Goal: Task Accomplishment & Management: Manage account settings

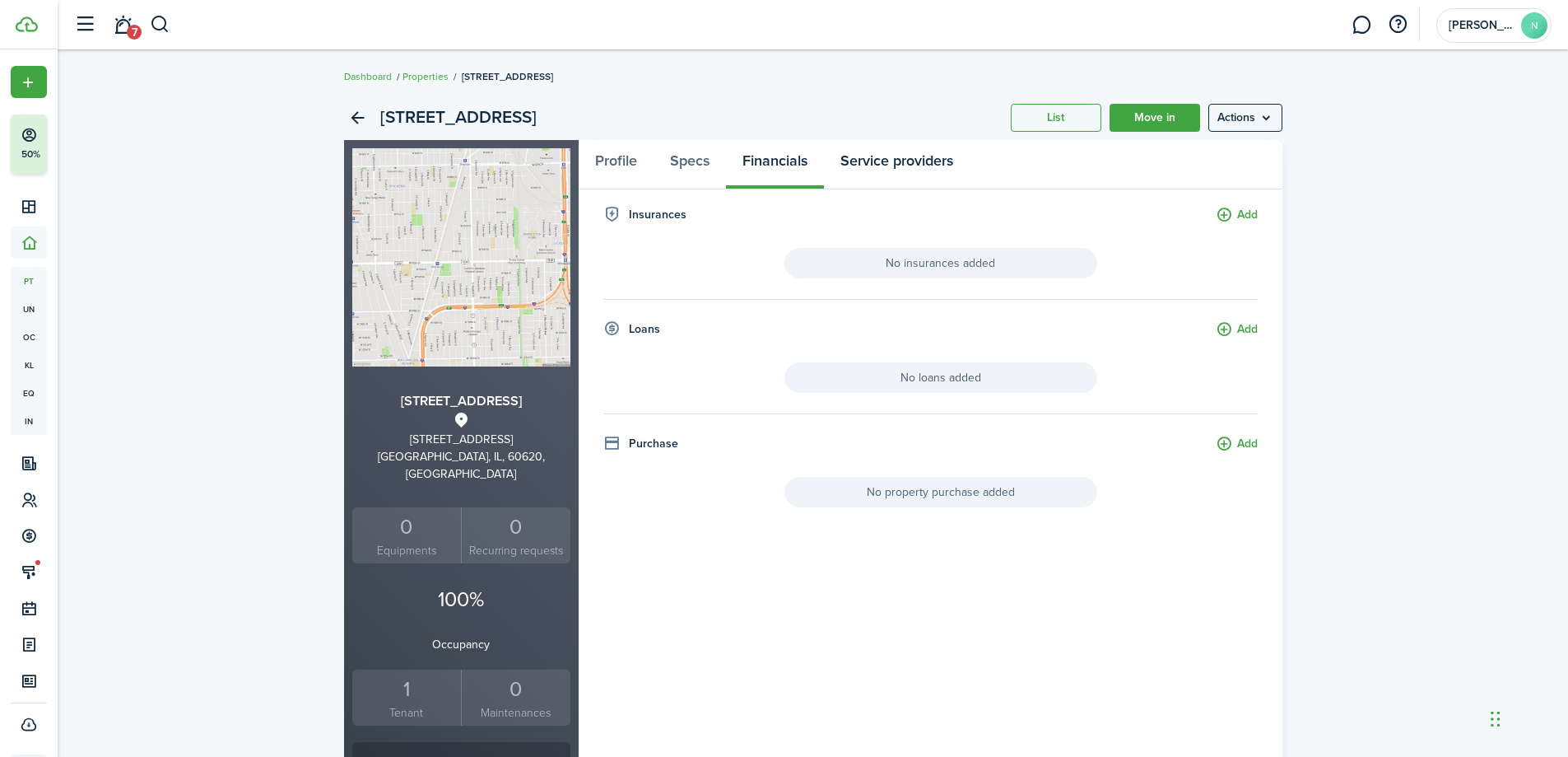
click at [863, 169] on link "Service providers" at bounding box center [896, 164] width 146 height 50
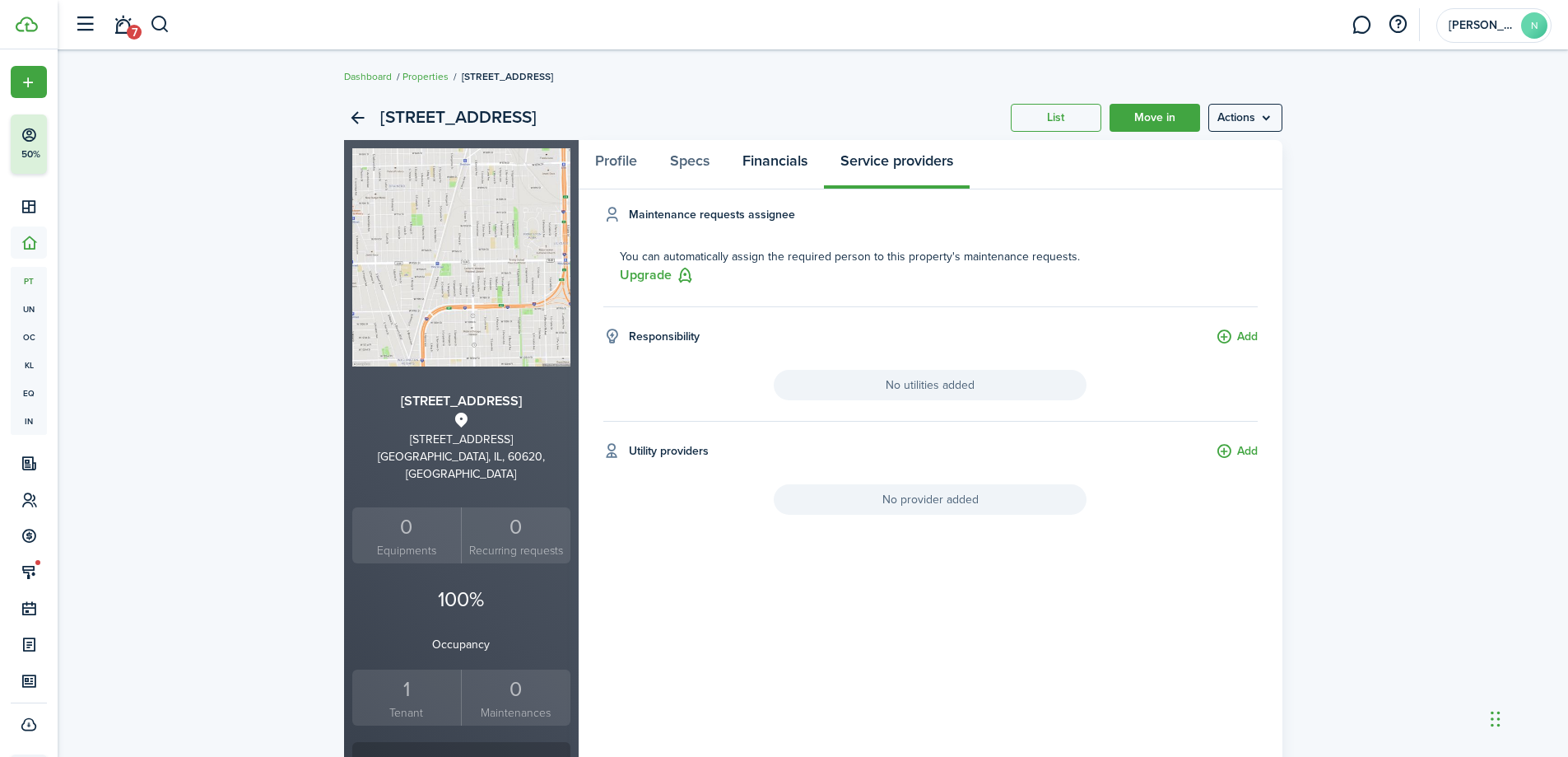
drag, startPoint x: 776, startPoint y: 158, endPoint x: 707, endPoint y: 160, distance: 69.0
click at [775, 158] on link "Financials" at bounding box center [775, 164] width 98 height 50
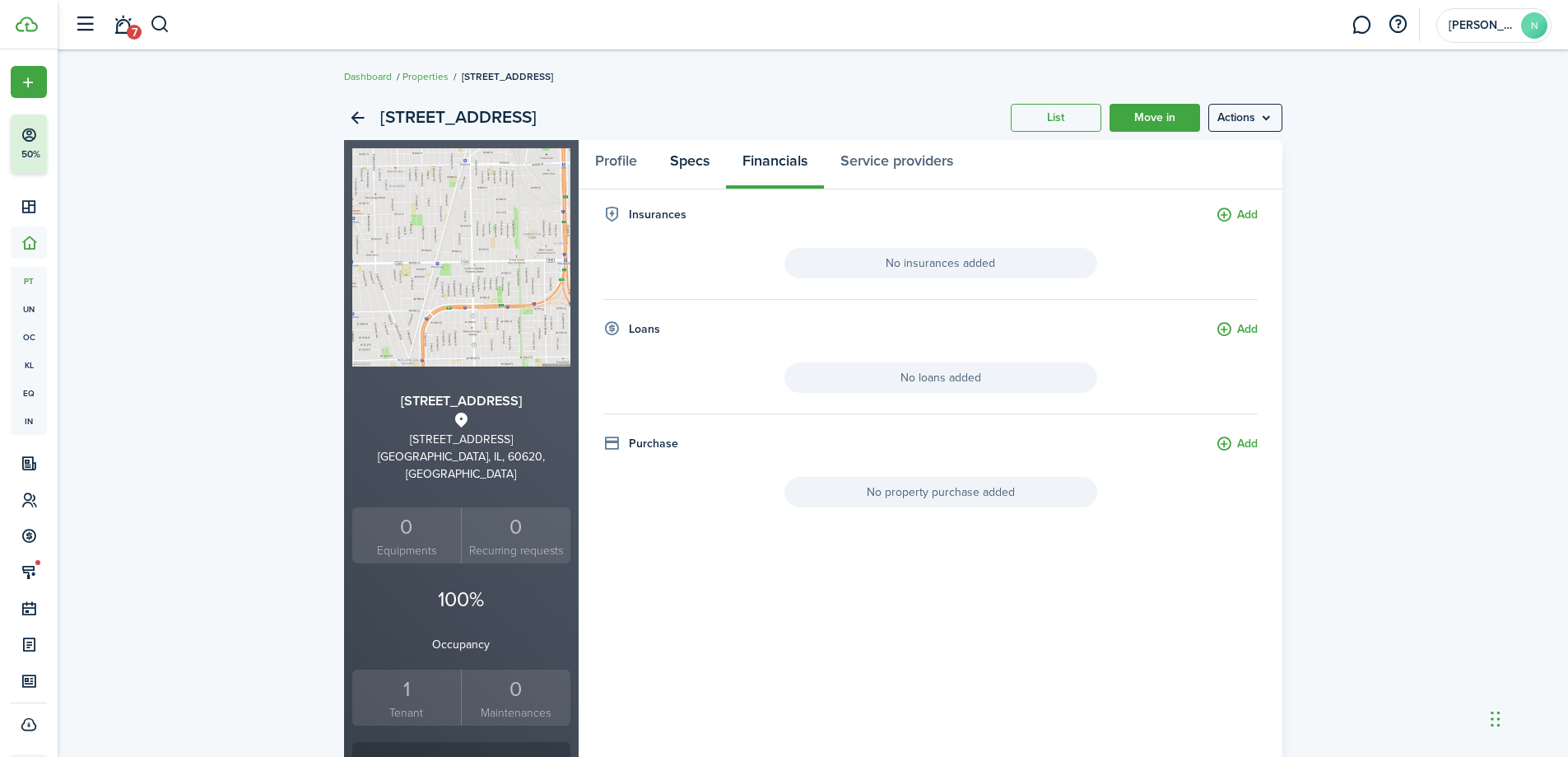
click at [706, 159] on link "Specs" at bounding box center [690, 164] width 73 height 50
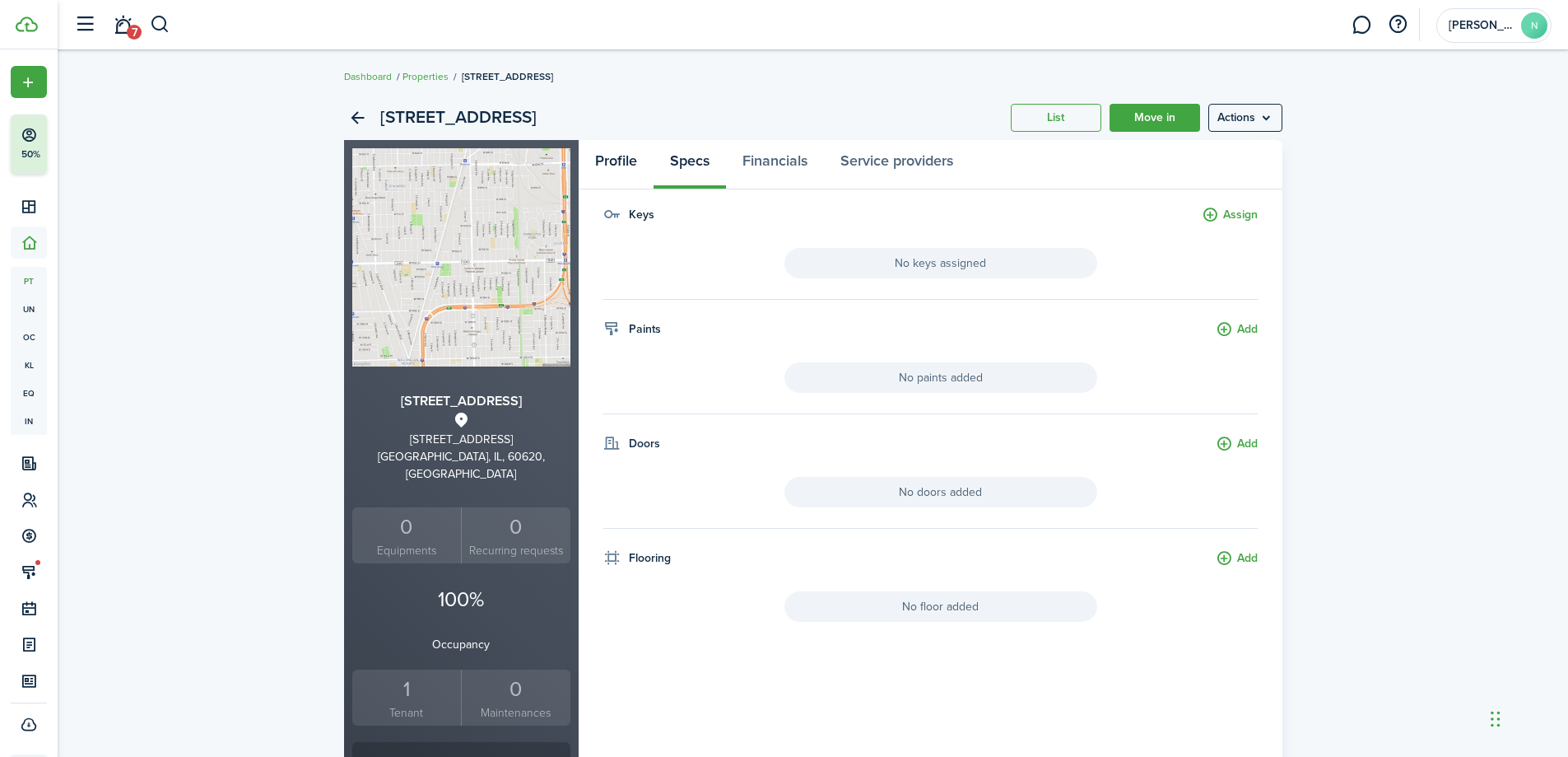
click at [606, 155] on link "Profile" at bounding box center [616, 164] width 75 height 50
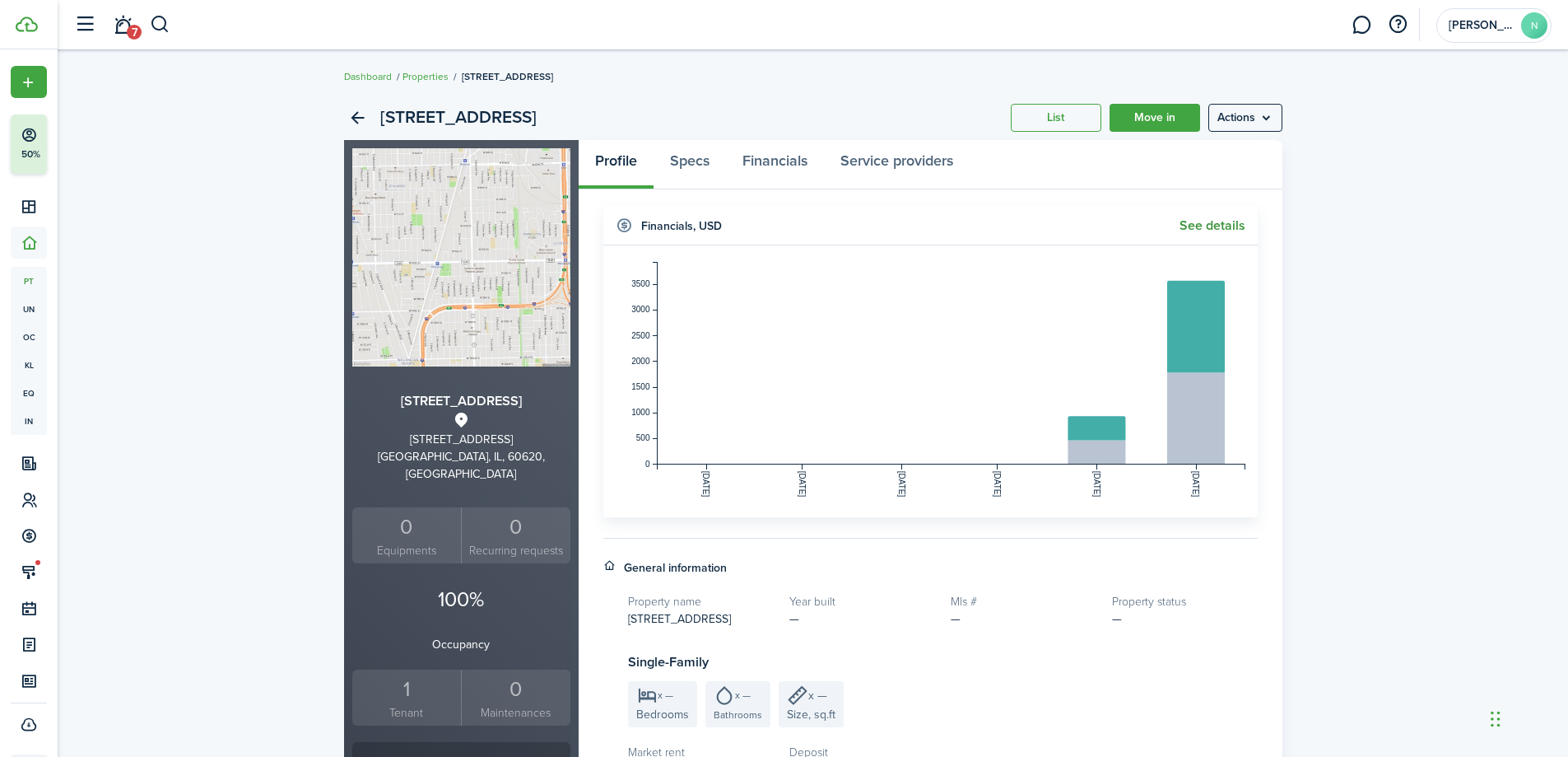
click at [1208, 223] on link "See details" at bounding box center [1213, 226] width 66 height 15
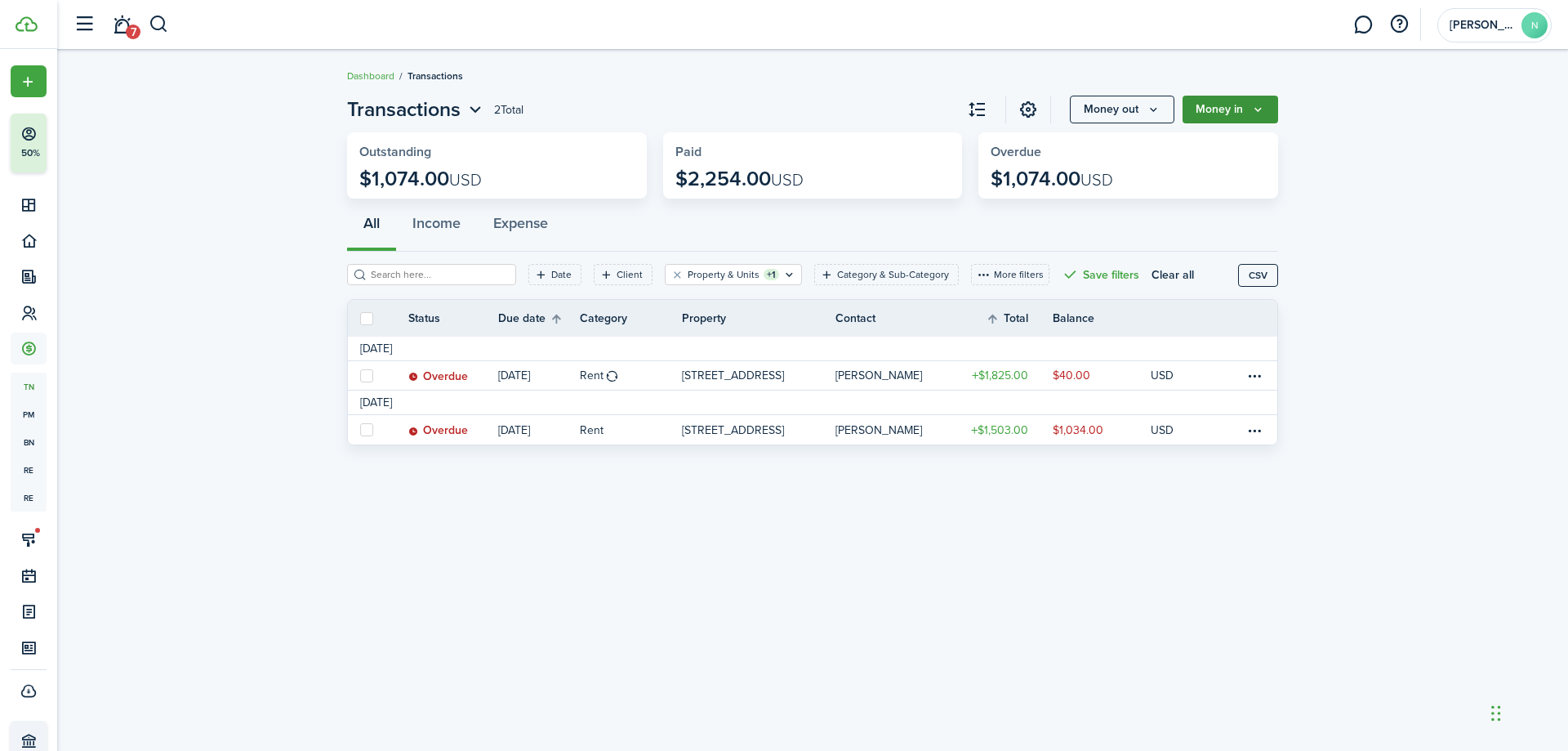
click at [1218, 103] on button "Money in" at bounding box center [1230, 109] width 95 height 28
click at [1073, 149] on widget-stats-title "Overdue" at bounding box center [1128, 152] width 275 height 14
click at [1116, 110] on button "Money out" at bounding box center [1122, 109] width 104 height 28
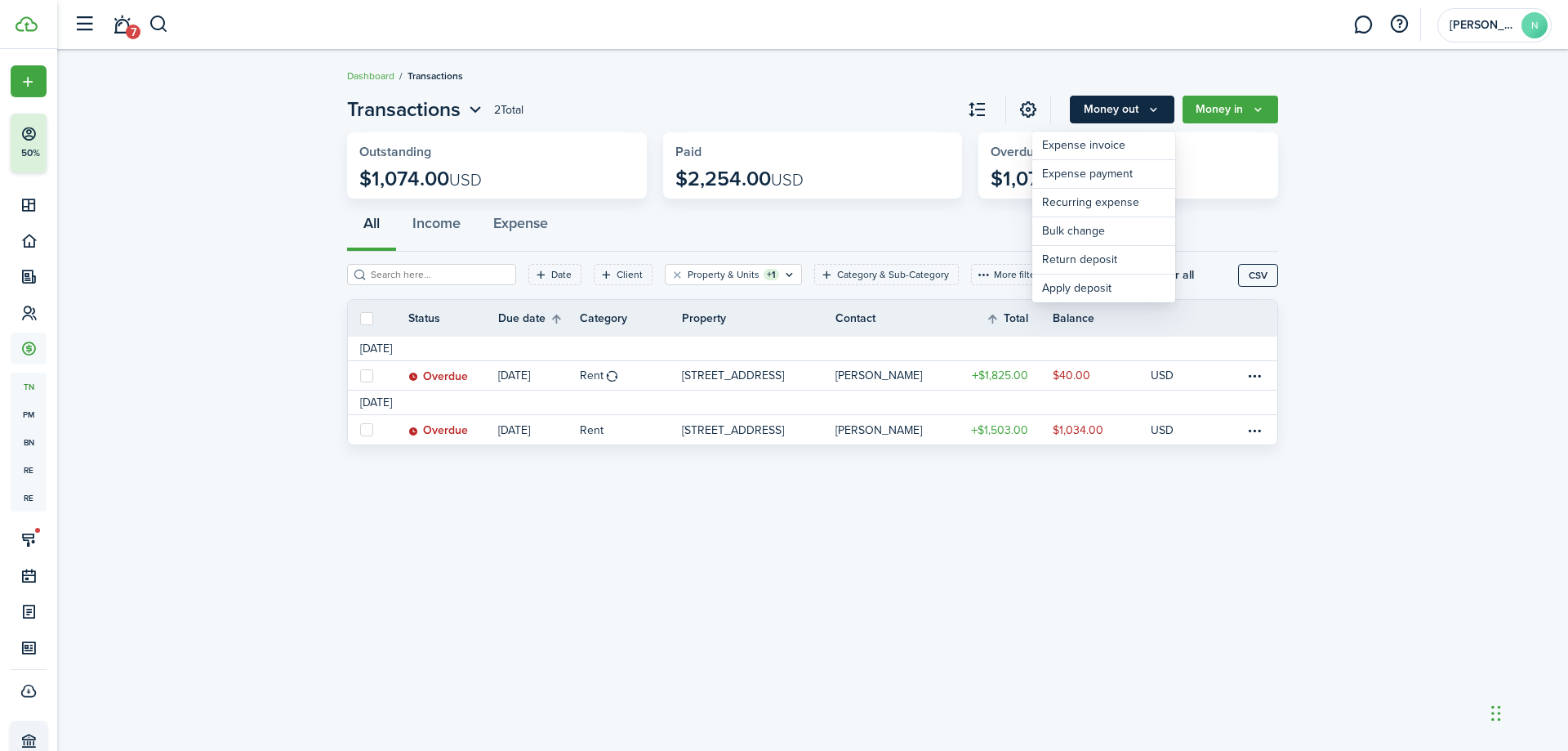
click at [1135, 102] on button "Money out" at bounding box center [1122, 109] width 104 height 28
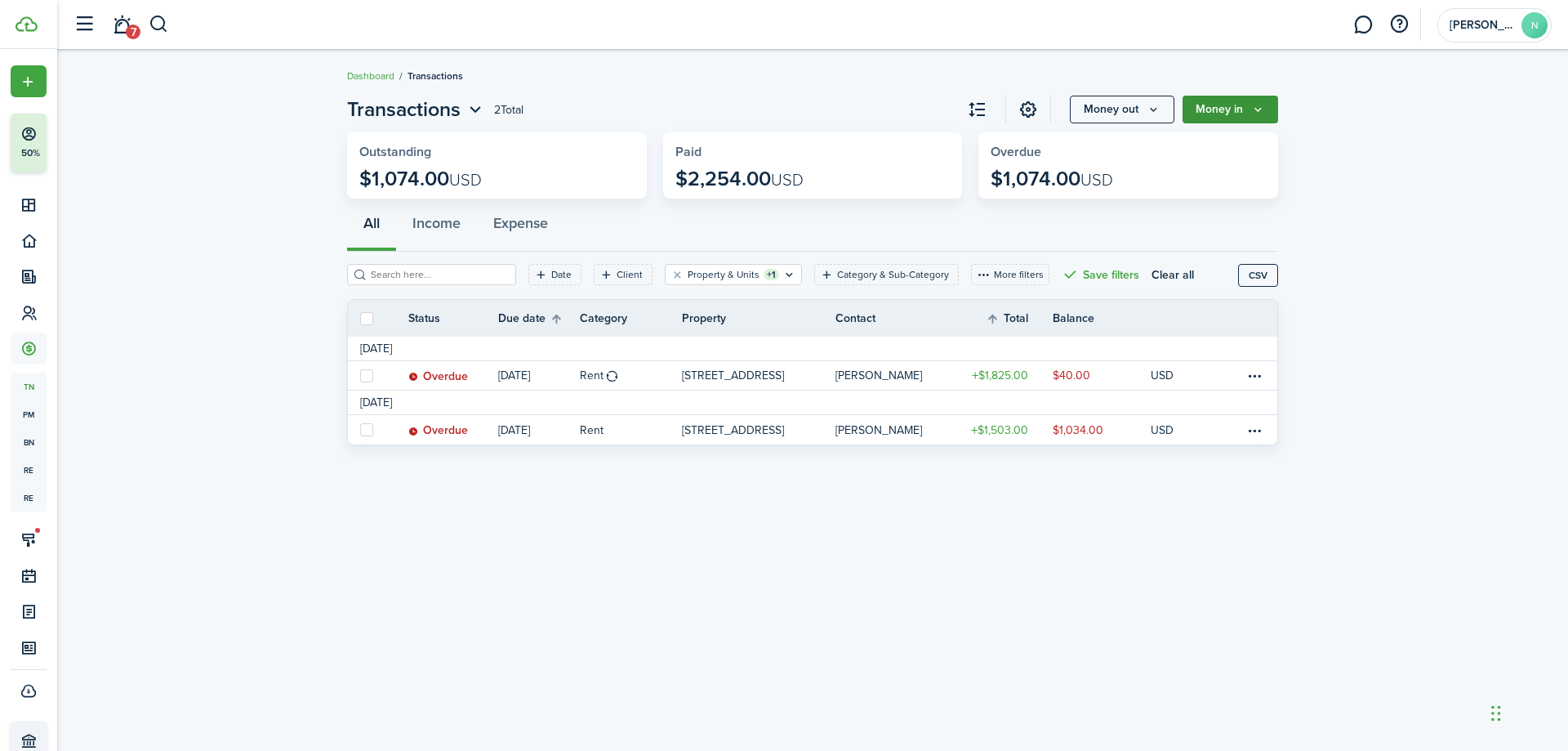
click at [1242, 112] on button "Money in" at bounding box center [1230, 109] width 95 height 28
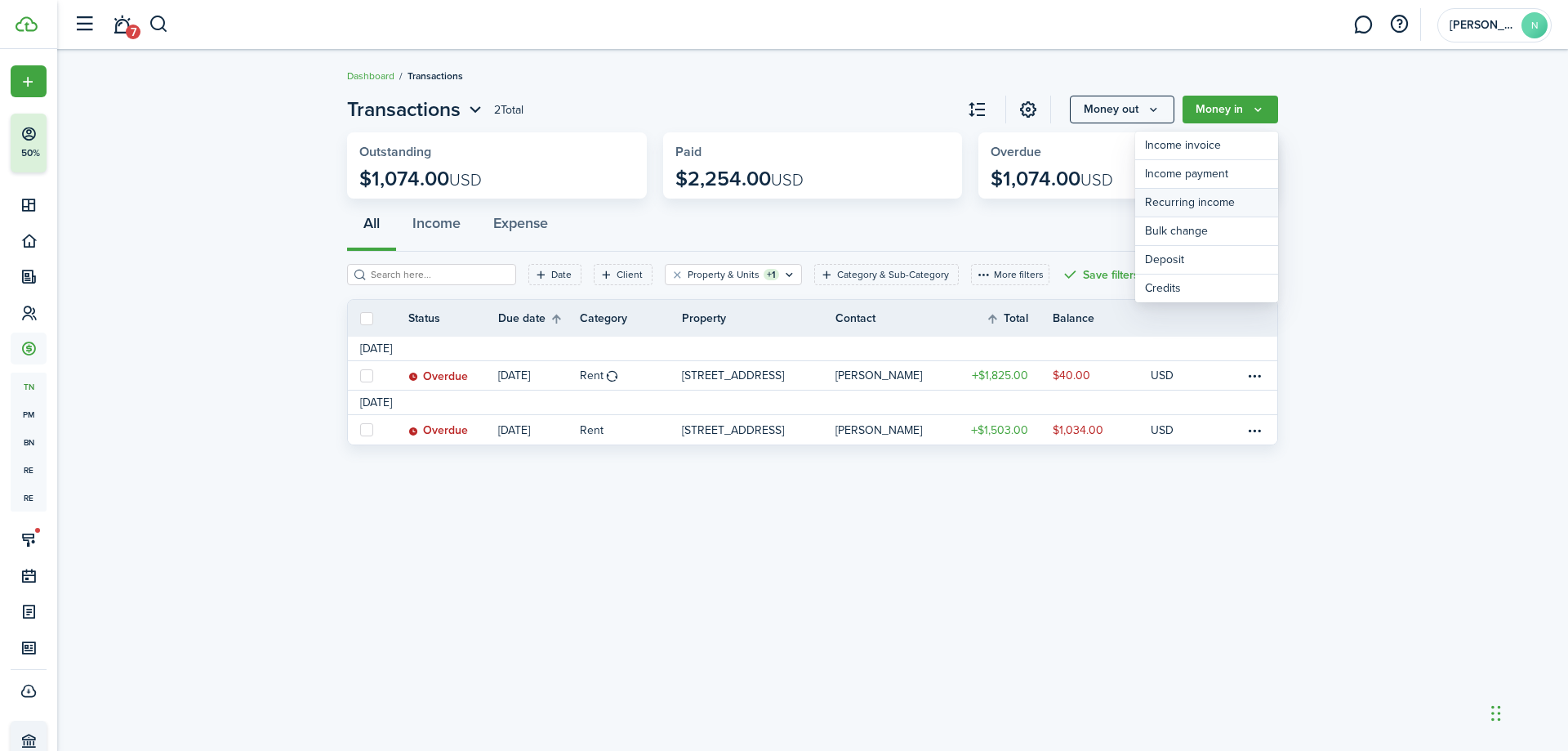
click at [1258, 199] on link "Recurring income" at bounding box center [1207, 203] width 143 height 29
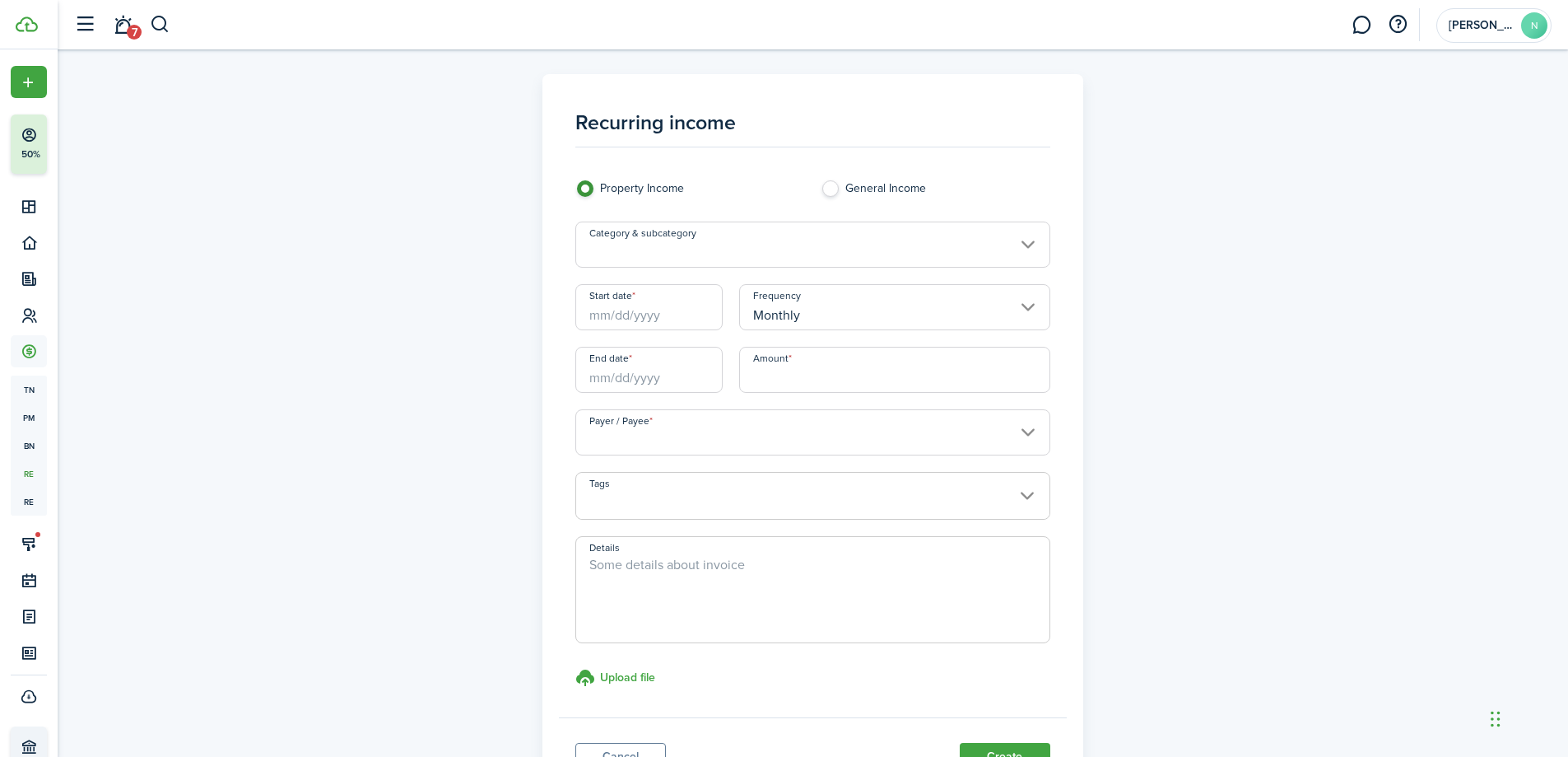
click at [661, 312] on input "Start date" at bounding box center [649, 306] width 148 height 46
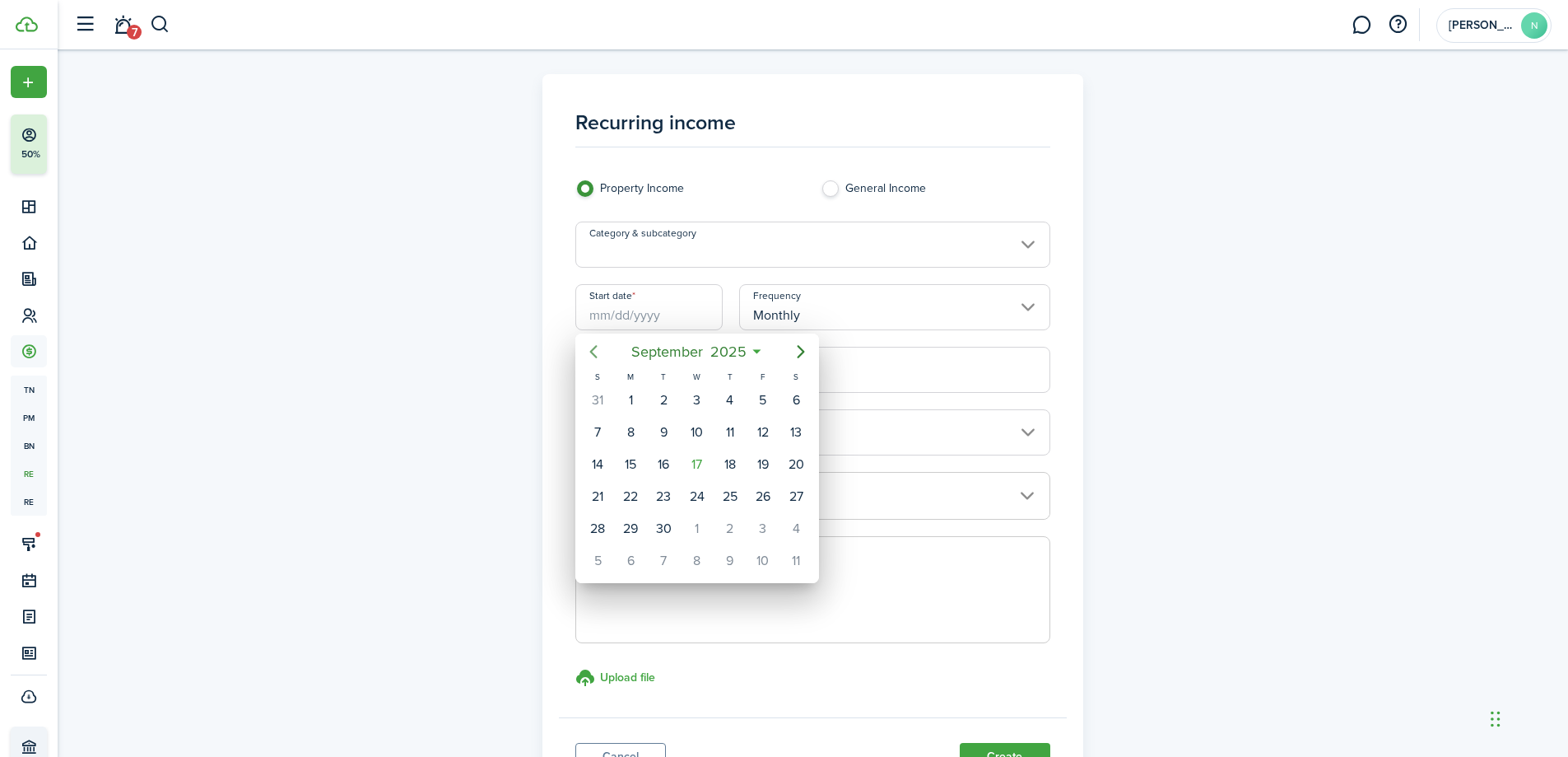
click at [590, 346] on icon "Previous page" at bounding box center [594, 352] width 20 height 20
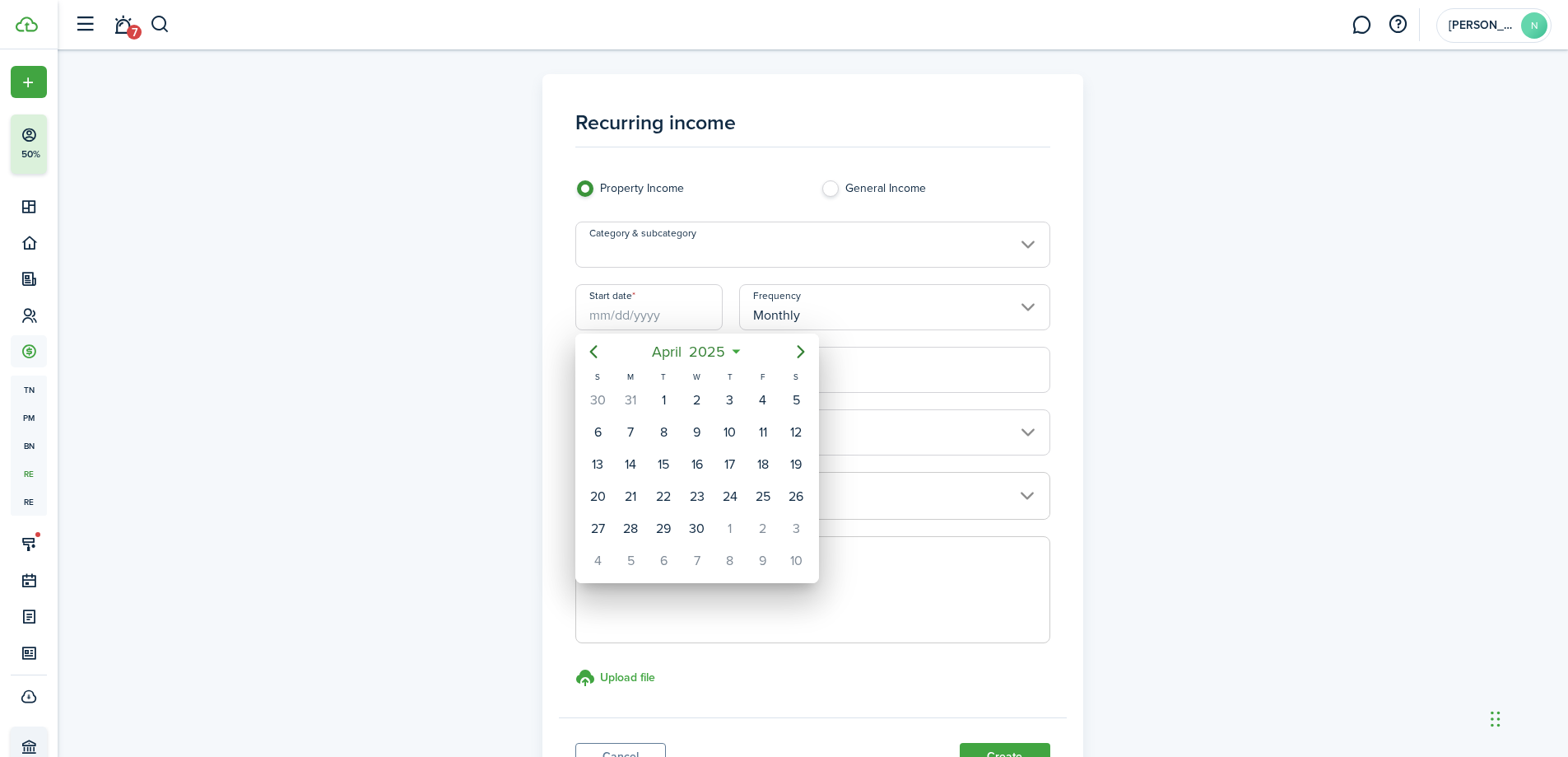
click at [1355, 343] on div at bounding box center [784, 378] width 1832 height 1020
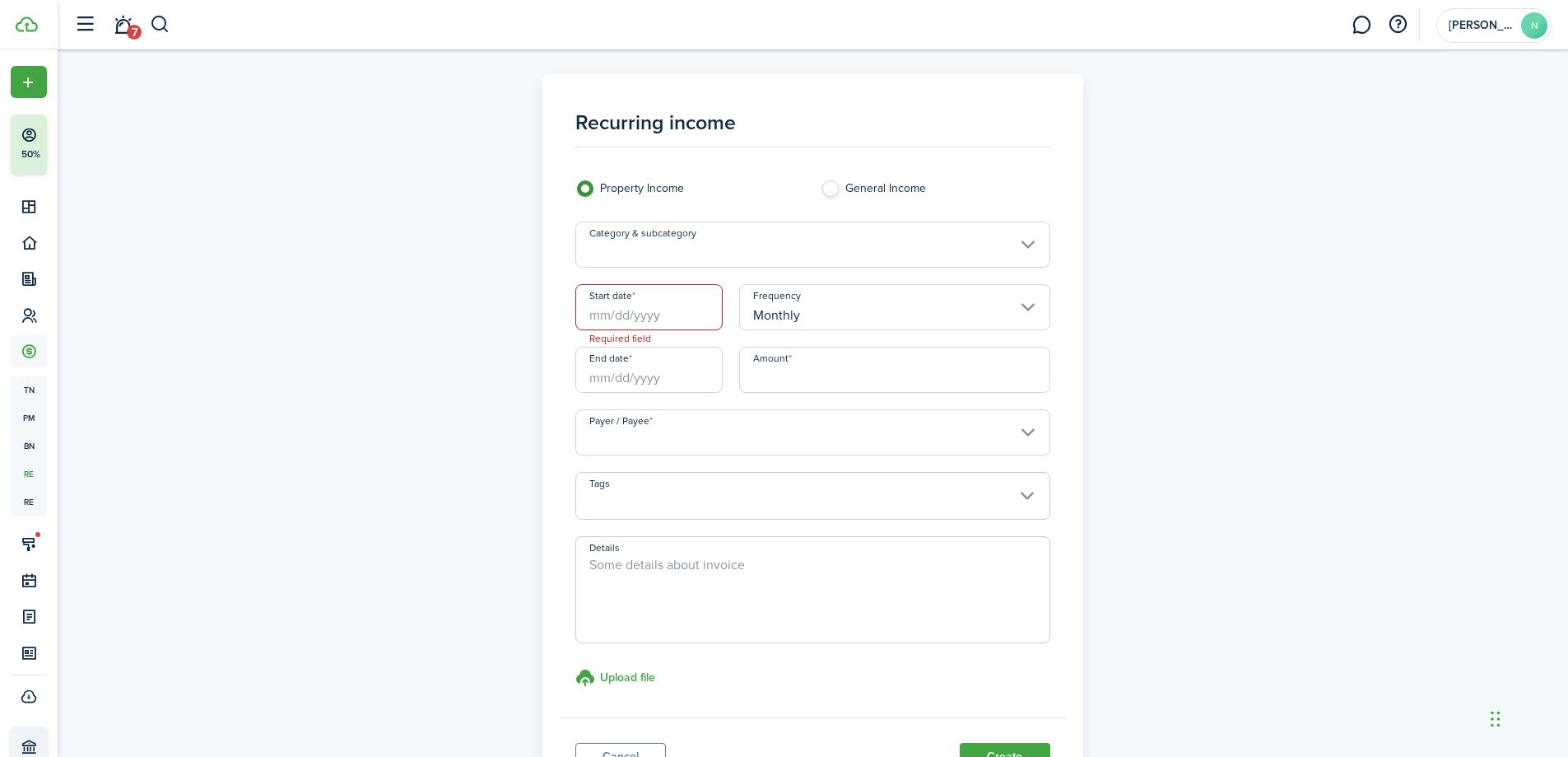
click at [714, 245] on input "Category & subcategory" at bounding box center [813, 244] width 475 height 46
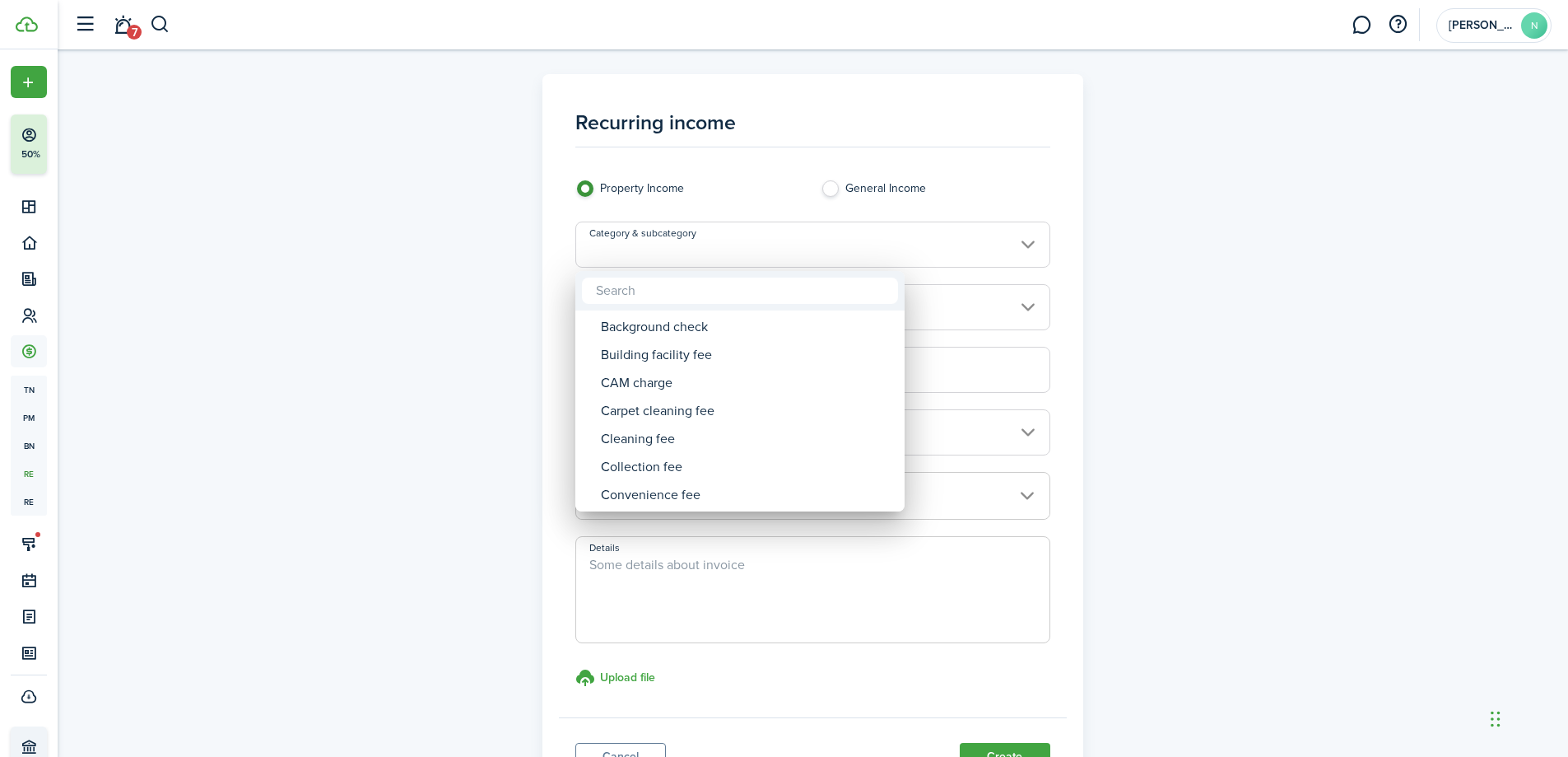
click at [760, 283] on input "text" at bounding box center [740, 290] width 316 height 26
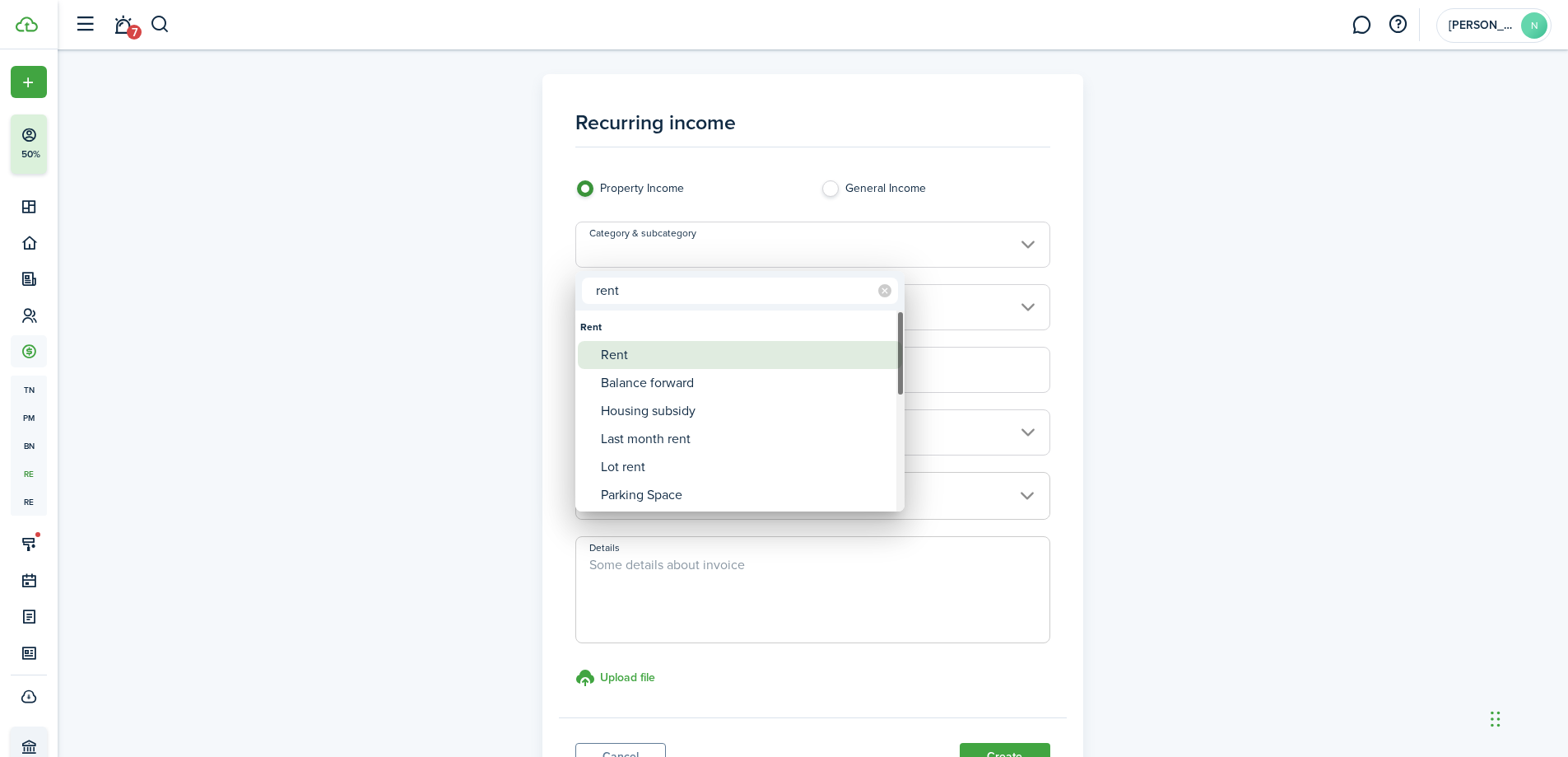
type input "rent"
click at [721, 350] on div "Rent" at bounding box center [747, 354] width 292 height 28
type input "Rent"
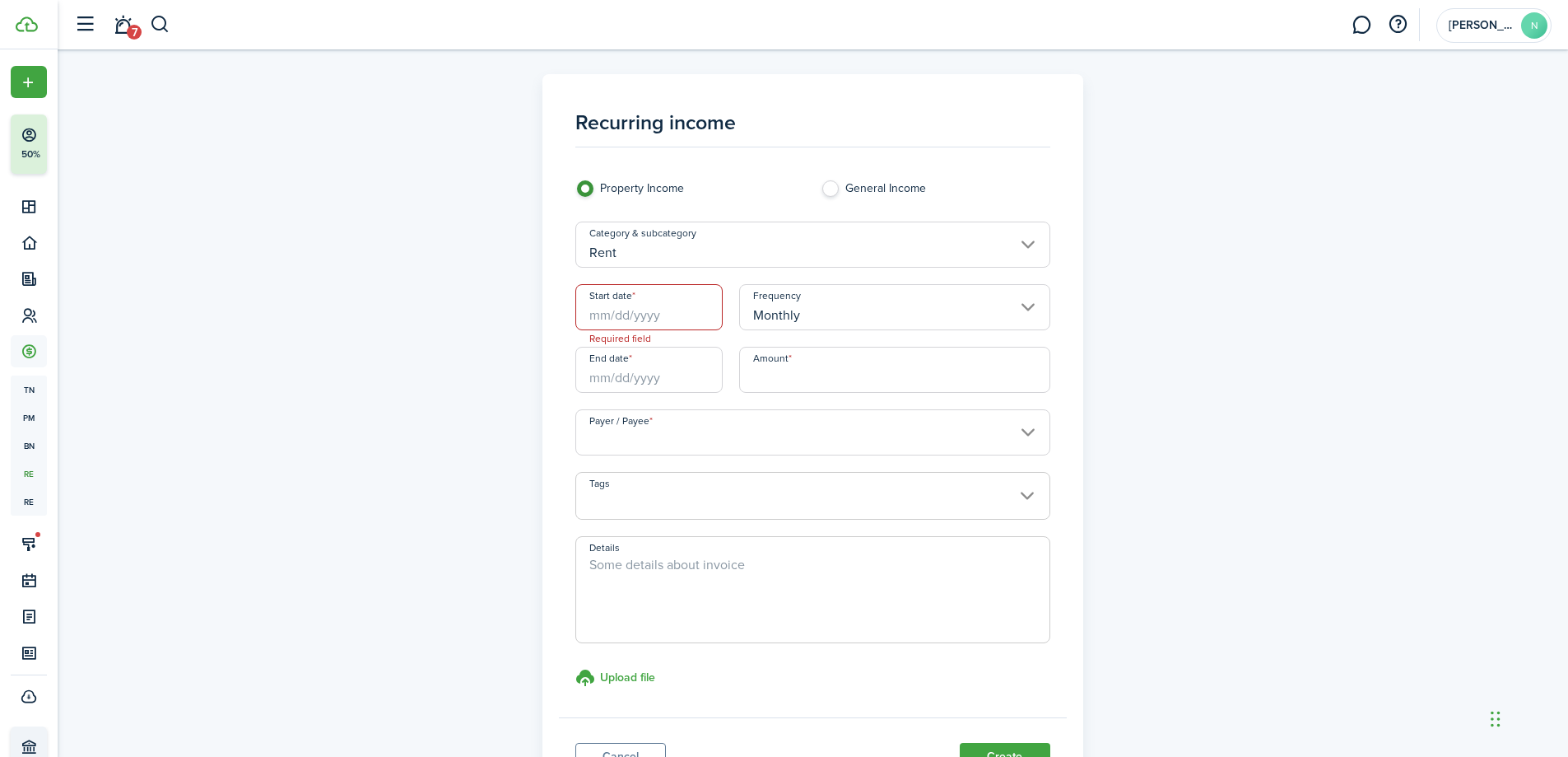
click at [616, 306] on input "Start date" at bounding box center [649, 306] width 148 height 46
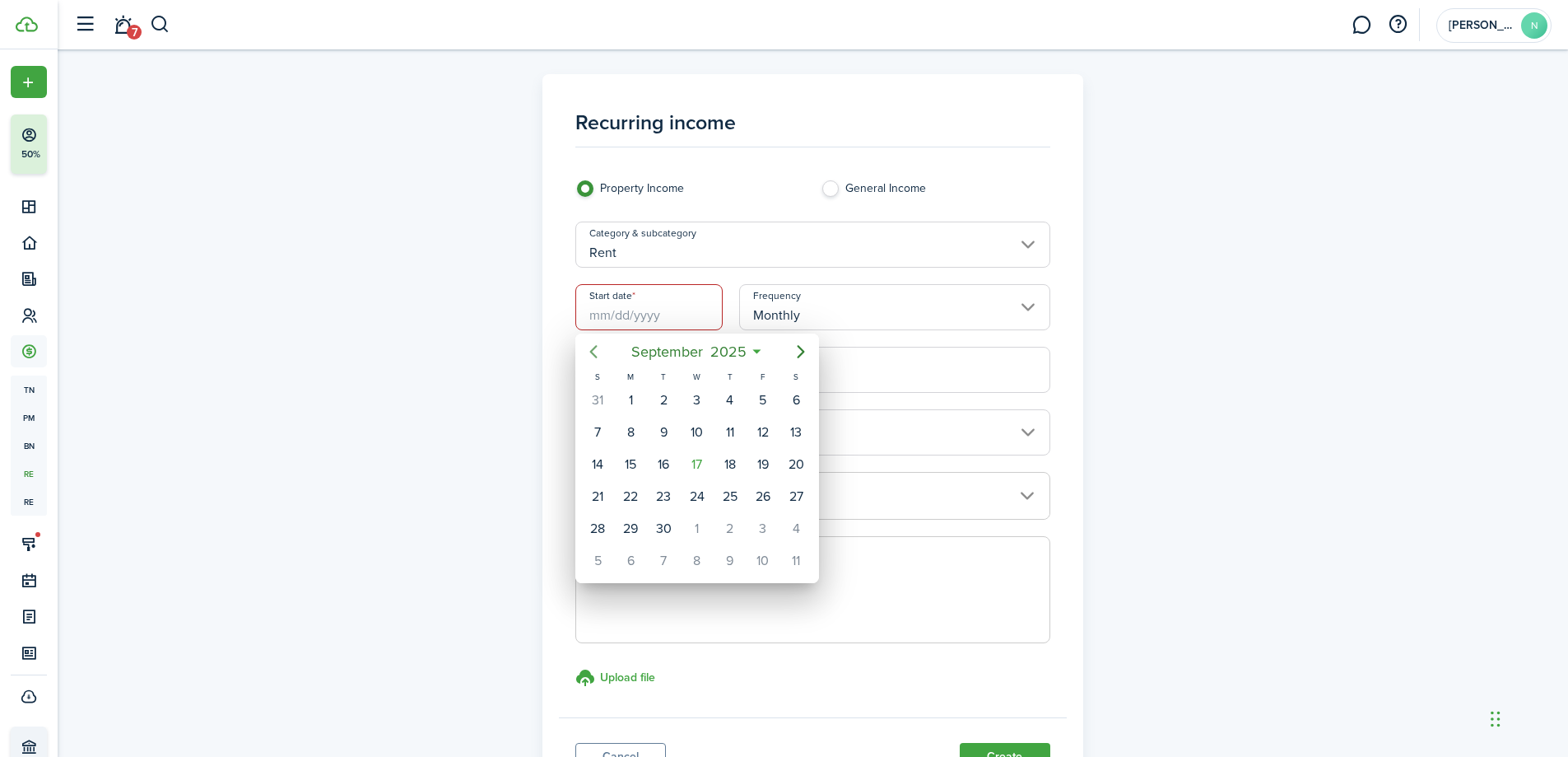
click at [586, 337] on mbsc-button "Previous page" at bounding box center [594, 352] width 33 height 33
click at [595, 345] on icon "Previous page" at bounding box center [594, 352] width 20 height 20
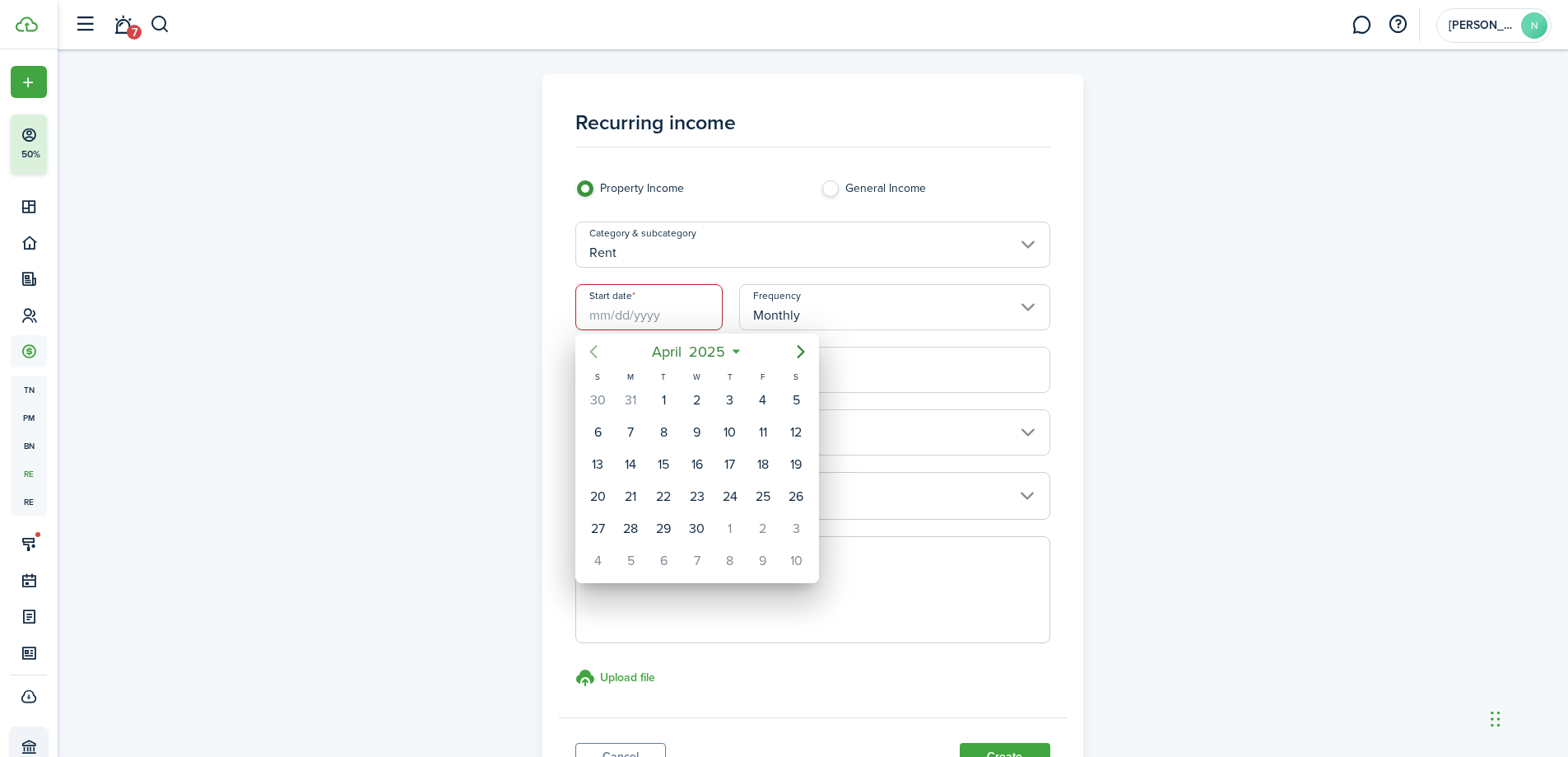
click at [595, 345] on icon "Previous page" at bounding box center [594, 352] width 20 height 20
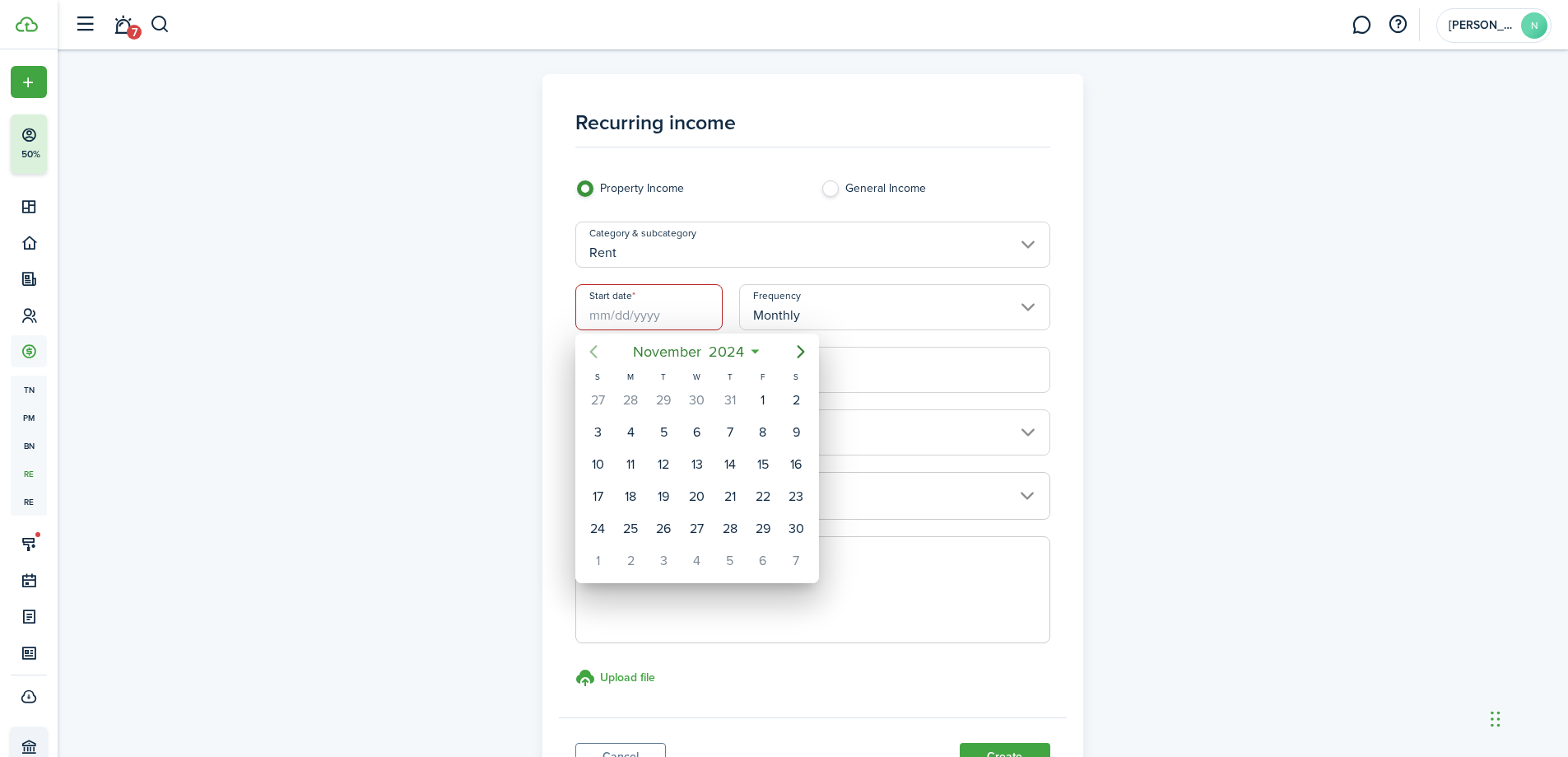
click at [595, 345] on icon "Previous page" at bounding box center [594, 352] width 20 height 20
click at [791, 349] on icon "Next page" at bounding box center [801, 352] width 20 height 20
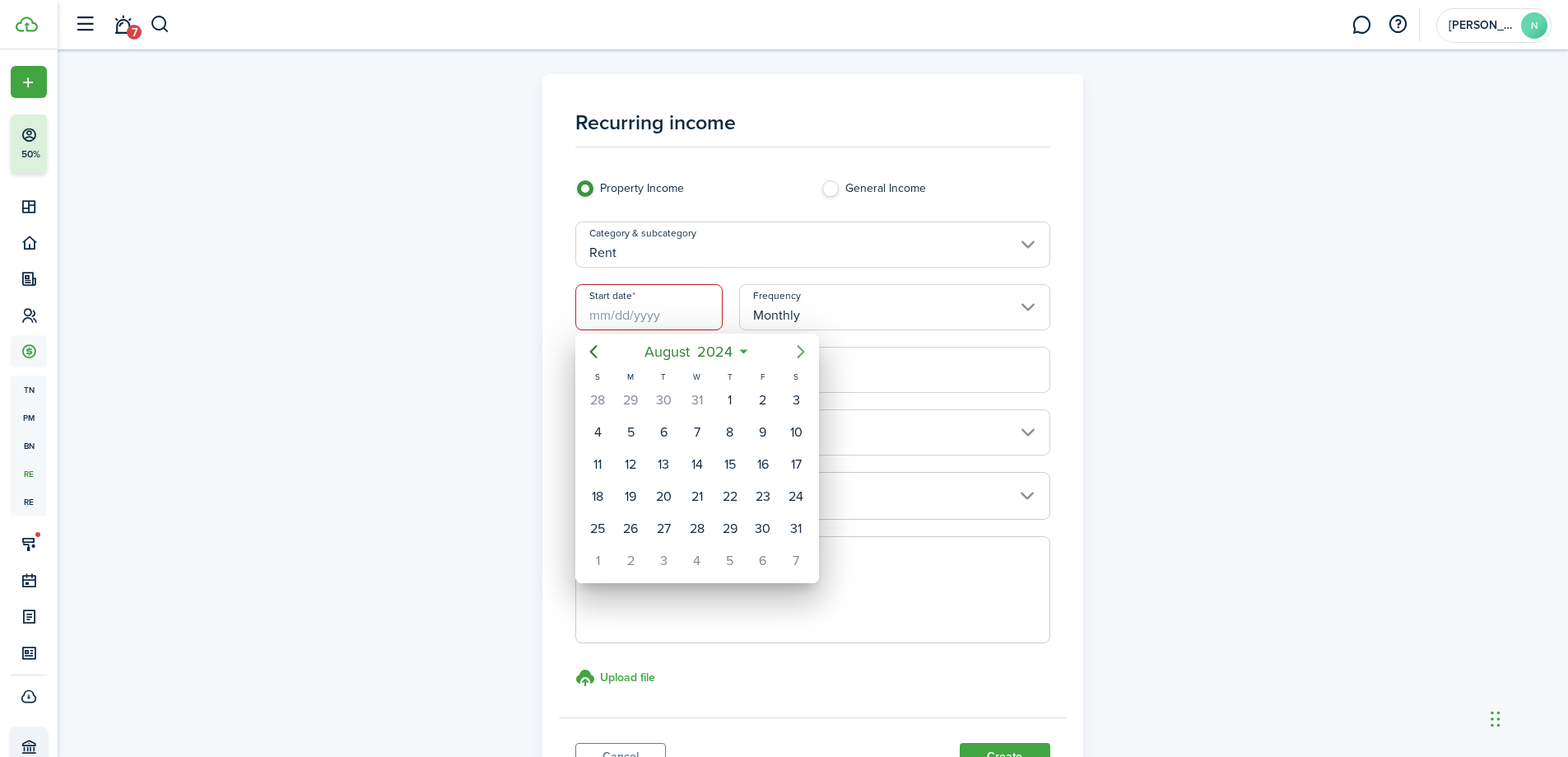
click at [793, 350] on icon "Next page" at bounding box center [801, 352] width 20 height 20
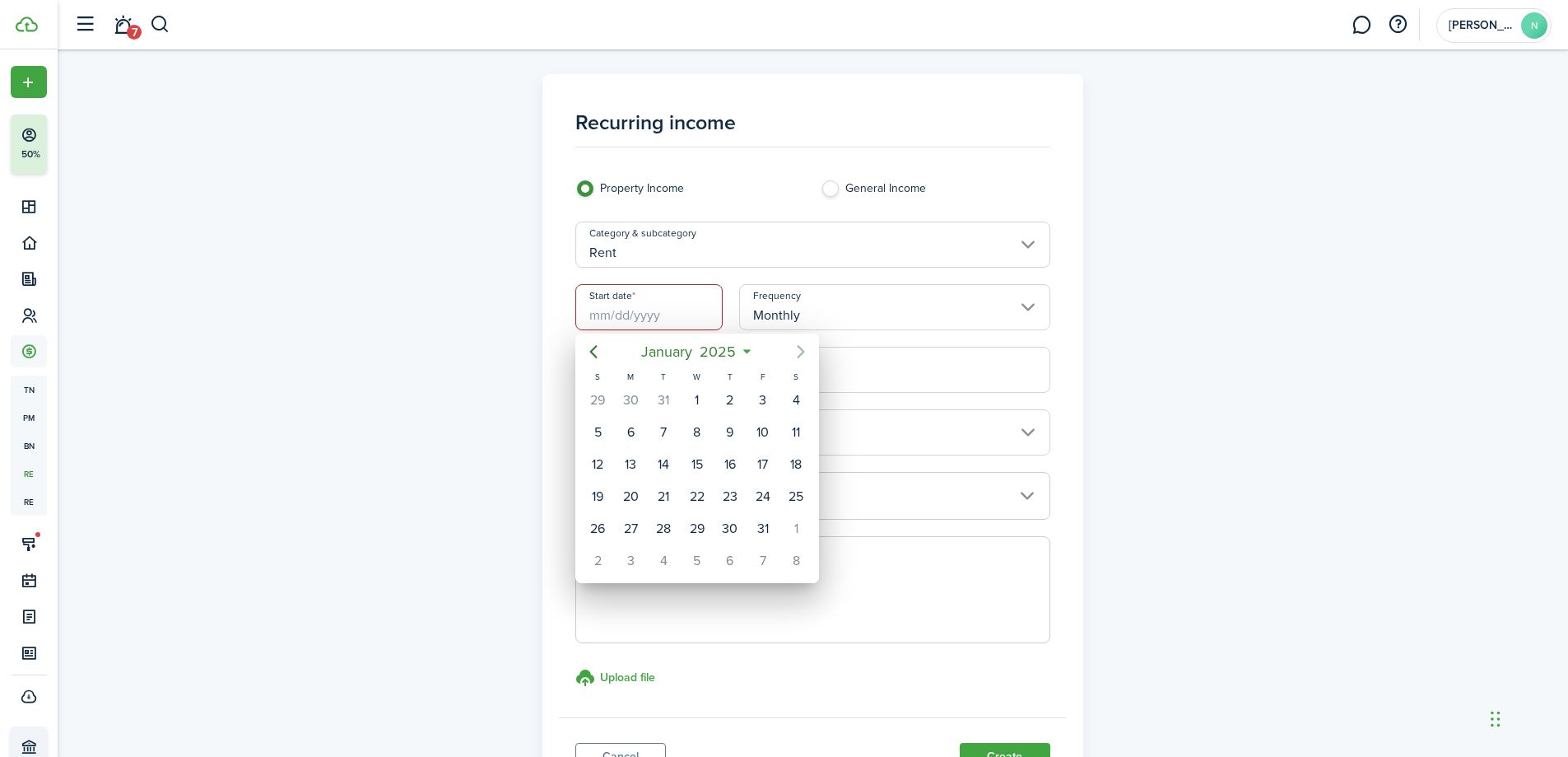
click at [793, 350] on icon "Next page" at bounding box center [801, 352] width 20 height 20
click at [590, 346] on icon "Previous page" at bounding box center [594, 352] width 20 height 20
click at [692, 391] on div "1" at bounding box center [697, 400] width 24 height 24
type input "[DATE]"
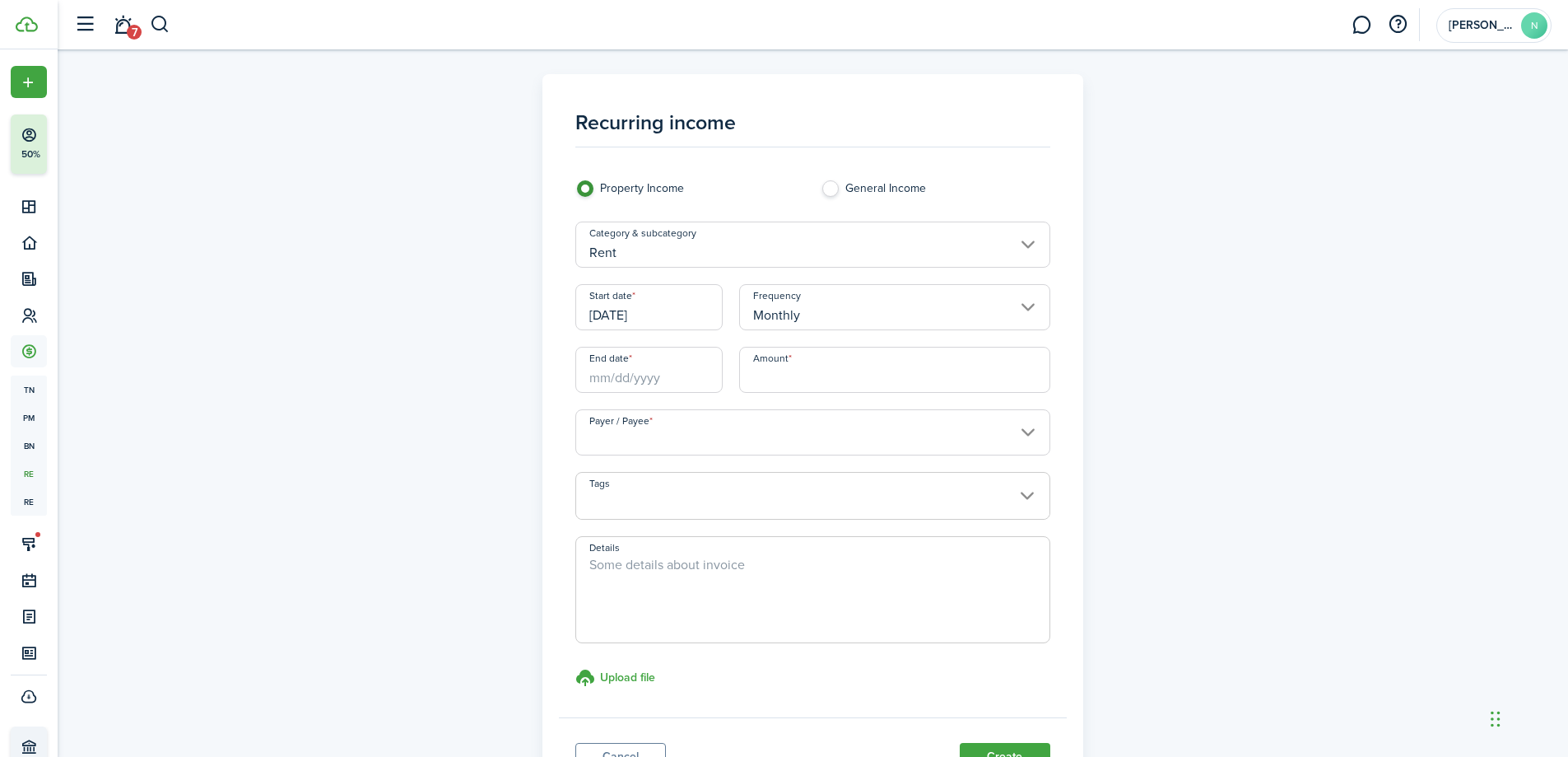
click at [653, 364] on input "End date" at bounding box center [649, 369] width 148 height 46
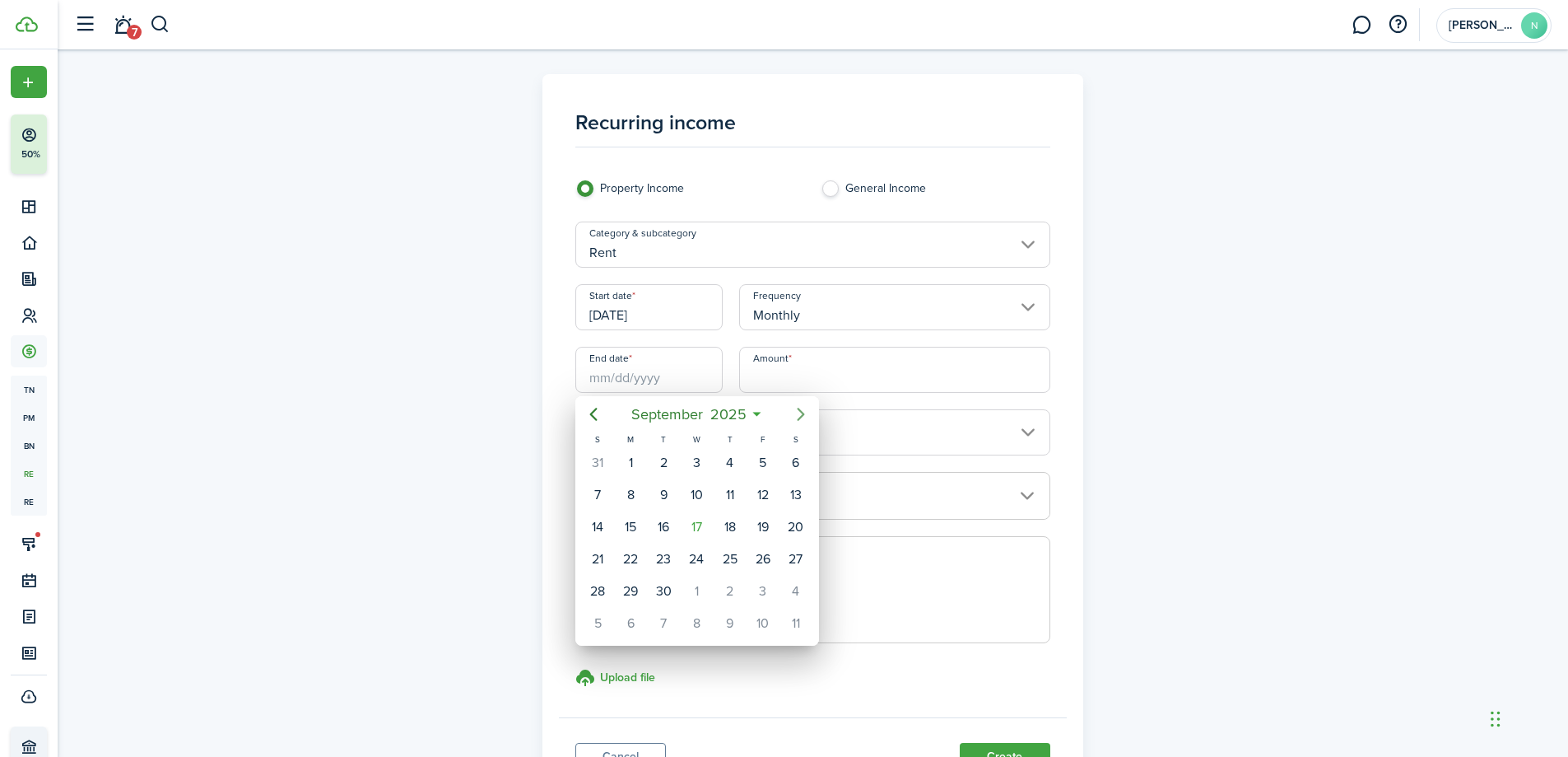
click at [797, 406] on icon "Next page" at bounding box center [801, 414] width 20 height 20
click at [798, 406] on icon "Next page" at bounding box center [801, 414] width 20 height 20
click at [799, 406] on icon "Next page" at bounding box center [801, 414] width 20 height 20
click at [798, 406] on icon "Next page" at bounding box center [801, 414] width 20 height 20
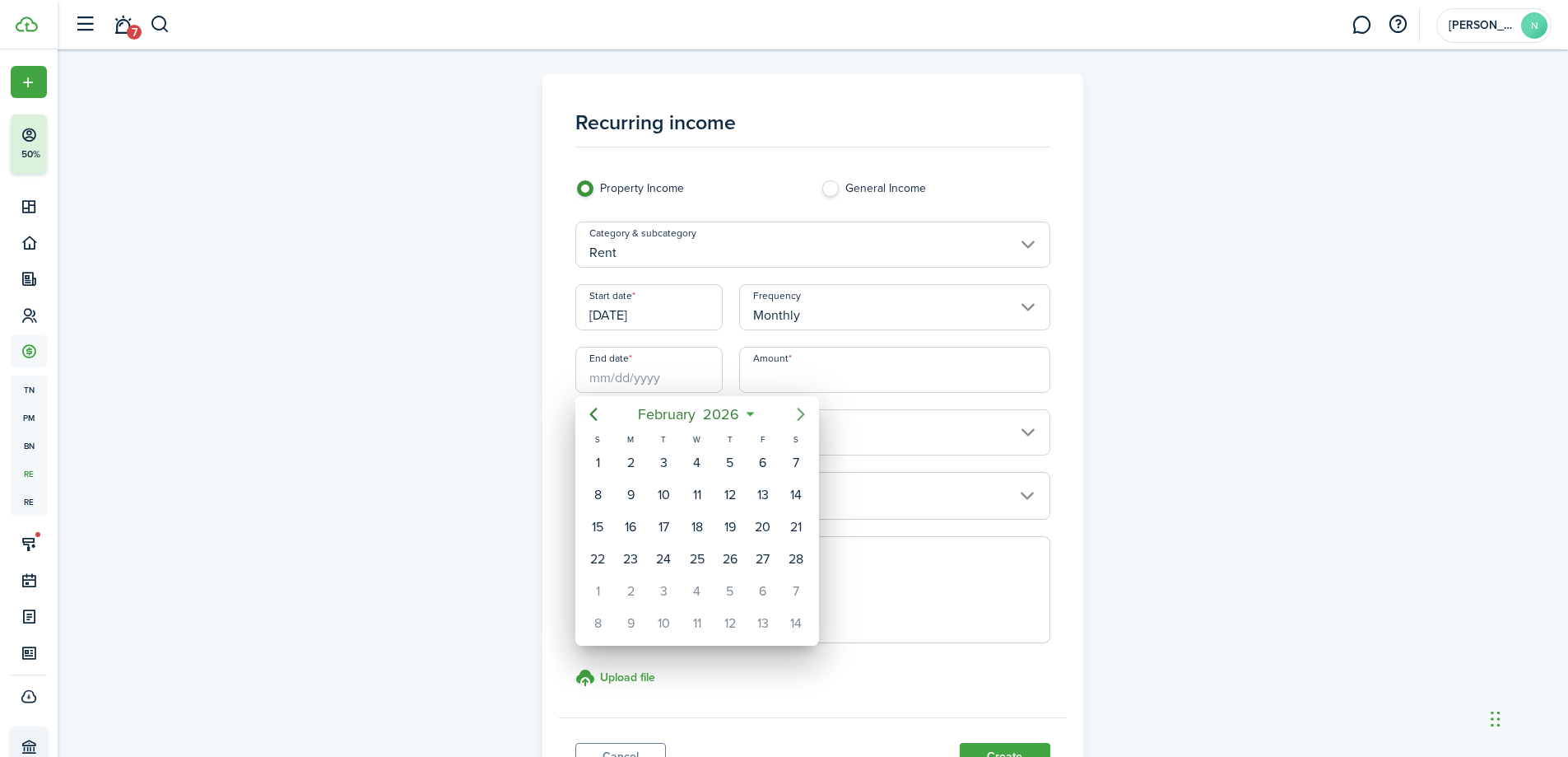
click at [798, 406] on icon "Next page" at bounding box center [801, 414] width 20 height 20
click at [593, 412] on icon "Previous page" at bounding box center [594, 414] width 20 height 20
click at [592, 412] on icon "Previous page" at bounding box center [594, 414] width 7 height 14
click at [592, 411] on icon "Previous page" at bounding box center [594, 414] width 20 height 20
click at [592, 410] on icon "Previous page" at bounding box center [594, 414] width 20 height 20
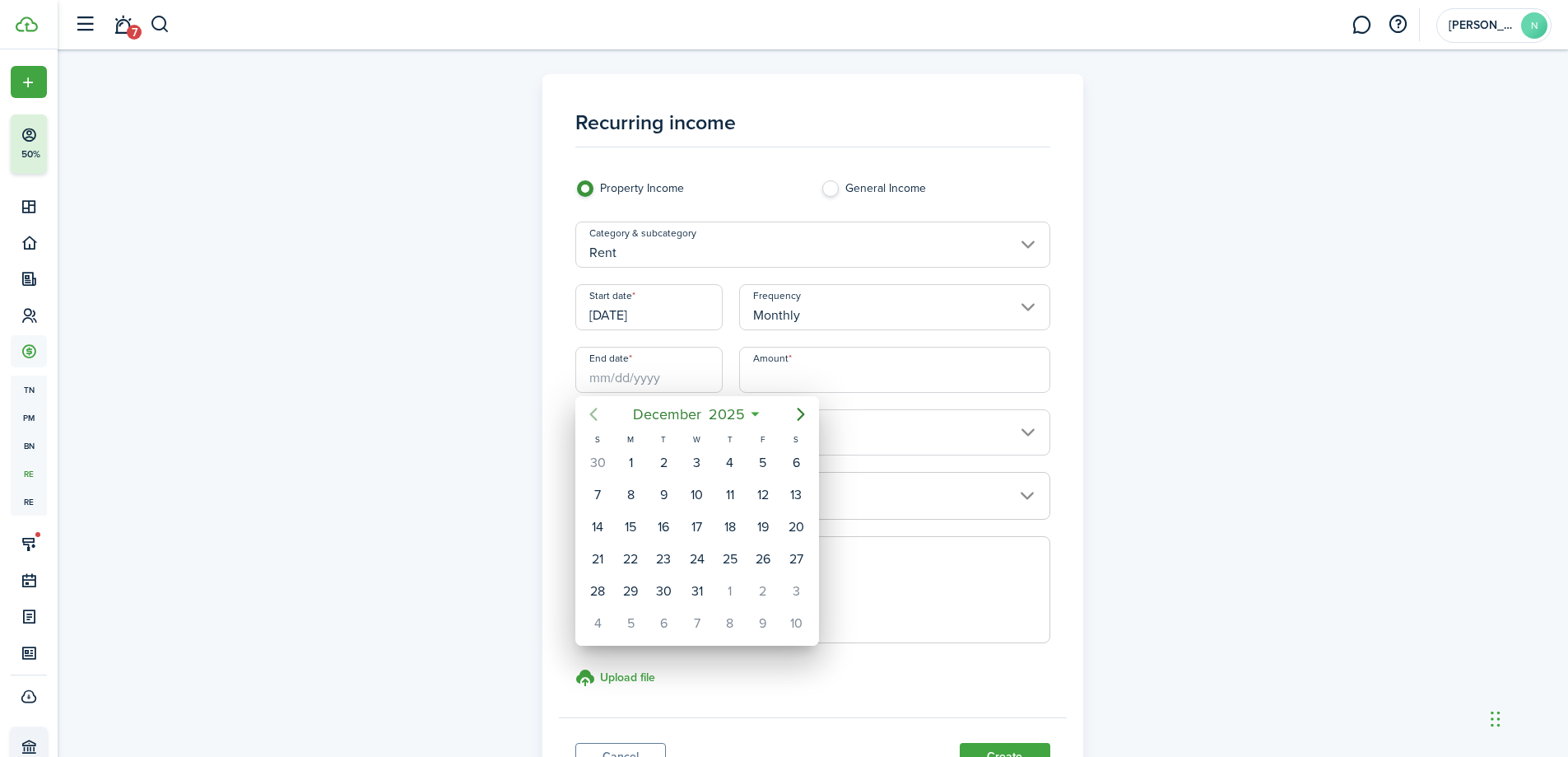
click at [592, 410] on icon "Previous page" at bounding box center [594, 414] width 20 height 20
click at [592, 411] on icon "Previous page" at bounding box center [594, 414] width 20 height 20
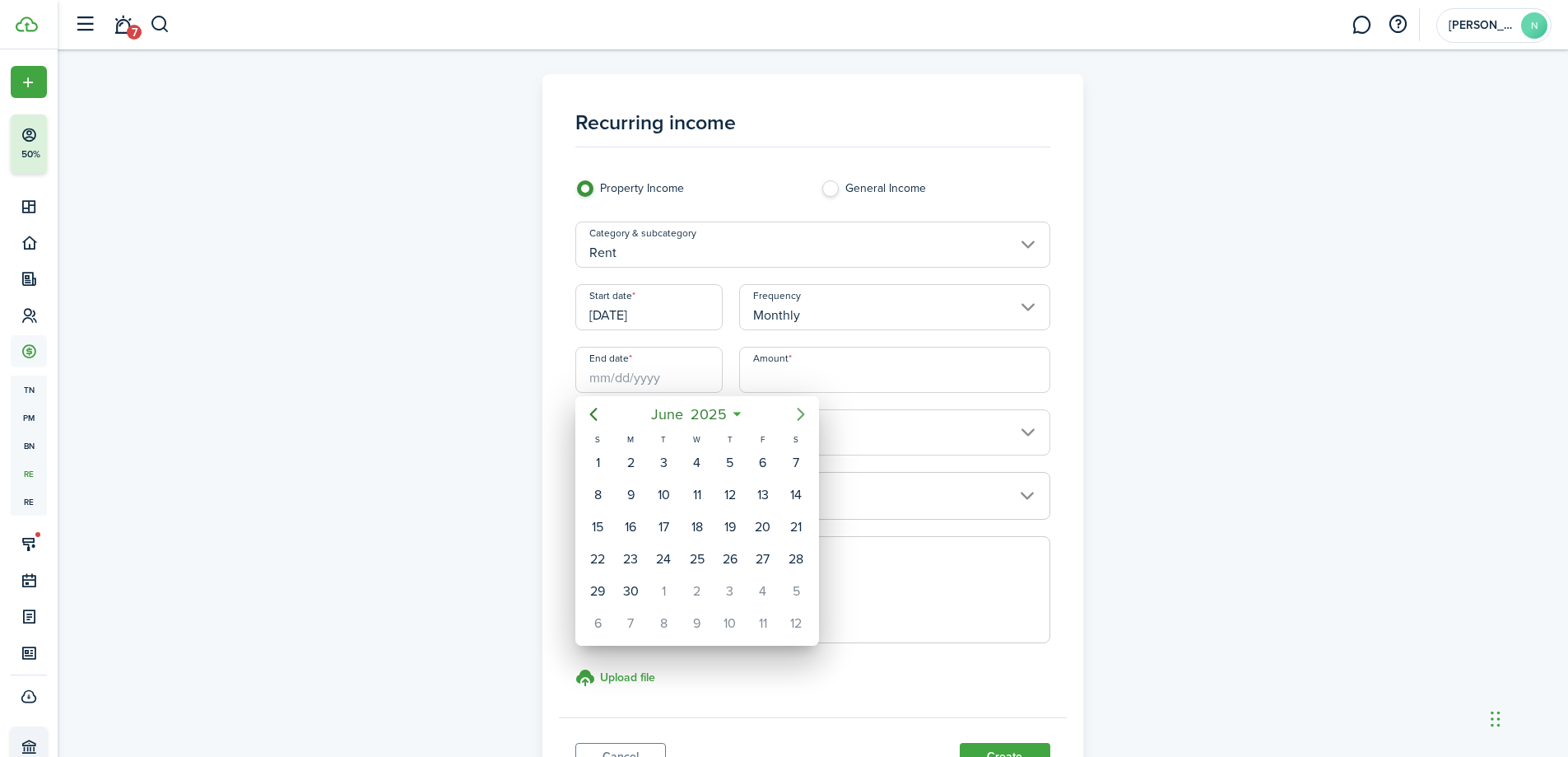
drag, startPoint x: 799, startPoint y: 411, endPoint x: 766, endPoint y: 420, distance: 34.2
click at [799, 411] on icon "Next page" at bounding box center [801, 414] width 20 height 20
click at [671, 455] on div "1" at bounding box center [663, 462] width 24 height 24
type input "[DATE]"
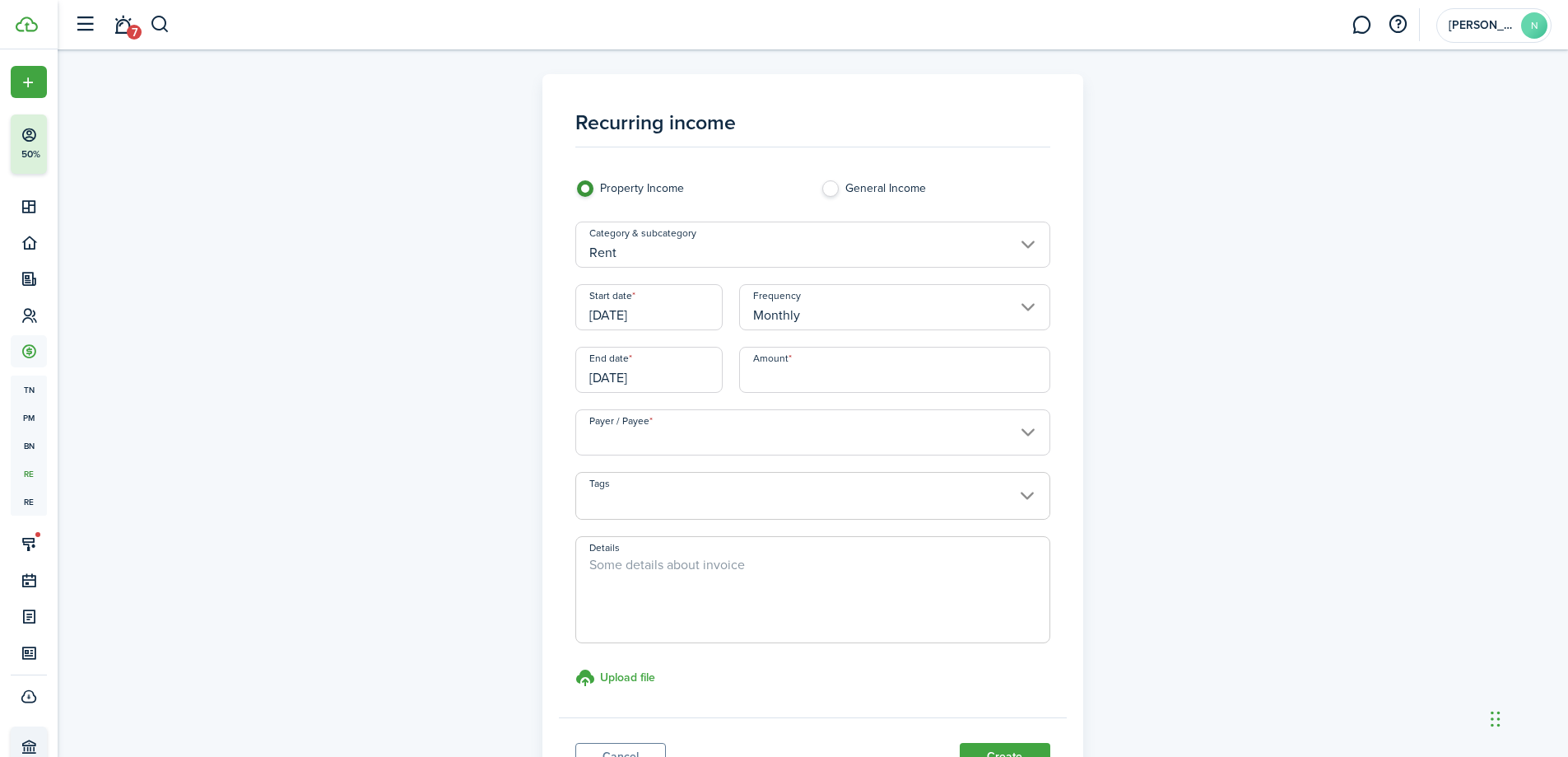
click at [832, 377] on input "Amount" at bounding box center [895, 369] width 311 height 46
click at [742, 433] on input "Payer / Payee" at bounding box center [813, 432] width 475 height 46
type input "$1,503.00"
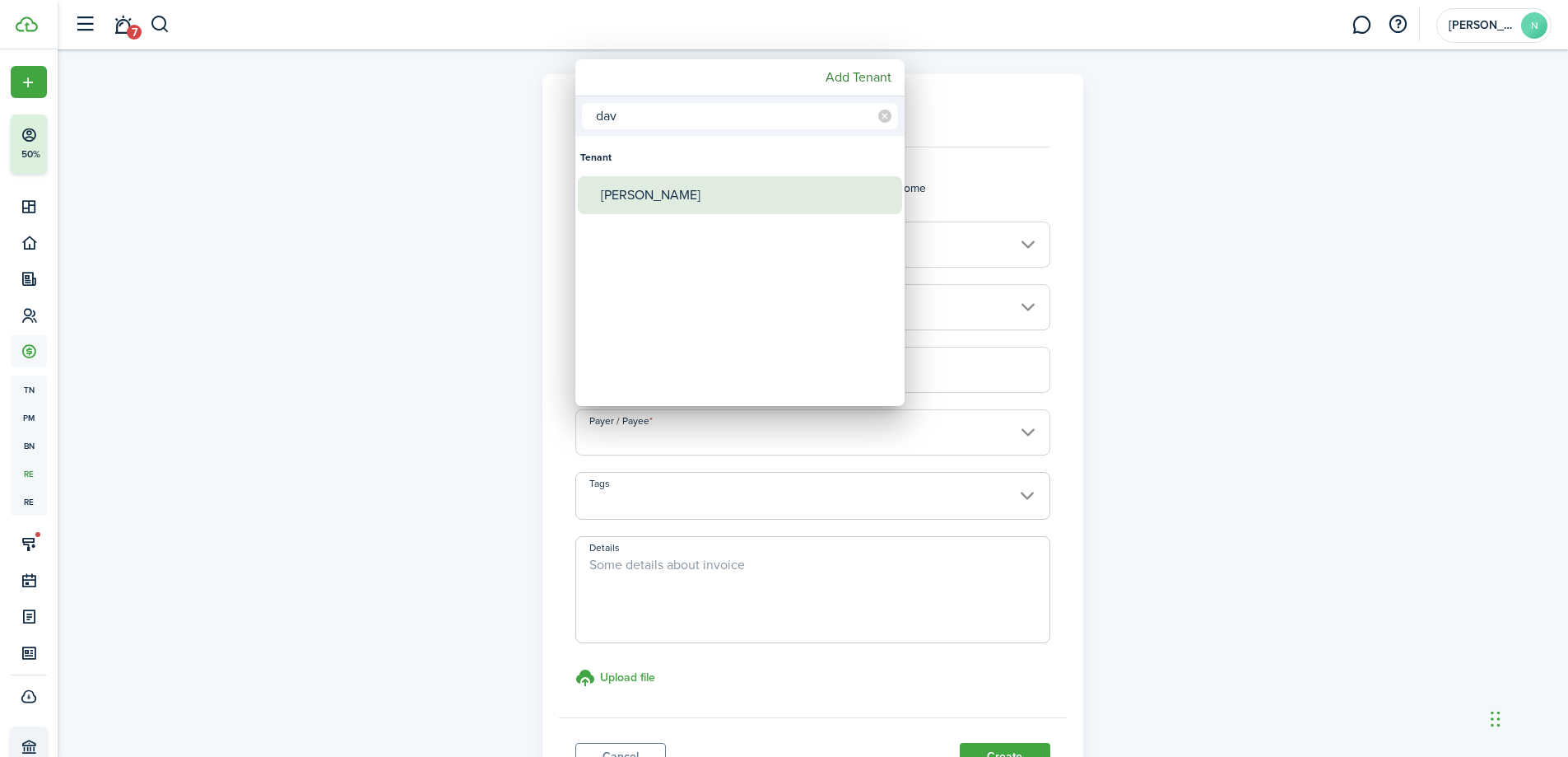
type input "dav"
click at [714, 188] on div "[PERSON_NAME]" at bounding box center [747, 195] width 292 height 38
type input "[PERSON_NAME]"
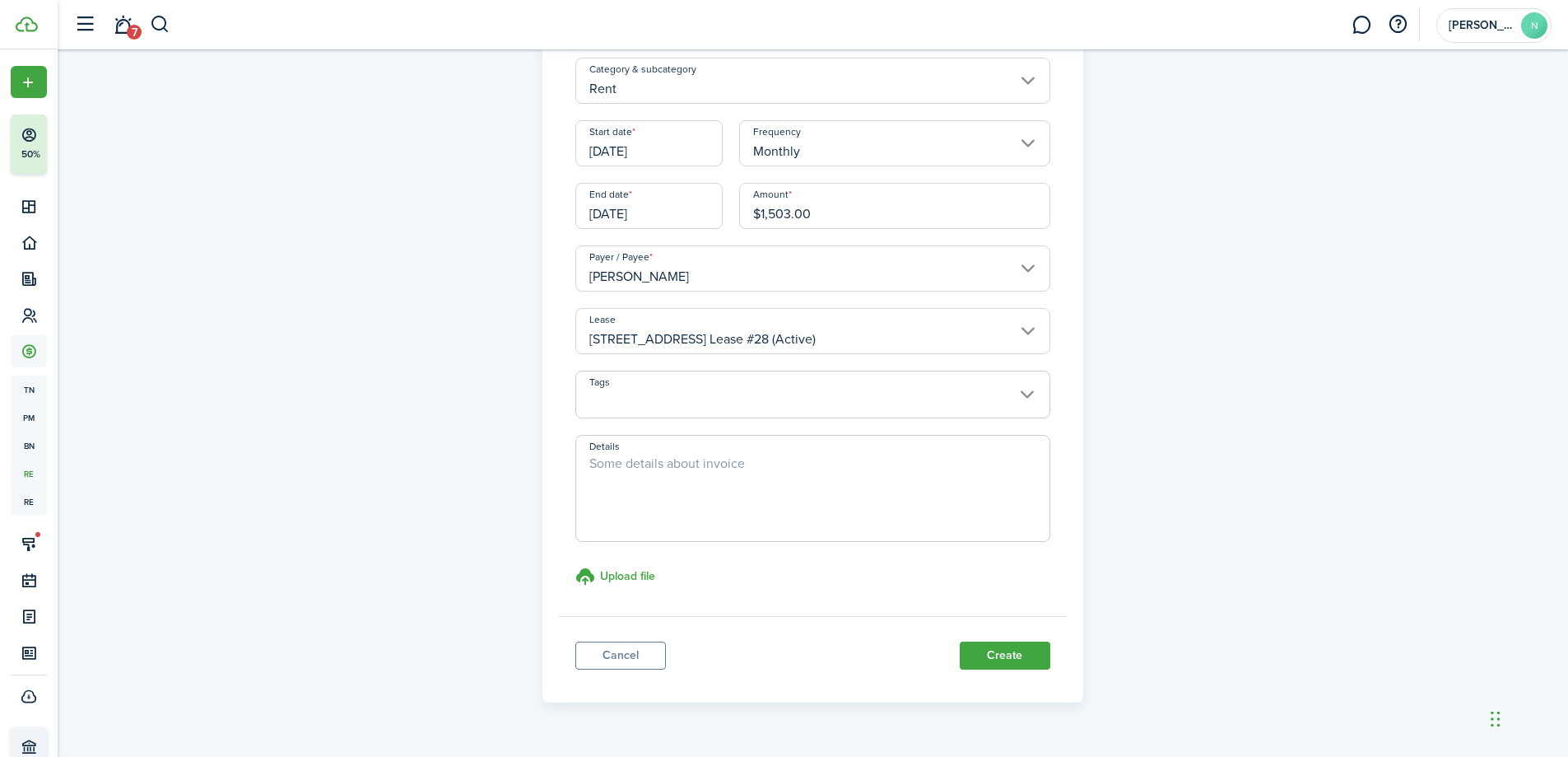
scroll to position [165, 0]
click at [861, 493] on textarea "Details" at bounding box center [813, 492] width 473 height 79
type textarea "Monthly Rent"
click at [1043, 643] on button "Create" at bounding box center [1005, 655] width 91 height 28
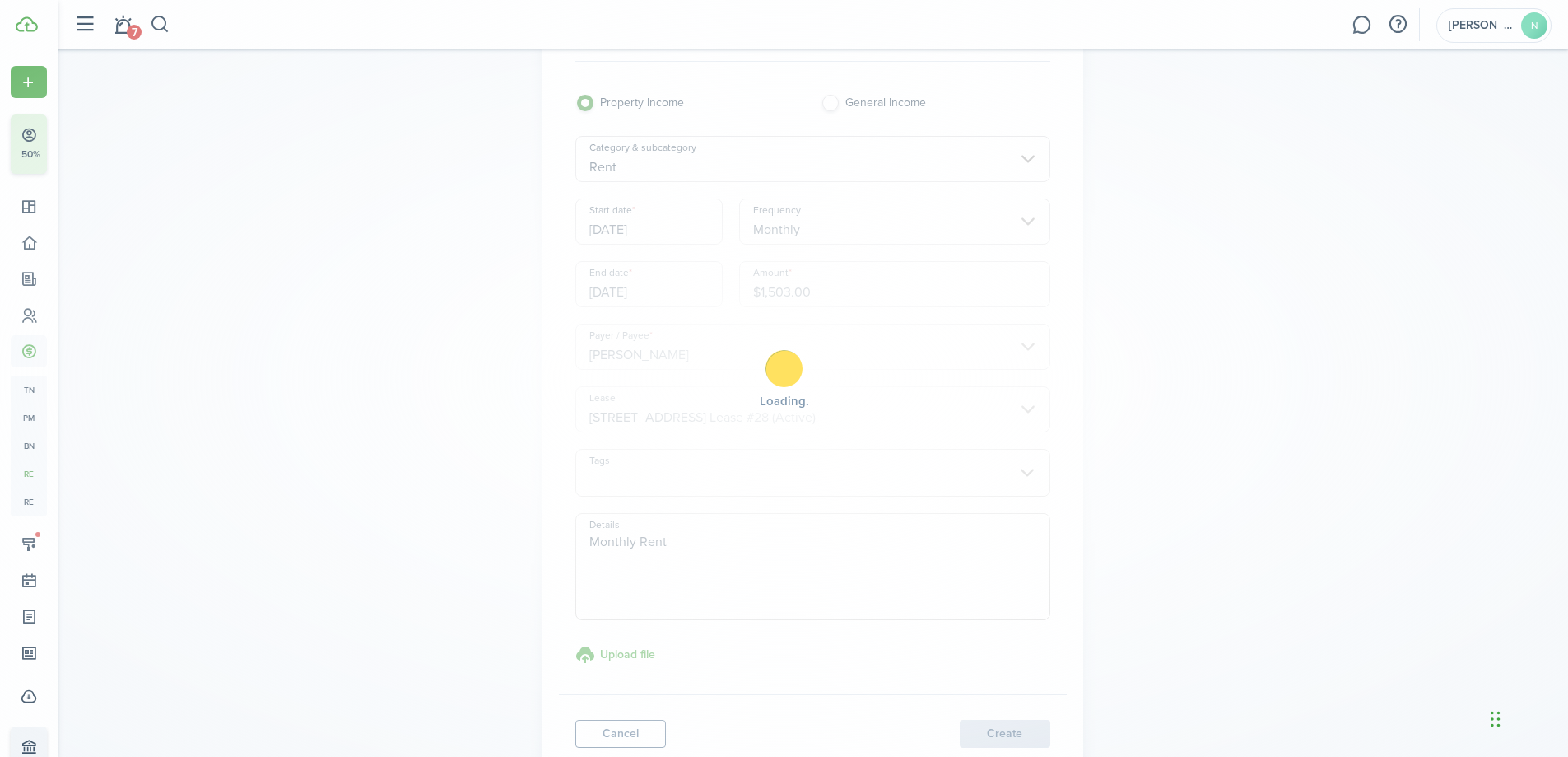
scroll to position [0, 0]
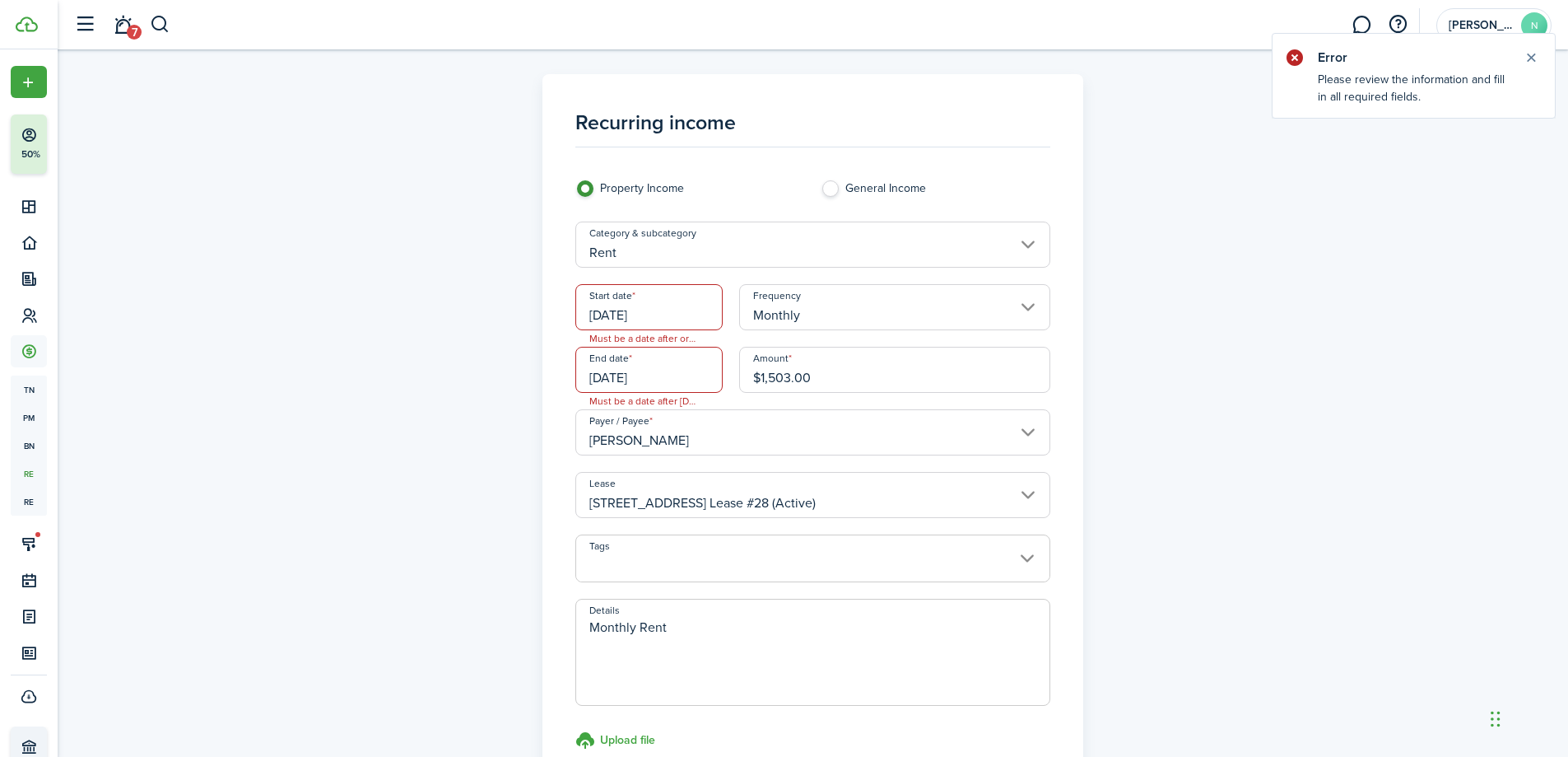
click at [695, 321] on input "[DATE]" at bounding box center [649, 306] width 148 height 46
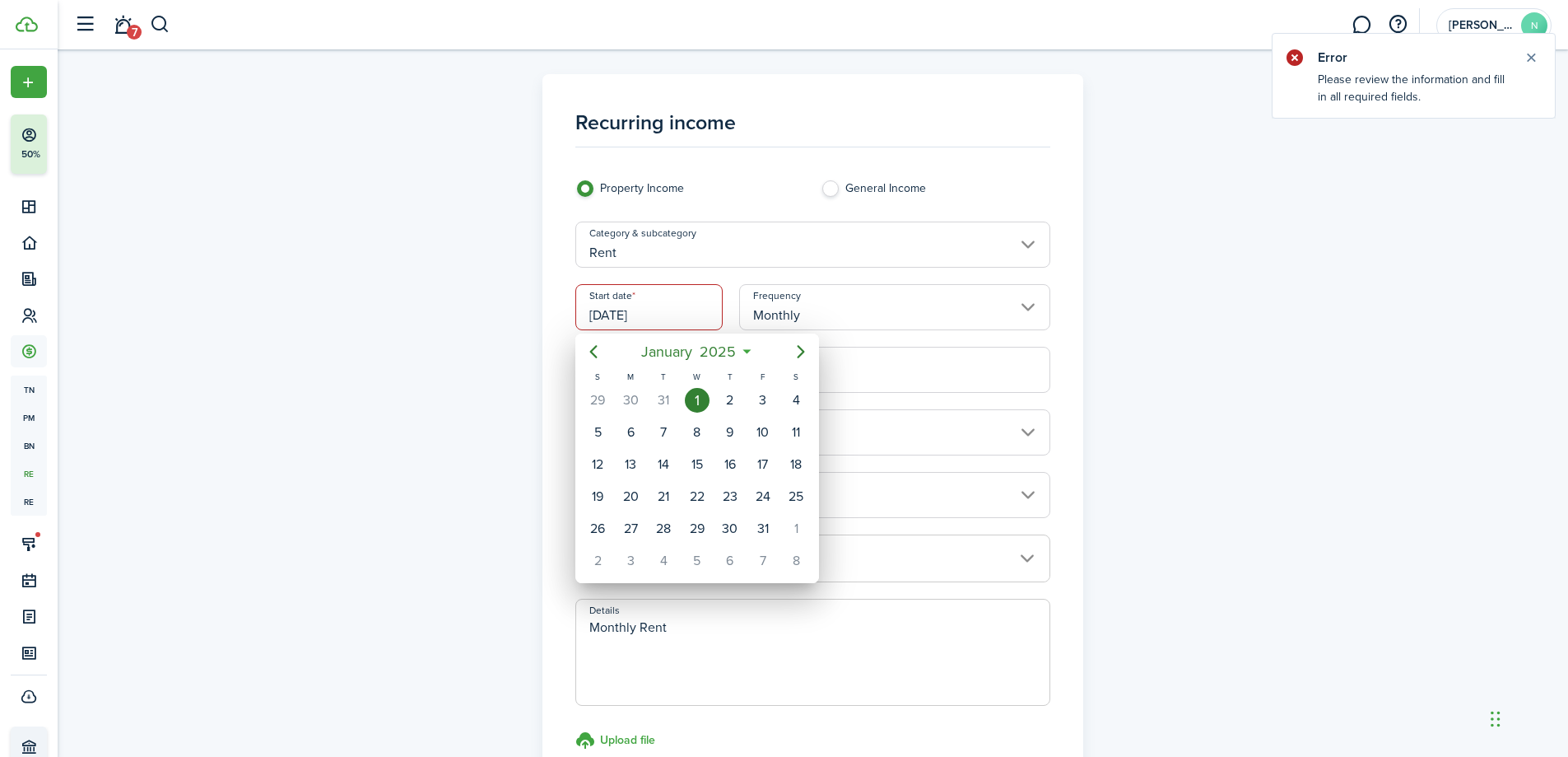
click at [498, 299] on div at bounding box center [784, 378] width 1832 height 1020
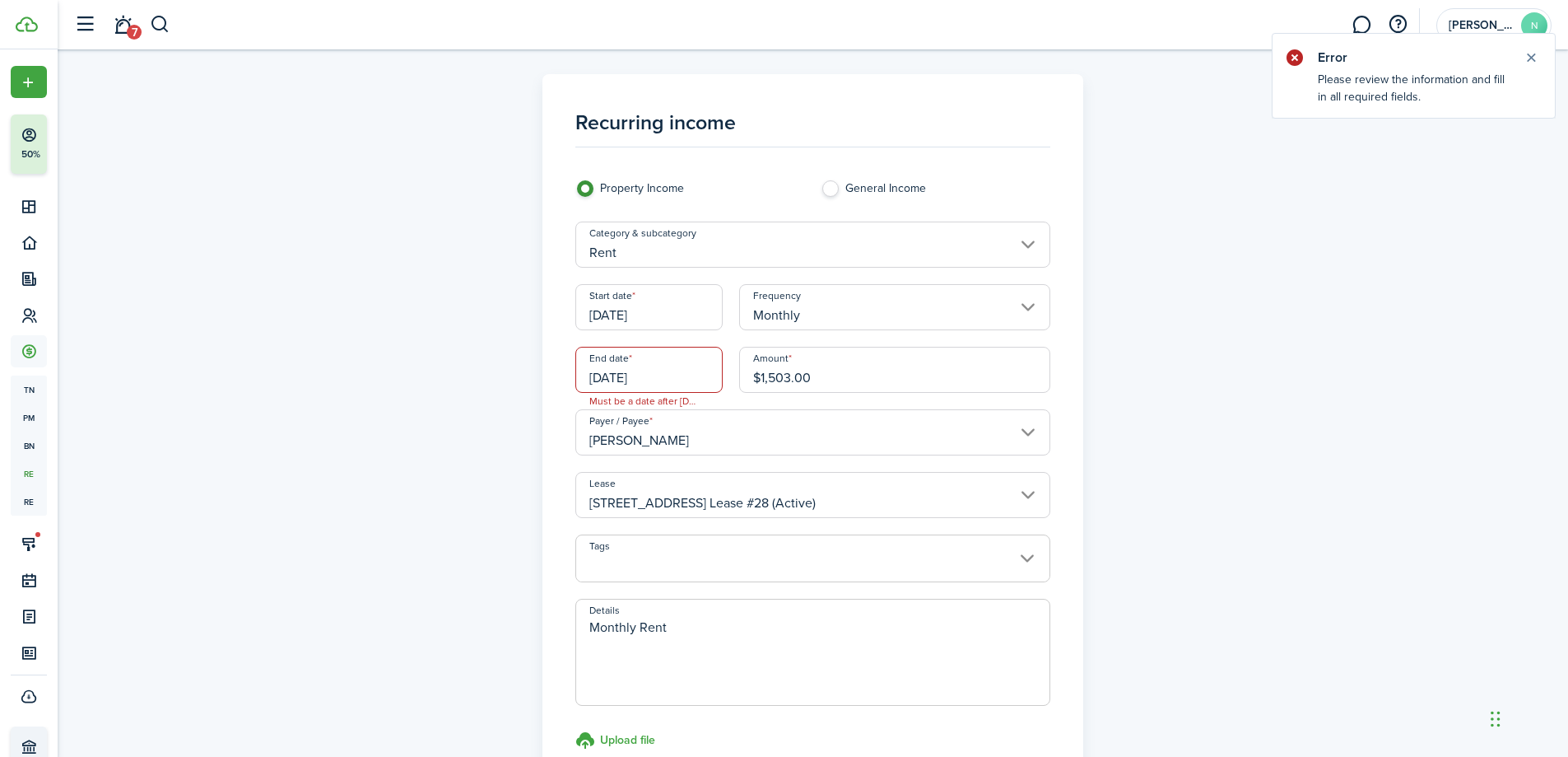
drag, startPoint x: 508, startPoint y: 354, endPoint x: 586, endPoint y: 366, distance: 78.9
click at [509, 354] on div "Recurring income Property Income General Income Category & subcategory Rent Sta…" at bounding box center [814, 471] width 955 height 792
click at [670, 393] on span "Must be a date after [DATE]." at bounding box center [643, 401] width 132 height 16
click at [670, 395] on span "Must be a date after [DATE]." at bounding box center [643, 401] width 132 height 16
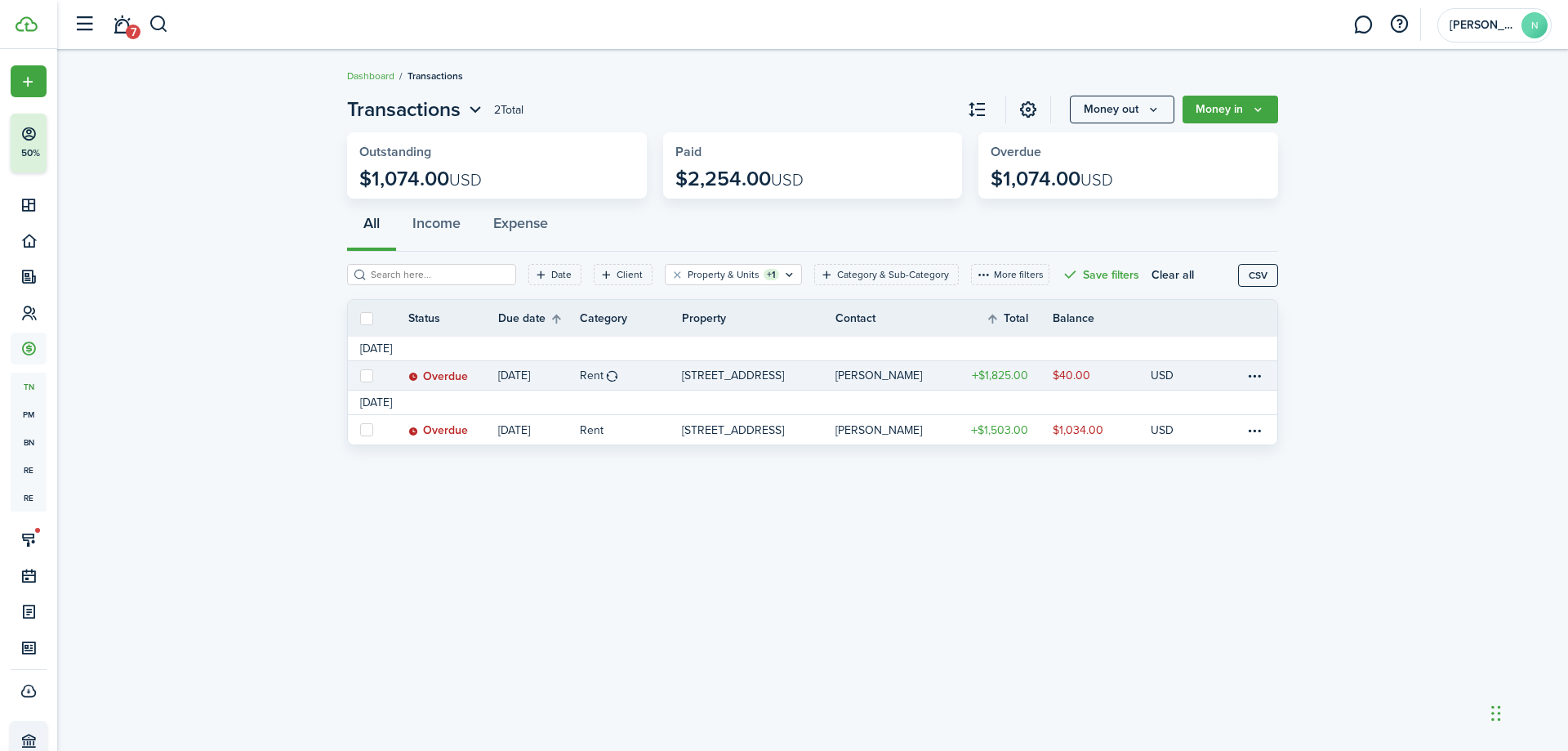
click at [742, 376] on p "[STREET_ADDRESS]" at bounding box center [733, 375] width 102 height 17
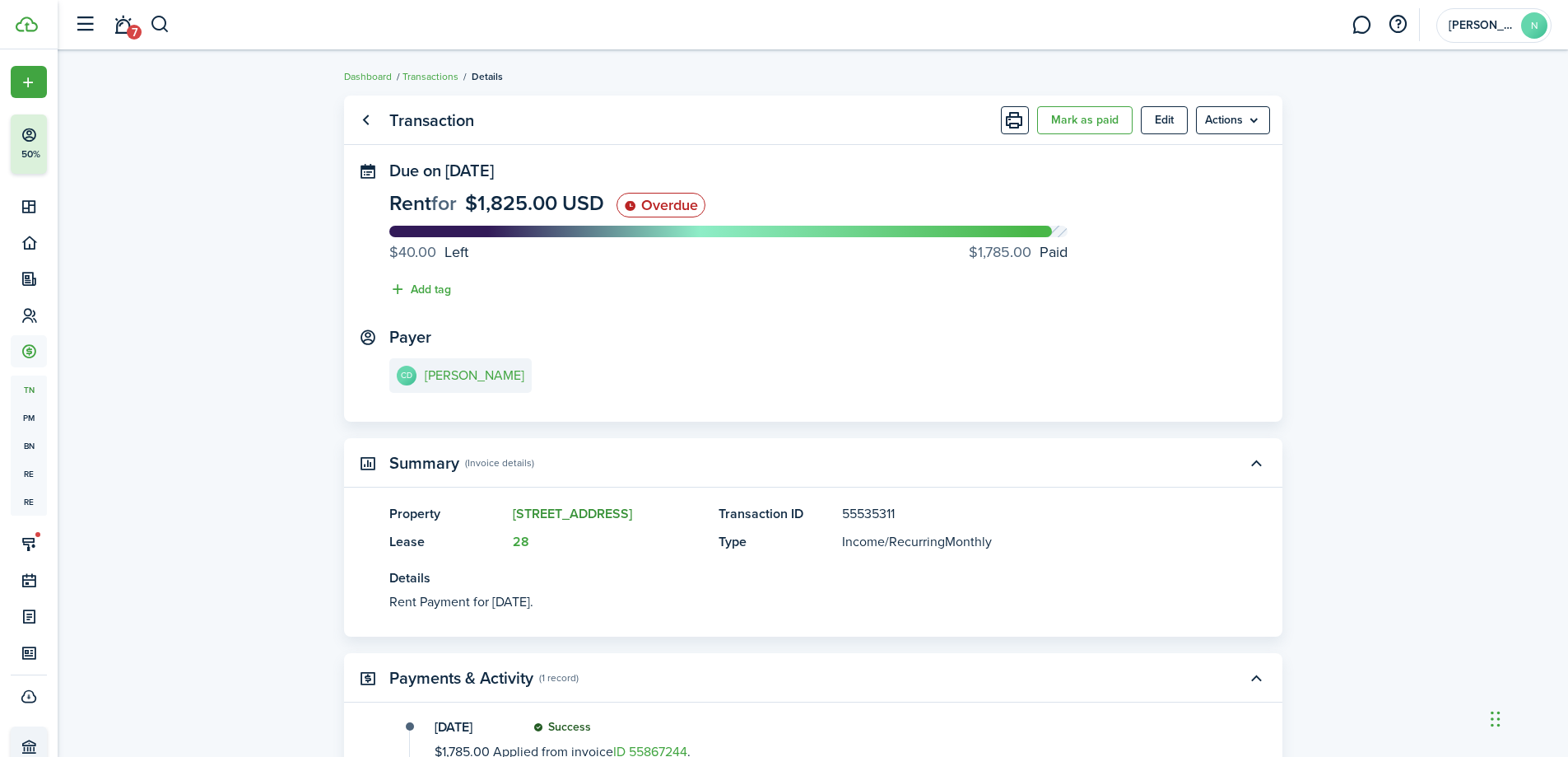
click at [548, 508] on link "[STREET_ADDRESS]" at bounding box center [573, 513] width 120 height 19
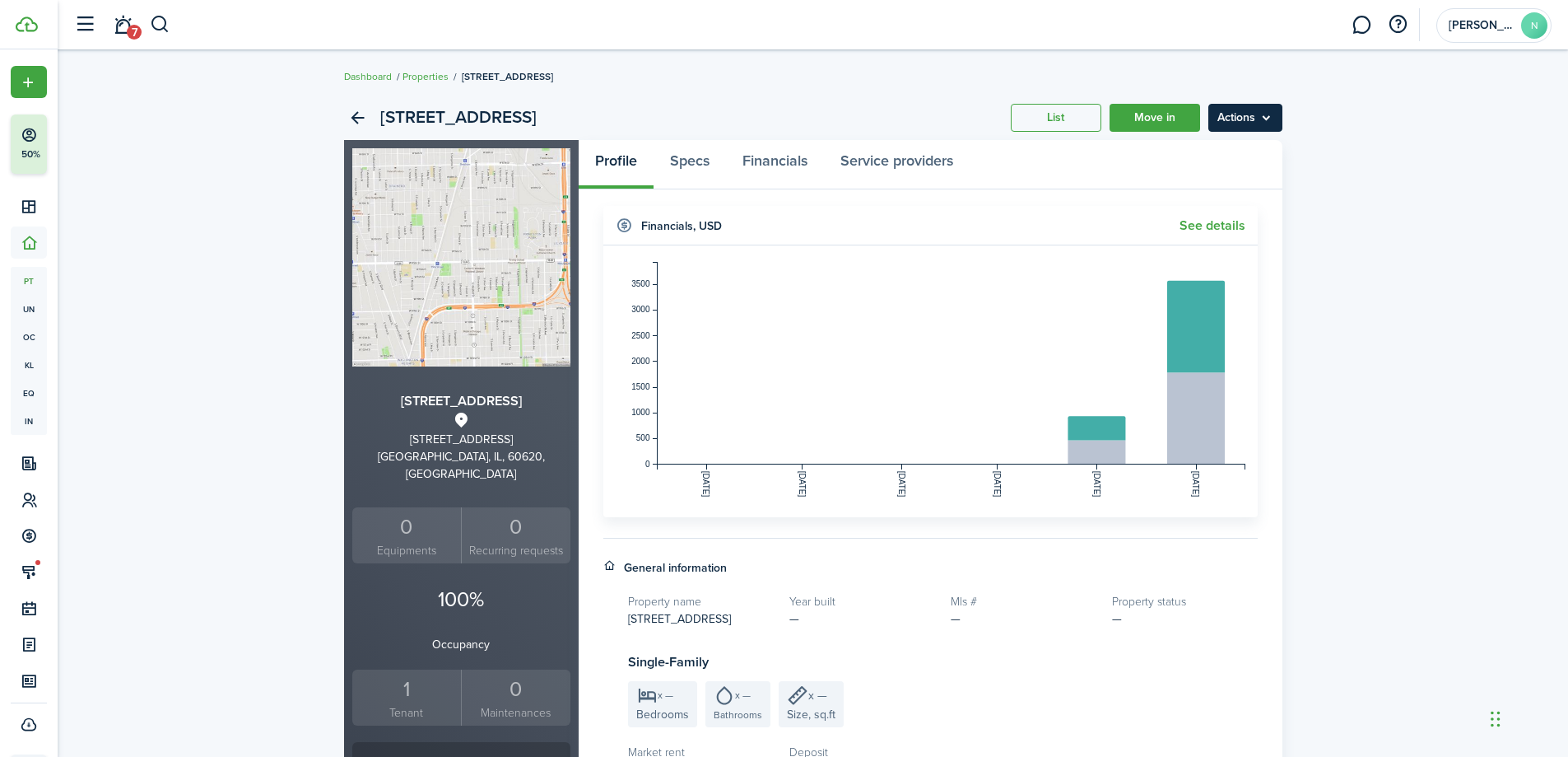
click at [1258, 121] on menu-btn "Actions" at bounding box center [1245, 117] width 74 height 28
click at [1246, 155] on link "Edit property" at bounding box center [1210, 153] width 144 height 28
click at [1157, 116] on link "Move in" at bounding box center [1155, 117] width 91 height 28
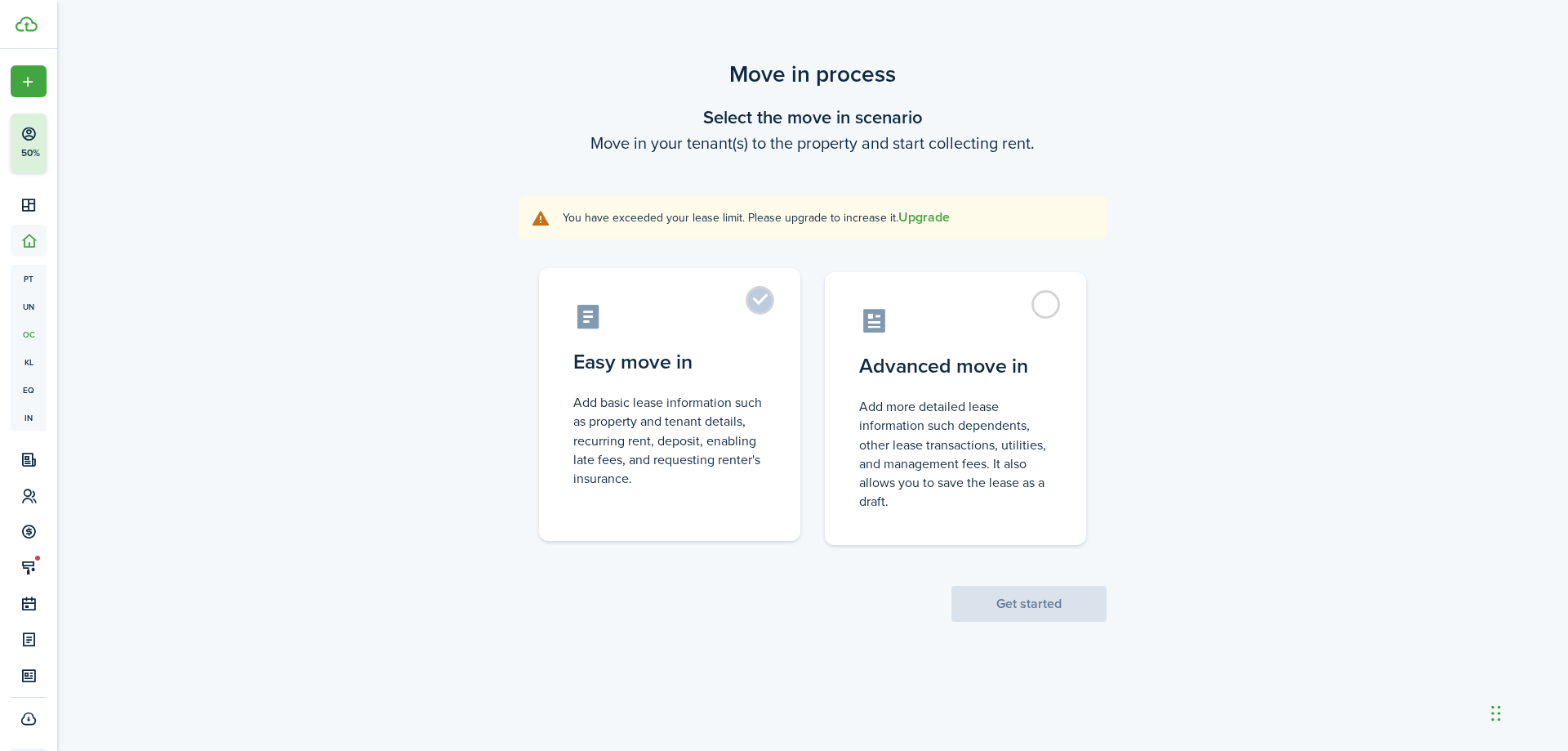
click at [672, 370] on control-radio-card-title "Easy move in" at bounding box center [670, 362] width 192 height 30
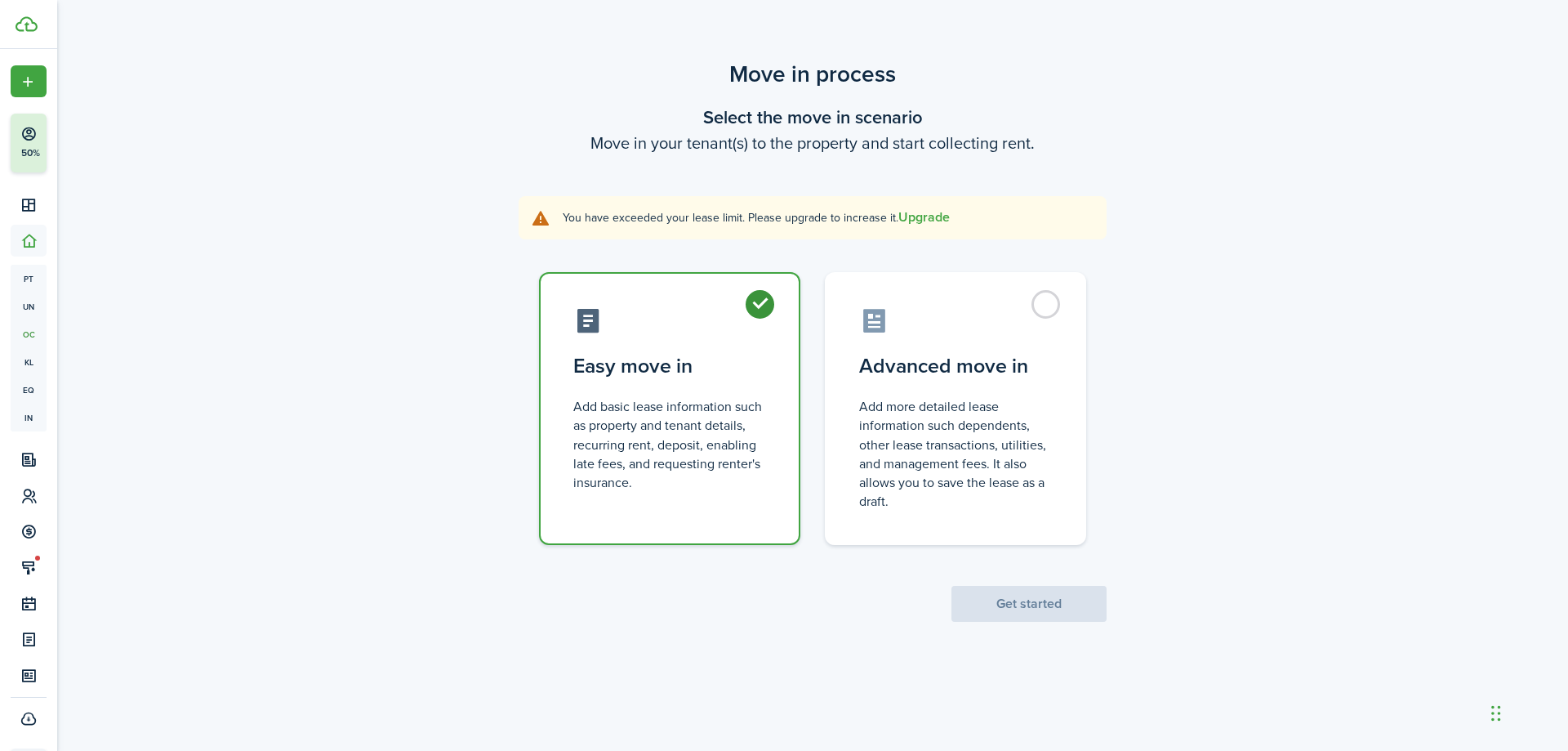
radio input "true"
click at [1038, 603] on span "Get started" at bounding box center [1029, 603] width 156 height 17
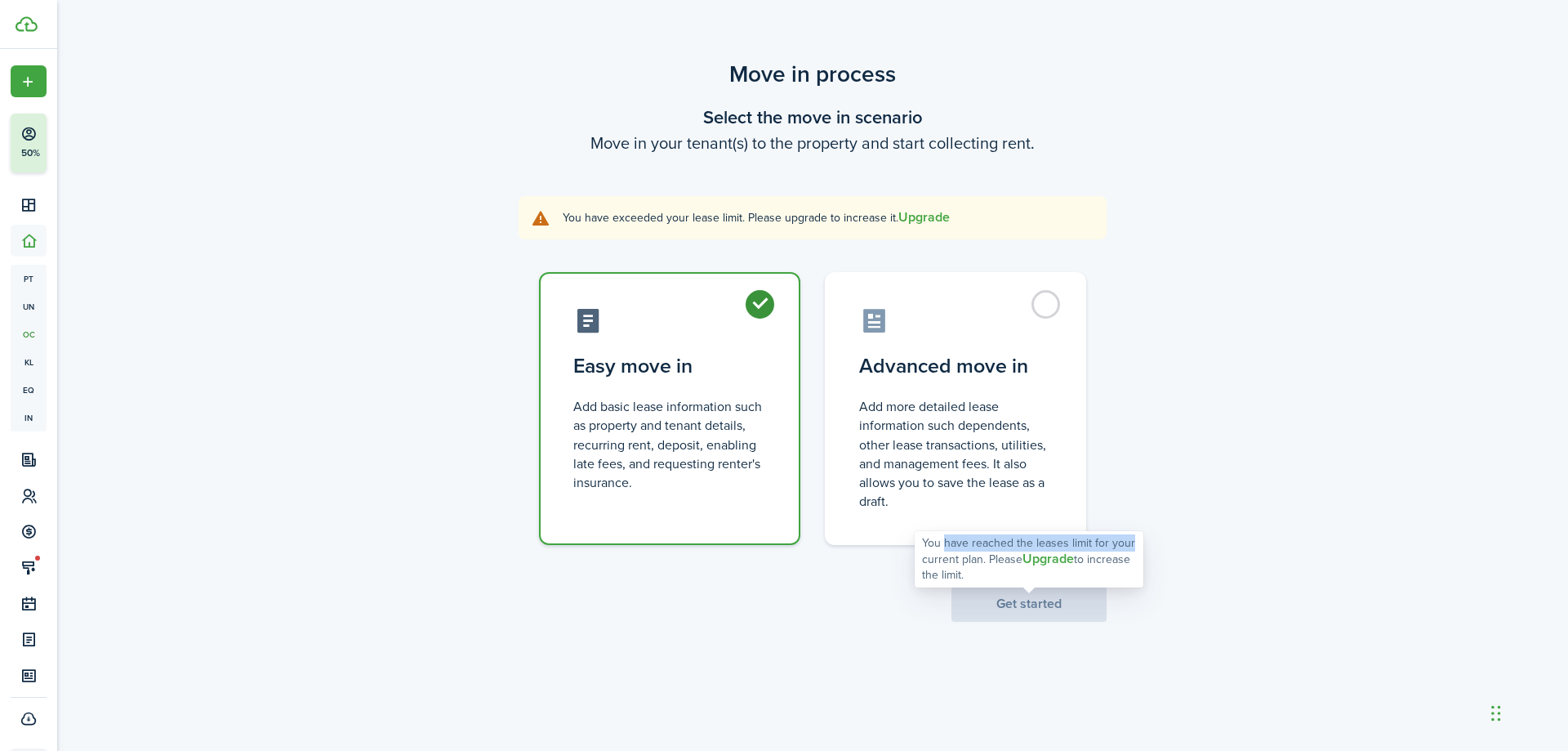
drag, startPoint x: 942, startPoint y: 544, endPoint x: 1127, endPoint y: 547, distance: 185.0
click at [1127, 547] on div "You have reached the leases limit for your current plan. Please Upgrade to incr…" at bounding box center [1029, 559] width 214 height 49
click at [1259, 513] on div "Move in process Select the move in scenario Move in your tenant(s) to the prope…" at bounding box center [813, 340] width 1510 height 581
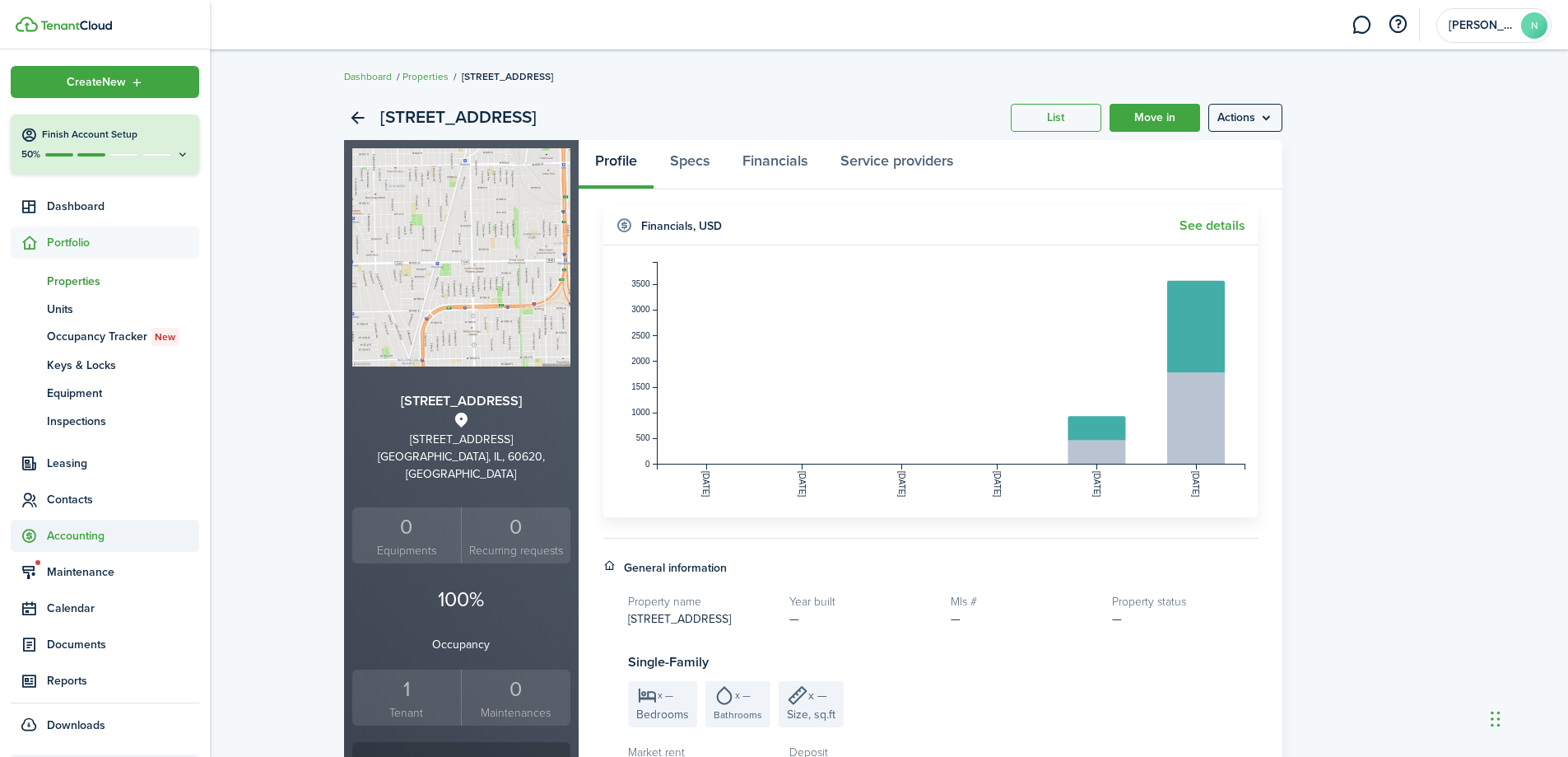
click at [102, 531] on span "Accounting" at bounding box center [123, 535] width 152 height 17
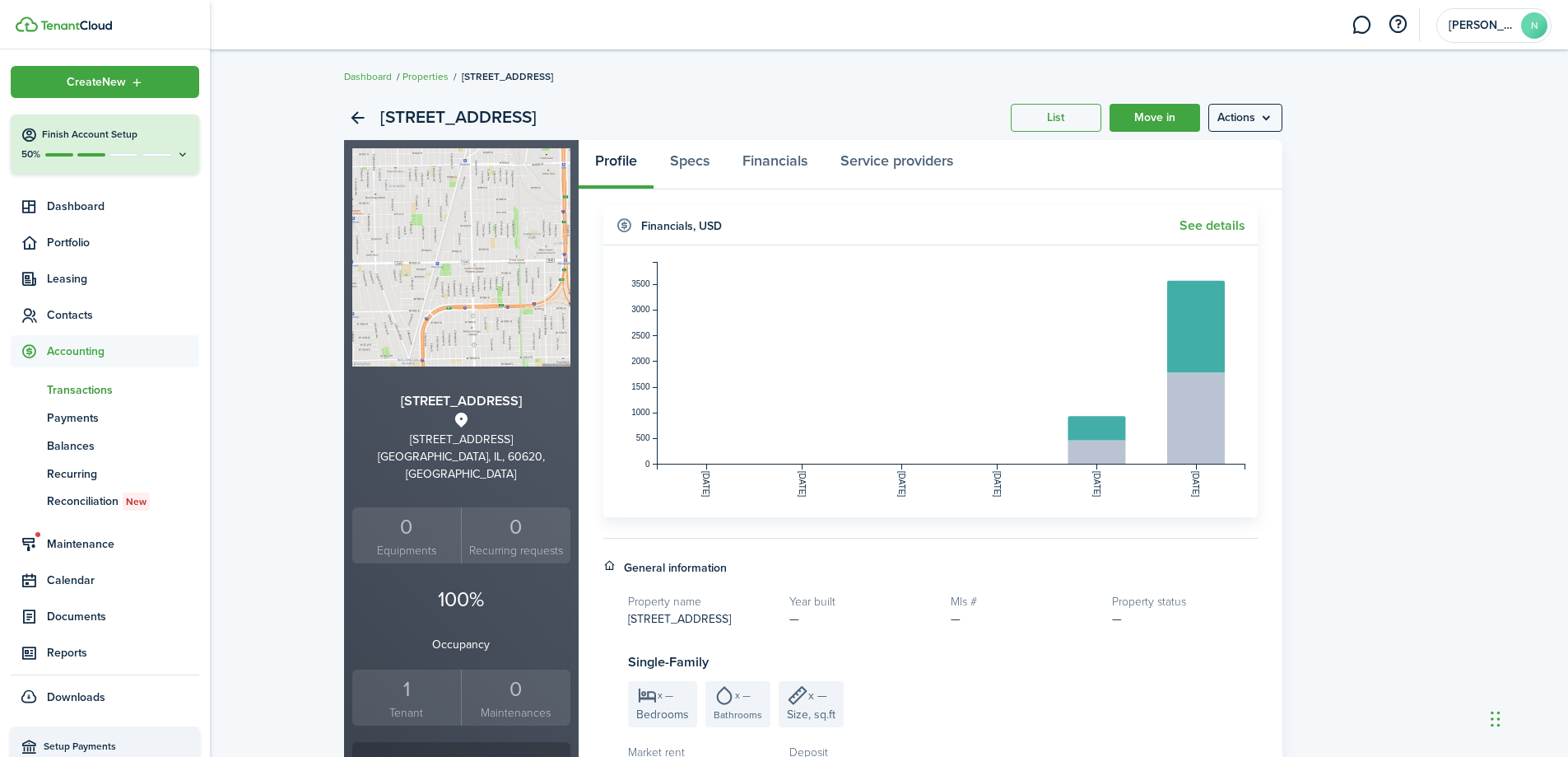
click at [95, 385] on span "Transactions" at bounding box center [123, 390] width 152 height 17
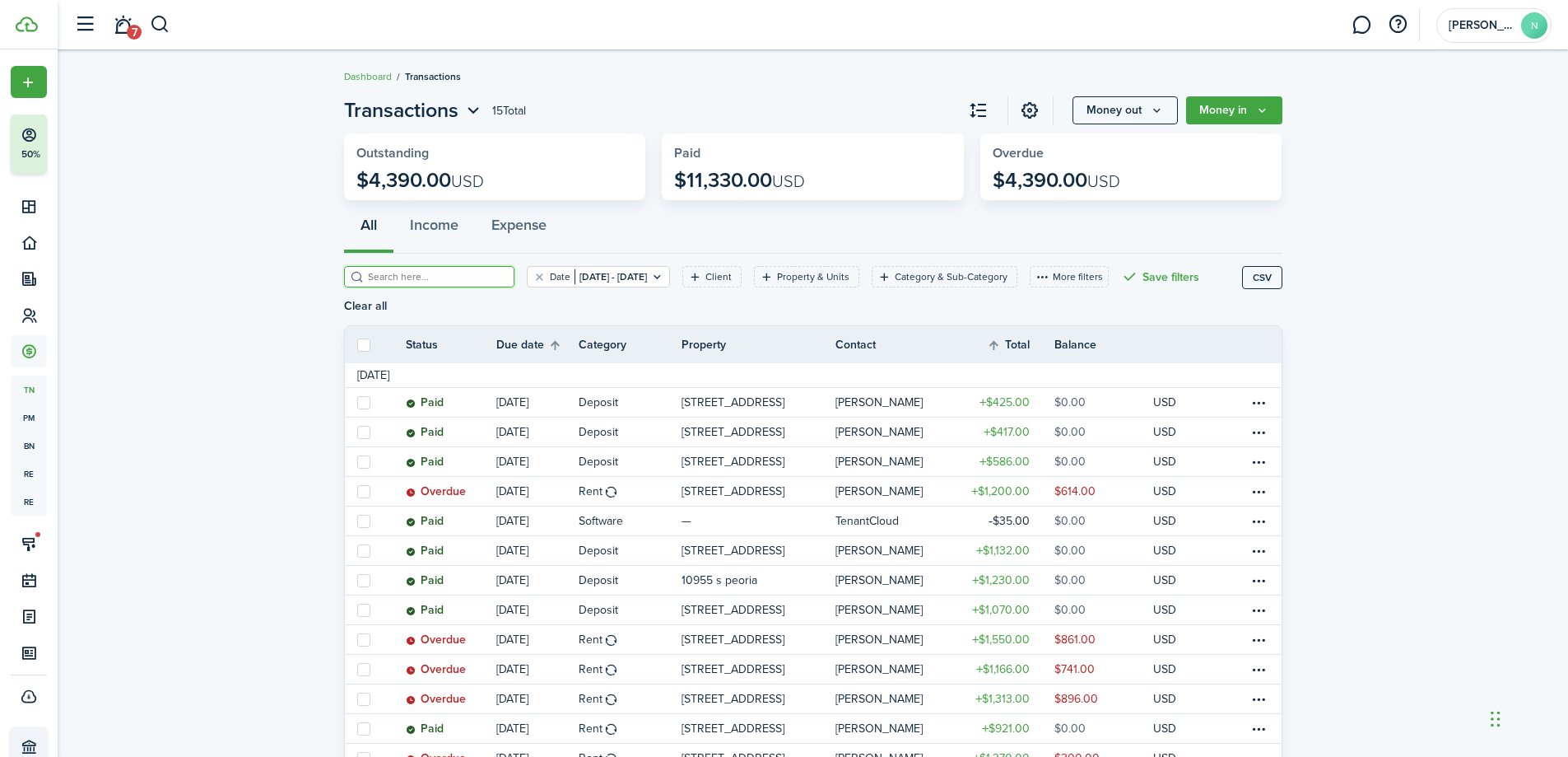
click at [450, 282] on input "search" at bounding box center [436, 277] width 145 height 15
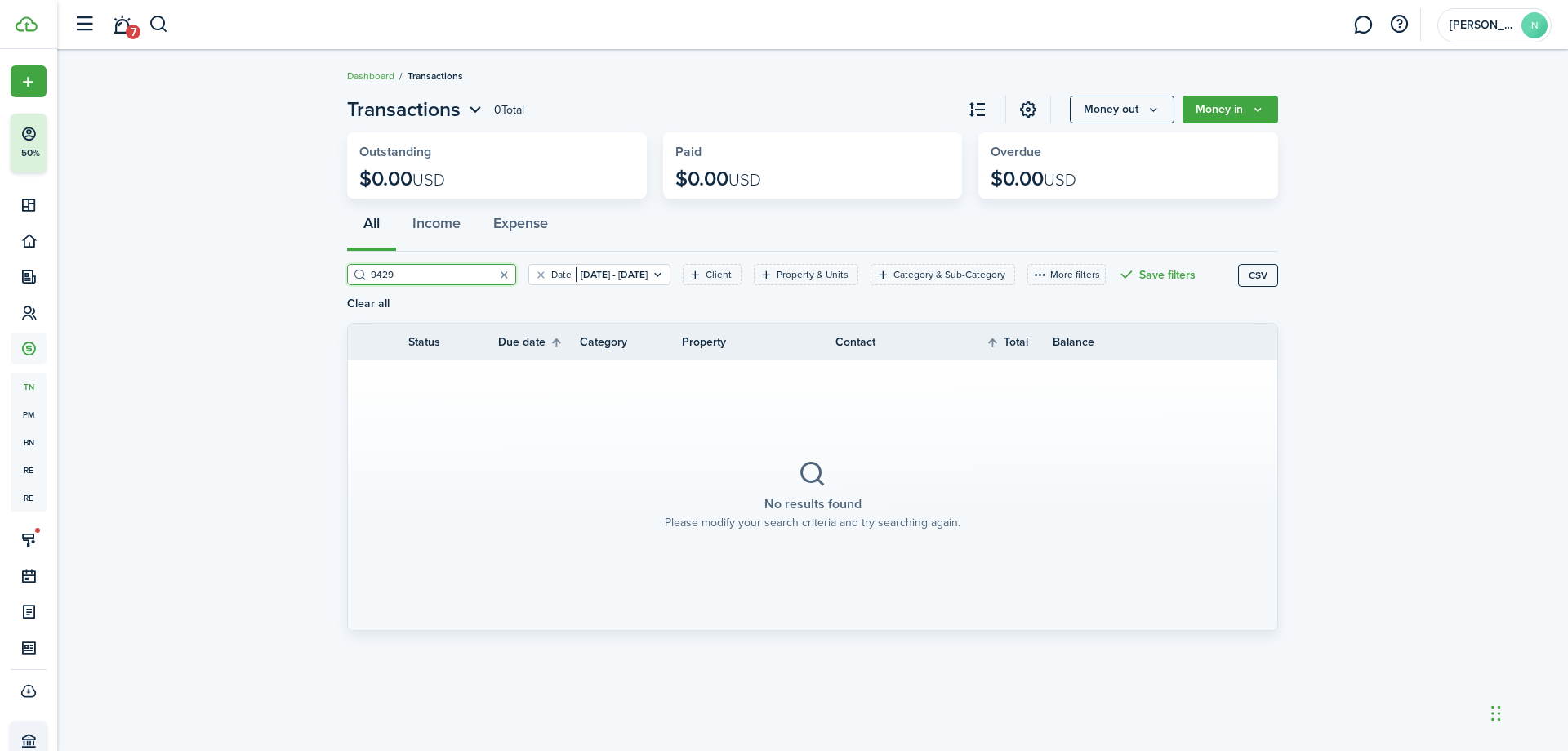
type input "9429"
click at [534, 274] on button "Clear filter" at bounding box center [540, 274] width 13 height 13
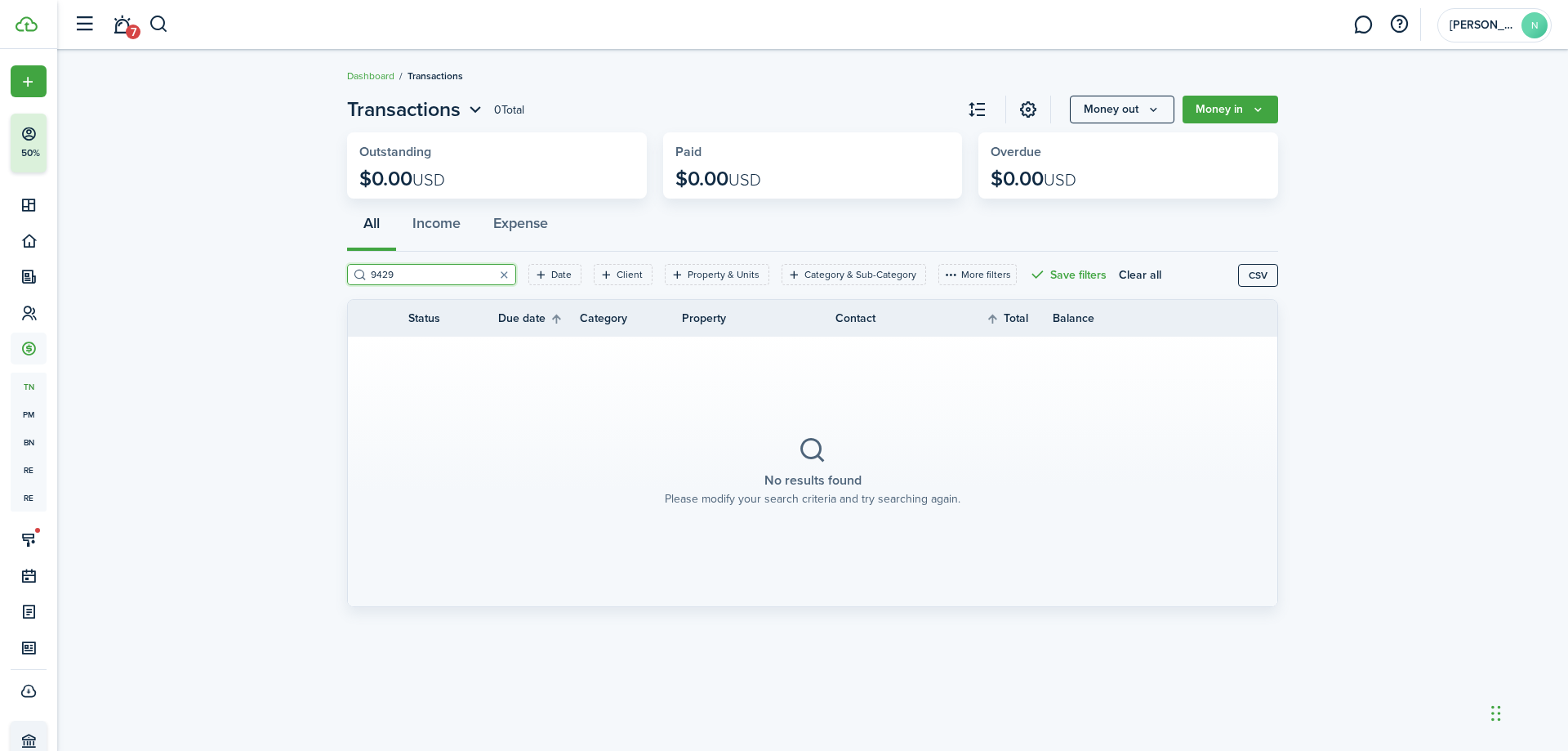
click at [450, 279] on input "9429" at bounding box center [439, 274] width 144 height 15
click at [464, 278] on input "9429" at bounding box center [439, 274] width 144 height 15
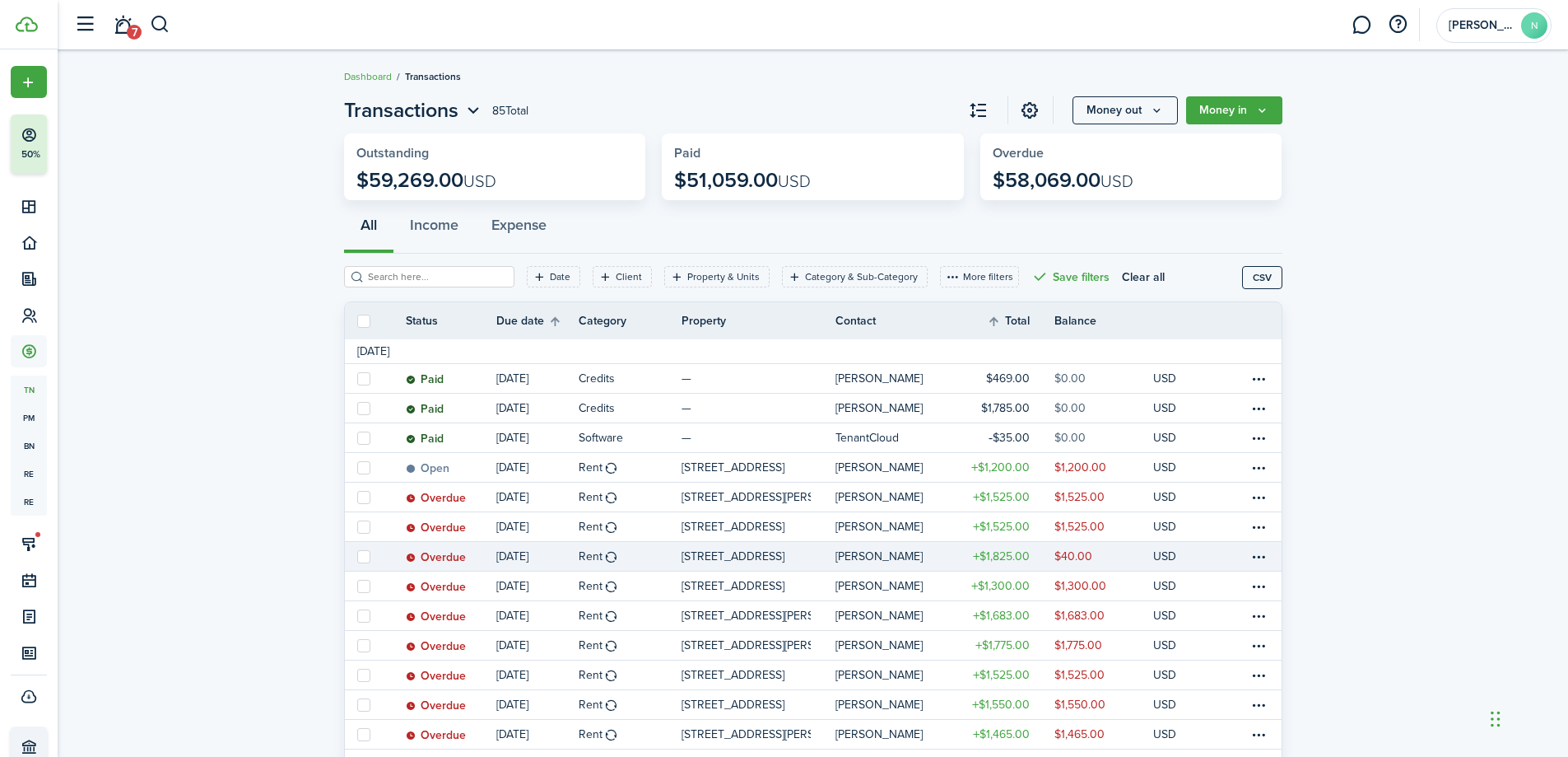
click at [485, 556] on link "Overdue" at bounding box center [451, 557] width 91 height 29
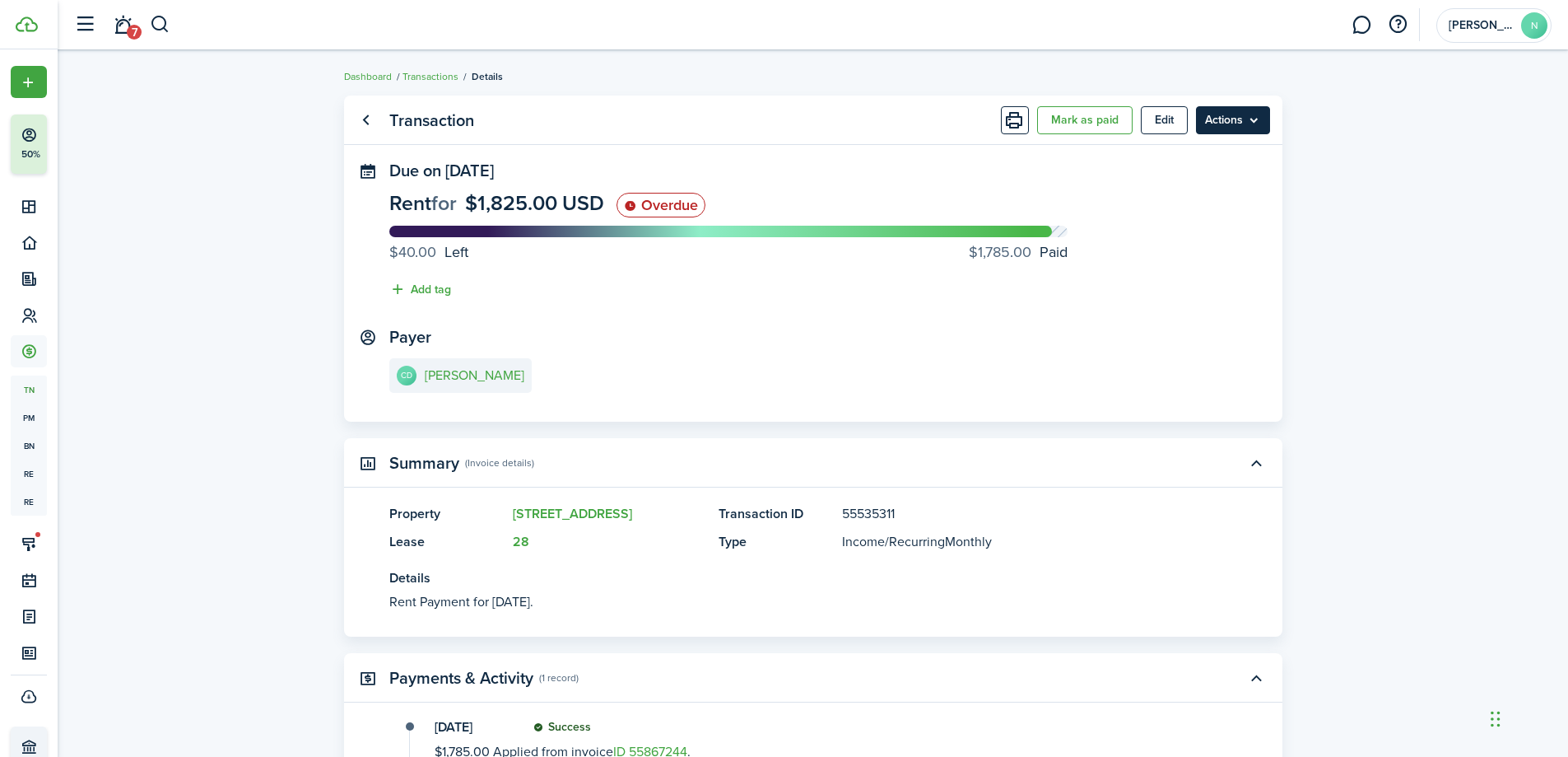
click at [1249, 127] on menu-btn "Actions" at bounding box center [1234, 120] width 74 height 28
click at [871, 304] on panel-main-content "Rent for $1,825.00 USD Overdue $40.00 Left $1,785.00 Paid Add tag" at bounding box center [814, 250] width 848 height 114
click at [455, 389] on link "CD [PERSON_NAME]" at bounding box center [460, 375] width 142 height 34
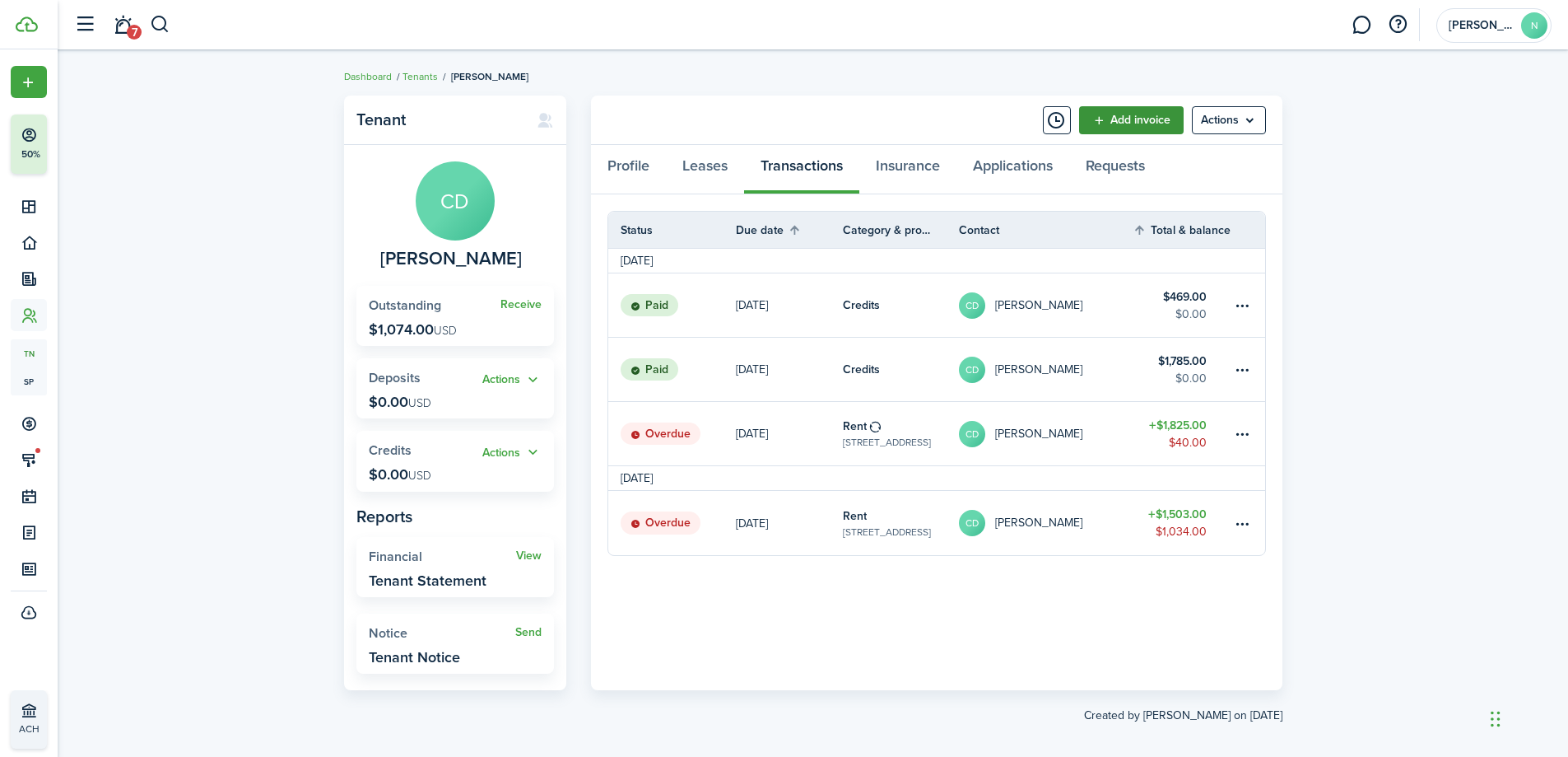
click at [1167, 122] on link "Add invoice" at bounding box center [1131, 120] width 104 height 28
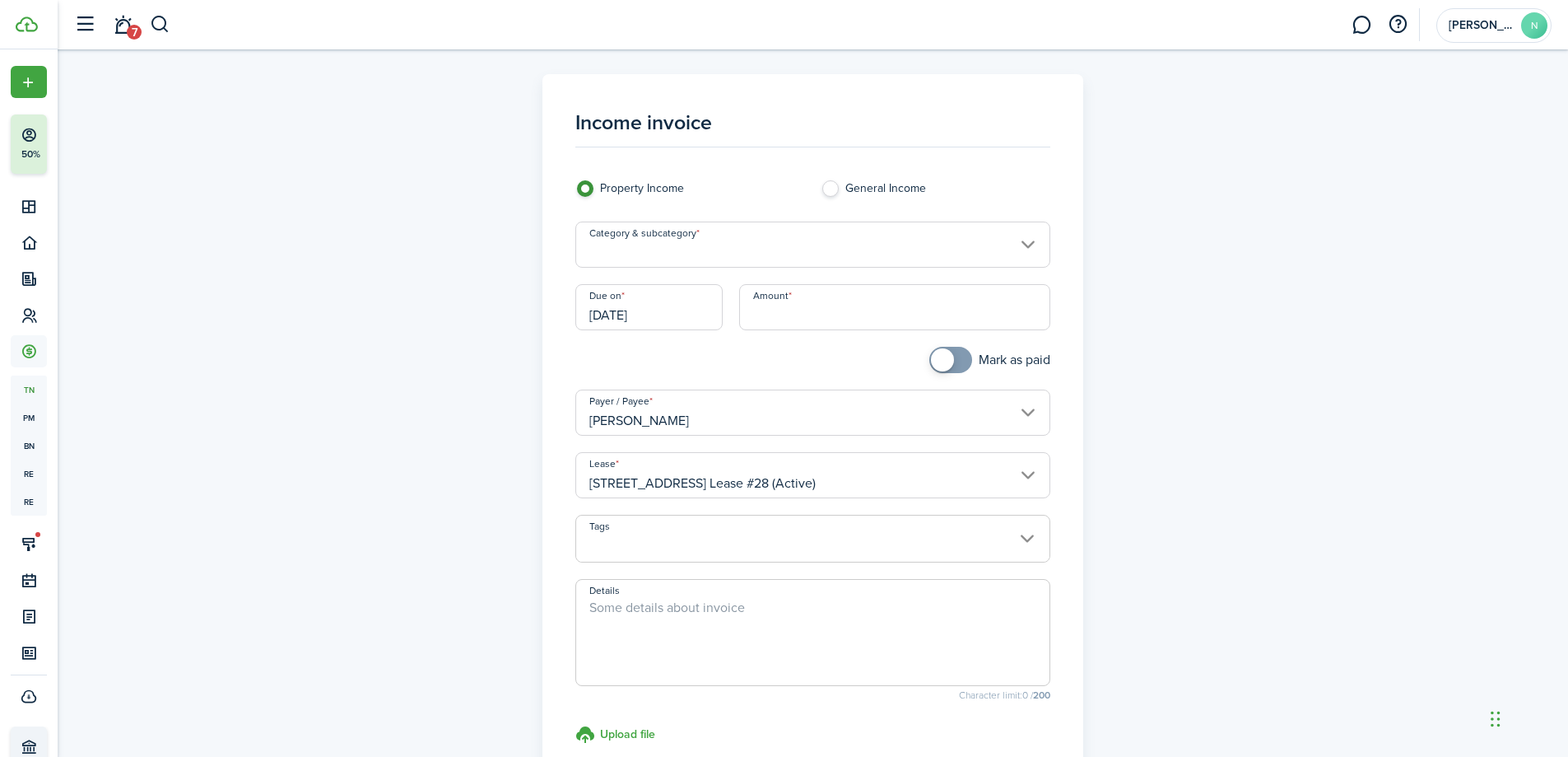
click at [667, 319] on input "[DATE]" at bounding box center [649, 306] width 148 height 46
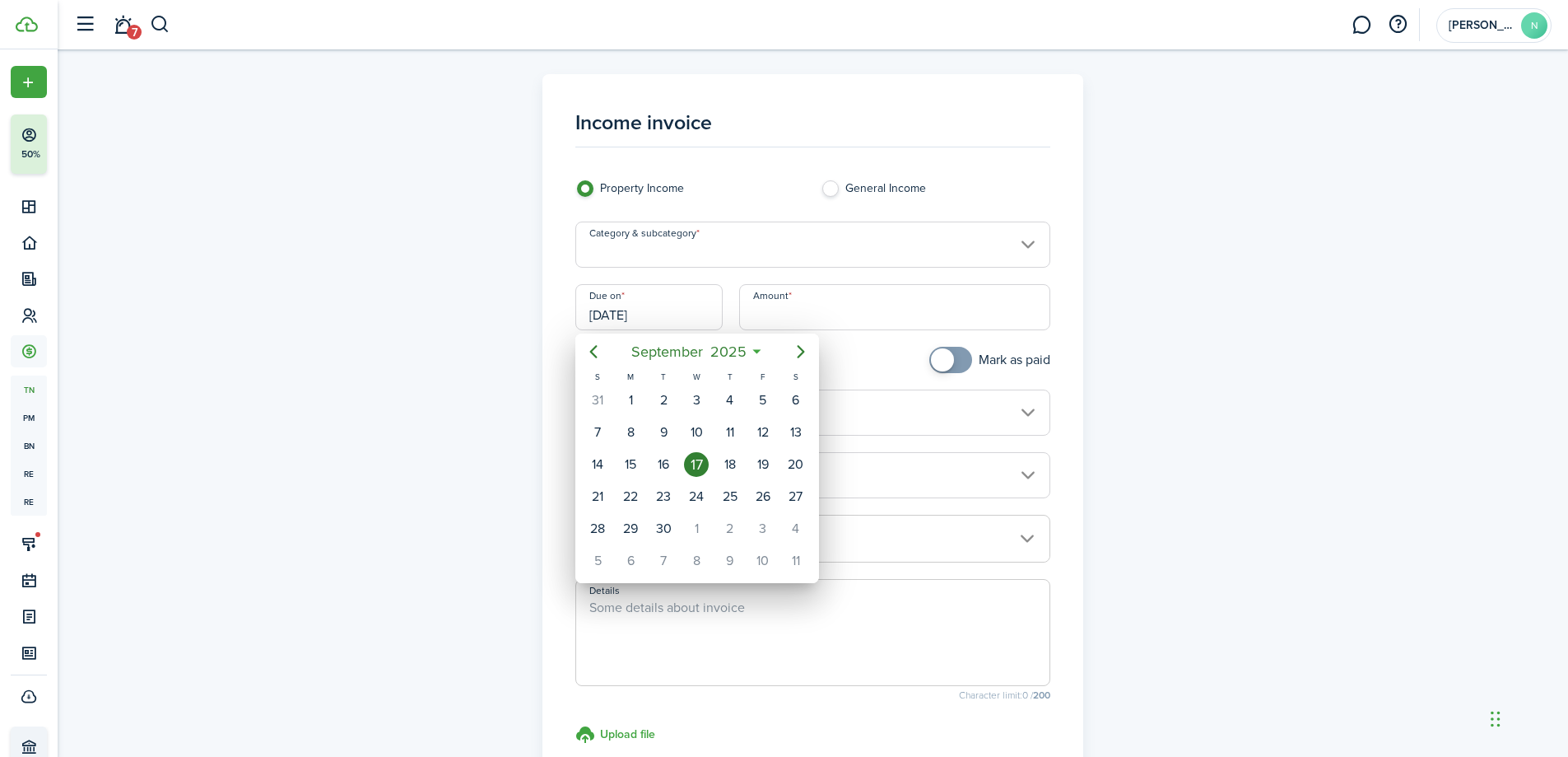
click at [667, 319] on div at bounding box center [784, 378] width 1832 height 1020
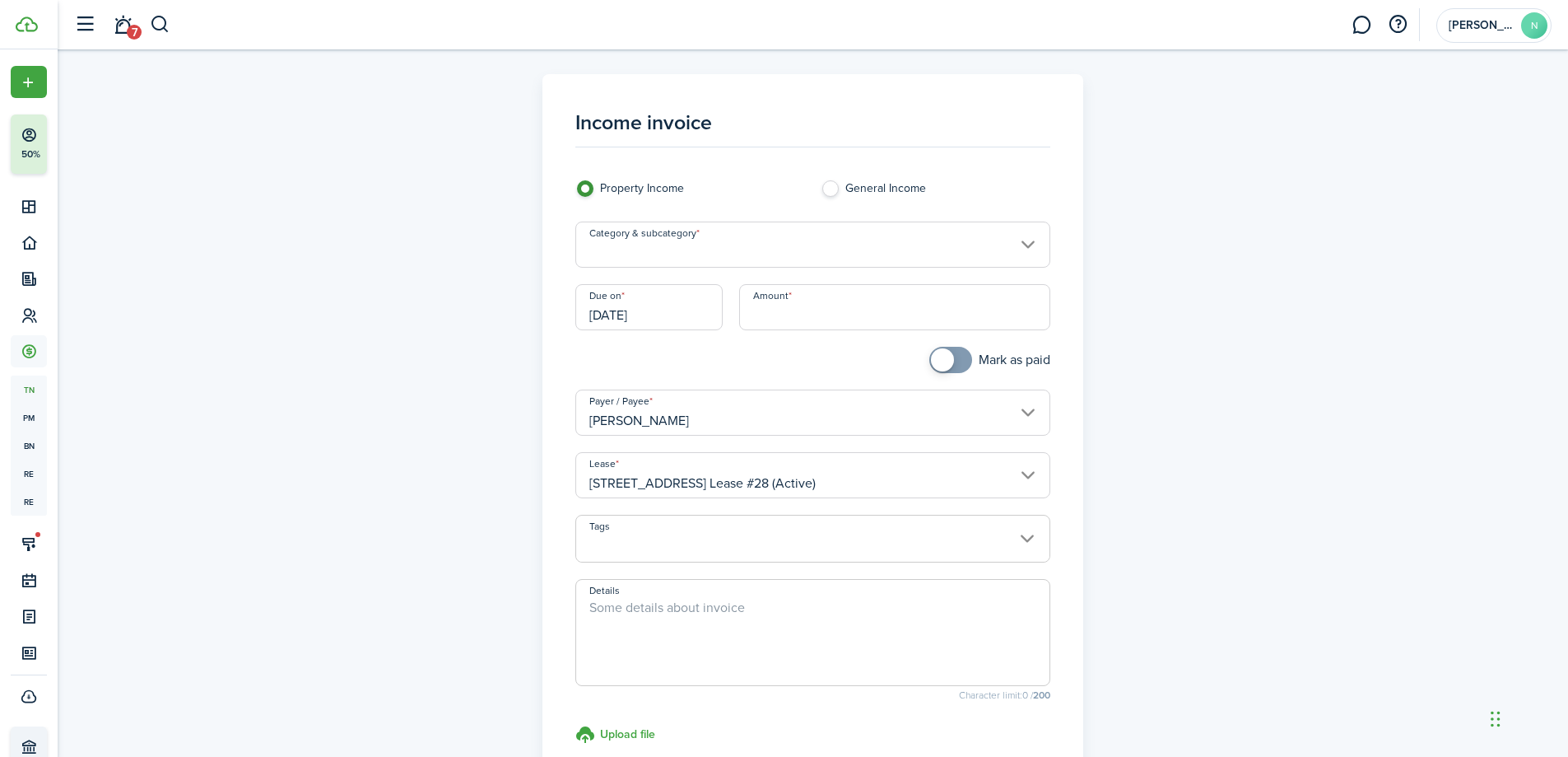
click at [628, 316] on input "[DATE]" at bounding box center [649, 306] width 148 height 46
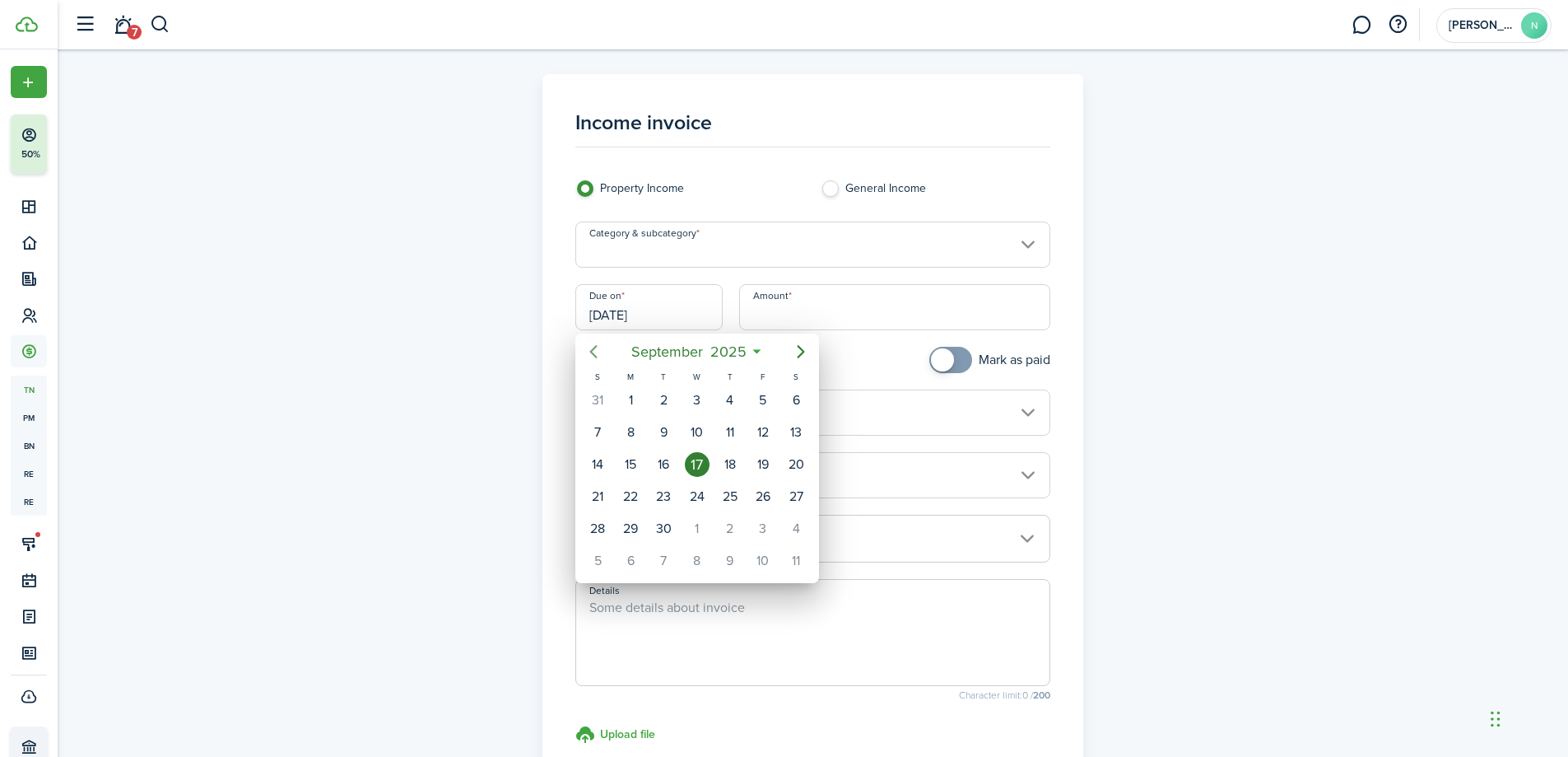
click at [593, 345] on icon "Previous page" at bounding box center [594, 352] width 20 height 20
click at [594, 345] on icon "Previous page" at bounding box center [594, 352] width 20 height 20
drag, startPoint x: 794, startPoint y: 345, endPoint x: 740, endPoint y: 367, distance: 58.3
click at [795, 346] on icon "Next page" at bounding box center [801, 352] width 20 height 20
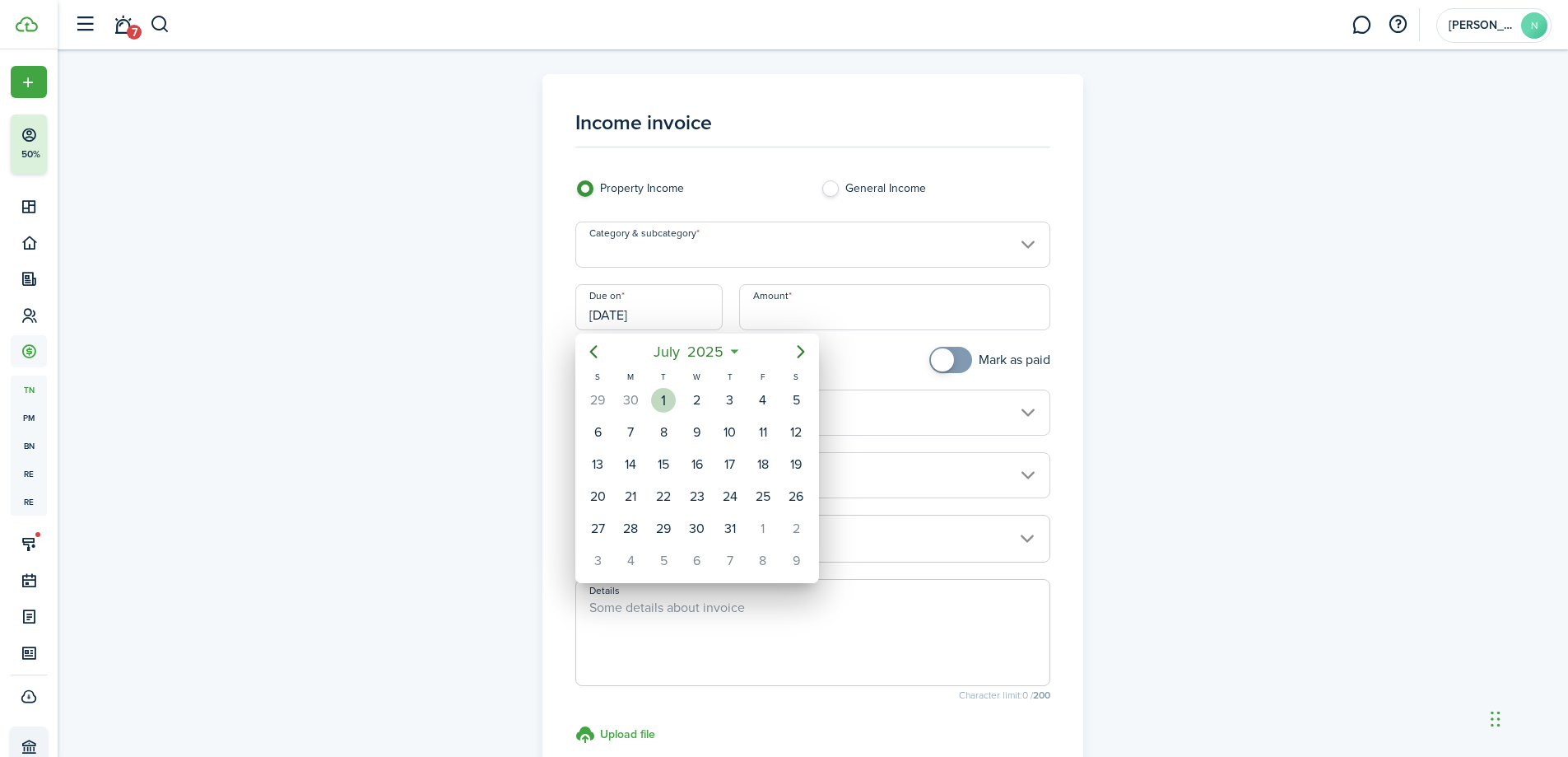
click at [671, 394] on div "1" at bounding box center [663, 400] width 24 height 24
type input "[DATE]"
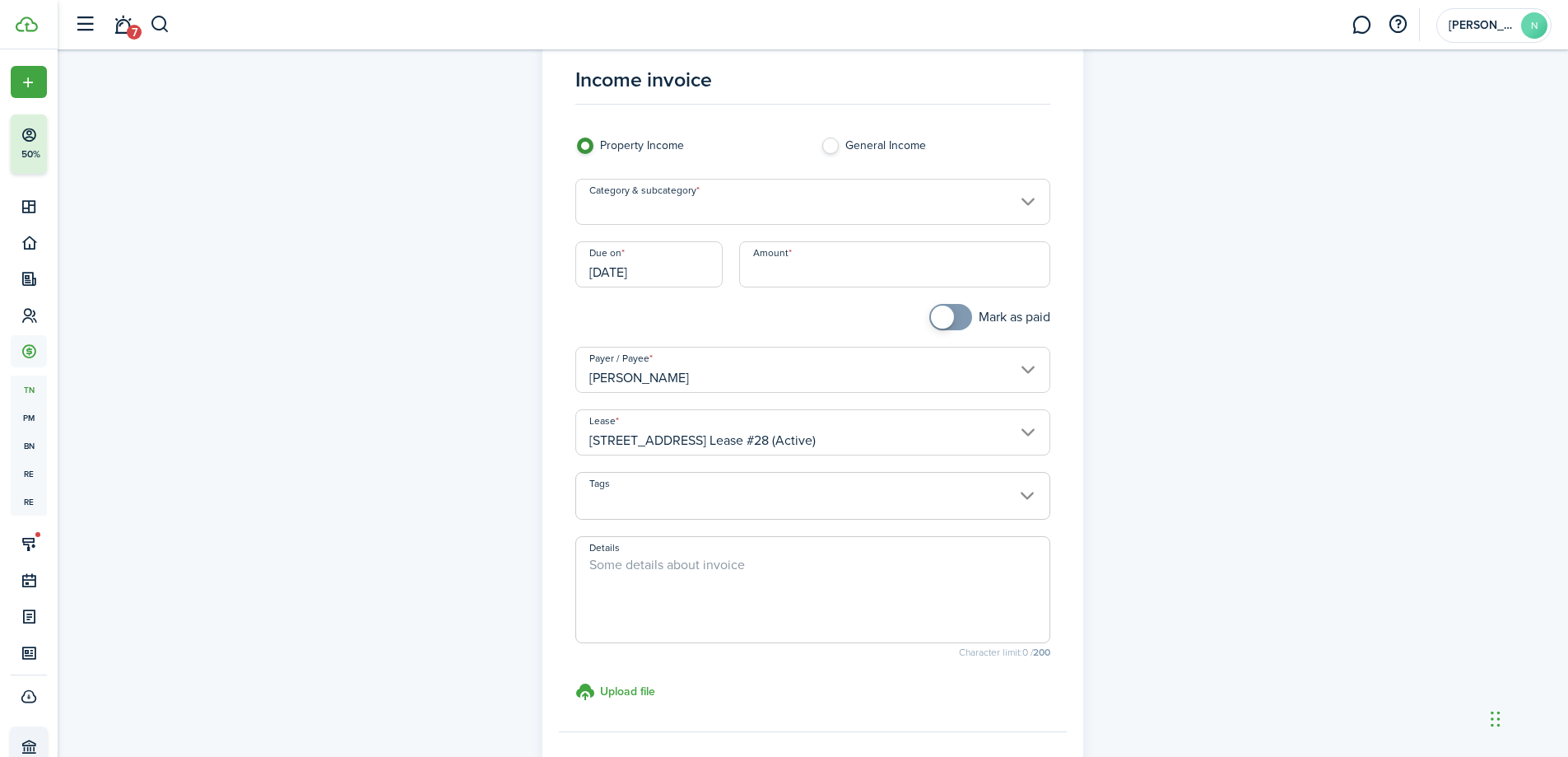
scroll to position [82, 0]
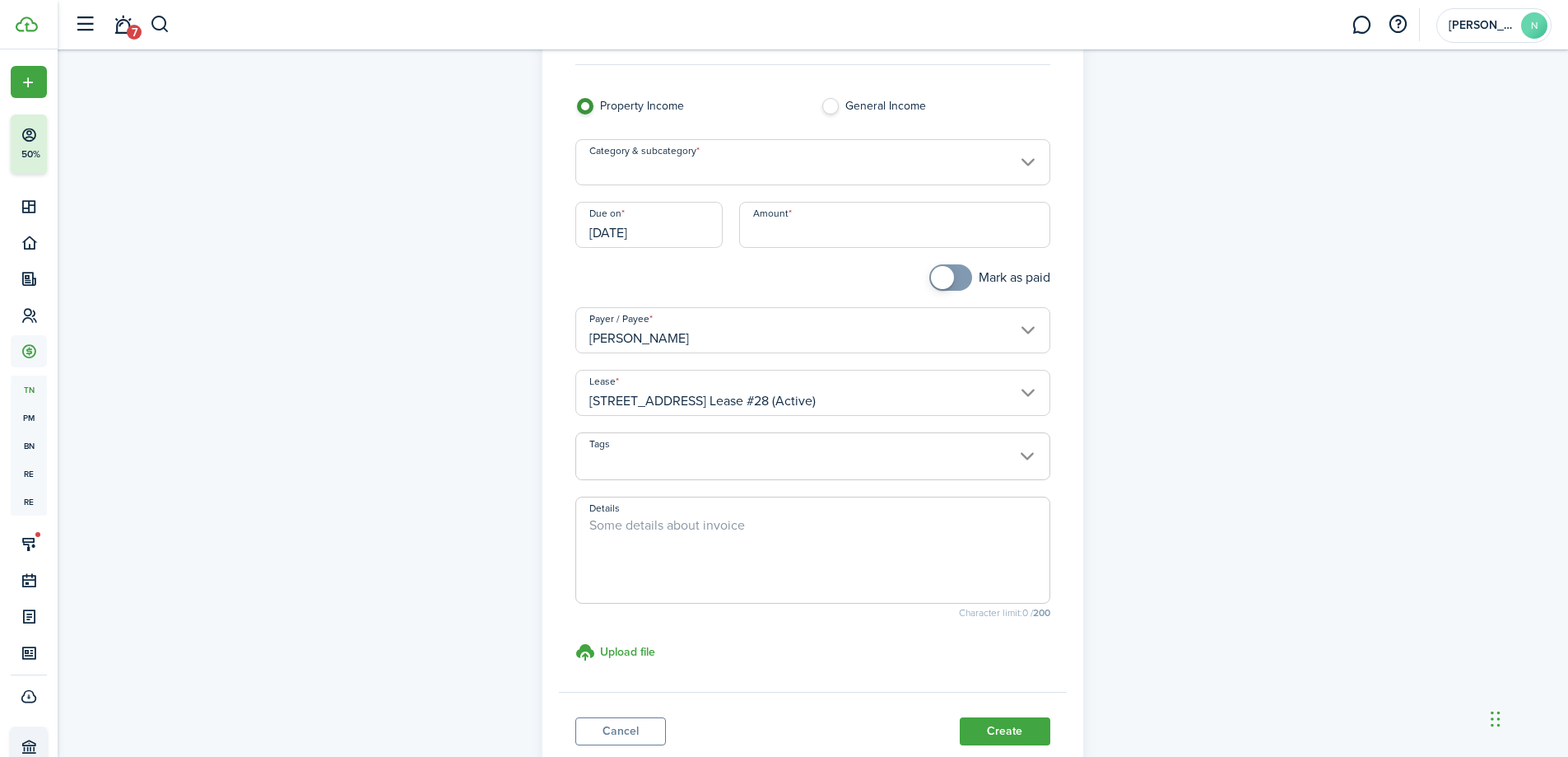
drag, startPoint x: 853, startPoint y: 233, endPoint x: 867, endPoint y: 236, distance: 14.3
click at [854, 233] on input "Amount" at bounding box center [895, 225] width 311 height 46
type input "$1,503.00"
click at [1282, 310] on div "Income invoice Property Income General Income Category & subcategory Due on [DA…" at bounding box center [814, 384] width 955 height 786
click at [857, 529] on textarea "Details" at bounding box center [813, 555] width 473 height 79
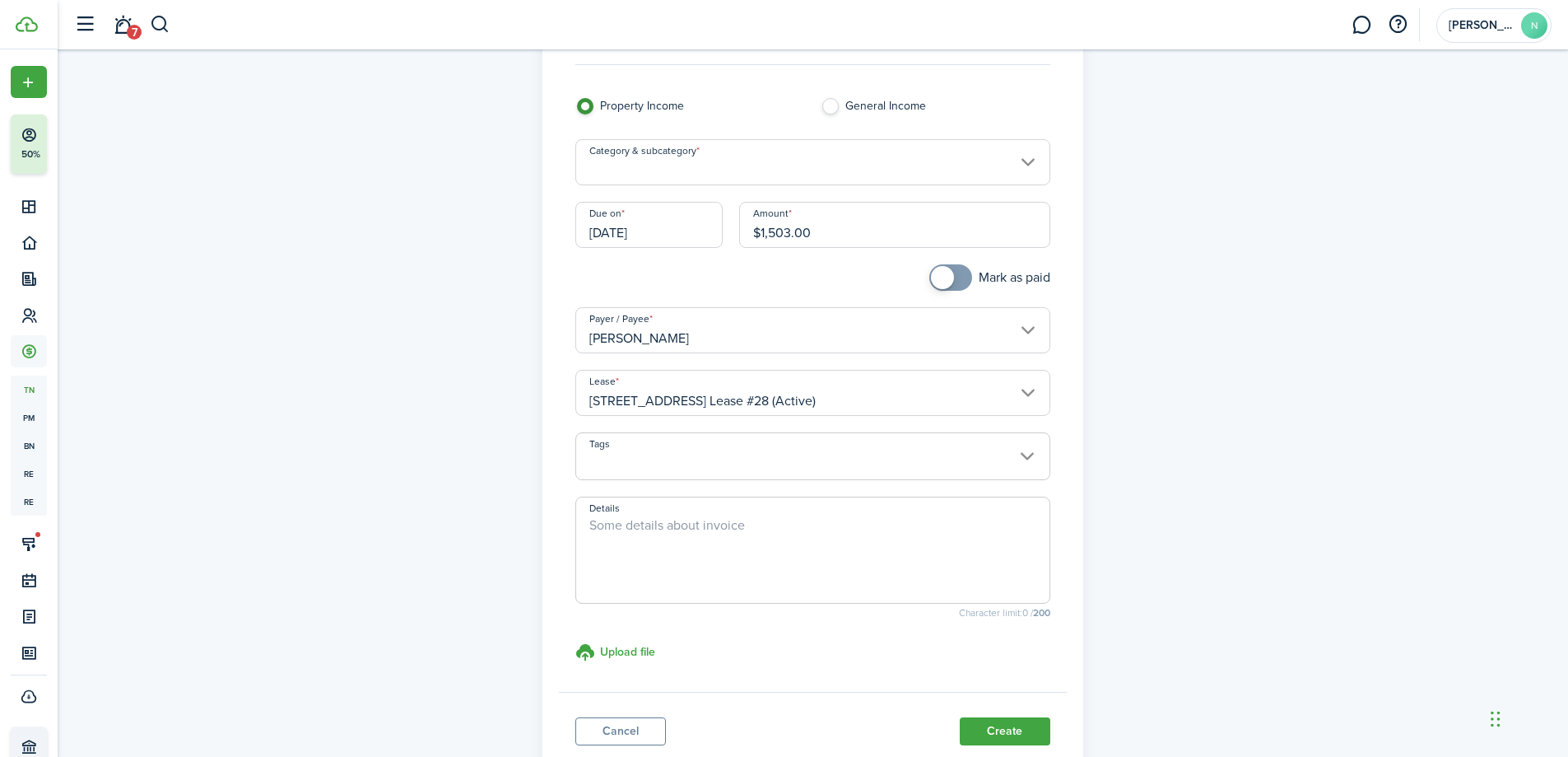
click at [722, 177] on input "Category & subcategory" at bounding box center [813, 162] width 475 height 46
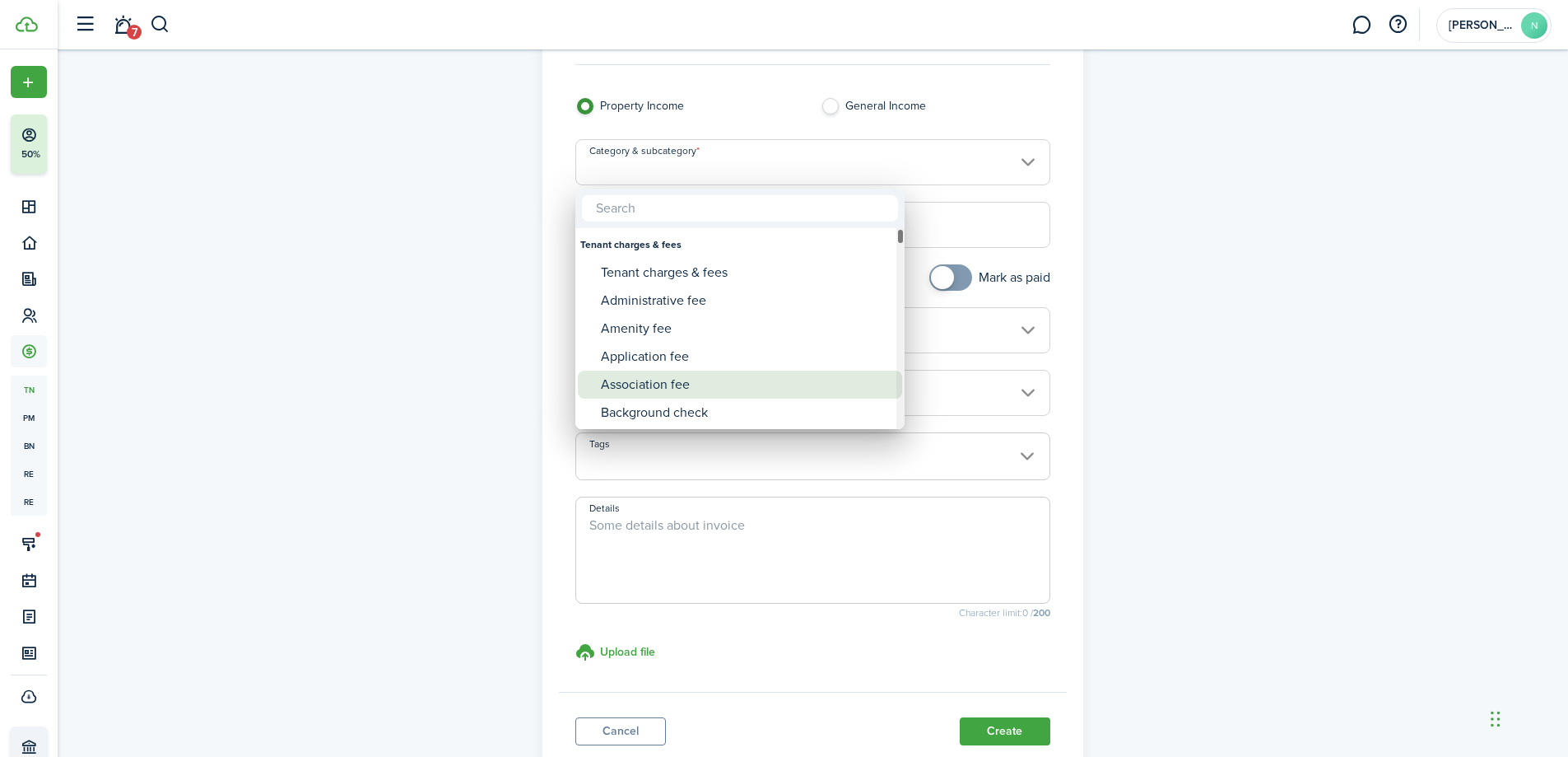
type input "e"
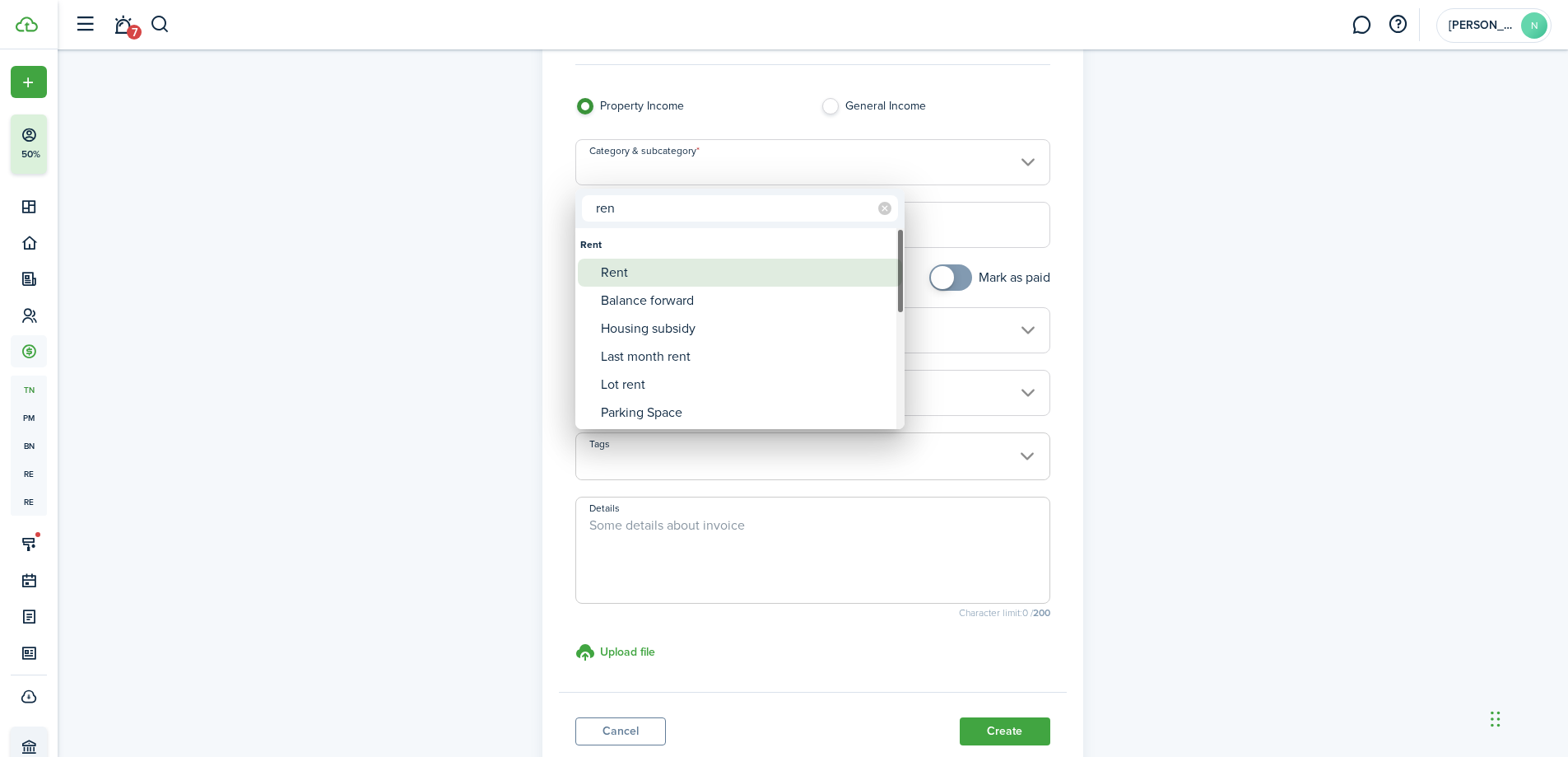
type input "ren"
click at [731, 280] on div "Rent" at bounding box center [747, 272] width 292 height 28
type input "Rent"
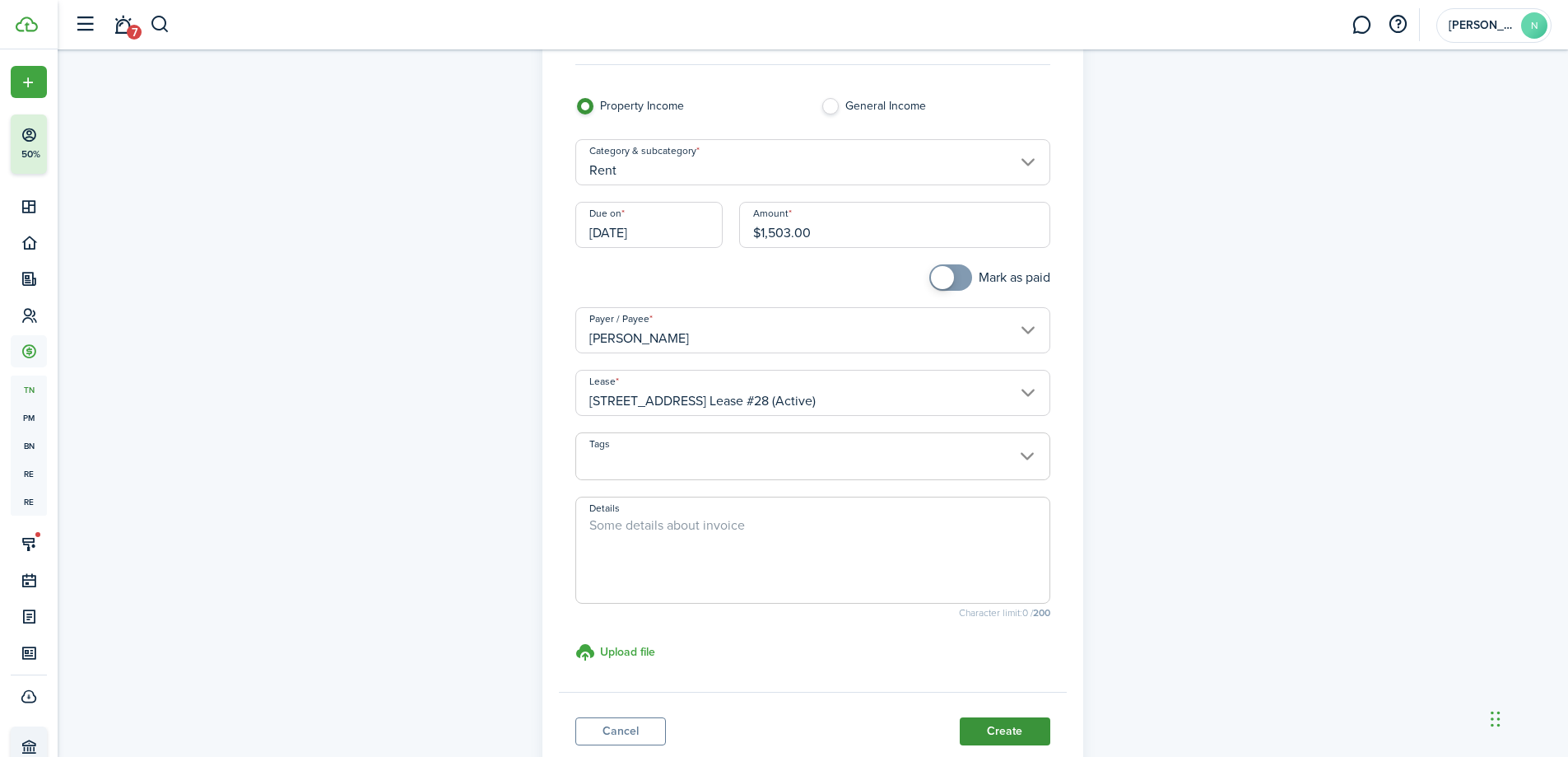
click at [1017, 720] on button "Create" at bounding box center [1005, 731] width 91 height 28
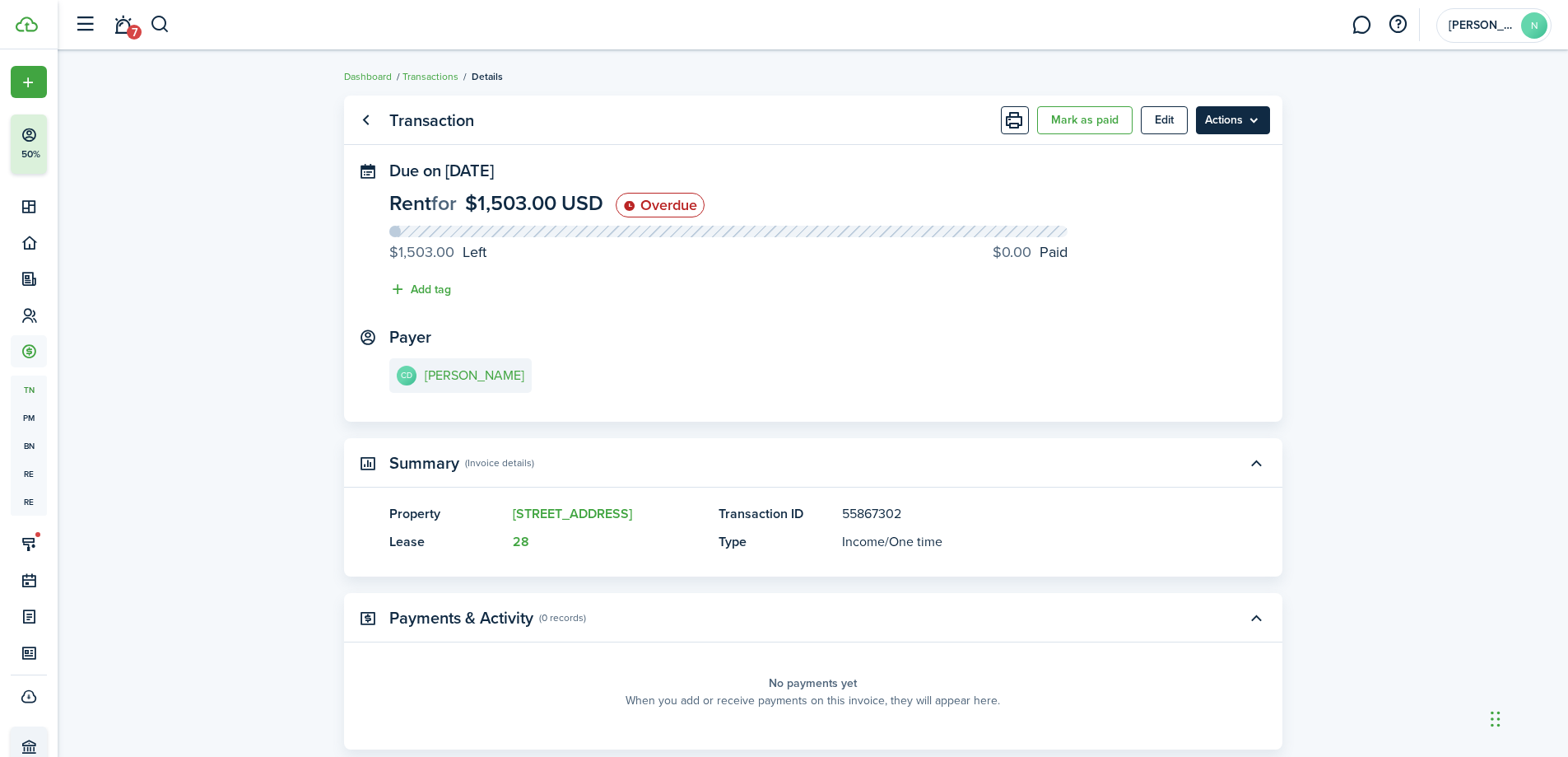
click at [1226, 114] on menu-btn "Actions" at bounding box center [1234, 120] width 74 height 28
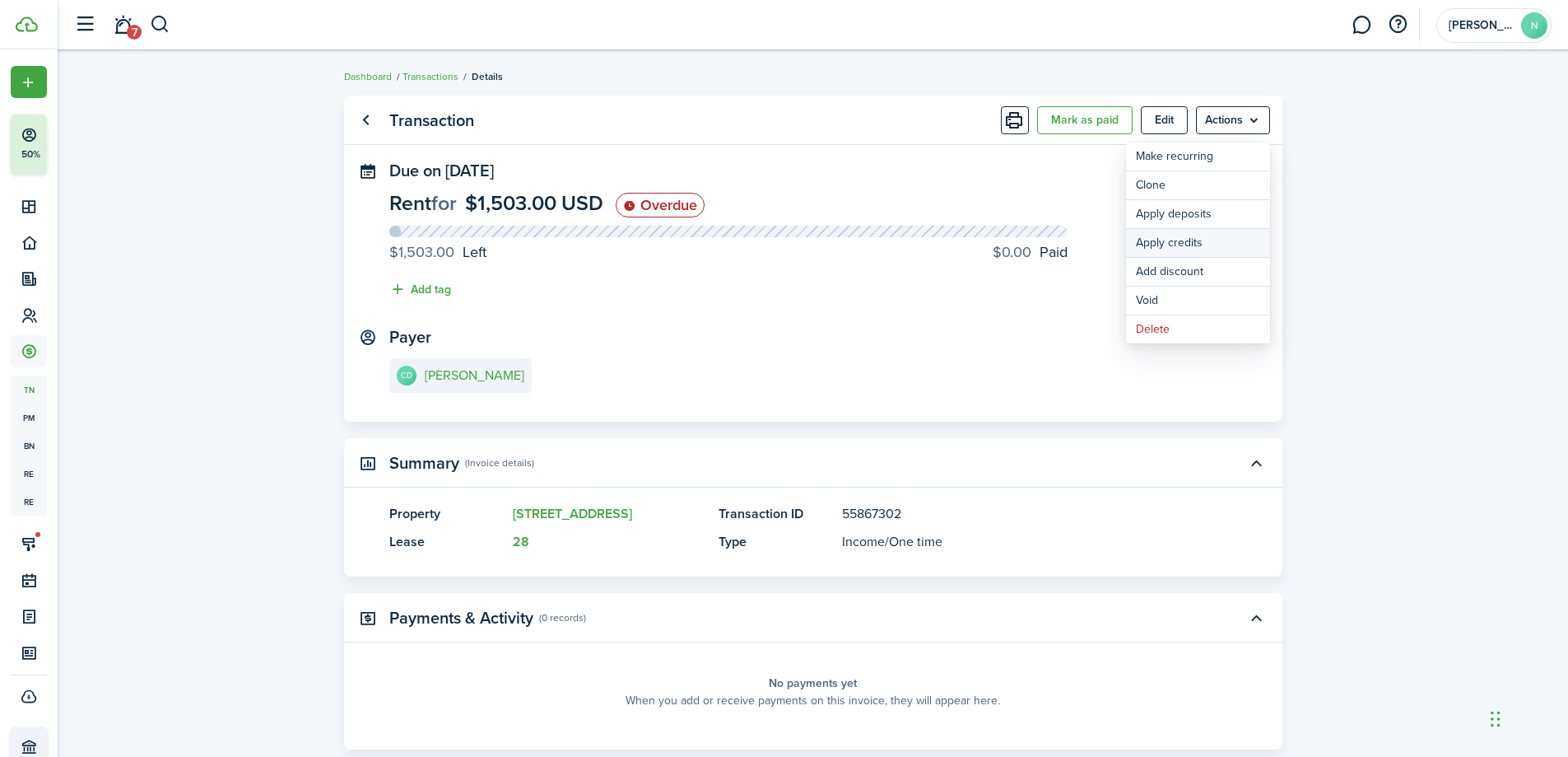
click at [1215, 235] on button "Apply credits" at bounding box center [1198, 243] width 144 height 28
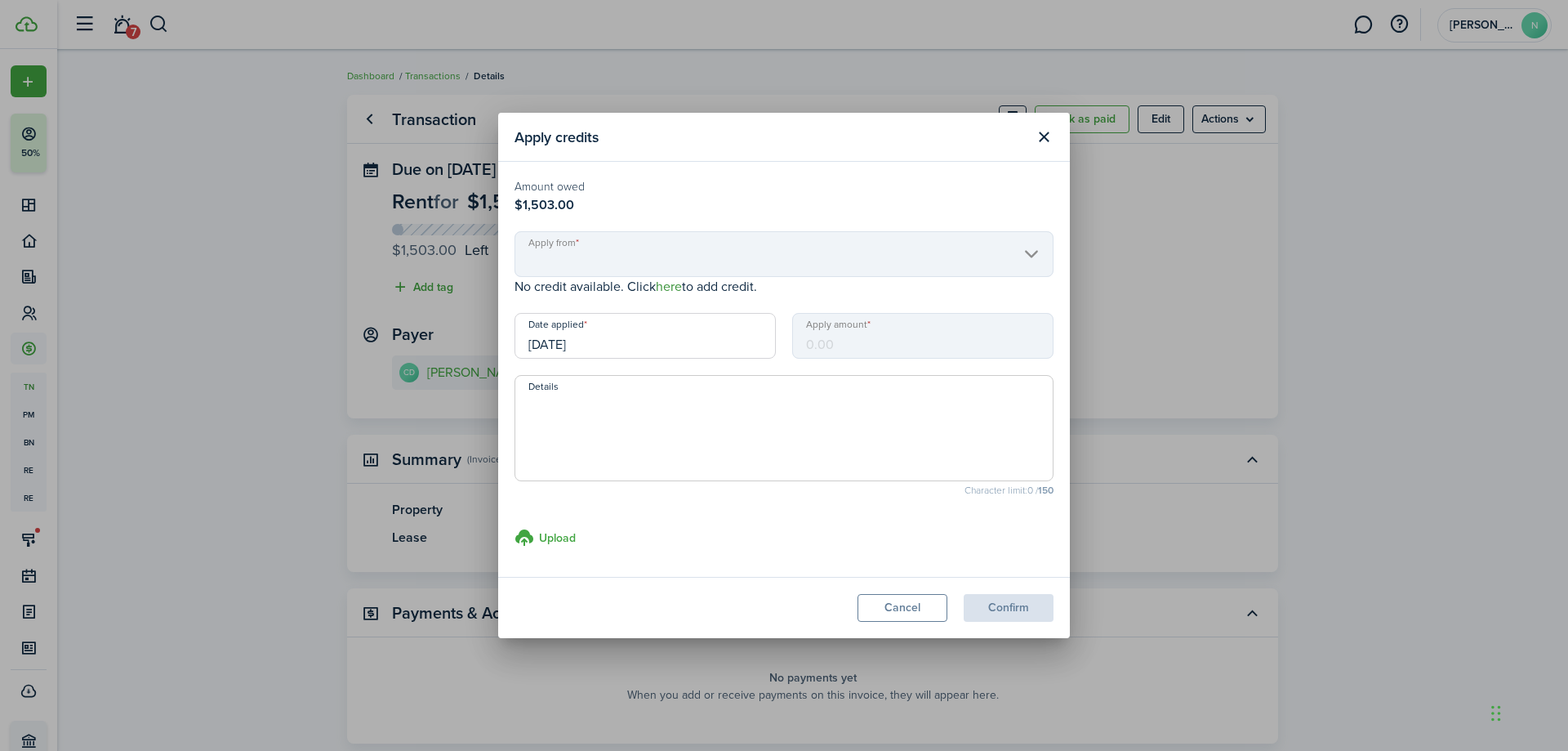
click at [665, 285] on link "here" at bounding box center [668, 286] width 26 height 19
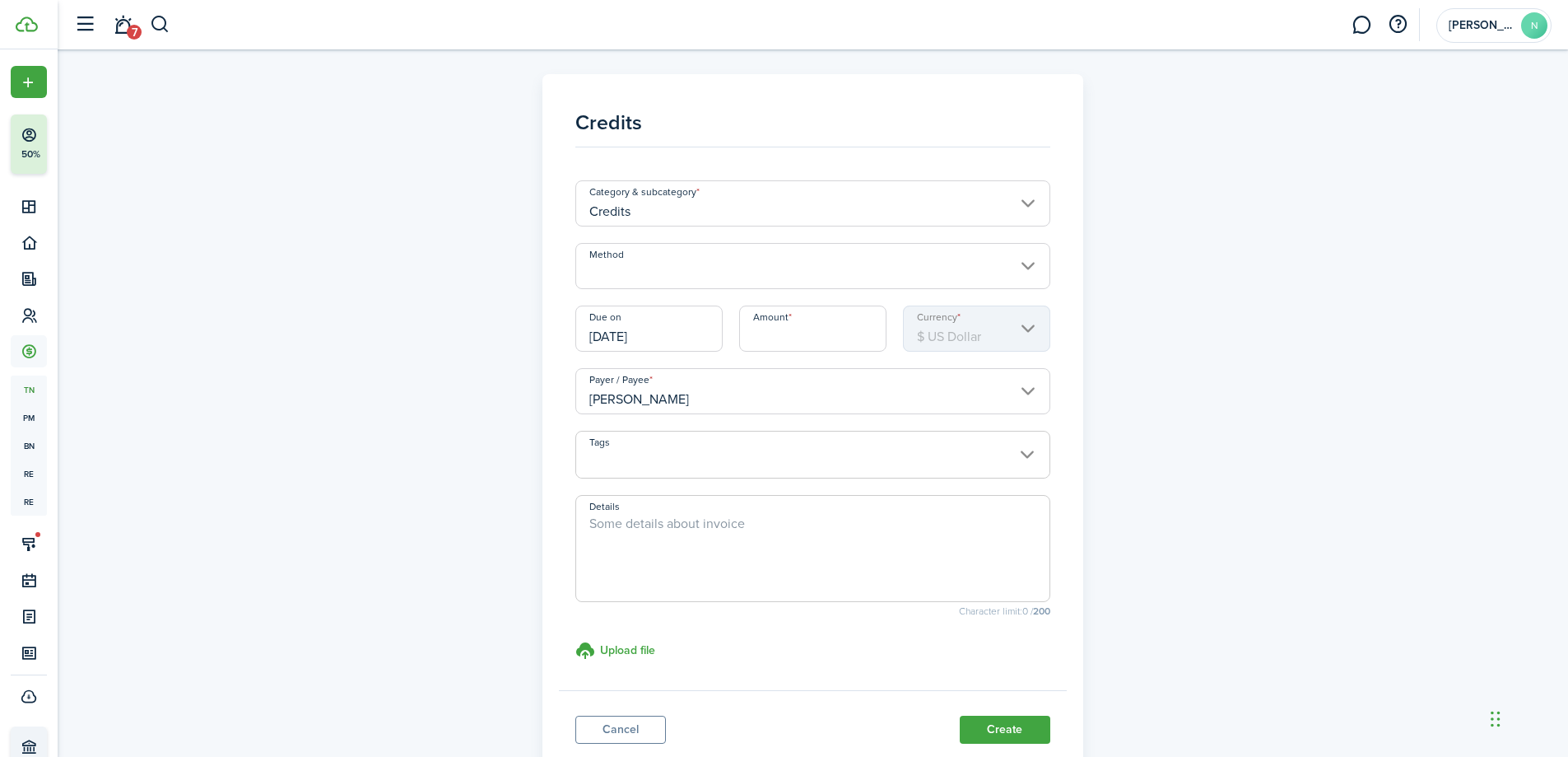
click at [840, 331] on input "Amount" at bounding box center [813, 328] width 148 height 46
click at [1202, 364] on div "Credits Category & subcategory Credits Method Due on [DATE] Amount $489.00 Curr…" at bounding box center [814, 425] width 955 height 703
click at [821, 343] on input "$489.00" at bounding box center [813, 328] width 148 height 46
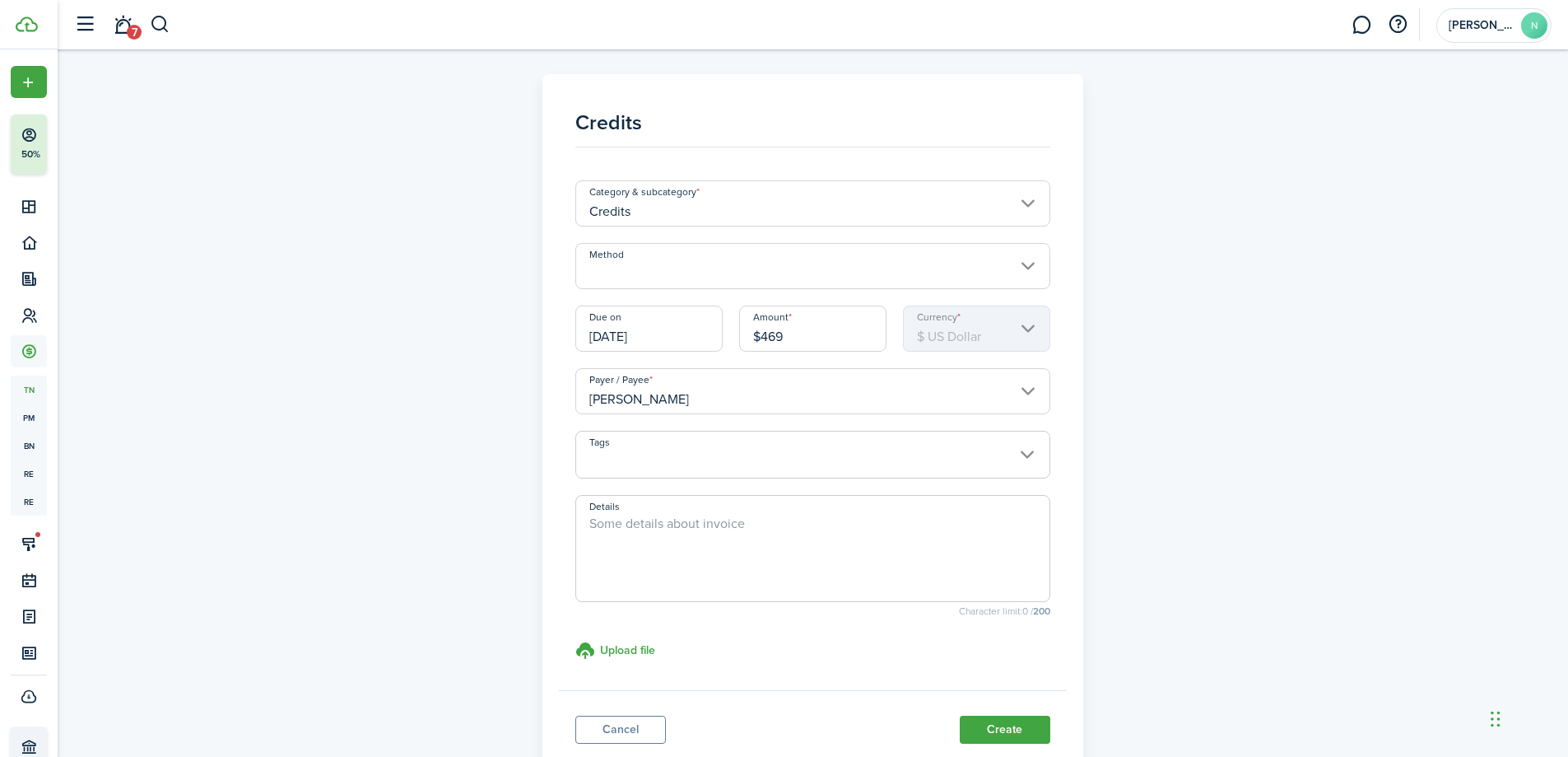
type input "$469.00"
click at [1116, 388] on div "Credits Category & subcategory Credits Method Due on [DATE] Amount $469.00 Curr…" at bounding box center [814, 425] width 955 height 703
click at [654, 529] on textarea "Details" at bounding box center [813, 553] width 473 height 79
type textarea "S8"
drag, startPoint x: 993, startPoint y: 718, endPoint x: 1011, endPoint y: 723, distance: 18.7
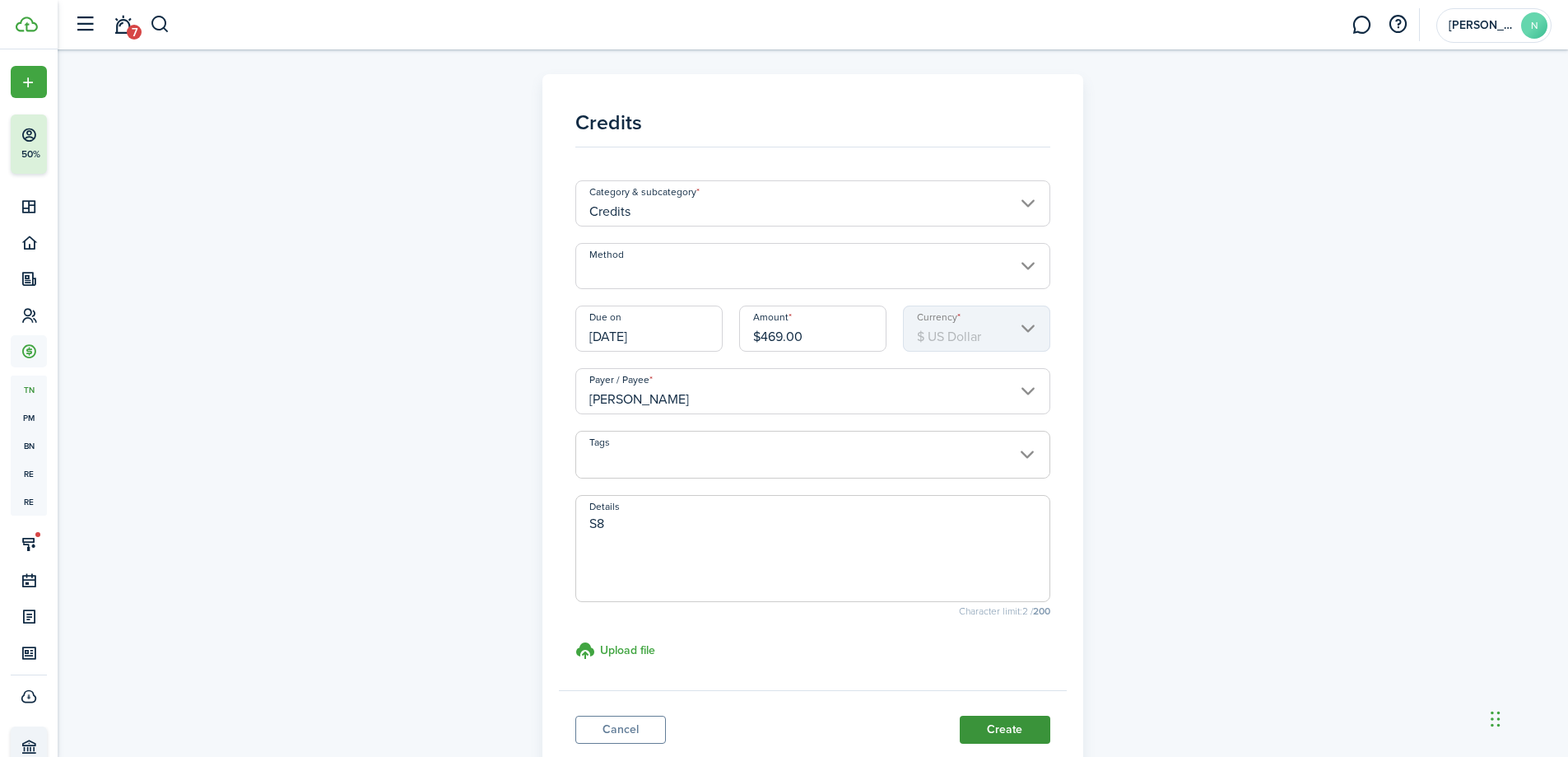
click at [993, 719] on button "Create" at bounding box center [1005, 729] width 91 height 28
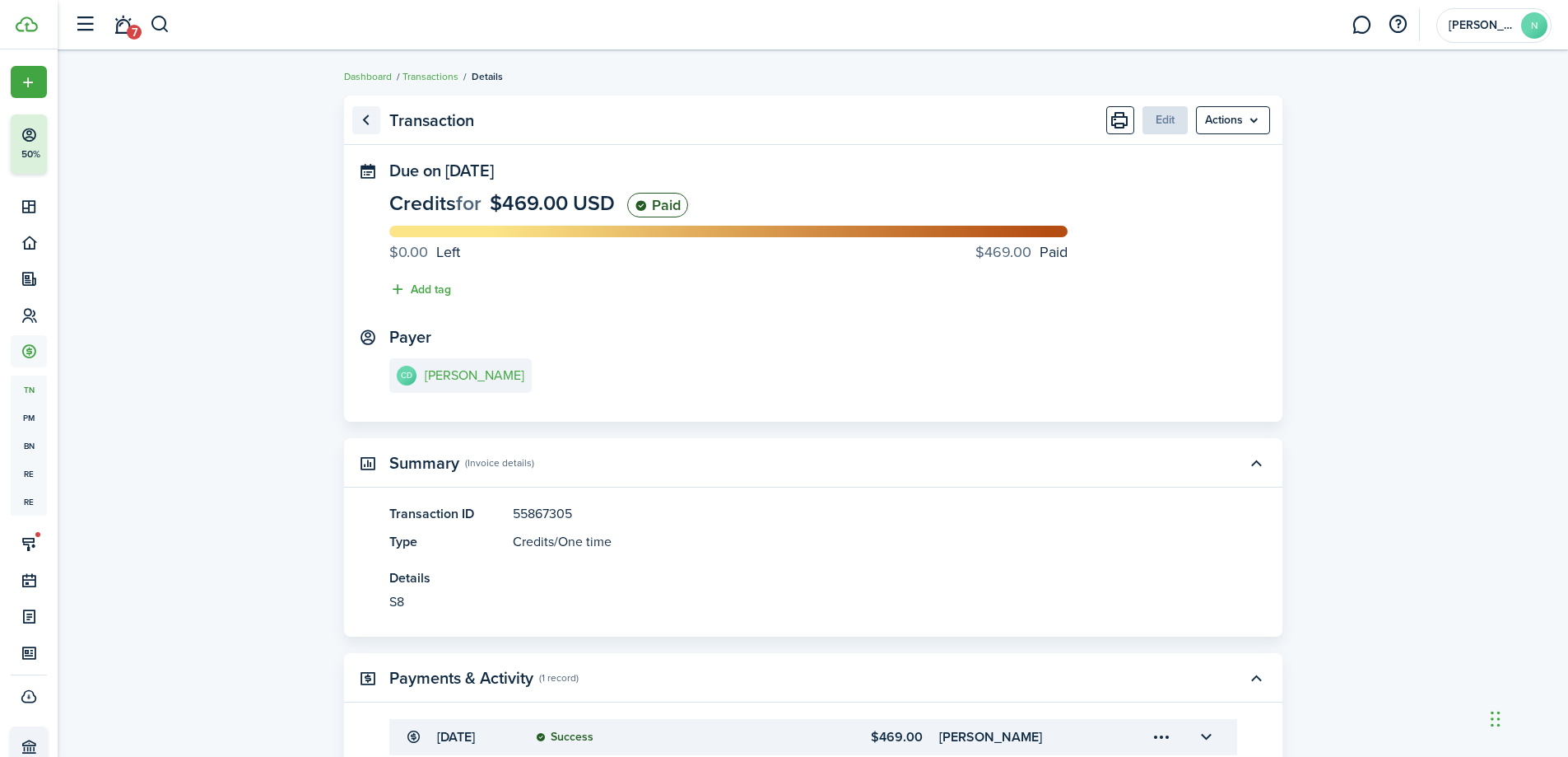
click at [368, 114] on link "Go back" at bounding box center [366, 120] width 28 height 28
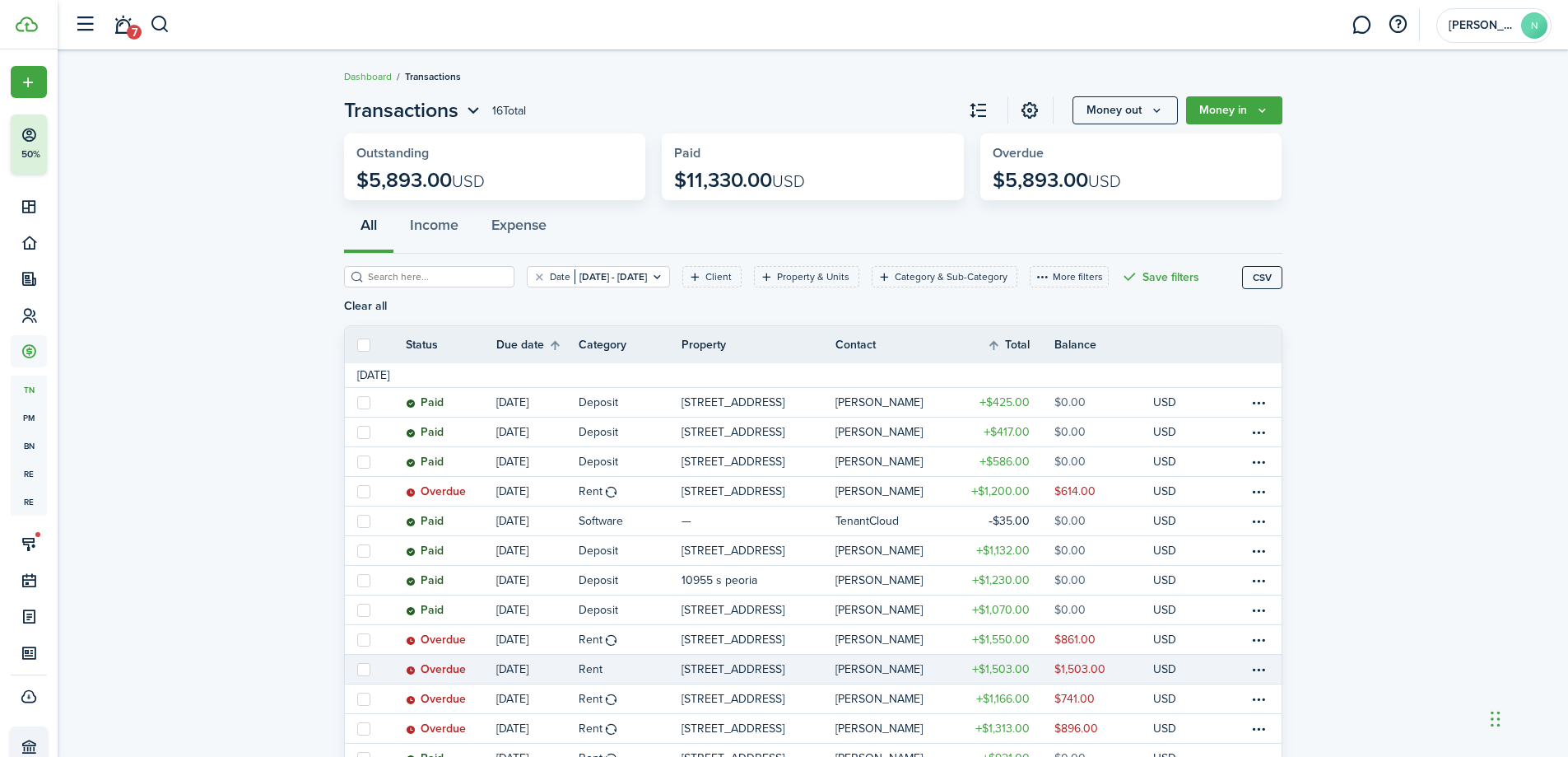
click at [421, 665] on status "Overdue" at bounding box center [436, 669] width 60 height 14
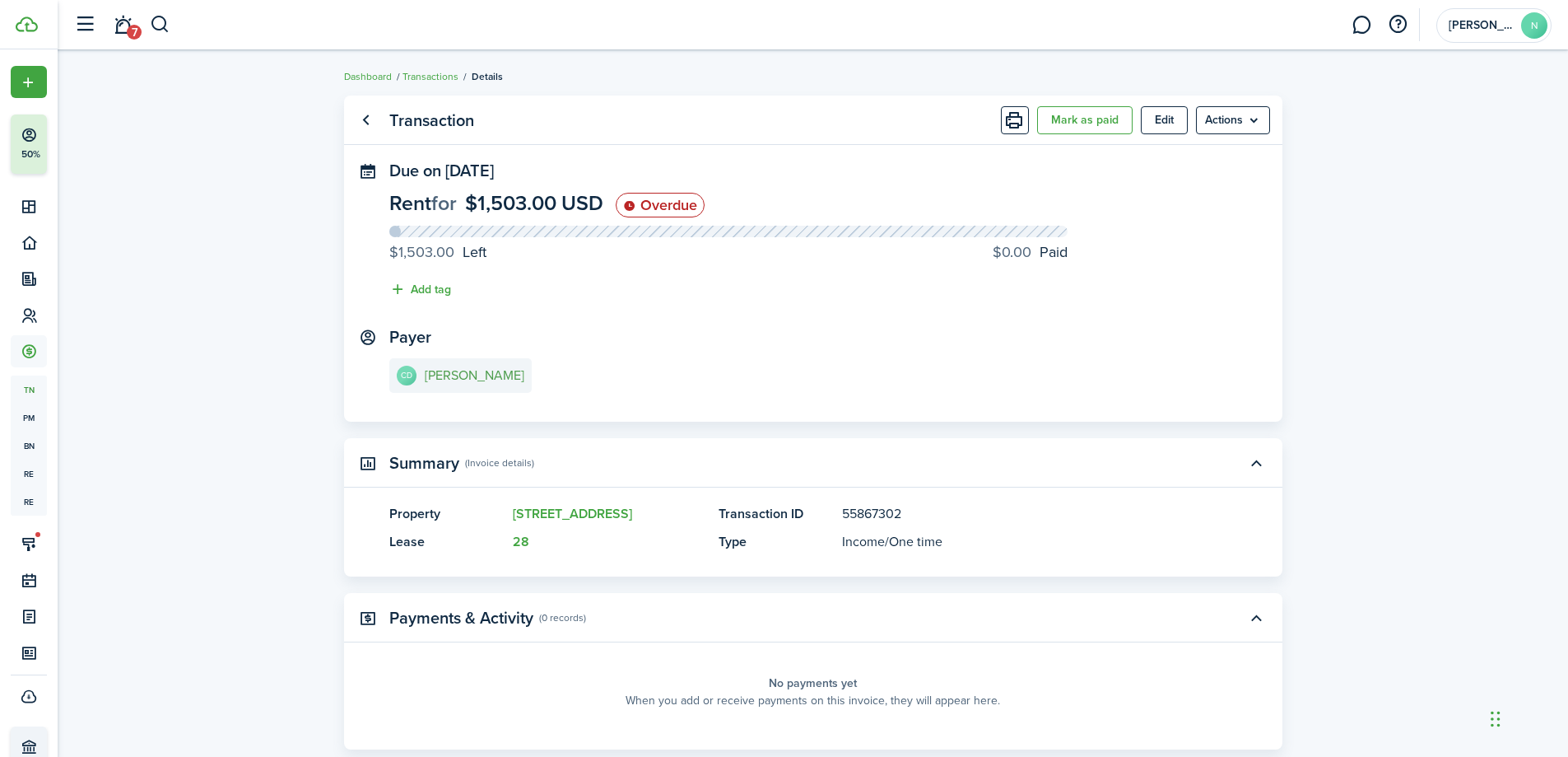
click at [430, 376] on e-details-info-title "[PERSON_NAME]" at bounding box center [475, 375] width 100 height 15
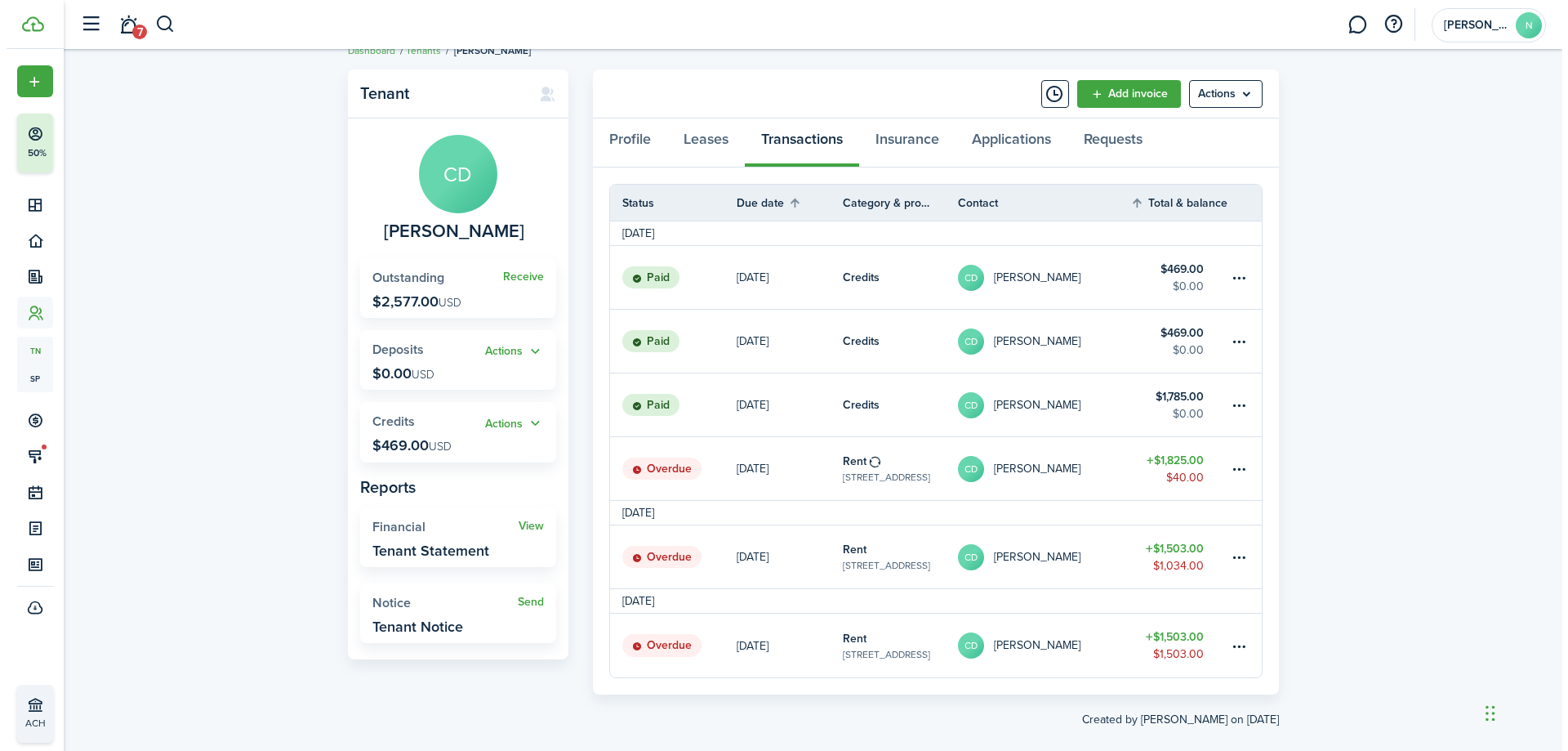
scroll to position [48, 0]
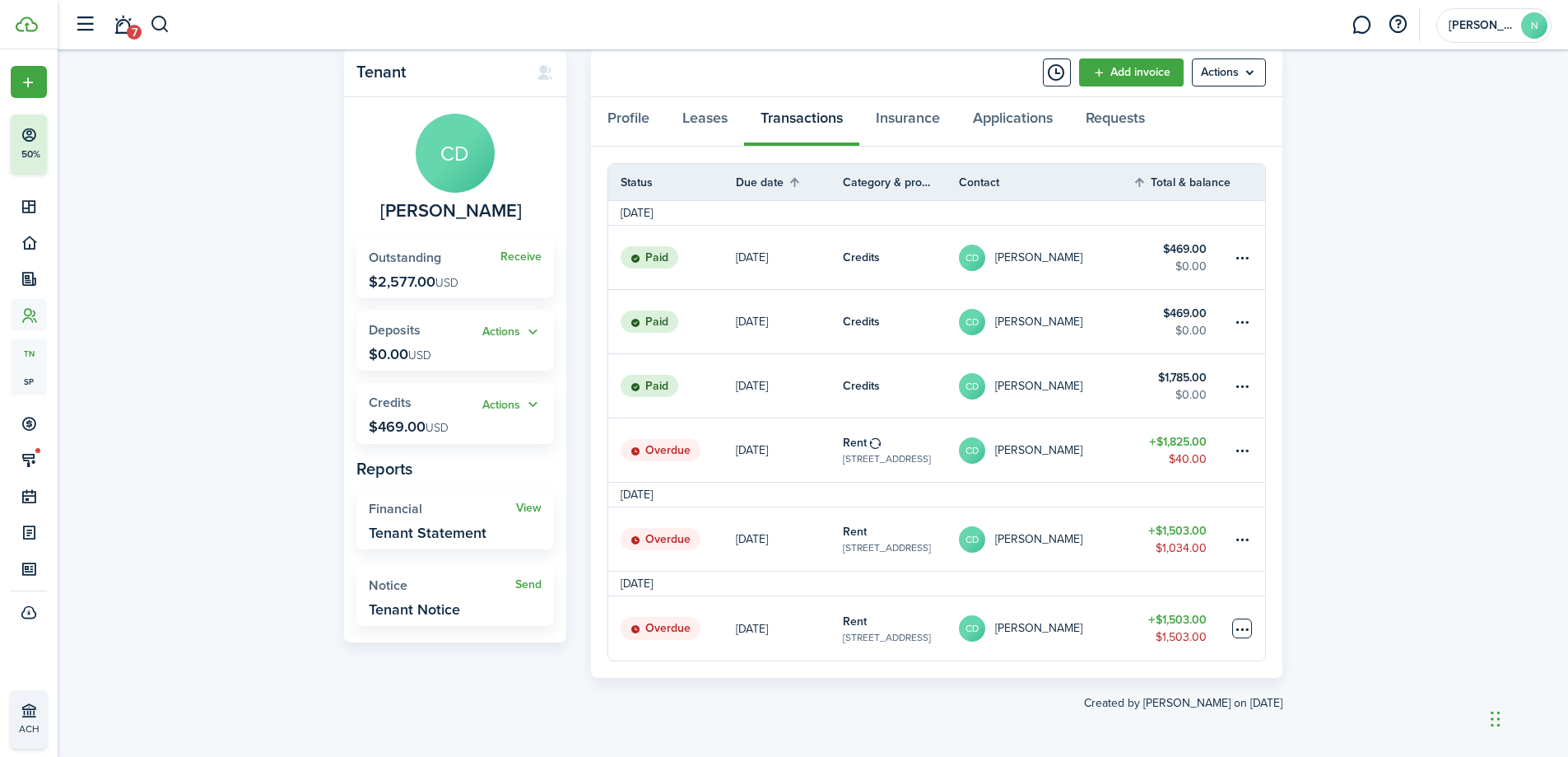
click at [1247, 625] on table-menu-btn-icon at bounding box center [1243, 628] width 20 height 20
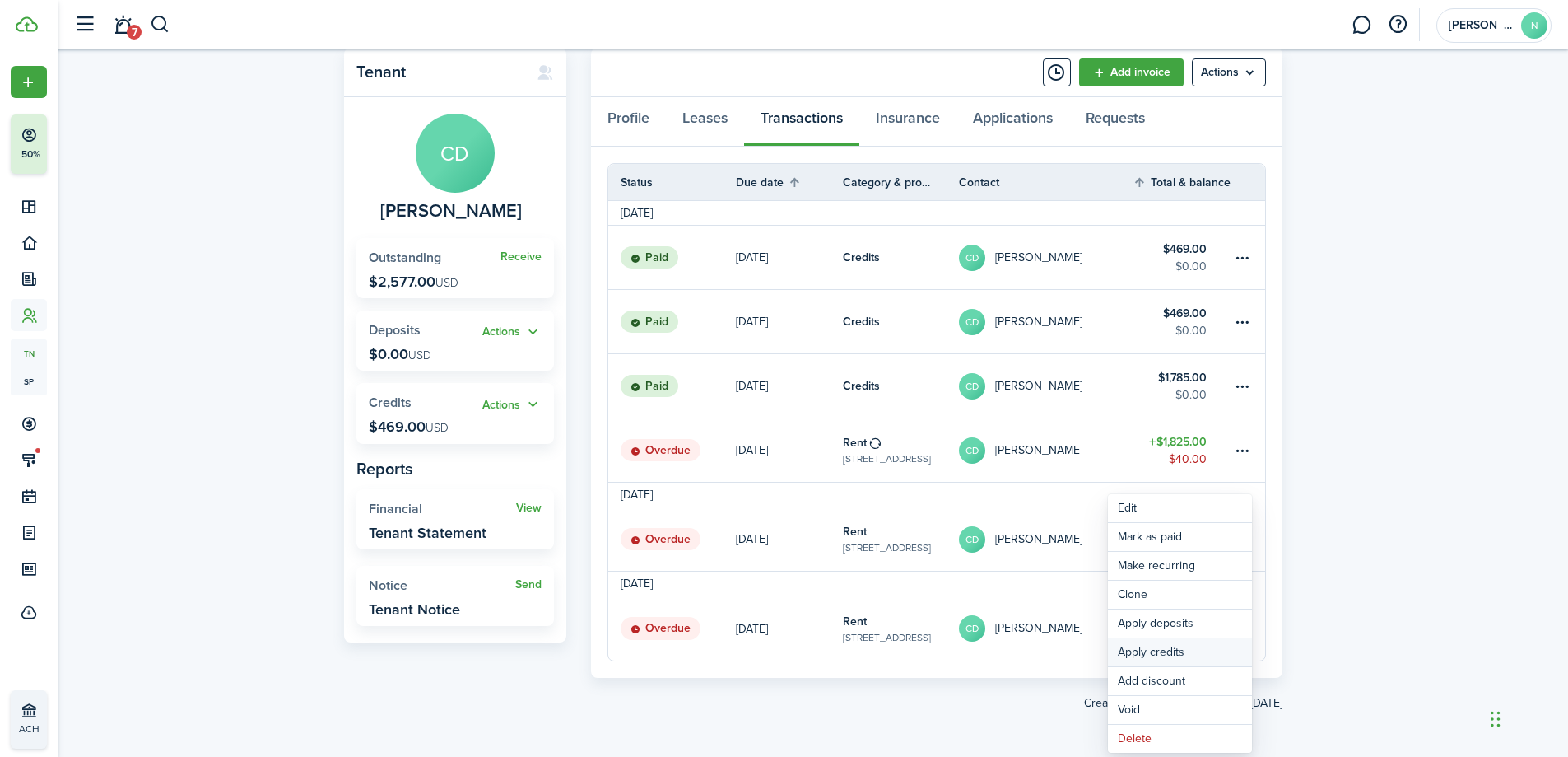
click at [1211, 642] on button "Apply credits" at bounding box center [1180, 652] width 144 height 28
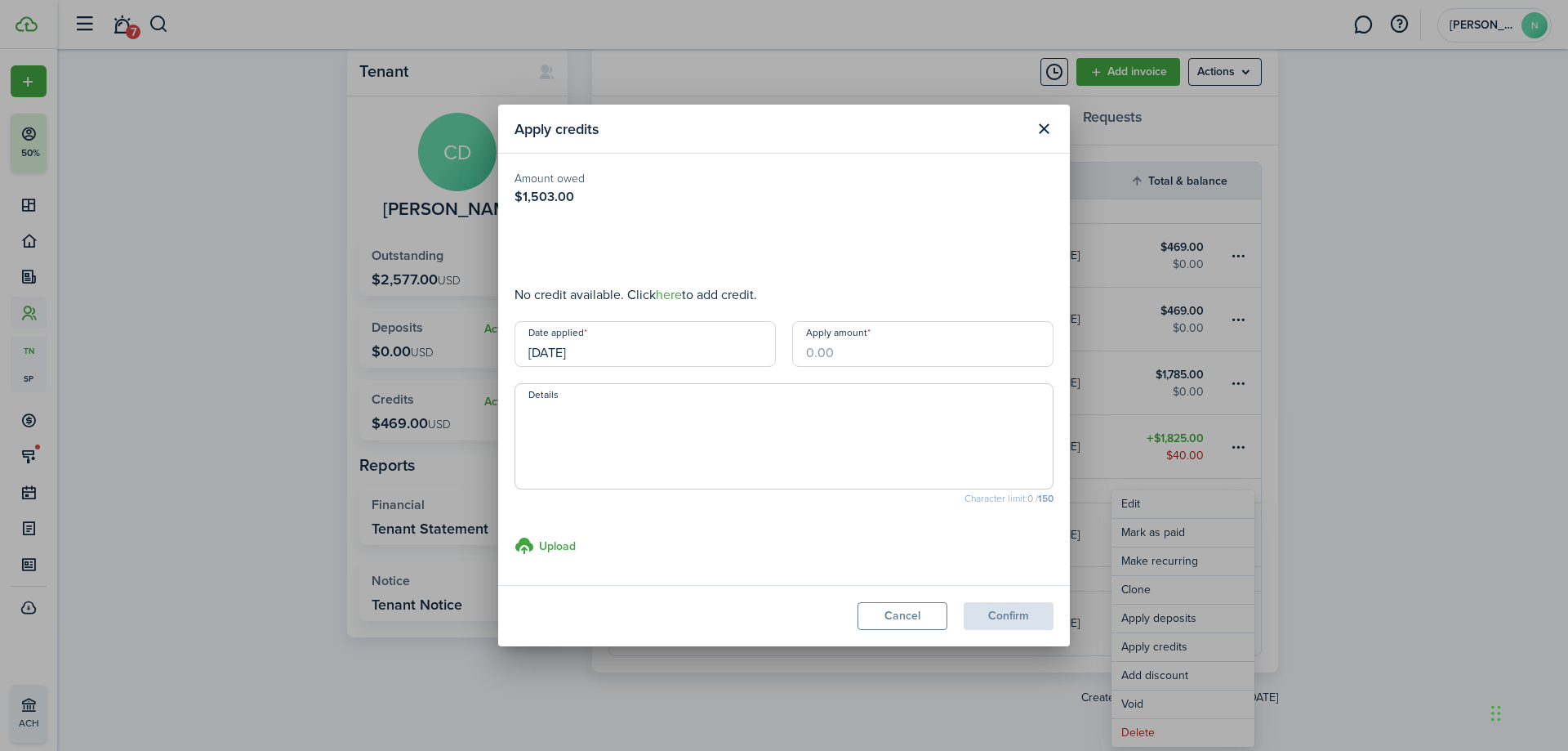
type input "$469.00"
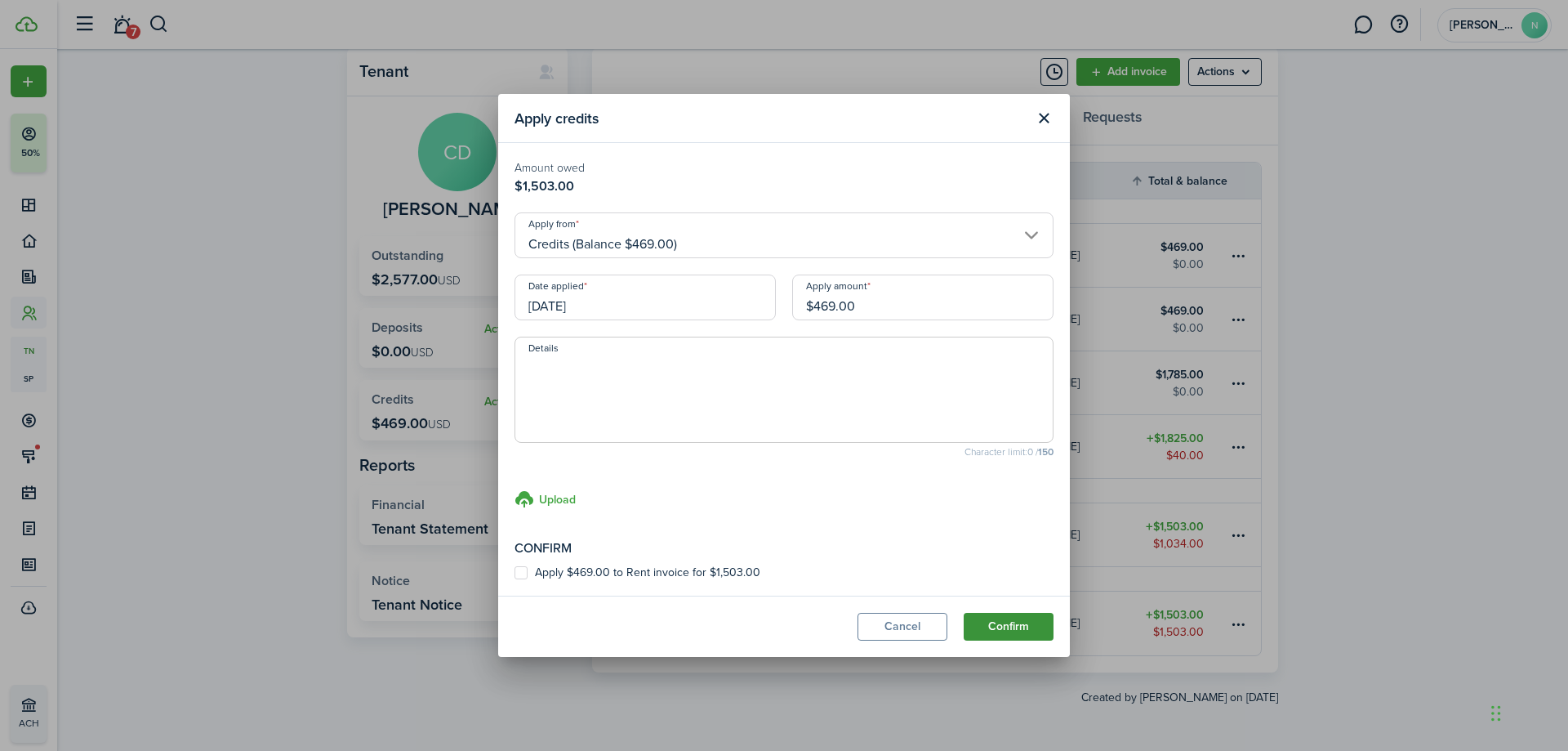
click at [1021, 614] on button "Confirm" at bounding box center [1009, 626] width 90 height 28
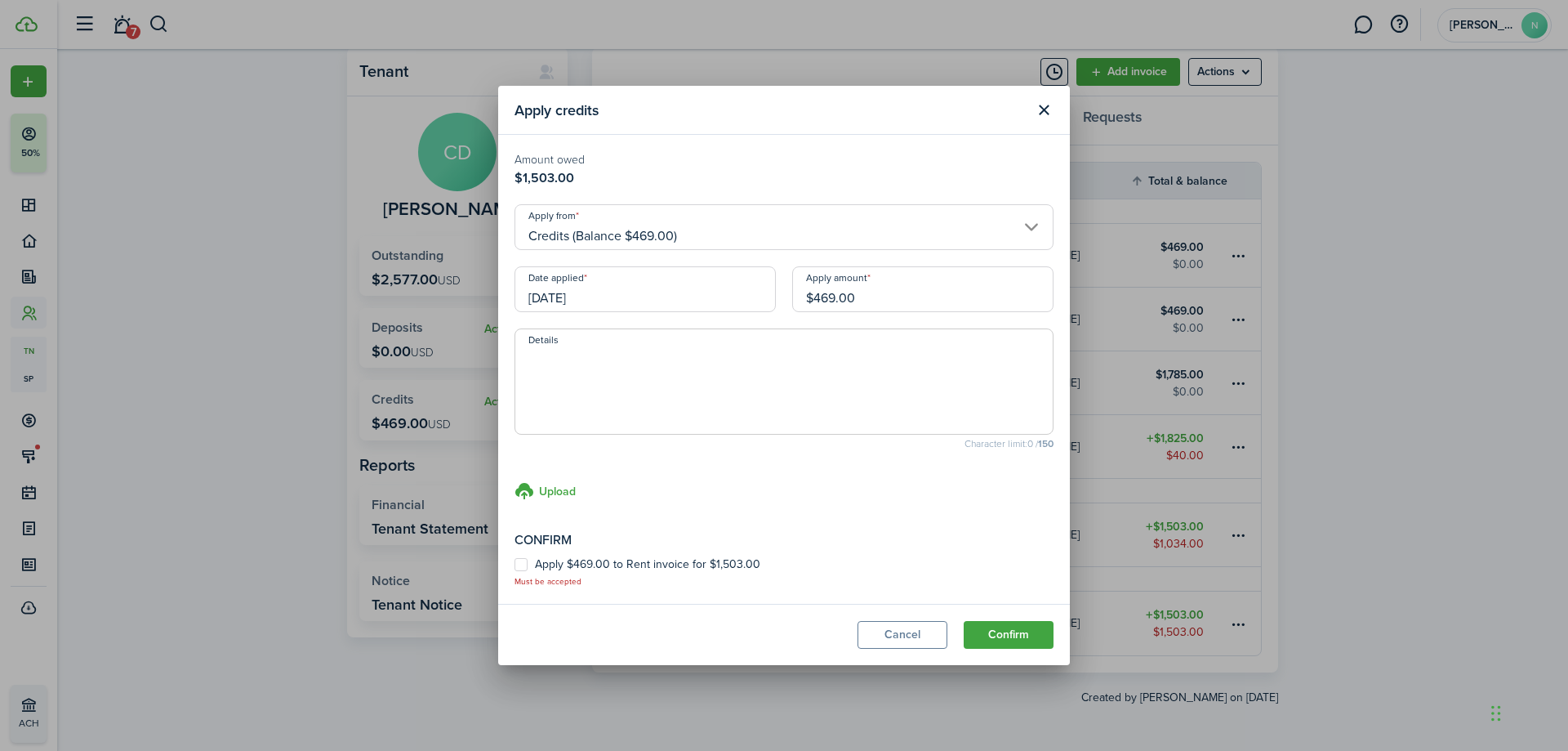
drag, startPoint x: 1021, startPoint y: 614, endPoint x: 950, endPoint y: 486, distance: 146.4
click at [977, 489] on section "Apply credits Amount owed $1,503.00 Apply from Credits (Balance $469.00) Date a…" at bounding box center [784, 375] width 572 height 579
click at [634, 565] on label "Apply $469.00 to Rent invoice for $1,503.00" at bounding box center [637, 564] width 245 height 13
click at [514, 573] on input "Apply $469.00 to Rent invoice for $1,503.00" at bounding box center [513, 573] width 1 height 1
checkbox input "true"
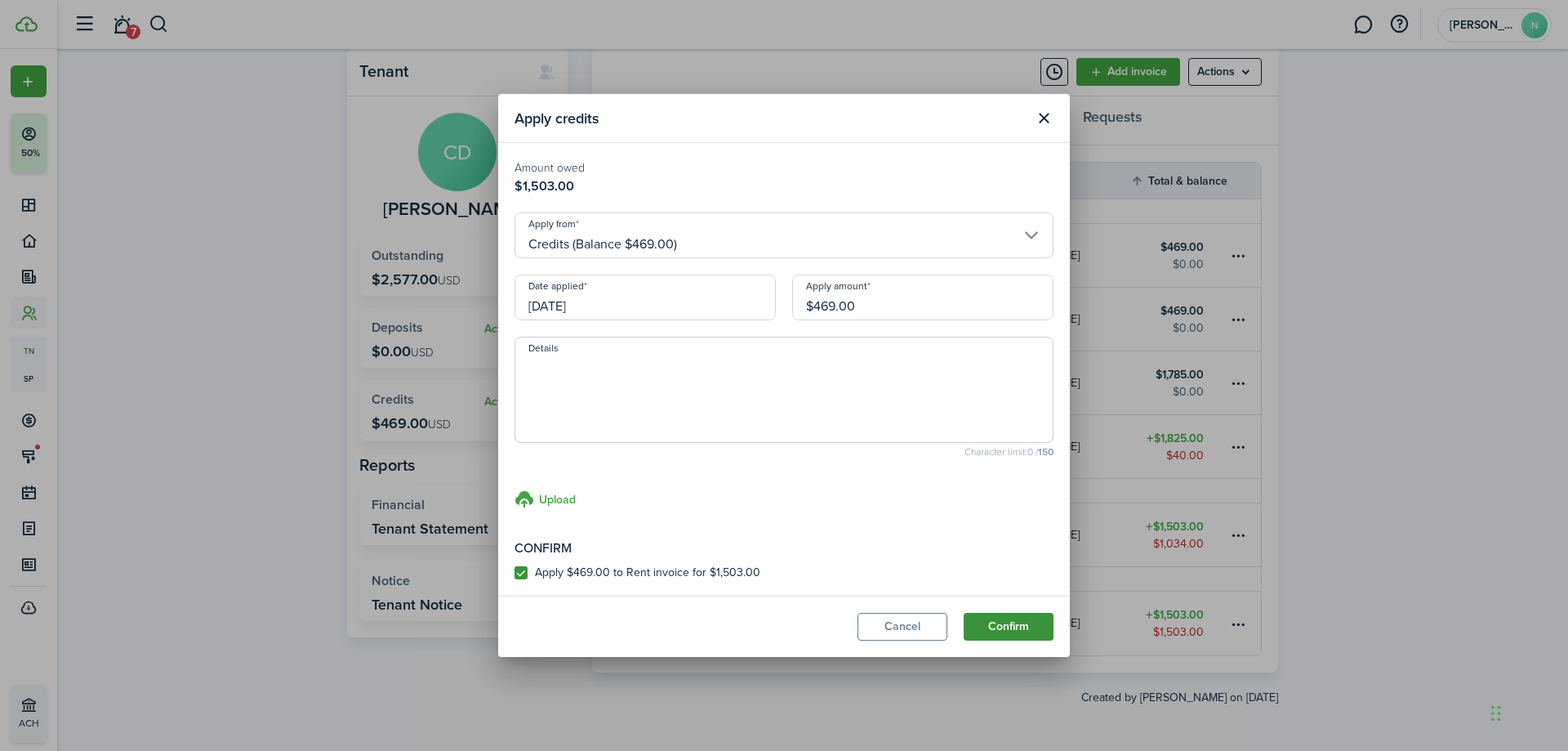
click at [1002, 628] on button "Confirm" at bounding box center [1009, 626] width 90 height 28
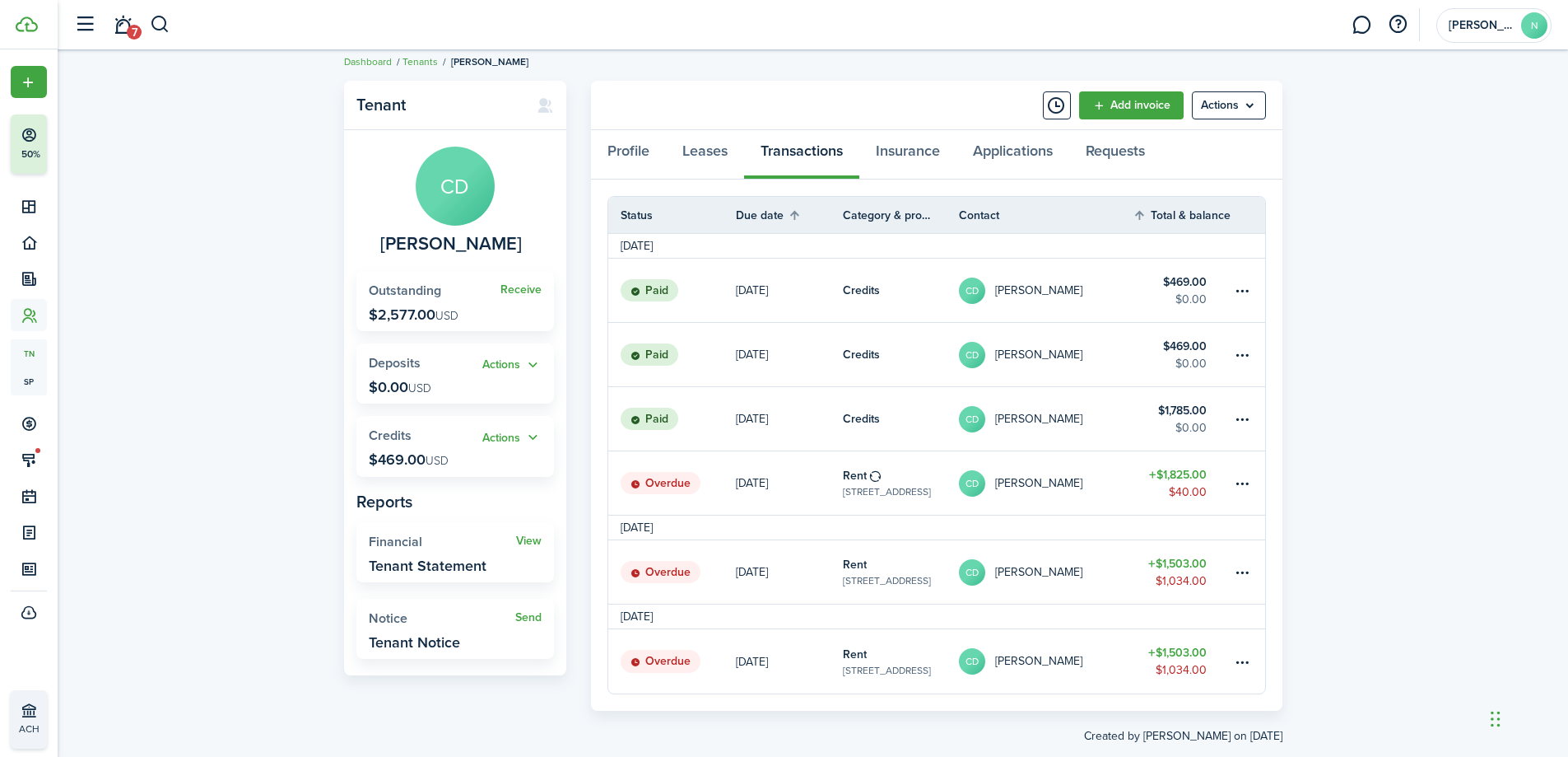
scroll to position [0, 0]
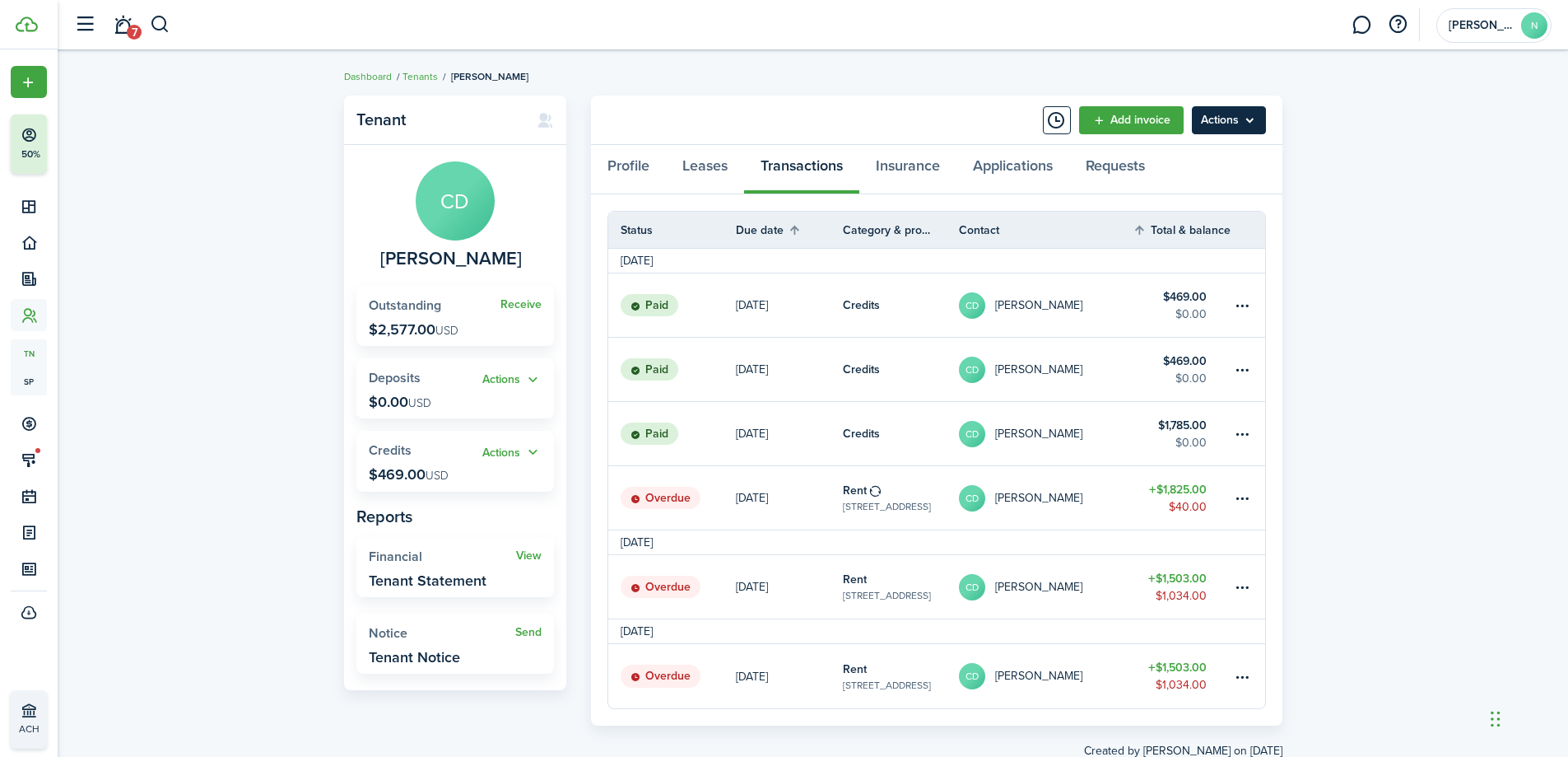
click at [1256, 118] on menu-btn "Actions" at bounding box center [1229, 120] width 74 height 28
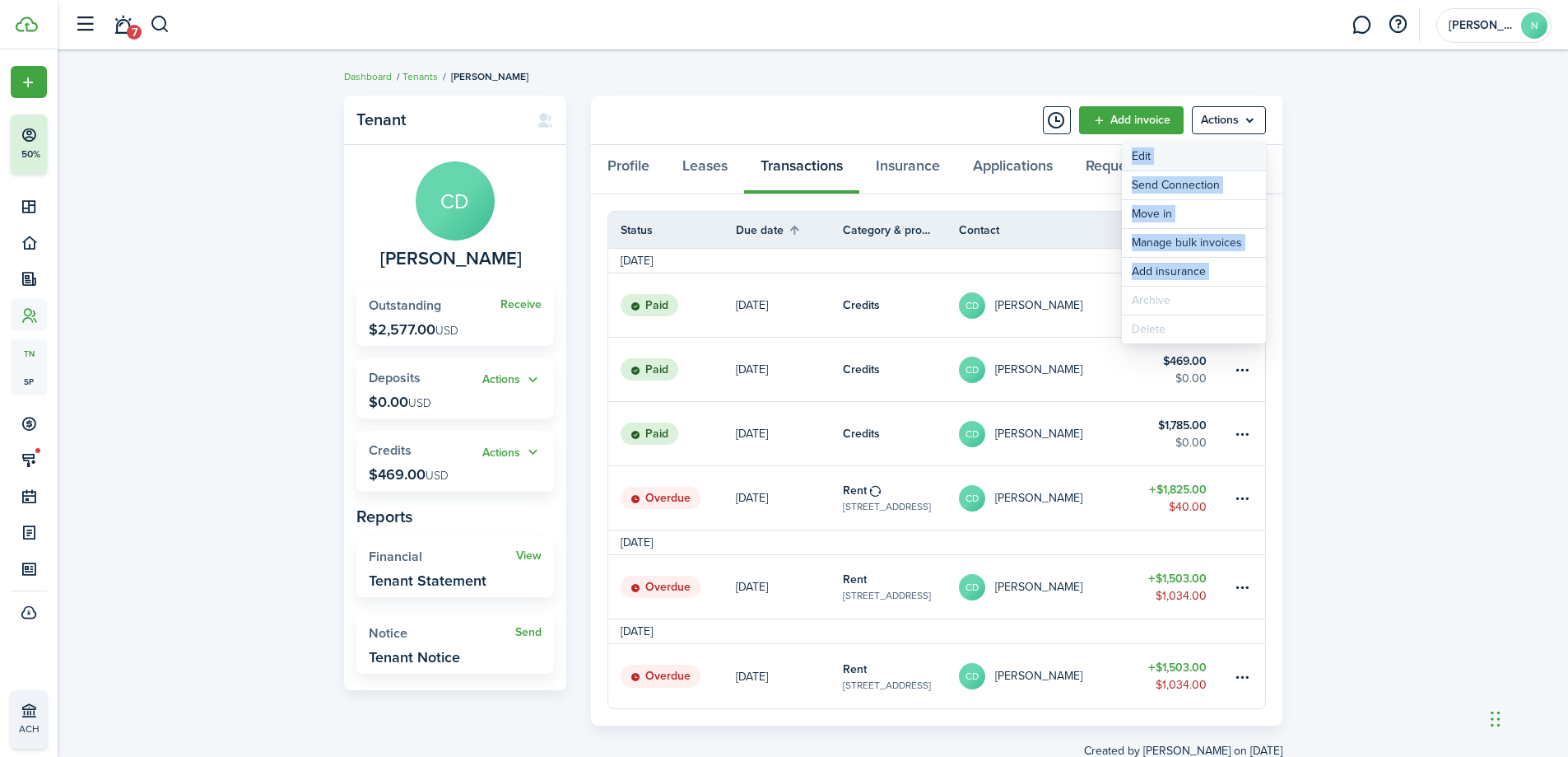
click at [1248, 144] on link "Edit" at bounding box center [1194, 156] width 144 height 28
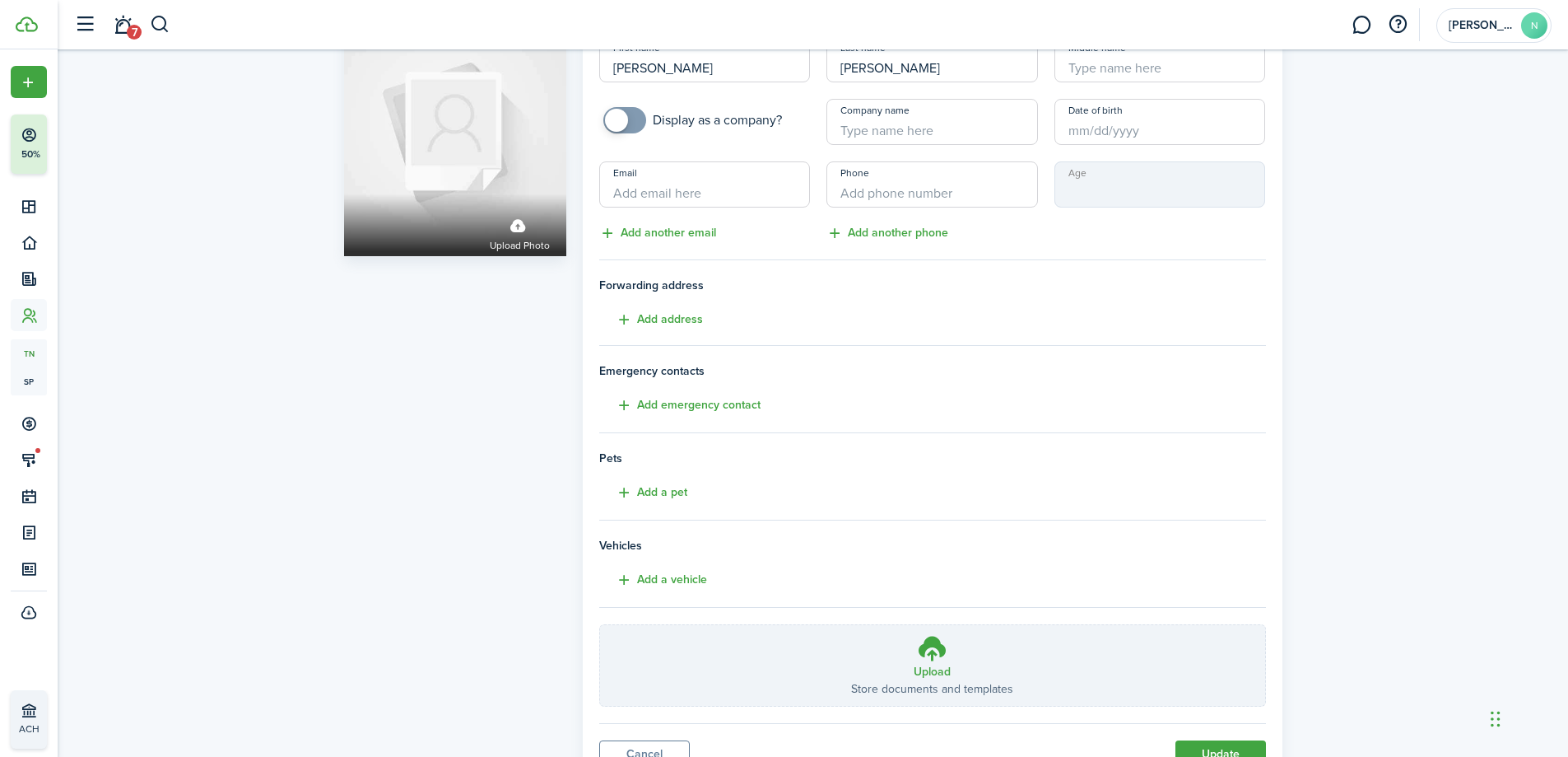
scroll to position [145, 0]
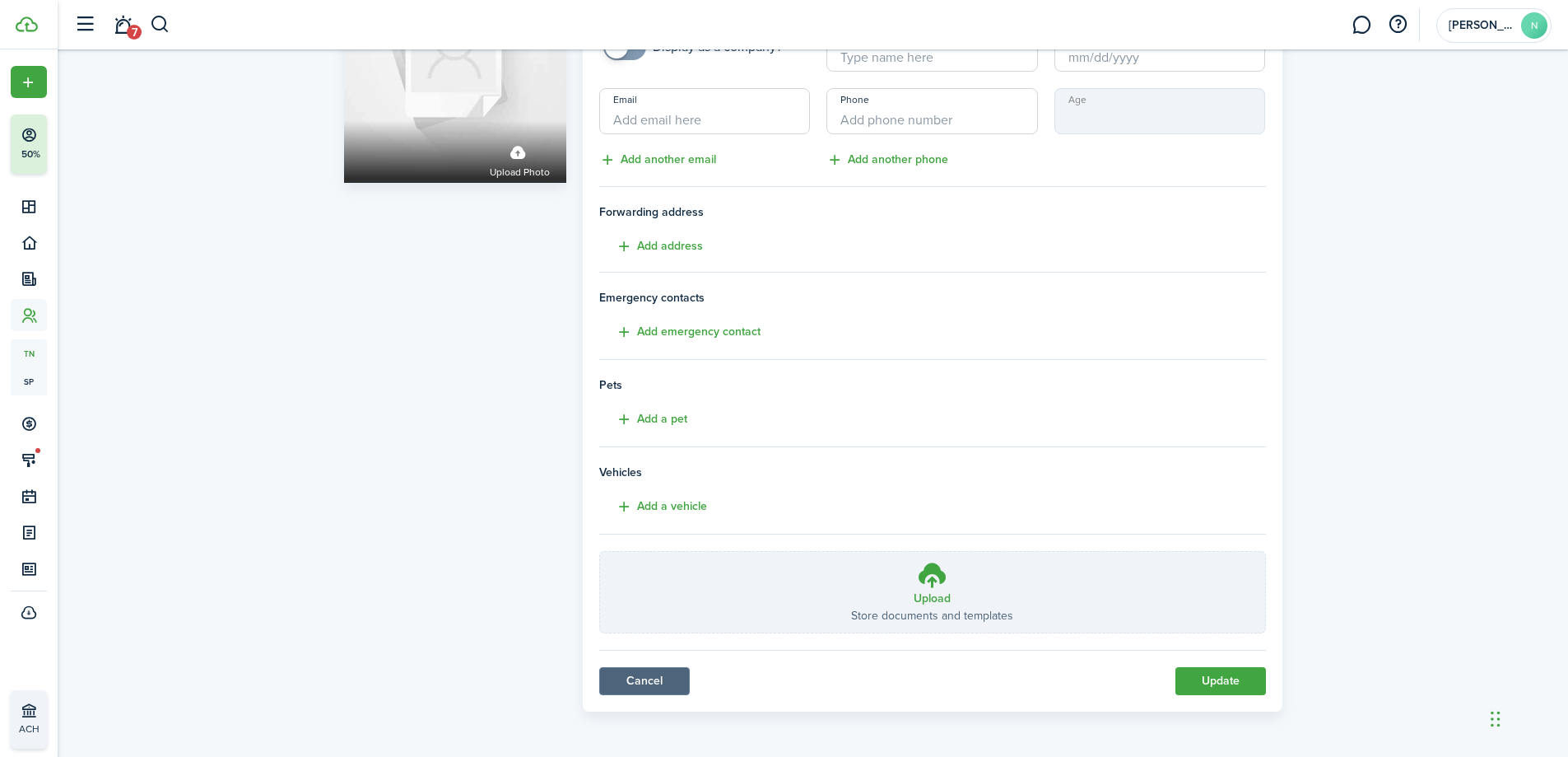
click at [656, 680] on link "Cancel" at bounding box center [644, 681] width 91 height 28
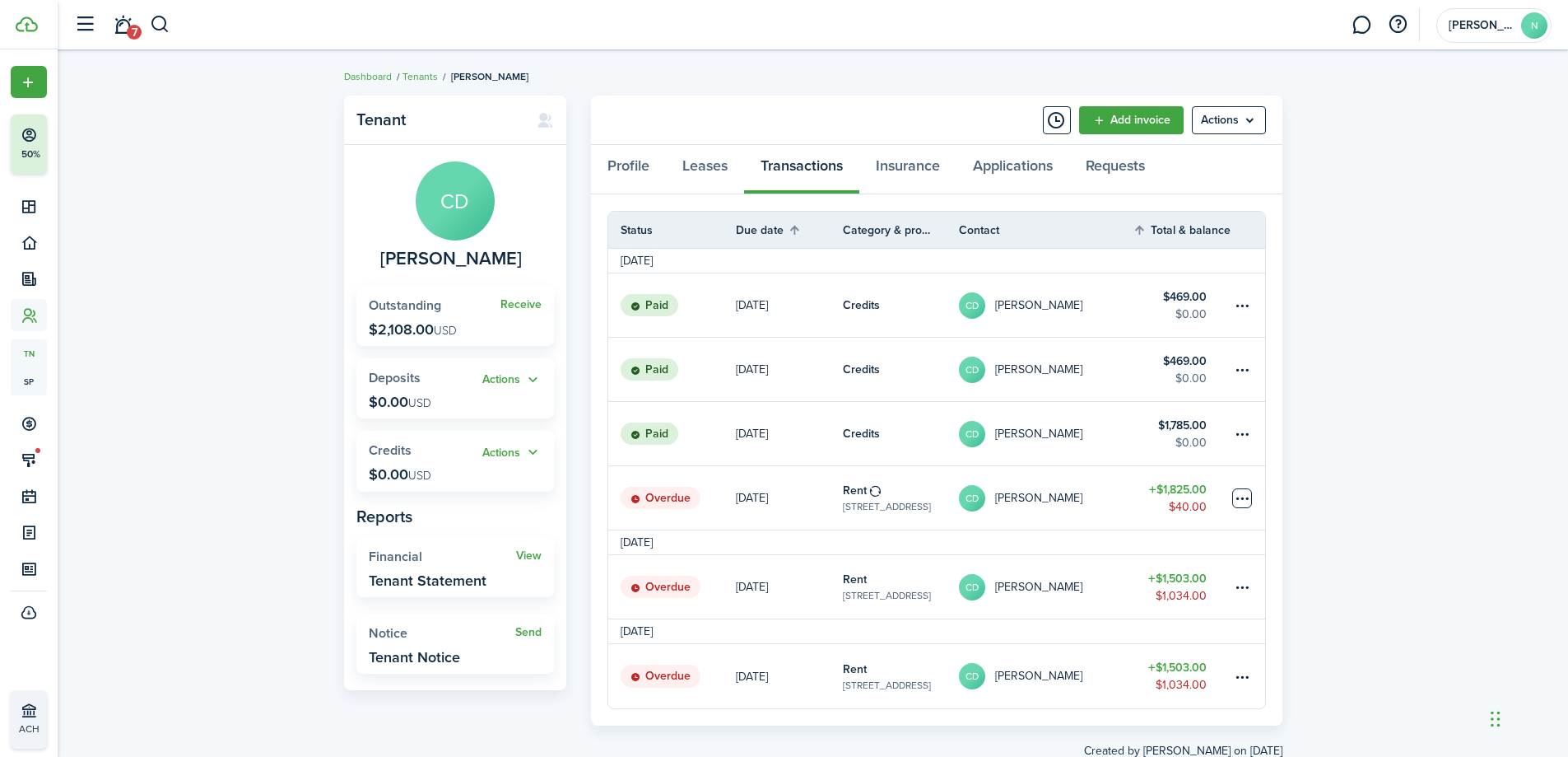
click at [1238, 494] on table-menu-btn-icon at bounding box center [1243, 499] width 20 height 20
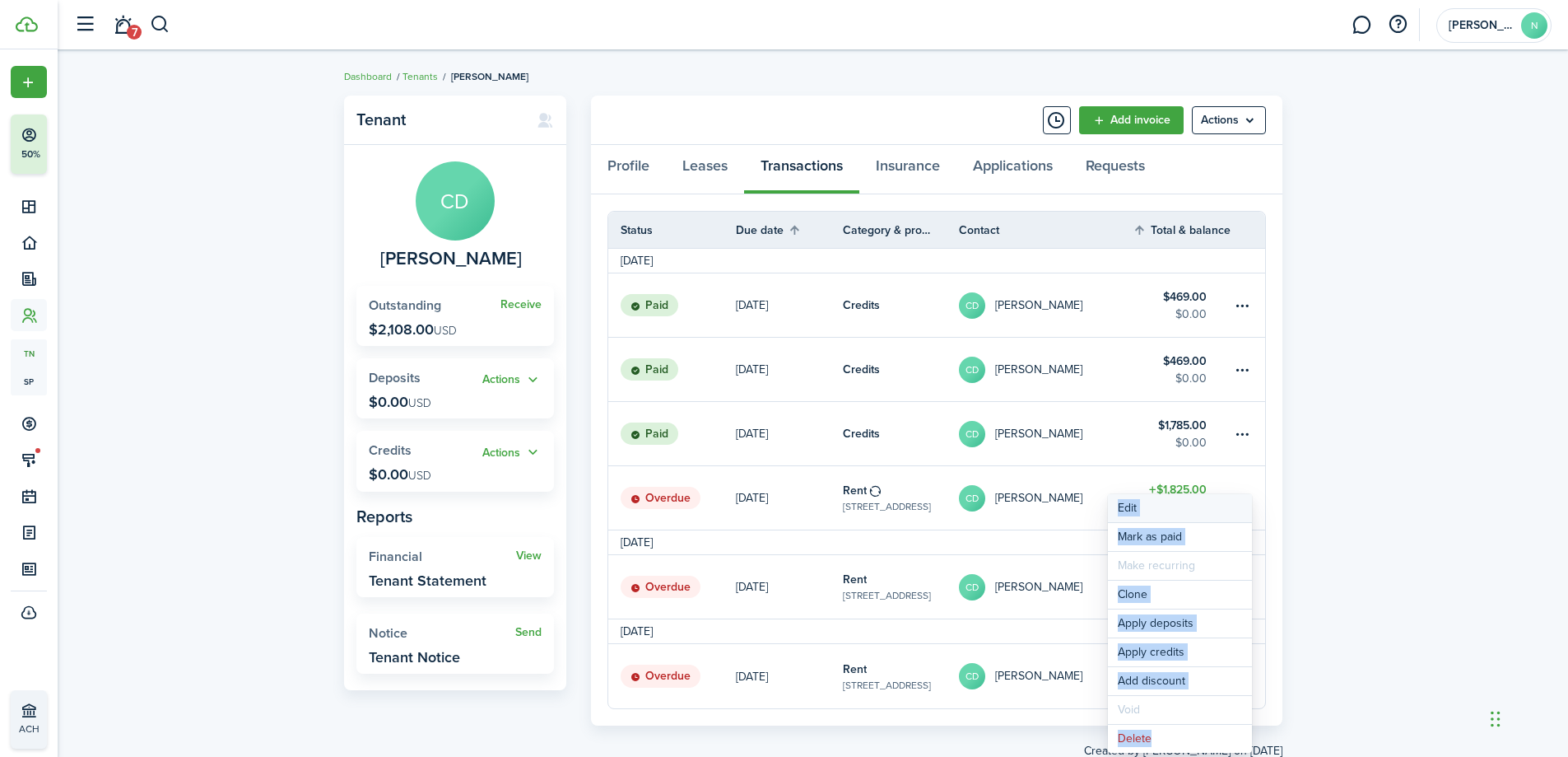
click at [1226, 507] on button "Edit" at bounding box center [1180, 508] width 144 height 28
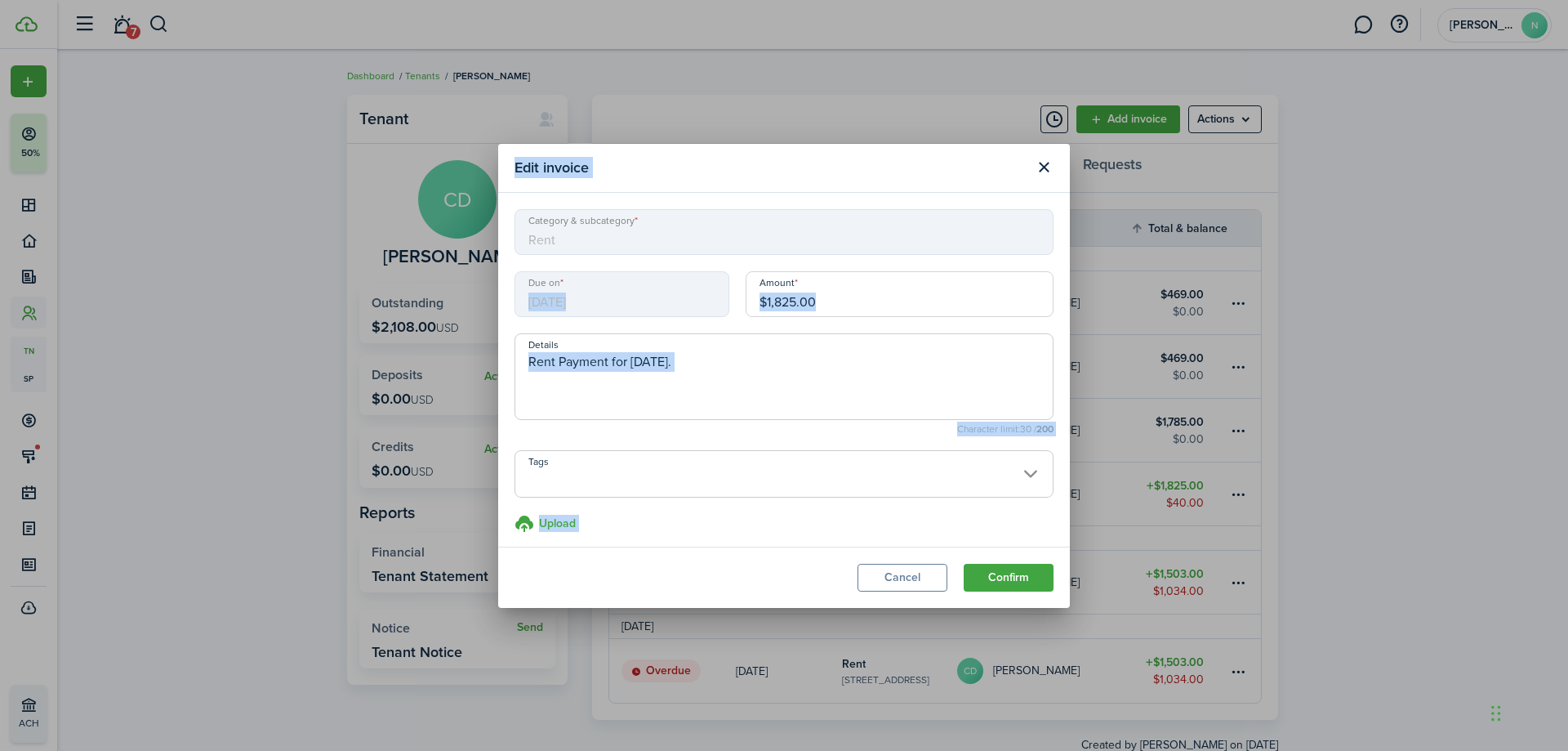
click at [833, 358] on textarea "Rent Payment for [DATE]." at bounding box center [784, 381] width 538 height 58
click at [655, 303] on span "[DATE]" at bounding box center [621, 294] width 215 height 46
click at [607, 302] on span "[DATE]" at bounding box center [621, 294] width 215 height 46
click at [568, 287] on span "[DATE]" at bounding box center [621, 294] width 215 height 46
drag, startPoint x: 568, startPoint y: 287, endPoint x: 752, endPoint y: 513, distance: 291.4
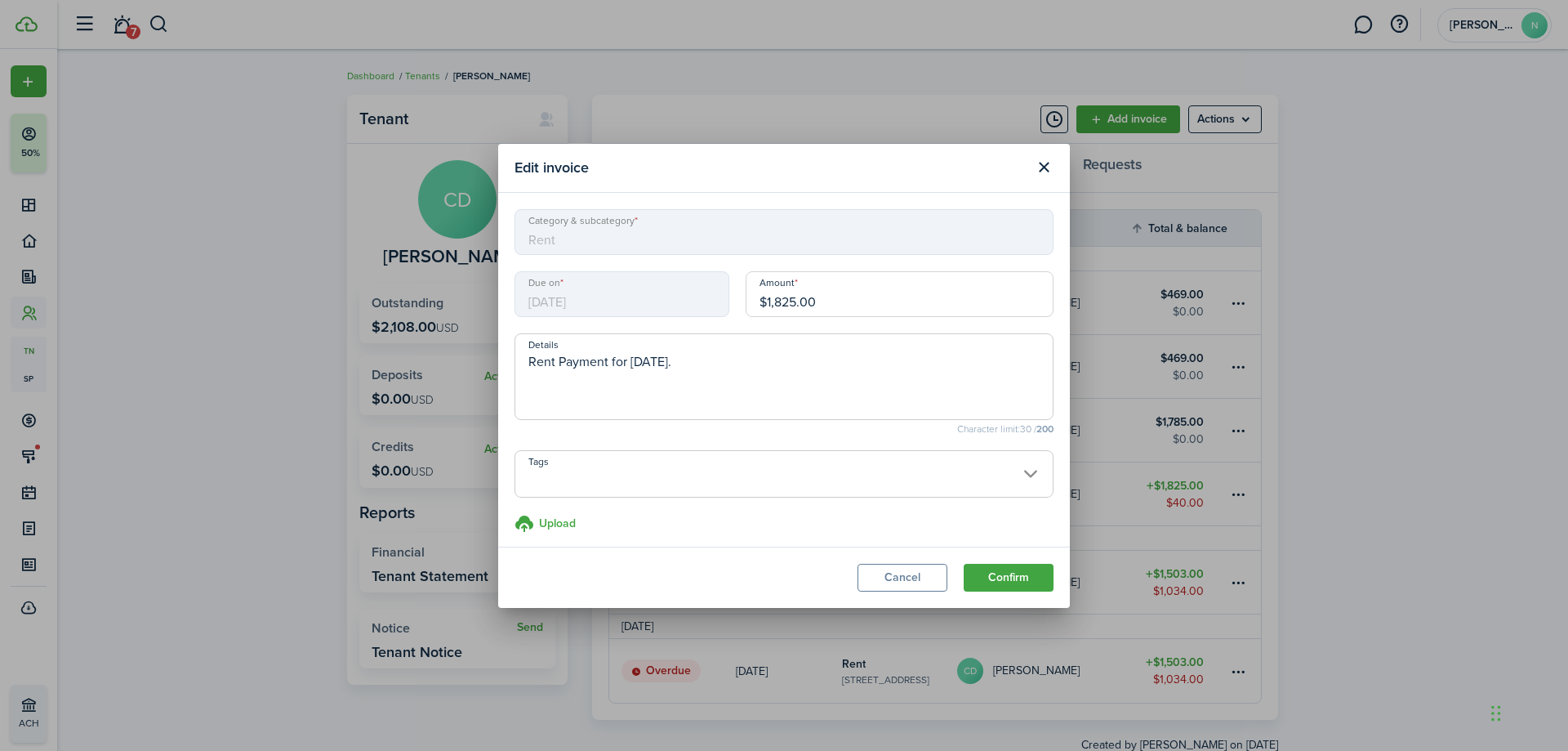
click at [568, 289] on span "[DATE]" at bounding box center [621, 294] width 215 height 46
click at [890, 578] on button "Cancel" at bounding box center [903, 577] width 90 height 28
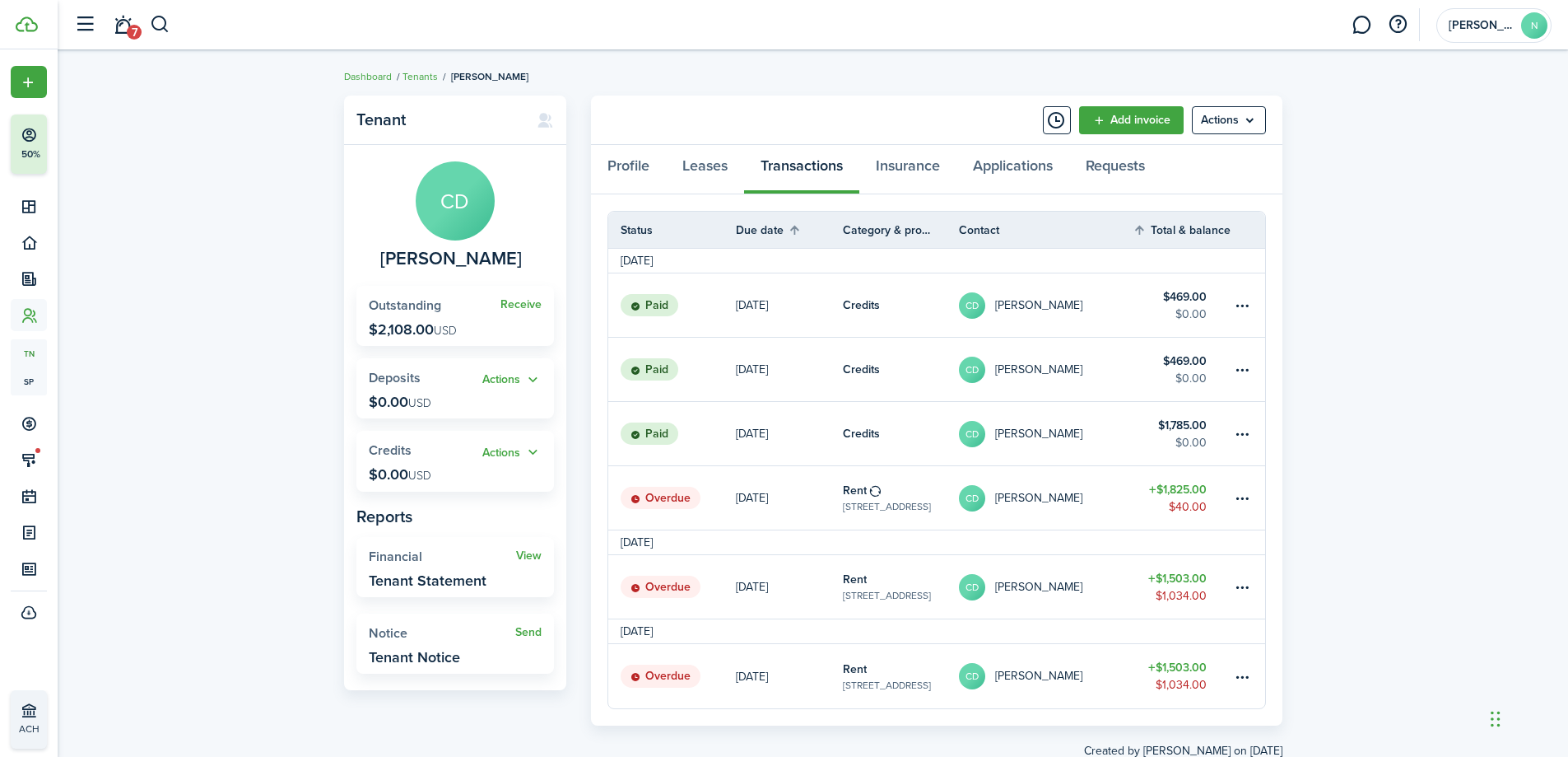
click at [116, 26] on link "7" at bounding box center [122, 25] width 32 height 42
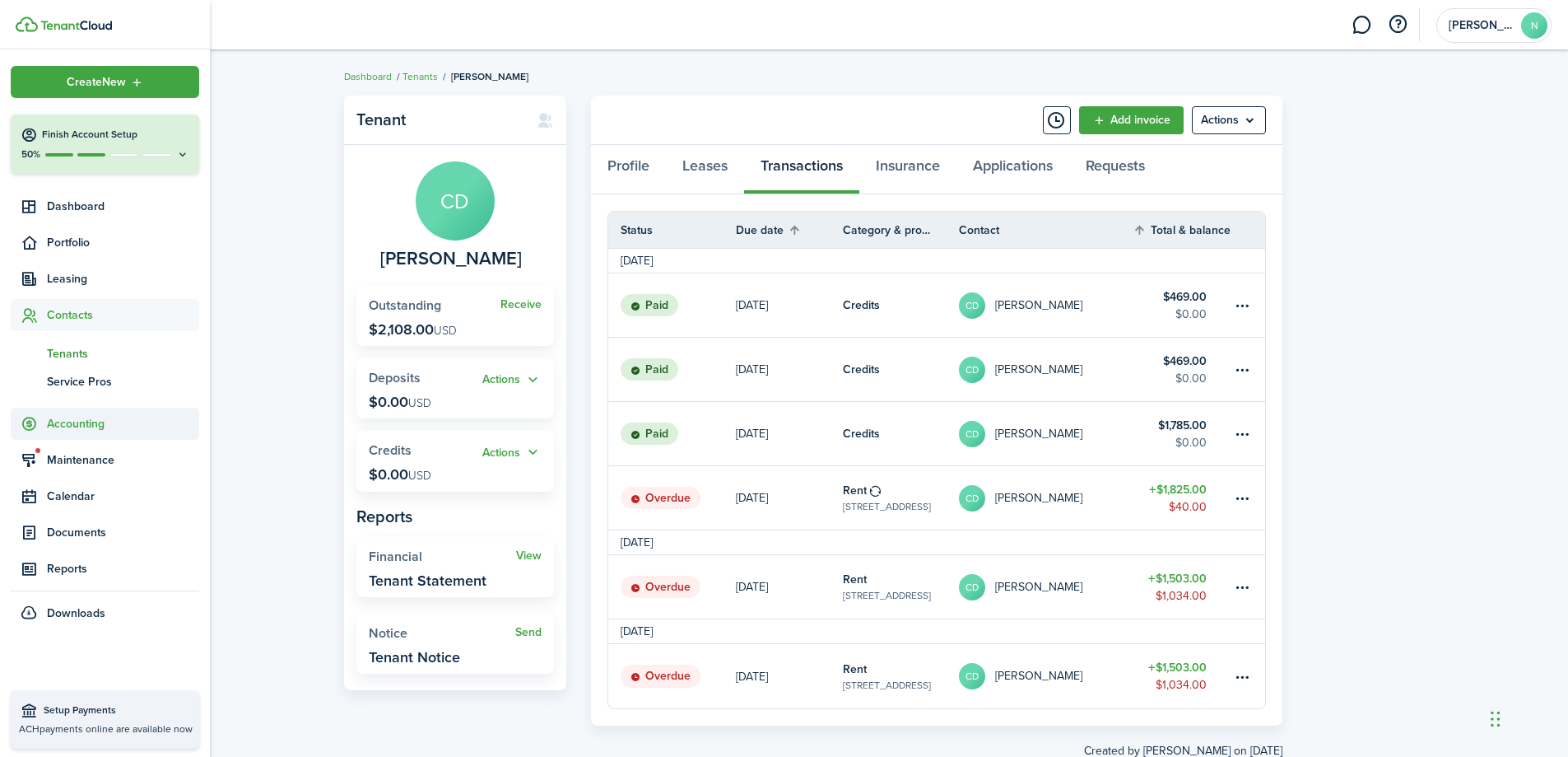
click at [120, 432] on span "Accounting" at bounding box center [123, 423] width 152 height 17
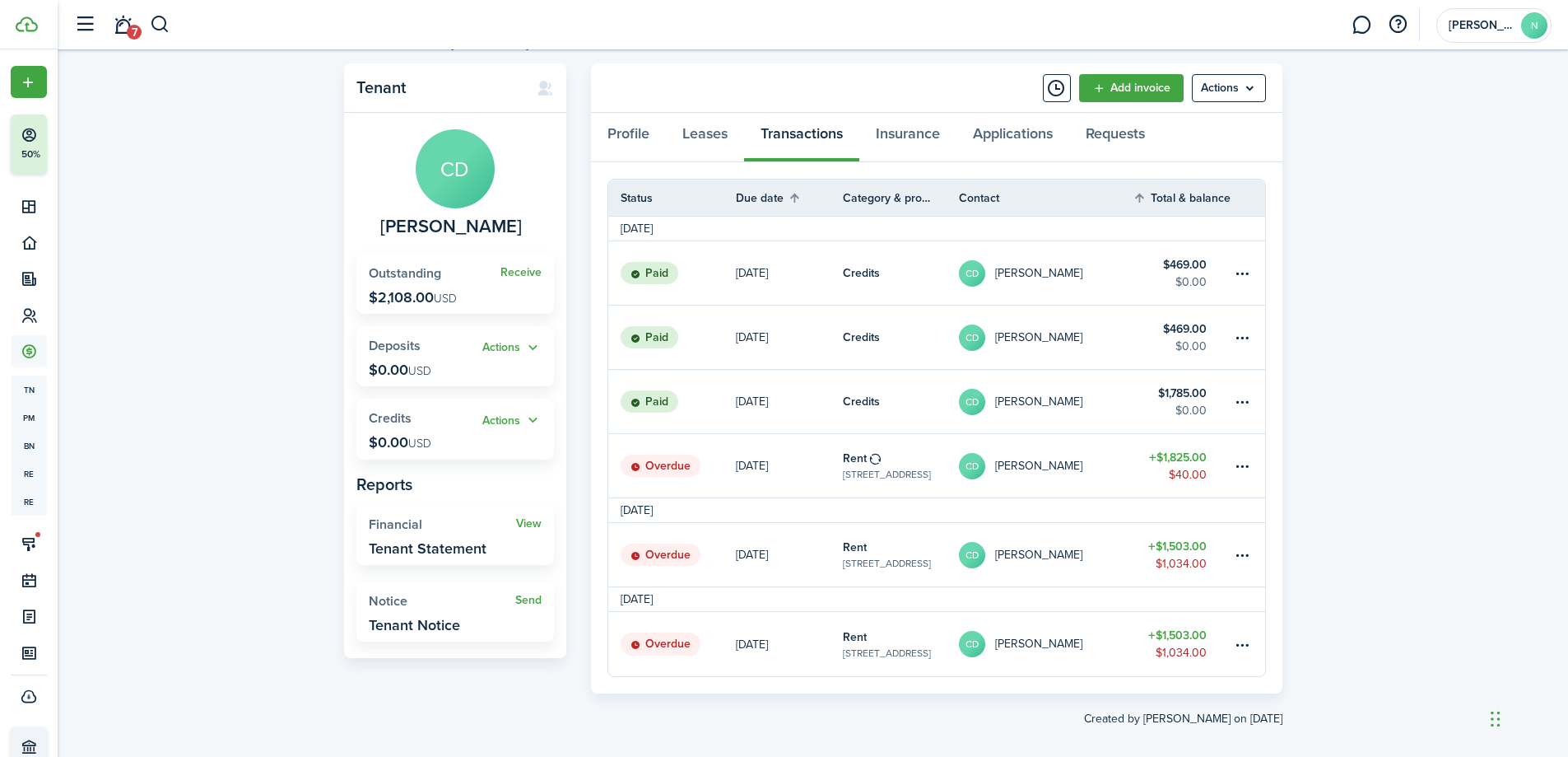
scroll to position [48, 0]
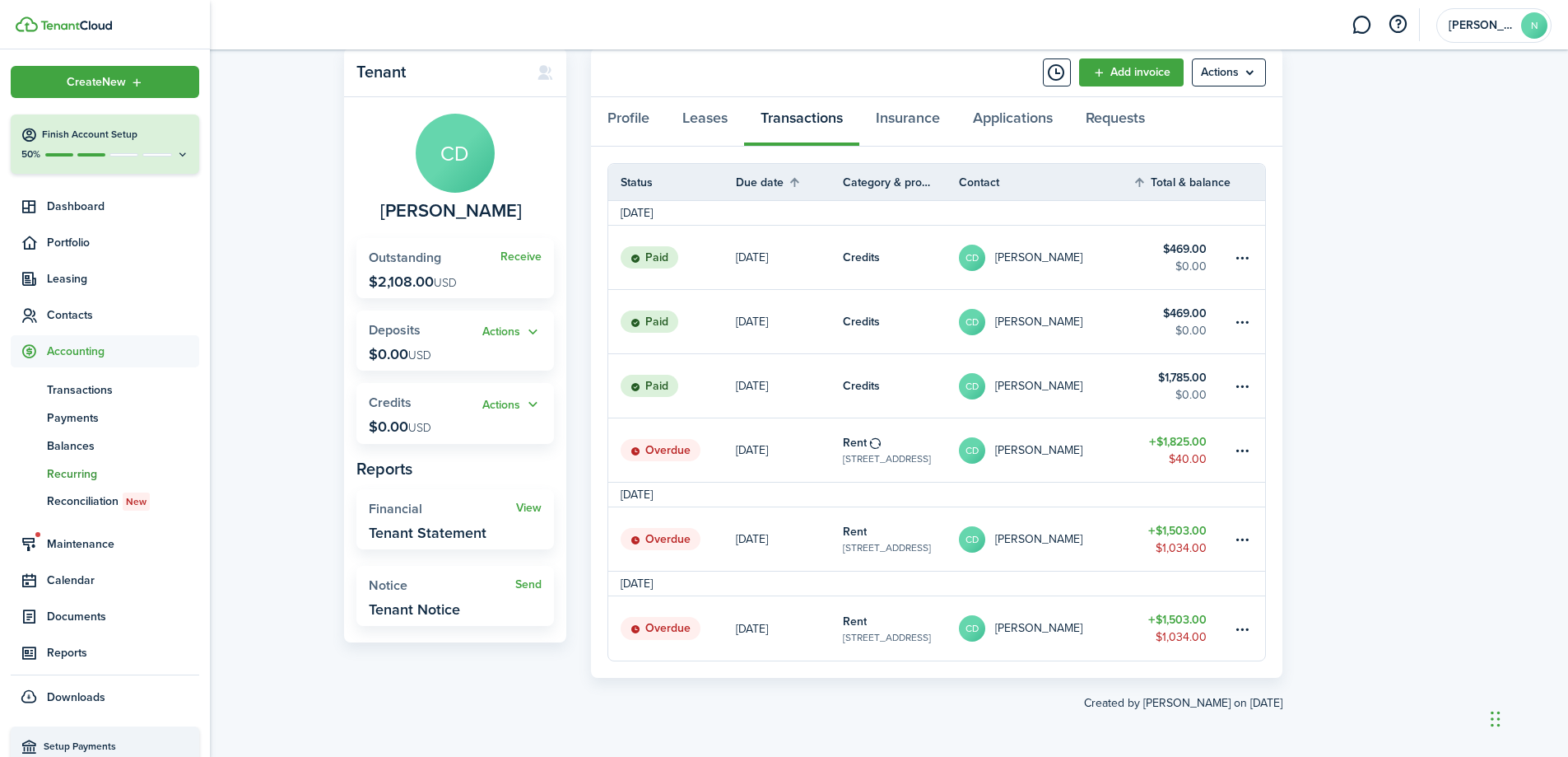
click at [98, 474] on span "Recurring" at bounding box center [123, 473] width 152 height 17
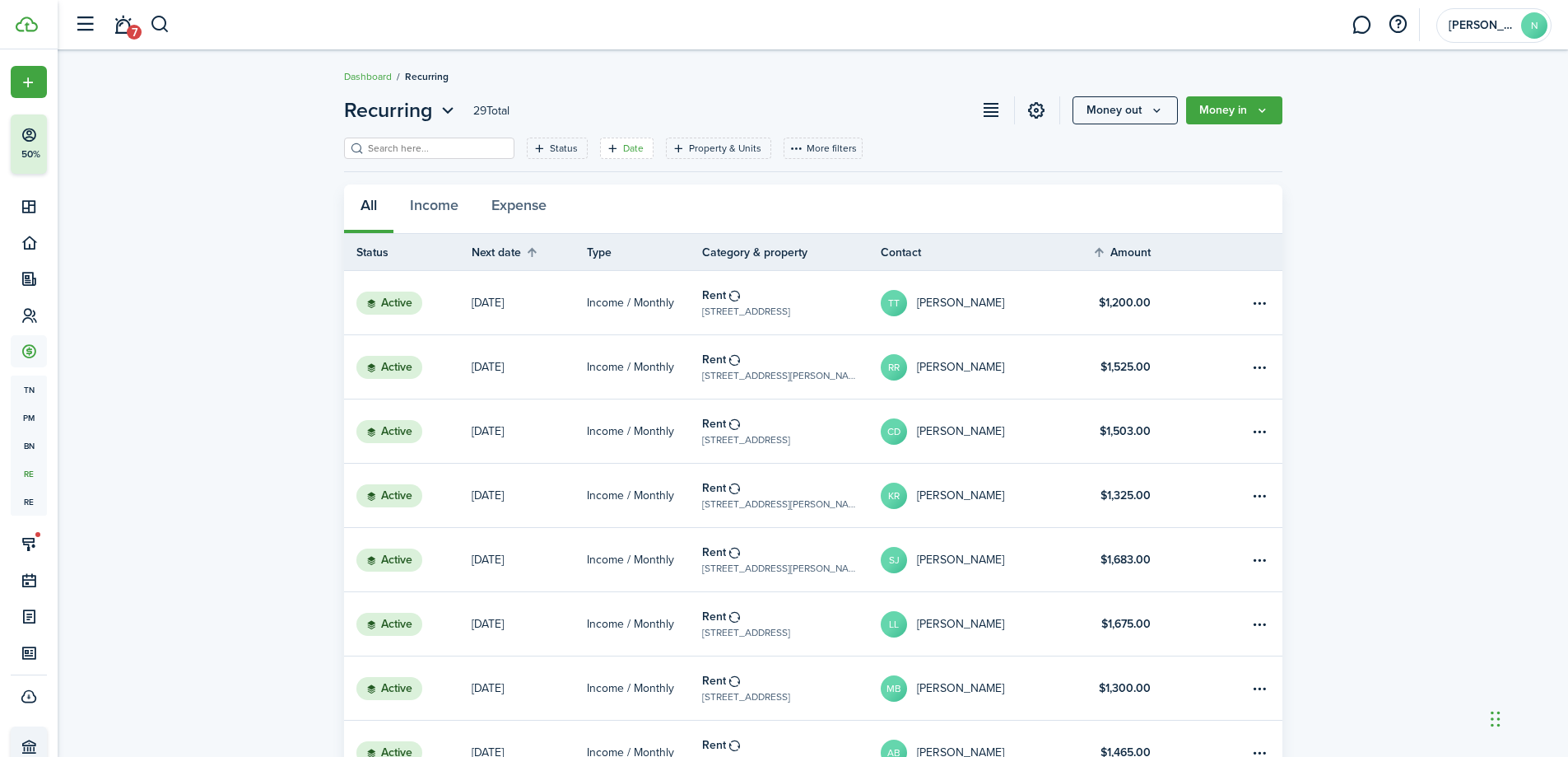
click at [601, 141] on filter-tag "Date" at bounding box center [626, 149] width 53 height 22
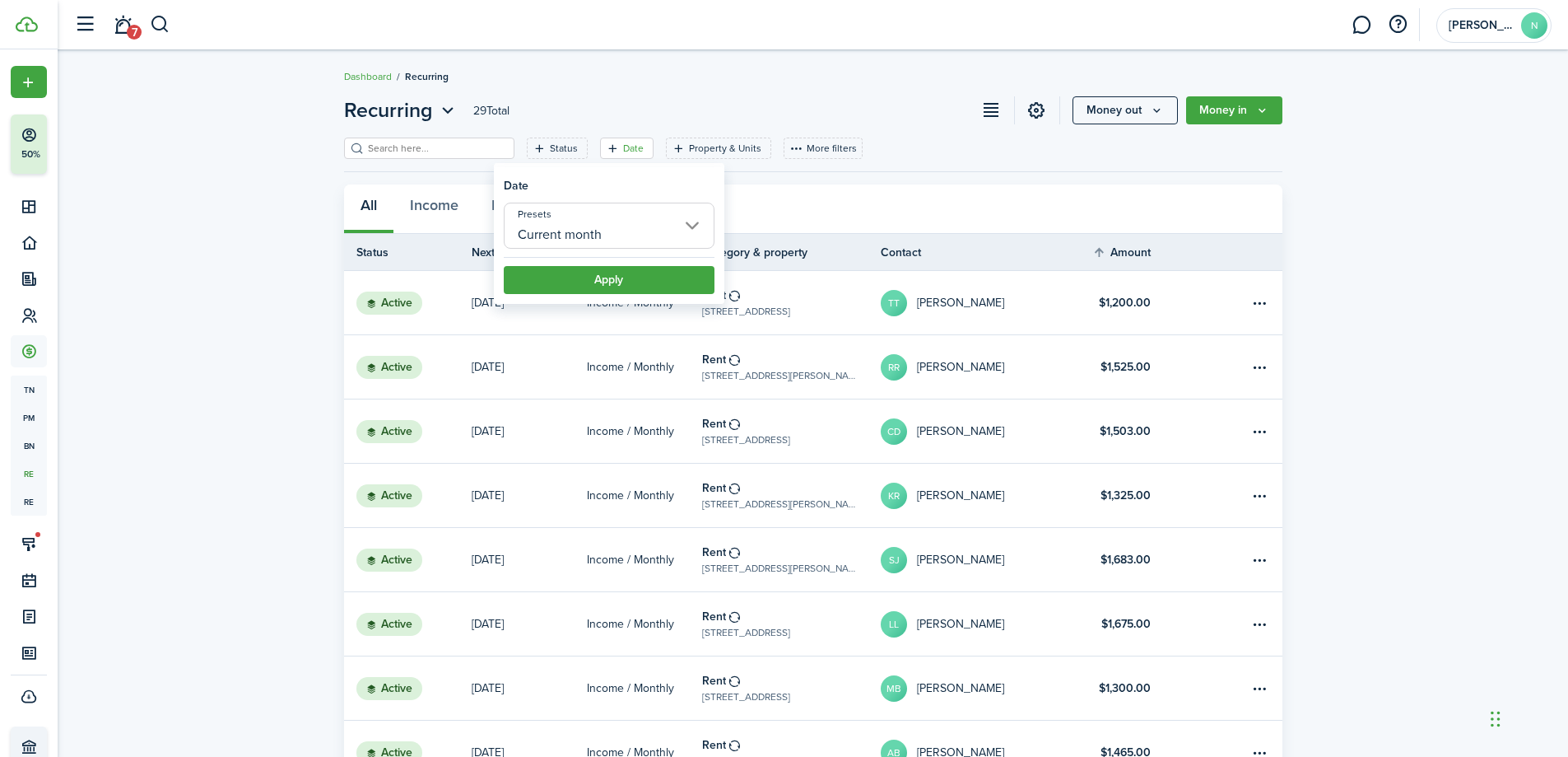
click at [620, 226] on input "Current month" at bounding box center [609, 225] width 211 height 46
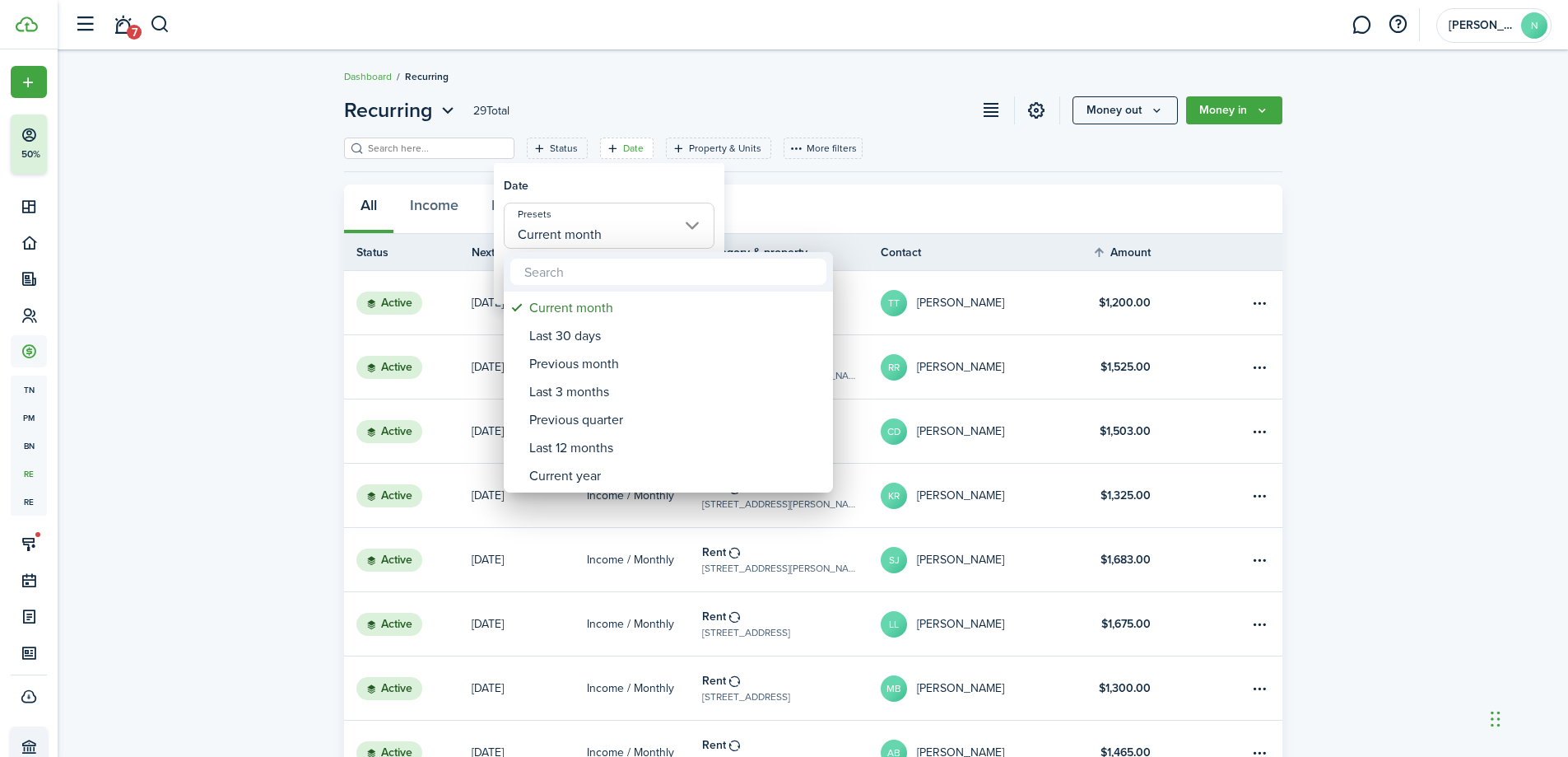
click at [566, 161] on div at bounding box center [784, 378] width 1832 height 1020
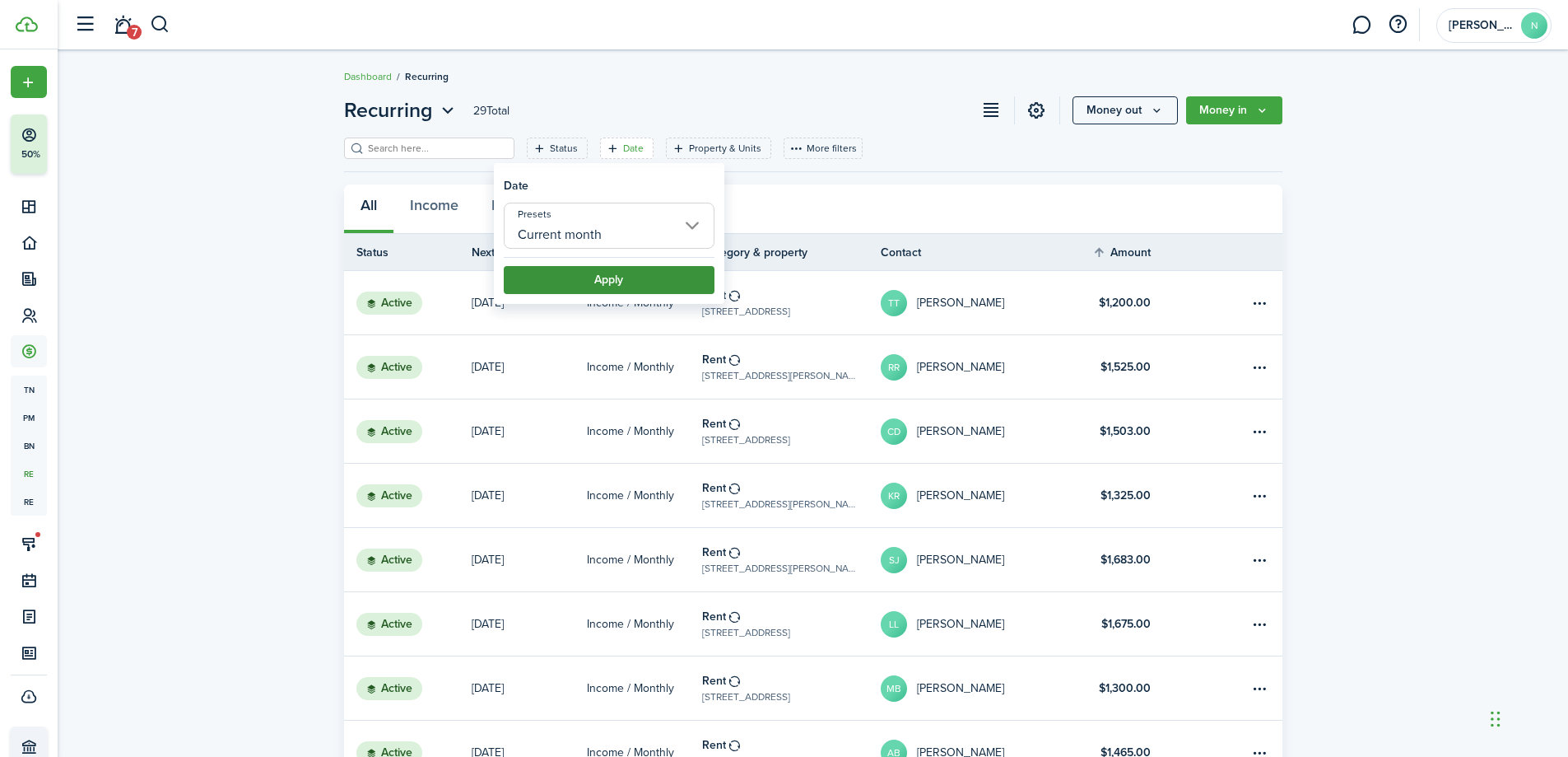
click at [592, 277] on button "Apply" at bounding box center [609, 279] width 211 height 28
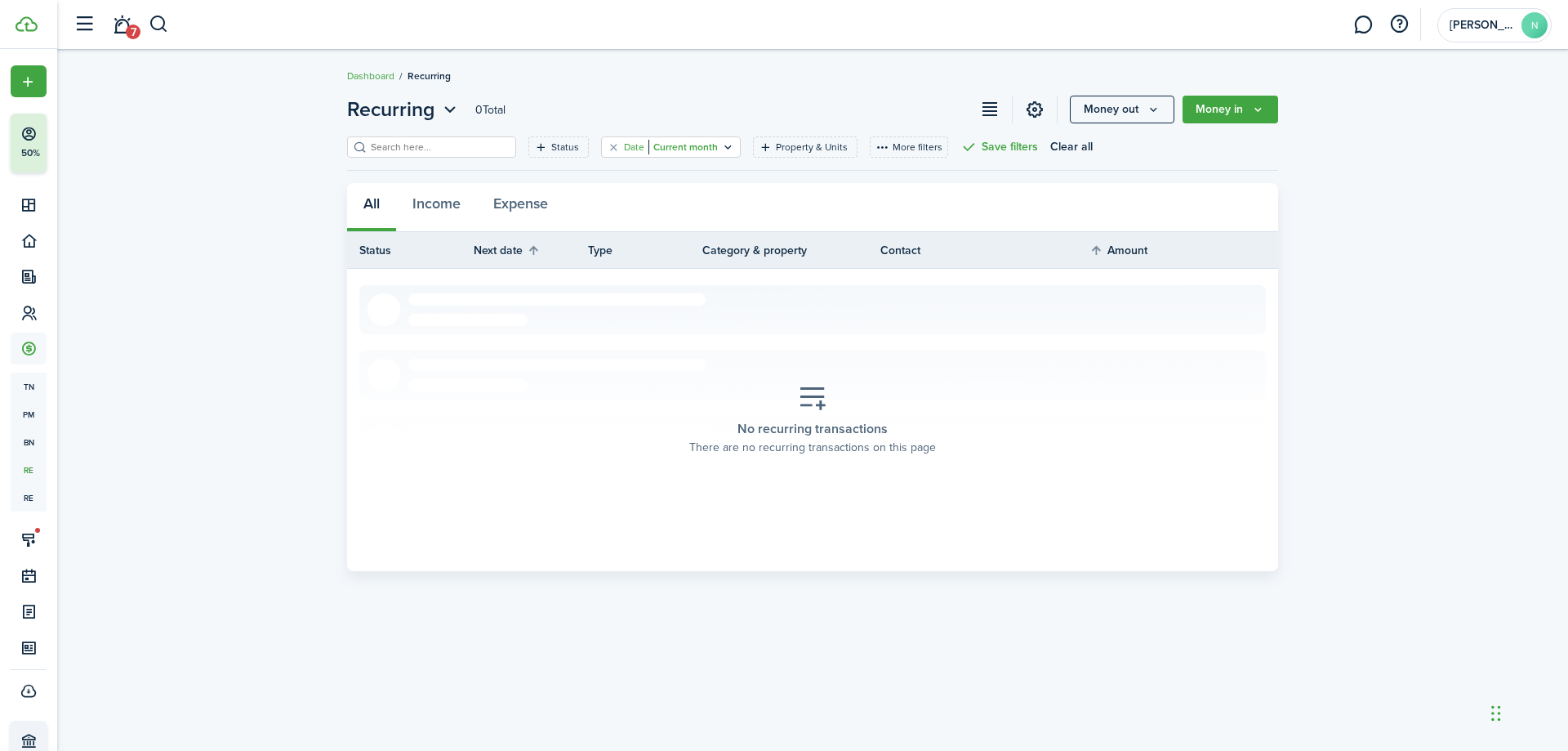
click at [696, 150] on filter-tag-value "Current month" at bounding box center [682, 147] width 69 height 14
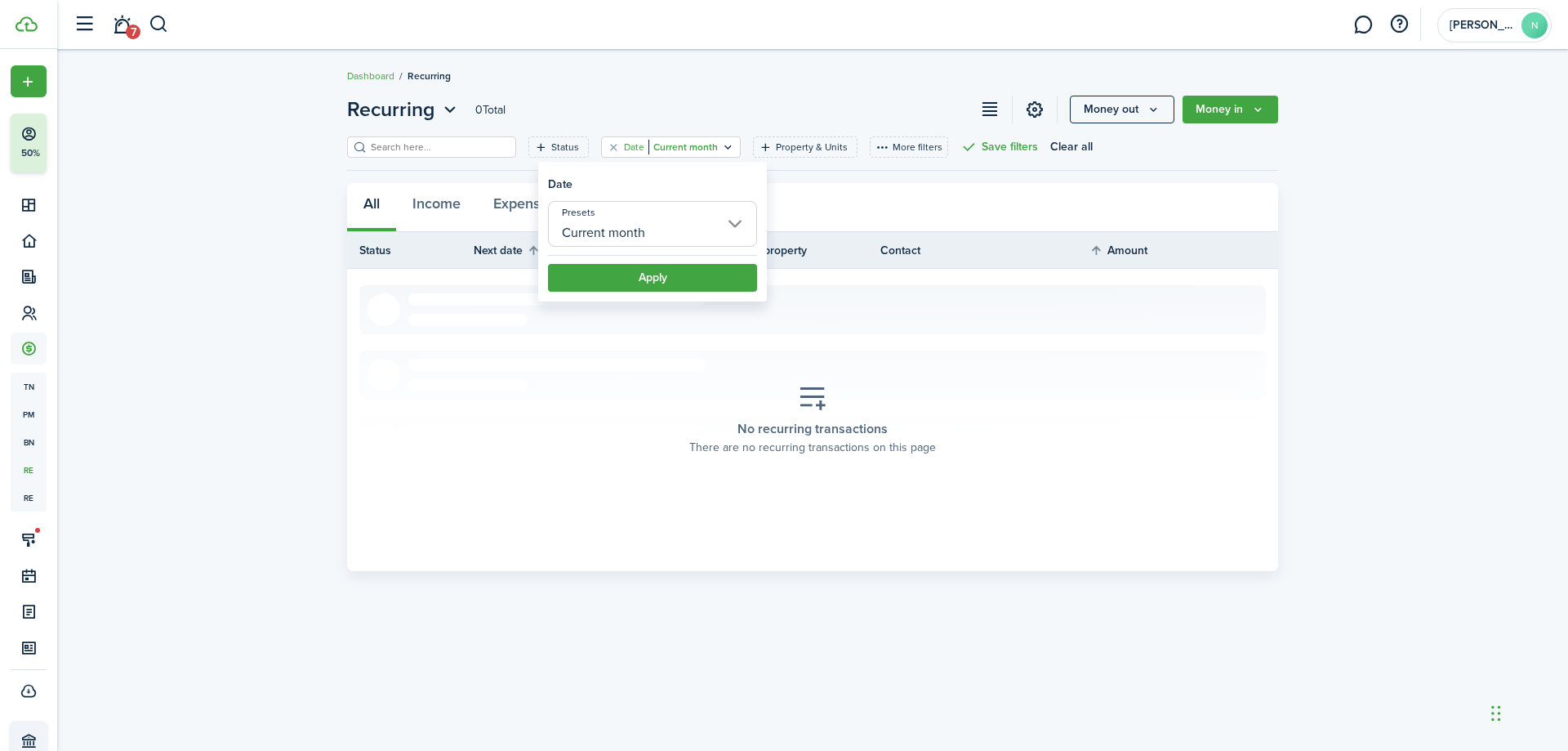
click at [691, 224] on input "Current month" at bounding box center [653, 223] width 209 height 46
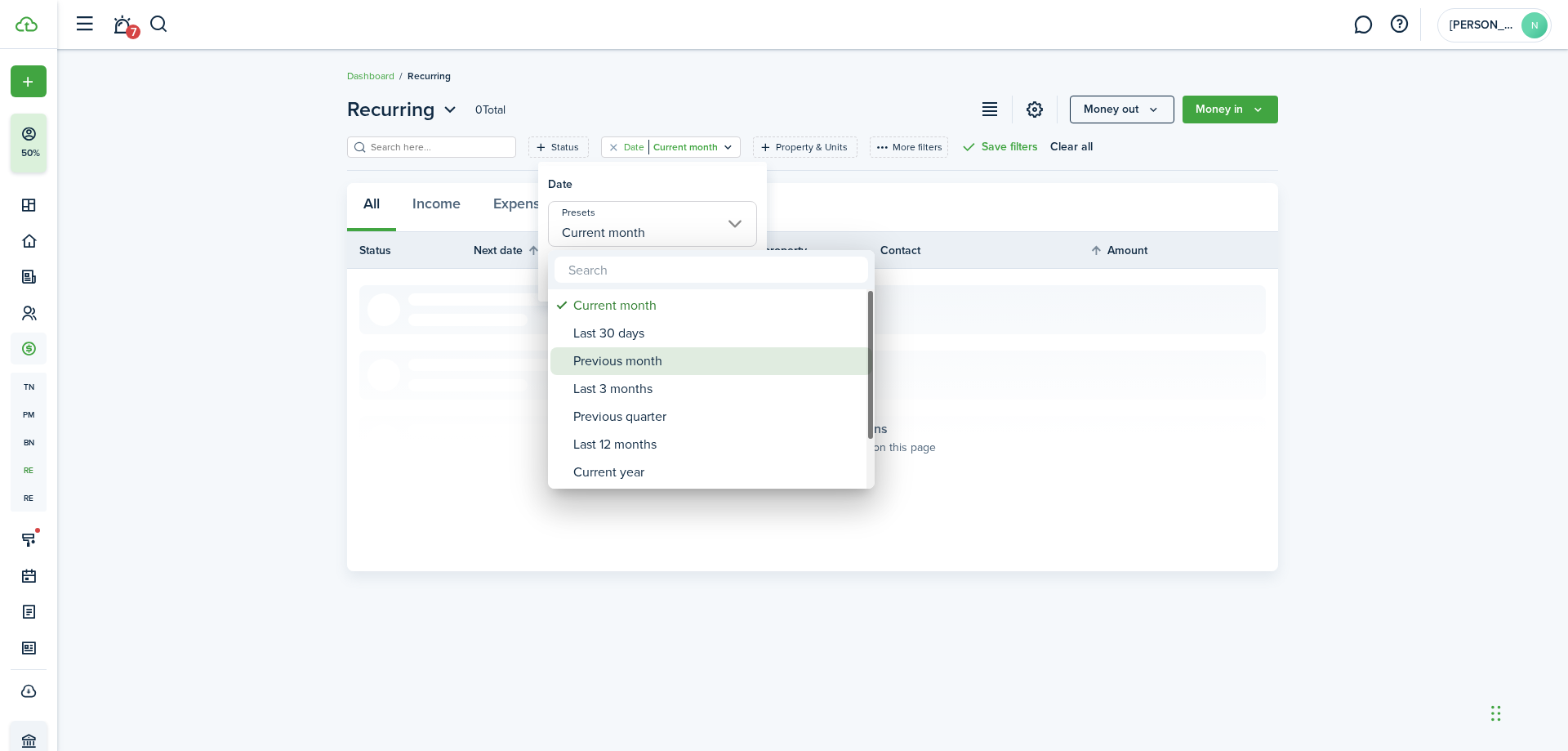
click at [707, 352] on div "Previous month" at bounding box center [718, 361] width 290 height 28
type input "Previous month"
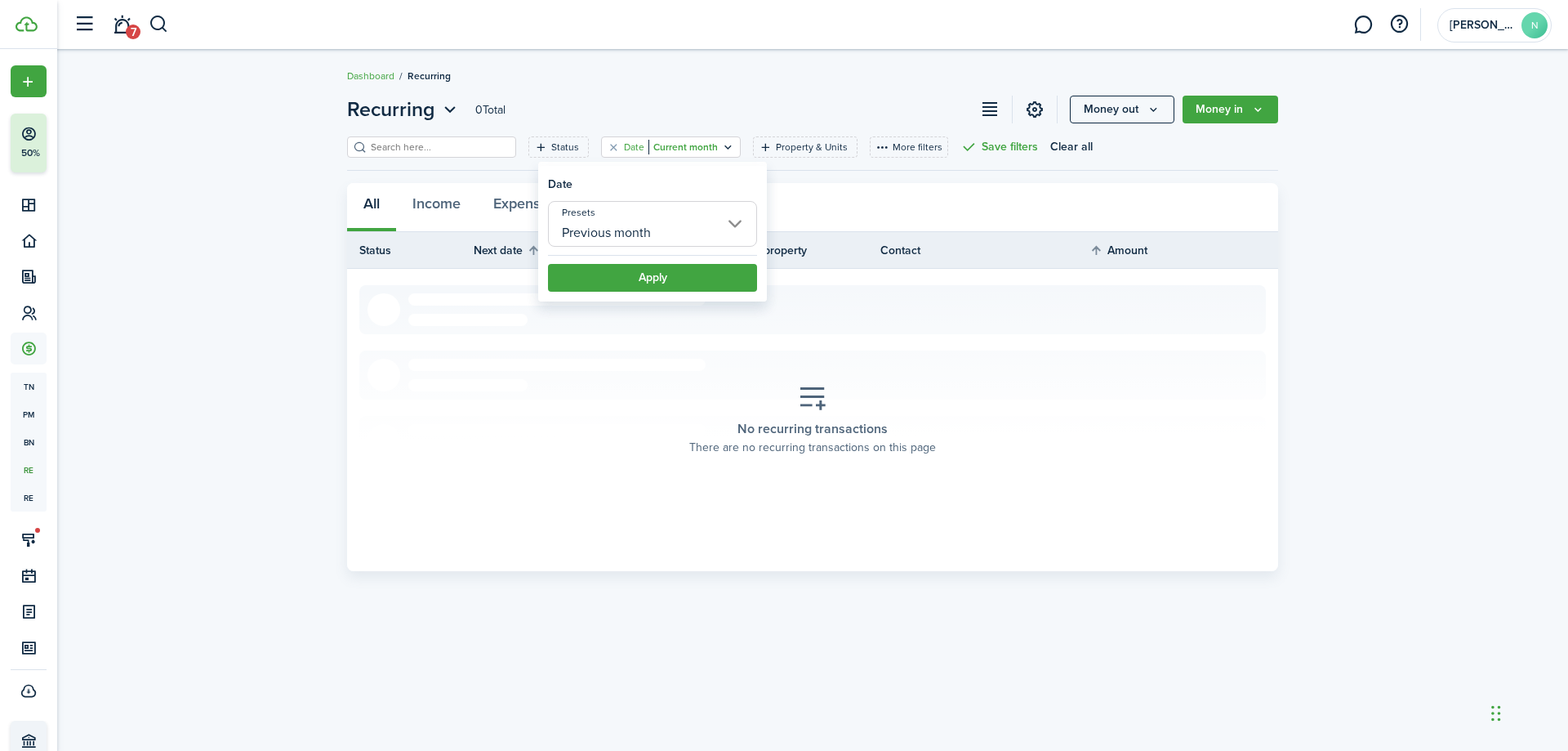
click at [637, 278] on button "Apply" at bounding box center [653, 277] width 209 height 28
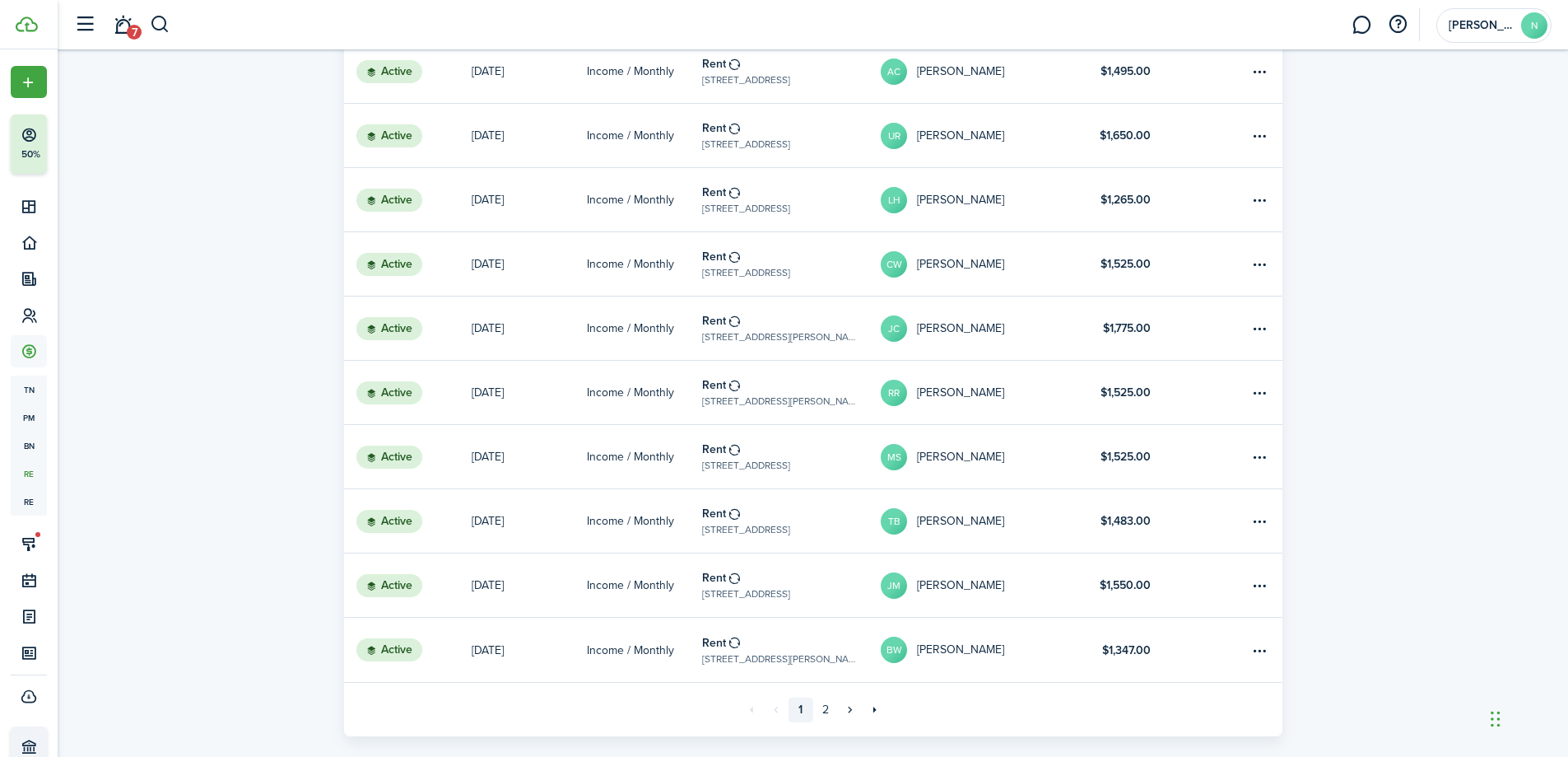
scroll to position [898, 0]
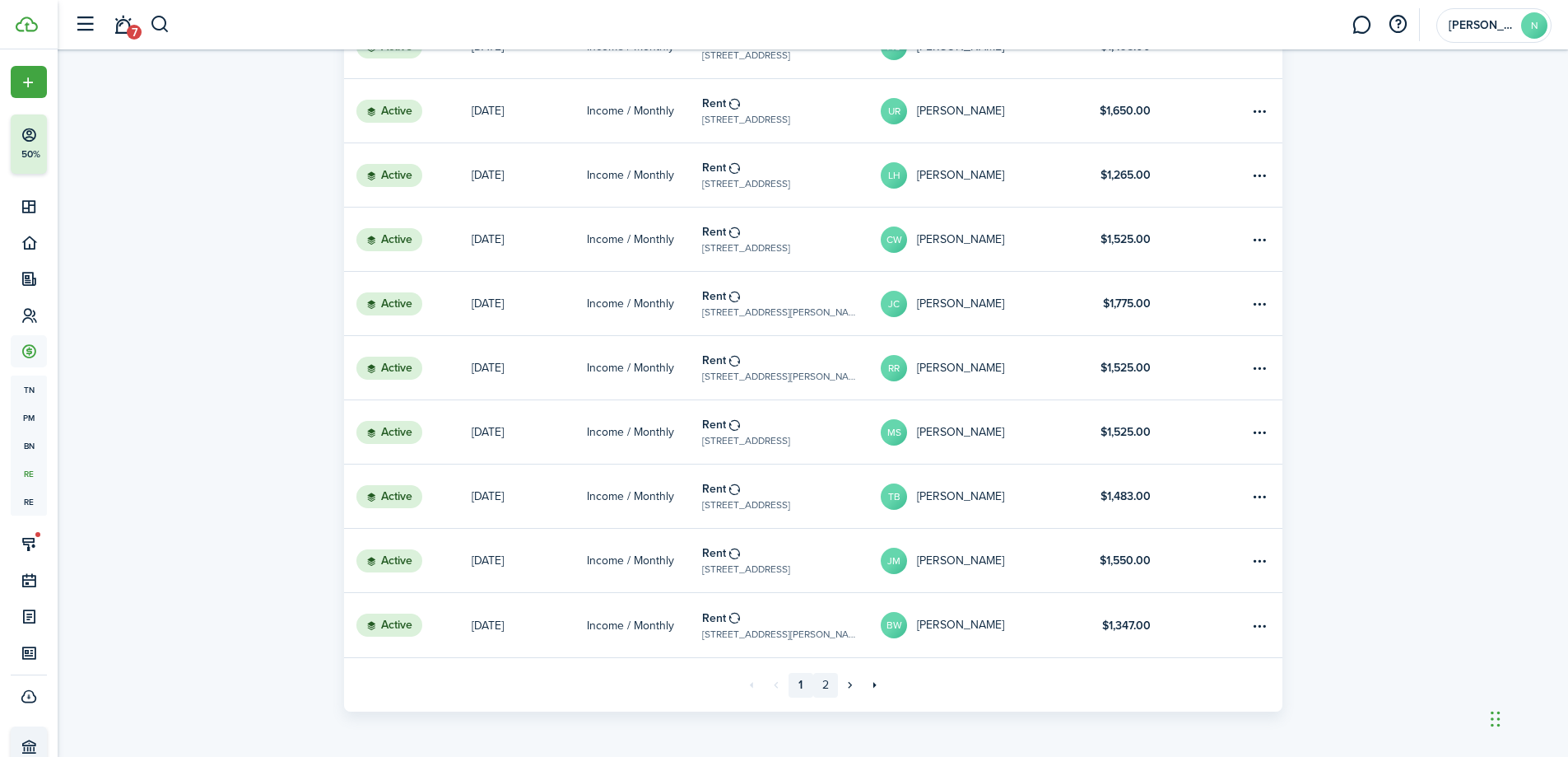
click at [829, 691] on link "2" at bounding box center [825, 684] width 24 height 24
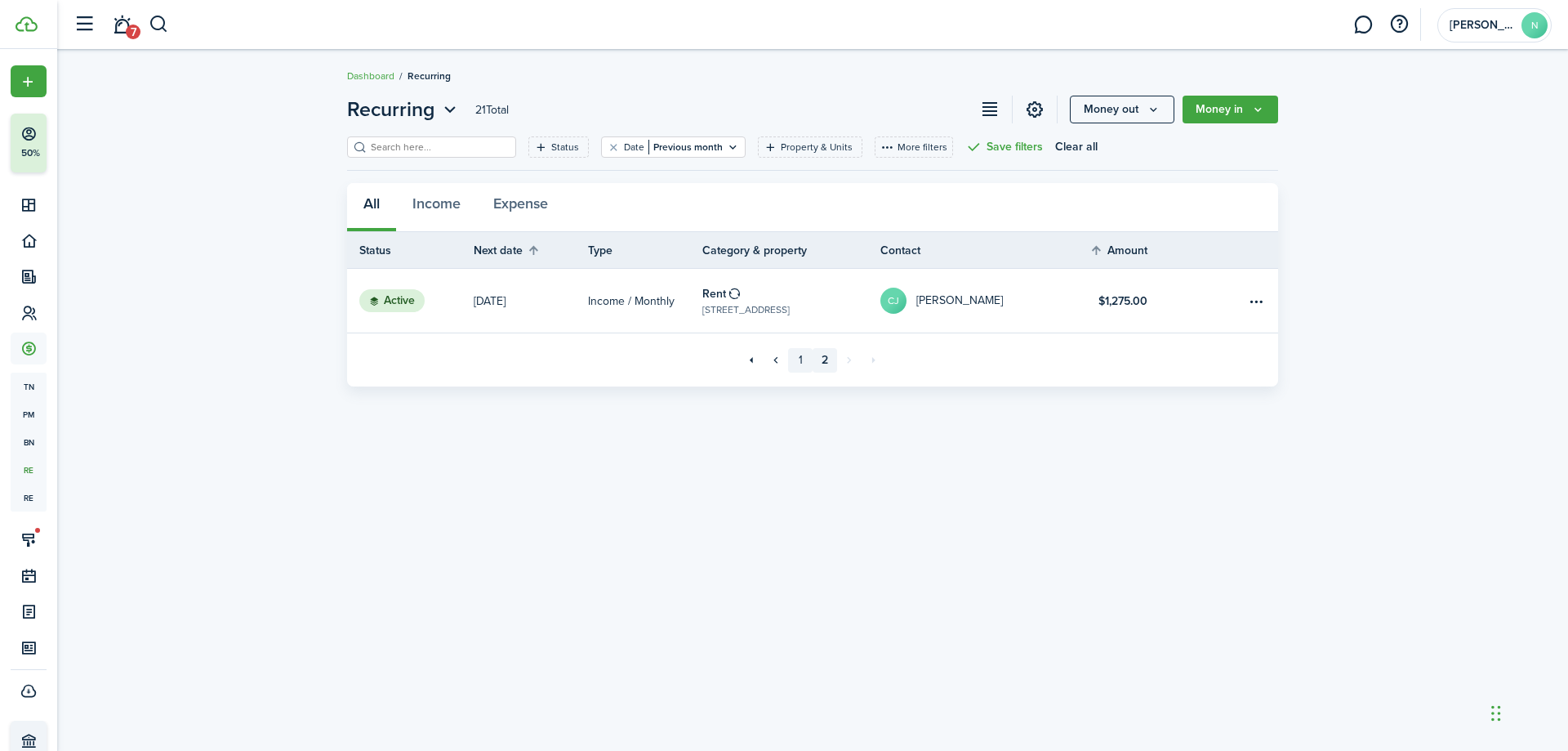
click at [806, 360] on link "1" at bounding box center [800, 360] width 24 height 24
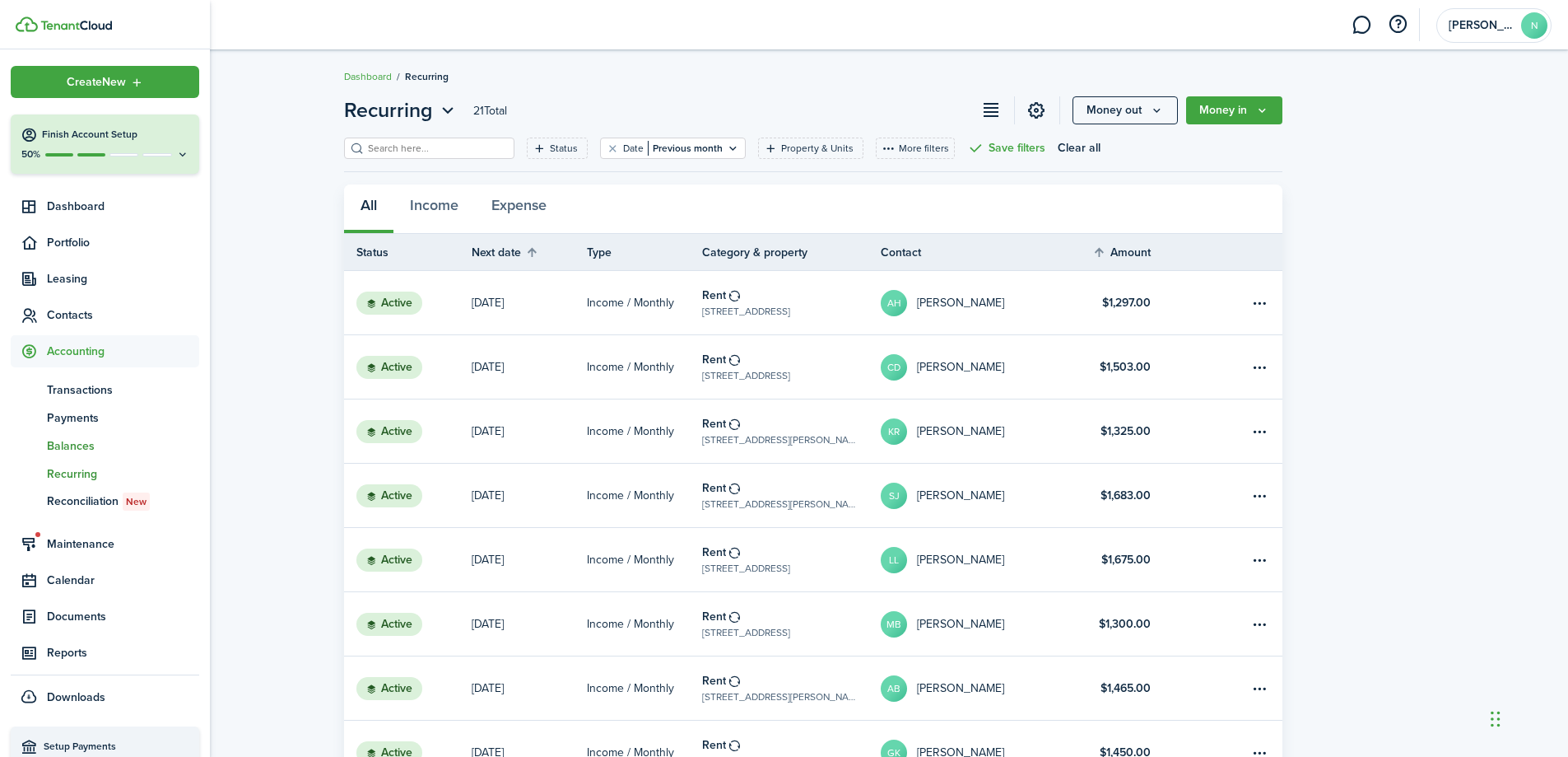
click at [97, 444] on span "Balances" at bounding box center [123, 445] width 152 height 17
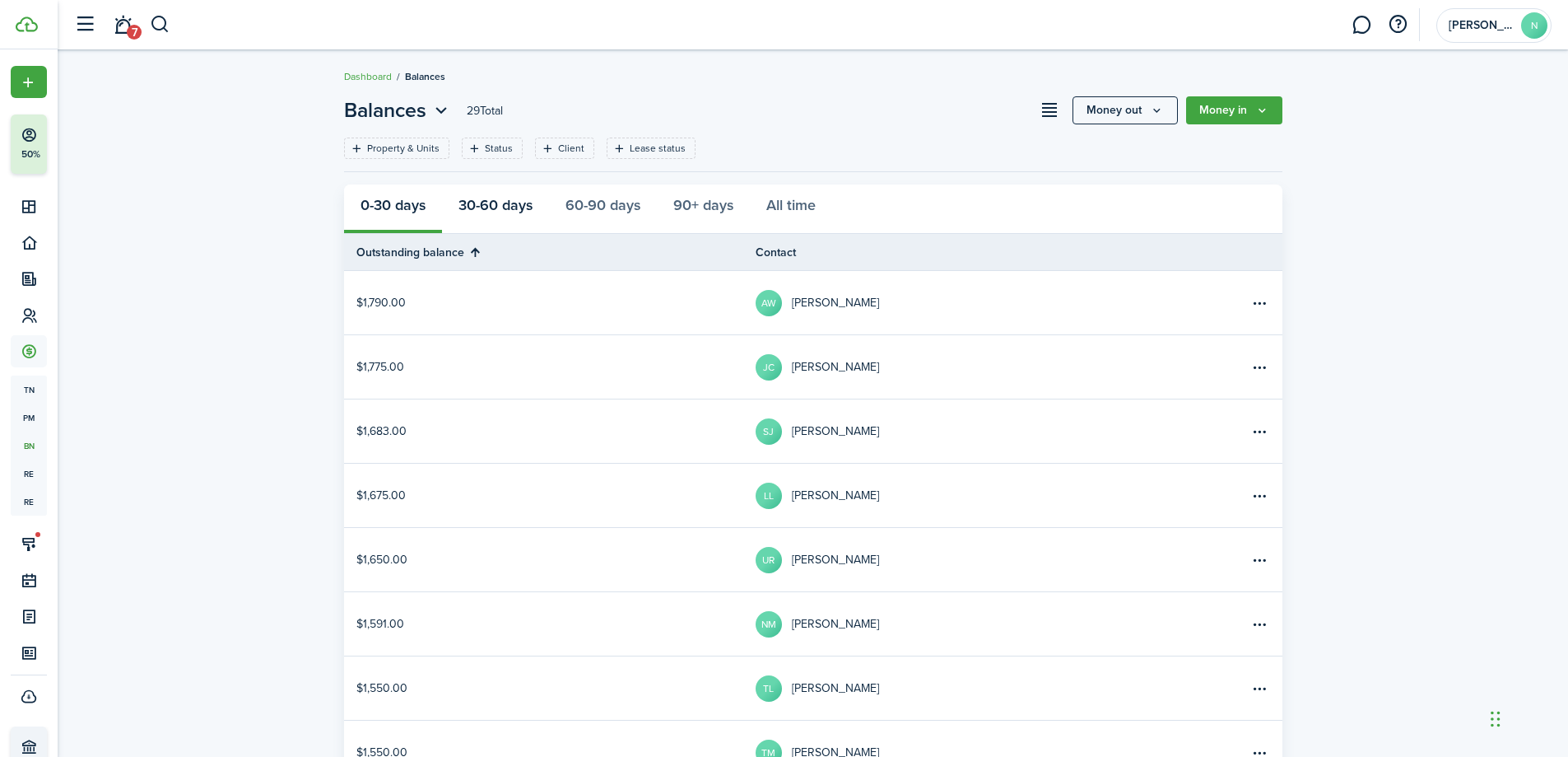
click at [503, 202] on button "30-60 days" at bounding box center [496, 209] width 107 height 50
click at [438, 111] on icon "Open menu" at bounding box center [441, 111] width 22 height 21
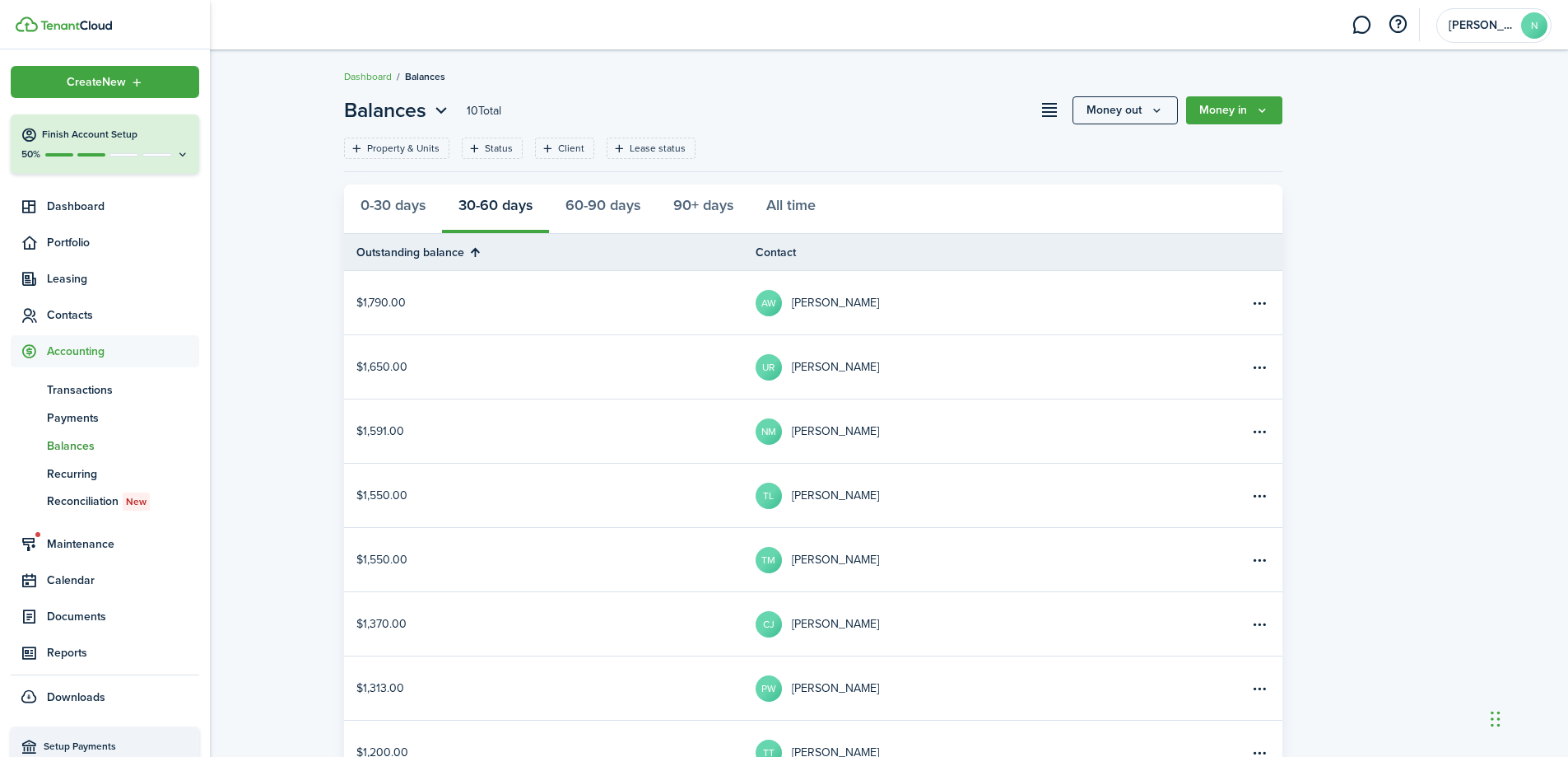
click at [101, 356] on span "Accounting" at bounding box center [123, 351] width 152 height 17
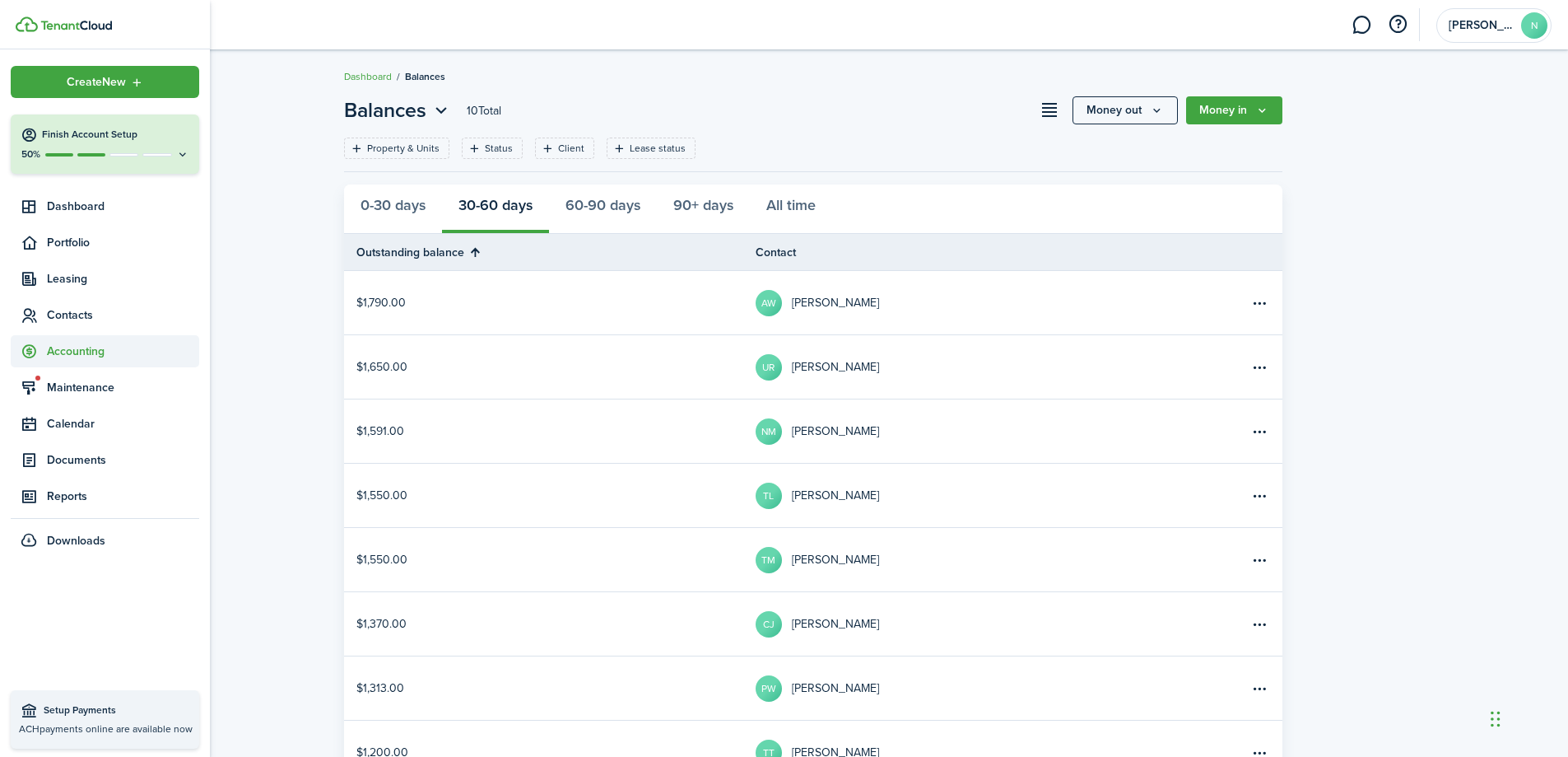
click at [100, 354] on span "Accounting" at bounding box center [123, 351] width 152 height 17
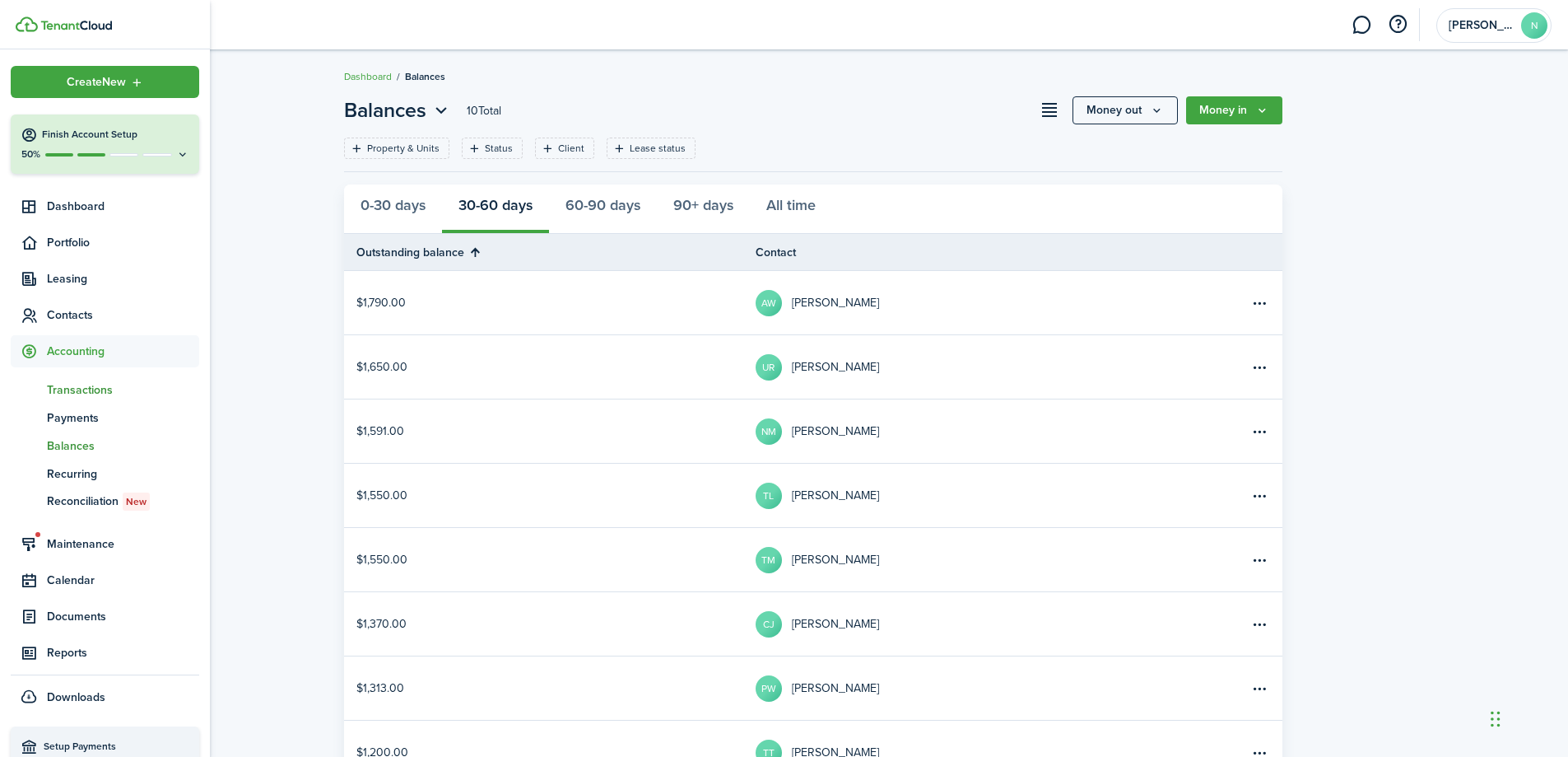
click at [103, 387] on span "Transactions" at bounding box center [123, 390] width 152 height 17
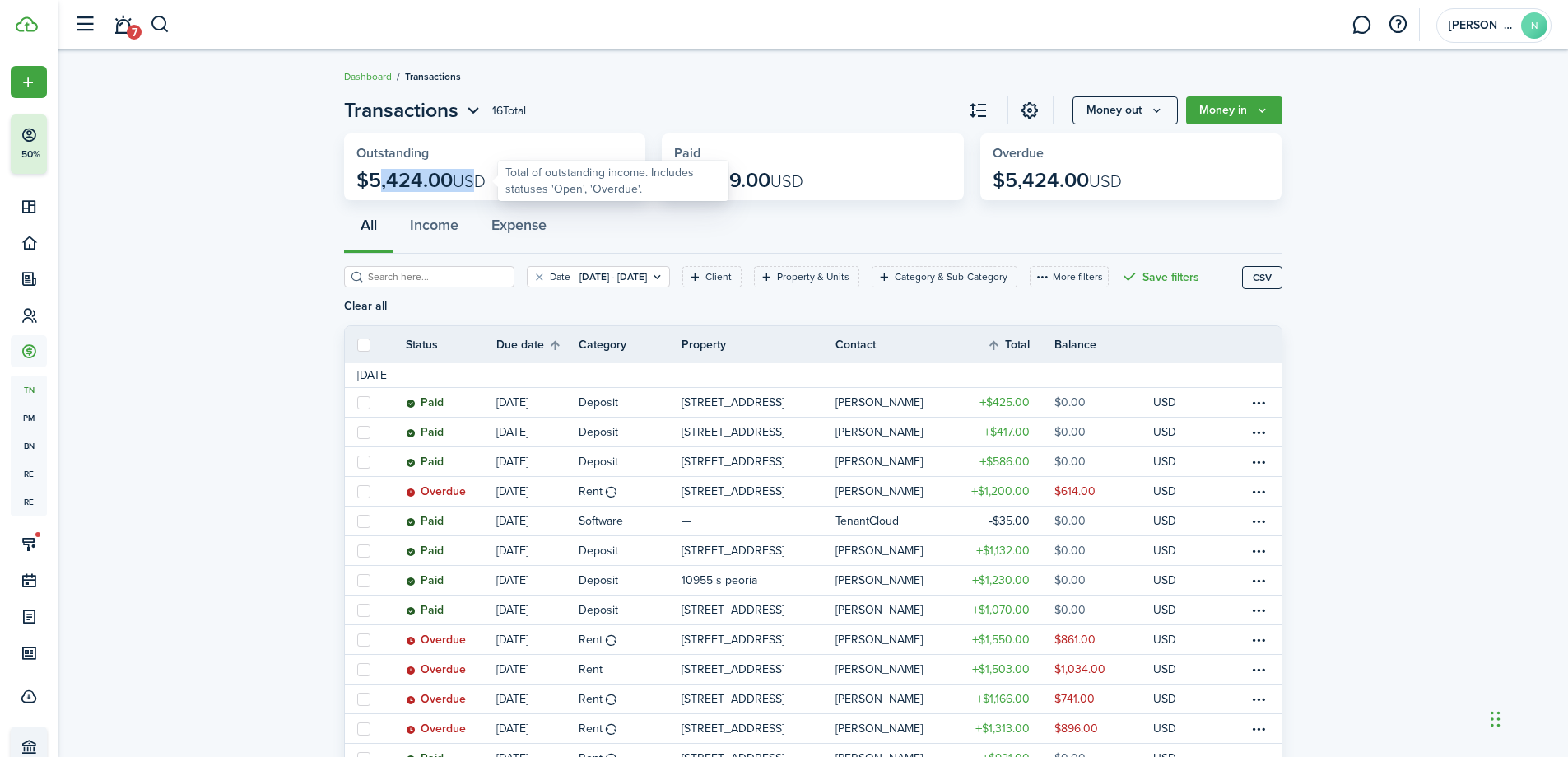
drag, startPoint x: 366, startPoint y: 178, endPoint x: 479, endPoint y: 175, distance: 113.0
click at [479, 175] on p "$5,424.00 USD" at bounding box center [421, 180] width 130 height 23
click at [473, 184] on span "USD" at bounding box center [469, 180] width 33 height 24
click at [638, 282] on filter-tag-value "[DATE] - [DATE]" at bounding box center [611, 277] width 73 height 15
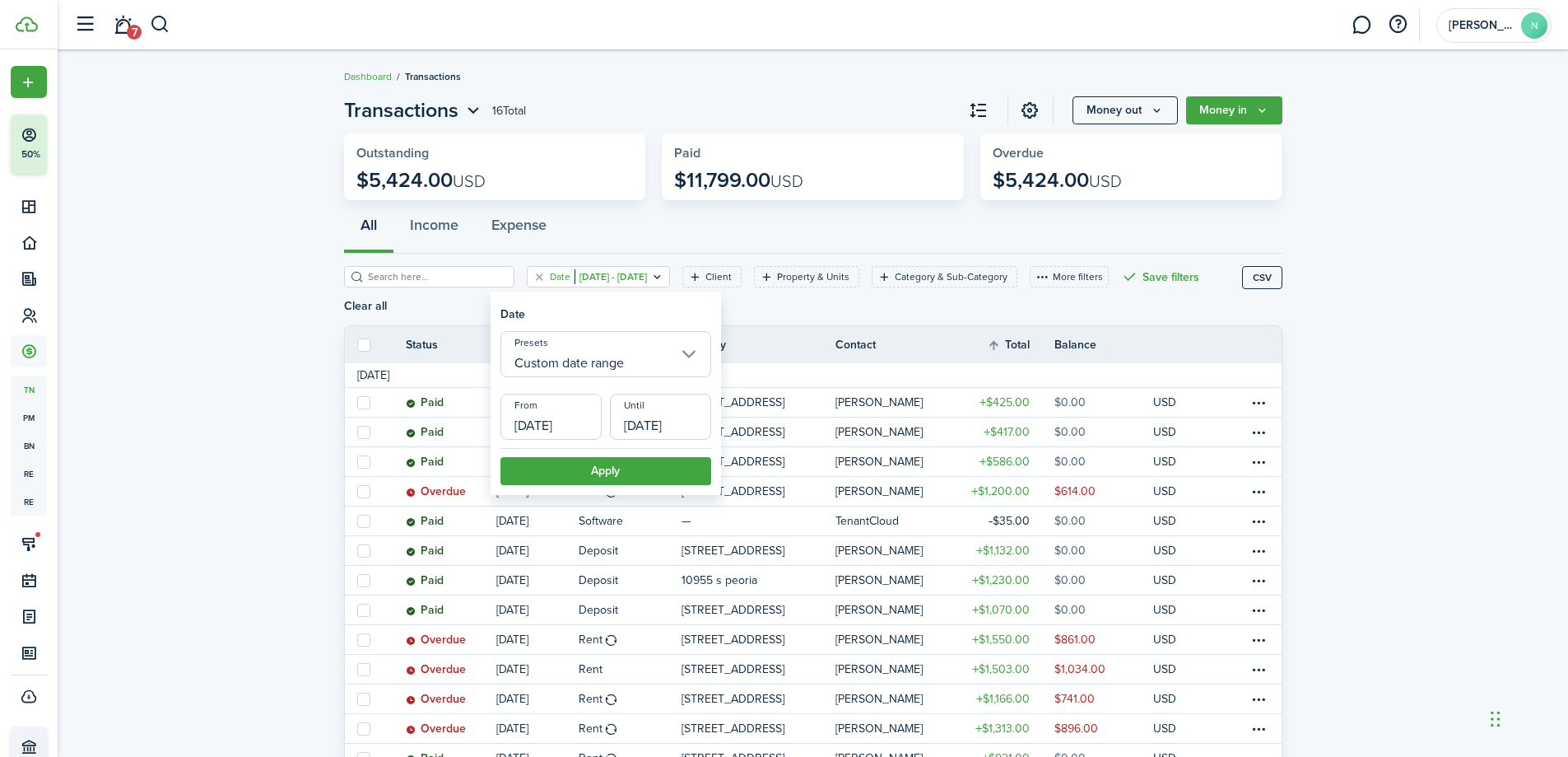
click at [557, 170] on widget-stats-description "$5,424.00 USD" at bounding box center [495, 180] width 277 height 23
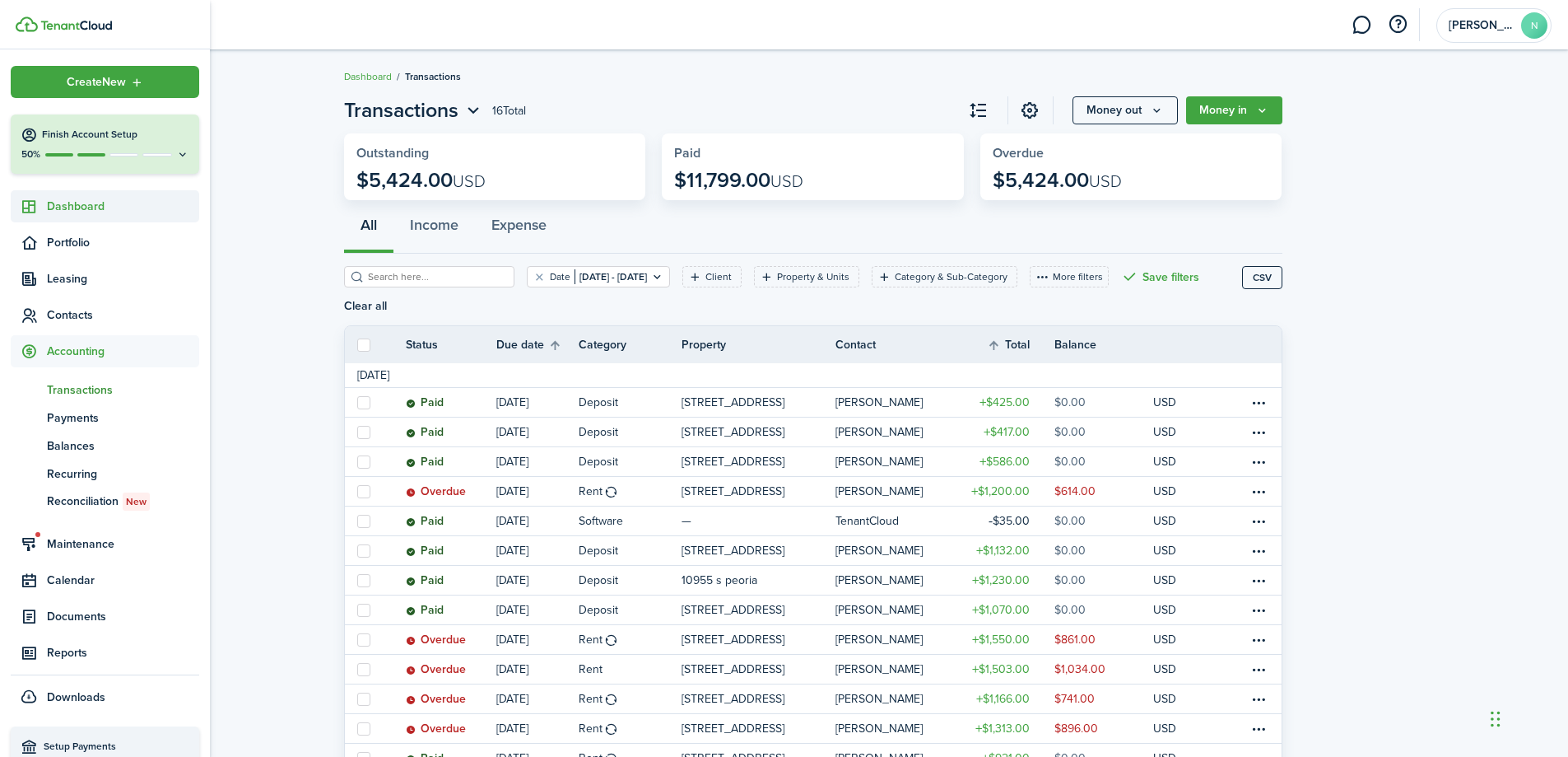
click at [115, 206] on span "Dashboard" at bounding box center [123, 206] width 152 height 17
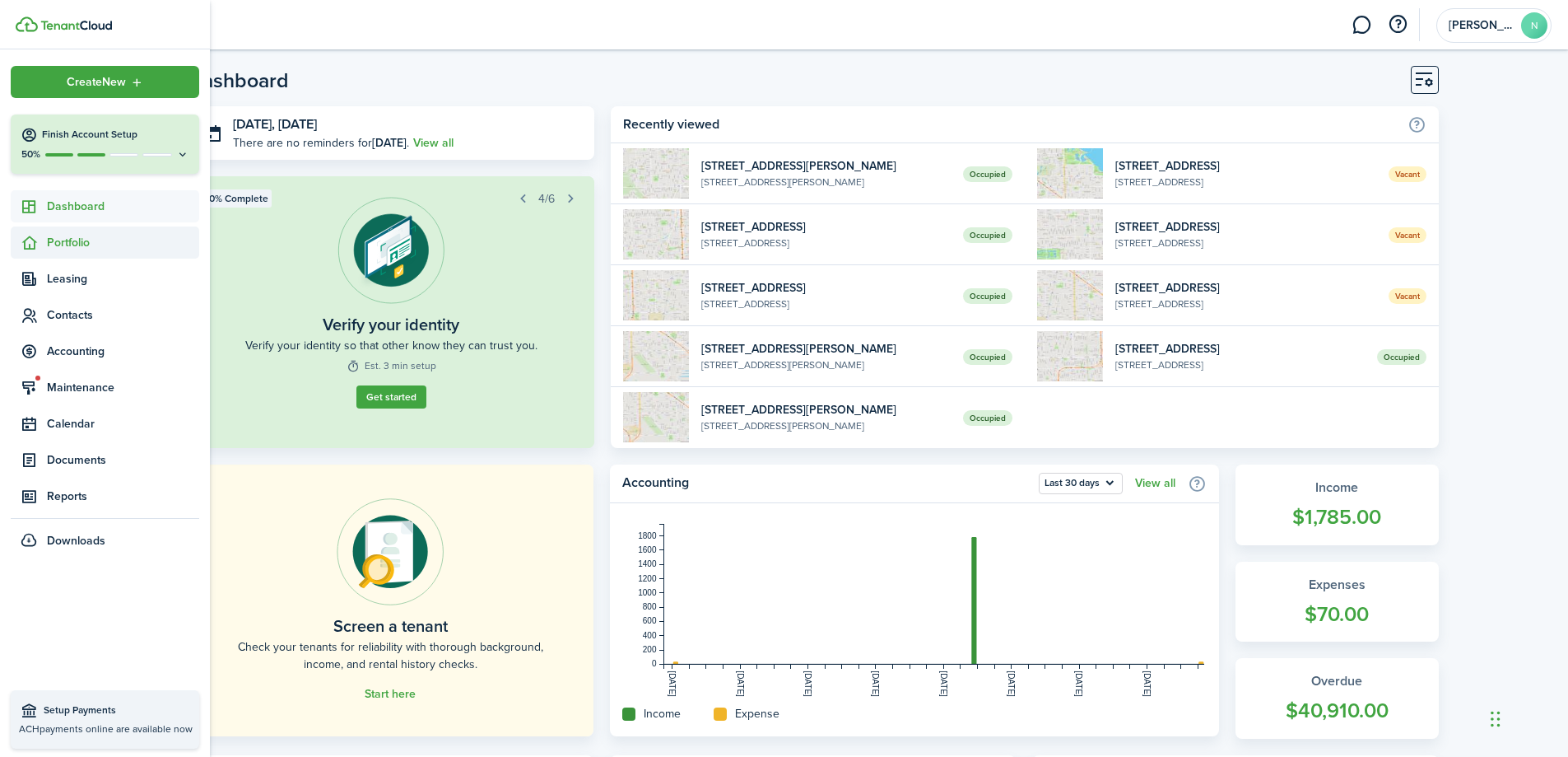
click at [67, 242] on span "Portfolio" at bounding box center [123, 242] width 152 height 17
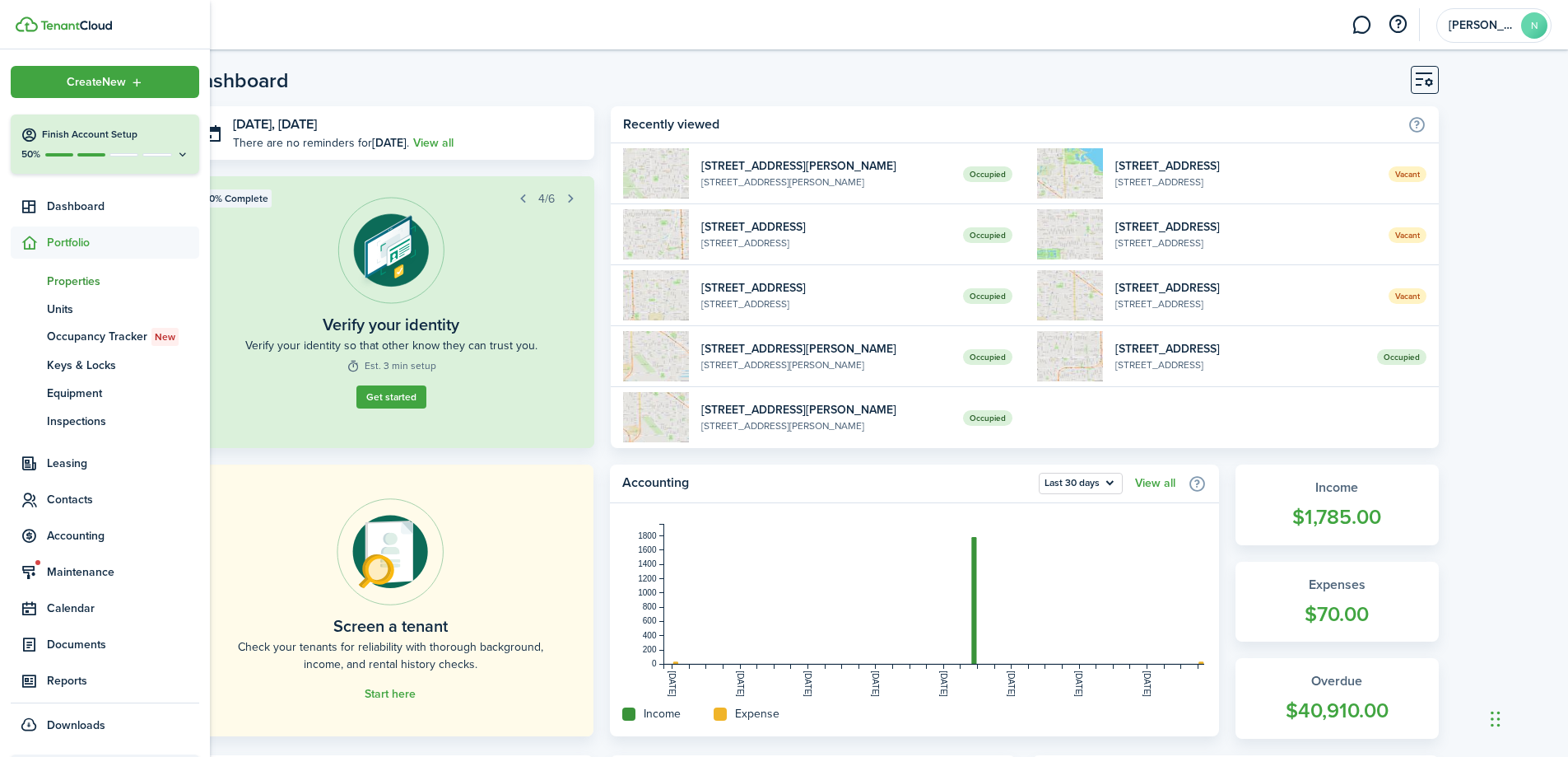
click at [76, 278] on span "Properties" at bounding box center [123, 281] width 152 height 17
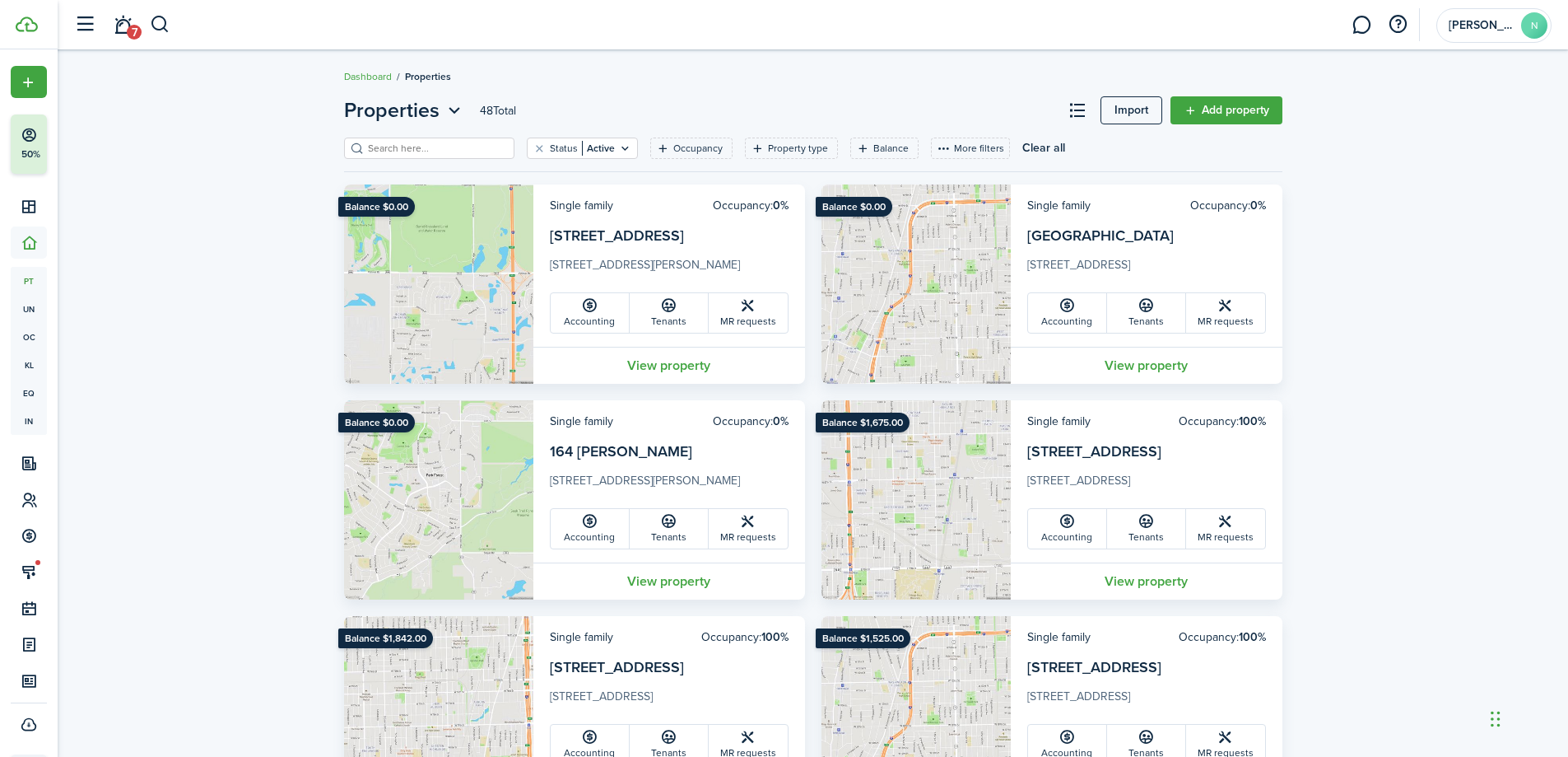
click at [458, 148] on input "search" at bounding box center [436, 148] width 145 height 15
type input "*"
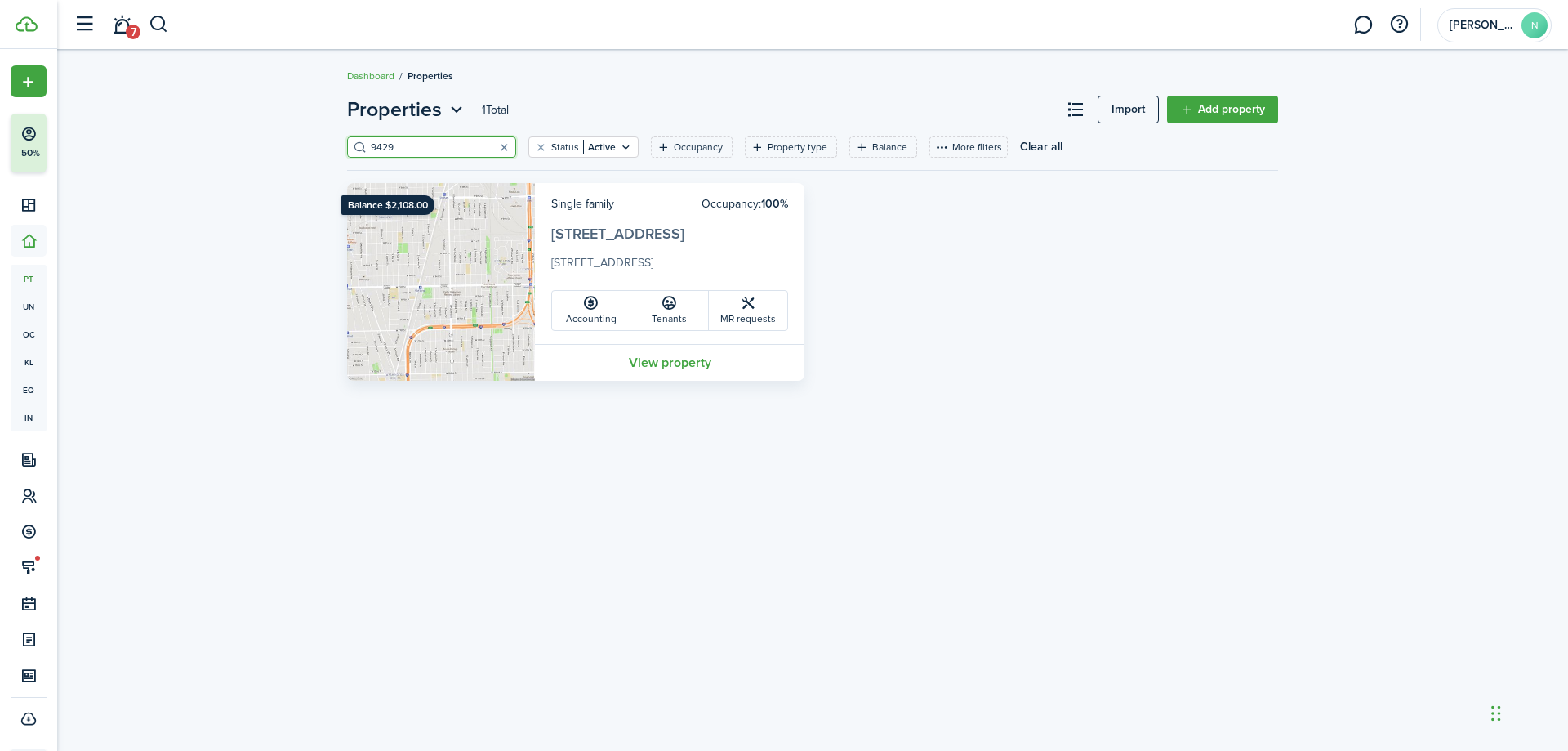
type input "9429"
click at [587, 233] on link "[STREET_ADDRESS]" at bounding box center [618, 234] width 133 height 22
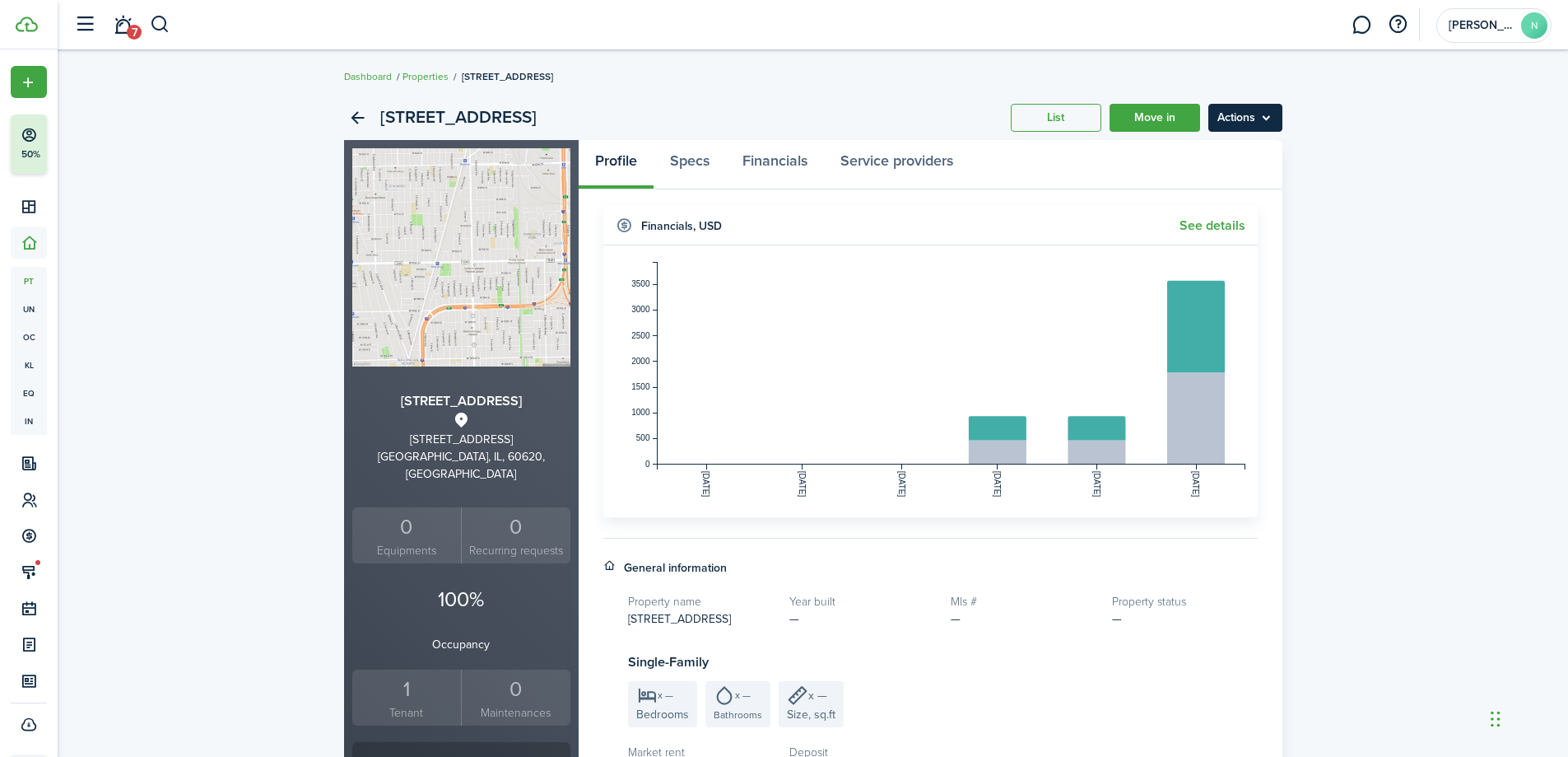
click at [1247, 118] on menu-btn "Actions" at bounding box center [1245, 117] width 74 height 28
click at [1059, 111] on link "List" at bounding box center [1056, 117] width 91 height 28
click at [433, 78] on link "Properties" at bounding box center [425, 76] width 46 height 15
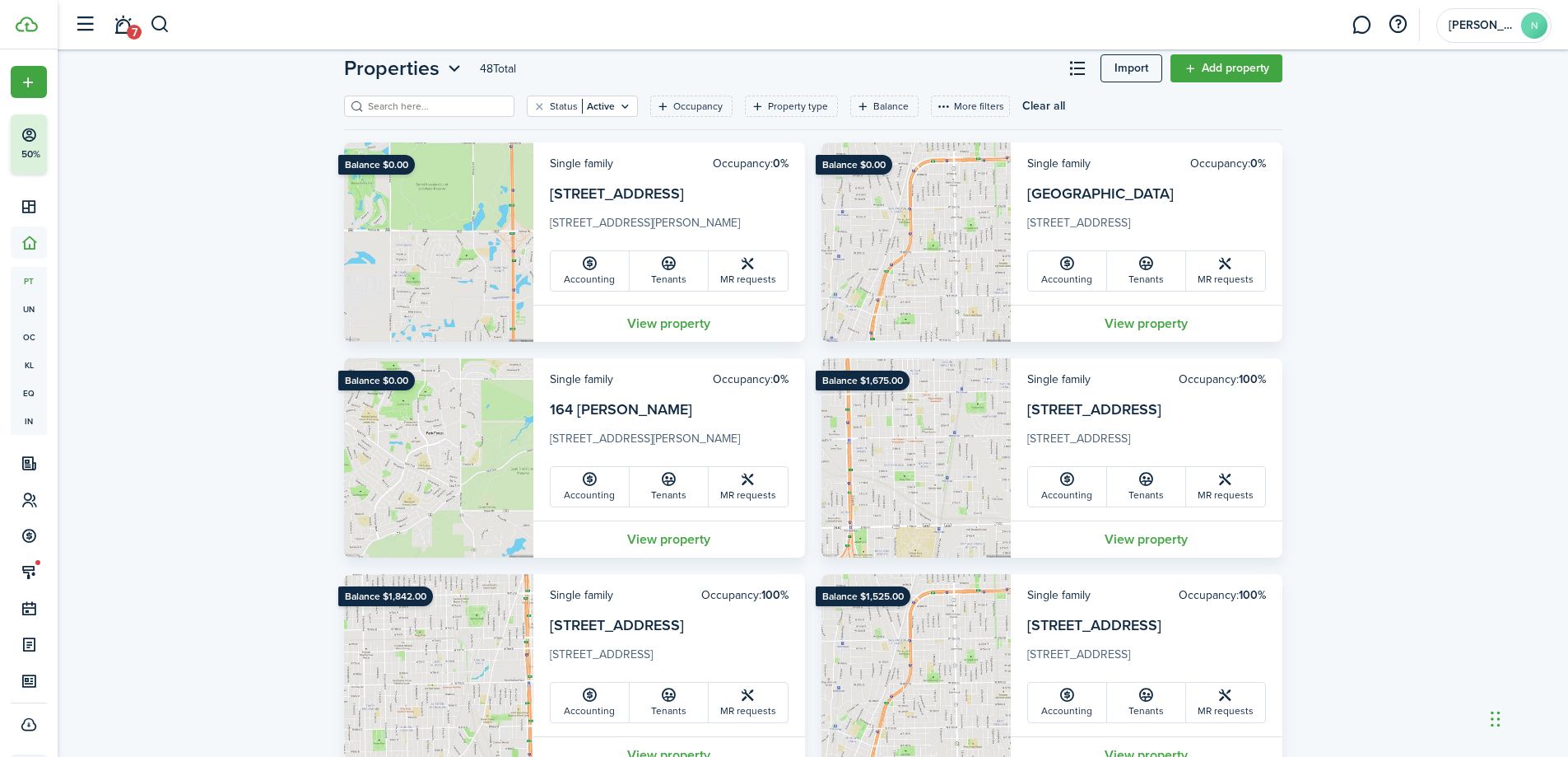
scroll to position [82, 0]
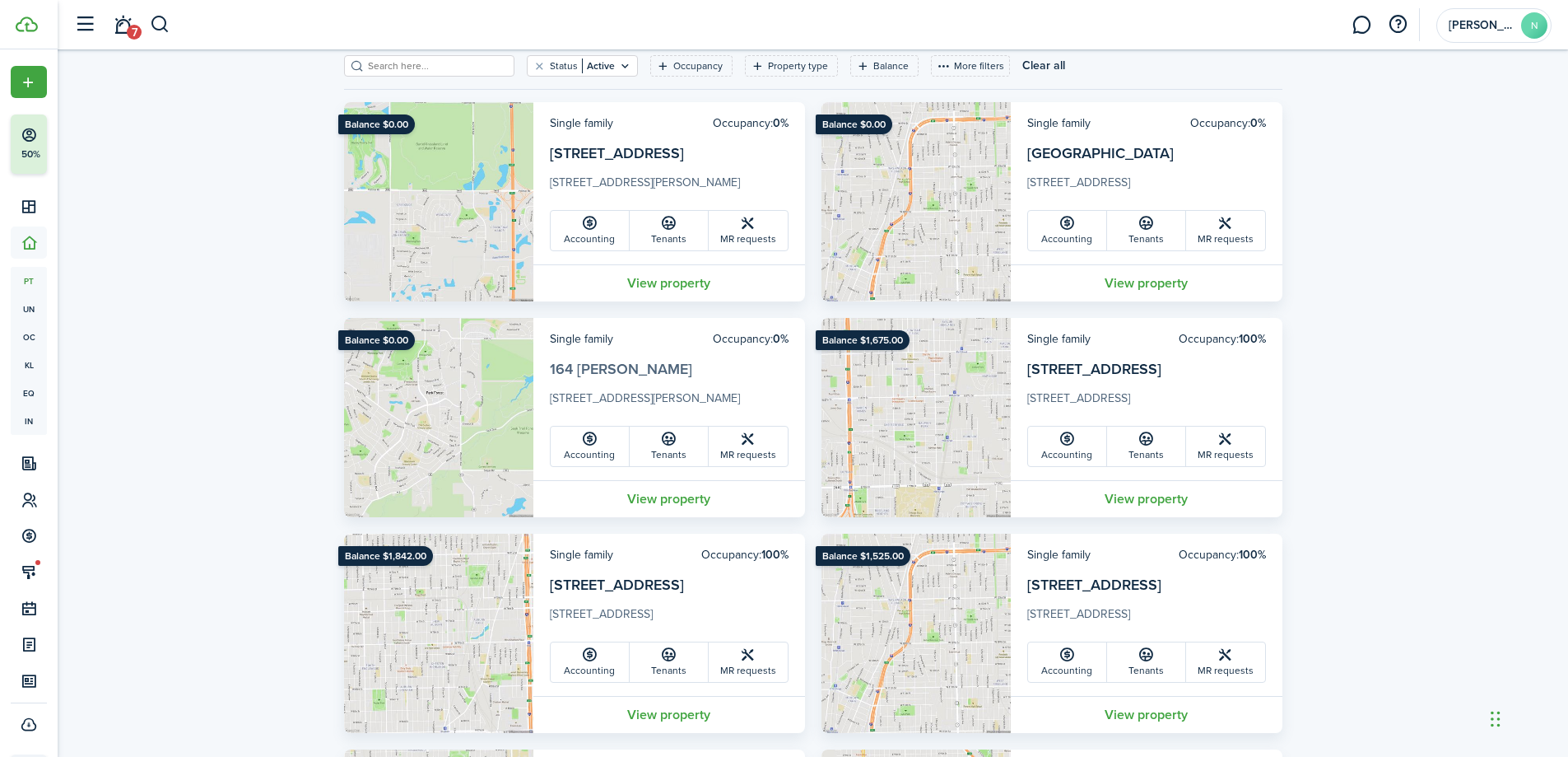
click at [582, 369] on link "164 [PERSON_NAME]" at bounding box center [621, 369] width 142 height 22
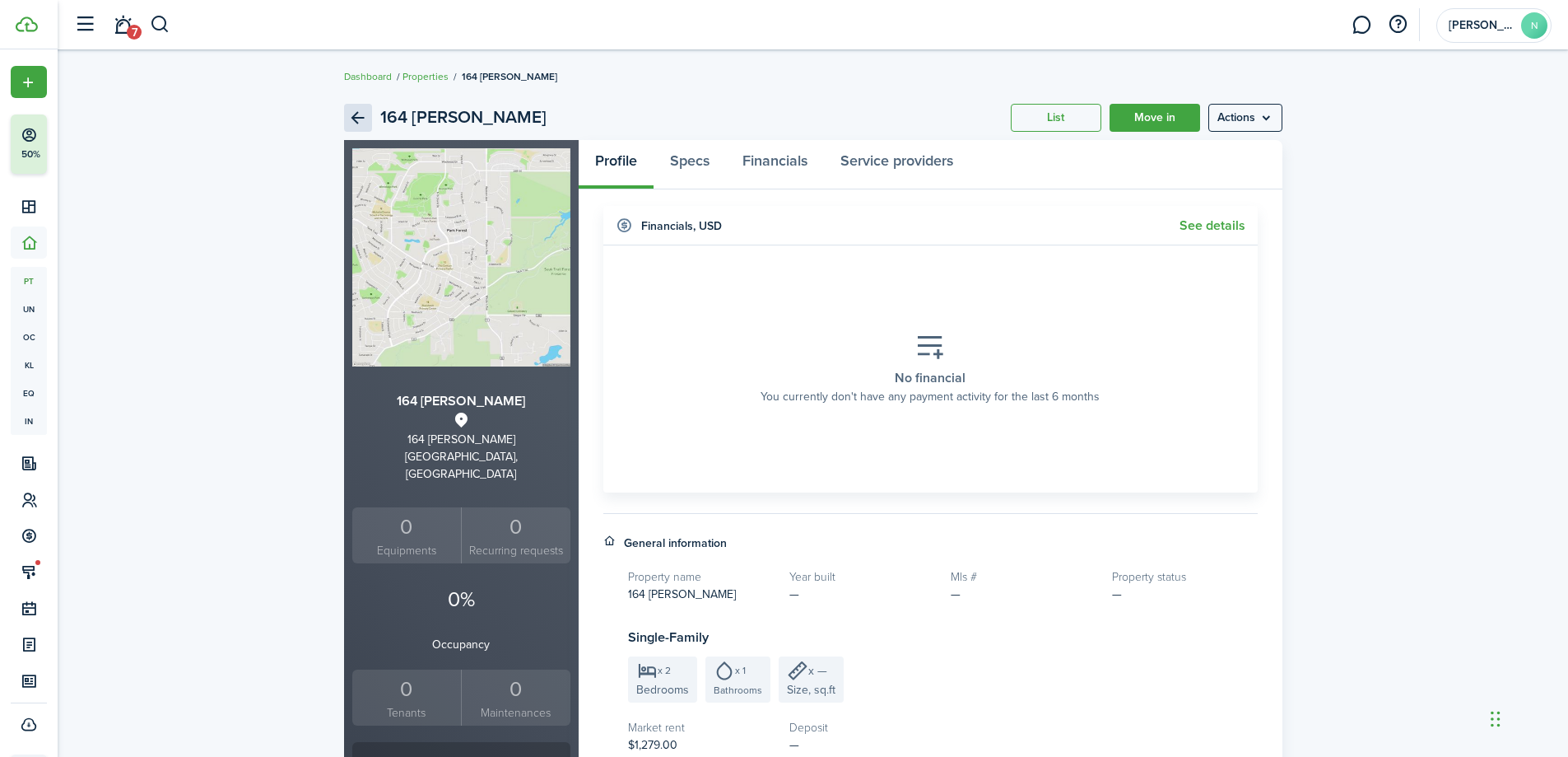
click at [355, 118] on link "Back" at bounding box center [358, 117] width 28 height 28
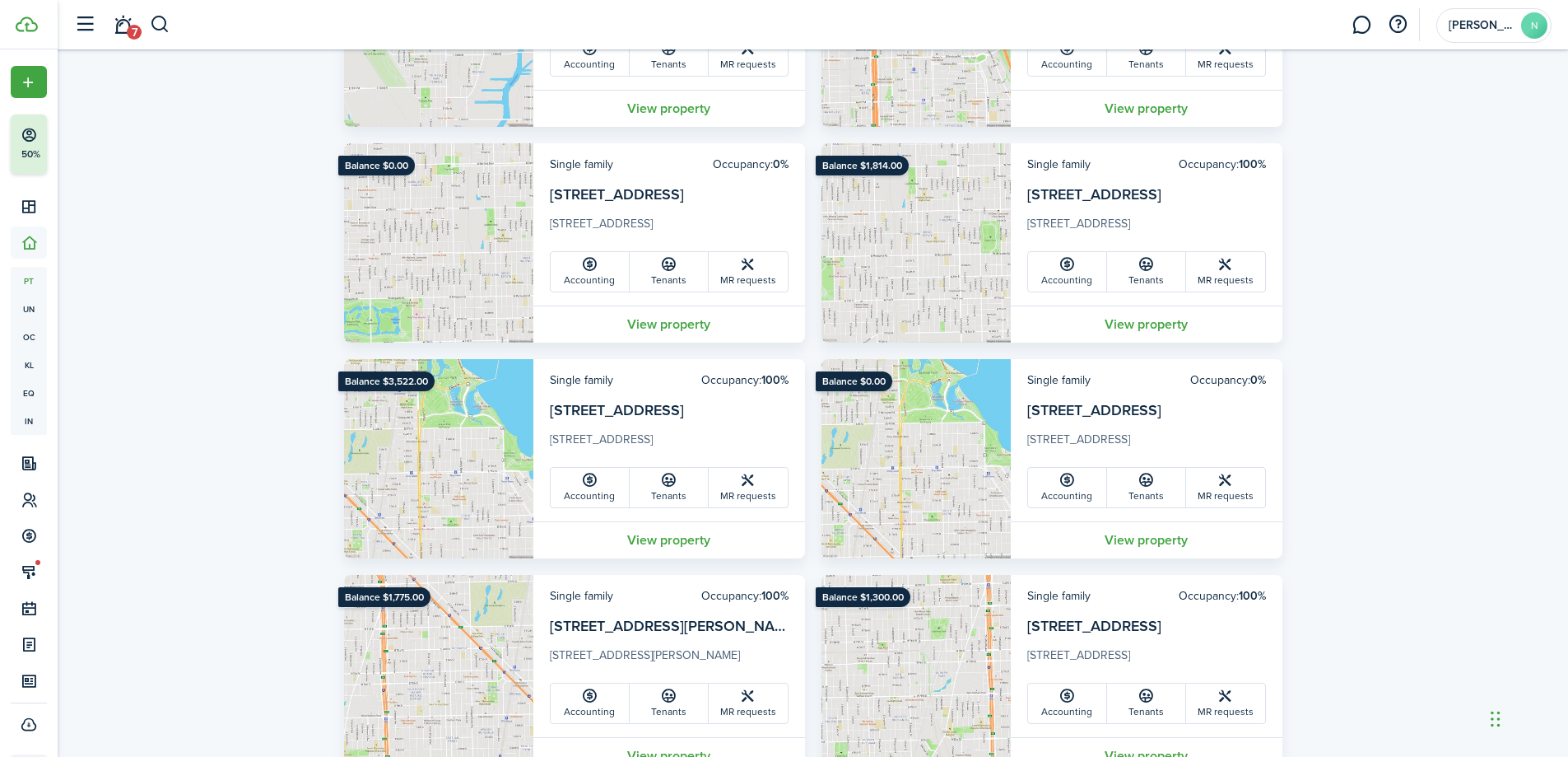
scroll to position [1565, 0]
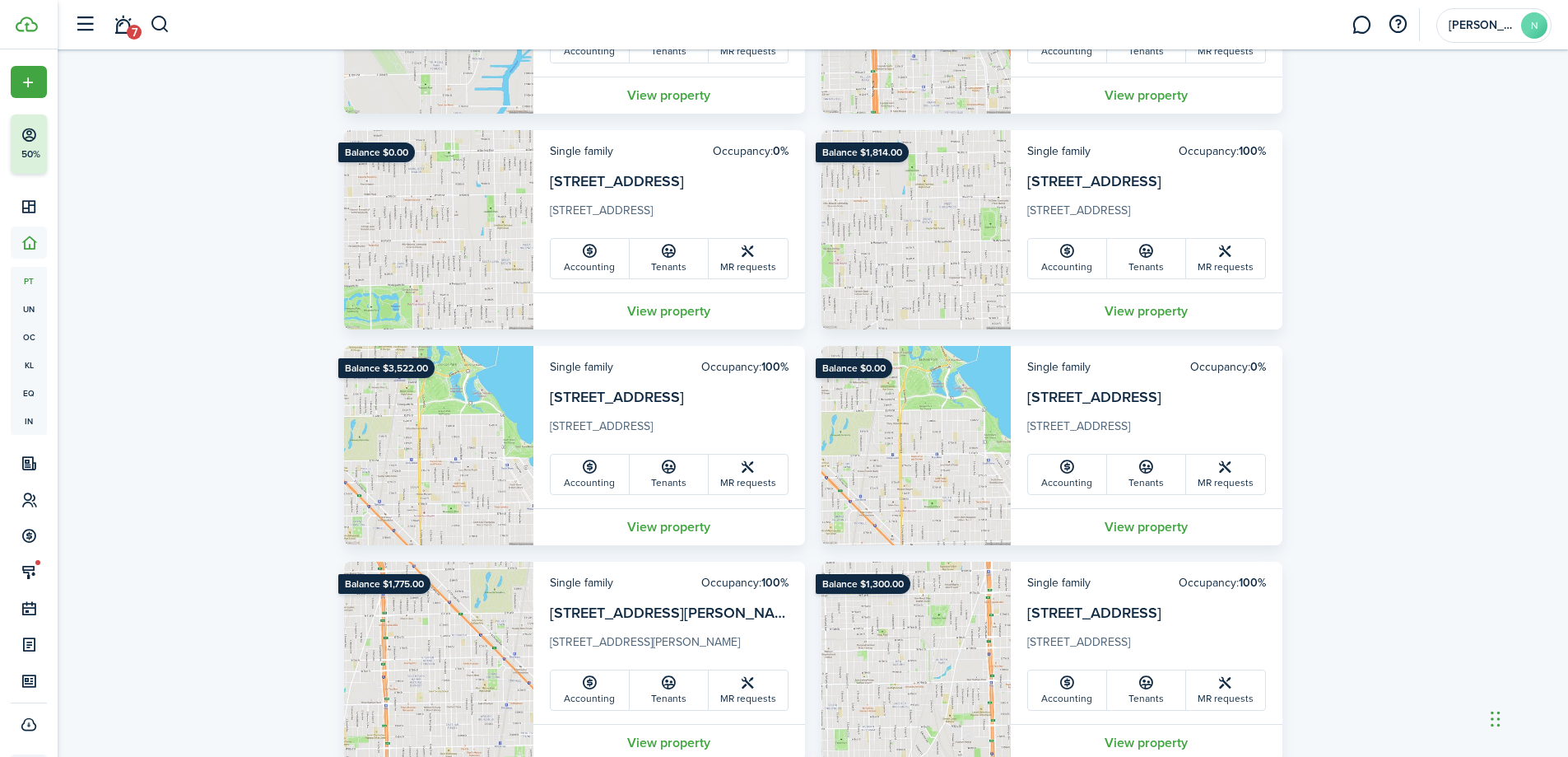
click at [472, 403] on img at bounding box center [439, 446] width 189 height 199
click at [646, 396] on link "[STREET_ADDRESS]" at bounding box center [617, 397] width 134 height 22
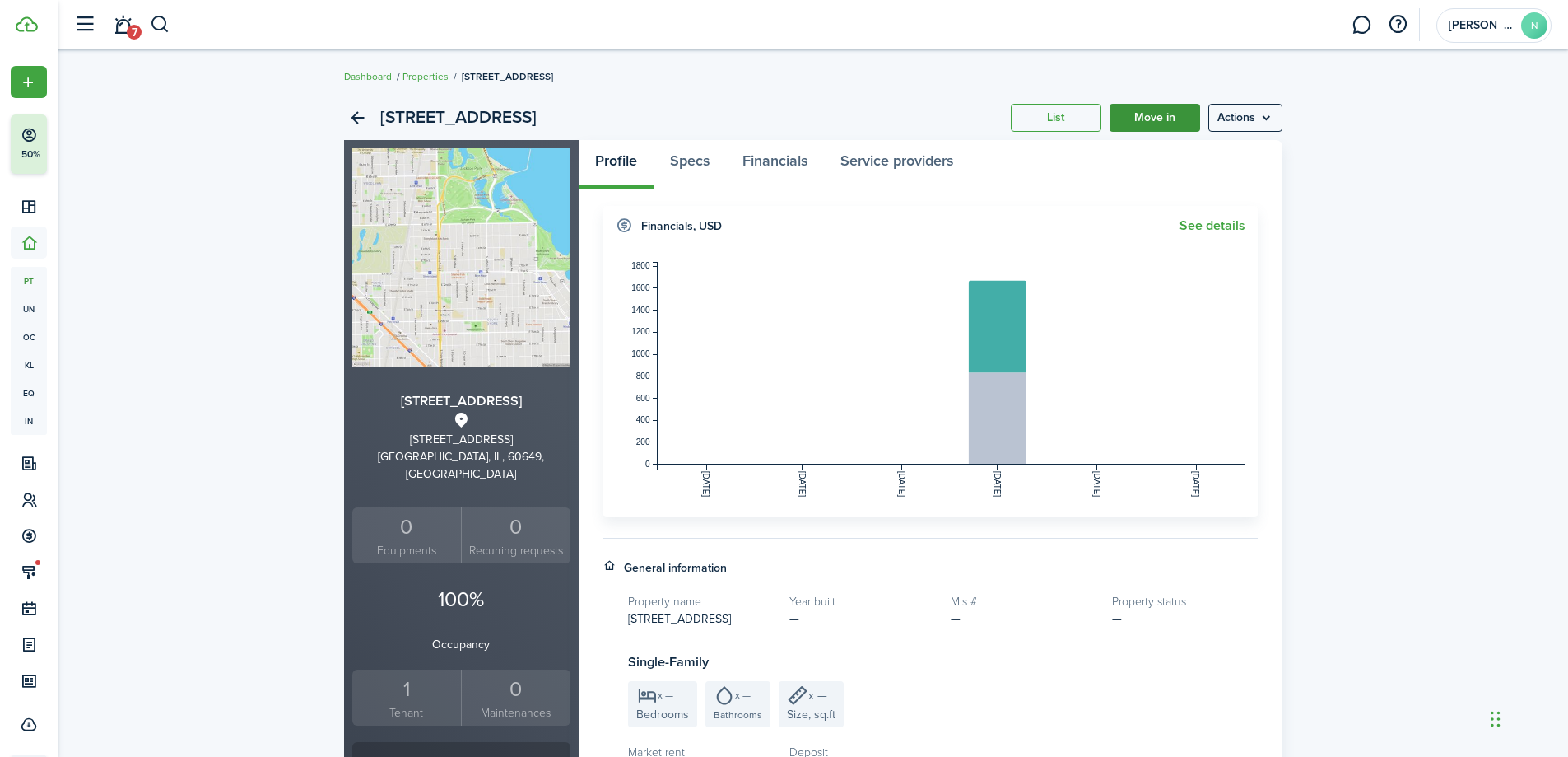
click at [1169, 115] on link "Move in" at bounding box center [1155, 117] width 91 height 28
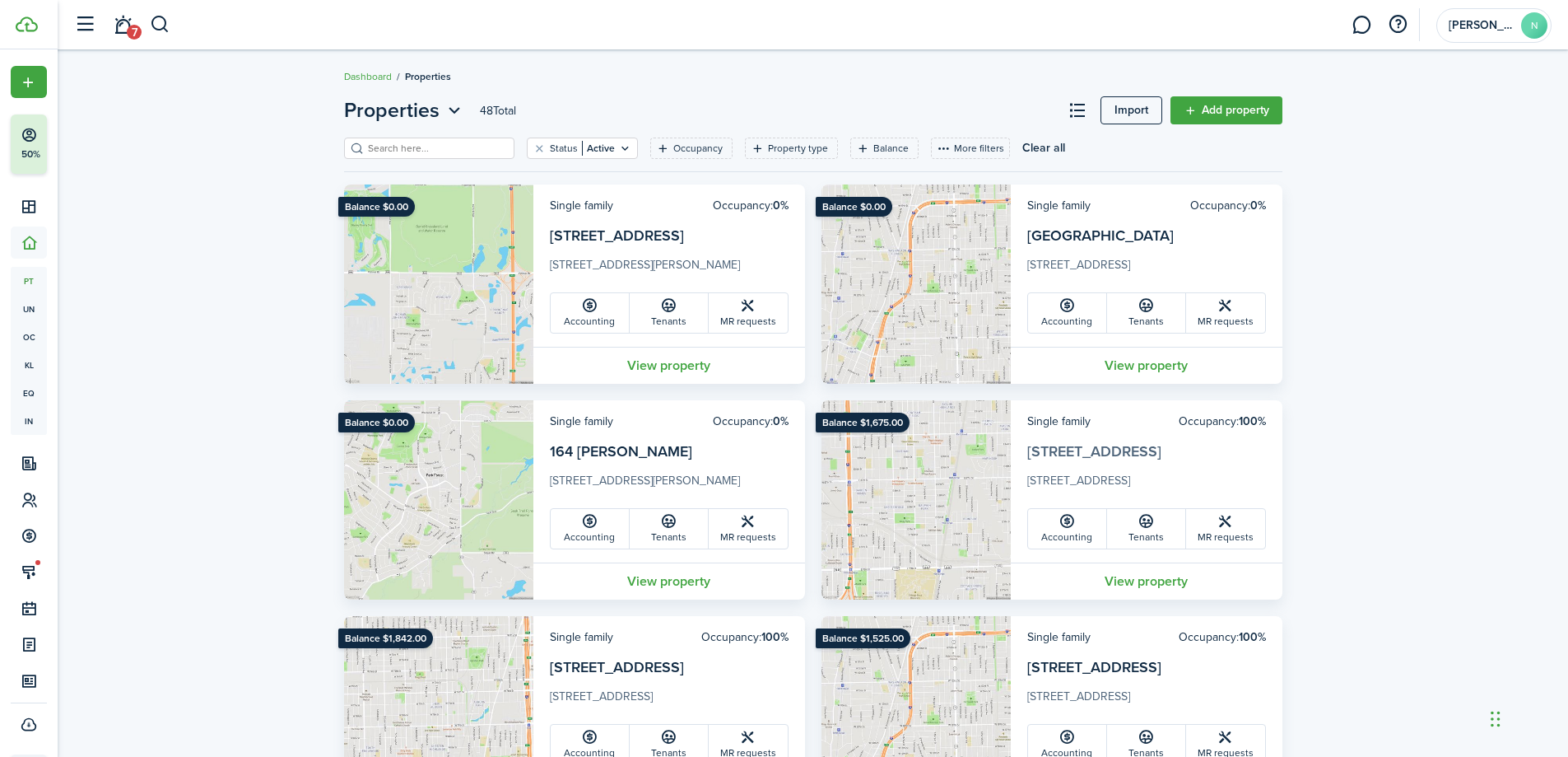
click at [1108, 444] on link "[STREET_ADDRESS]" at bounding box center [1095, 451] width 134 height 22
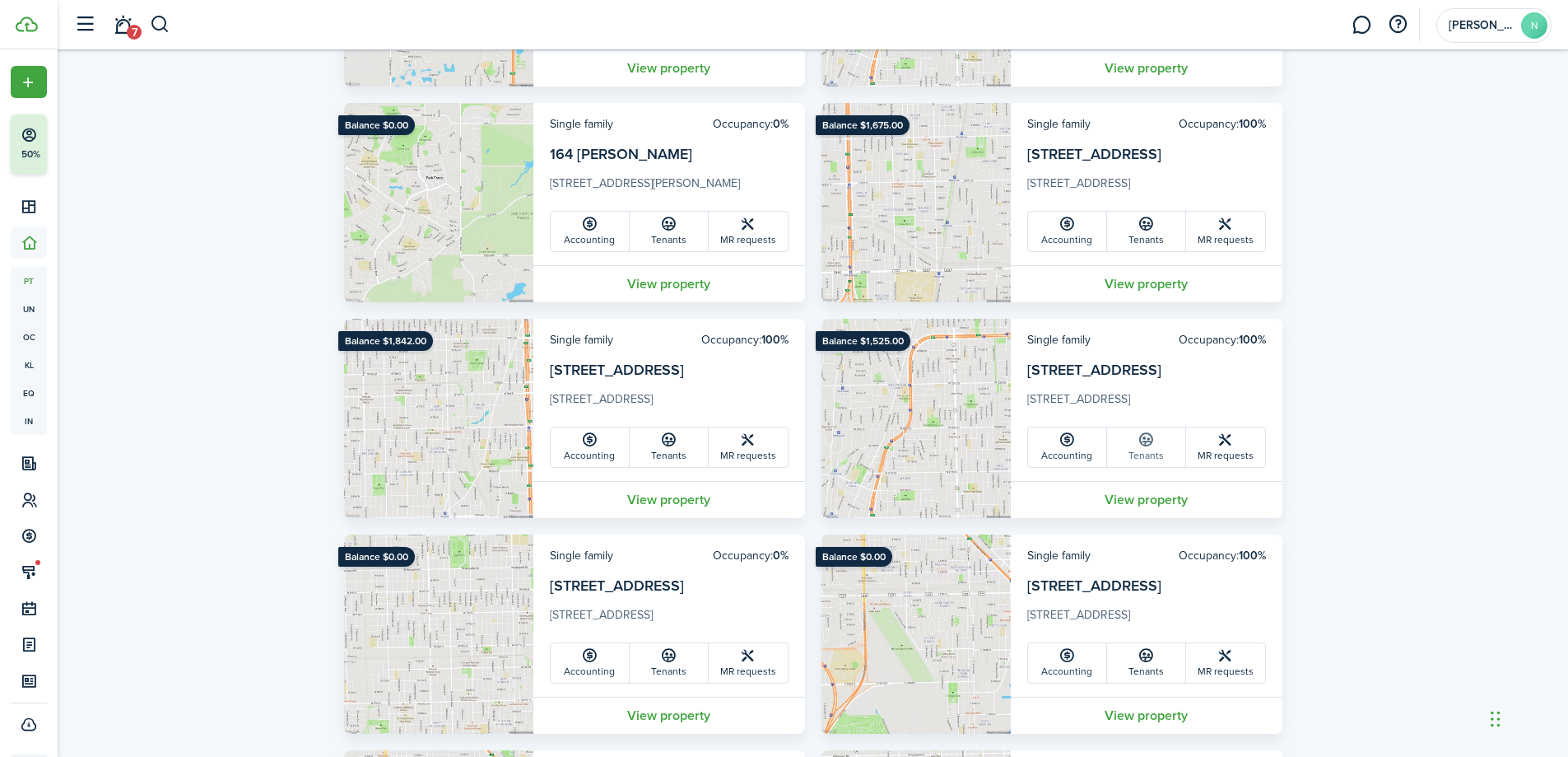
scroll to position [329, 0]
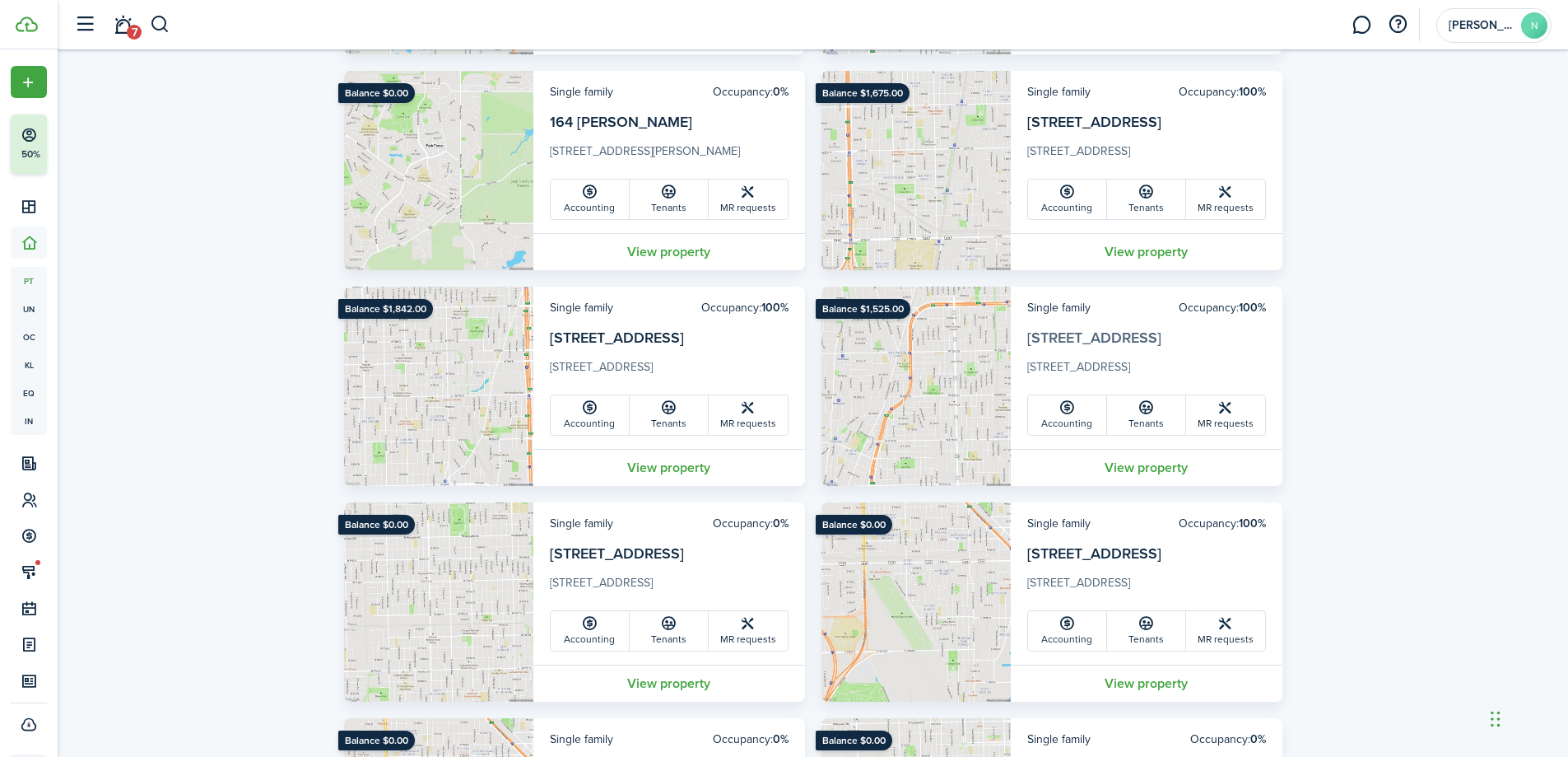
click at [1112, 345] on link "[STREET_ADDRESS]" at bounding box center [1095, 338] width 134 height 22
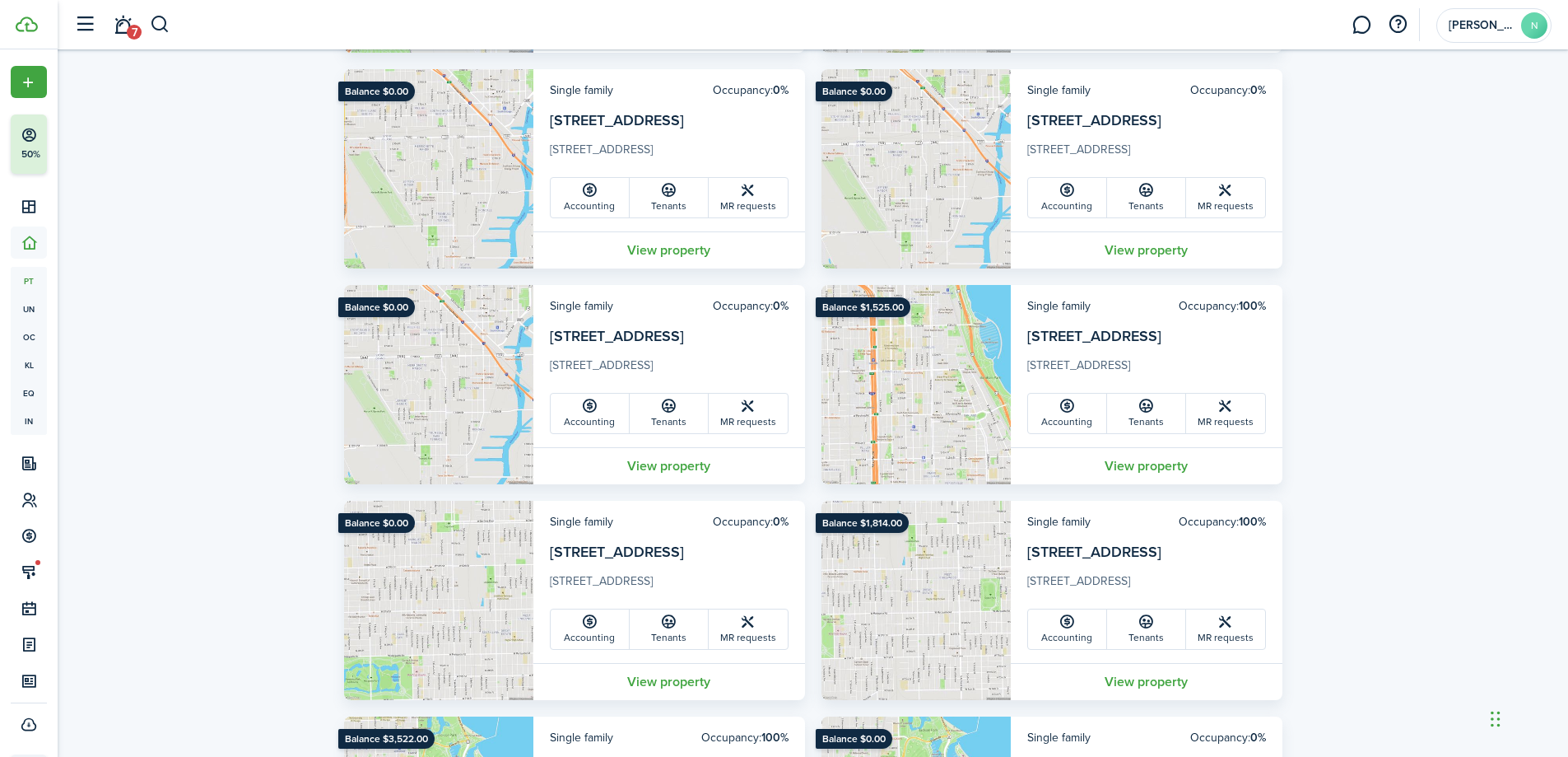
scroll to position [1236, 0]
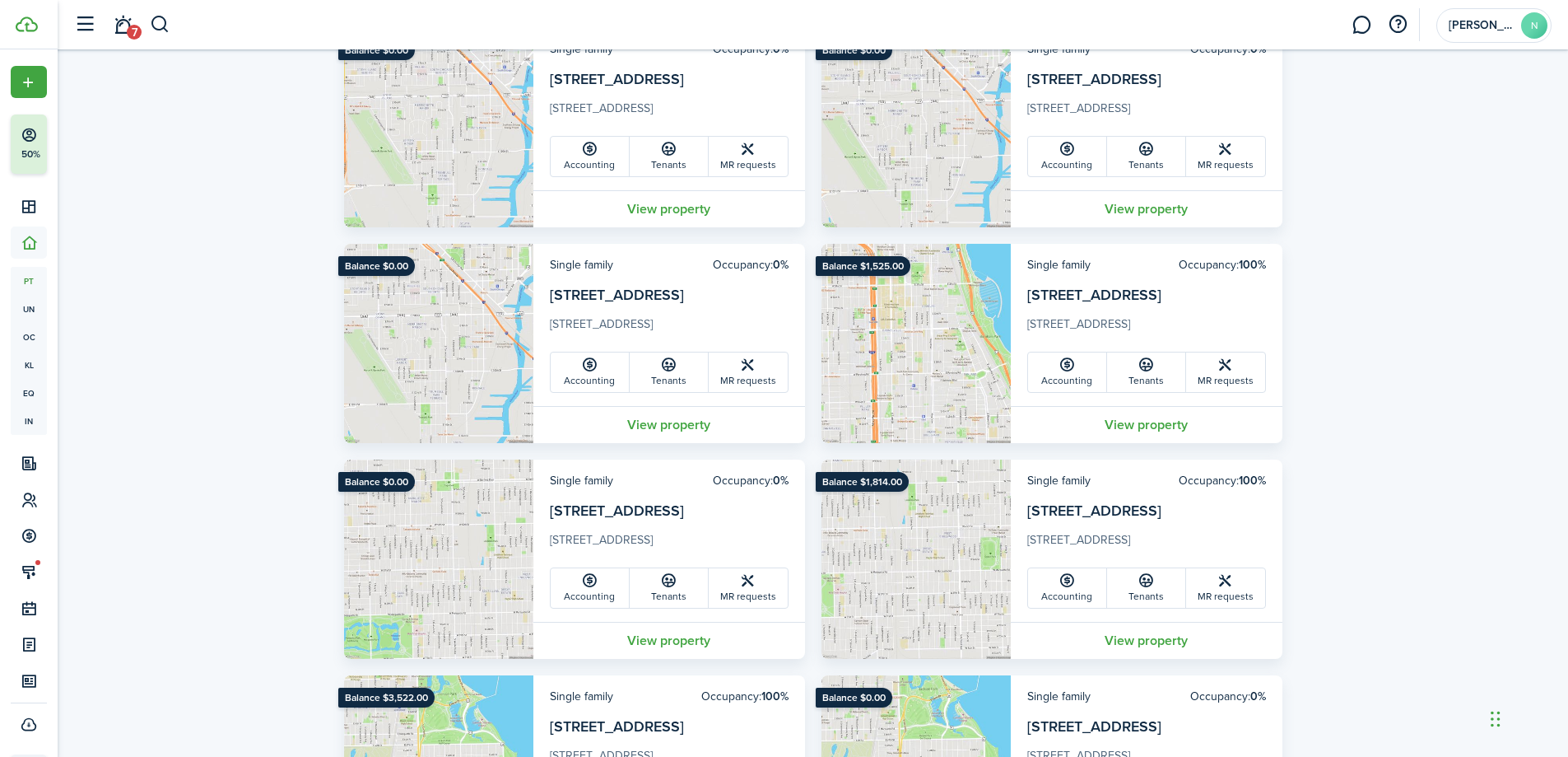
click at [1138, 500] on card-title "[STREET_ADDRESS]" at bounding box center [1095, 510] width 134 height 23
click at [1158, 520] on link "[STREET_ADDRESS]" at bounding box center [1095, 510] width 134 height 22
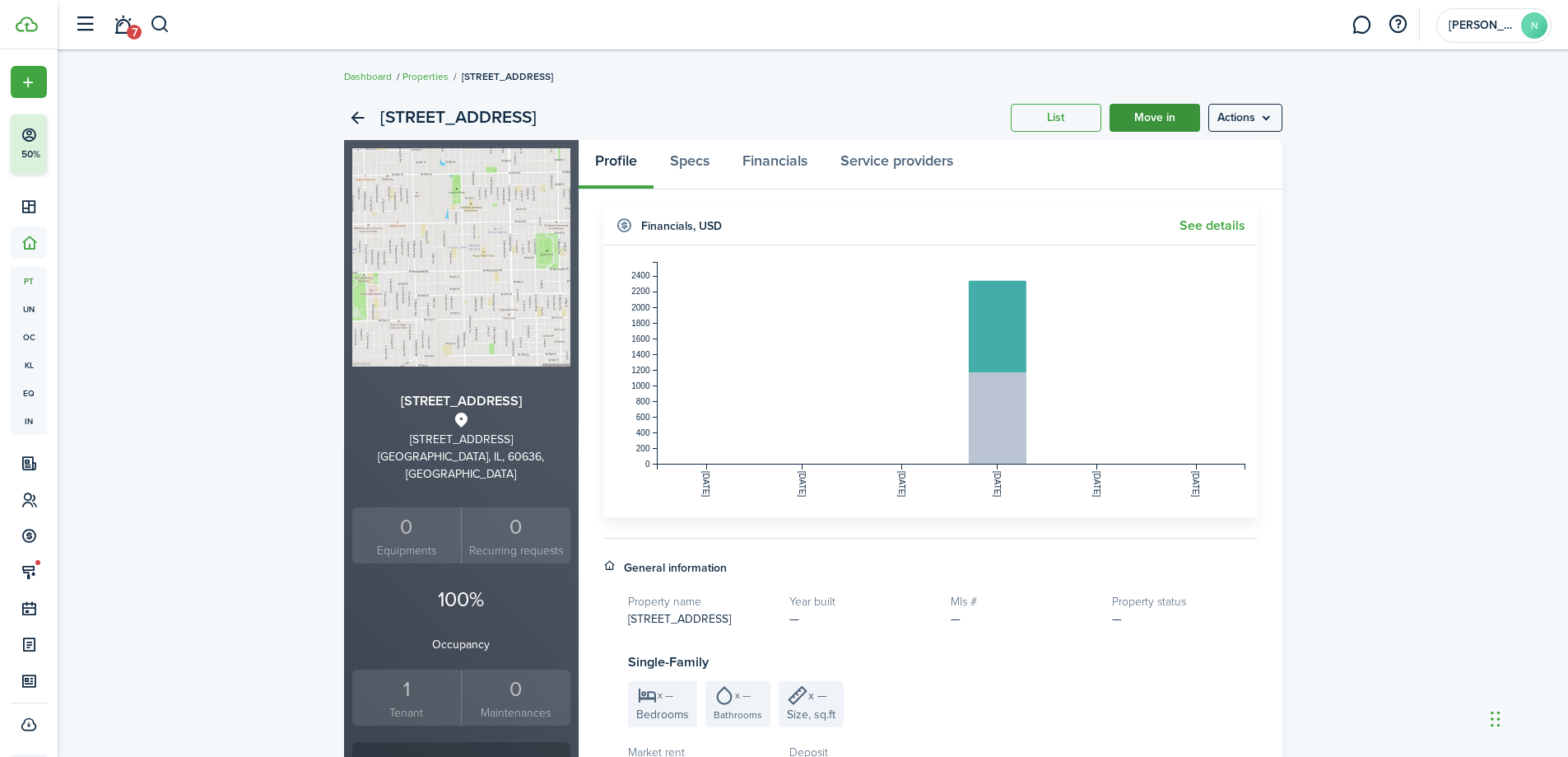
click at [1164, 131] on div "[STREET_ADDRESS] List Move in Actions" at bounding box center [814, 117] width 939 height 44
click at [1164, 121] on link "Move in" at bounding box center [1155, 117] width 91 height 28
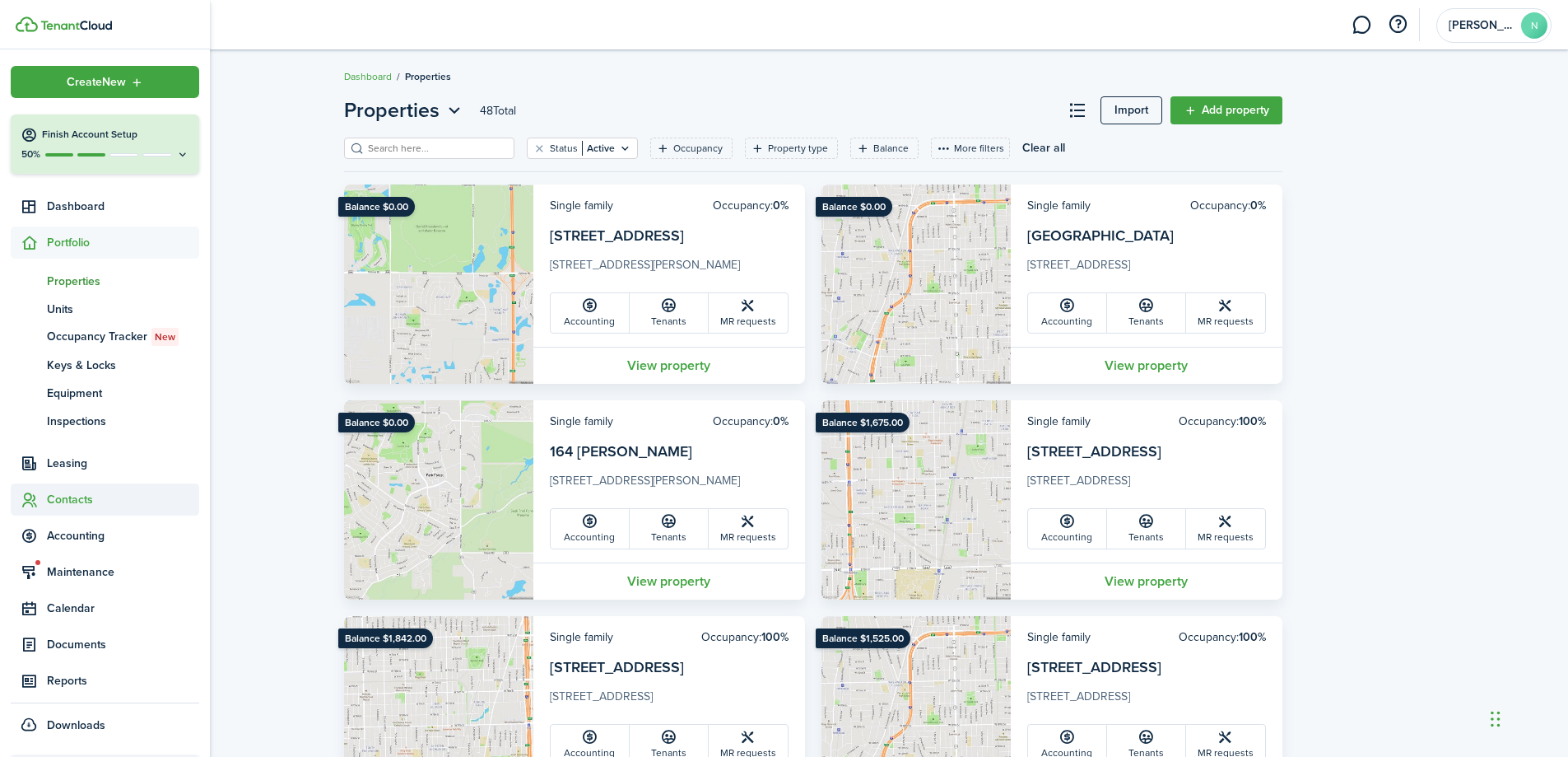
click at [102, 504] on span "Contacts" at bounding box center [123, 499] width 152 height 17
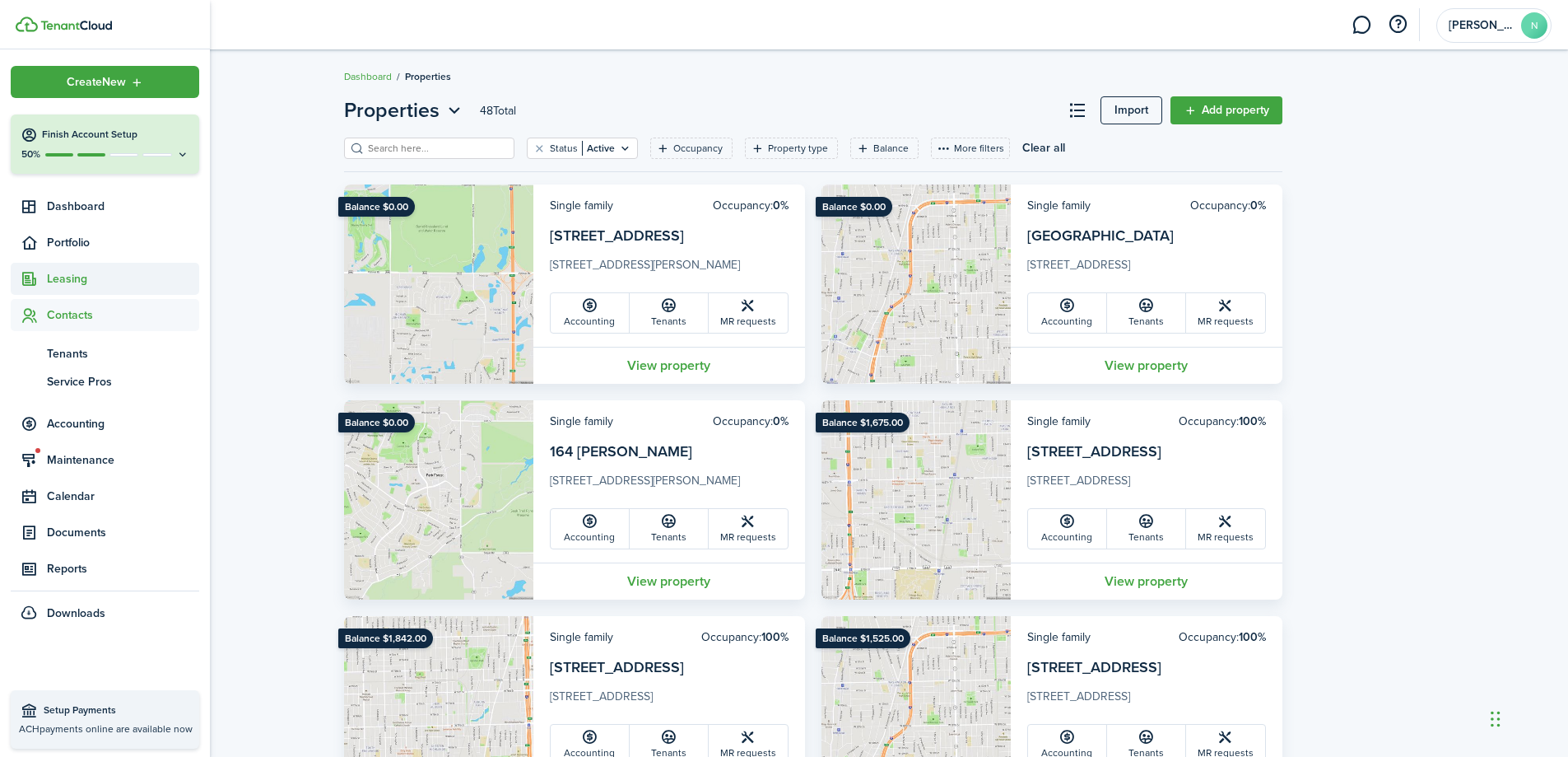
click at [108, 284] on span "Leasing" at bounding box center [123, 278] width 152 height 17
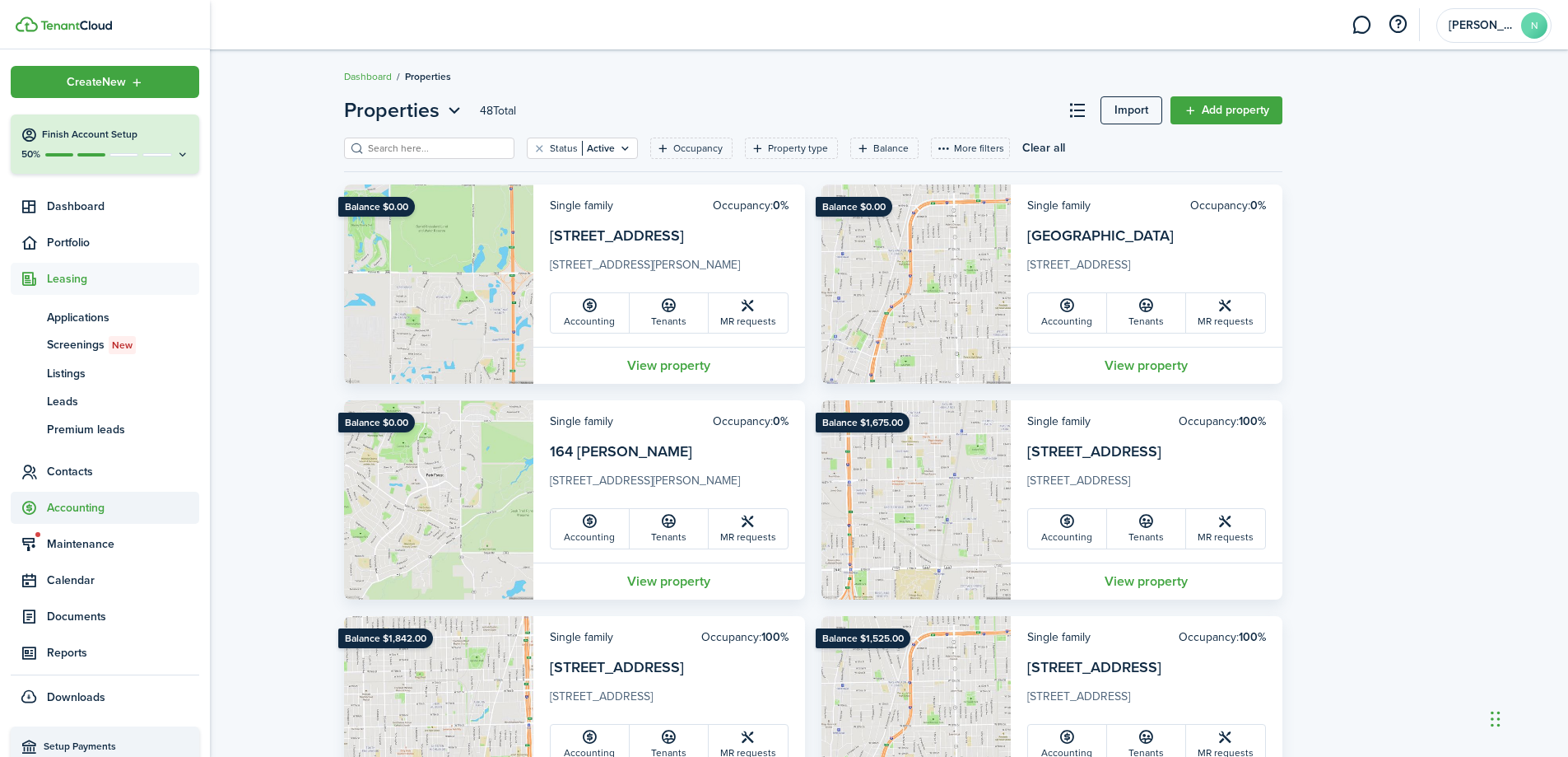
click at [117, 507] on span "Accounting" at bounding box center [123, 507] width 152 height 17
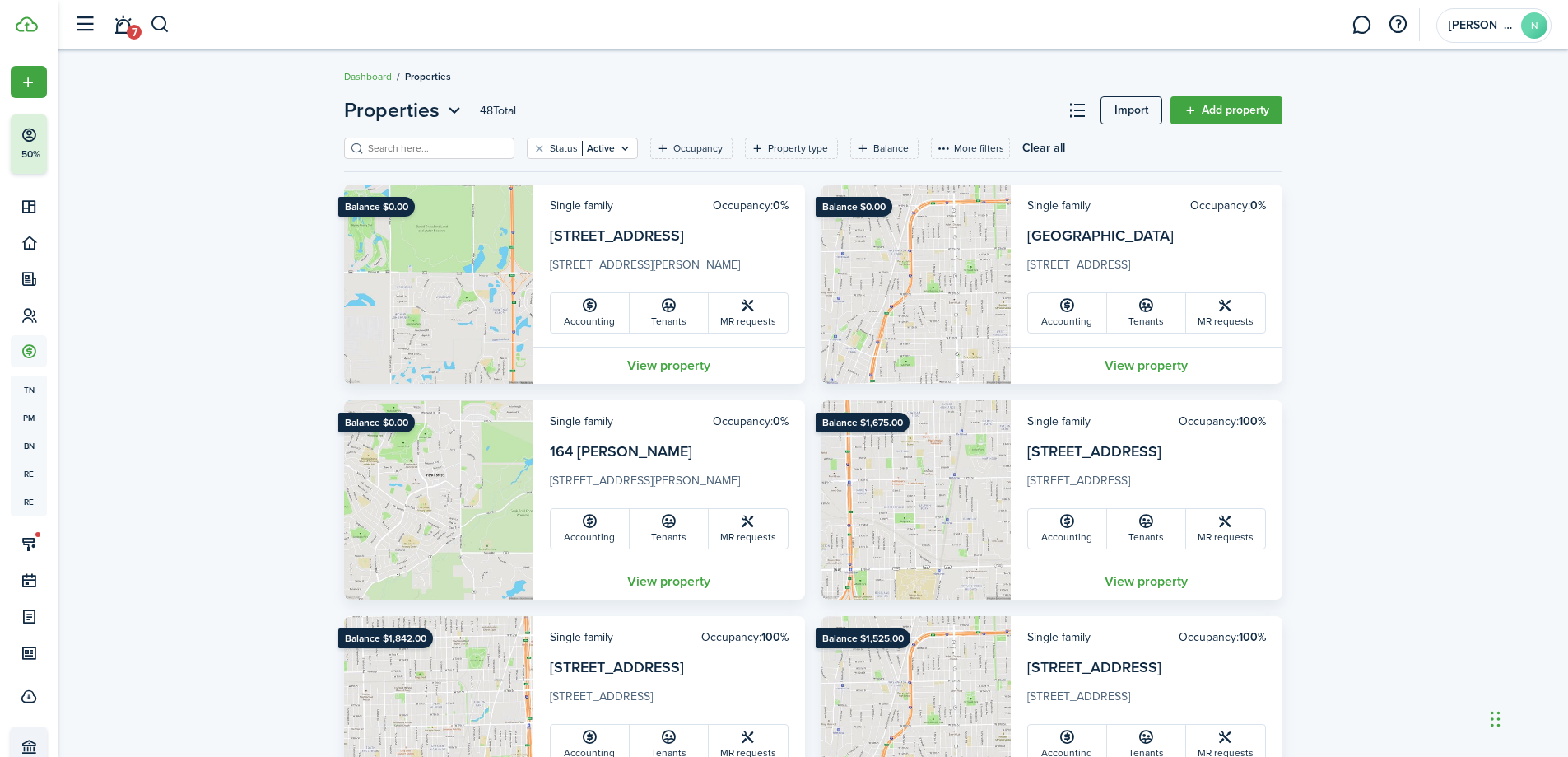
click at [1050, 655] on card-additional-info "Single family Occupancy: 100% [STREET_ADDRESS][GEOGRAPHIC_DATA][STREET_ADDRESS]…" at bounding box center [1147, 696] width 272 height 162
click at [1047, 663] on link "[STREET_ADDRESS]" at bounding box center [1095, 667] width 134 height 22
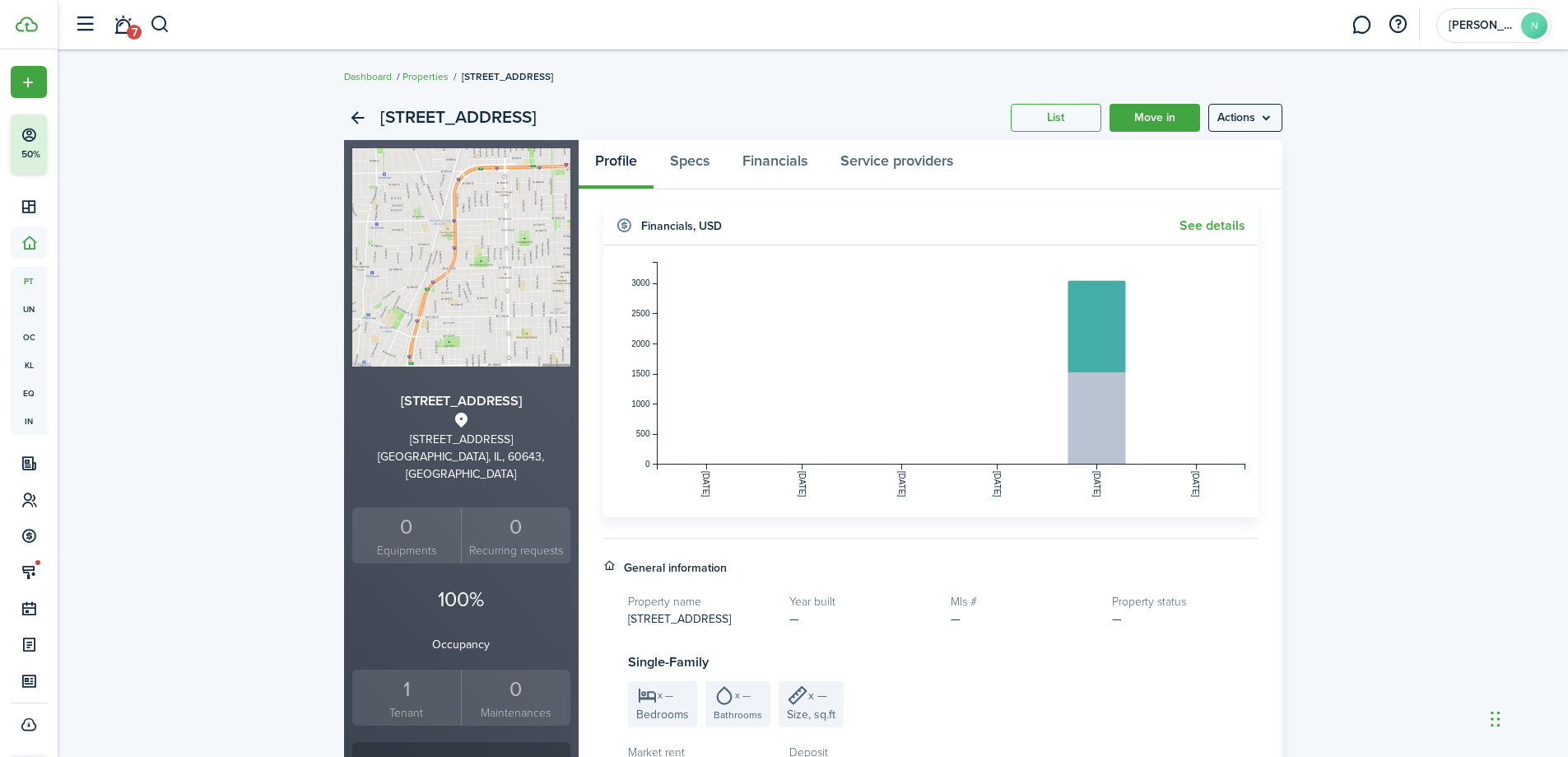
click at [1262, 102] on div "[STREET_ADDRESS] List Move in Actions" at bounding box center [814, 117] width 939 height 44
click at [1262, 116] on menu-btn "Actions" at bounding box center [1245, 117] width 74 height 28
click at [1431, 166] on div "[STREET_ADDRESS] List Move in Actions [STREET_ADDRESS] 0 Equipments 0 Recurring…" at bounding box center [813, 628] width 1511 height 1083
click at [470, 113] on h2 "[STREET_ADDRESS]" at bounding box center [459, 117] width 157 height 28
click at [469, 114] on h2 "[STREET_ADDRESS]" at bounding box center [459, 117] width 157 height 28
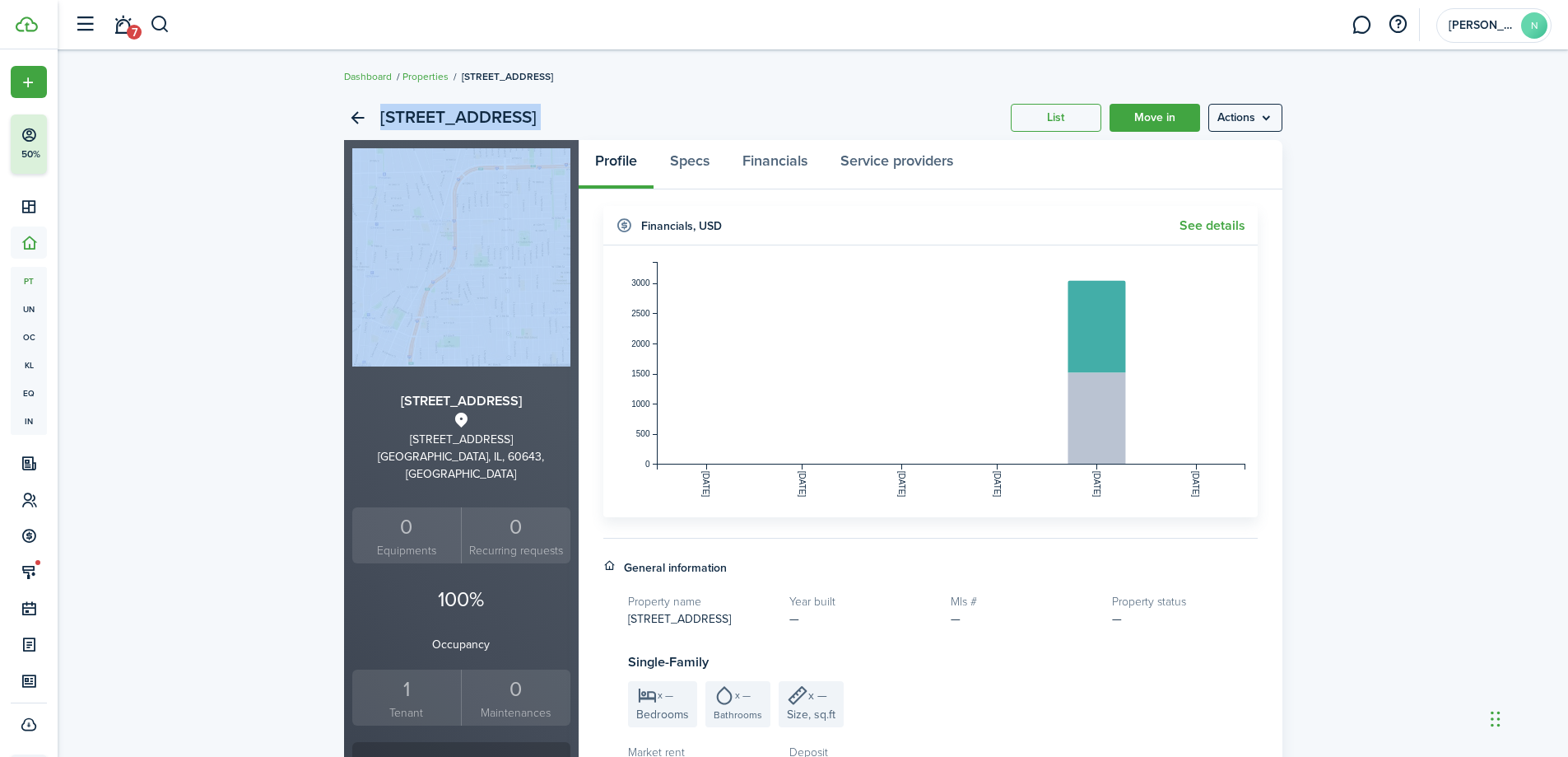
click at [469, 114] on h2 "[STREET_ADDRESS]" at bounding box center [459, 117] width 157 height 28
click at [494, 116] on h2 "[STREET_ADDRESS]" at bounding box center [459, 117] width 157 height 28
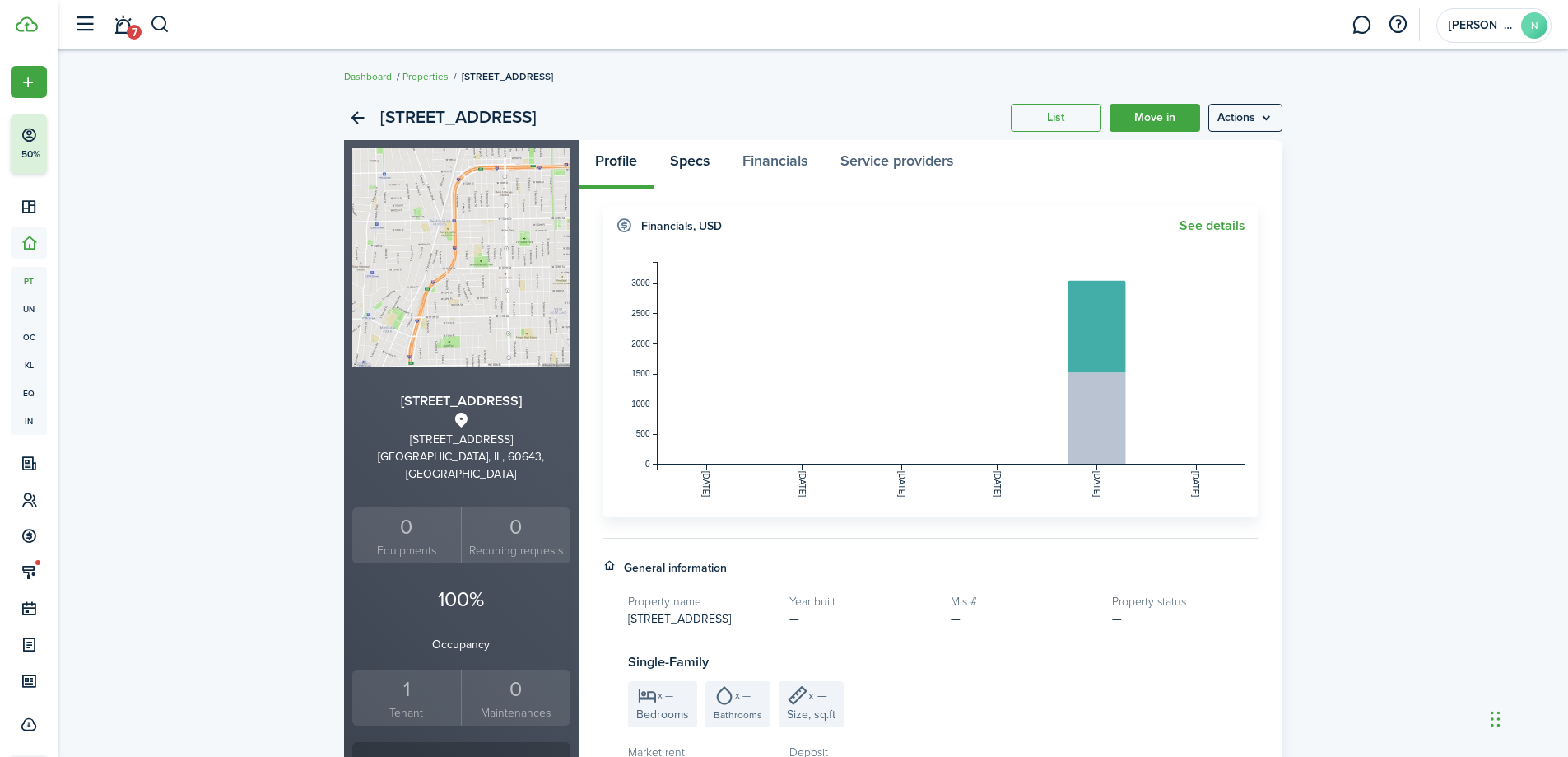
click at [694, 170] on link "Specs" at bounding box center [690, 164] width 73 height 50
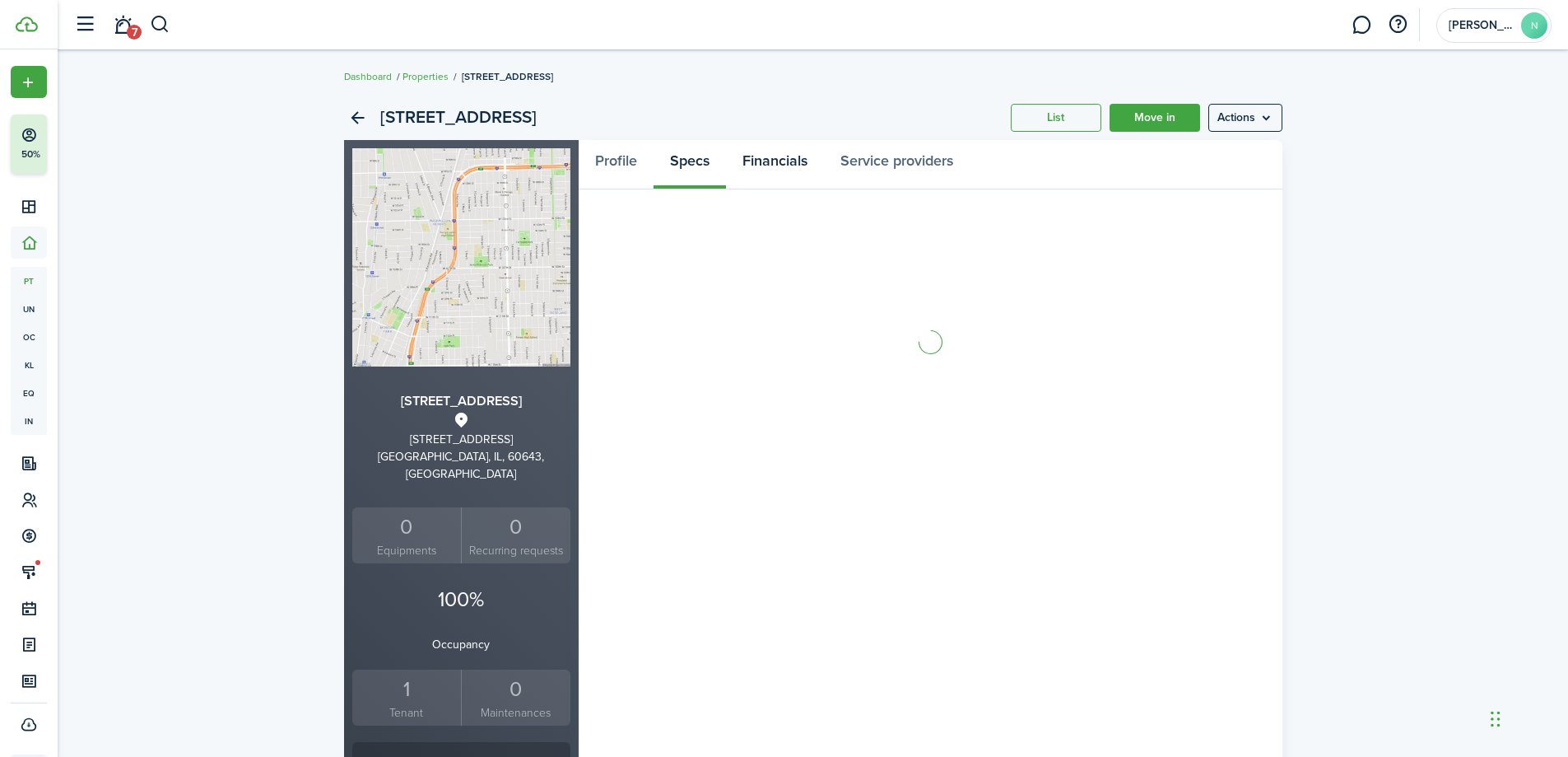
click at [768, 168] on link "Financials" at bounding box center [775, 164] width 98 height 50
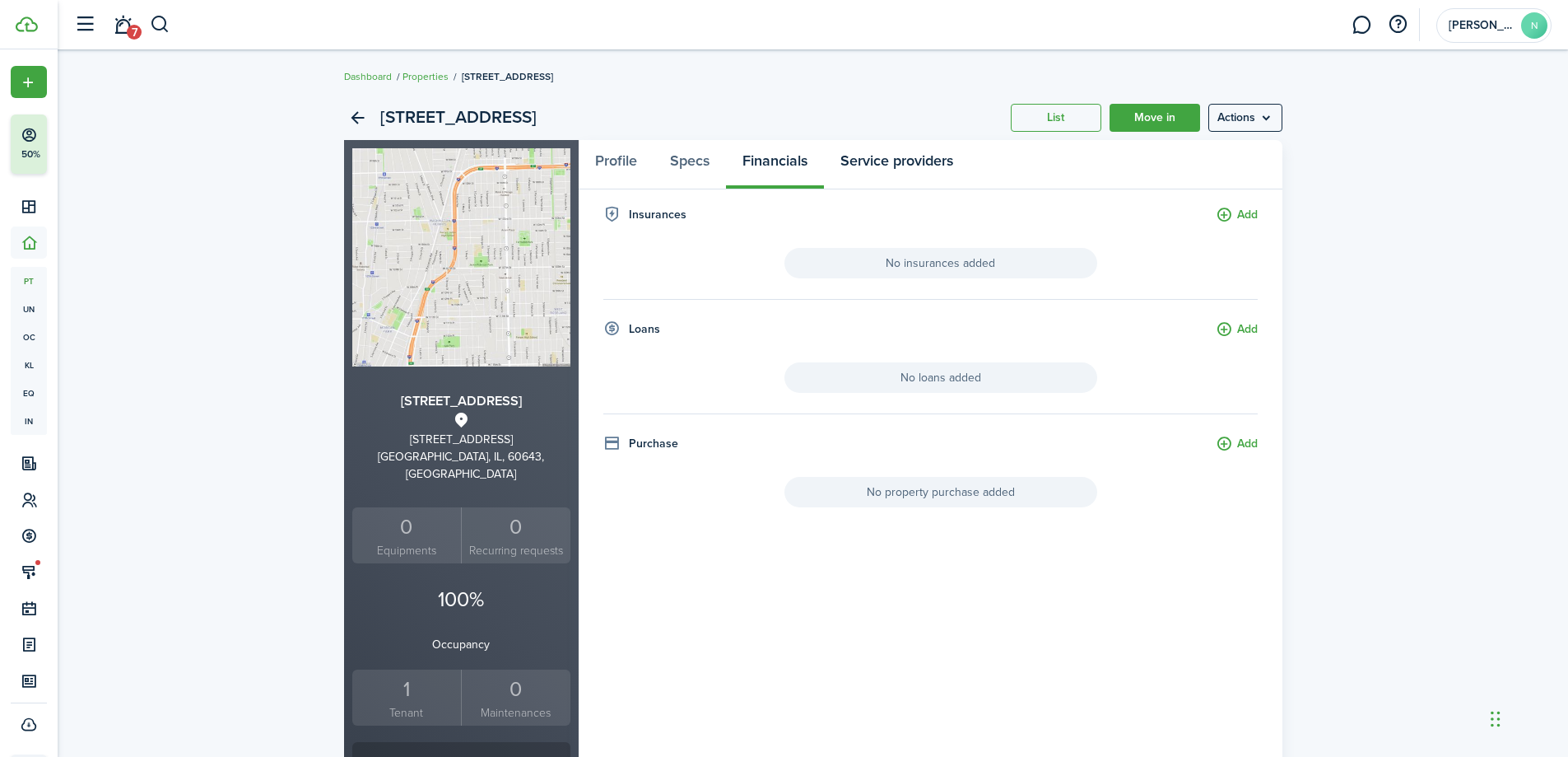
click at [886, 147] on link "Service providers" at bounding box center [896, 164] width 146 height 50
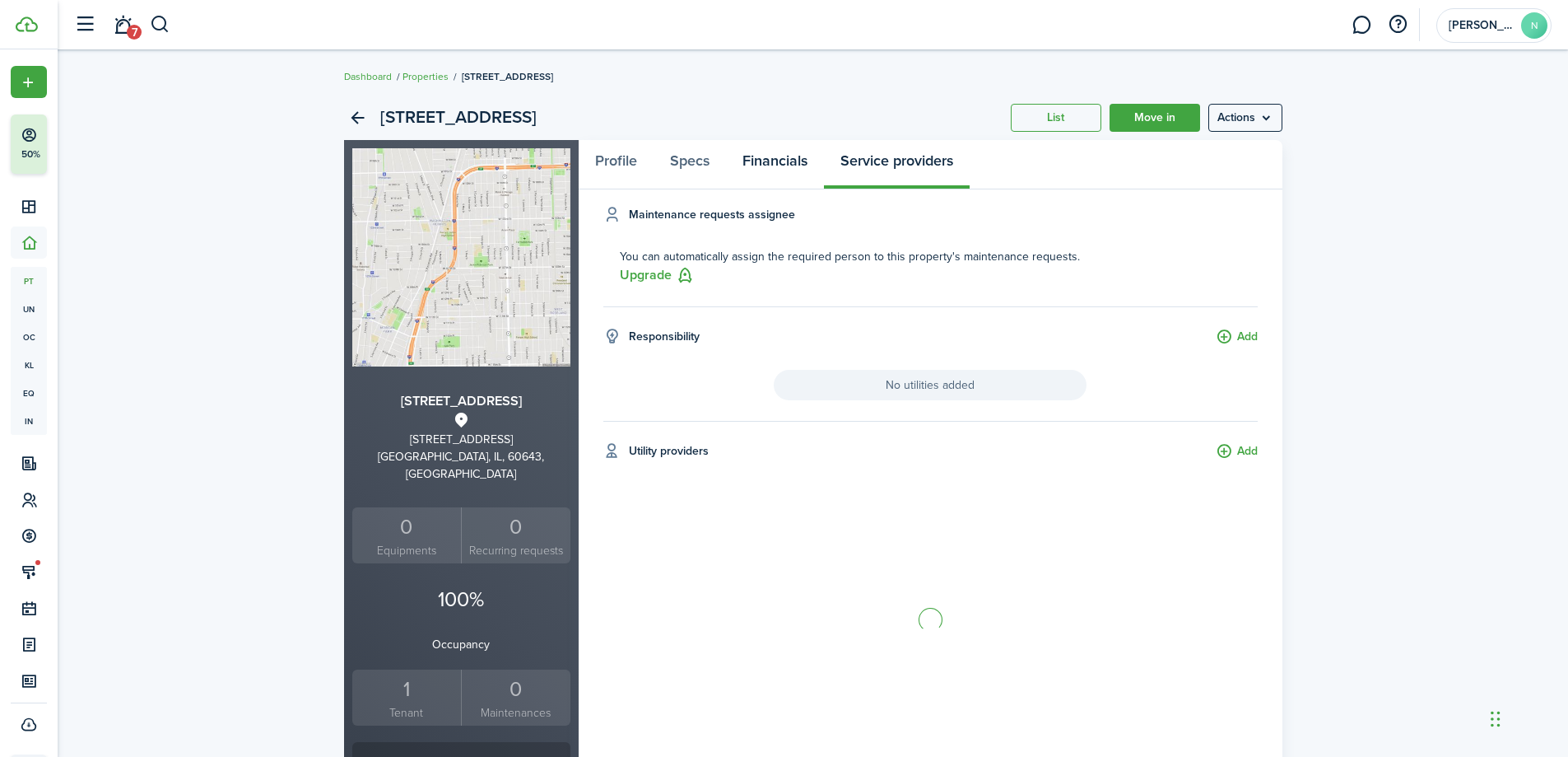
drag, startPoint x: 820, startPoint y: 142, endPoint x: 810, endPoint y: 155, distance: 16.4
click at [819, 146] on link "Financials" at bounding box center [775, 164] width 98 height 50
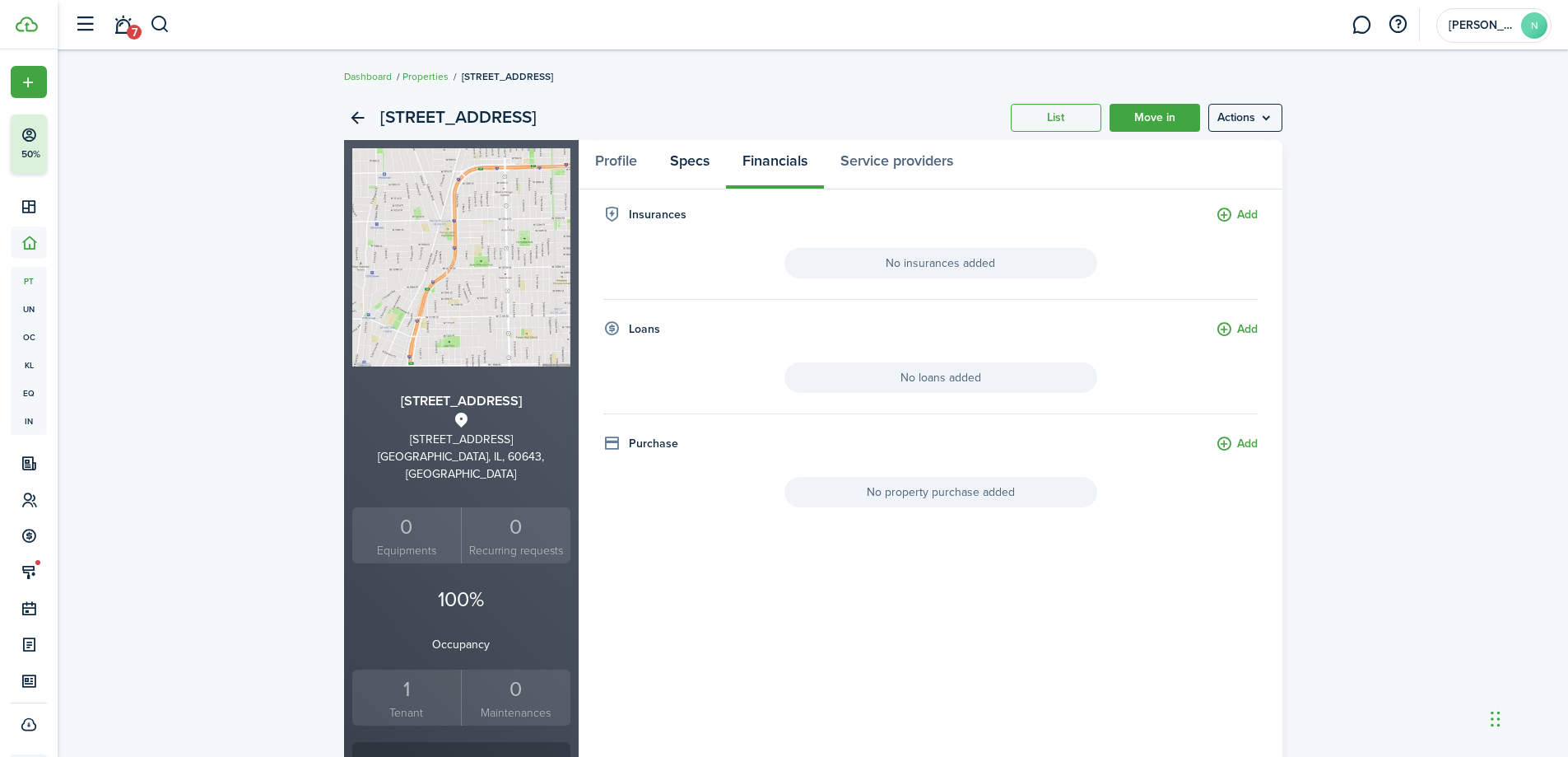
click at [714, 162] on link "Specs" at bounding box center [690, 164] width 73 height 50
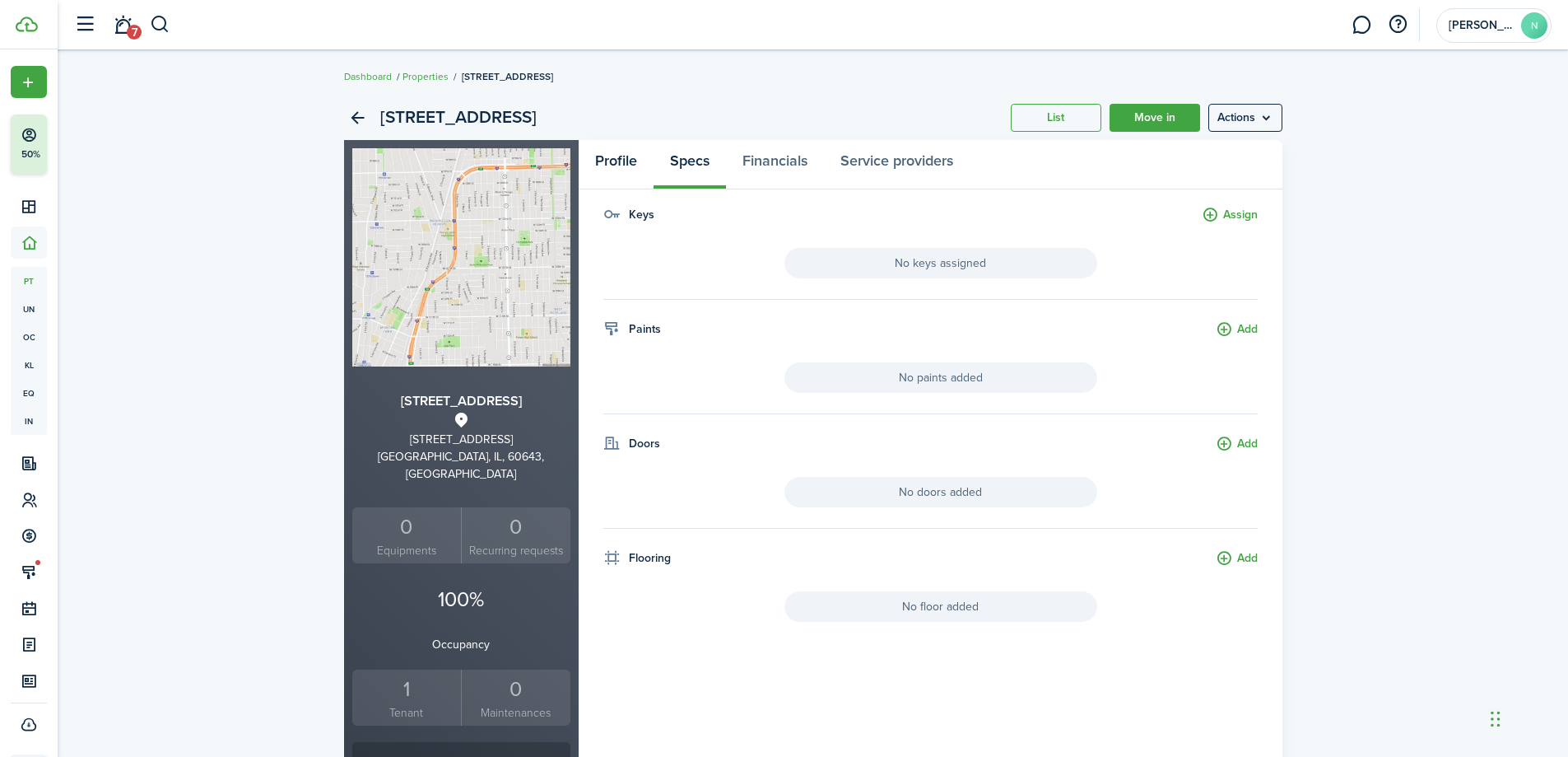
click at [650, 164] on link "Profile" at bounding box center [616, 164] width 75 height 50
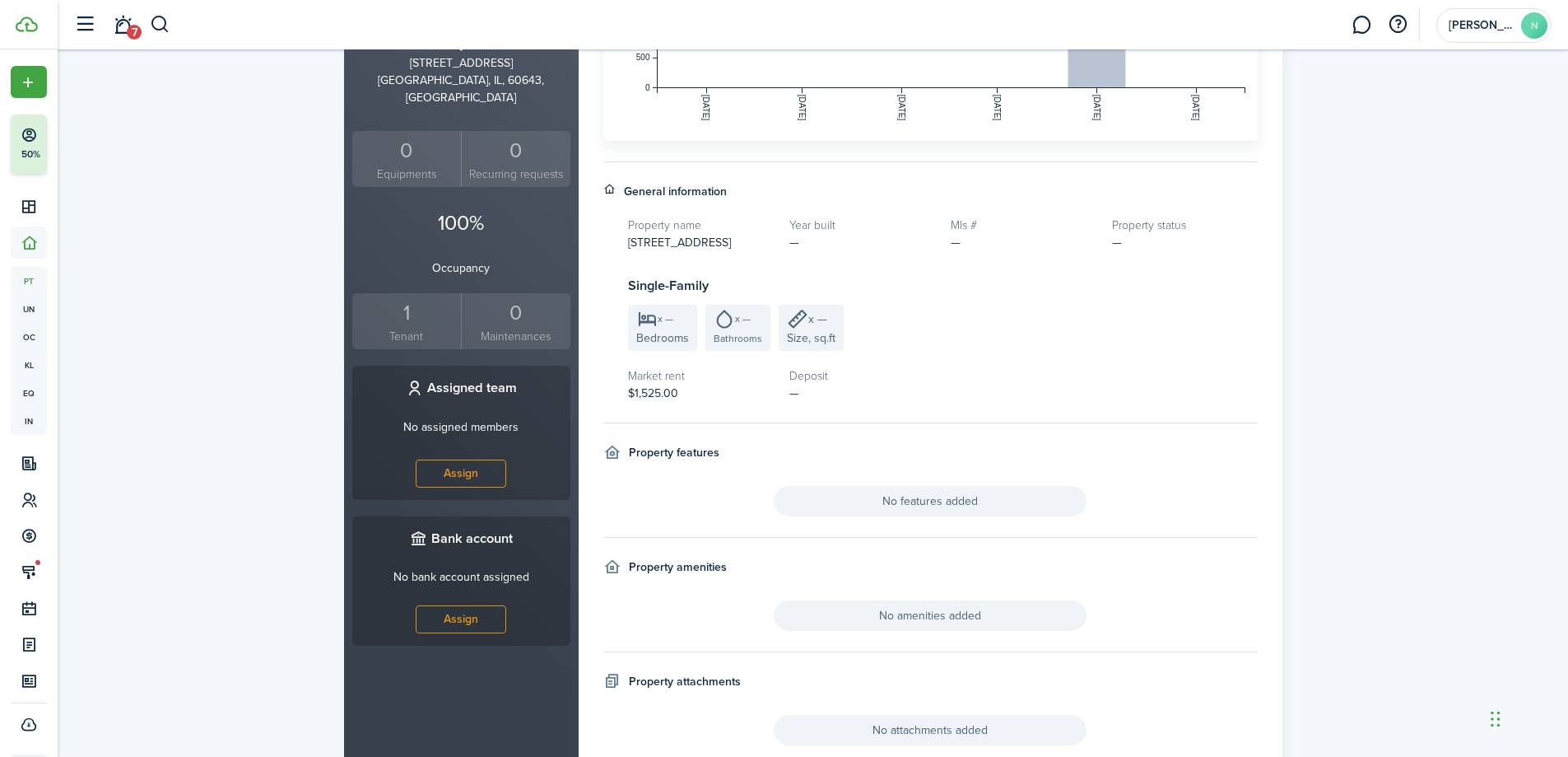
scroll to position [451, 0]
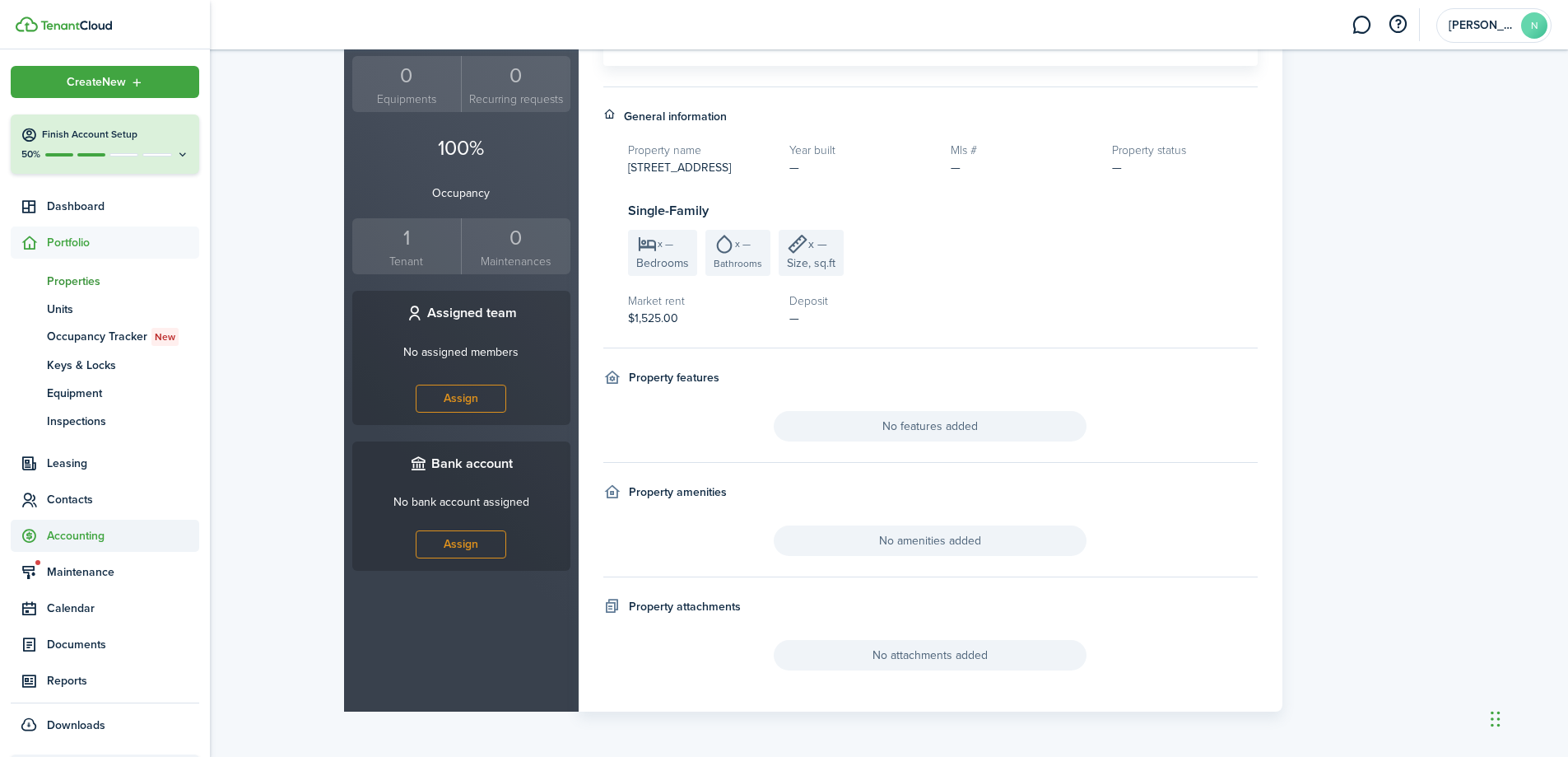
click at [108, 534] on span "Accounting" at bounding box center [123, 535] width 152 height 17
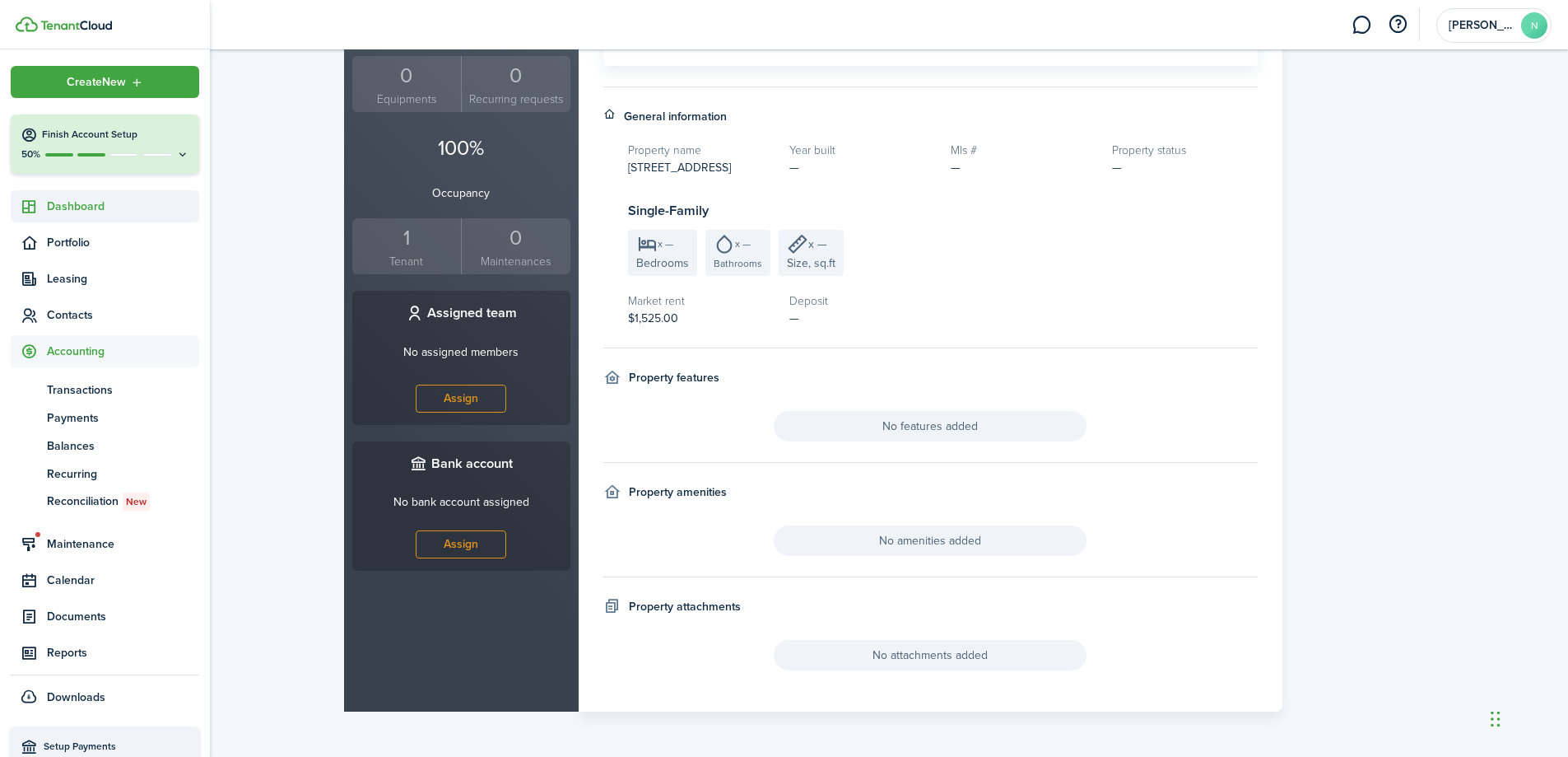
click at [101, 199] on span "Dashboard" at bounding box center [123, 206] width 152 height 17
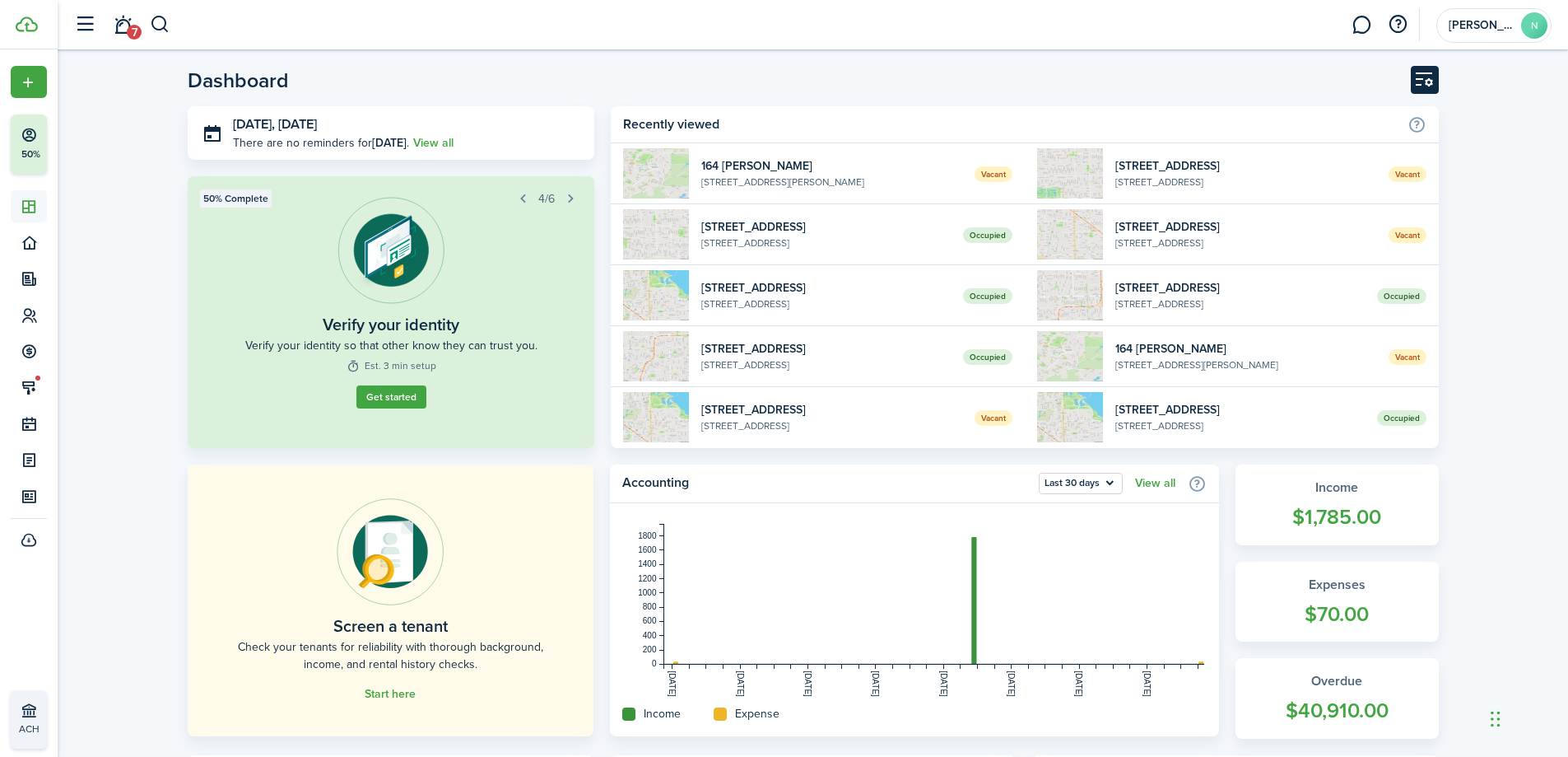
click at [1428, 76] on button "Customise" at bounding box center [1425, 80] width 28 height 28
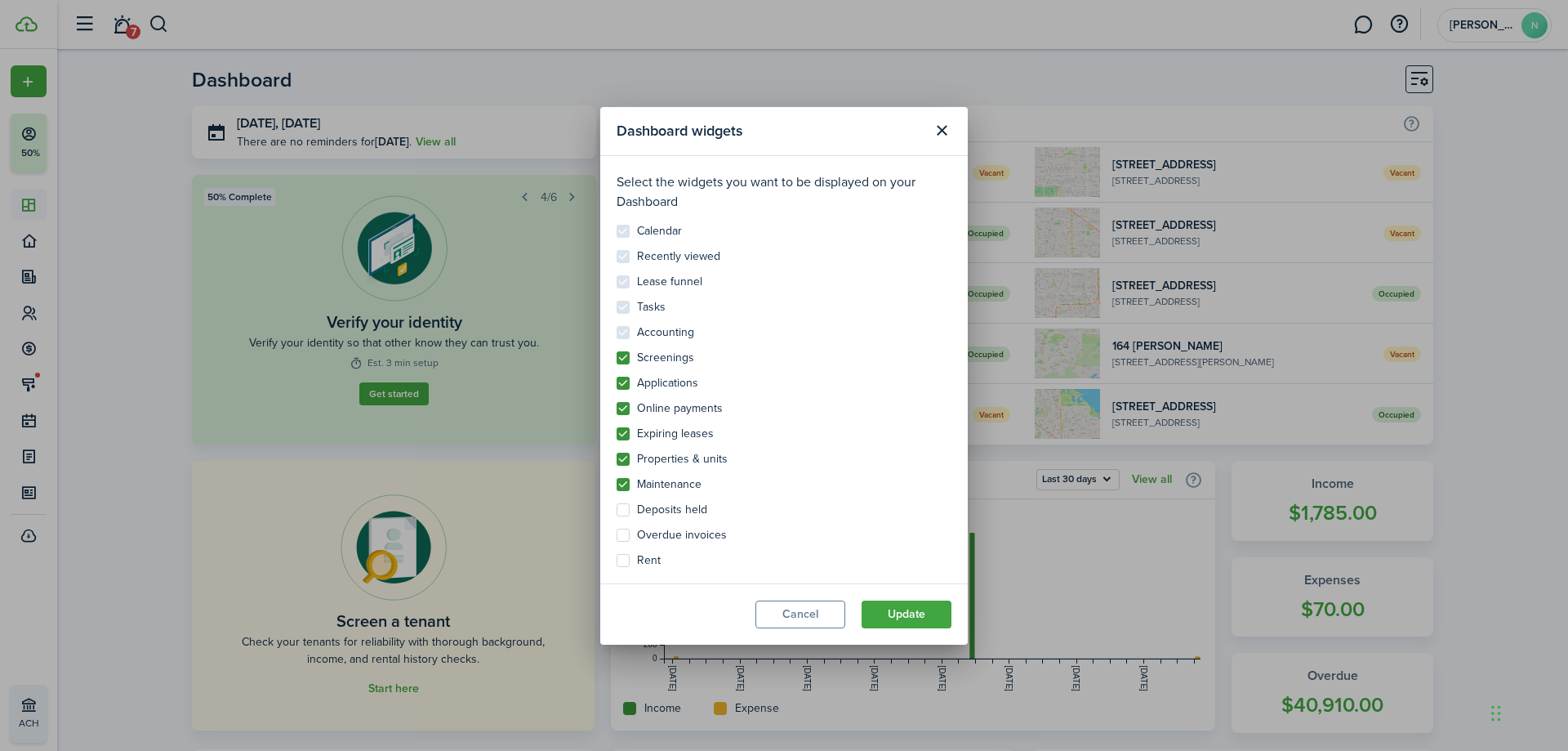
click at [619, 227] on control-checkbox "Calendar" at bounding box center [784, 231] width 334 height 13
click at [621, 227] on control-checkbox "Calendar" at bounding box center [784, 231] width 334 height 13
click at [619, 558] on label "Rent" at bounding box center [638, 560] width 44 height 13
click at [617, 554] on input "Rent" at bounding box center [616, 553] width 1 height 1
checkbox input "true"
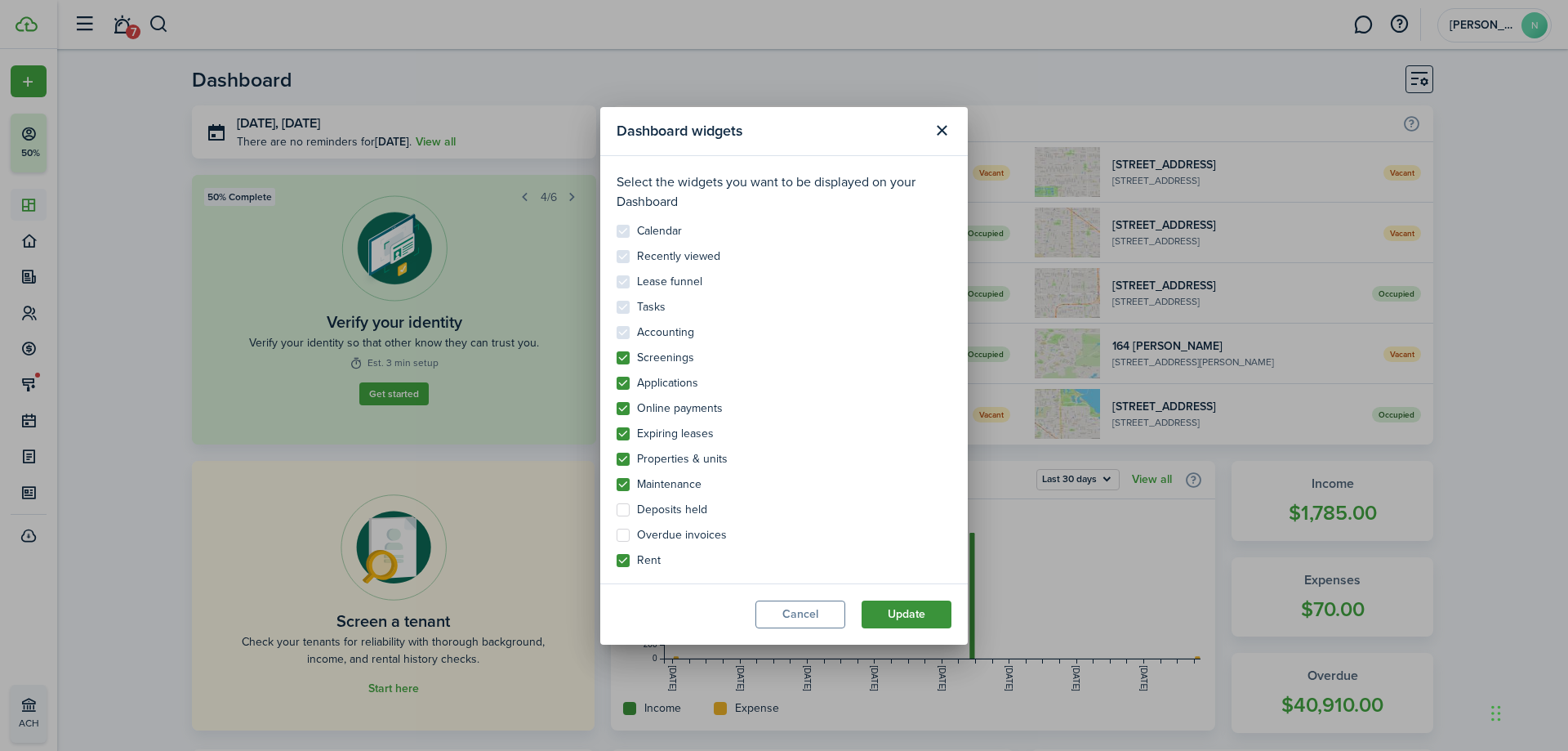
click at [922, 606] on button "Update" at bounding box center [906, 614] width 90 height 28
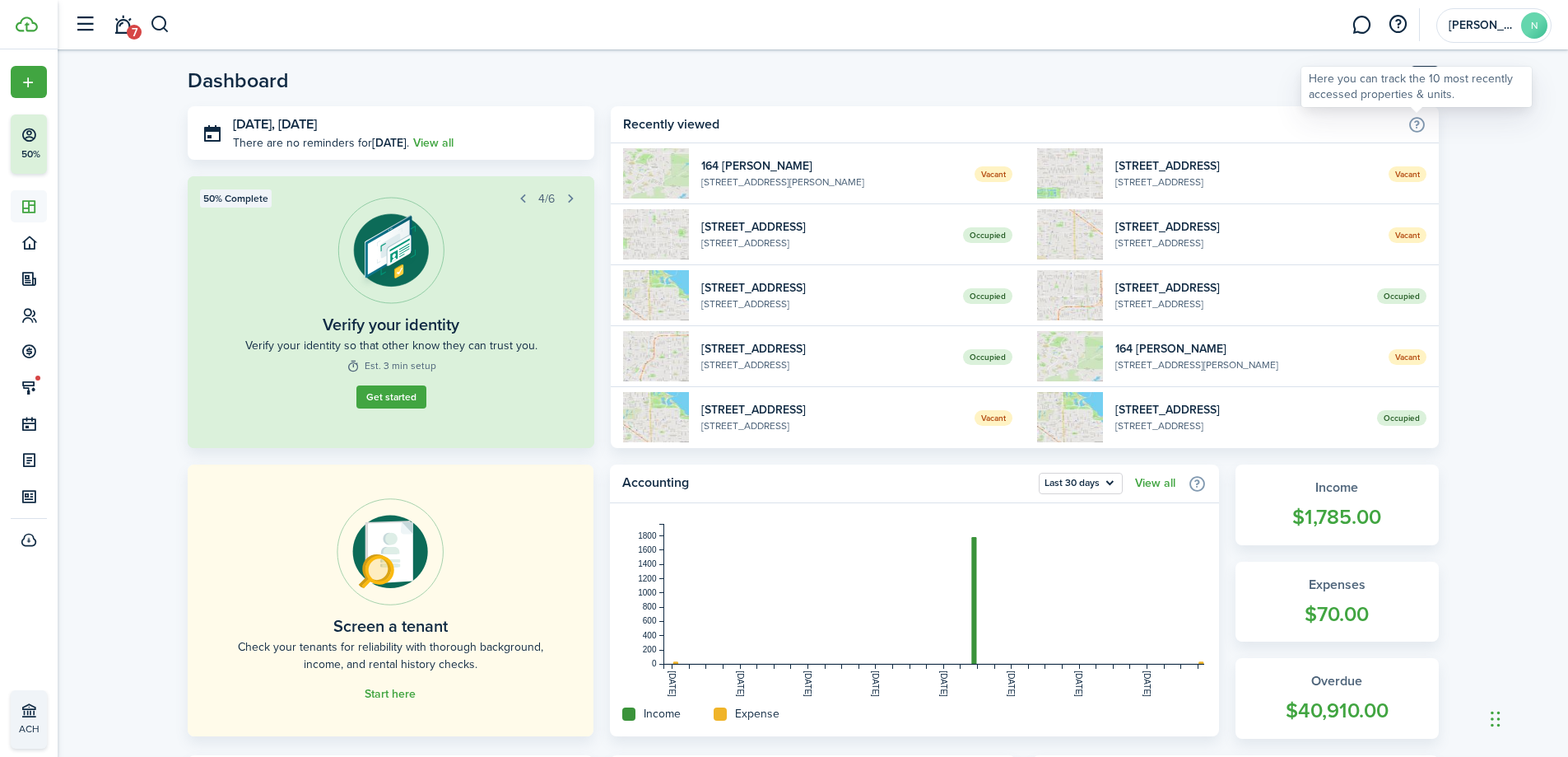
click at [1418, 87] on div "Here you can track the 10 most recently accessed properties & units." at bounding box center [1417, 86] width 216 height 32
click at [1211, 71] on header-page "Dashboard" at bounding box center [813, 86] width 1252 height 41
click at [1429, 74] on button "Customise" at bounding box center [1425, 80] width 28 height 28
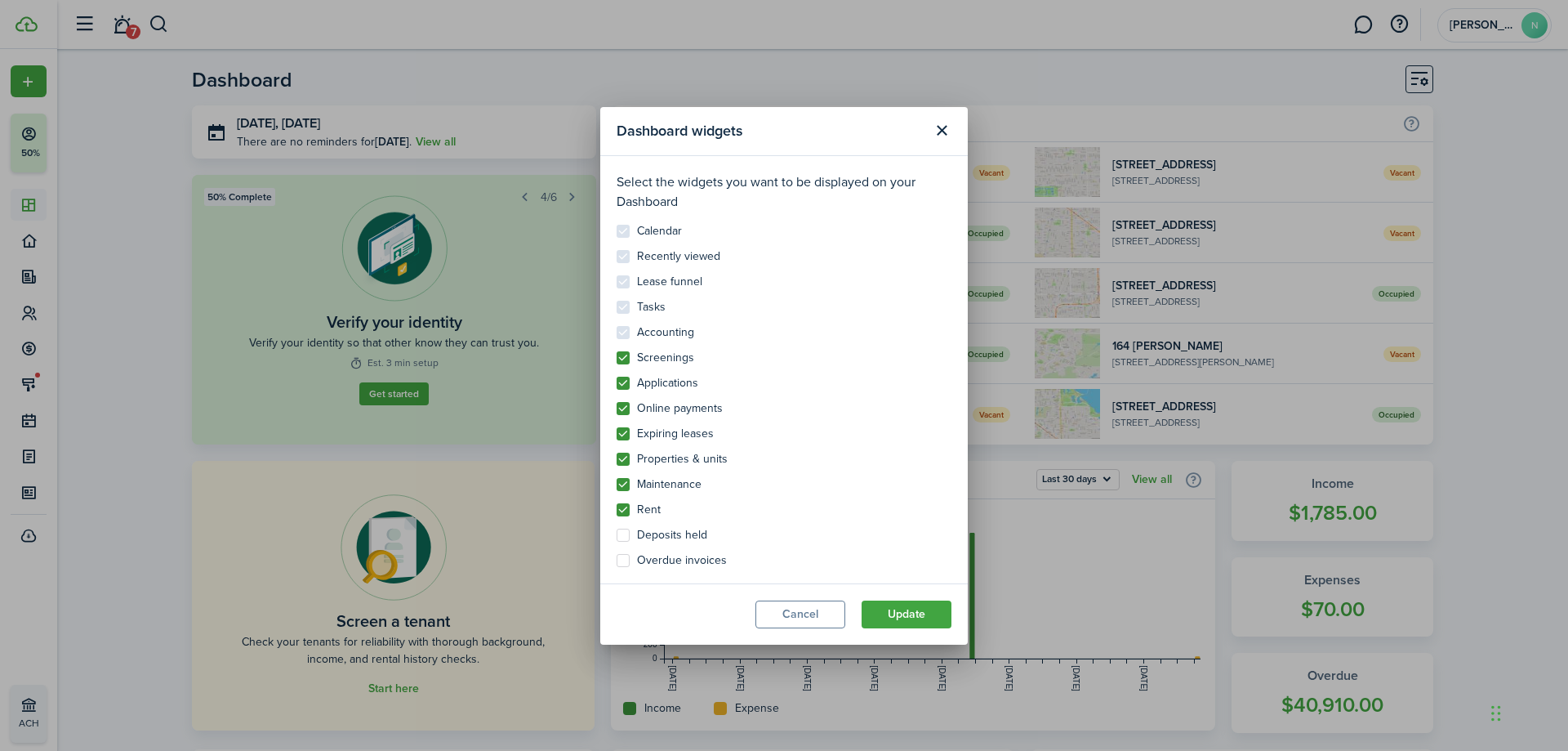
click at [627, 355] on label "Screenings" at bounding box center [655, 358] width 77 height 13
click at [617, 352] on input "Screenings" at bounding box center [616, 351] width 1 height 1
checkbox input "false"
click at [619, 552] on modal-body "Select the widgets you want to be displayed on your Dashboard Calendar Recently…" at bounding box center [784, 369] width 368 height 427
click at [621, 558] on label "Overdue invoices" at bounding box center [672, 560] width 111 height 13
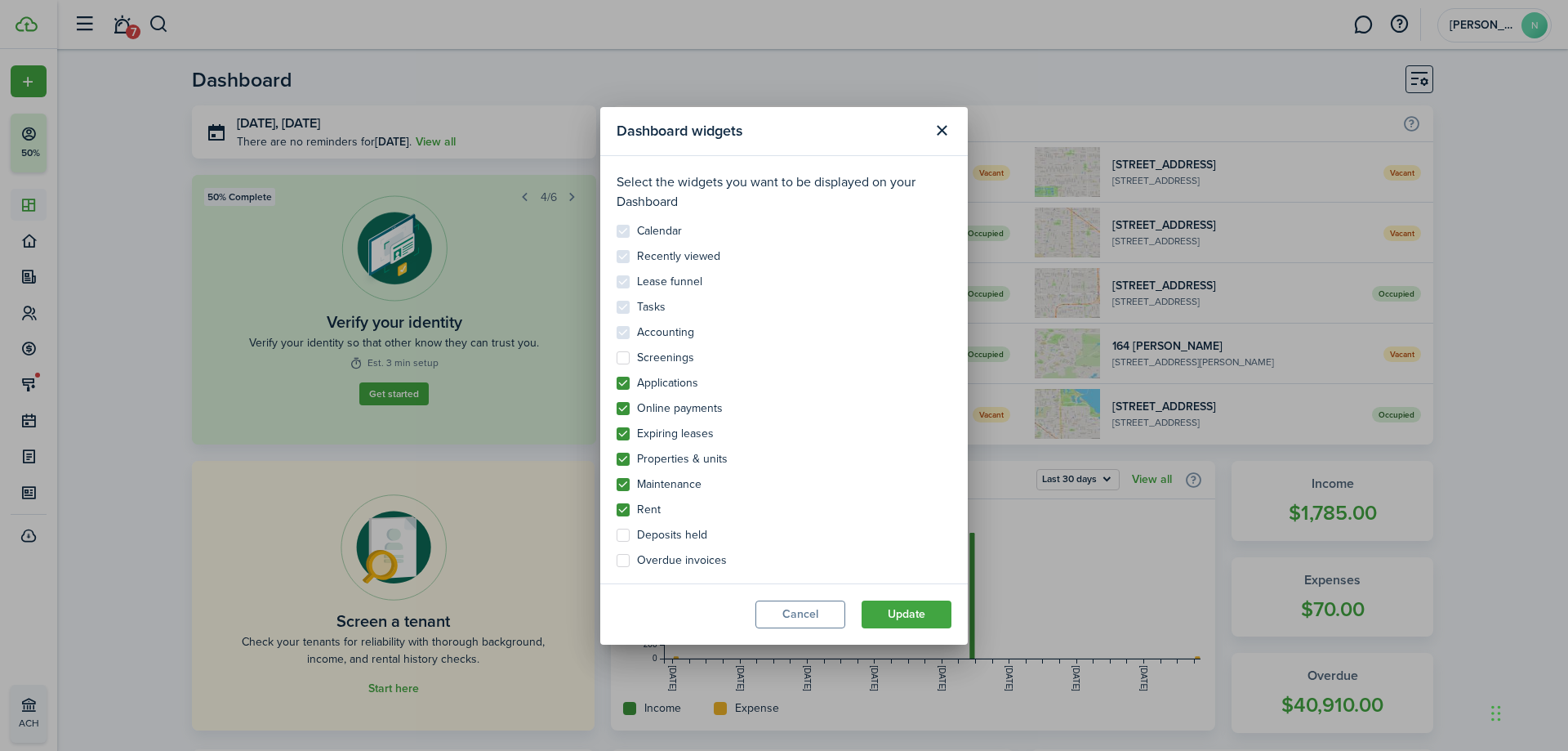
click at [617, 554] on input "Overdue invoices" at bounding box center [616, 553] width 1 height 1
checkbox input "true"
click at [910, 620] on button "Update" at bounding box center [906, 614] width 90 height 28
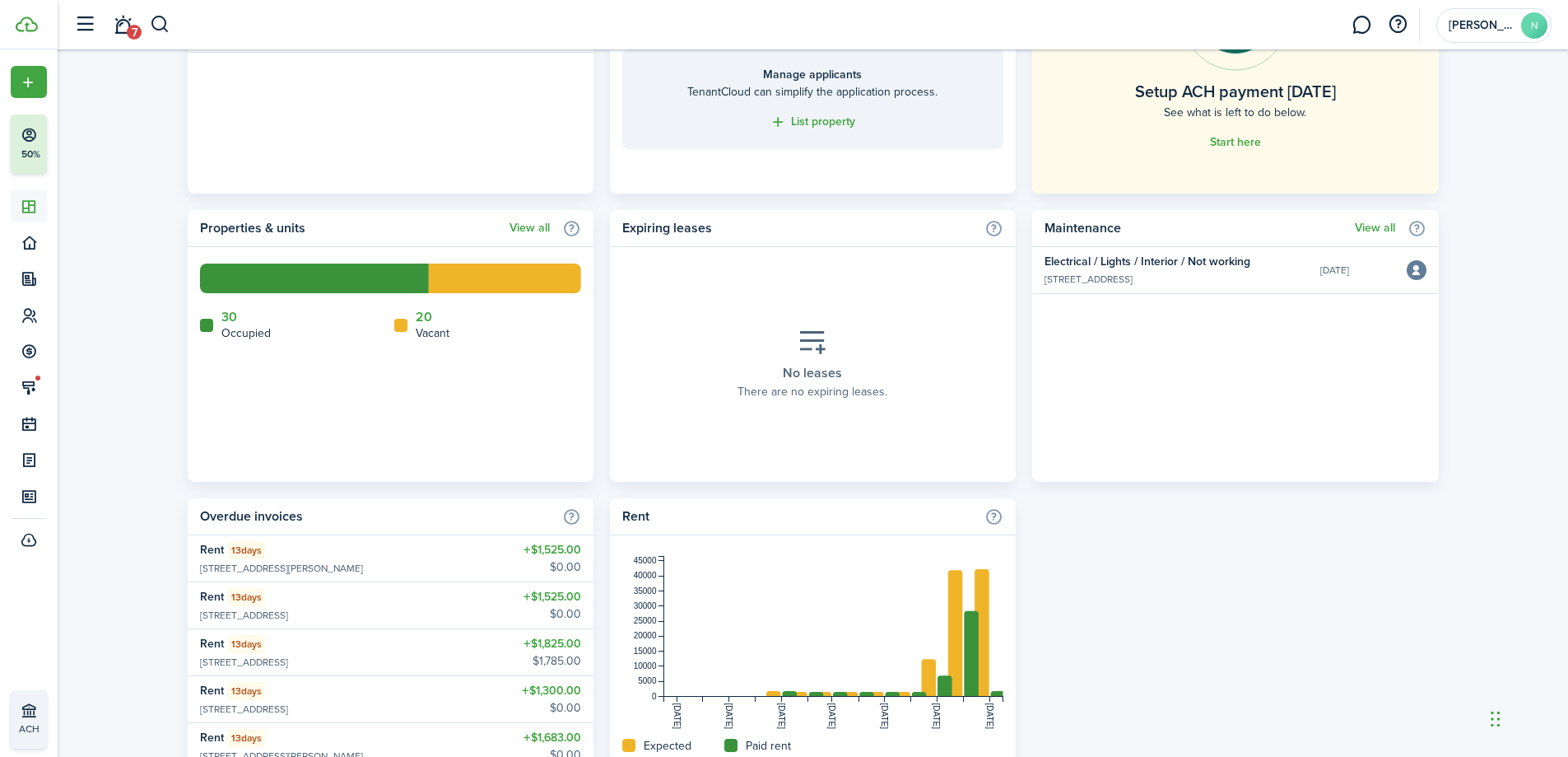
scroll to position [892, 0]
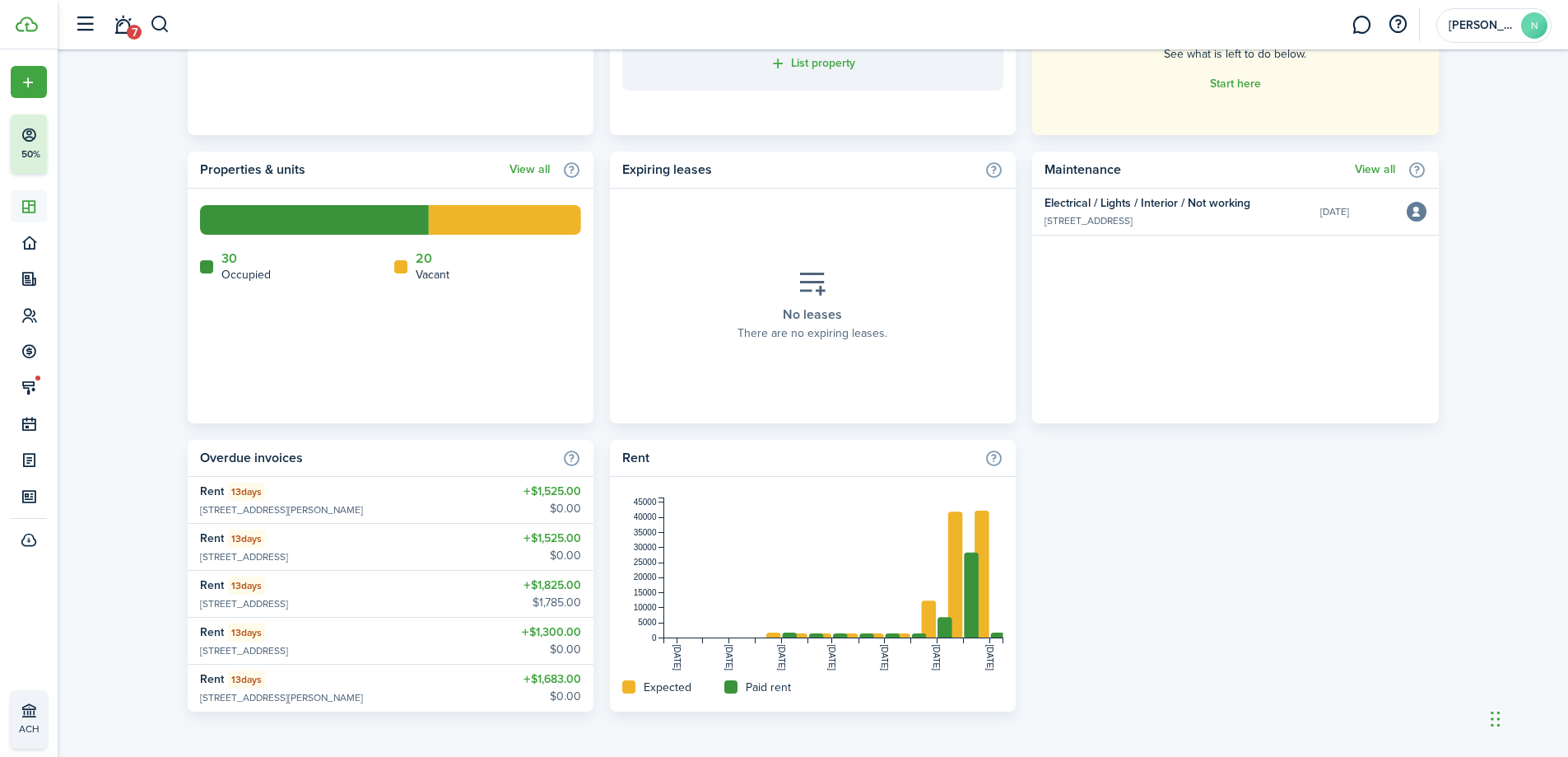
drag, startPoint x: 838, startPoint y: 462, endPoint x: 773, endPoint y: 427, distance: 73.8
click at [773, 427] on div "Tasks Add task View all Verify your identity Suggested Get started Setup paymen…" at bounding box center [813, 287] width 1252 height 849
drag, startPoint x: 839, startPoint y: 463, endPoint x: 897, endPoint y: 451, distance: 59.2
click at [841, 462] on home-widget-title "Rent" at bounding box center [799, 458] width 354 height 20
click at [1048, 474] on div "Tasks Add task View all Verify your identity Suggested Get started Setup paymen…" at bounding box center [813, 287] width 1252 height 849
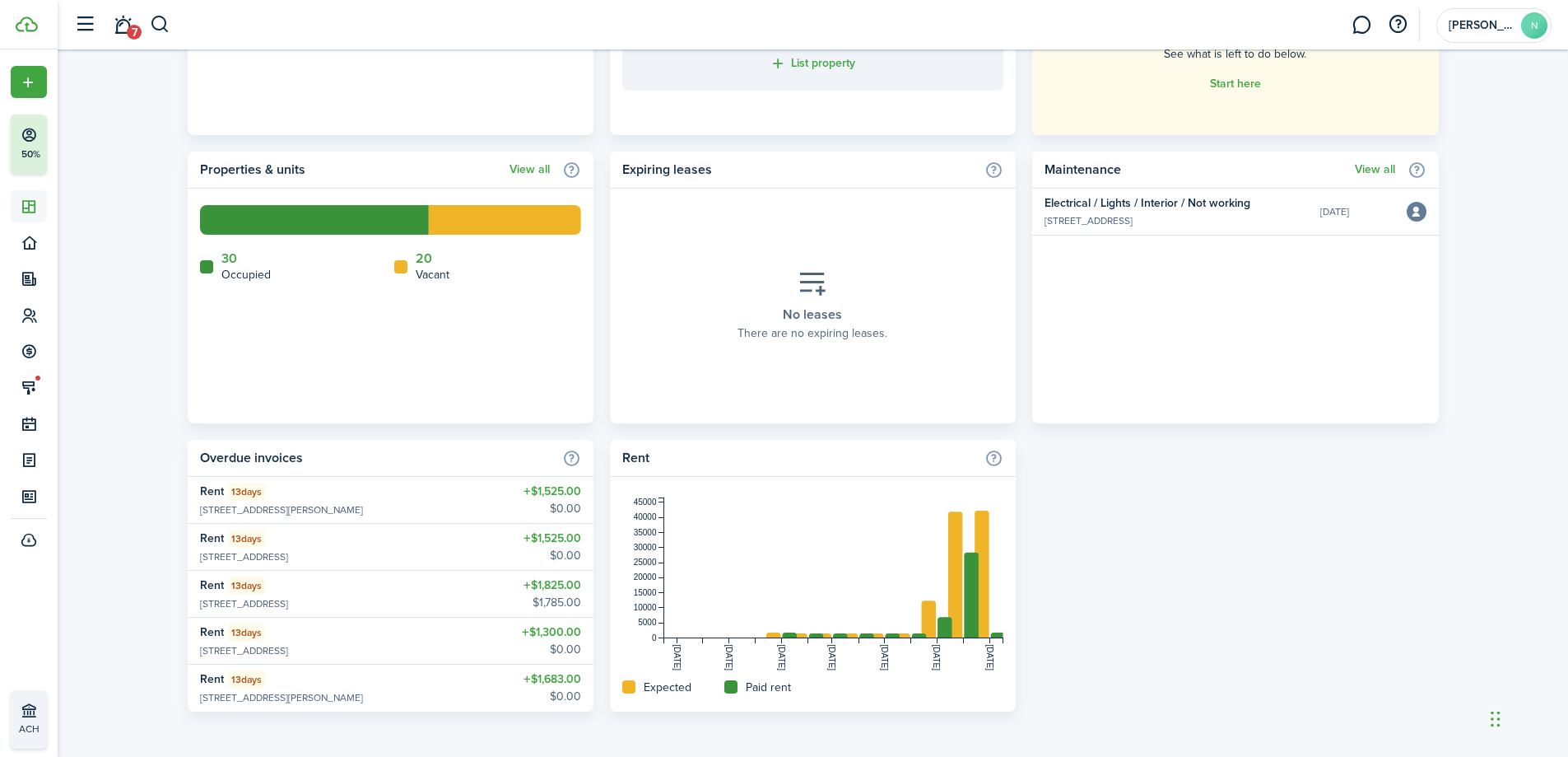
drag, startPoint x: 914, startPoint y: 456, endPoint x: 677, endPoint y: 451, distance: 237.1
click at [685, 452] on home-widget-title "Rent" at bounding box center [799, 458] width 354 height 20
click at [652, 461] on home-widget-title "Rent" at bounding box center [799, 458] width 354 height 20
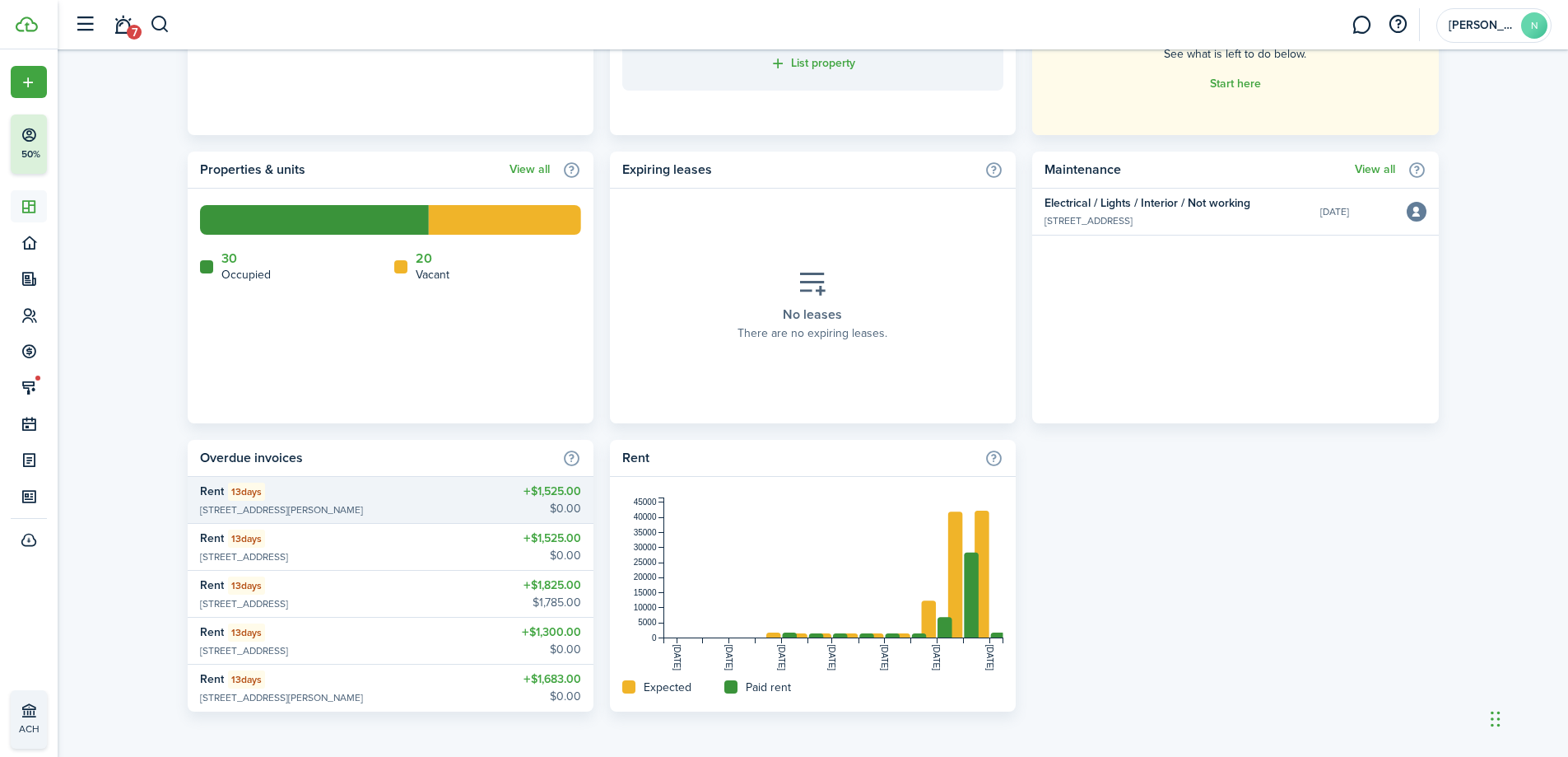
click at [372, 492] on widget-list-item-title-group "Rent 13 days" at bounding box center [319, 491] width 237 height 18
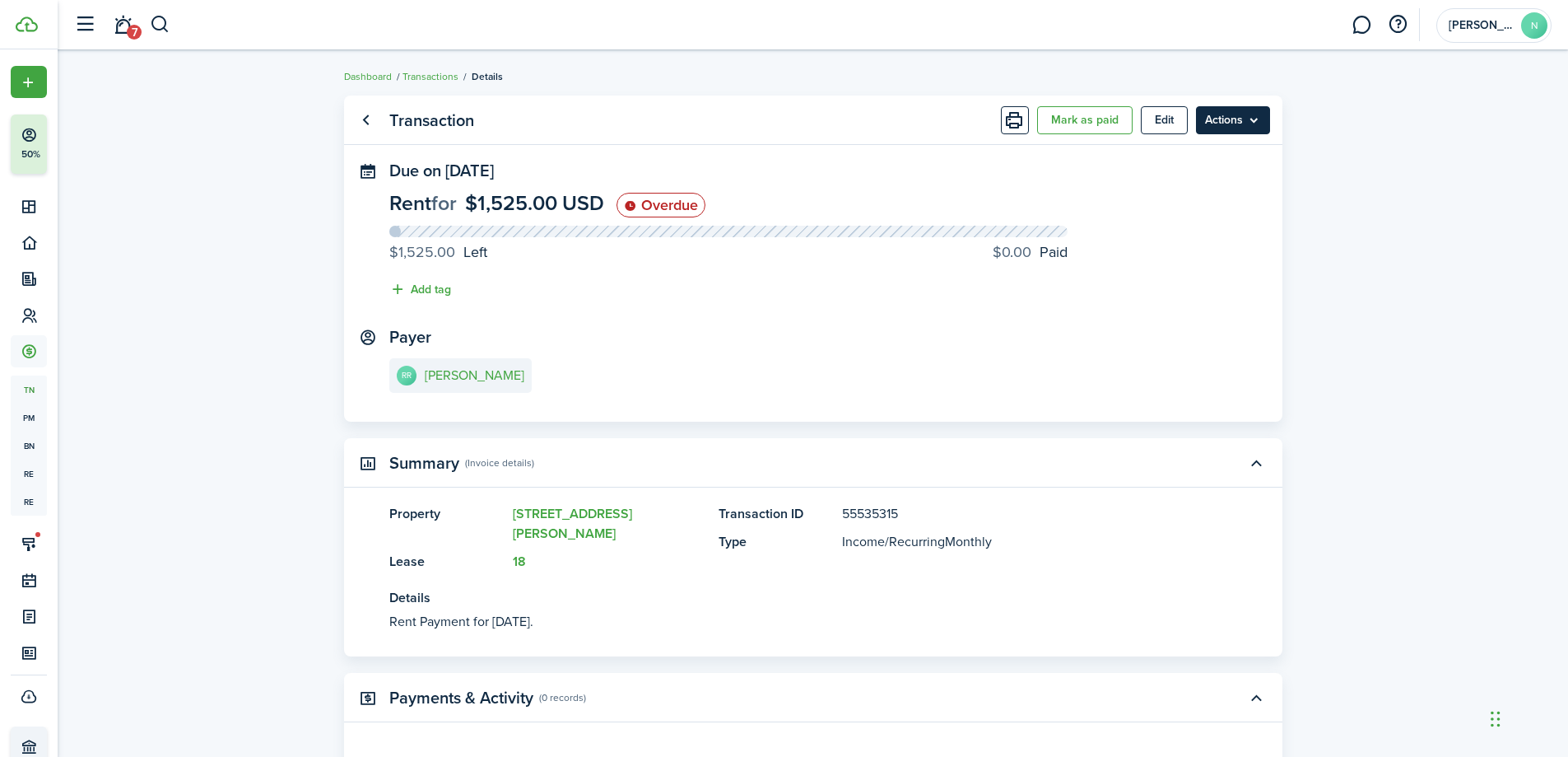
click at [1242, 121] on menu-btn "Actions" at bounding box center [1234, 120] width 74 height 28
click at [1244, 121] on menu-btn "Actions" at bounding box center [1234, 120] width 74 height 28
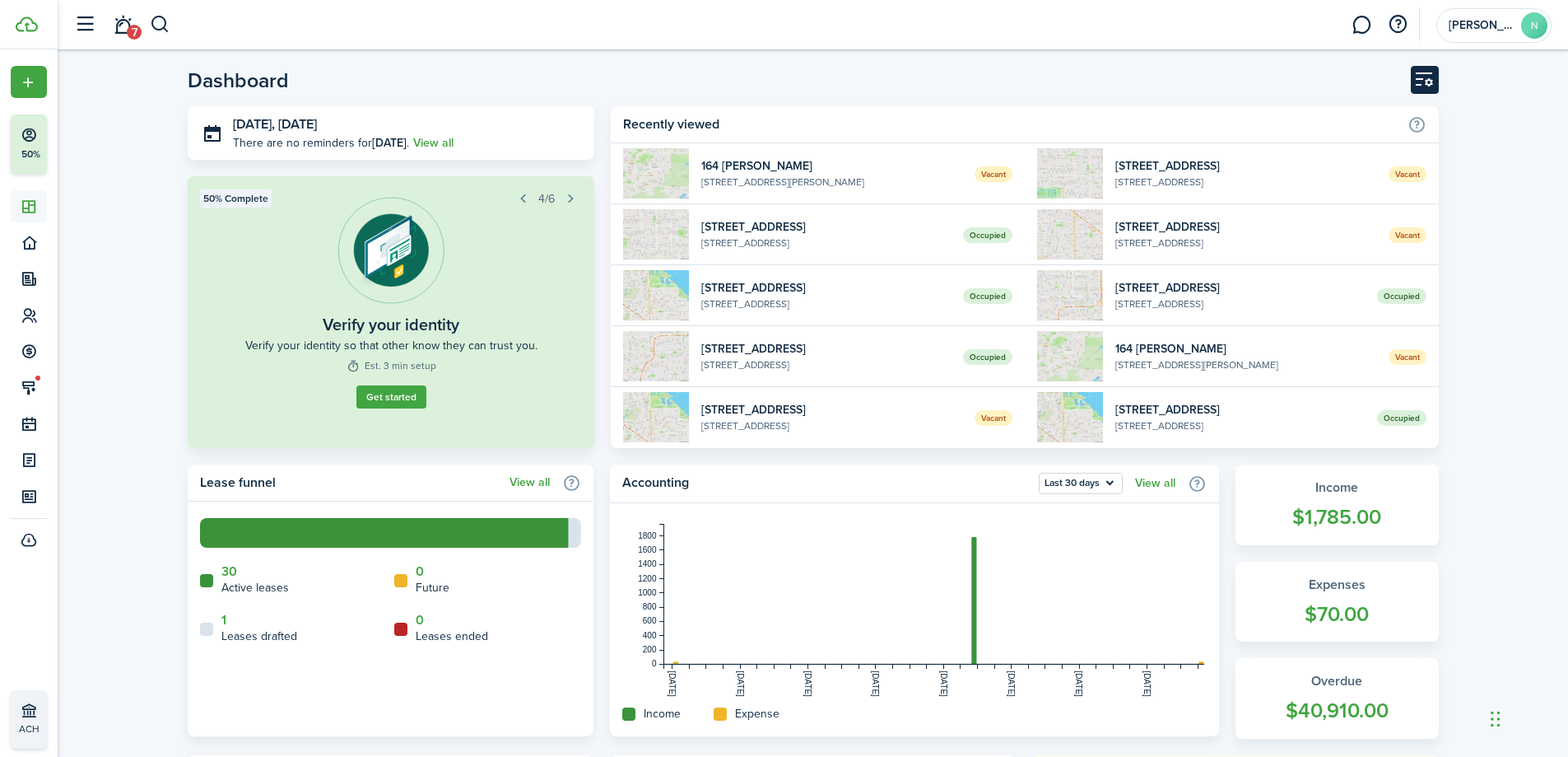
click at [1431, 70] on button "Customise" at bounding box center [1425, 80] width 28 height 28
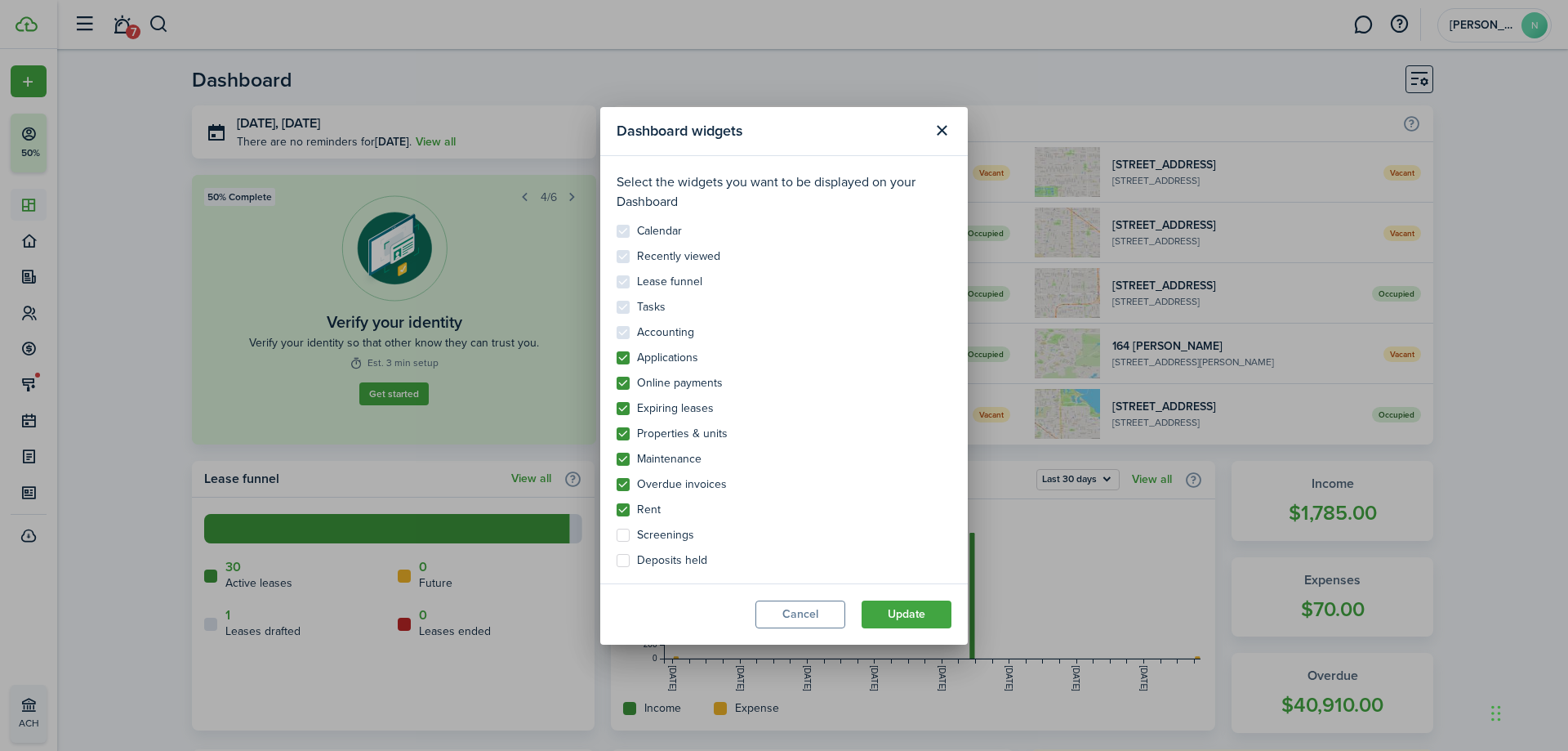
click at [629, 406] on label "Expiring leases" at bounding box center [665, 408] width 97 height 13
click at [617, 402] on input "Expiring leases" at bounding box center [616, 401] width 1 height 1
checkbox input "false"
click at [626, 458] on label "Maintenance" at bounding box center [659, 459] width 85 height 13
click at [617, 452] on input "Maintenance" at bounding box center [616, 451] width 1 height 1
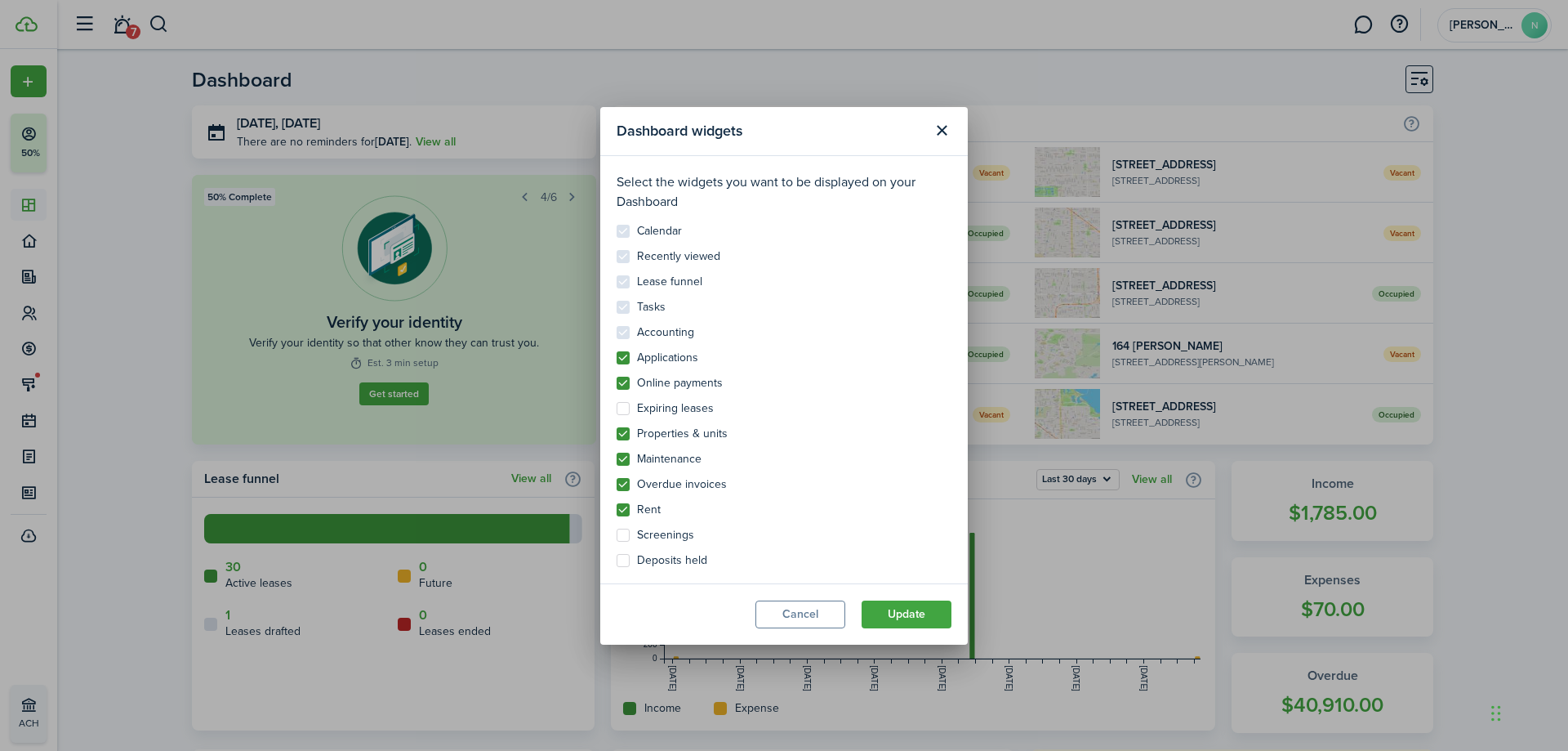
checkbox input "false"
click at [623, 359] on label "Applications" at bounding box center [657, 358] width 82 height 13
click at [617, 352] on input "Applications" at bounding box center [616, 351] width 1 height 1
checkbox input "false"
click at [909, 609] on button "Update" at bounding box center [906, 614] width 90 height 28
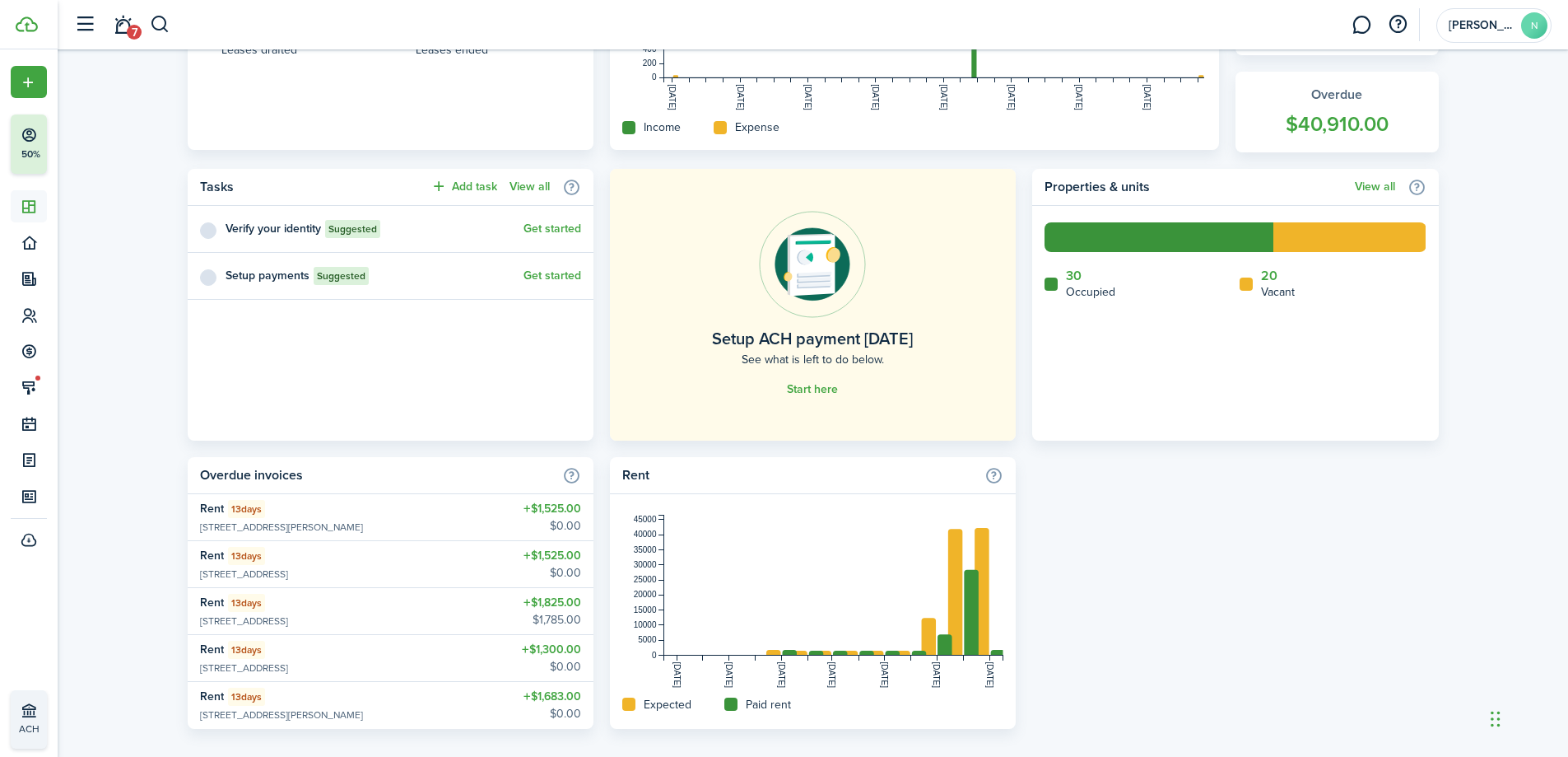
scroll to position [604, 0]
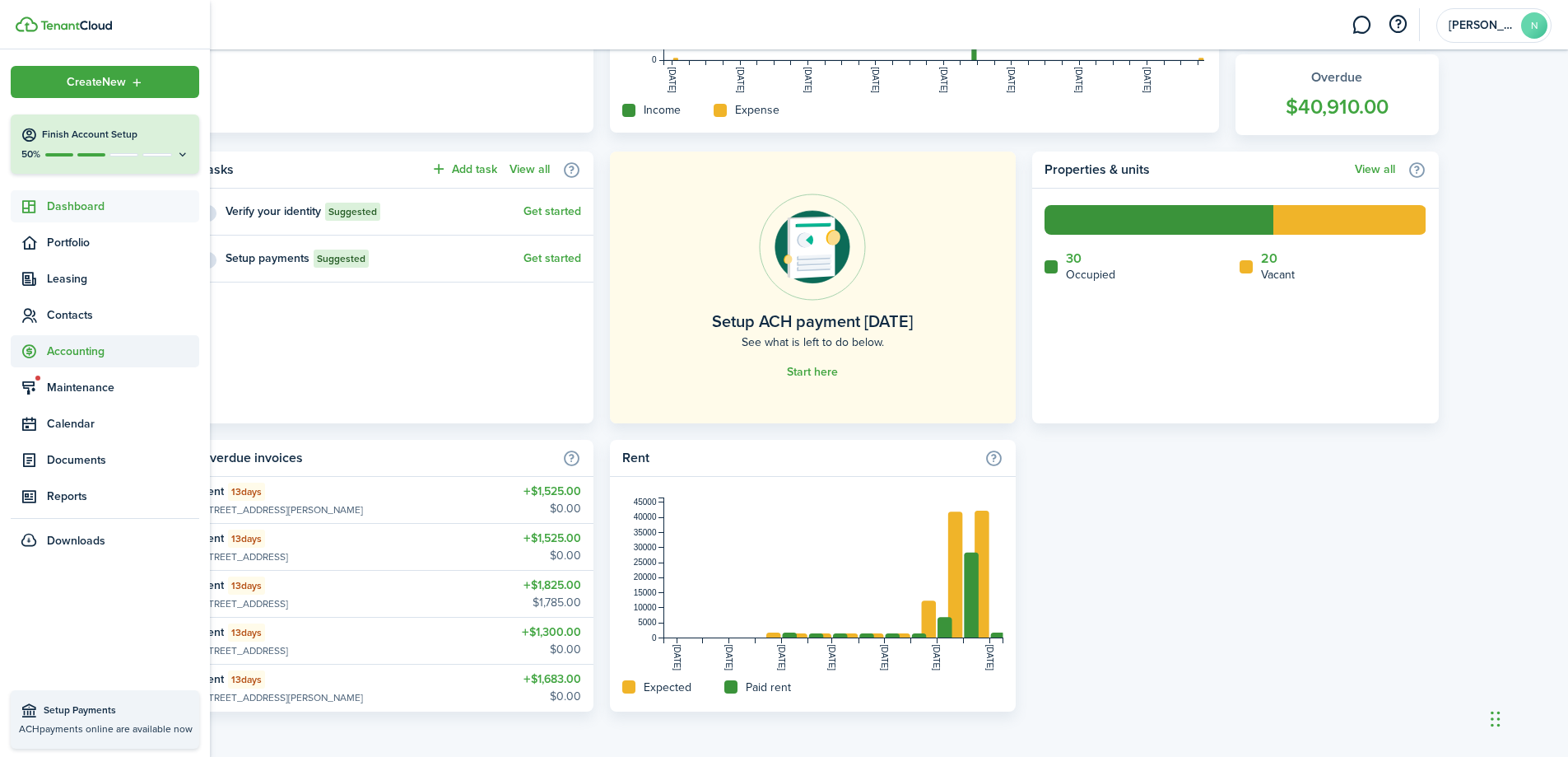
click at [121, 346] on span "Accounting" at bounding box center [123, 351] width 152 height 17
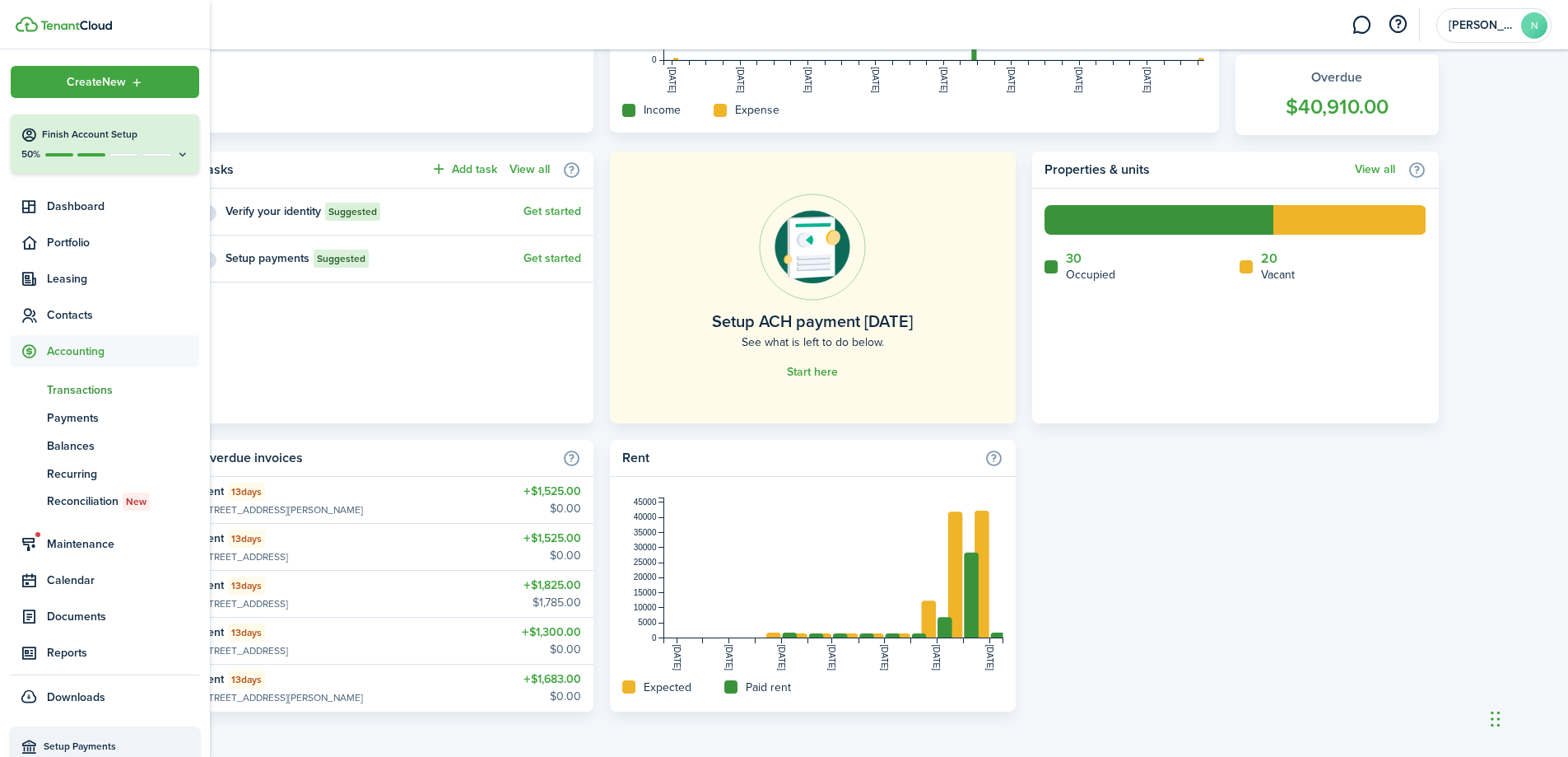
click at [112, 382] on span "Transactions" at bounding box center [123, 390] width 152 height 17
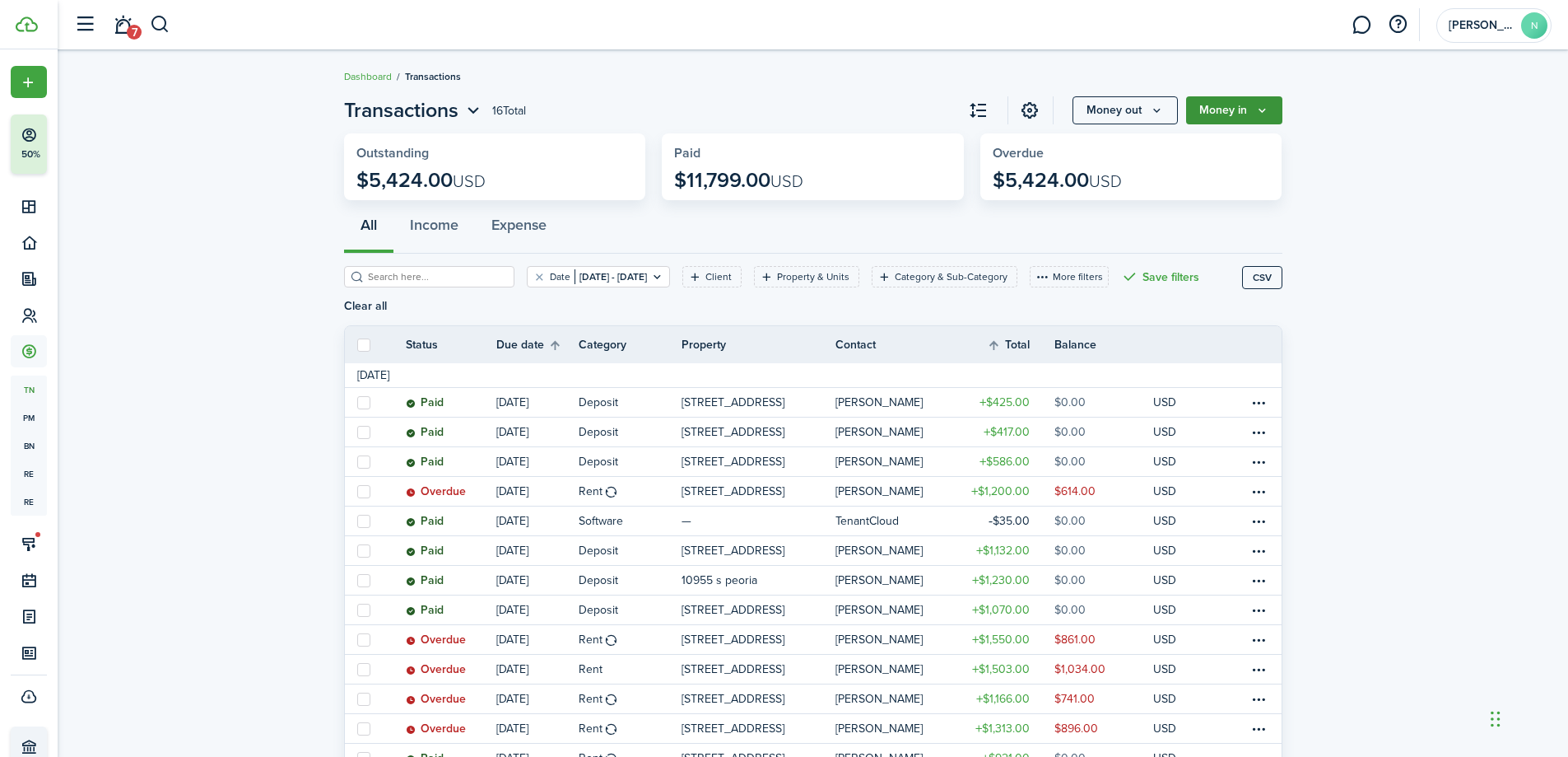
click at [1229, 102] on button "Money in" at bounding box center [1234, 110] width 96 height 28
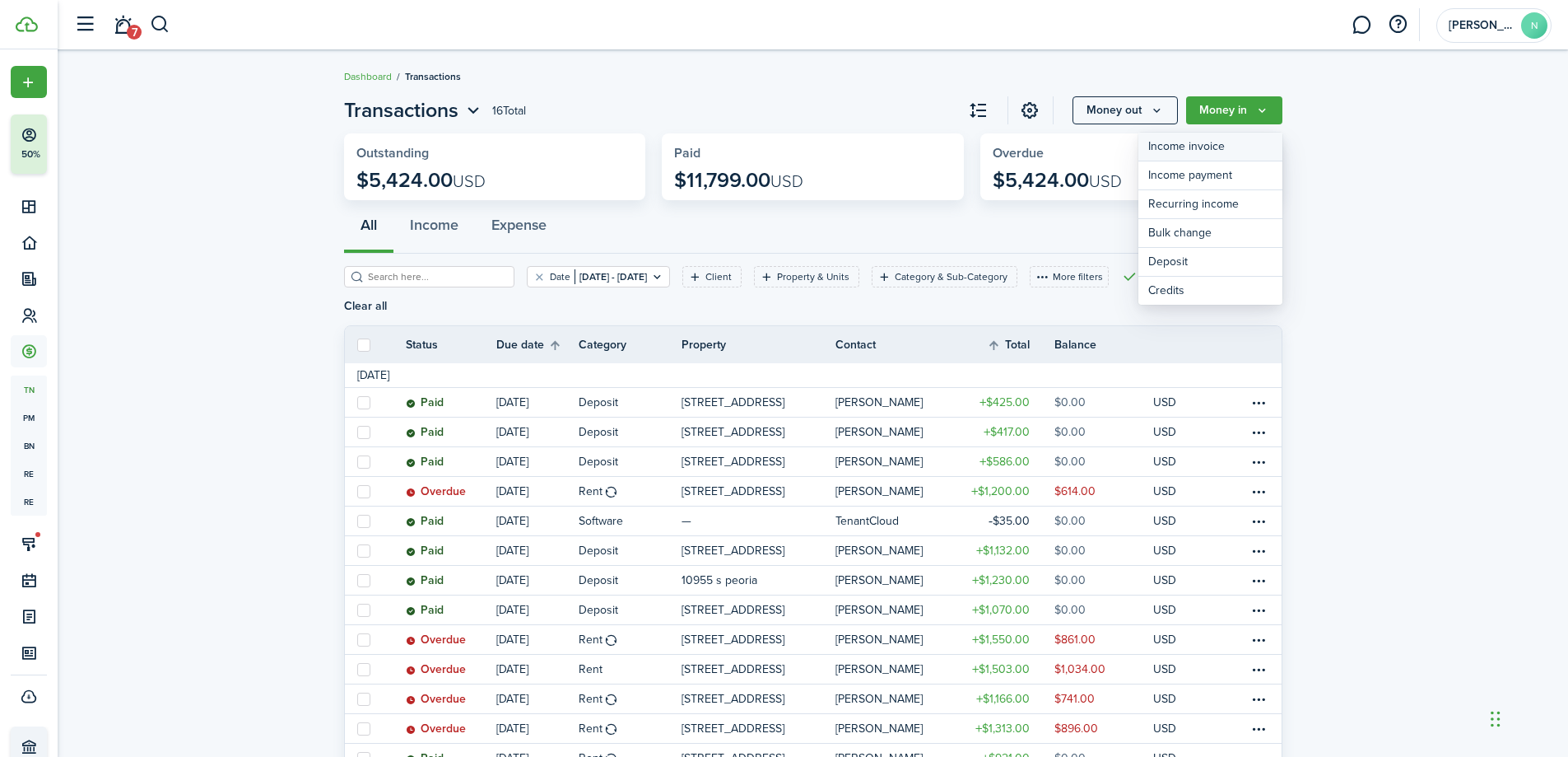
click at [1224, 142] on link "Income invoice" at bounding box center [1210, 147] width 144 height 29
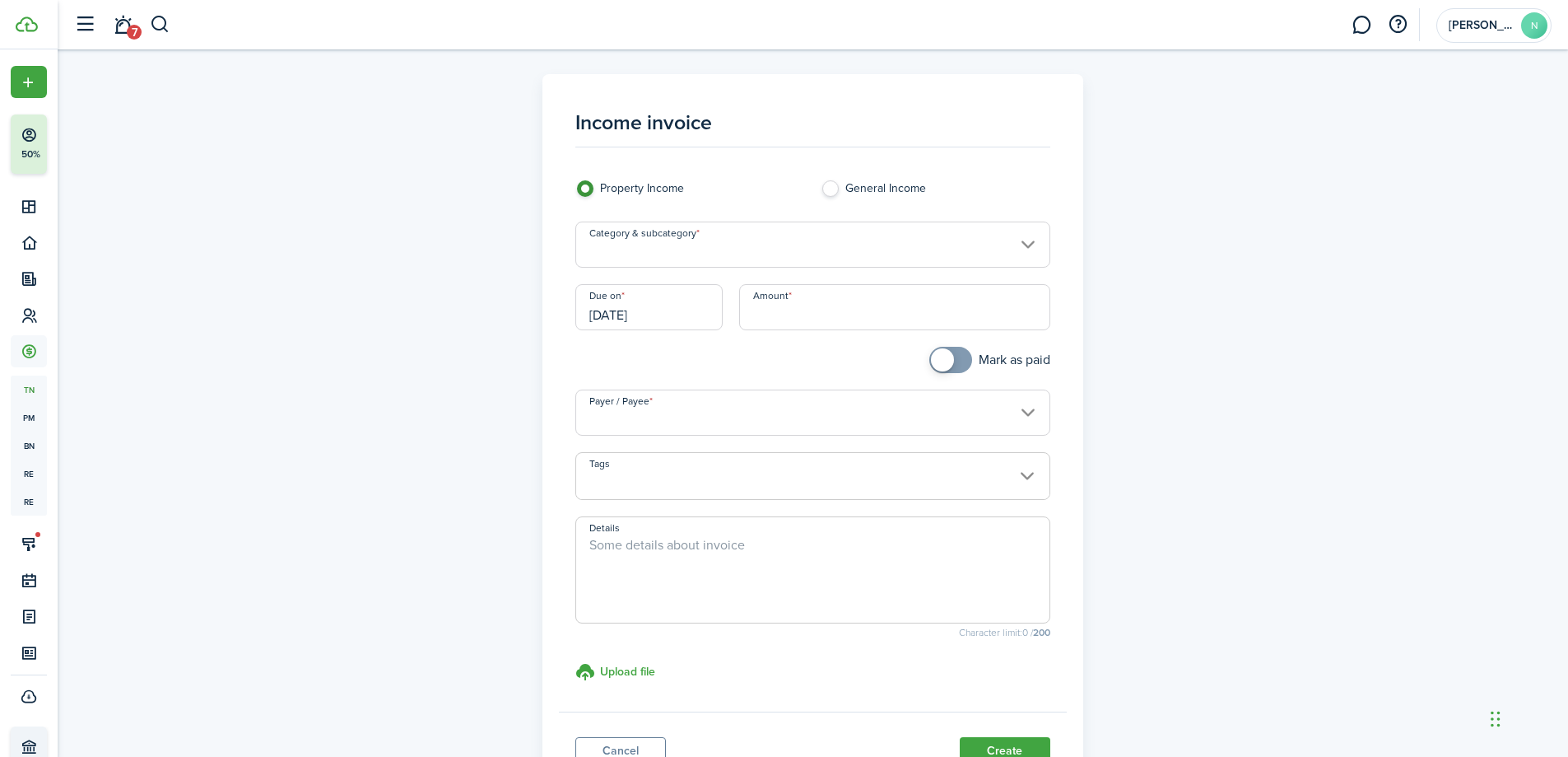
click at [868, 256] on input "Category & subcategory" at bounding box center [813, 244] width 475 height 46
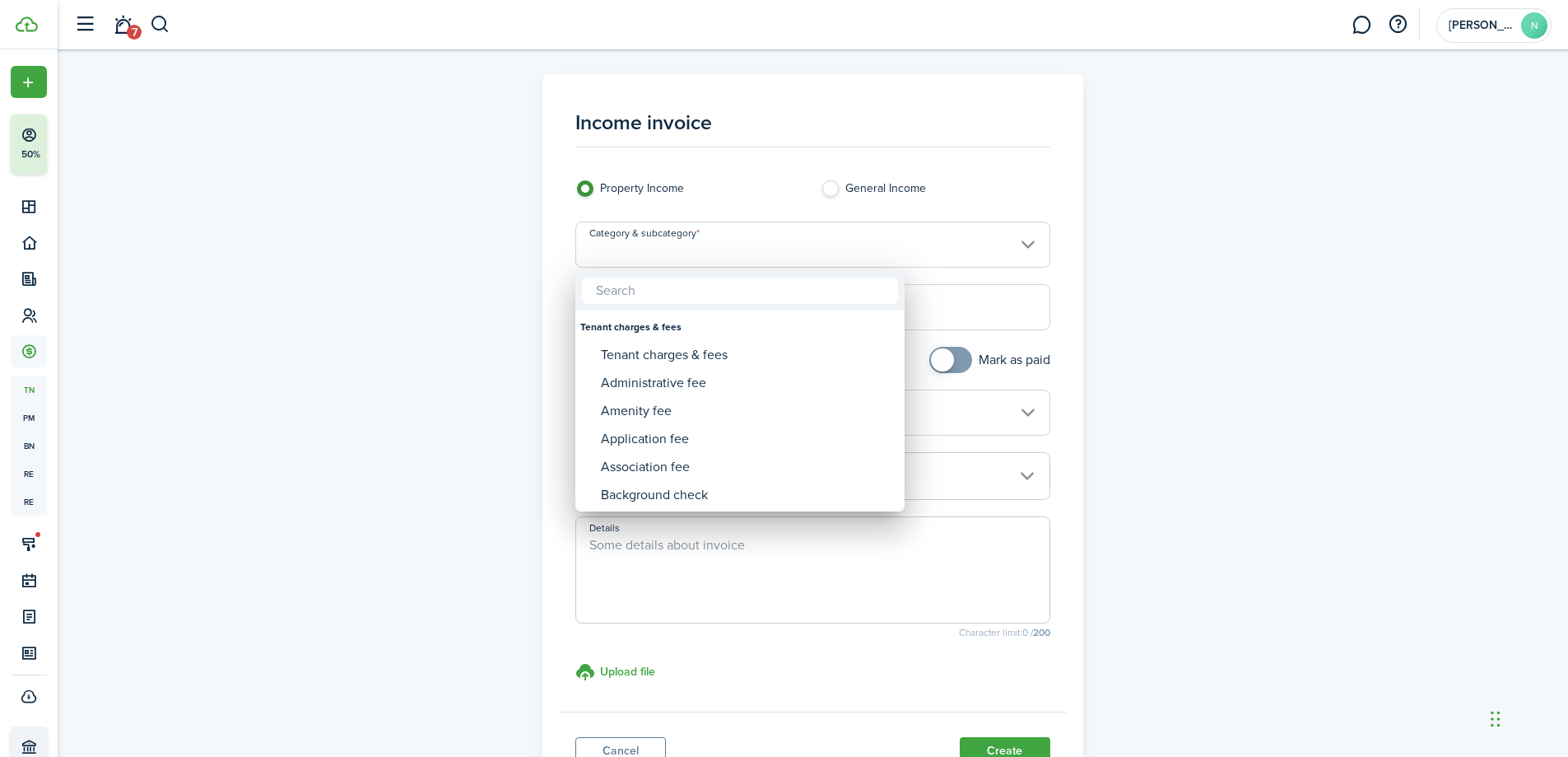
drag, startPoint x: 1447, startPoint y: 299, endPoint x: 1331, endPoint y: 293, distance: 116.2
click at [1445, 299] on div at bounding box center [784, 378] width 1832 height 1020
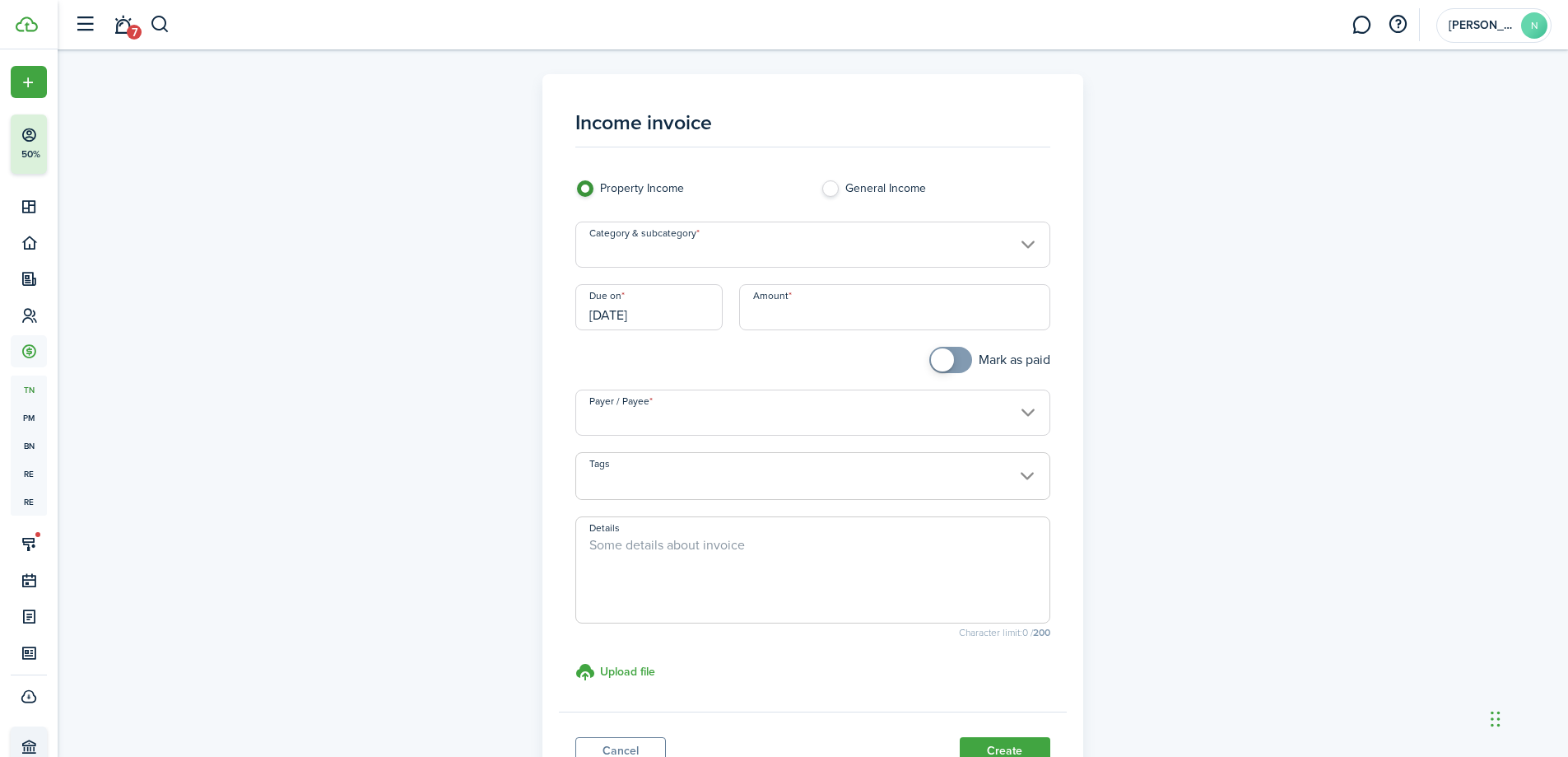
click at [802, 403] on input "Payer / Payee" at bounding box center [813, 412] width 475 height 46
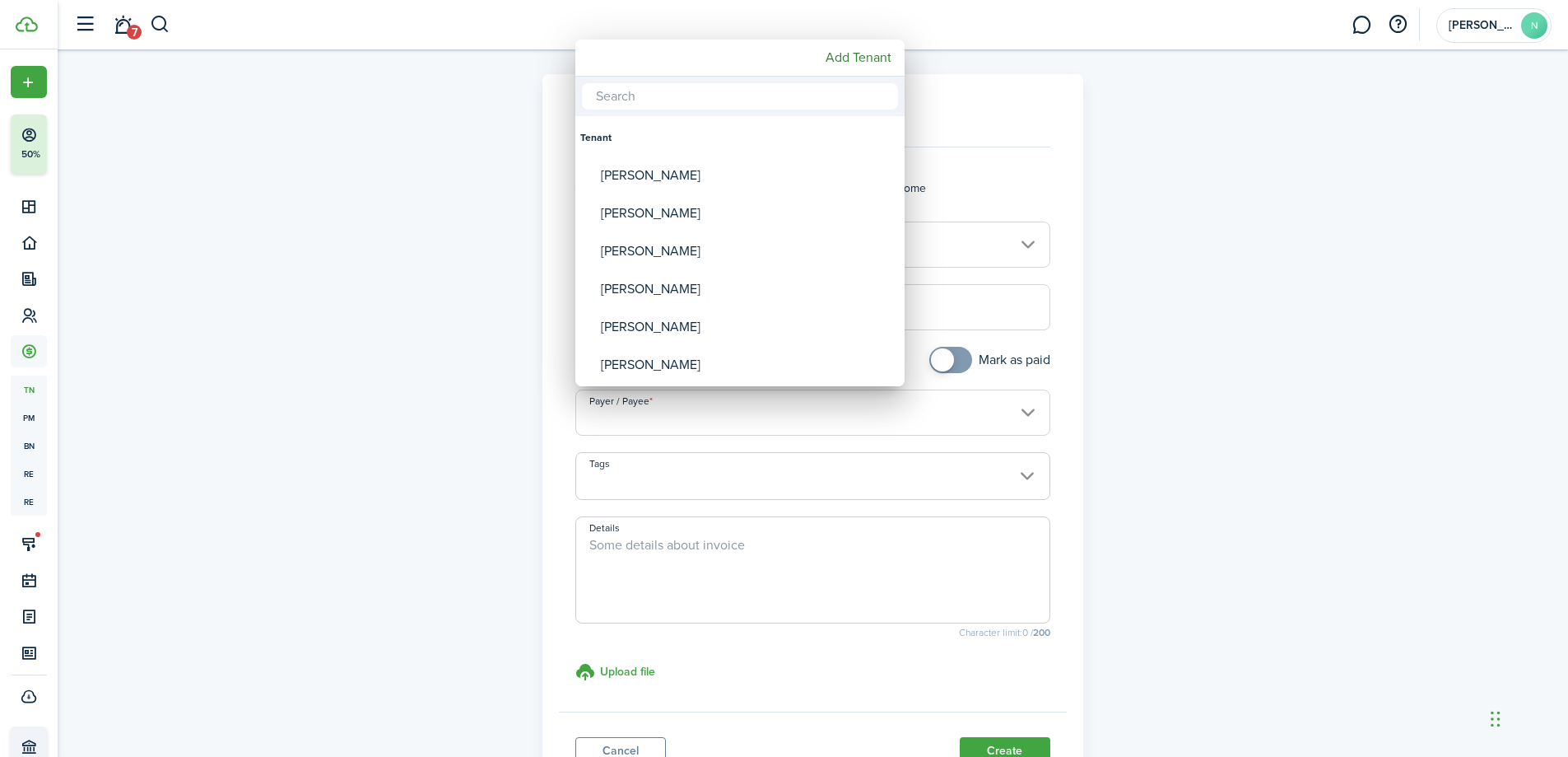
click at [802, 404] on div at bounding box center [784, 378] width 1832 height 1020
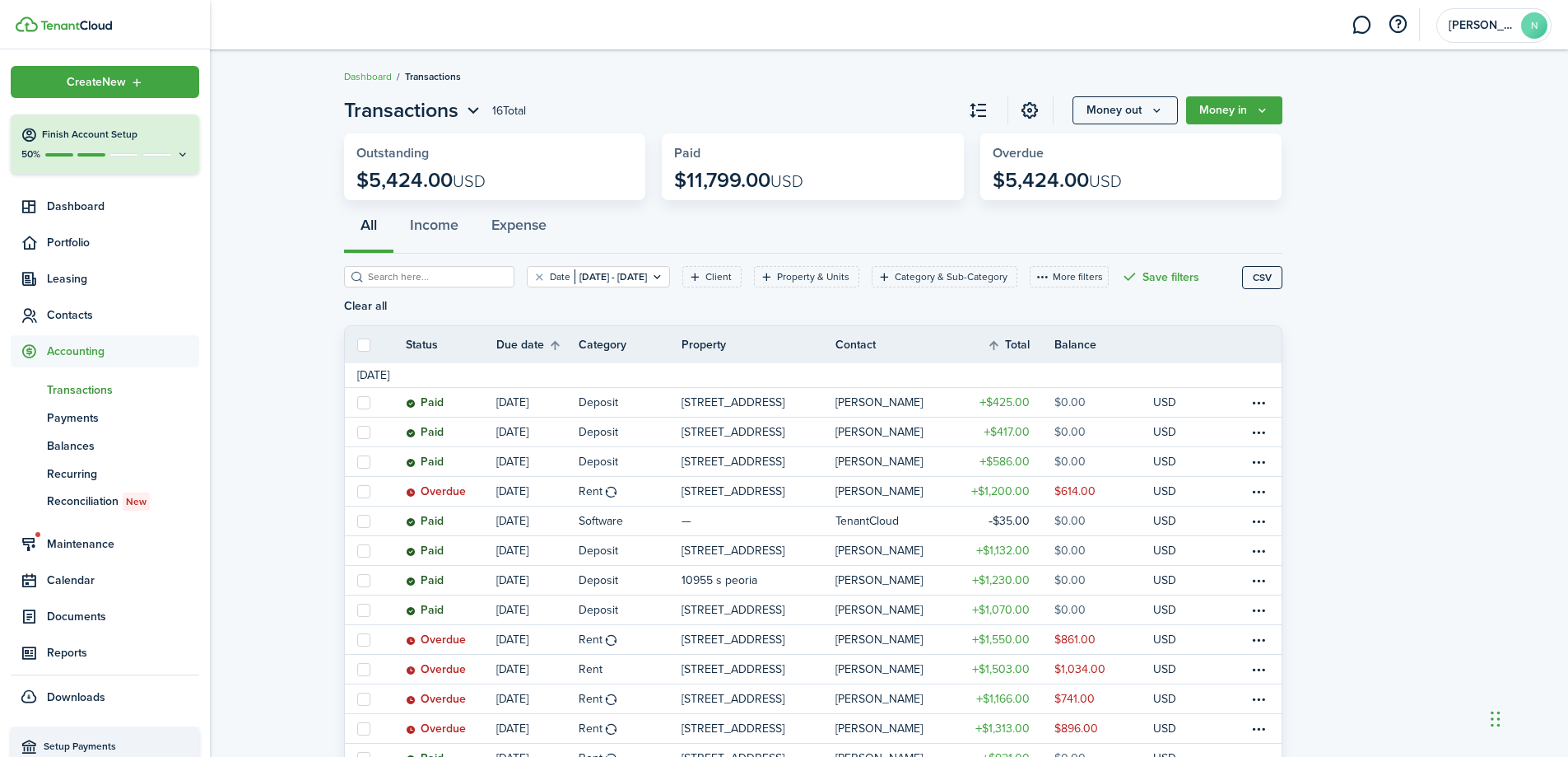
click at [108, 389] on span "Transactions" at bounding box center [123, 390] width 152 height 17
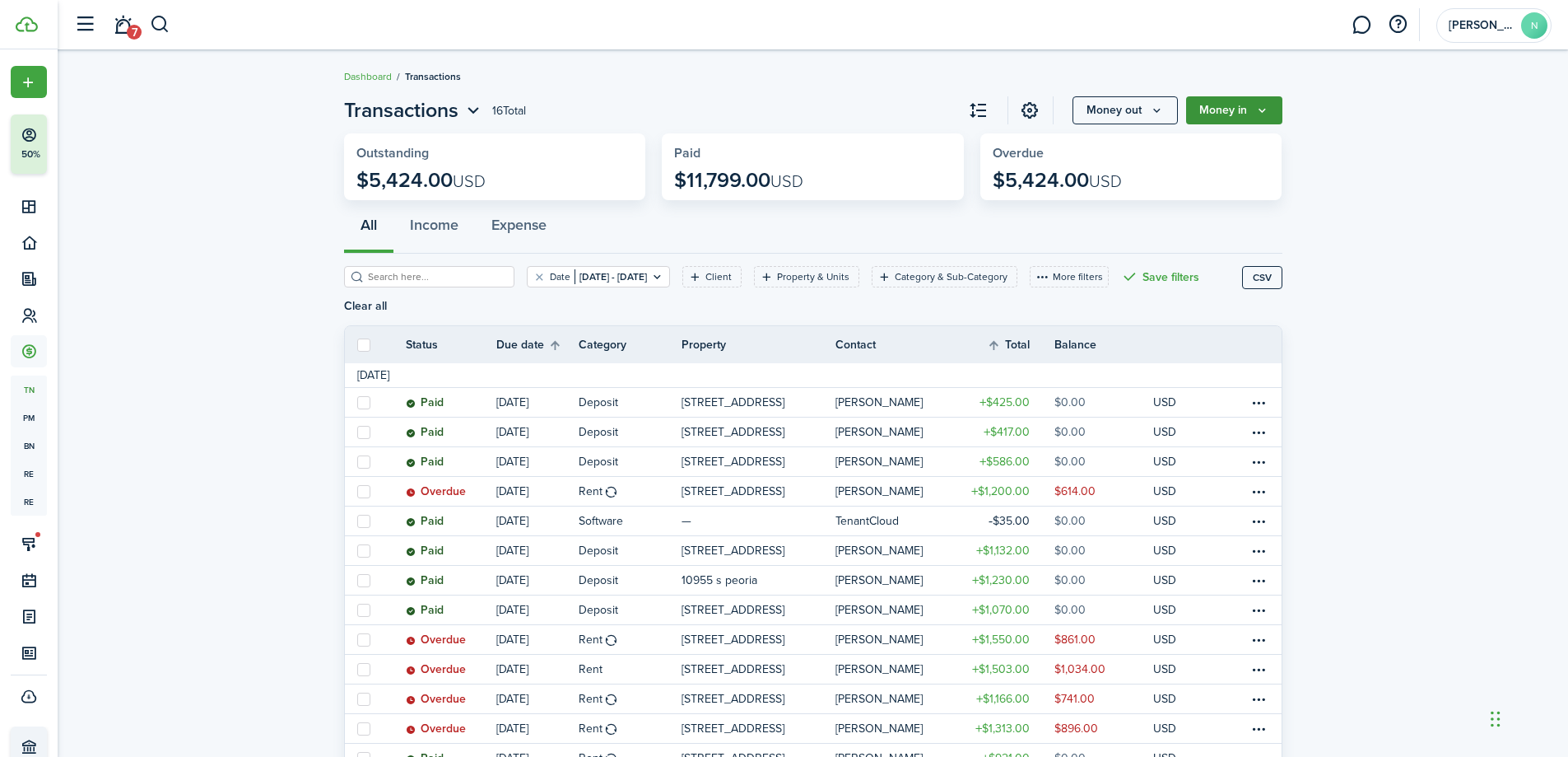
click at [1222, 112] on button "Money in" at bounding box center [1234, 110] width 96 height 28
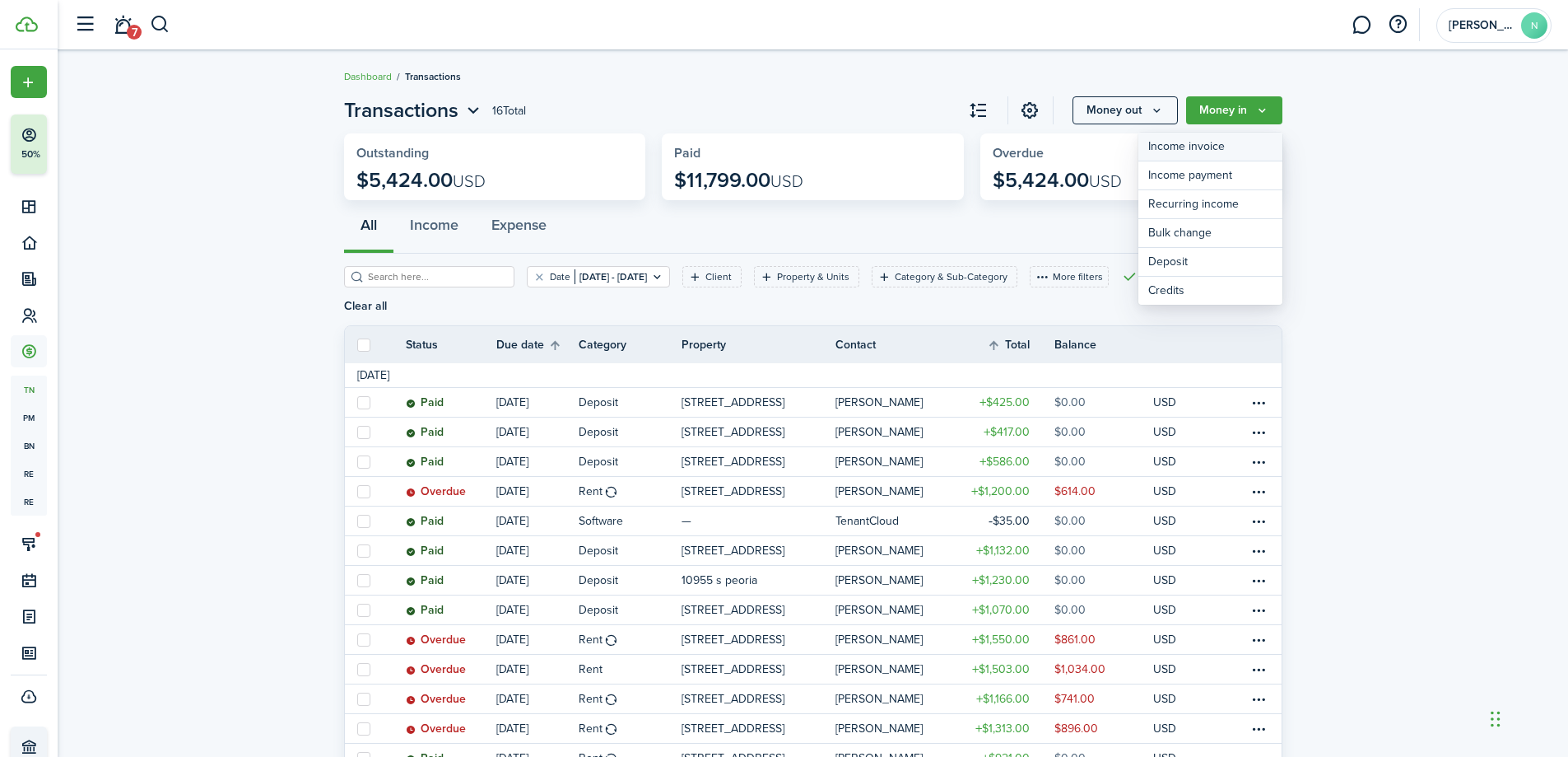
click at [1247, 140] on link "Income invoice" at bounding box center [1210, 147] width 144 height 29
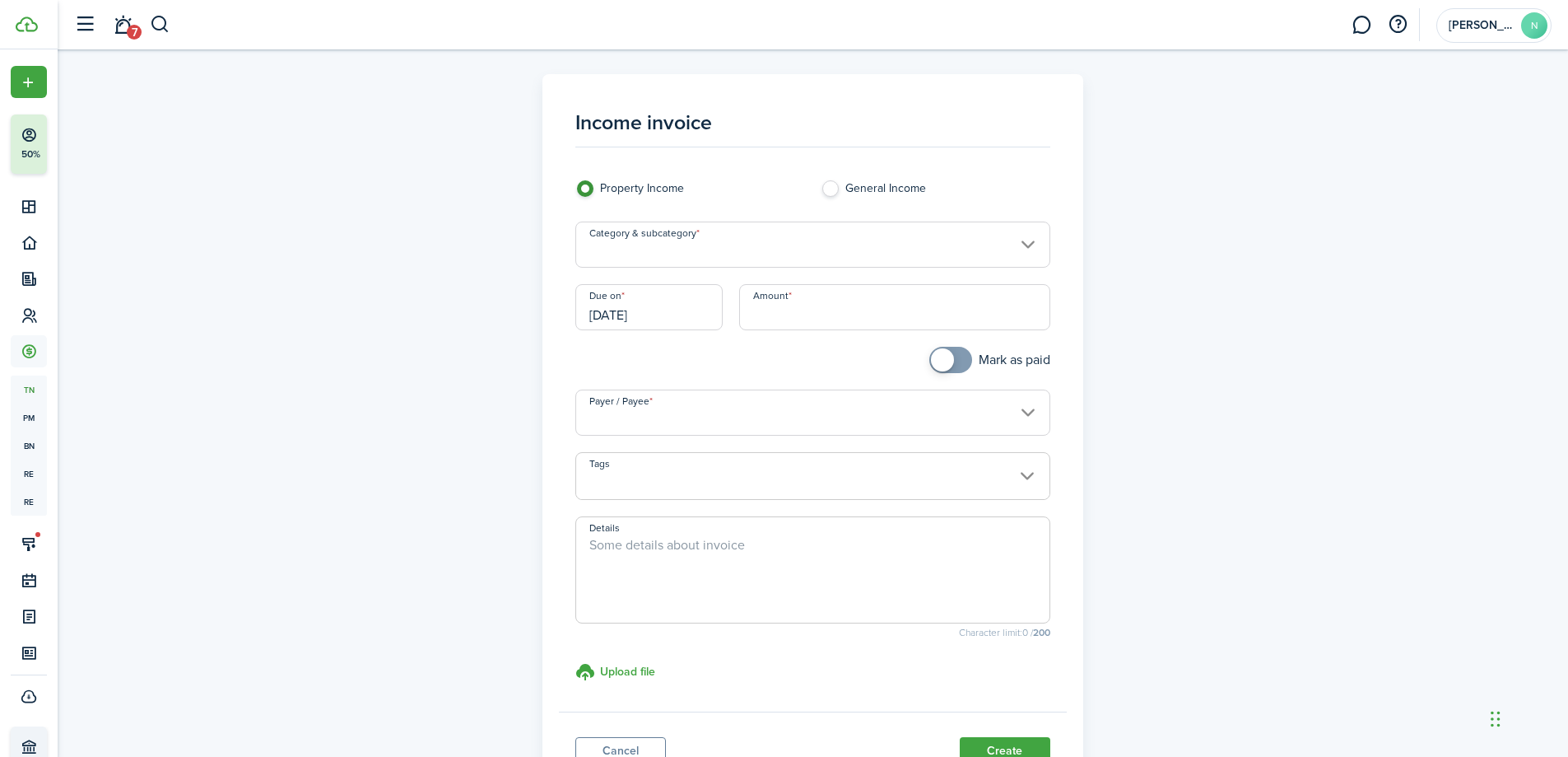
click at [720, 240] on input "Category & subcategory" at bounding box center [813, 244] width 475 height 46
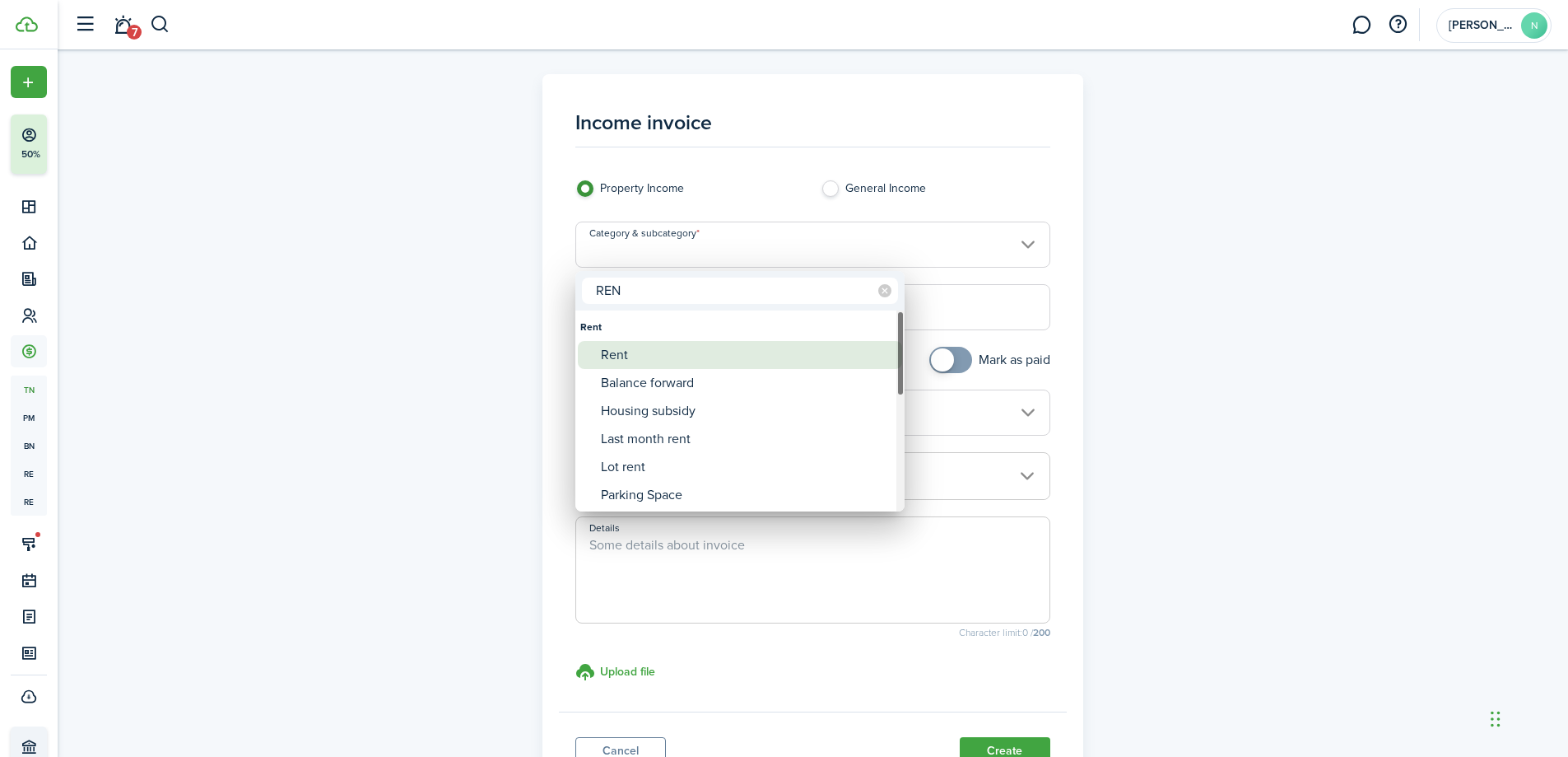
type input "REN"
click at [674, 350] on div "Rent" at bounding box center [747, 354] width 292 height 28
type input "Rent"
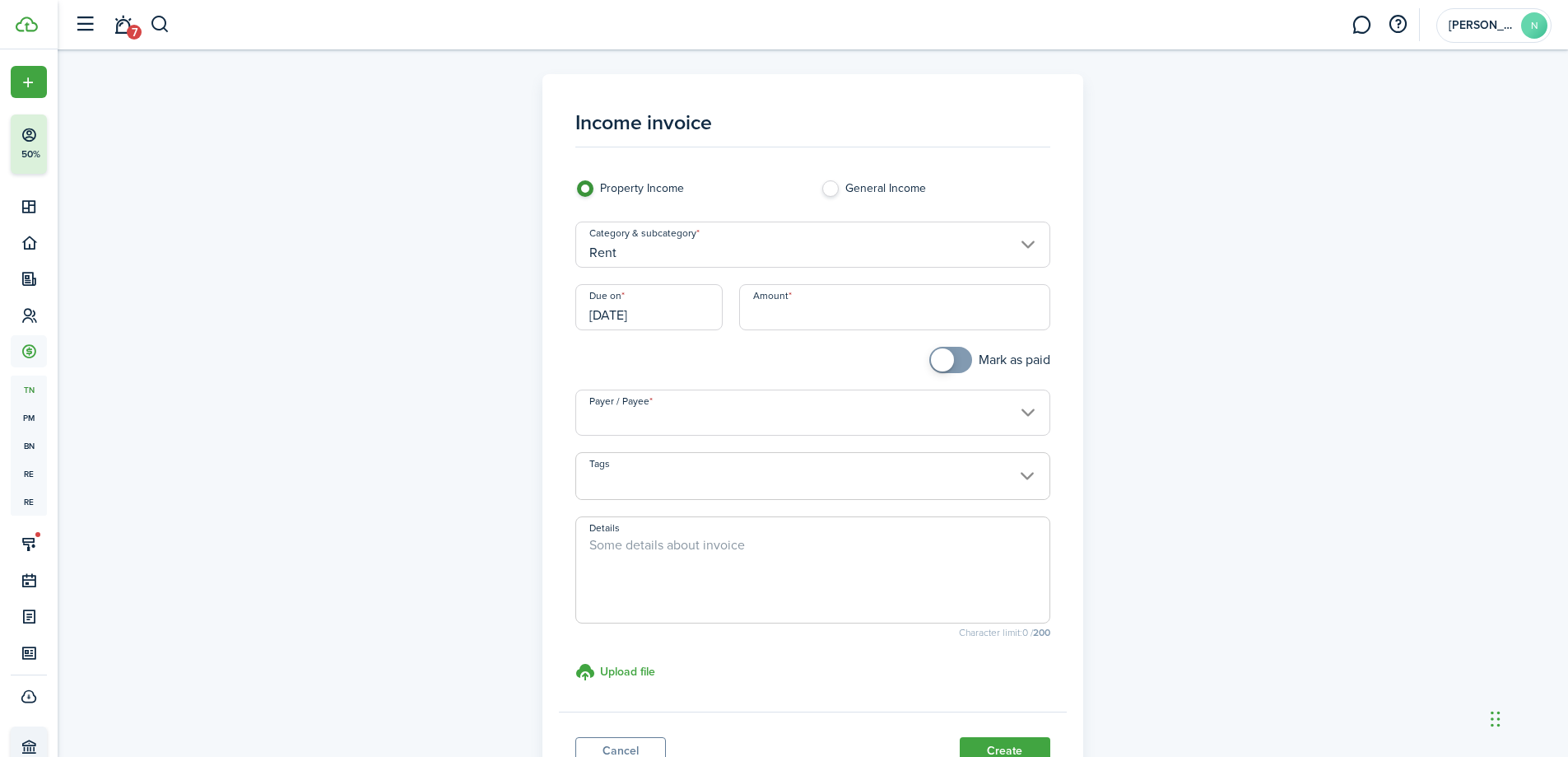
click at [615, 319] on input "[DATE]" at bounding box center [649, 306] width 148 height 46
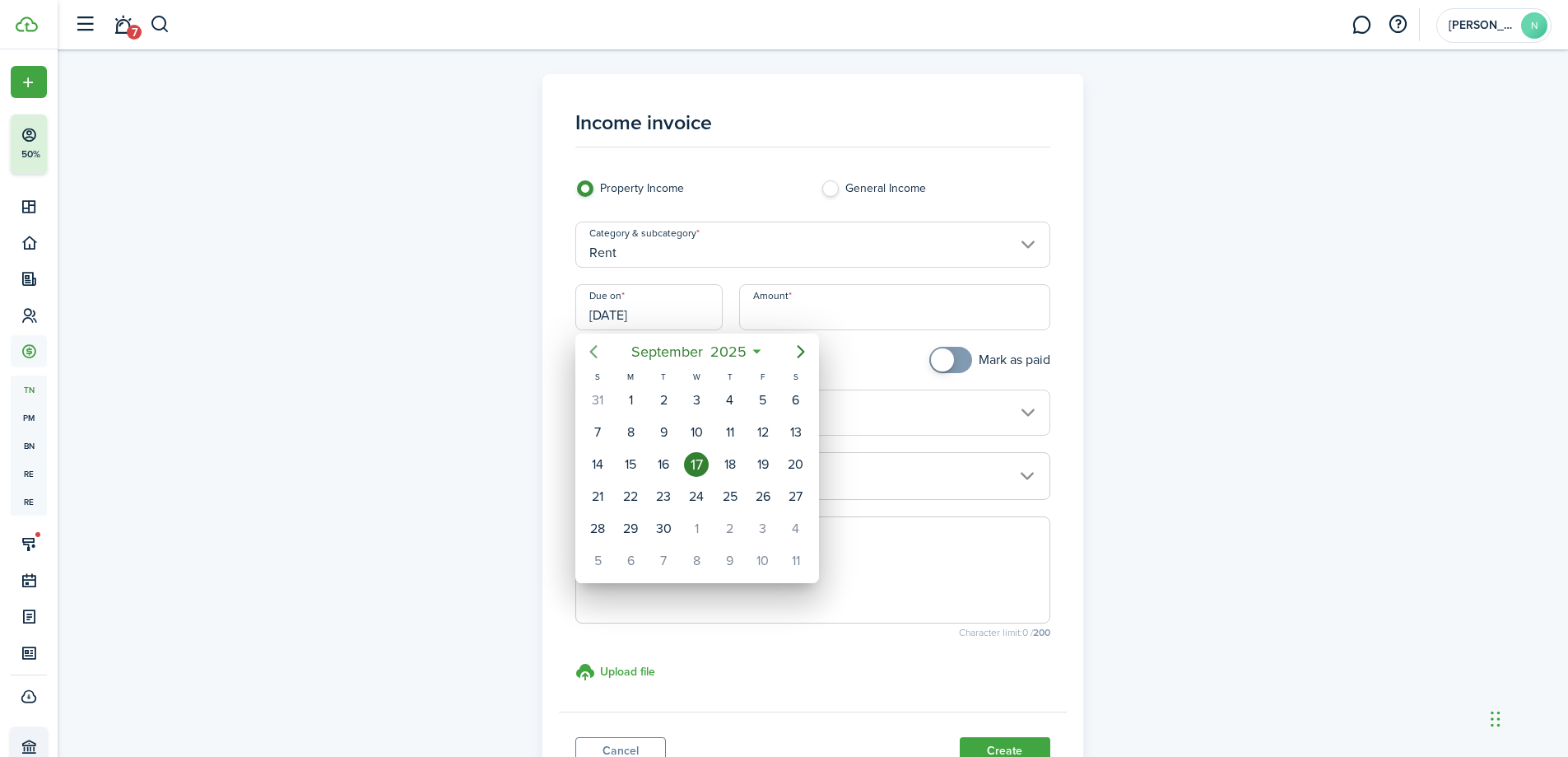
click at [599, 355] on icon "Previous page" at bounding box center [594, 352] width 20 height 20
click at [598, 355] on icon "Previous page" at bounding box center [594, 352] width 20 height 20
click at [606, 403] on div "1" at bounding box center [597, 400] width 24 height 24
type input "[DATE]"
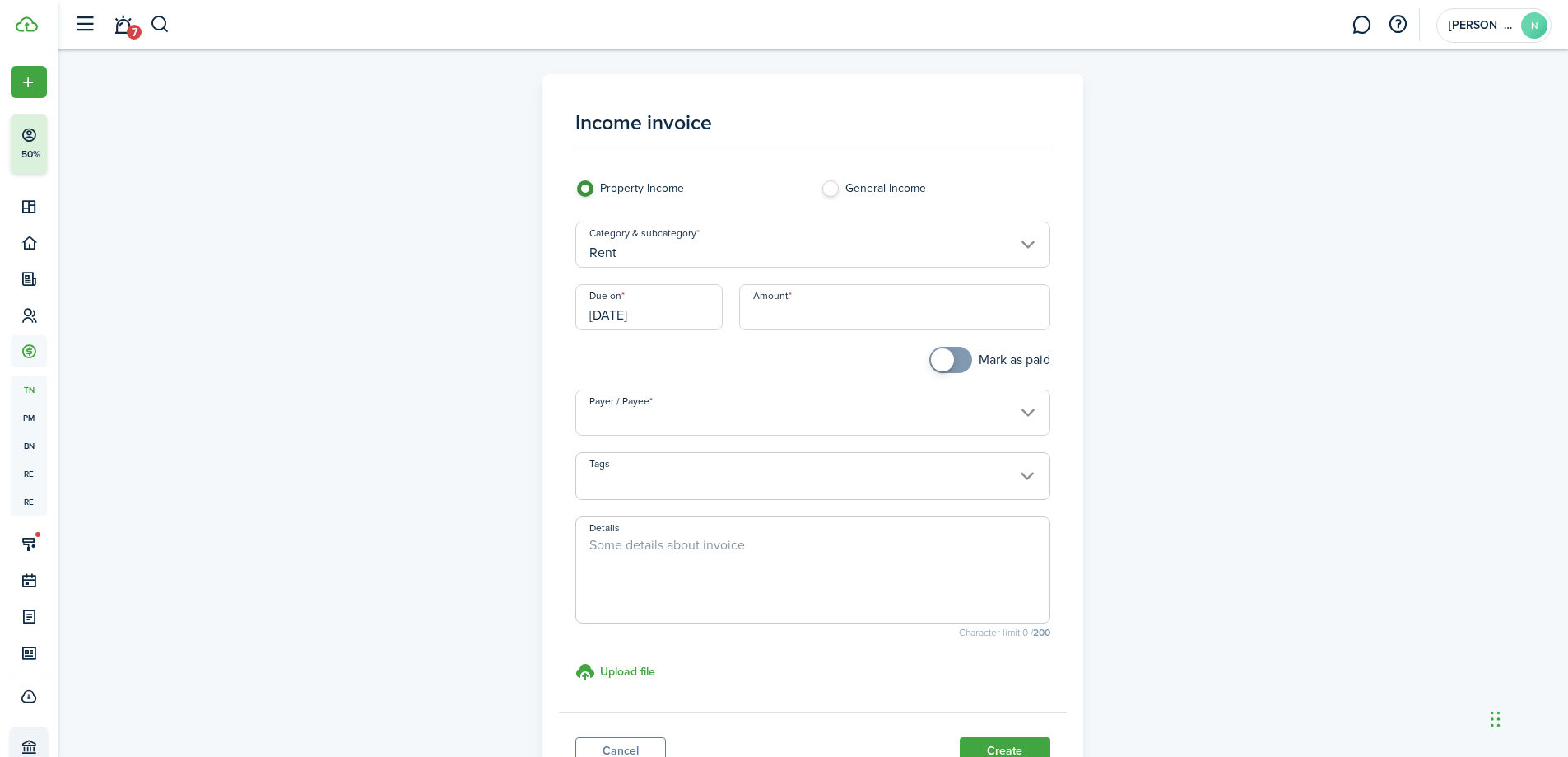
click at [856, 312] on input "Amount" at bounding box center [895, 306] width 311 height 46
type input "$1,503.00"
click at [706, 364] on div at bounding box center [690, 367] width 246 height 43
click at [723, 408] on input "Payer / Payee" at bounding box center [813, 412] width 475 height 46
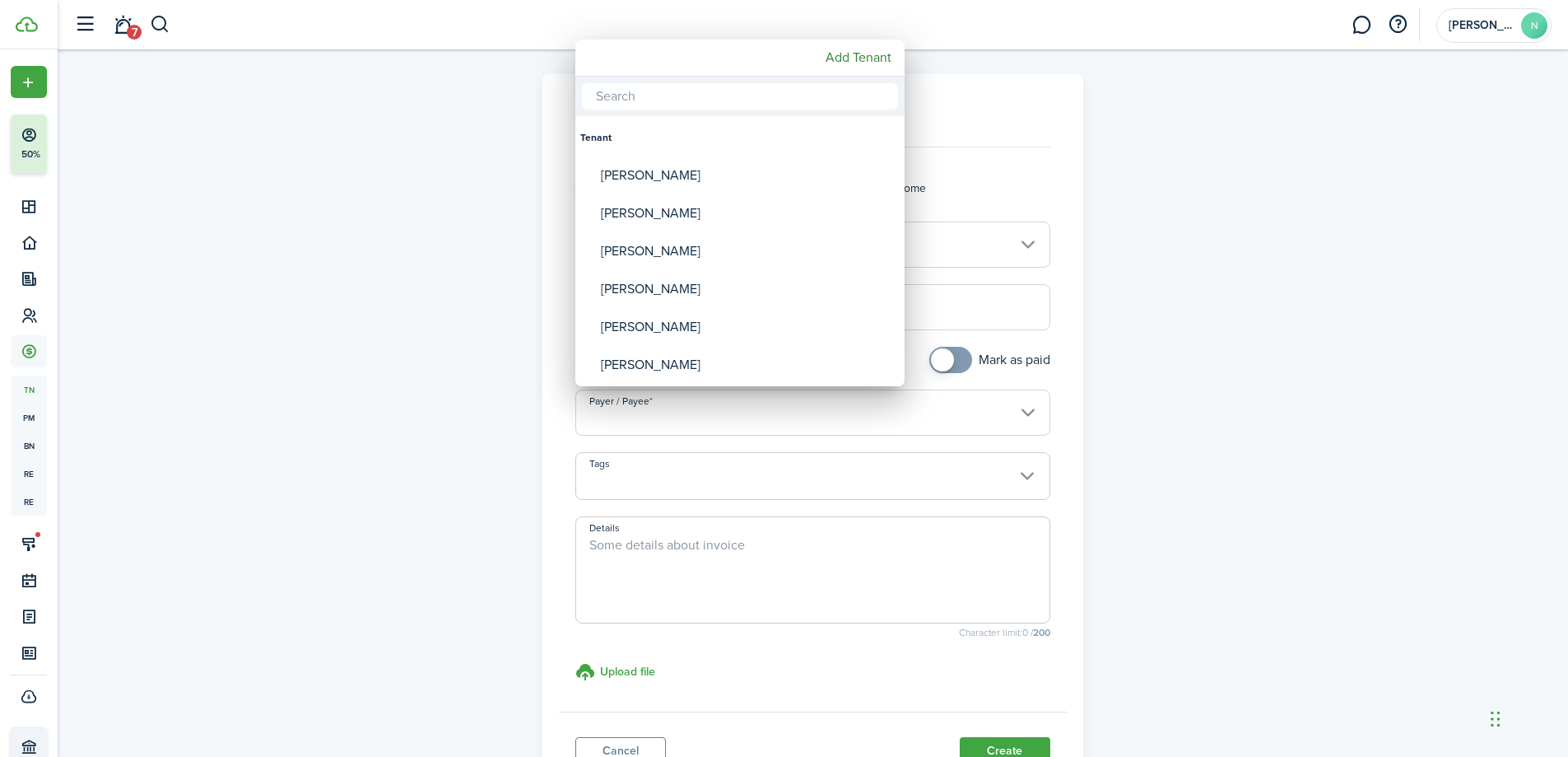
click at [723, 408] on div at bounding box center [784, 378] width 1832 height 1020
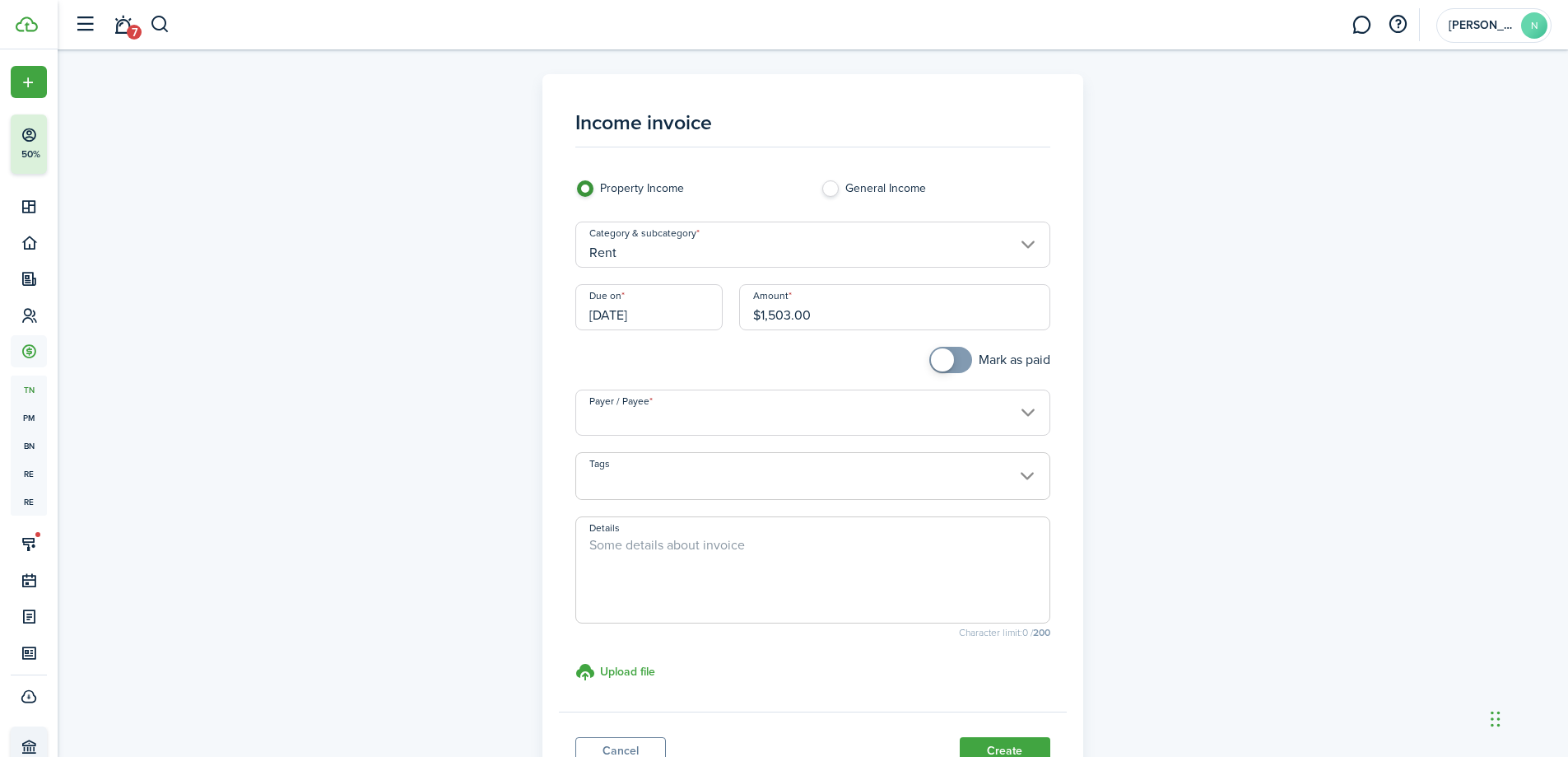
click at [733, 413] on input "Payer / Payee" at bounding box center [813, 412] width 475 height 46
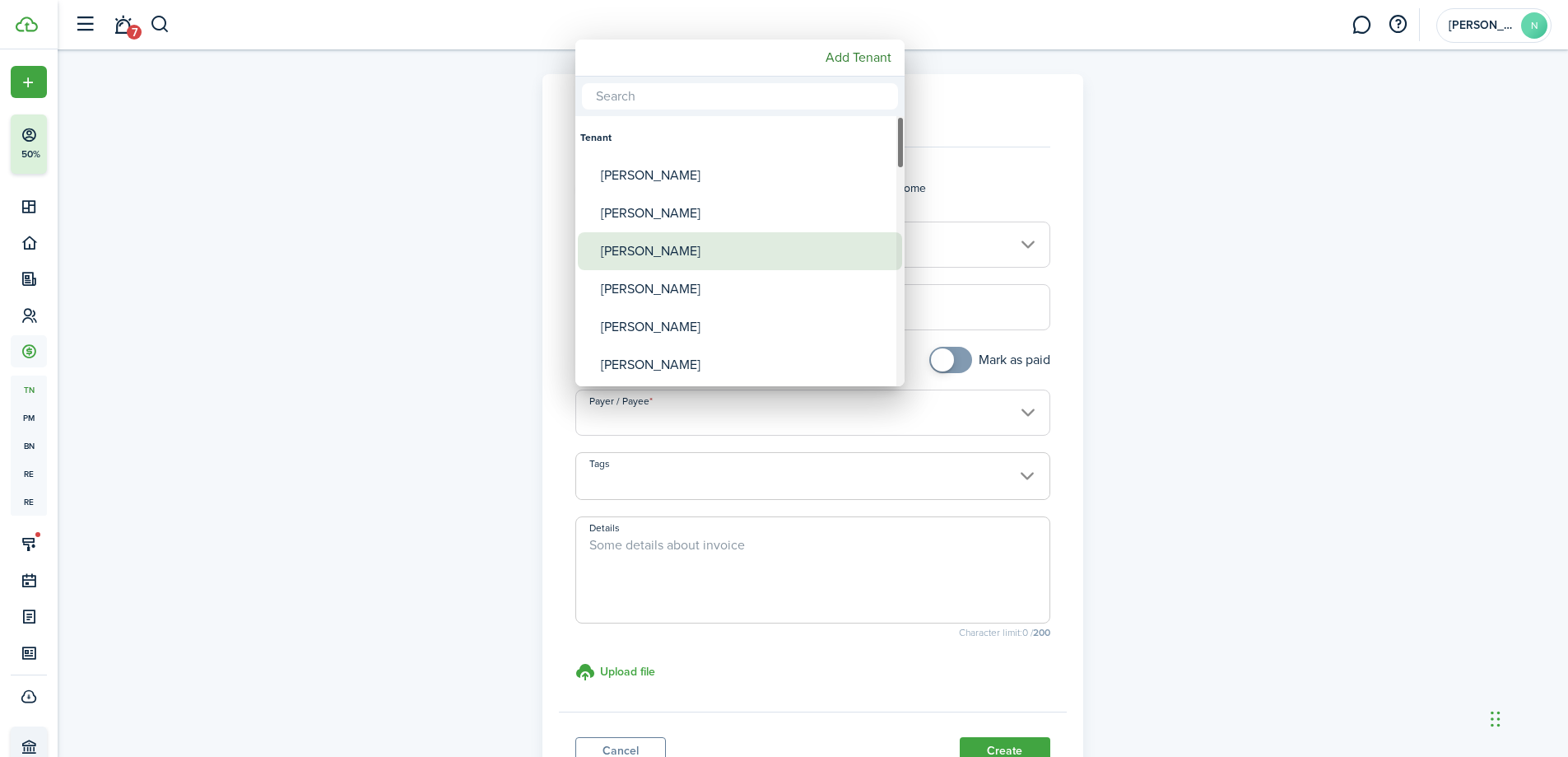
click at [795, 240] on div "[PERSON_NAME]" at bounding box center [747, 251] width 292 height 38
type input "[PERSON_NAME]"
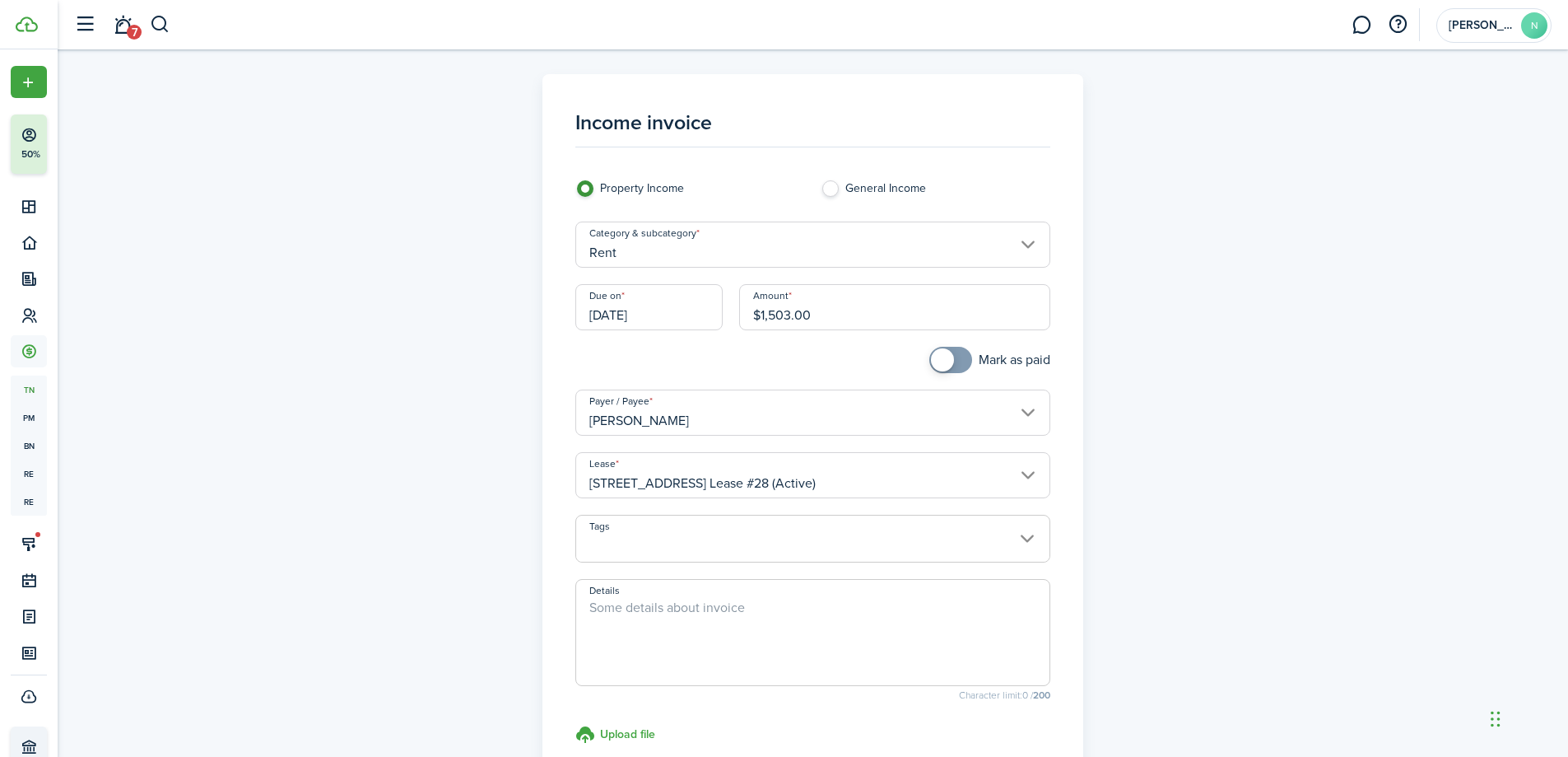
click at [702, 365] on div at bounding box center [690, 367] width 246 height 43
click at [722, 376] on div at bounding box center [690, 367] width 246 height 43
click at [674, 615] on textarea "Details" at bounding box center [813, 636] width 473 height 79
type textarea "j"
type textarea "JUNE RENT"
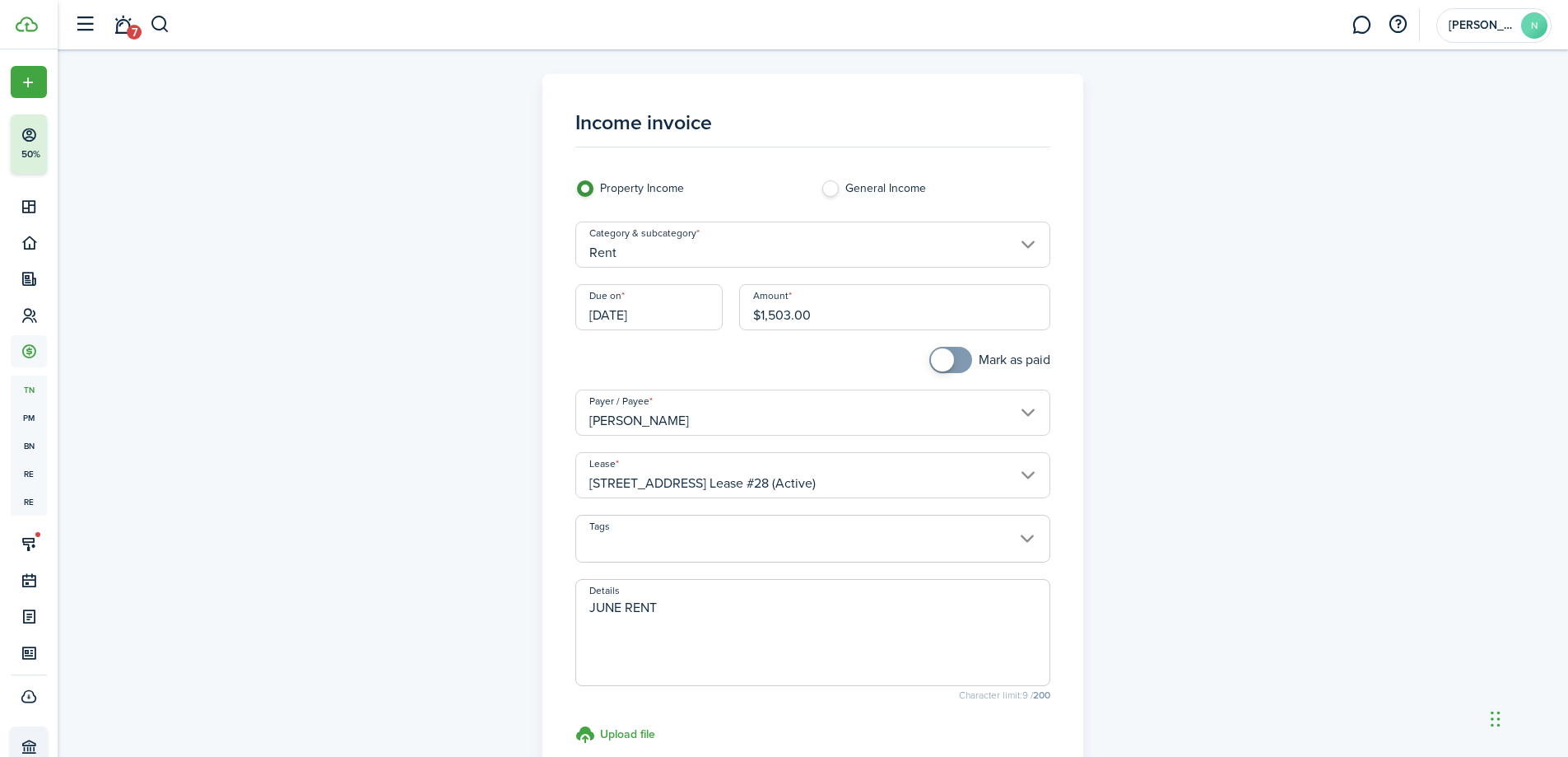
click at [1268, 418] on div "Income invoice Property Income General Income Category & subcategory Rent Due o…" at bounding box center [814, 467] width 955 height 786
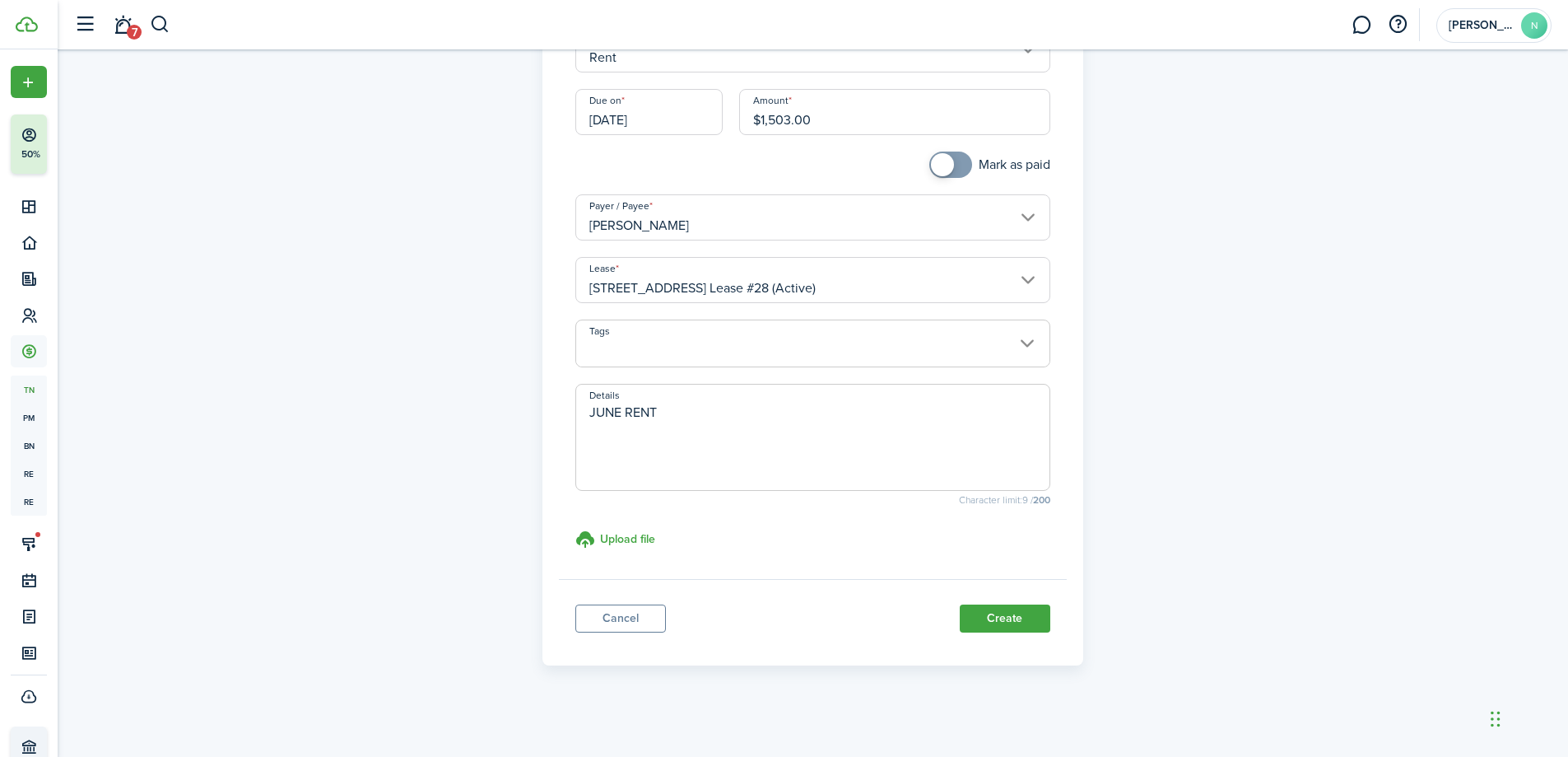
scroll to position [199, 0]
drag, startPoint x: 1007, startPoint y: 615, endPoint x: 1050, endPoint y: 626, distance: 44.4
click at [1010, 614] on button "Create" at bounding box center [1005, 615] width 91 height 28
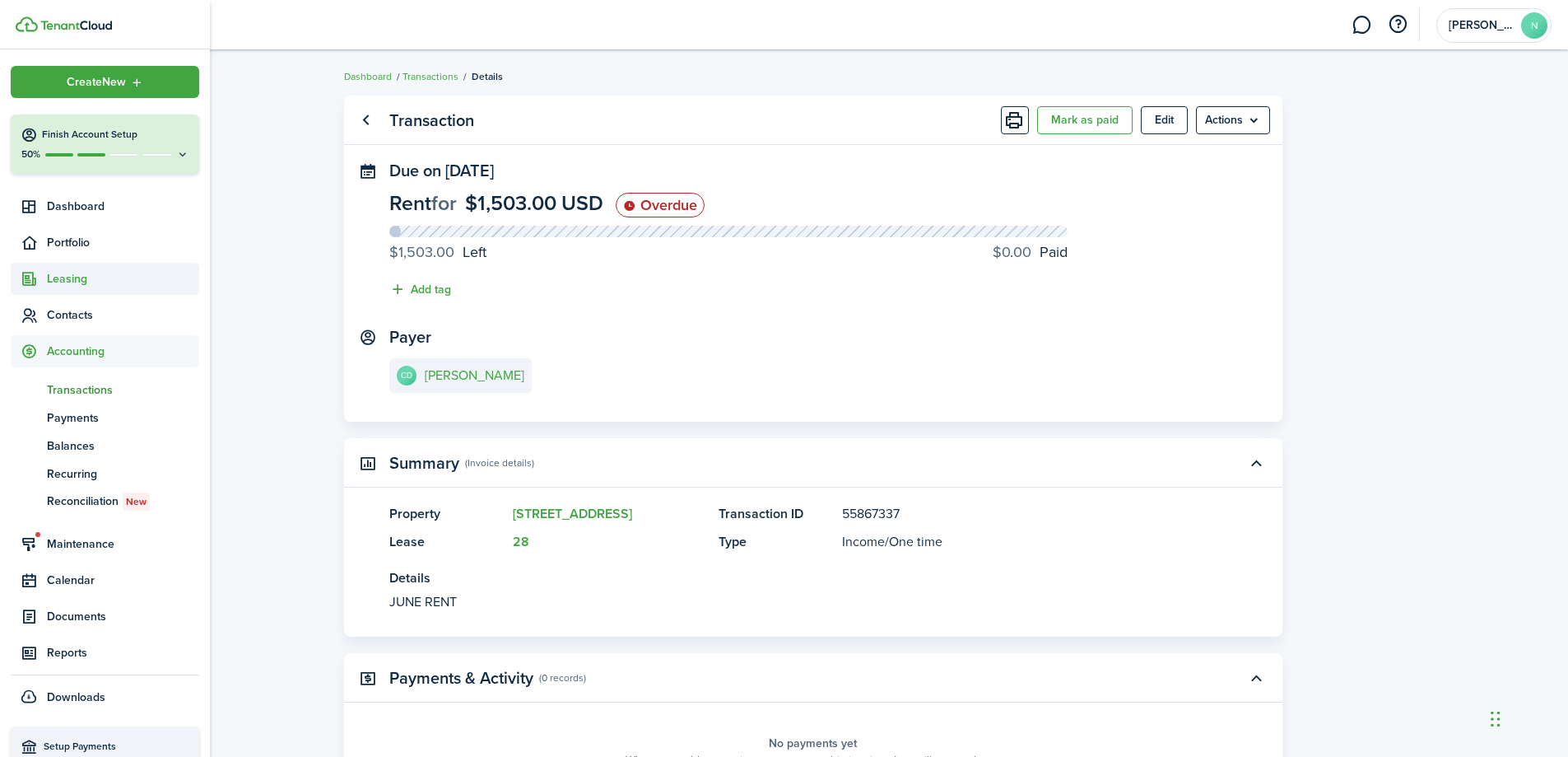
click at [104, 274] on span "Leasing" at bounding box center [123, 278] width 152 height 17
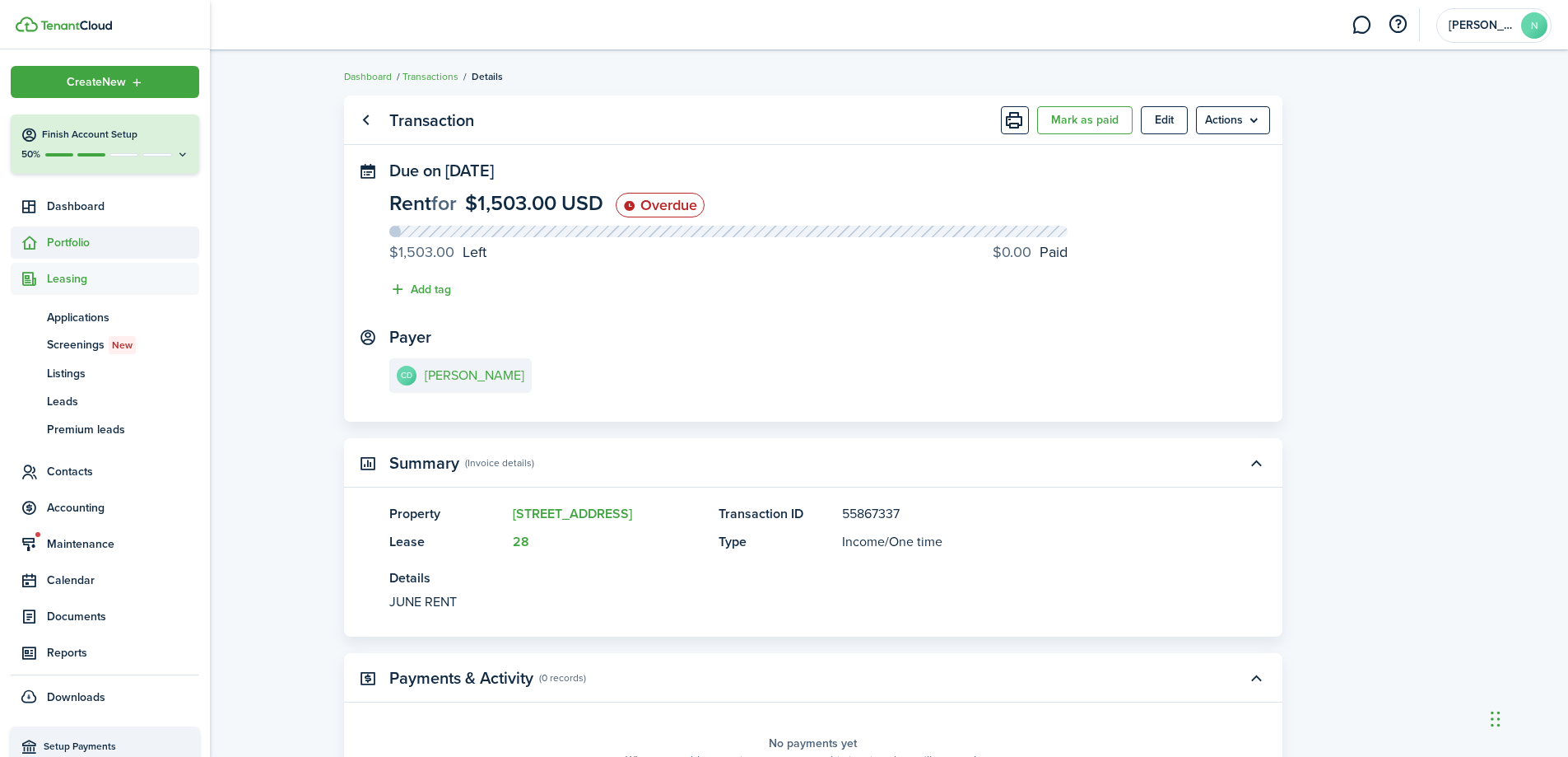
click at [98, 238] on span "Portfolio" at bounding box center [123, 242] width 152 height 17
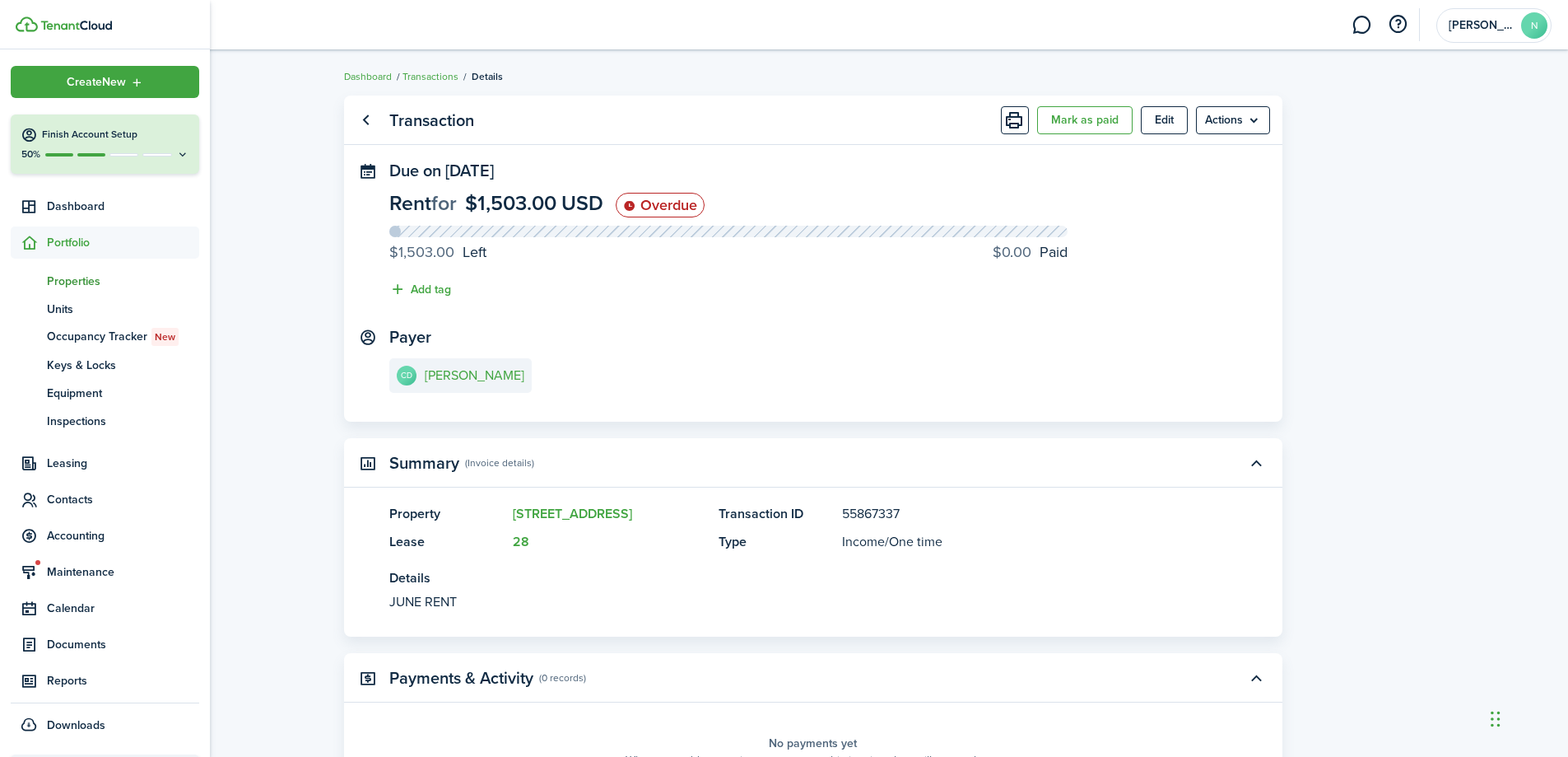
click at [102, 277] on span "Properties" at bounding box center [123, 281] width 152 height 17
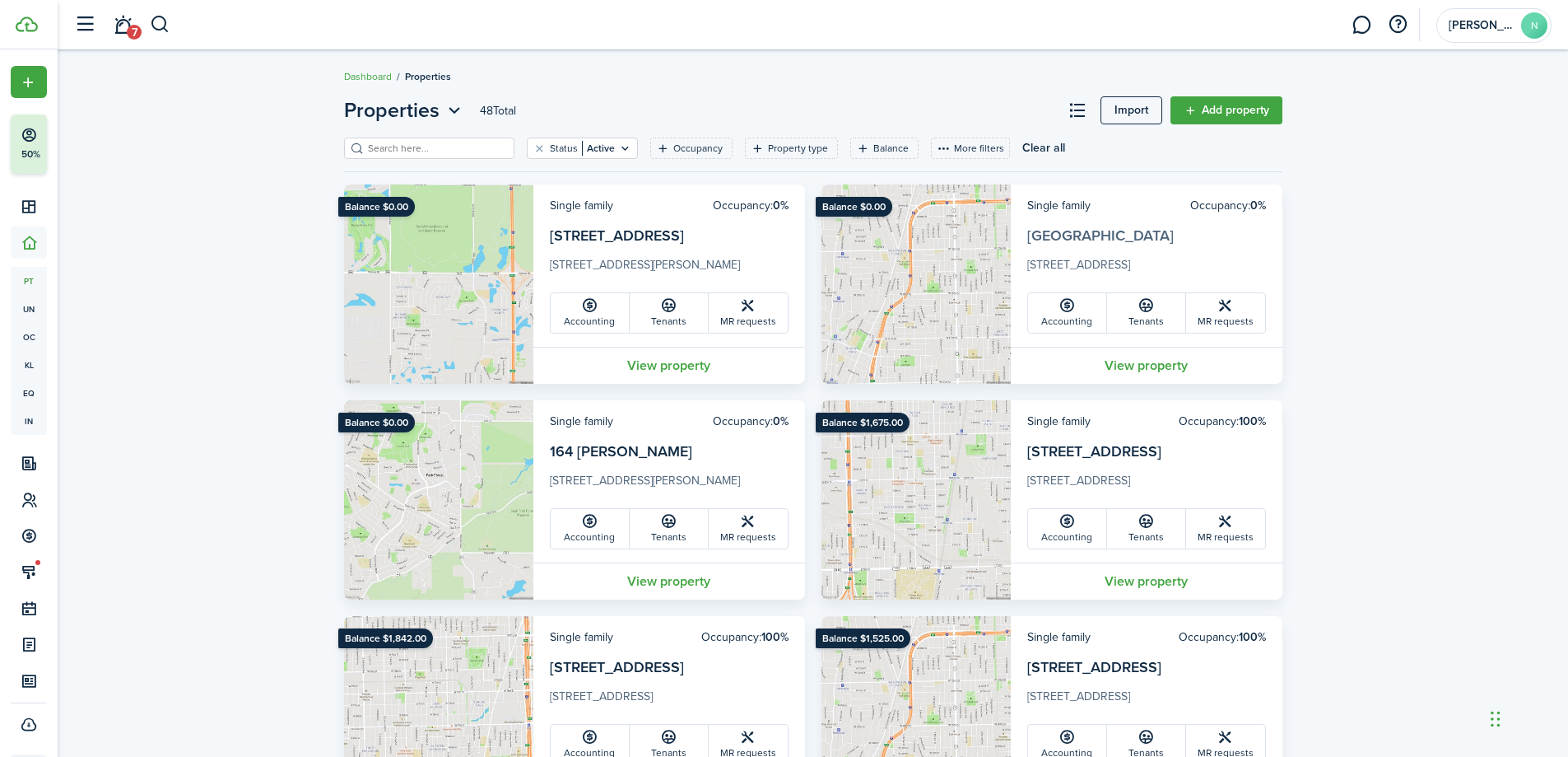
click at [1070, 240] on link "[GEOGRAPHIC_DATA]" at bounding box center [1101, 236] width 147 height 22
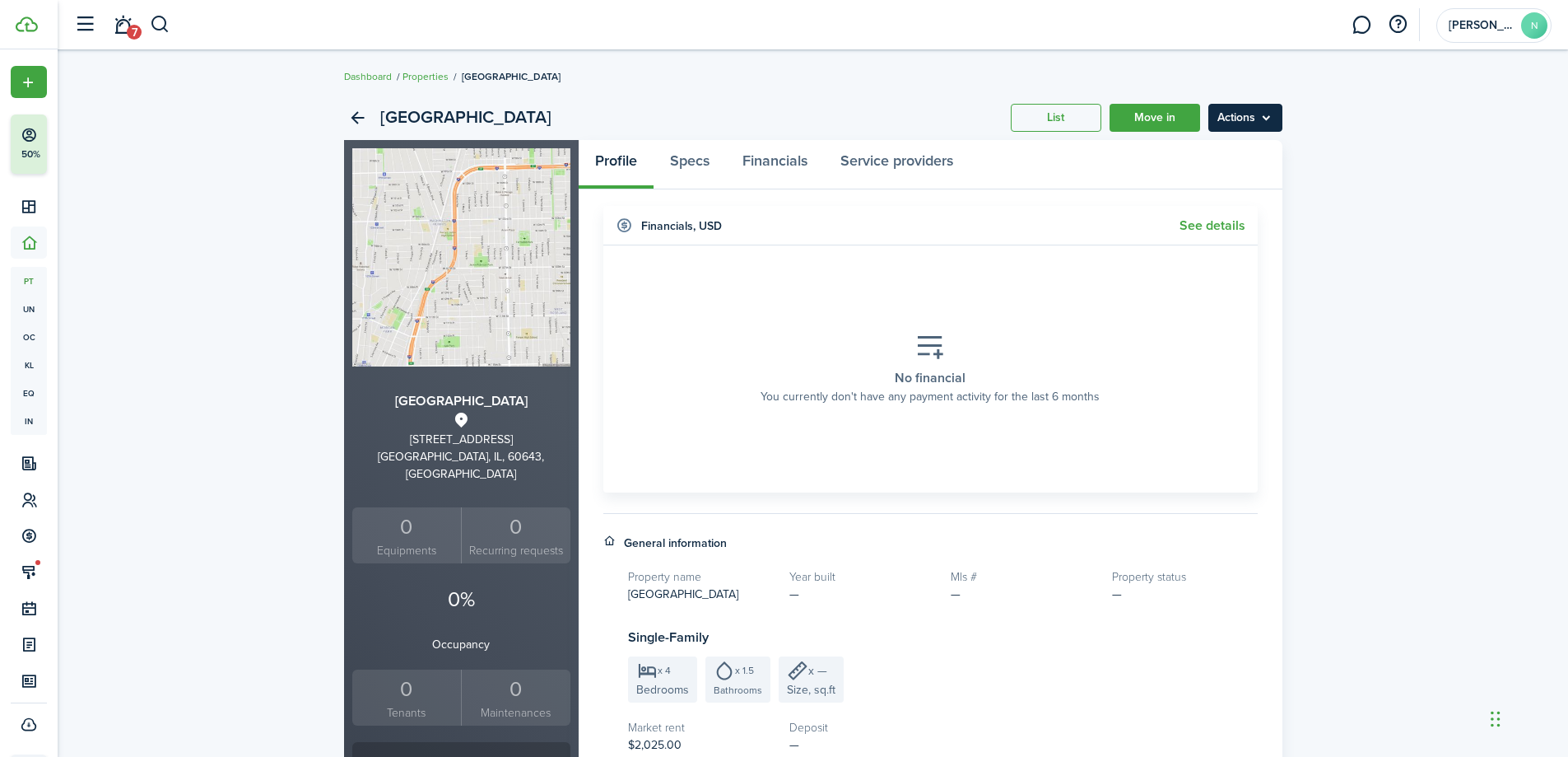
click at [1272, 115] on menu-btn "Actions" at bounding box center [1245, 117] width 74 height 28
click at [396, 121] on h2 "[GEOGRAPHIC_DATA]" at bounding box center [466, 117] width 171 height 28
click at [264, 140] on div "[GEOGRAPHIC_DATA] List Move in Actions [STREET_ADDRESS] [STREET_ADDRESS] 0 Equi…" at bounding box center [813, 636] width 1511 height 1097
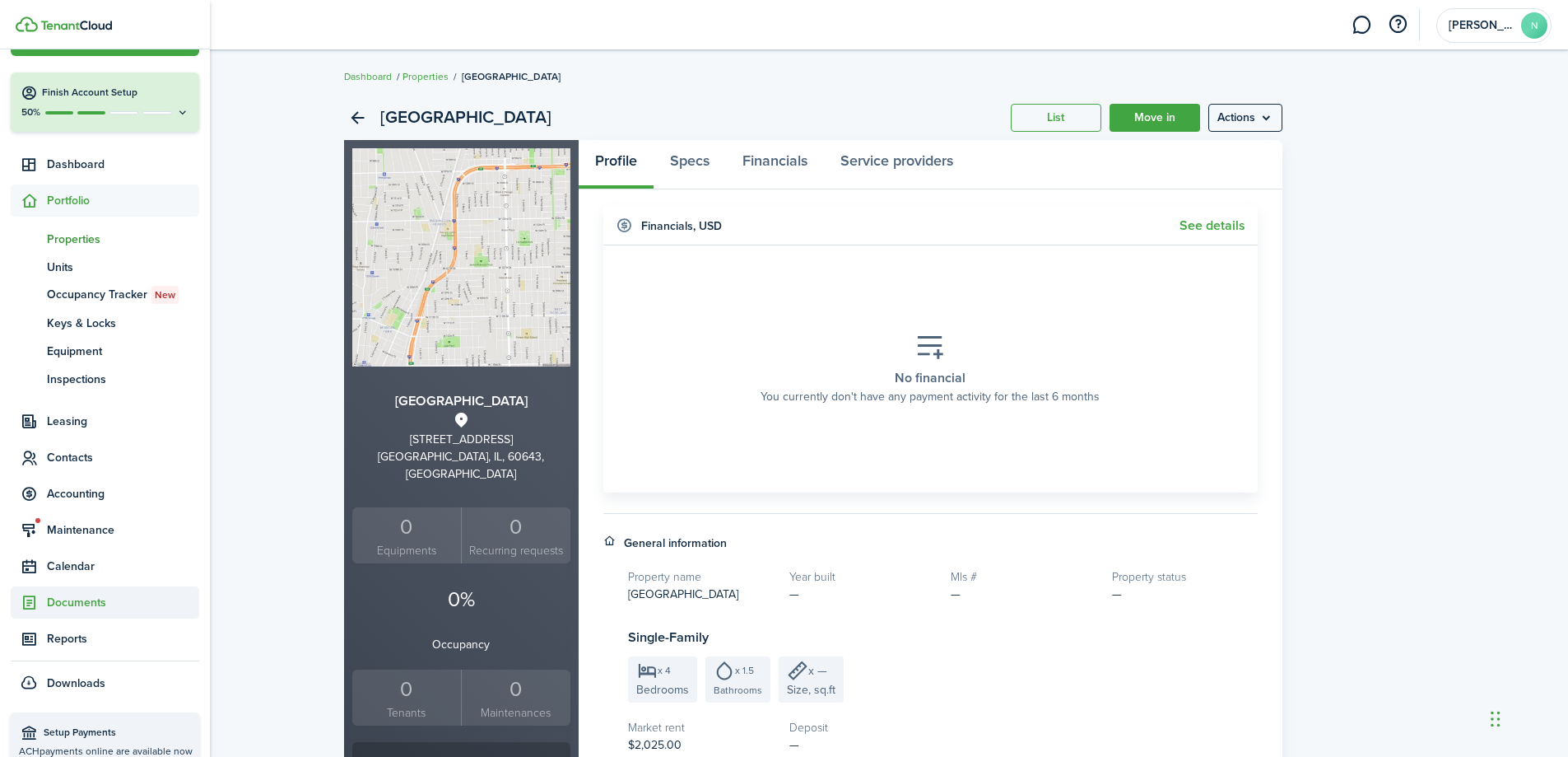
scroll to position [64, 0]
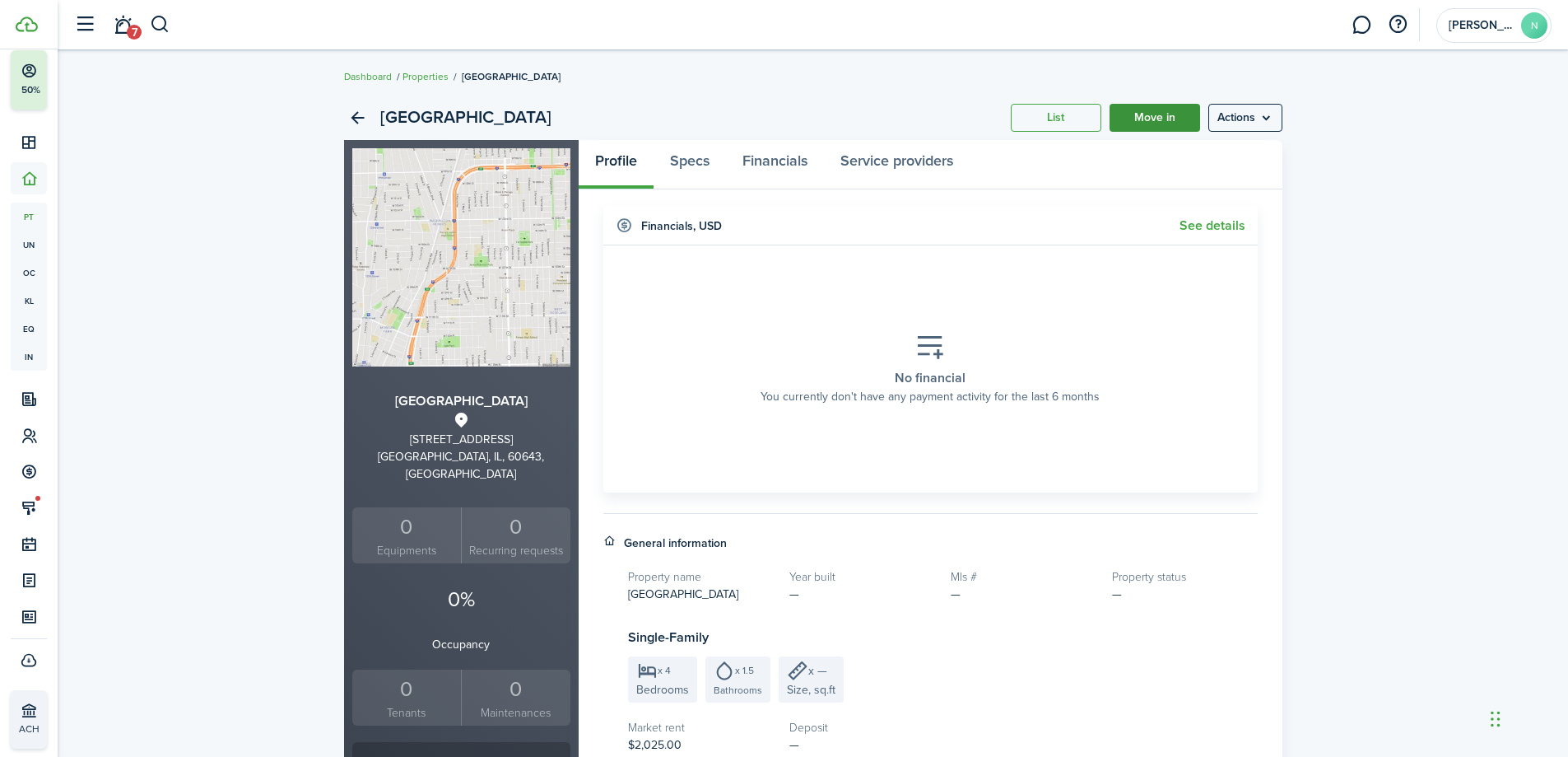
click at [1174, 118] on link "Move in" at bounding box center [1155, 117] width 91 height 28
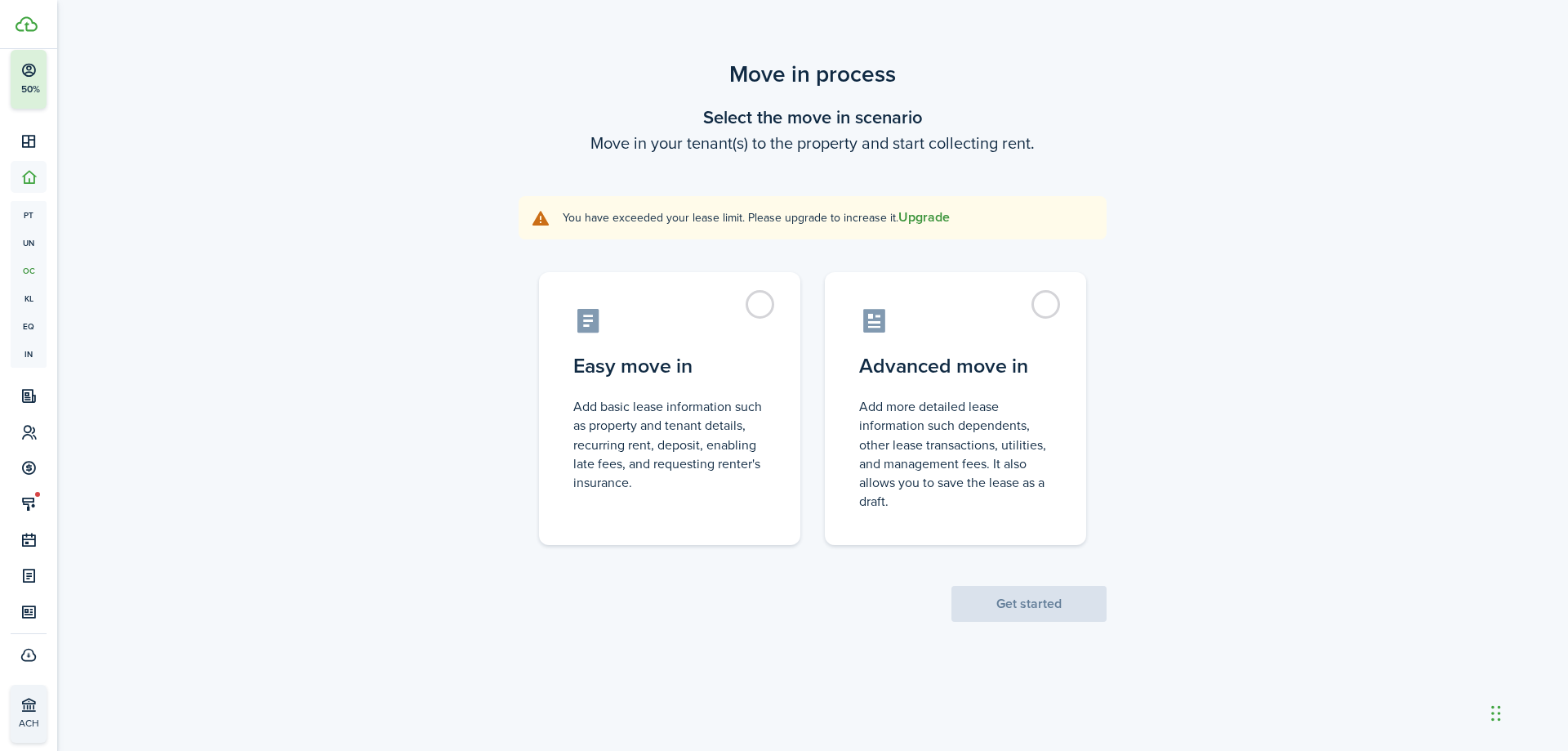
click at [931, 213] on button "Upgrade" at bounding box center [923, 217] width 51 height 14
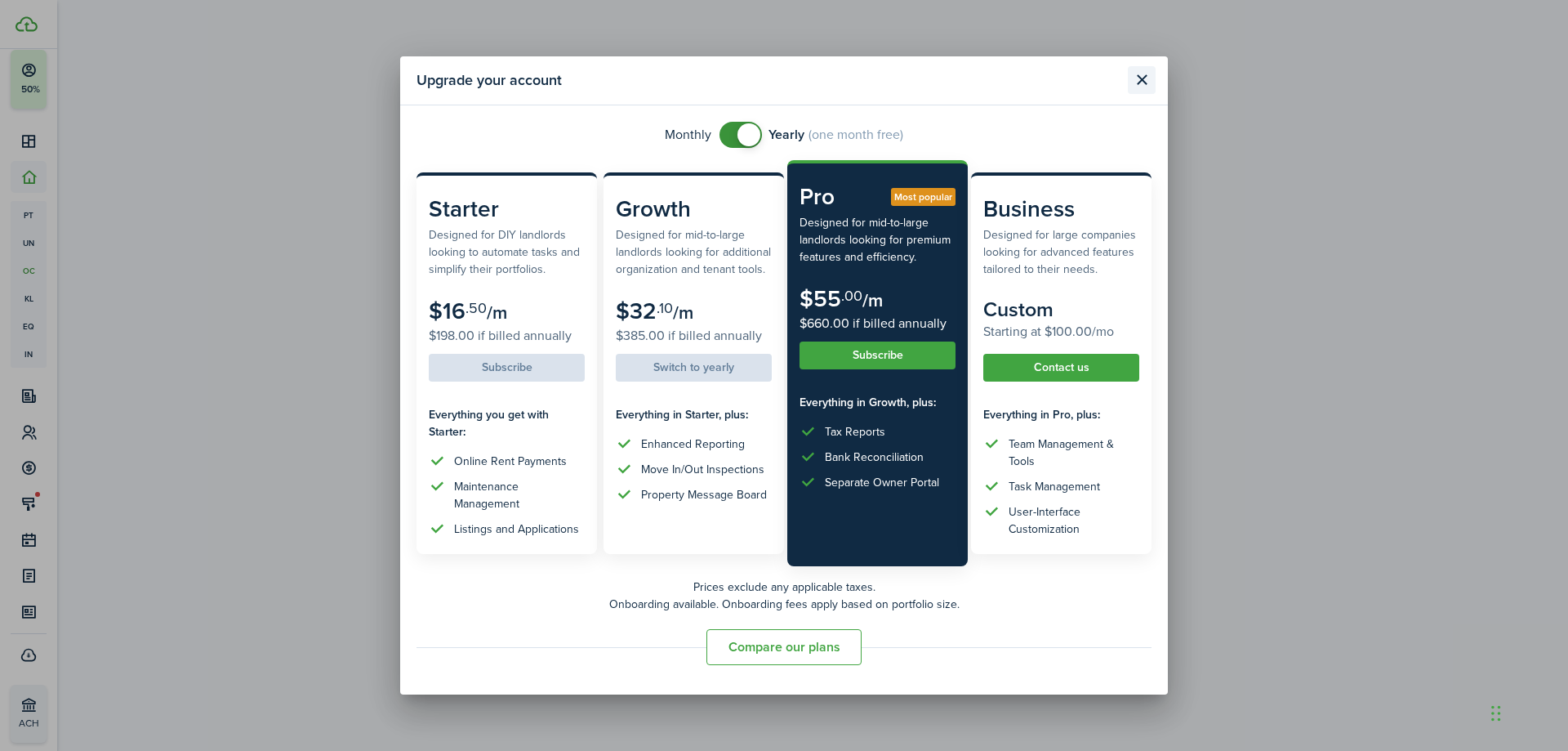
click at [1144, 83] on button "Close modal" at bounding box center [1141, 80] width 28 height 28
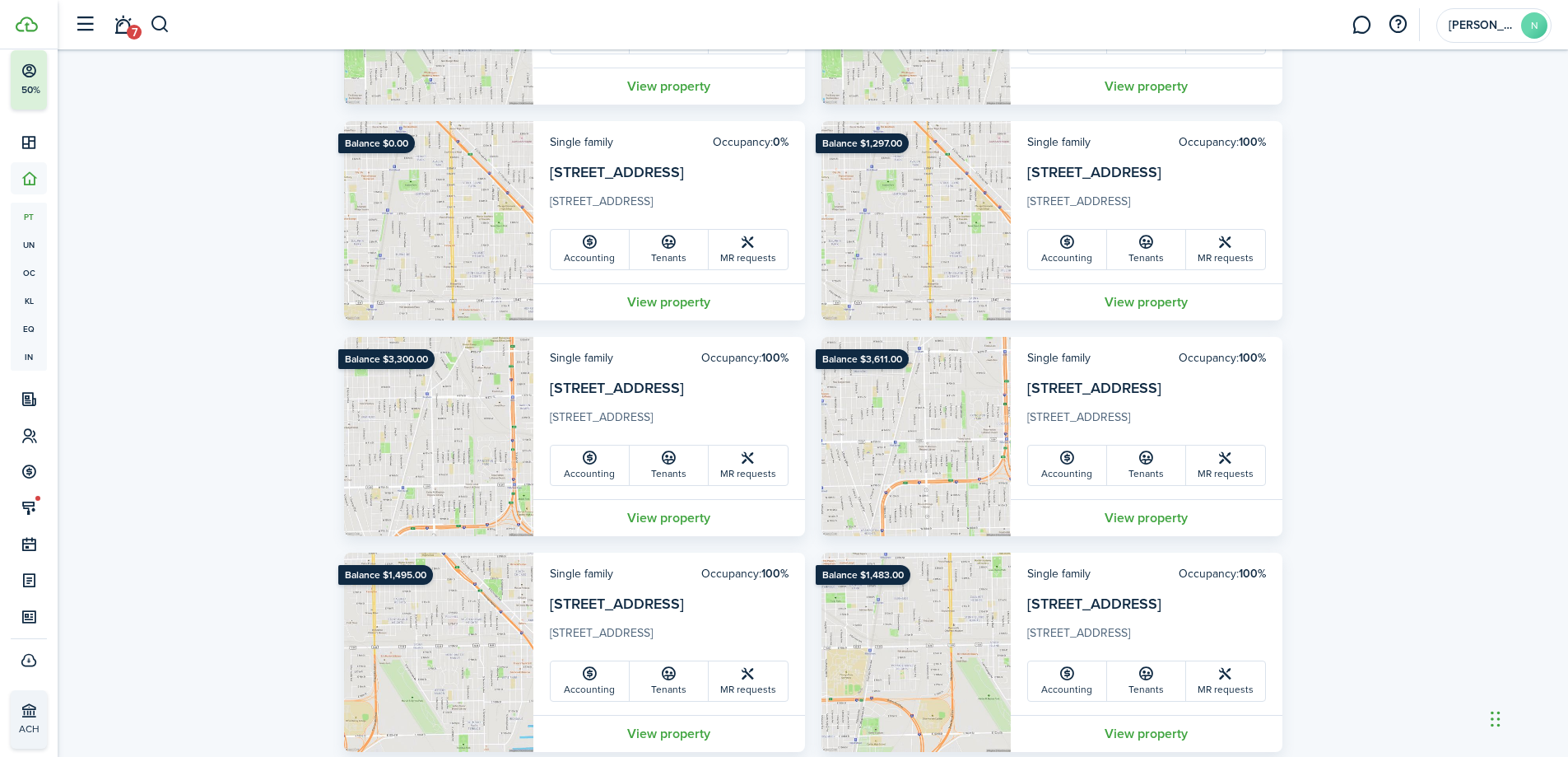
scroll to position [3029, 0]
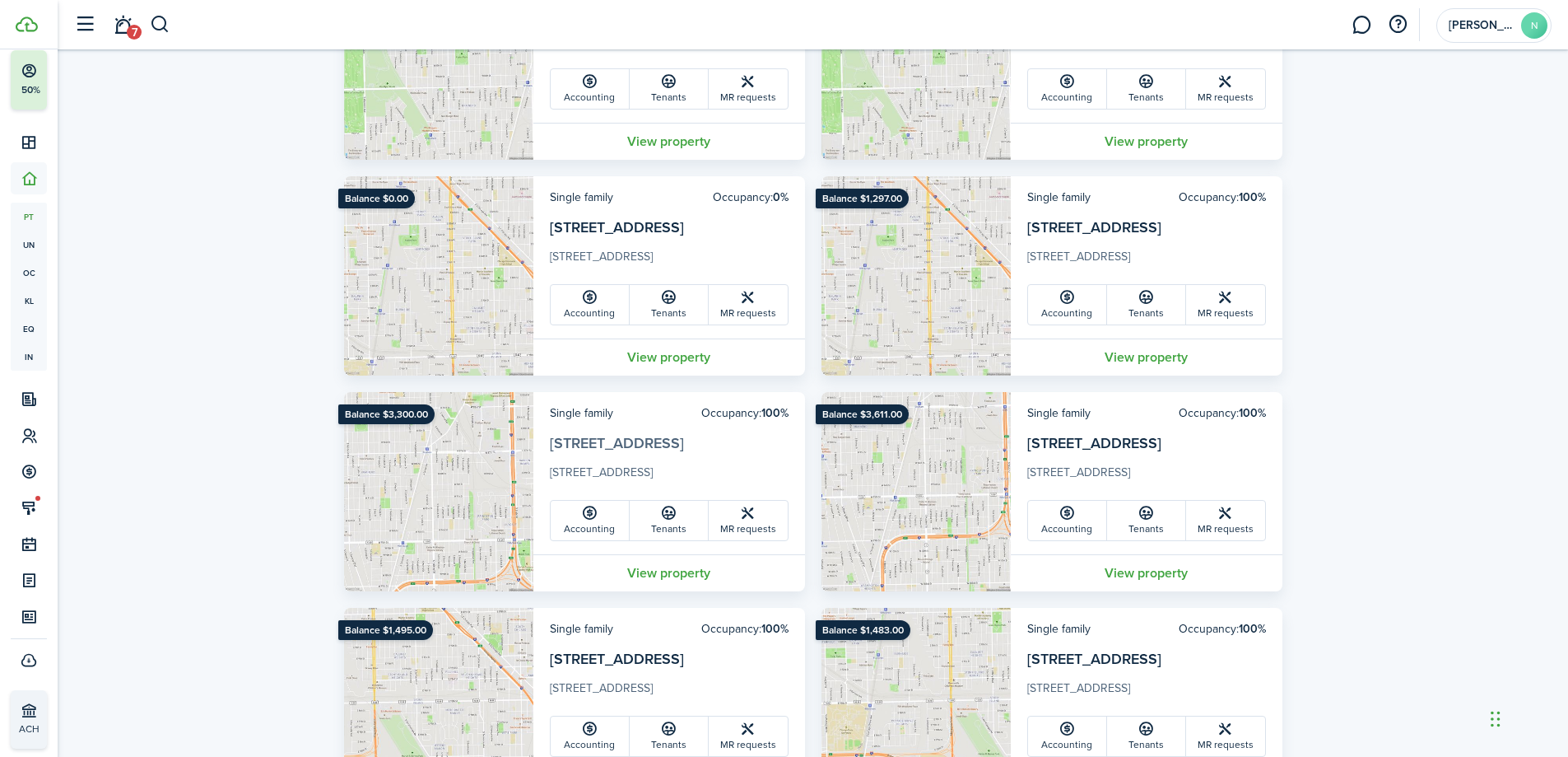
click at [620, 442] on link "[STREET_ADDRESS]" at bounding box center [617, 443] width 134 height 22
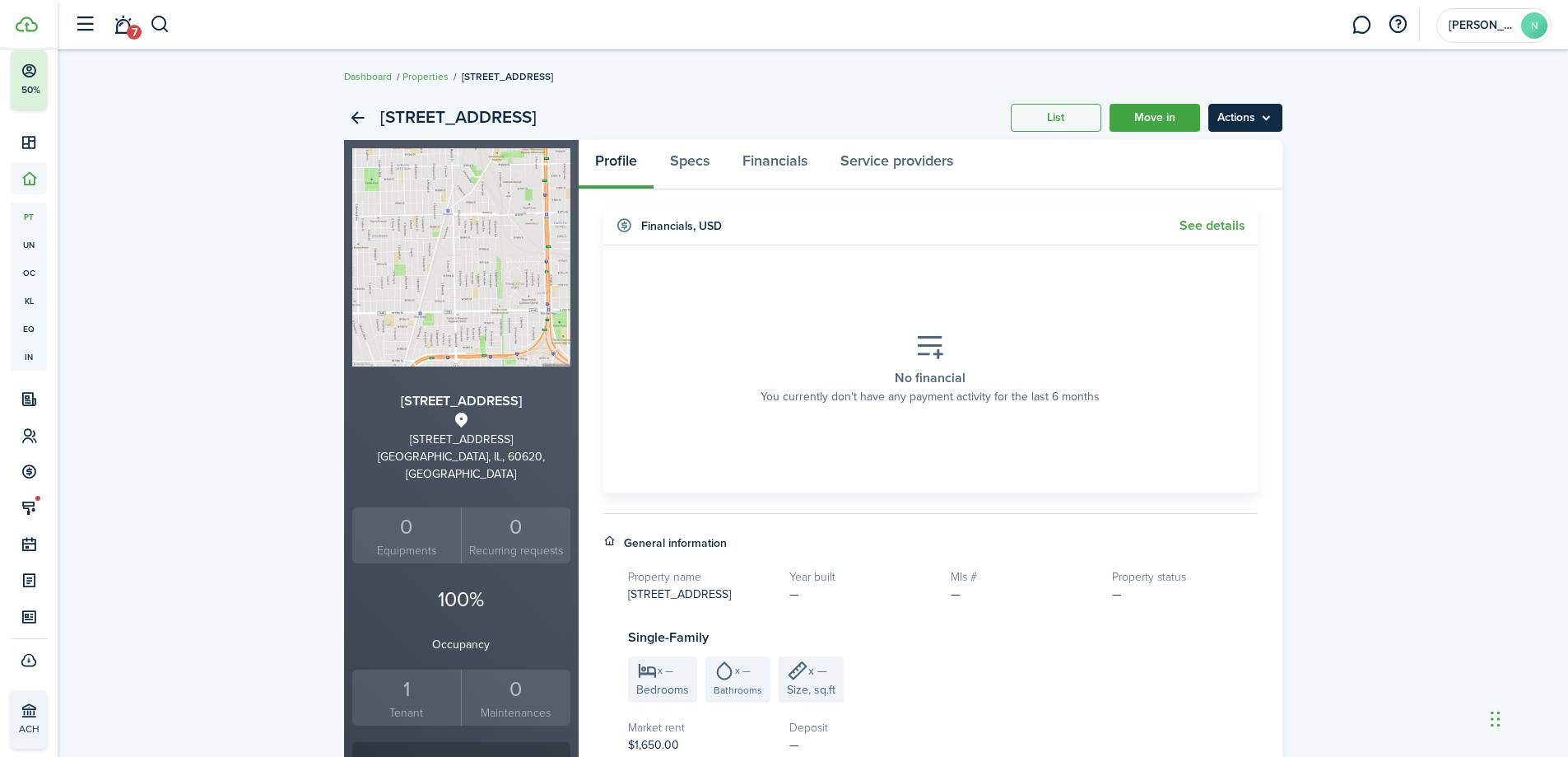
click at [1244, 119] on menu-btn "Actions" at bounding box center [1245, 117] width 74 height 28
click at [1249, 143] on link "Edit property" at bounding box center [1210, 153] width 144 height 28
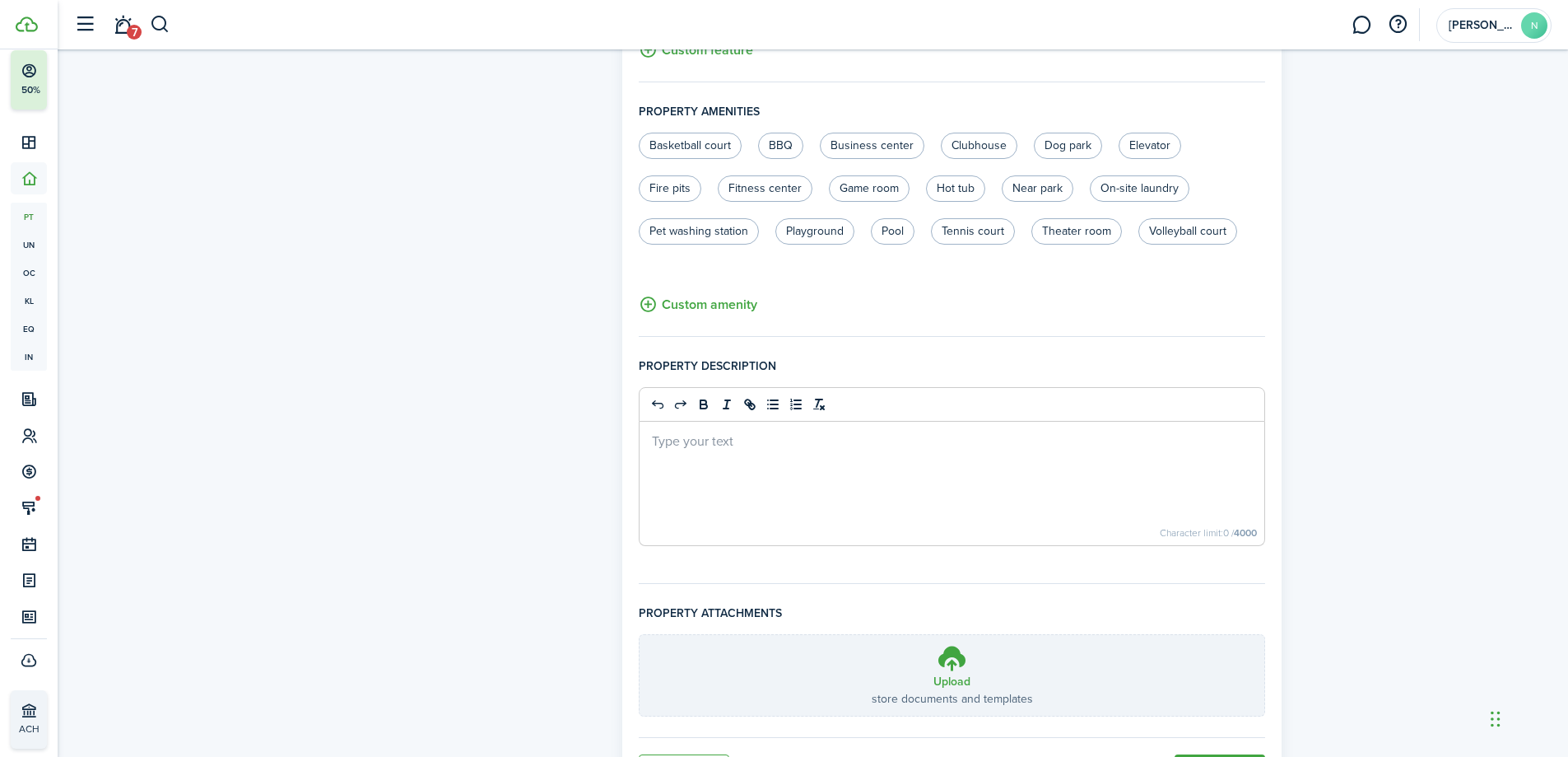
scroll to position [962, 0]
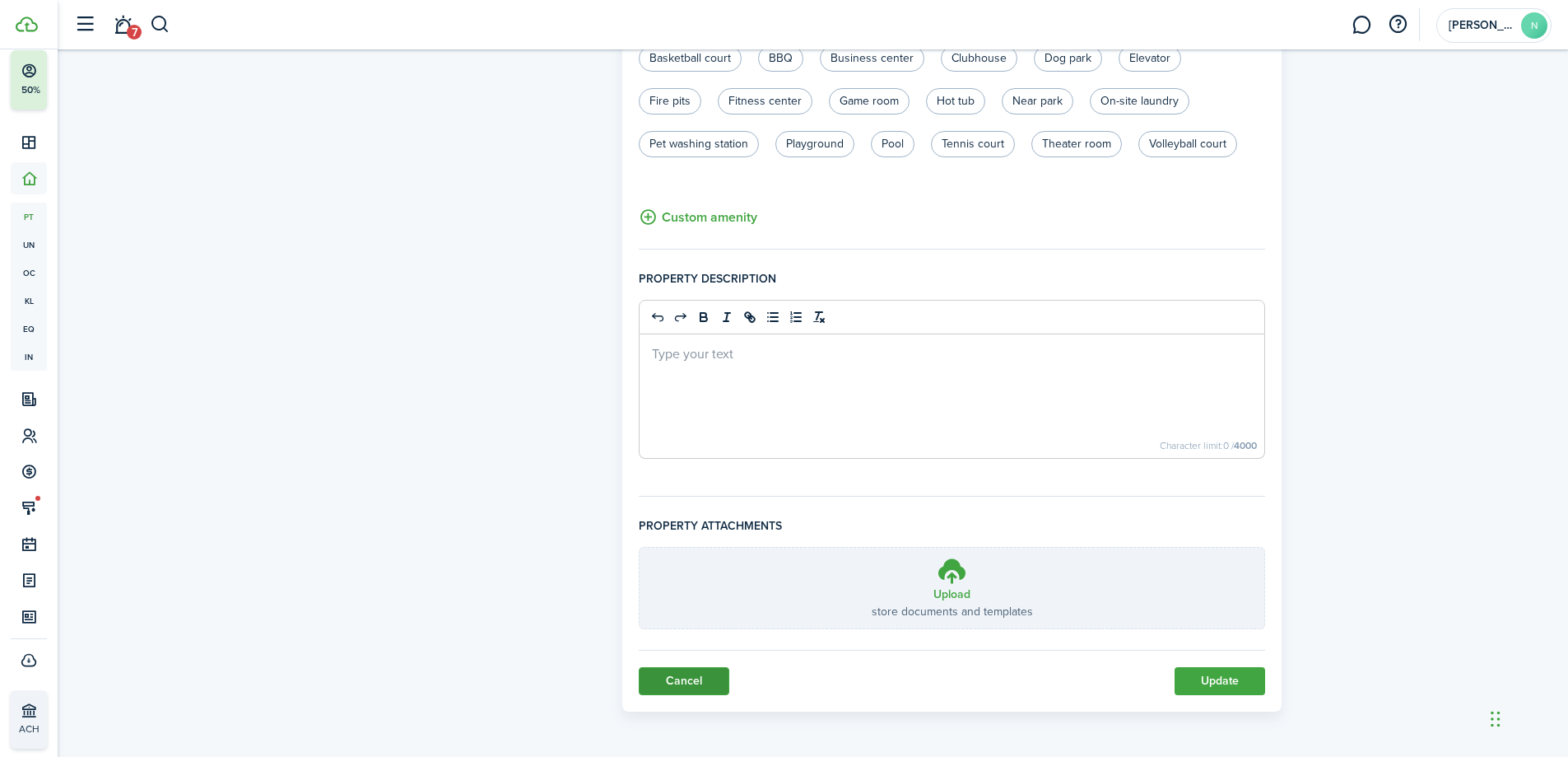
click at [687, 677] on link "Cancel" at bounding box center [684, 681] width 91 height 28
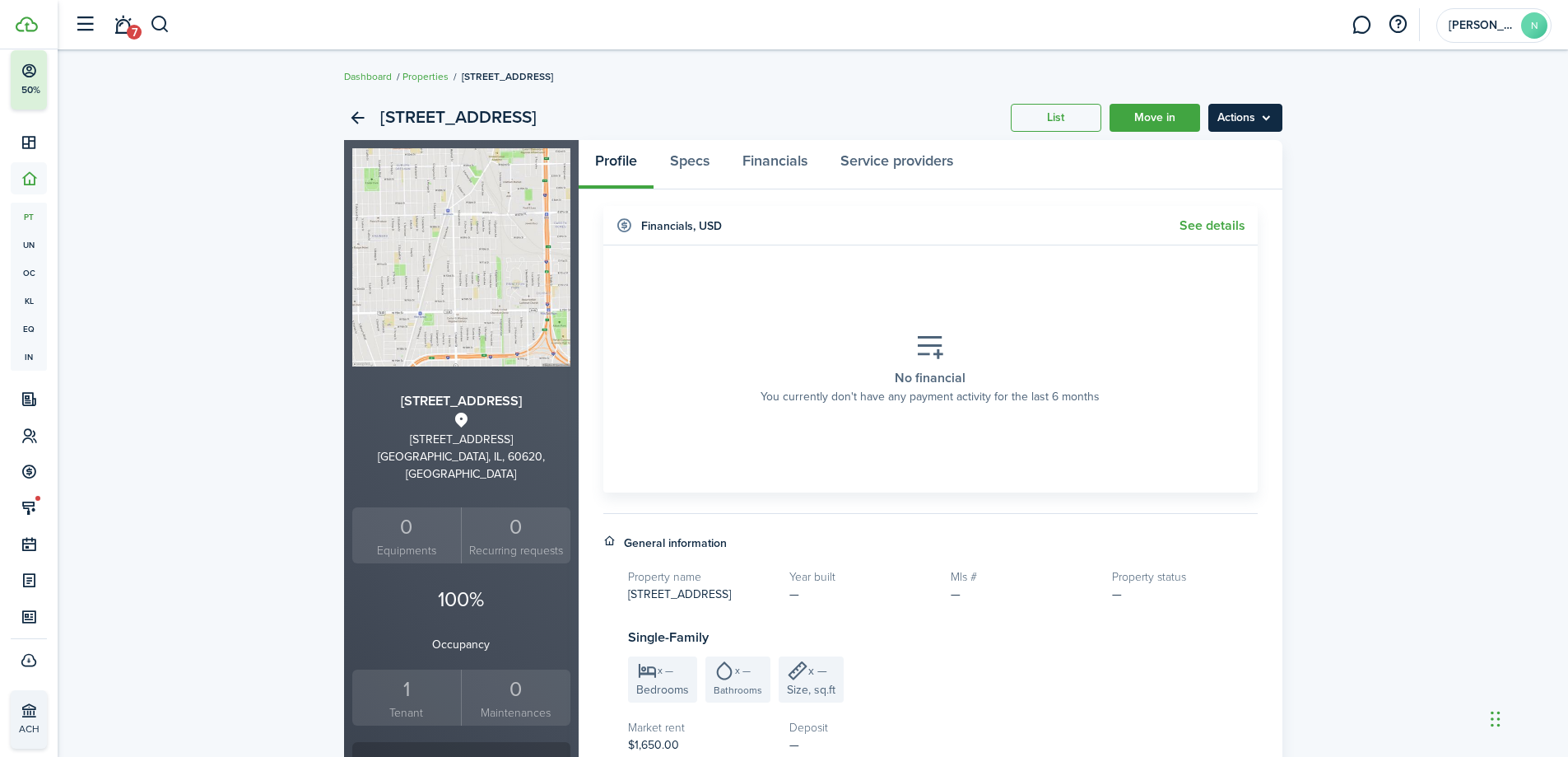
click at [1266, 121] on menu-btn "Actions" at bounding box center [1245, 117] width 74 height 28
click at [1245, 178] on button "Delete property" at bounding box center [1210, 182] width 144 height 28
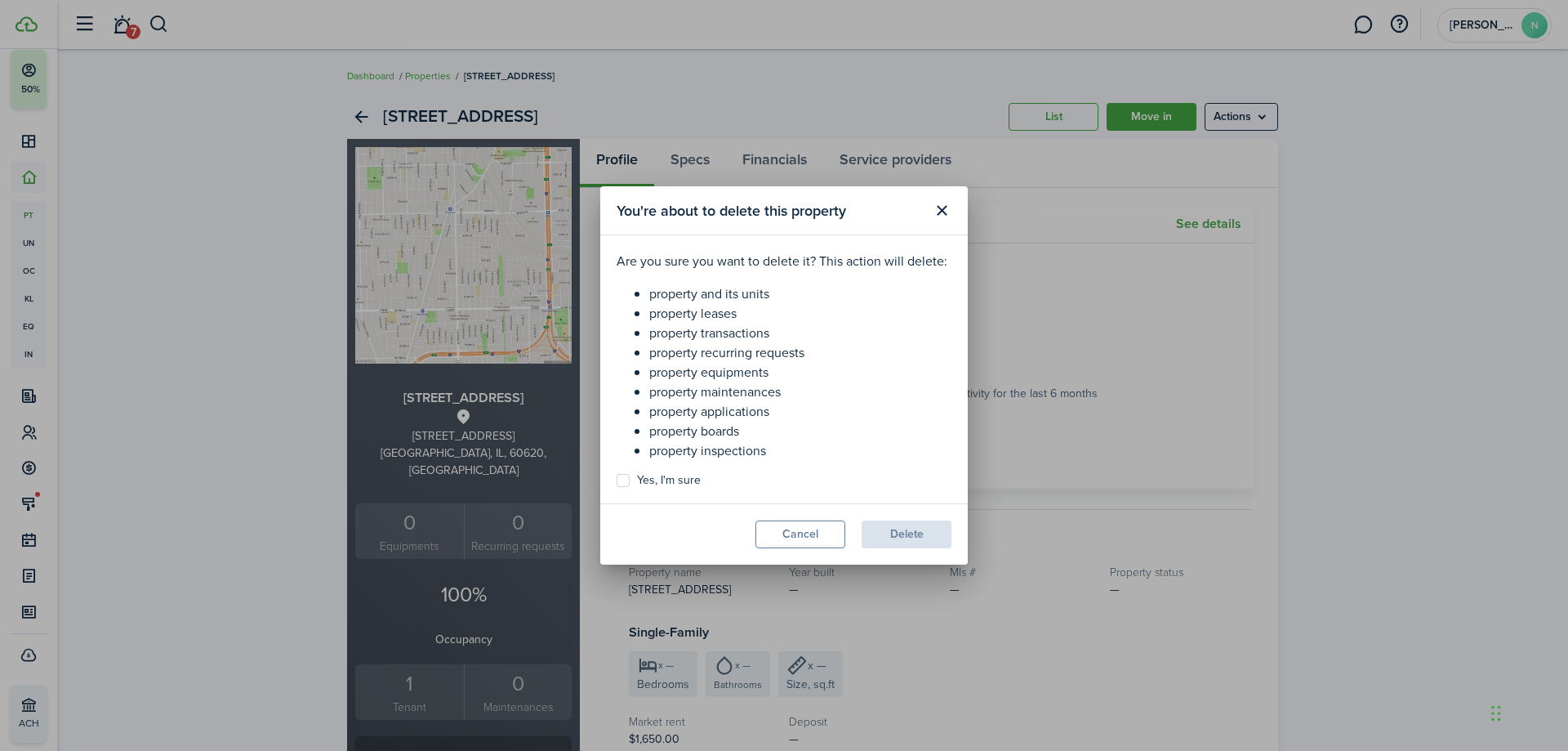
click at [680, 478] on label "Yes, I'm sure" at bounding box center [659, 480] width 85 height 13
click at [617, 480] on input "Yes, I'm sure" at bounding box center [616, 480] width 1 height 1
checkbox input "true"
click at [931, 539] on button "Delete" at bounding box center [906, 534] width 90 height 28
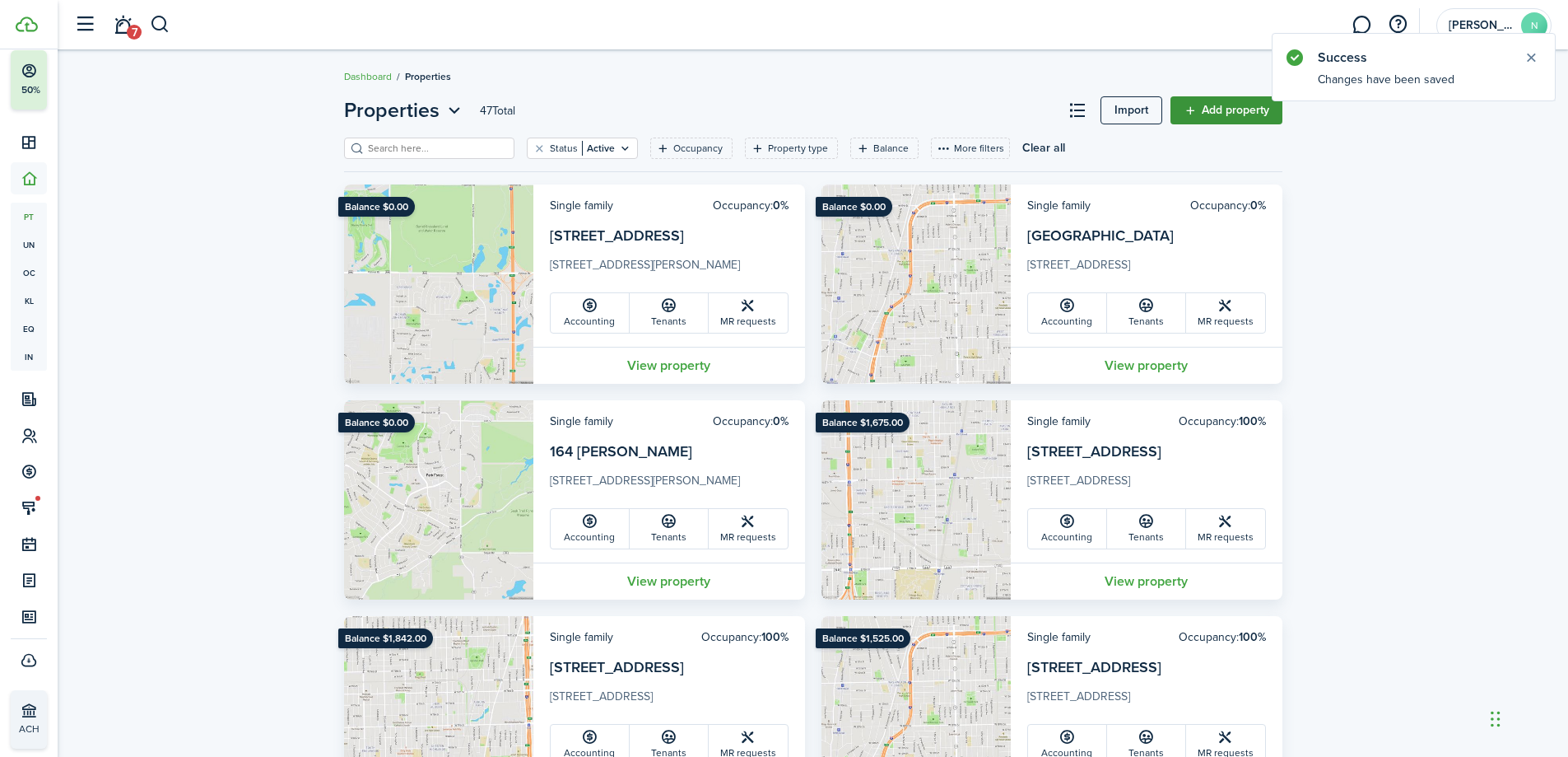
click at [1236, 117] on link "Add property" at bounding box center [1227, 110] width 112 height 28
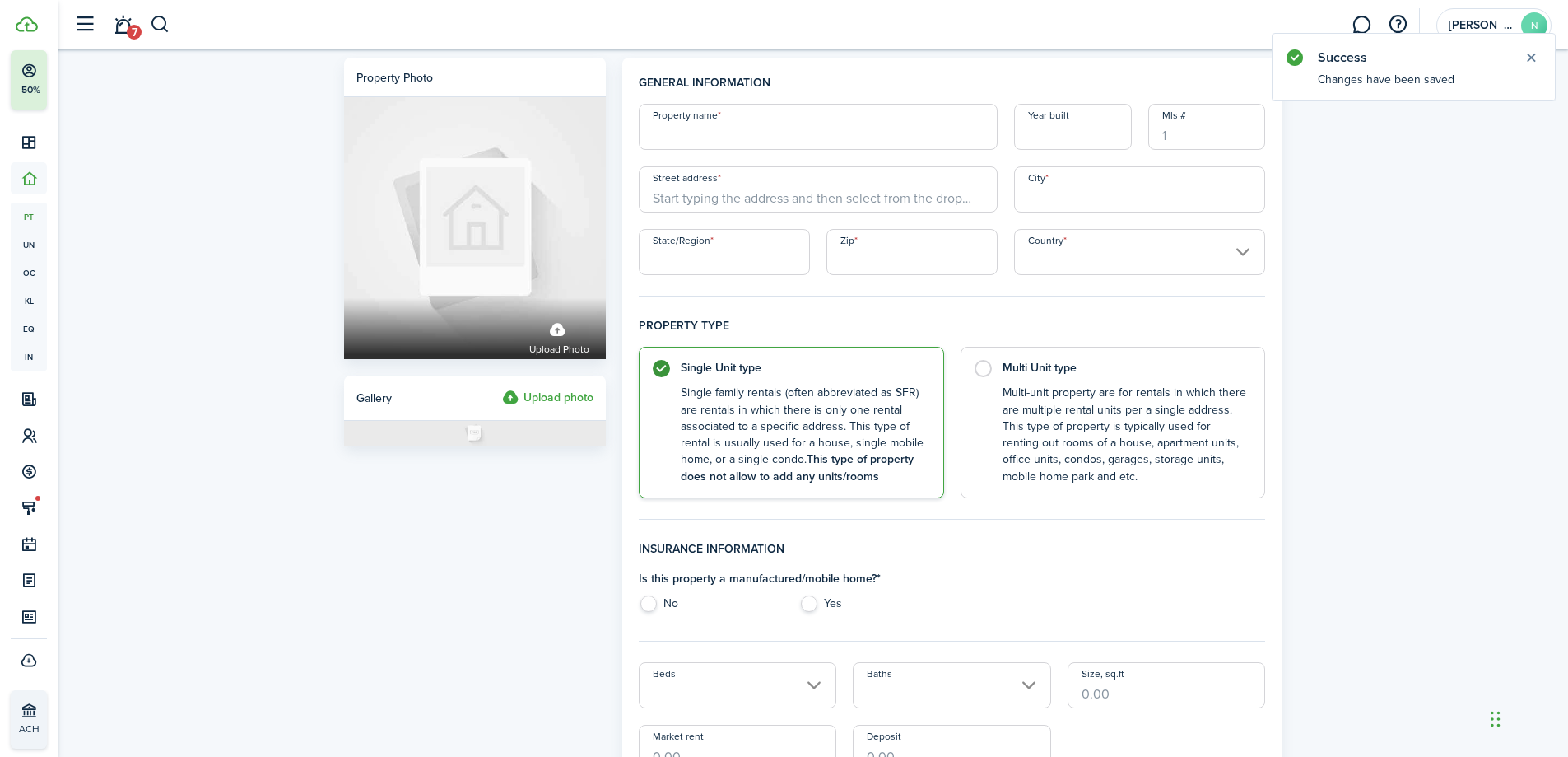
click at [835, 123] on input "Property name" at bounding box center [818, 126] width 359 height 46
type input "9037 E"
click at [826, 190] on input "Street address" at bounding box center [818, 189] width 359 height 46
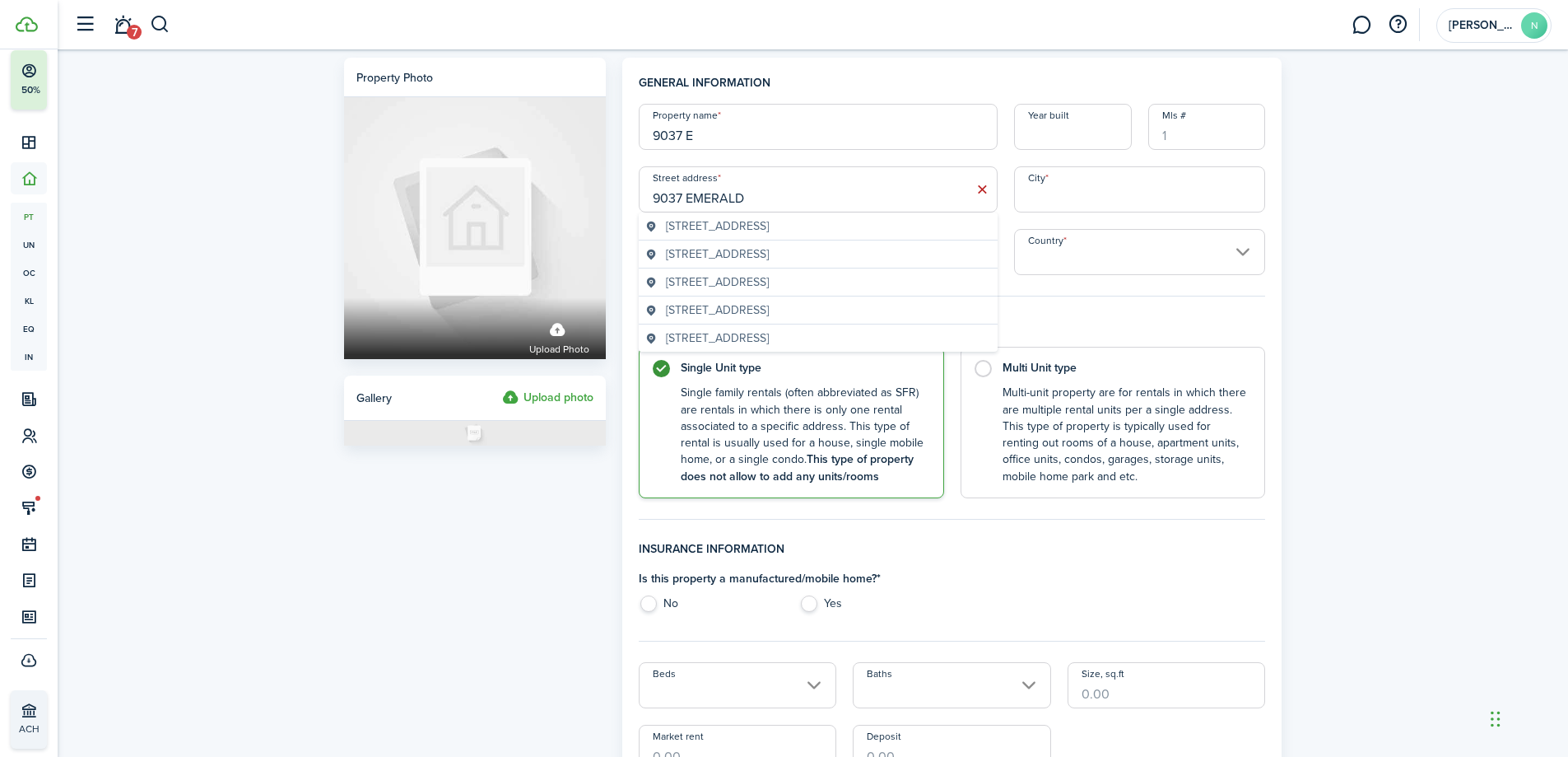
click at [690, 194] on input "9037 EMERALD" at bounding box center [818, 189] width 359 height 46
click at [769, 220] on span "[STREET_ADDRESS]" at bounding box center [718, 226] width 103 height 17
type input "[STREET_ADDRESS]"
type input "[GEOGRAPHIC_DATA]"
type input "IL"
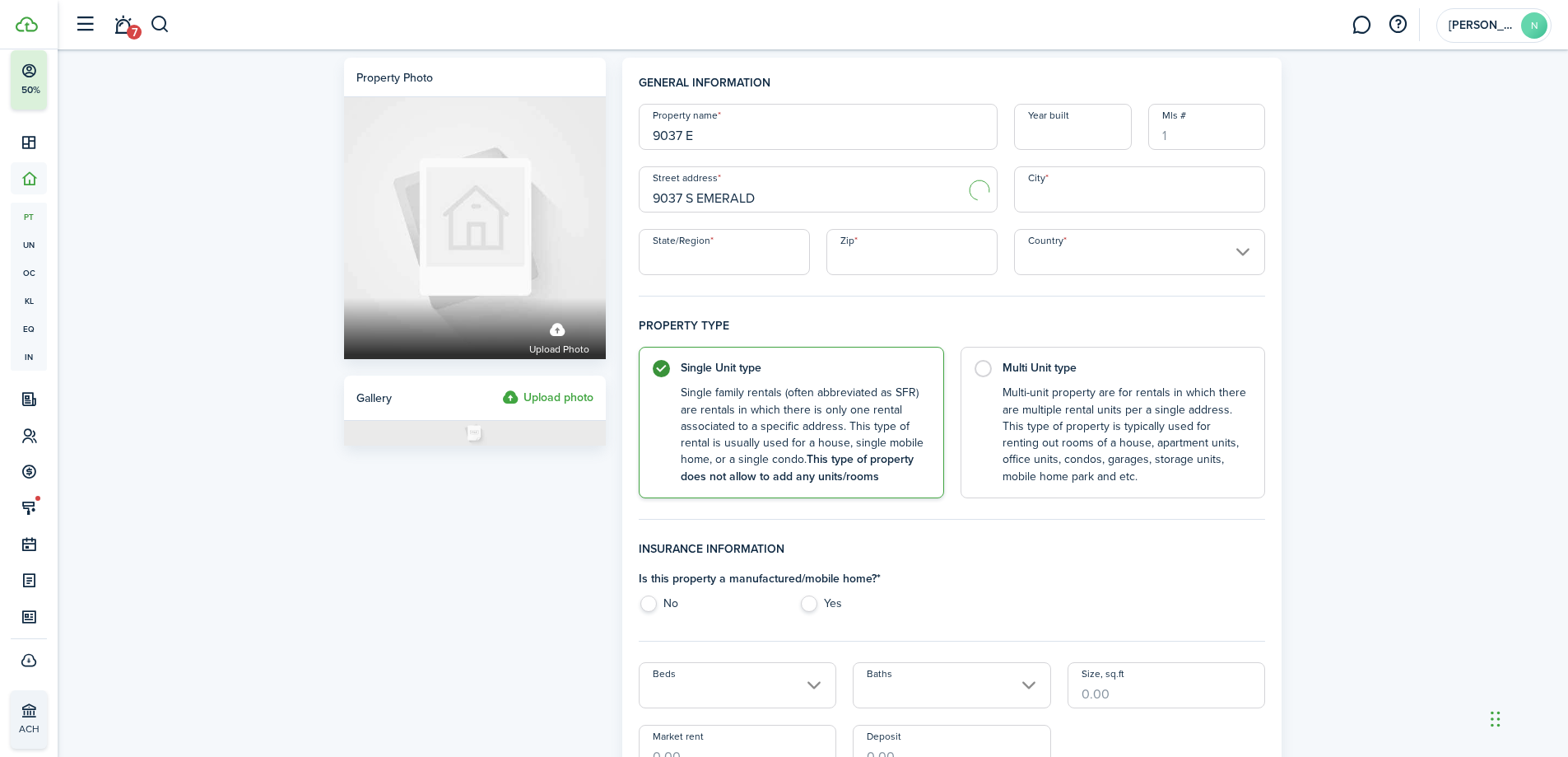
type input "60620"
type input "[GEOGRAPHIC_DATA]"
click at [755, 141] on input "9037 E" at bounding box center [818, 126] width 359 height 46
type input "9037 EMERALD"
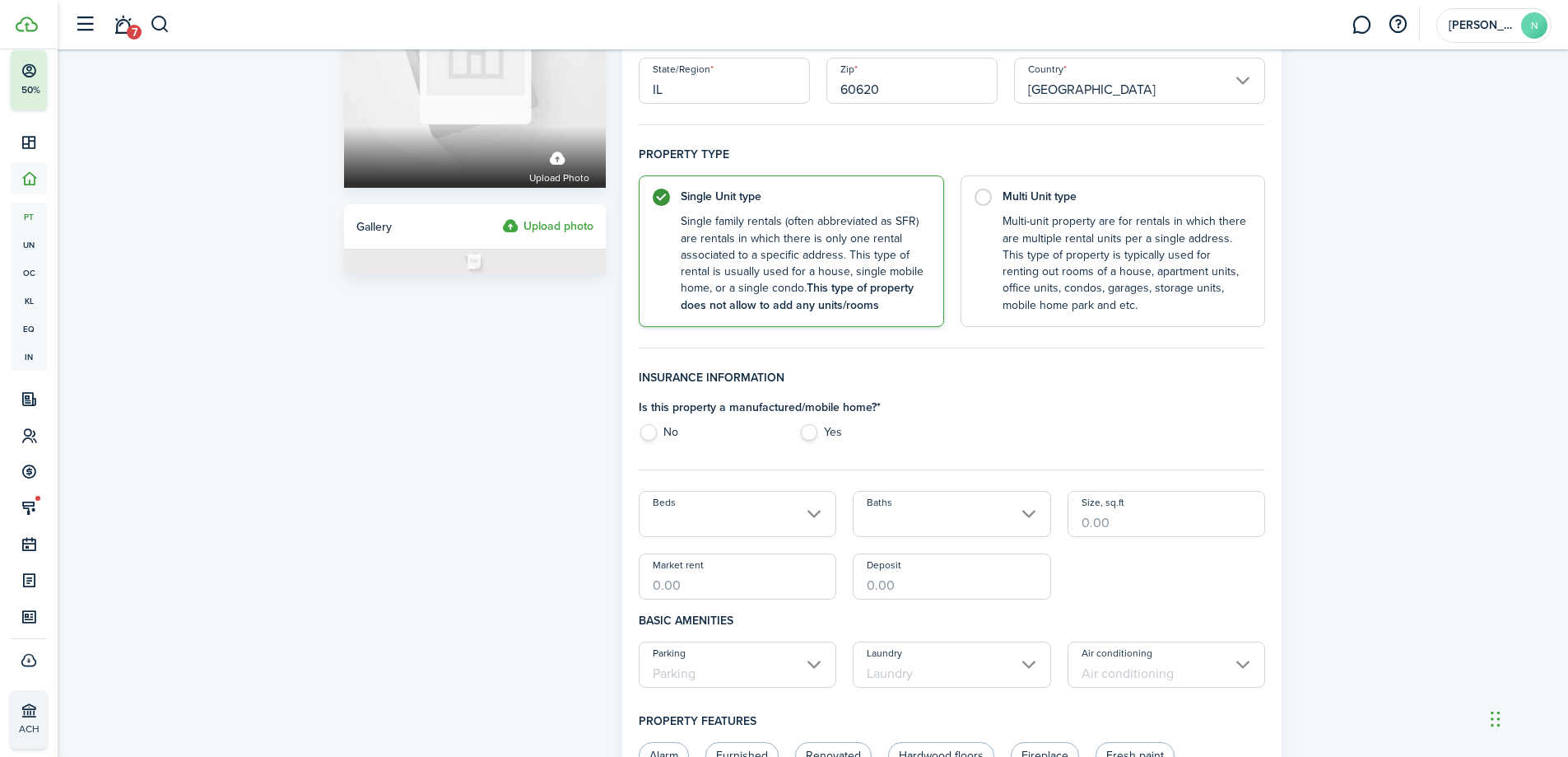
scroll to position [247, 0]
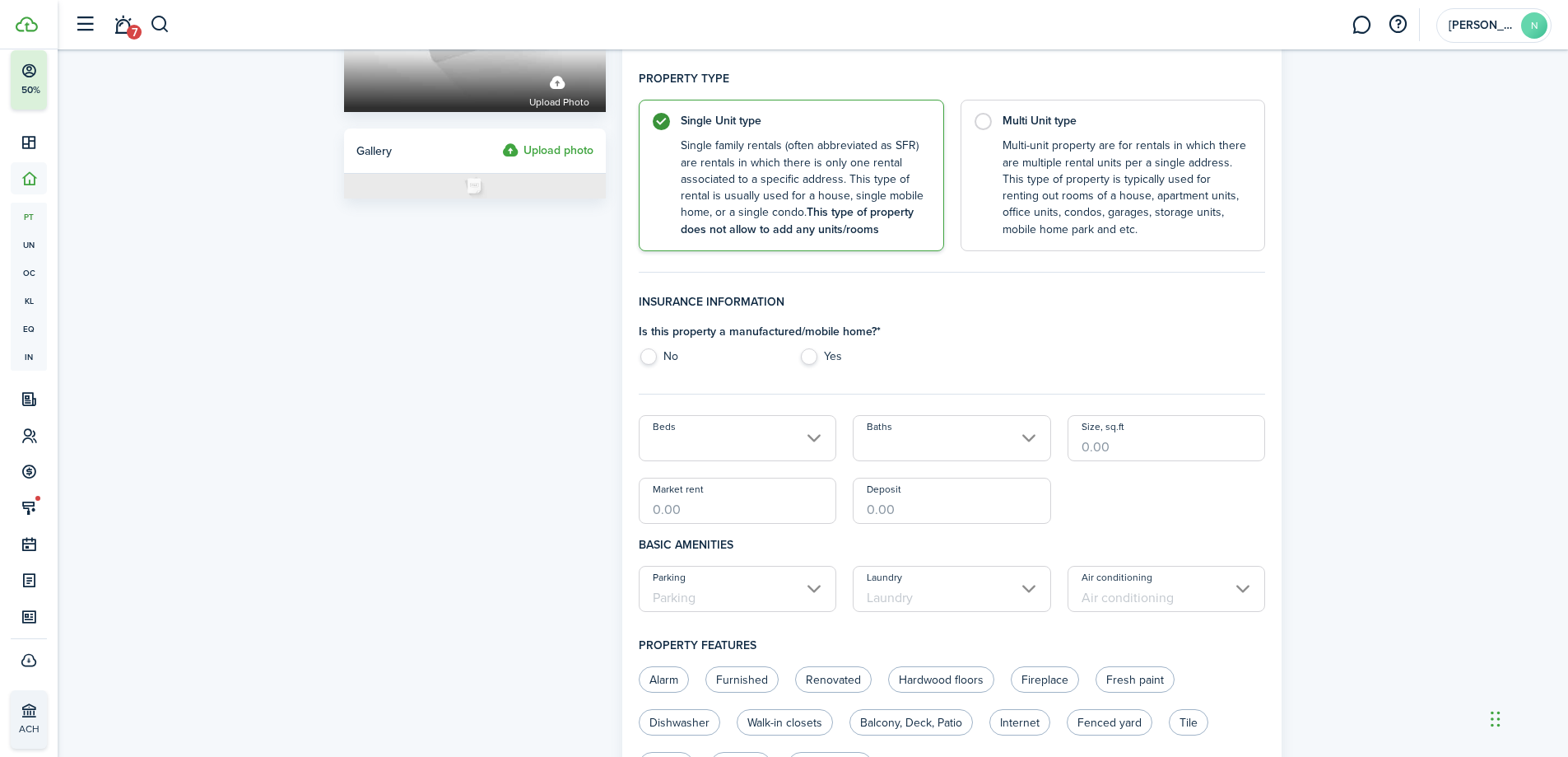
click at [654, 354] on label "No" at bounding box center [711, 360] width 144 height 24
radio input "true"
drag, startPoint x: 749, startPoint y: 509, endPoint x: 779, endPoint y: 503, distance: 30.6
click at [750, 510] on input "Market rent" at bounding box center [738, 500] width 198 height 46
type input "$1,675.00"
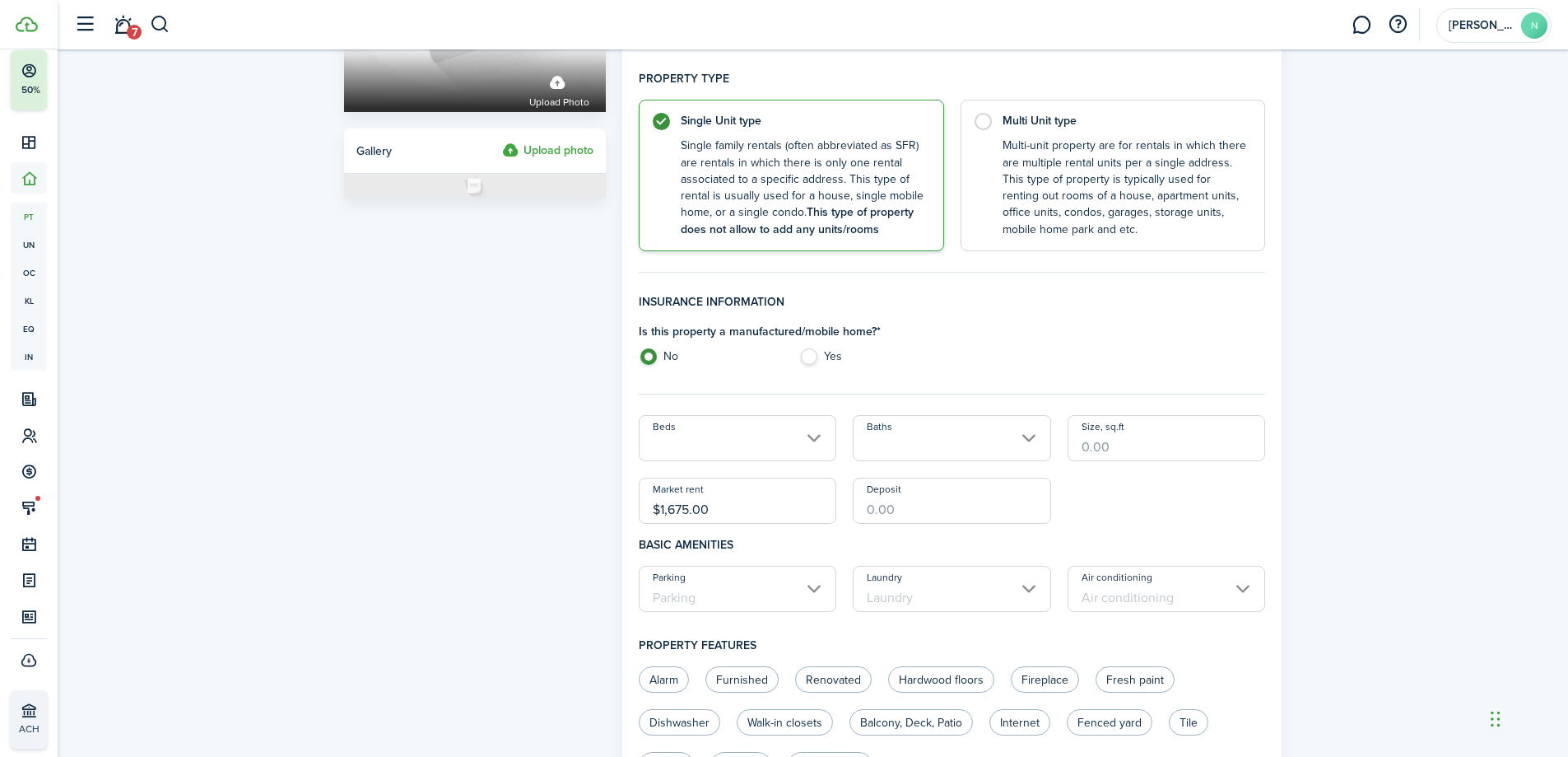
click at [1396, 436] on div "Property photo Upload photo Gallery Upload photo General information Property n…" at bounding box center [813, 575] width 1511 height 1546
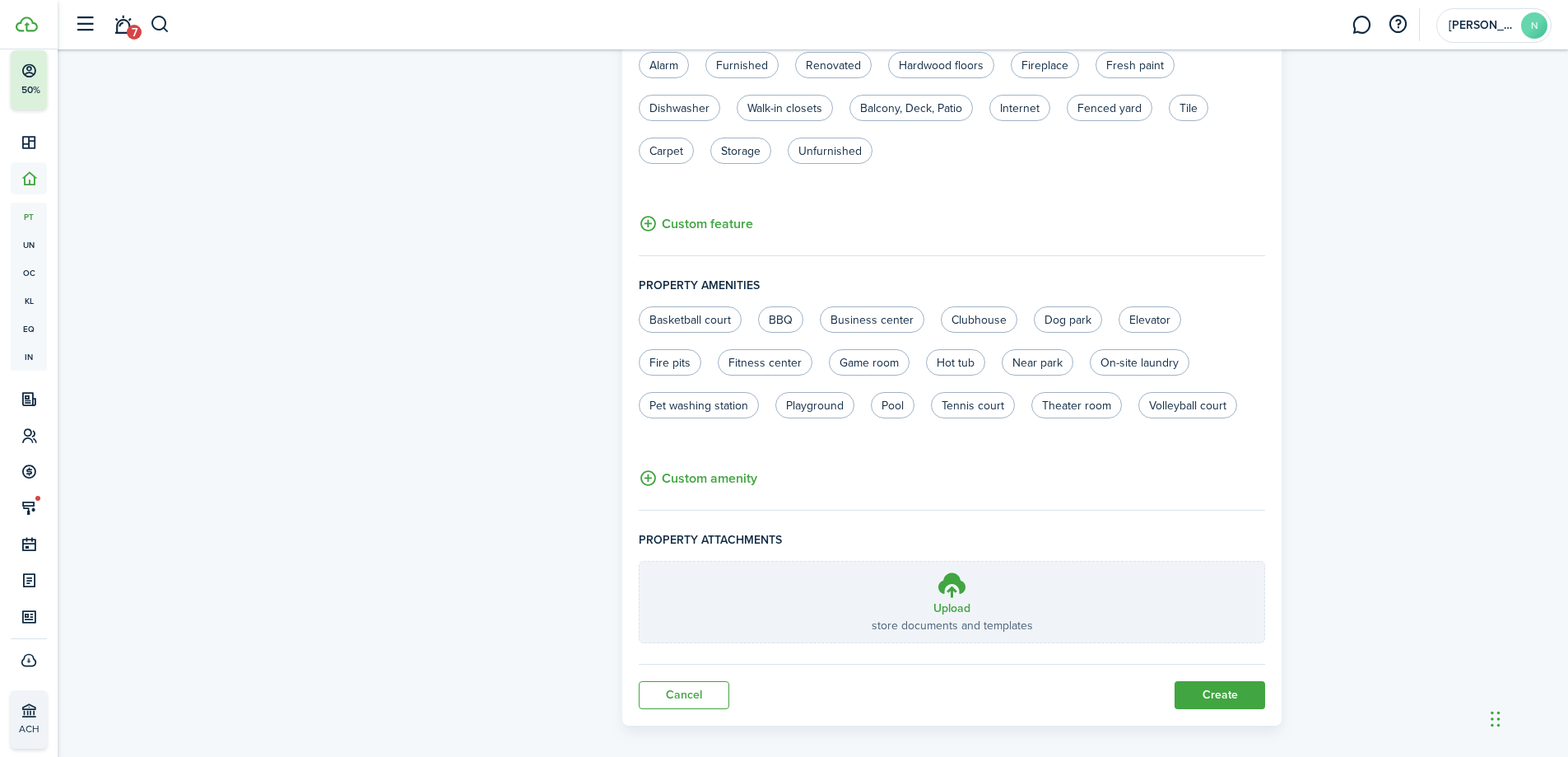
scroll to position [876, 0]
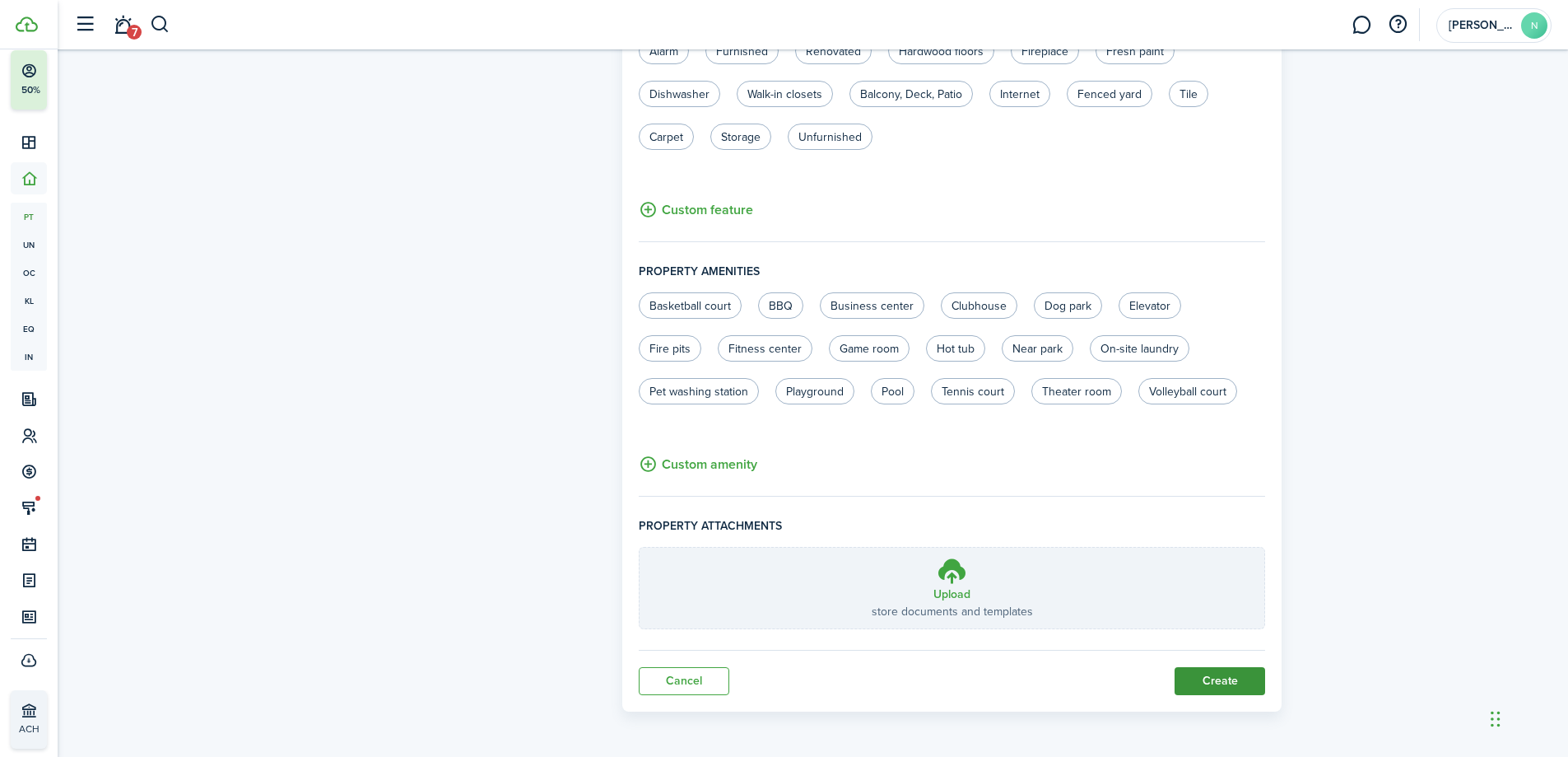
click at [1253, 679] on button "Create" at bounding box center [1220, 681] width 91 height 28
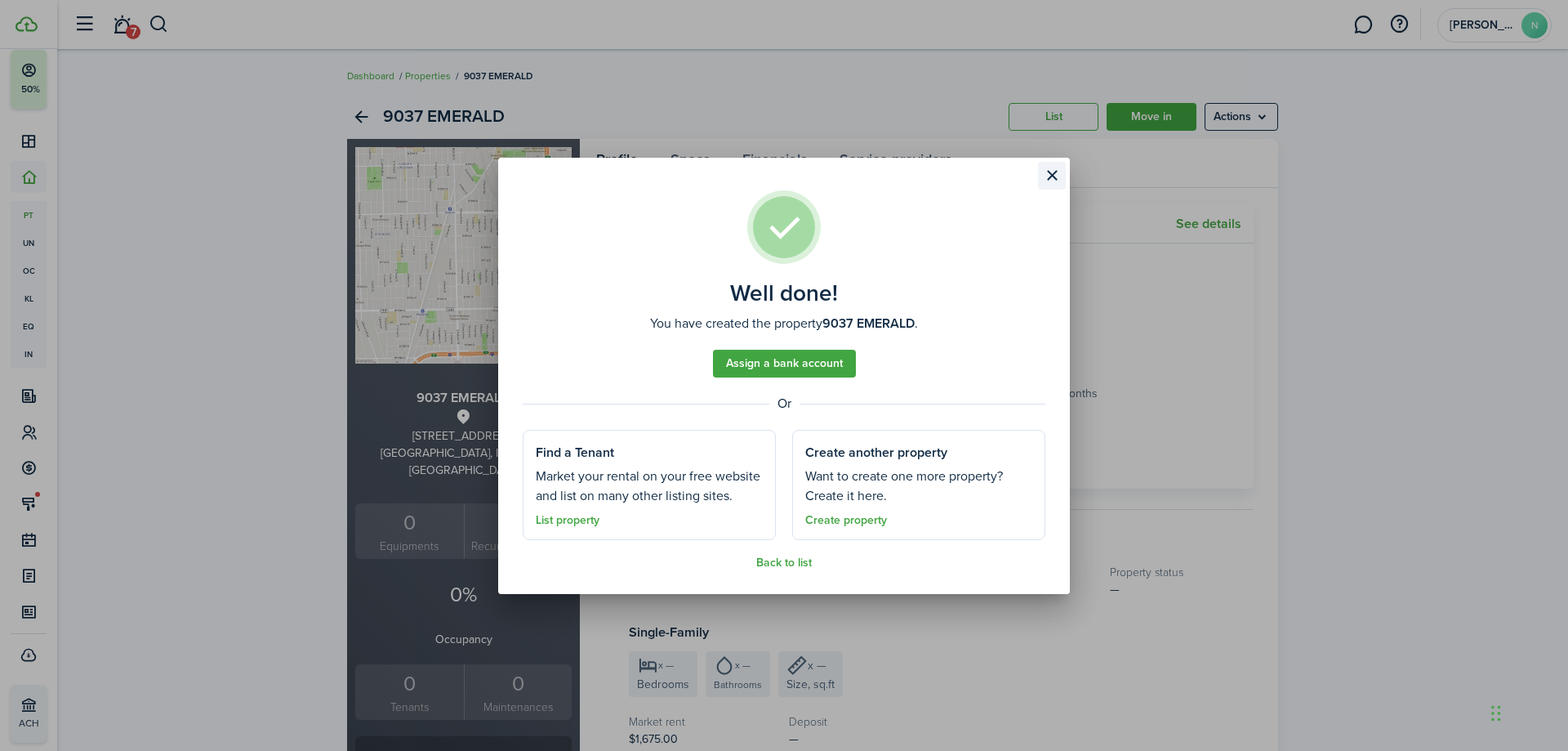
click at [1059, 180] on button "Close modal" at bounding box center [1052, 175] width 28 height 28
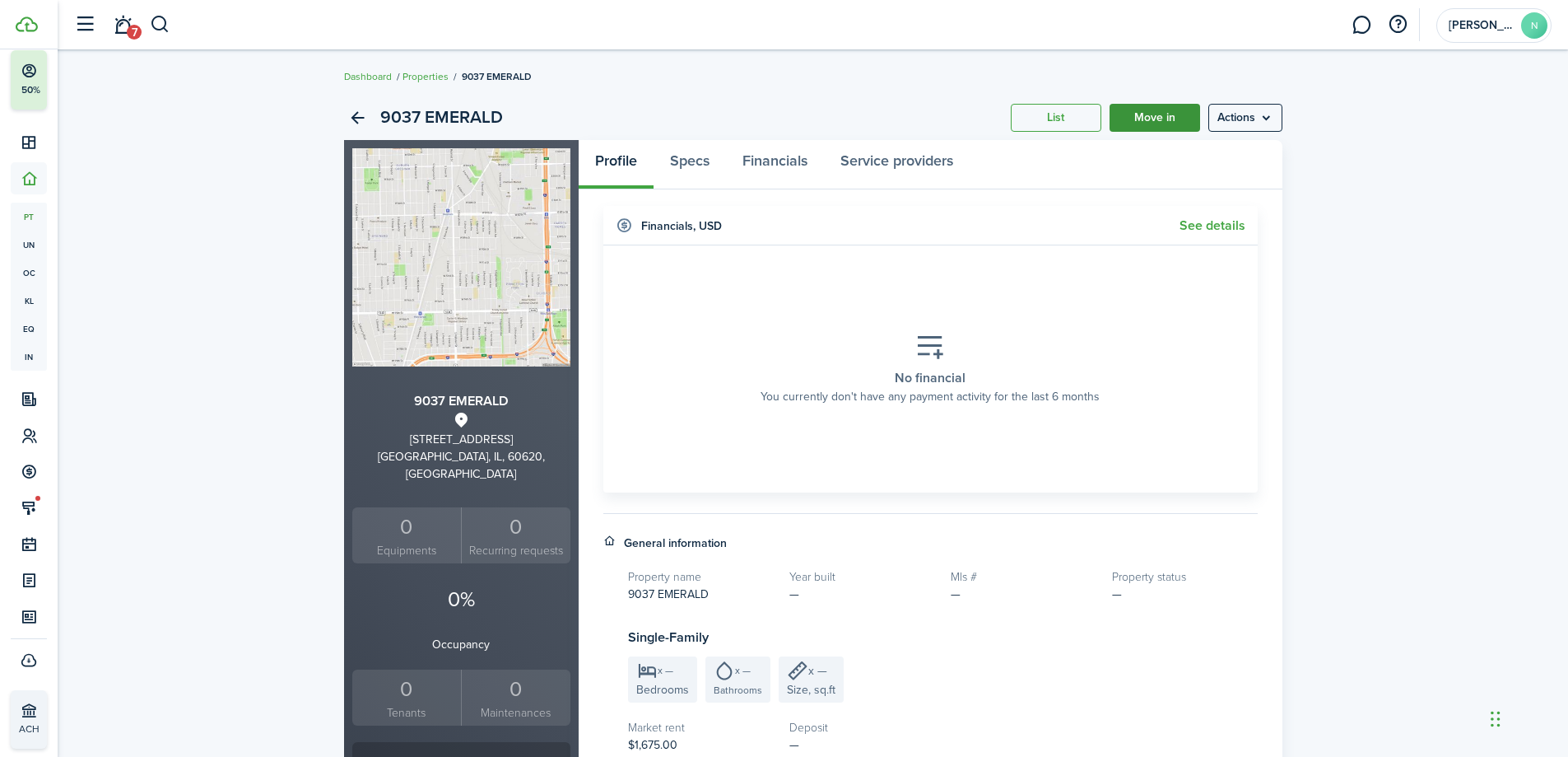
click at [1178, 122] on link "Move in" at bounding box center [1155, 117] width 91 height 28
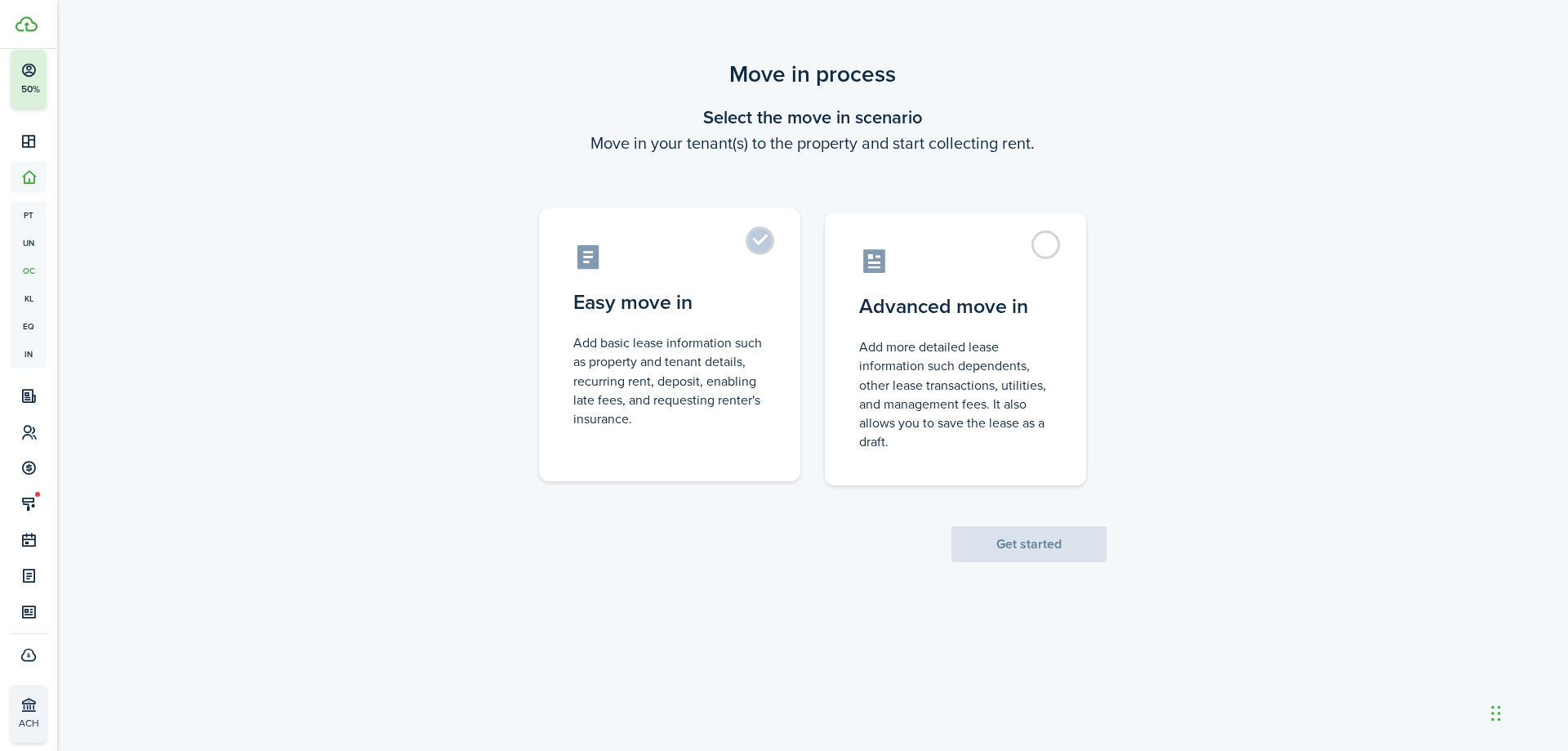
click at [683, 258] on control-radio-card-icon at bounding box center [670, 257] width 192 height 29
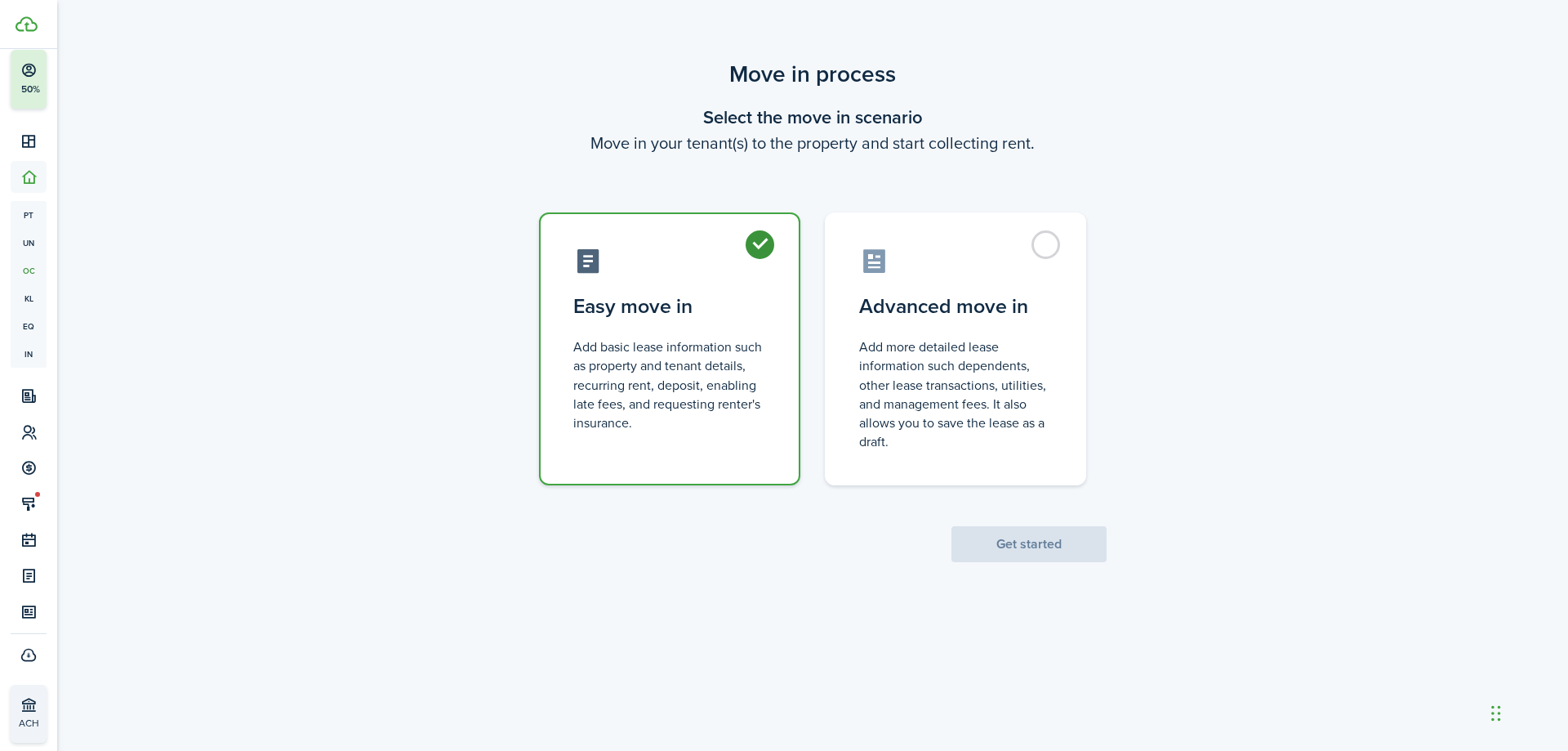
radio input "true"
click at [1047, 550] on button "Get started" at bounding box center [1029, 544] width 156 height 36
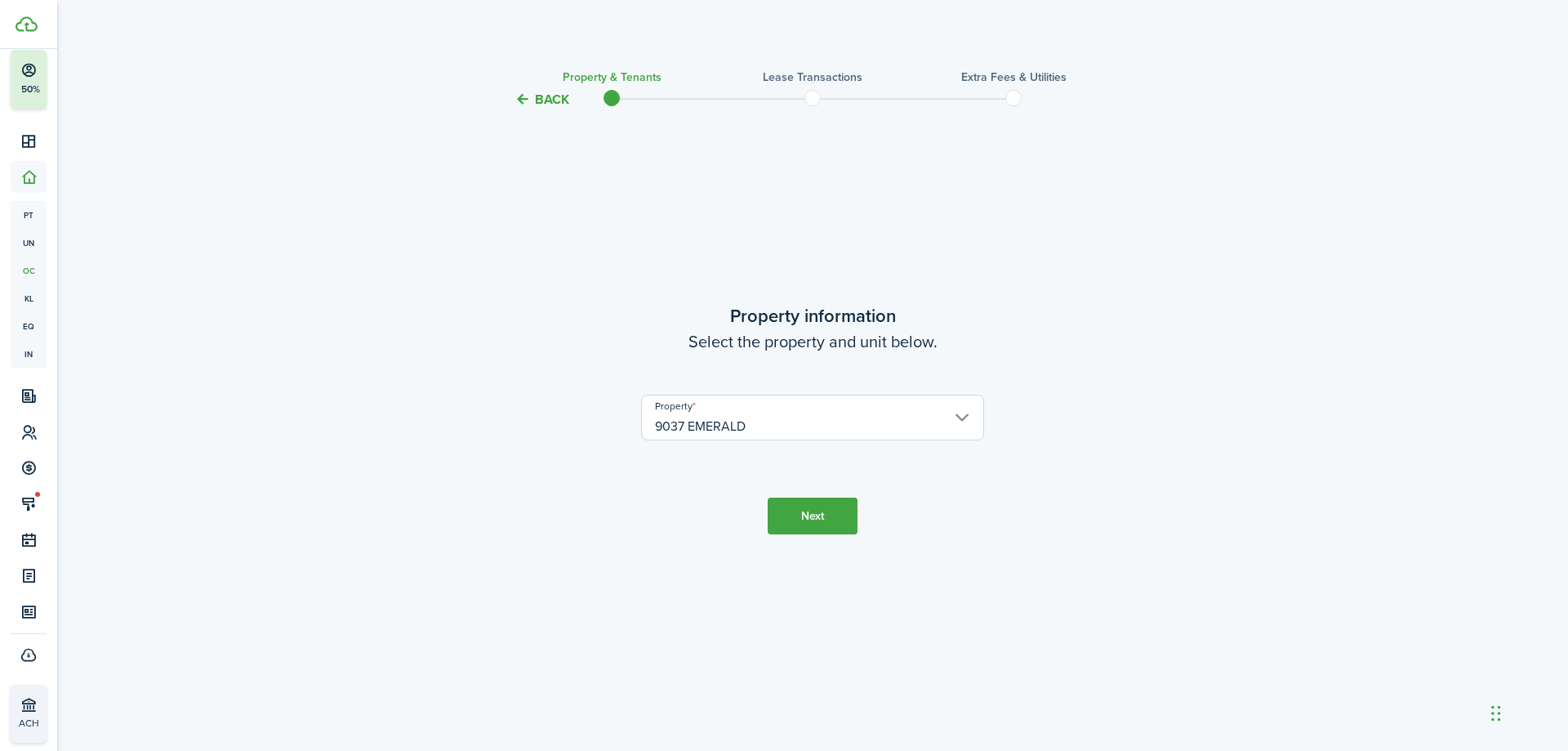
click at [816, 506] on button "Next" at bounding box center [813, 515] width 90 height 37
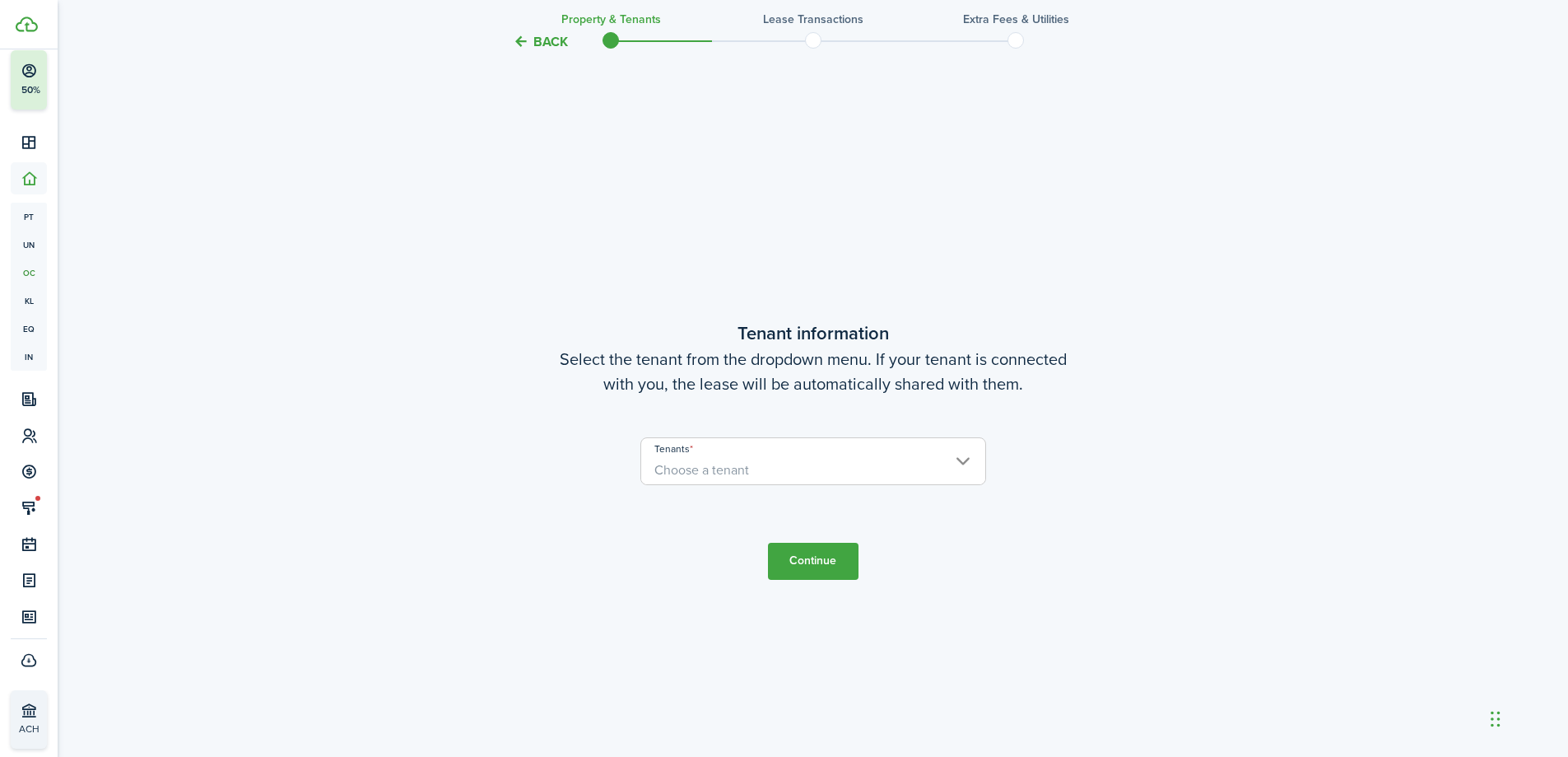
scroll to position [646, 0]
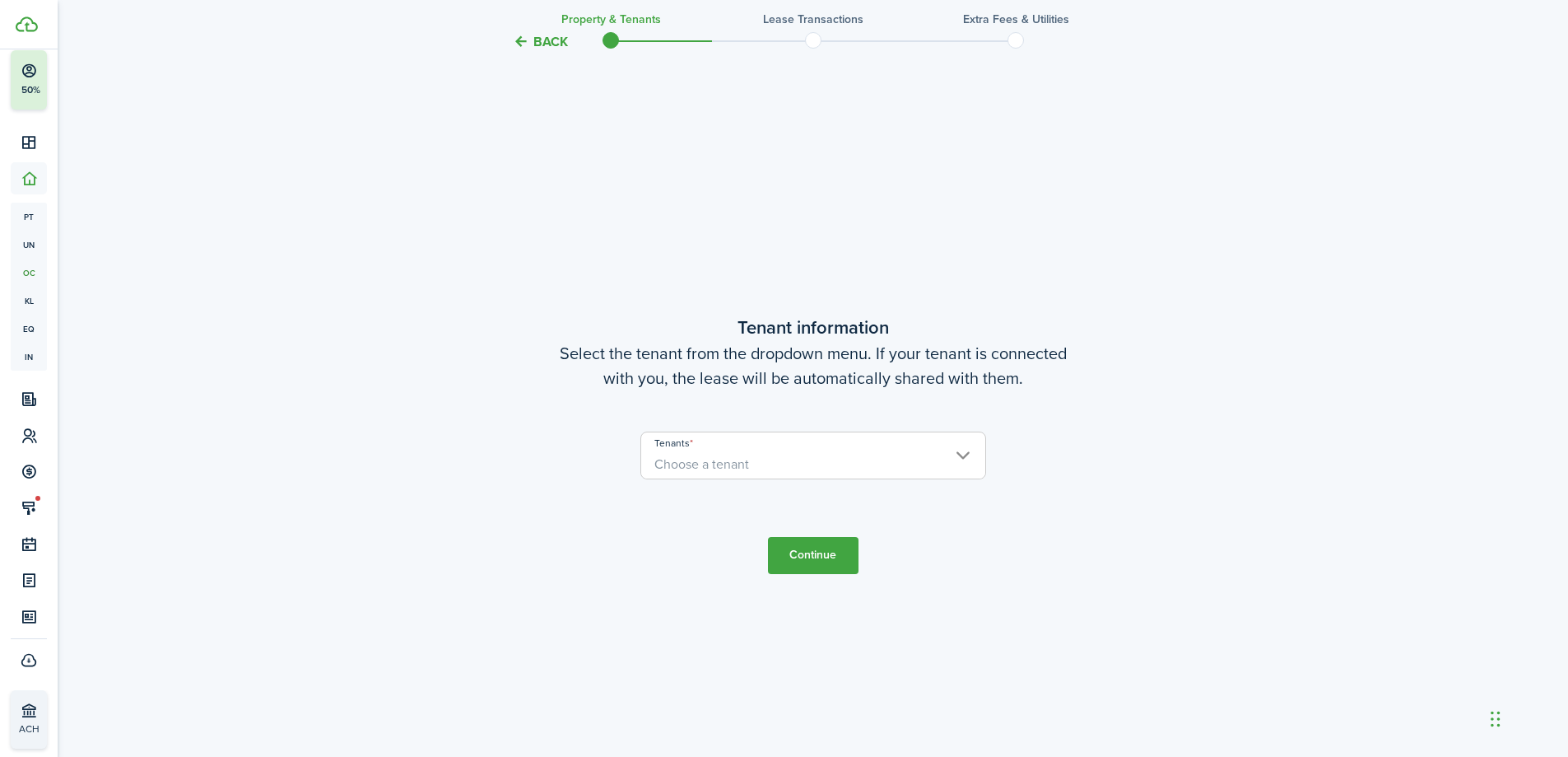
click at [849, 454] on span "Choose a tenant" at bounding box center [814, 464] width 344 height 28
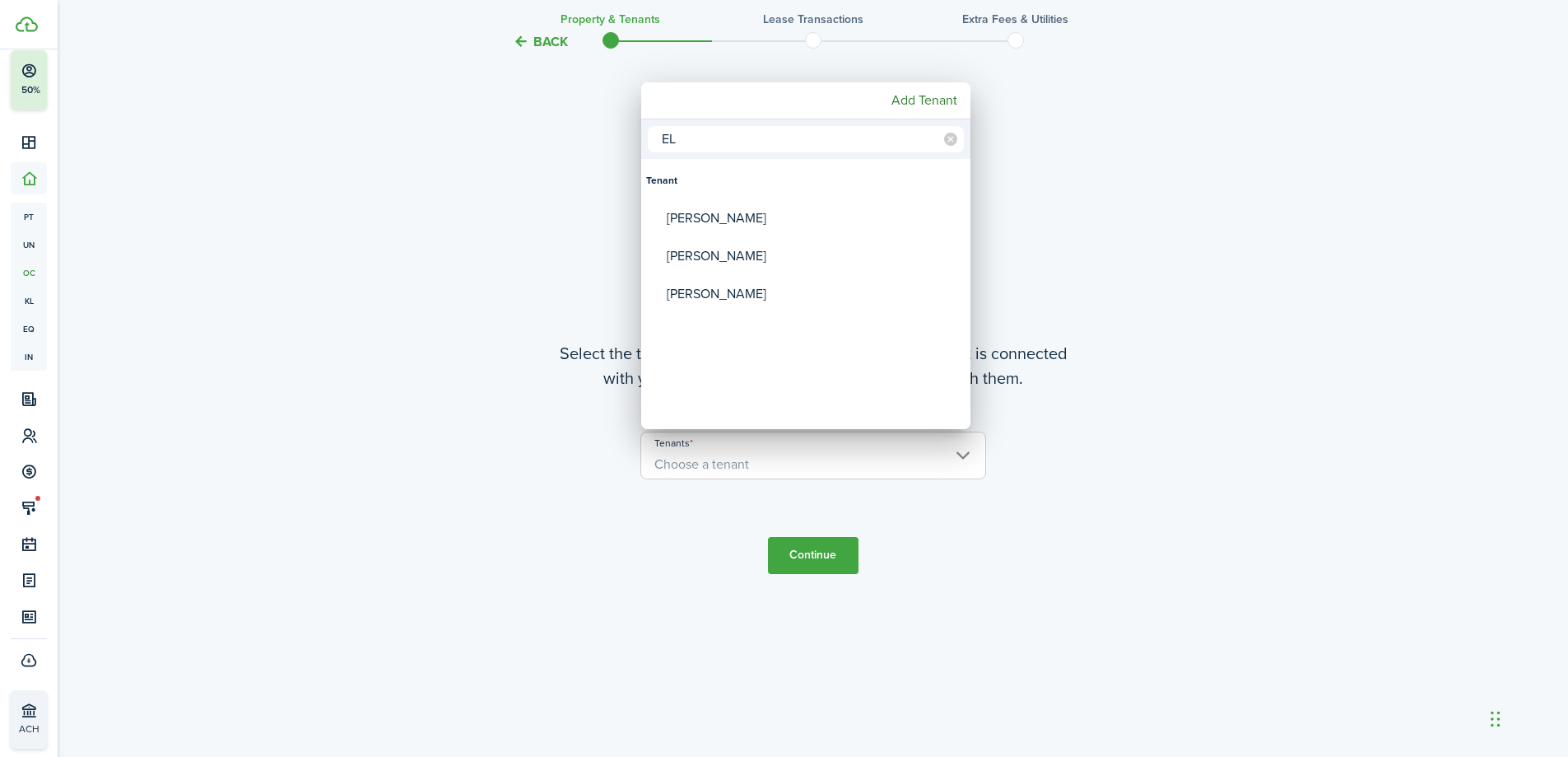
type input "E"
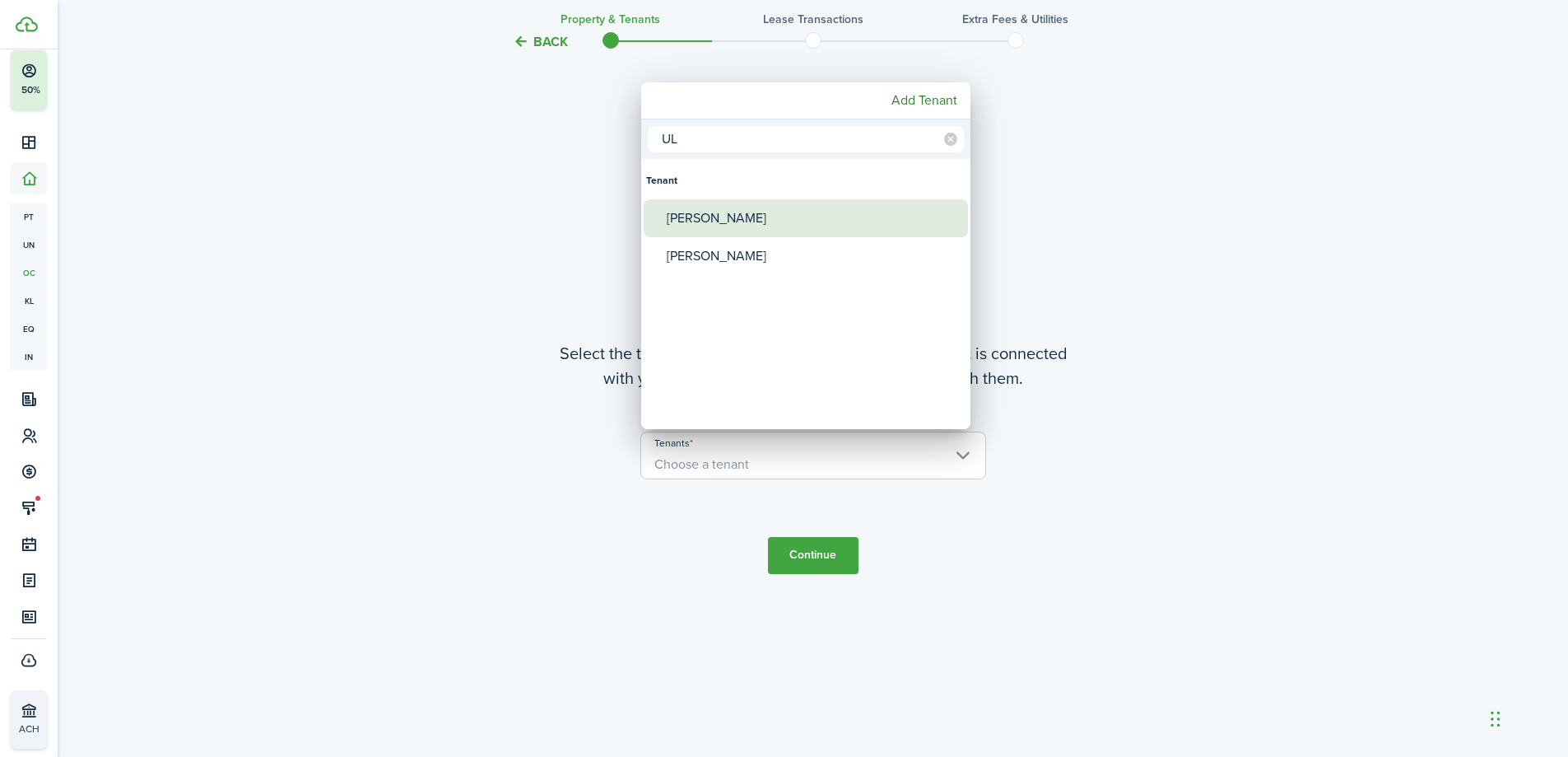
type input "UL"
click at [813, 224] on div "[PERSON_NAME]" at bounding box center [813, 218] width 292 height 38
type input "[PERSON_NAME]"
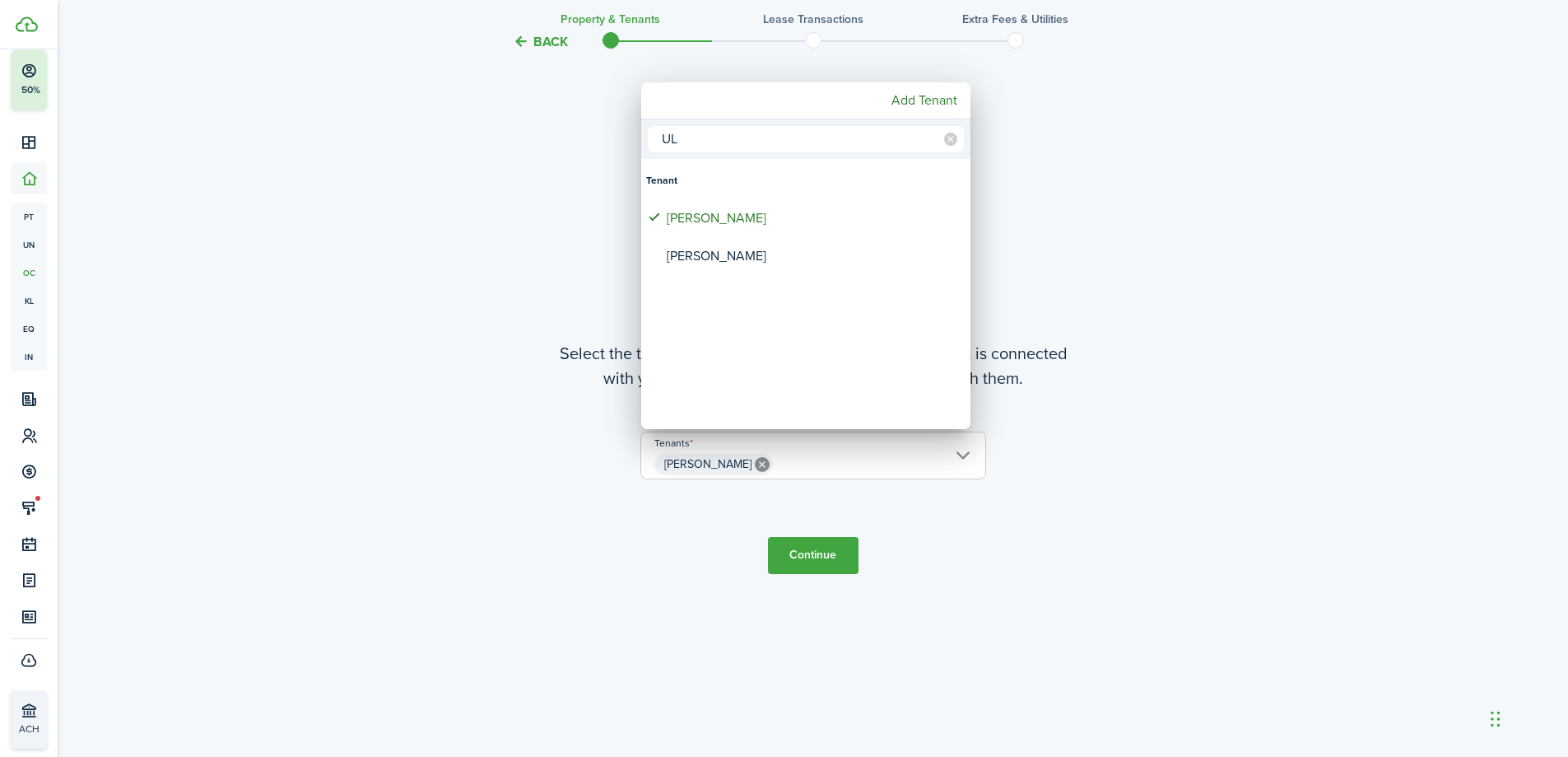
click at [1250, 471] on div at bounding box center [784, 378] width 1832 height 1020
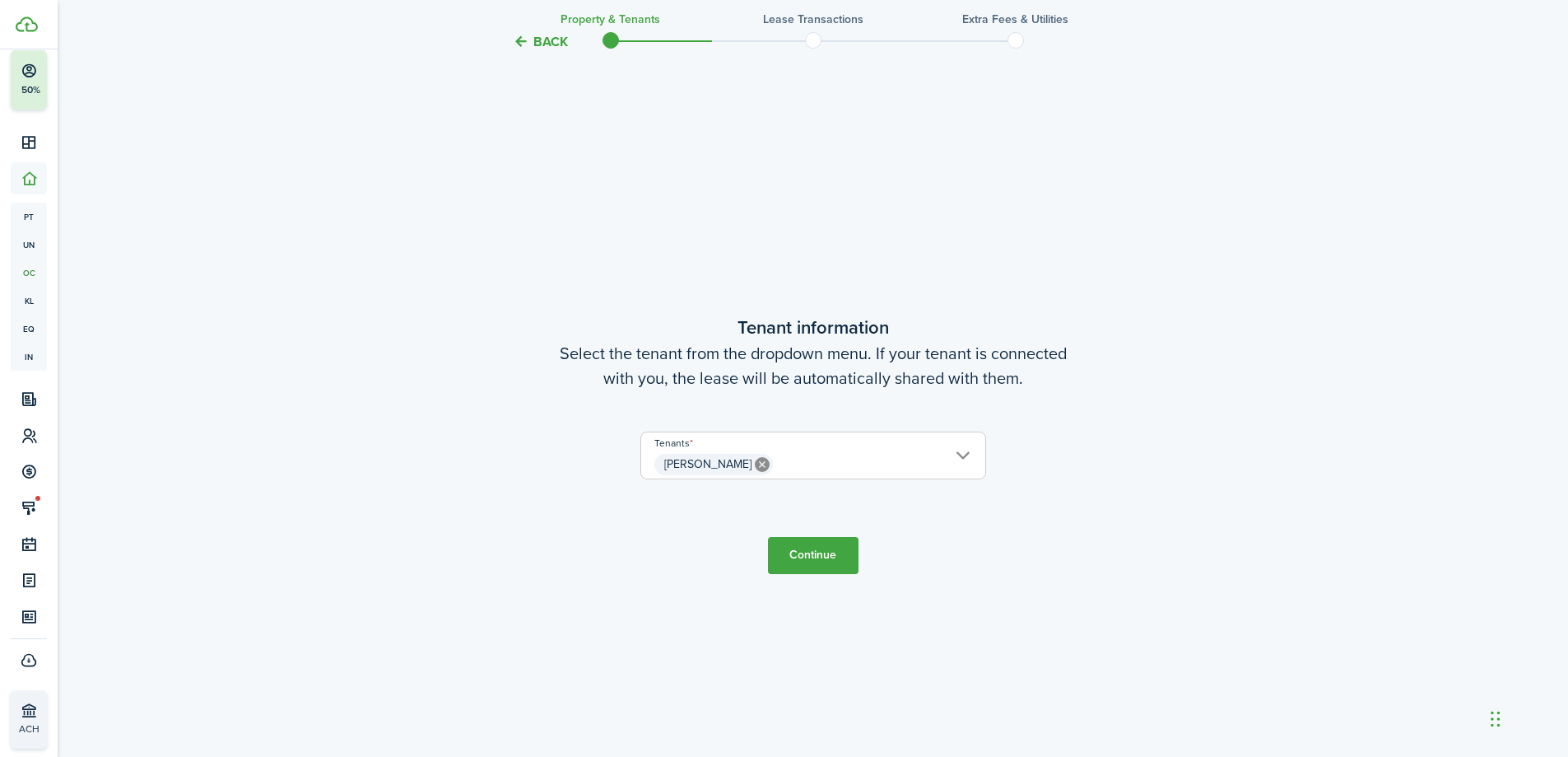
click at [822, 553] on button "Continue" at bounding box center [814, 555] width 91 height 37
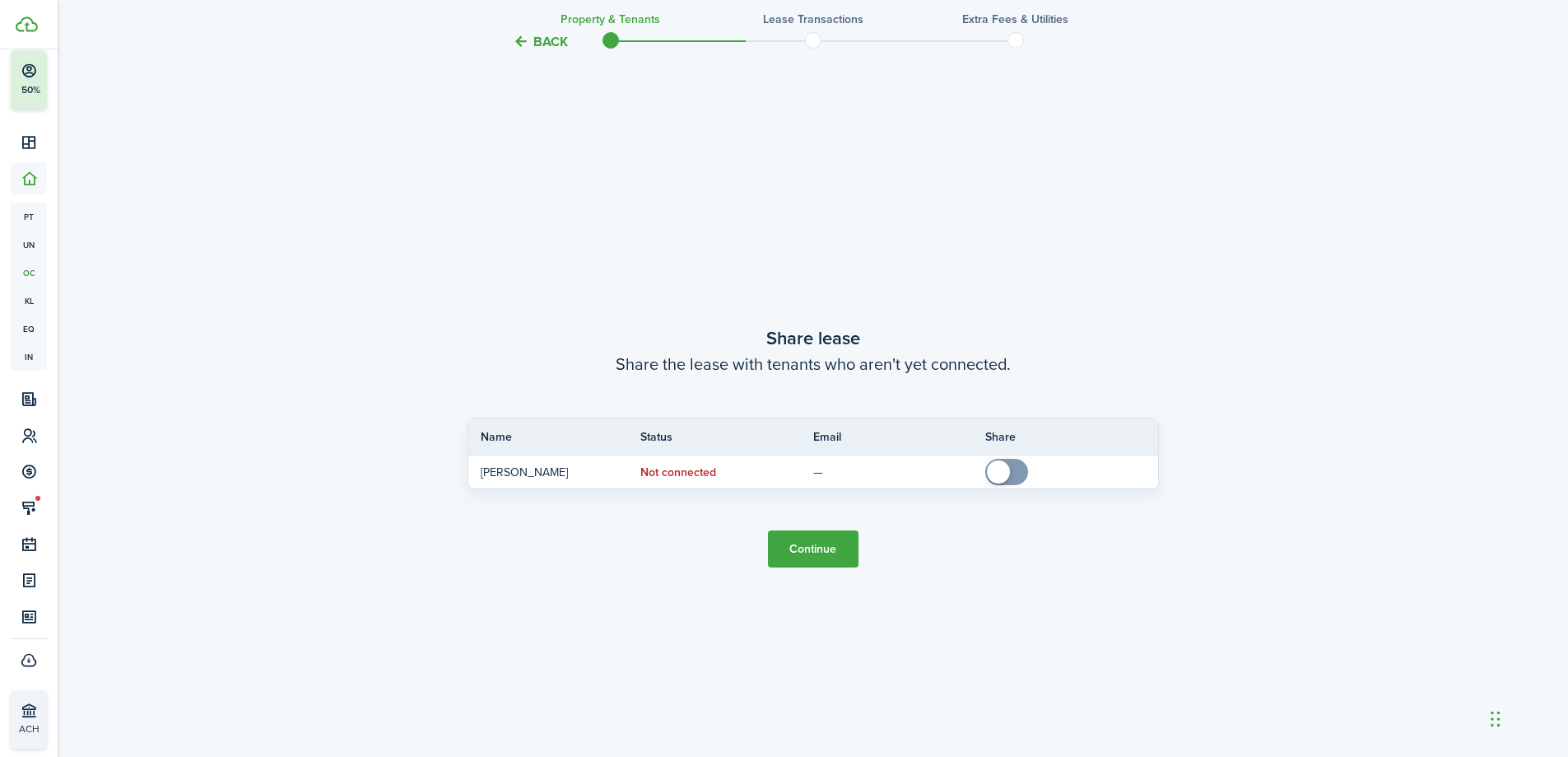
scroll to position [1403, 0]
click at [820, 548] on button "Continue" at bounding box center [814, 546] width 91 height 37
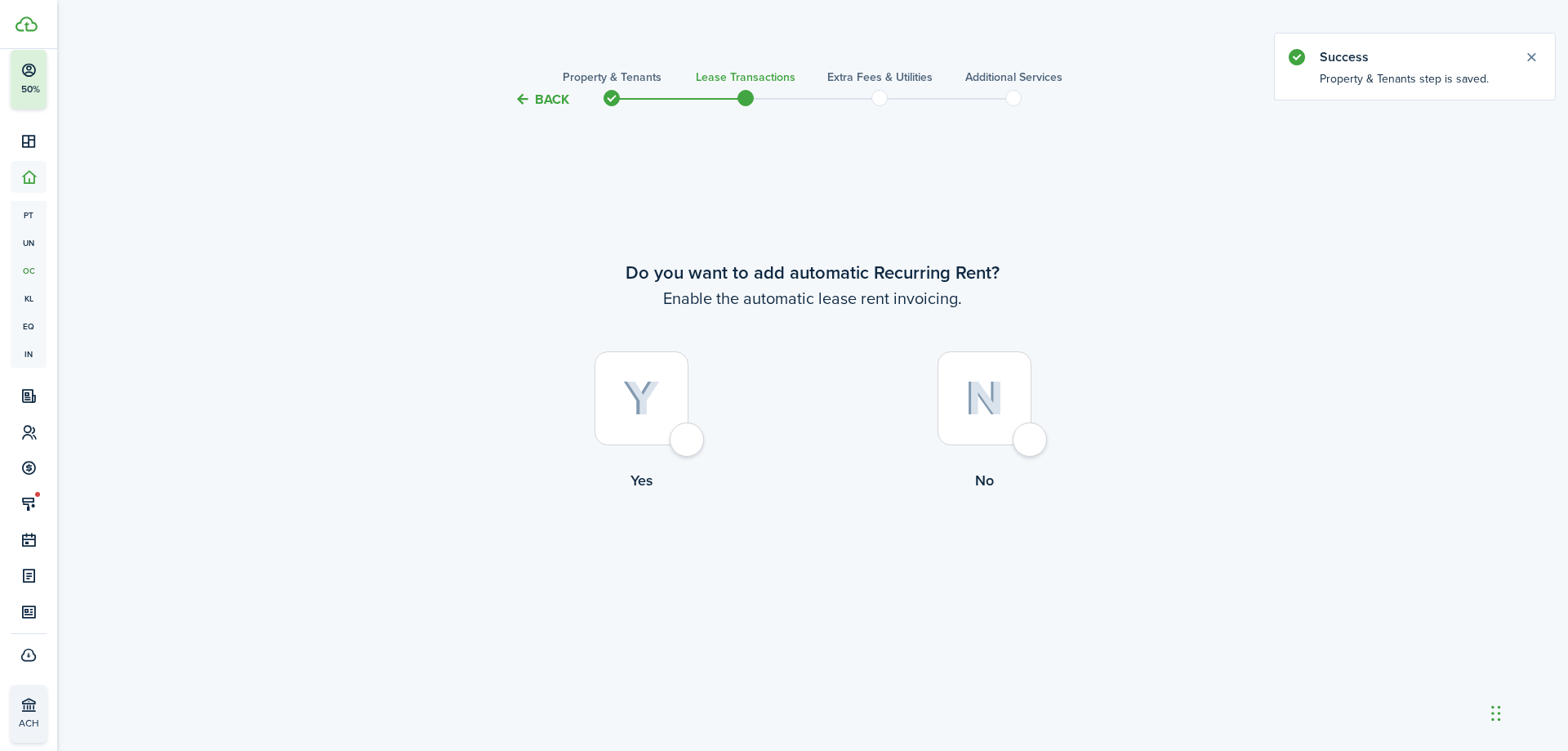
click at [670, 399] on div at bounding box center [641, 398] width 94 height 94
radio input "true"
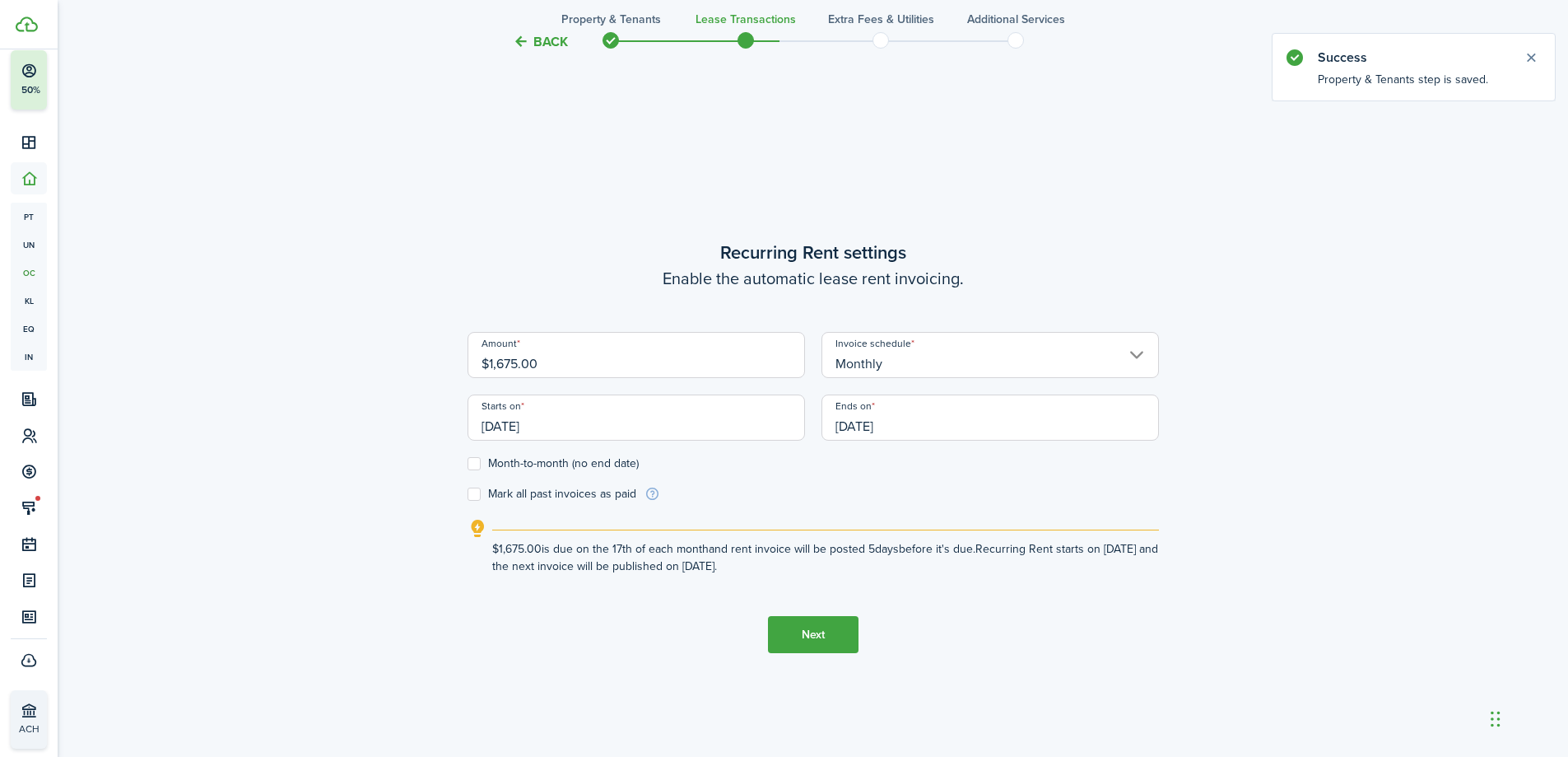
scroll to position [646, 0]
click at [571, 421] on input "[DATE]" at bounding box center [636, 414] width 337 height 46
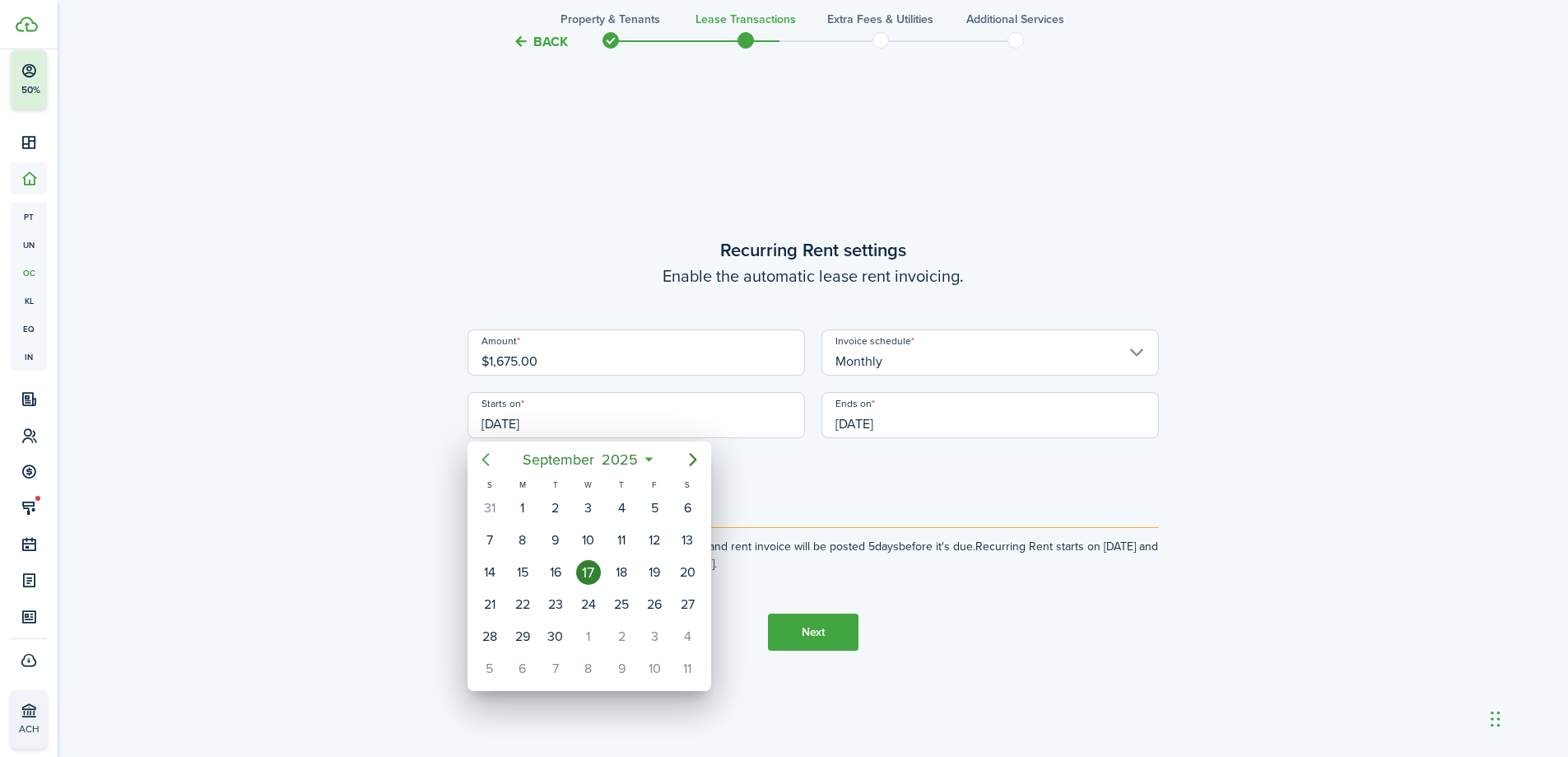
click at [480, 454] on icon "Previous page" at bounding box center [486, 460] width 20 height 20
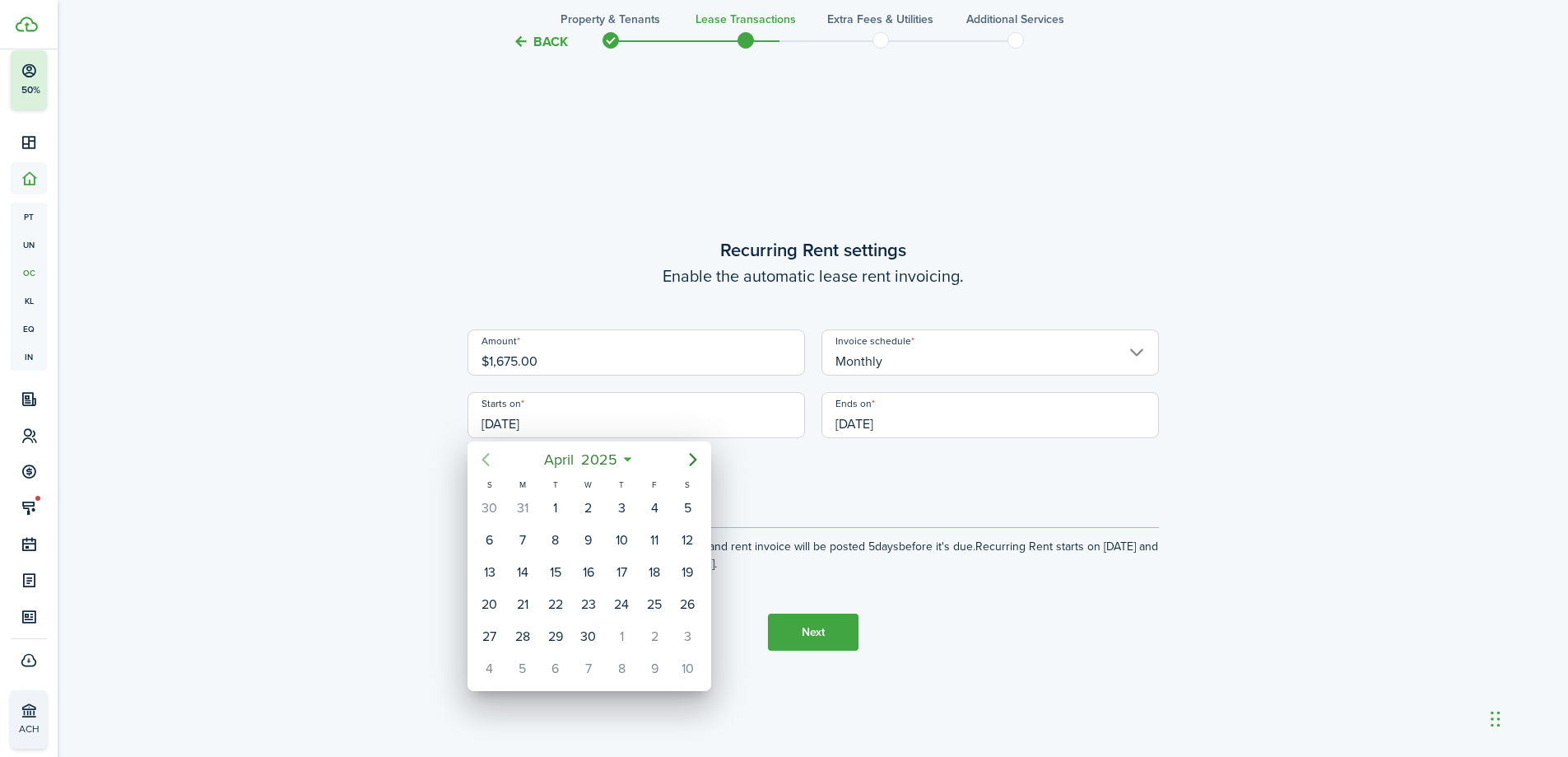
click at [480, 454] on icon "Previous page" at bounding box center [486, 460] width 20 height 20
click at [585, 499] on div "1" at bounding box center [588, 508] width 24 height 24
type input "[DATE]"
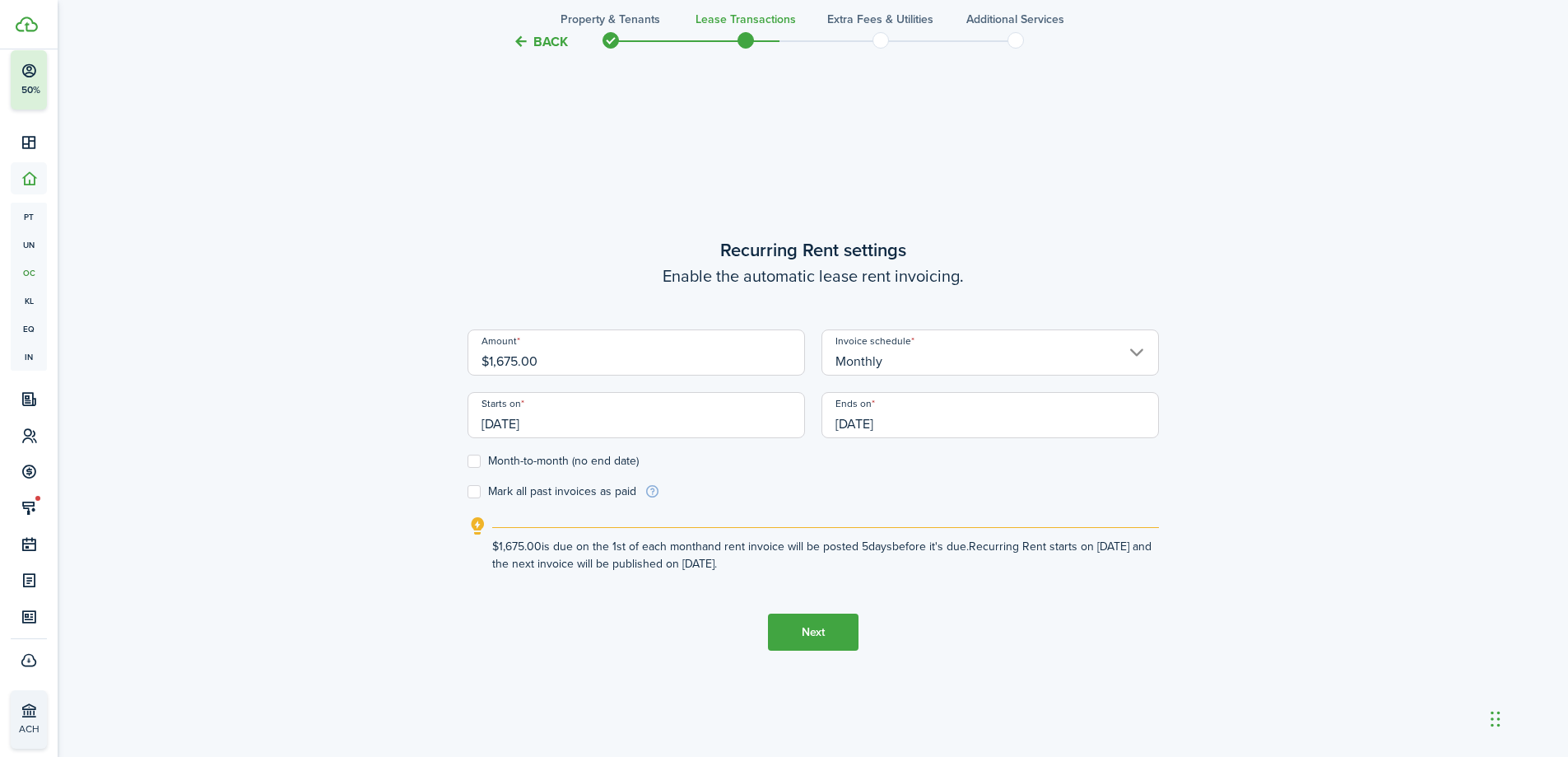
click at [960, 431] on input "[DATE]" at bounding box center [991, 414] width 337 height 46
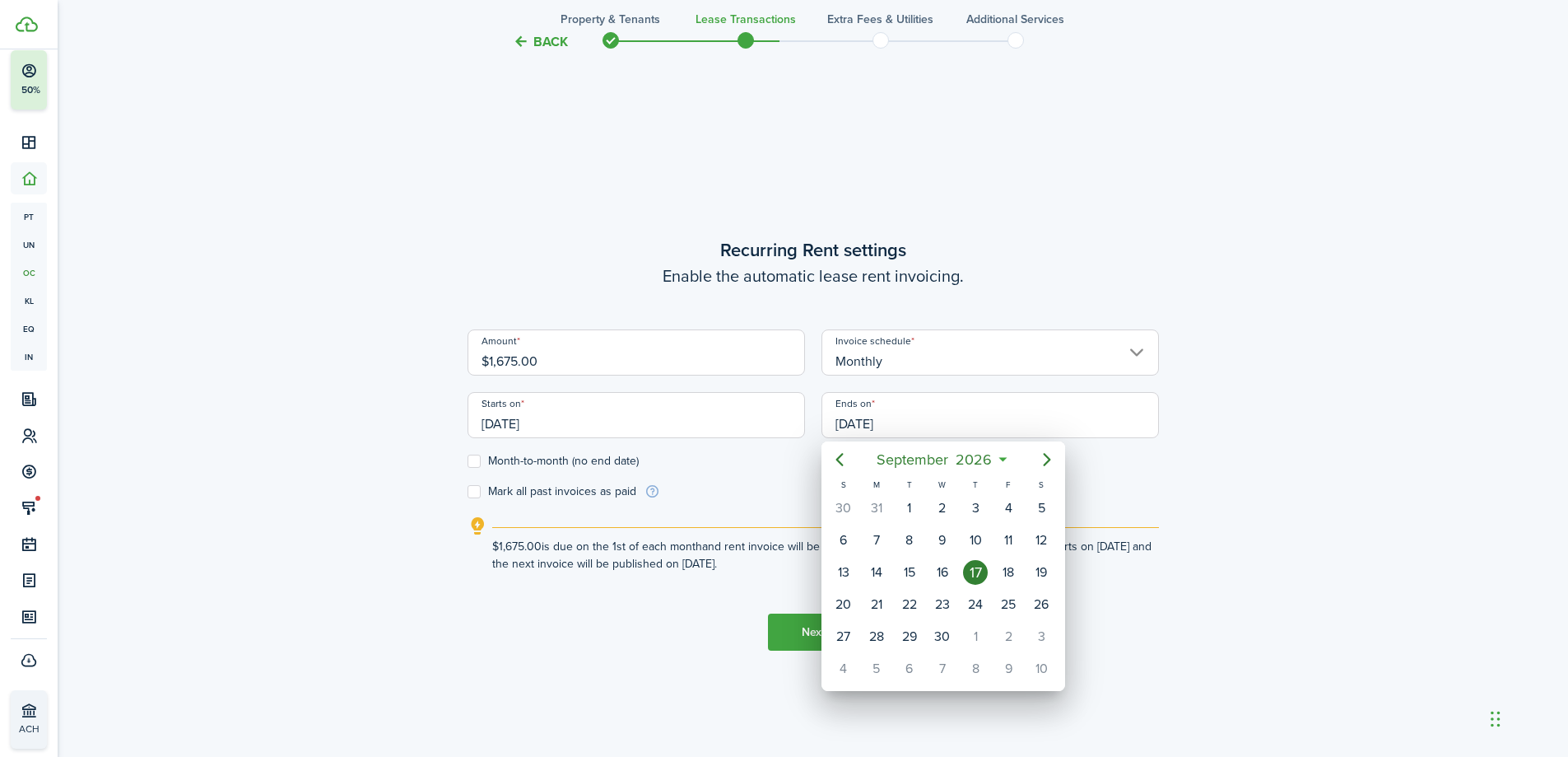
click at [475, 461] on div at bounding box center [784, 378] width 1832 height 1020
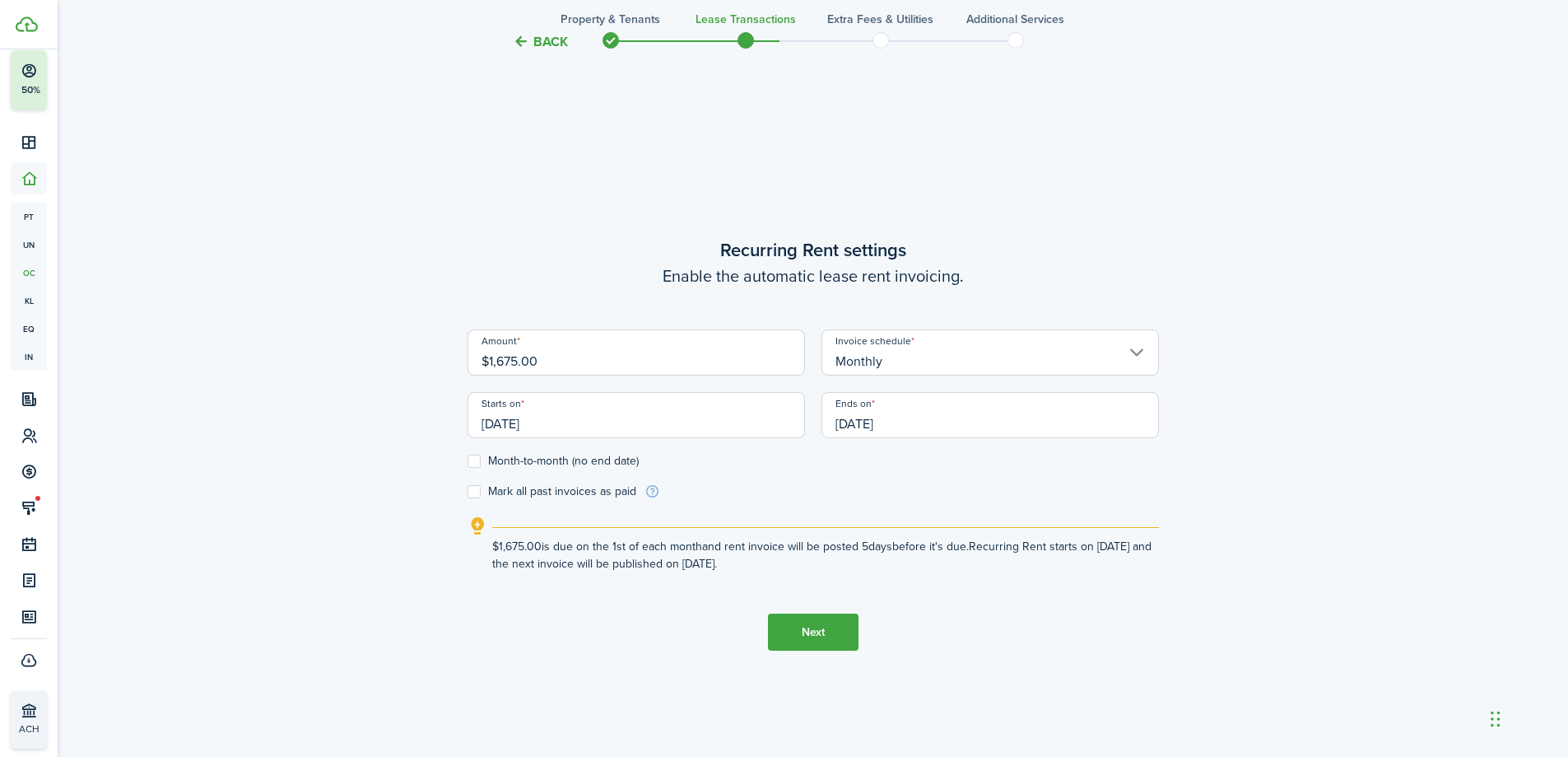
click at [472, 457] on label "Month-to-month (no end date)" at bounding box center [553, 461] width 171 height 14
click at [468, 461] on input "Month-to-month (no end date)" at bounding box center [467, 461] width 1 height 1
checkbox input "true"
click at [471, 488] on label "Mark all past invoices as paid" at bounding box center [552, 491] width 169 height 14
click at [468, 491] on input "Mark all past invoices as paid" at bounding box center [467, 491] width 1 height 1
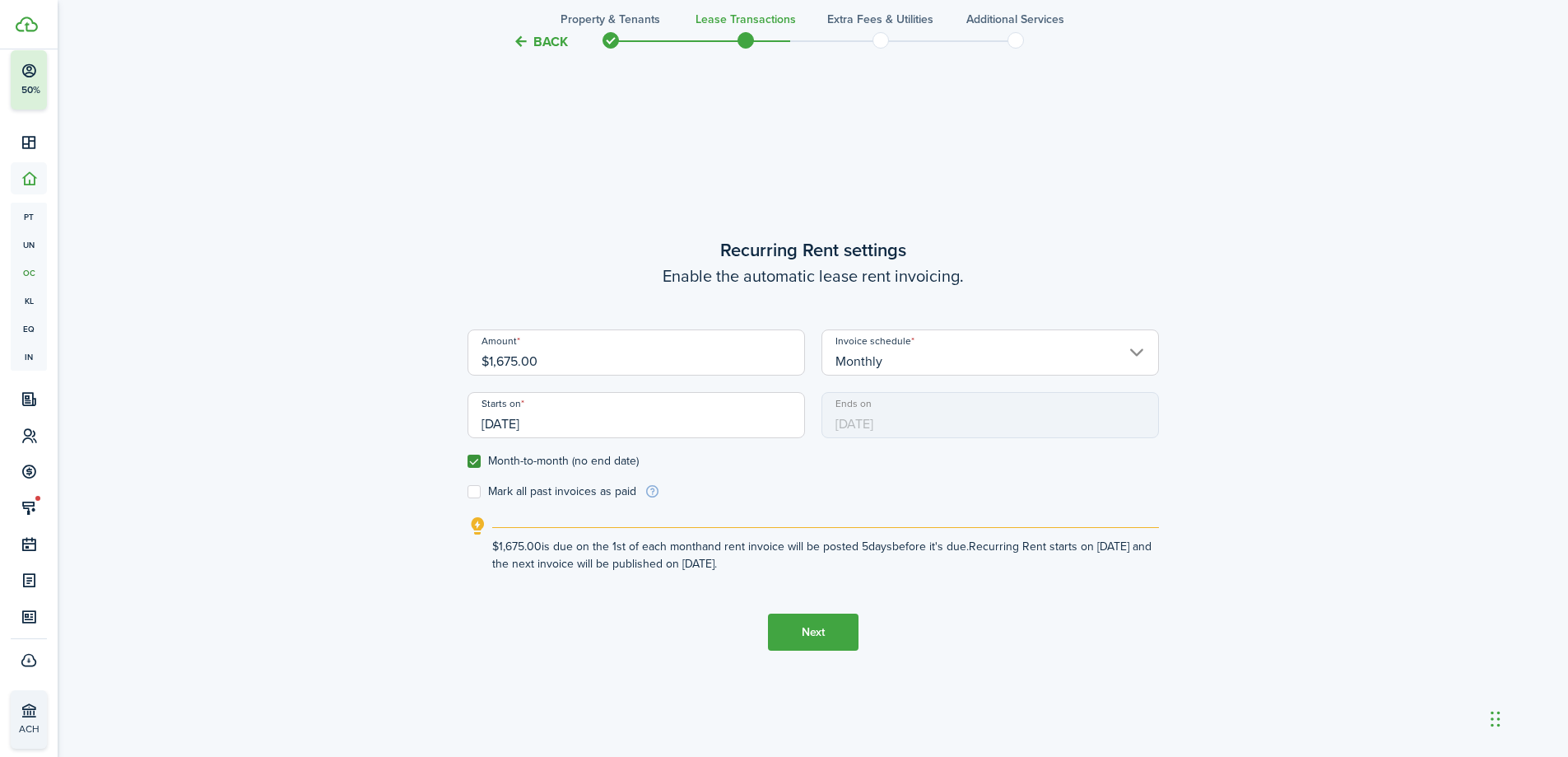
checkbox input "true"
click at [844, 616] on button "Next" at bounding box center [814, 632] width 91 height 37
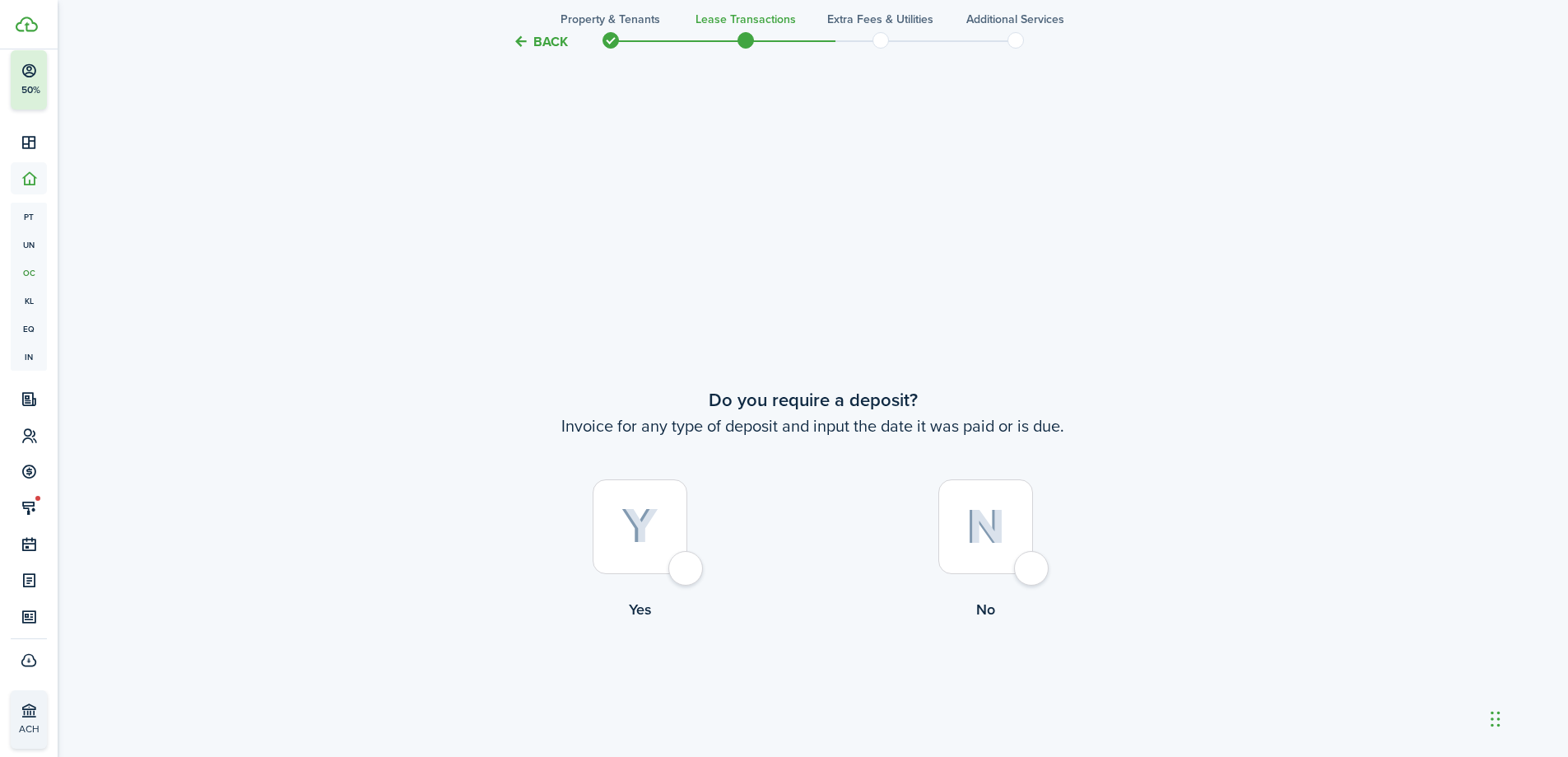
scroll to position [1403, 0]
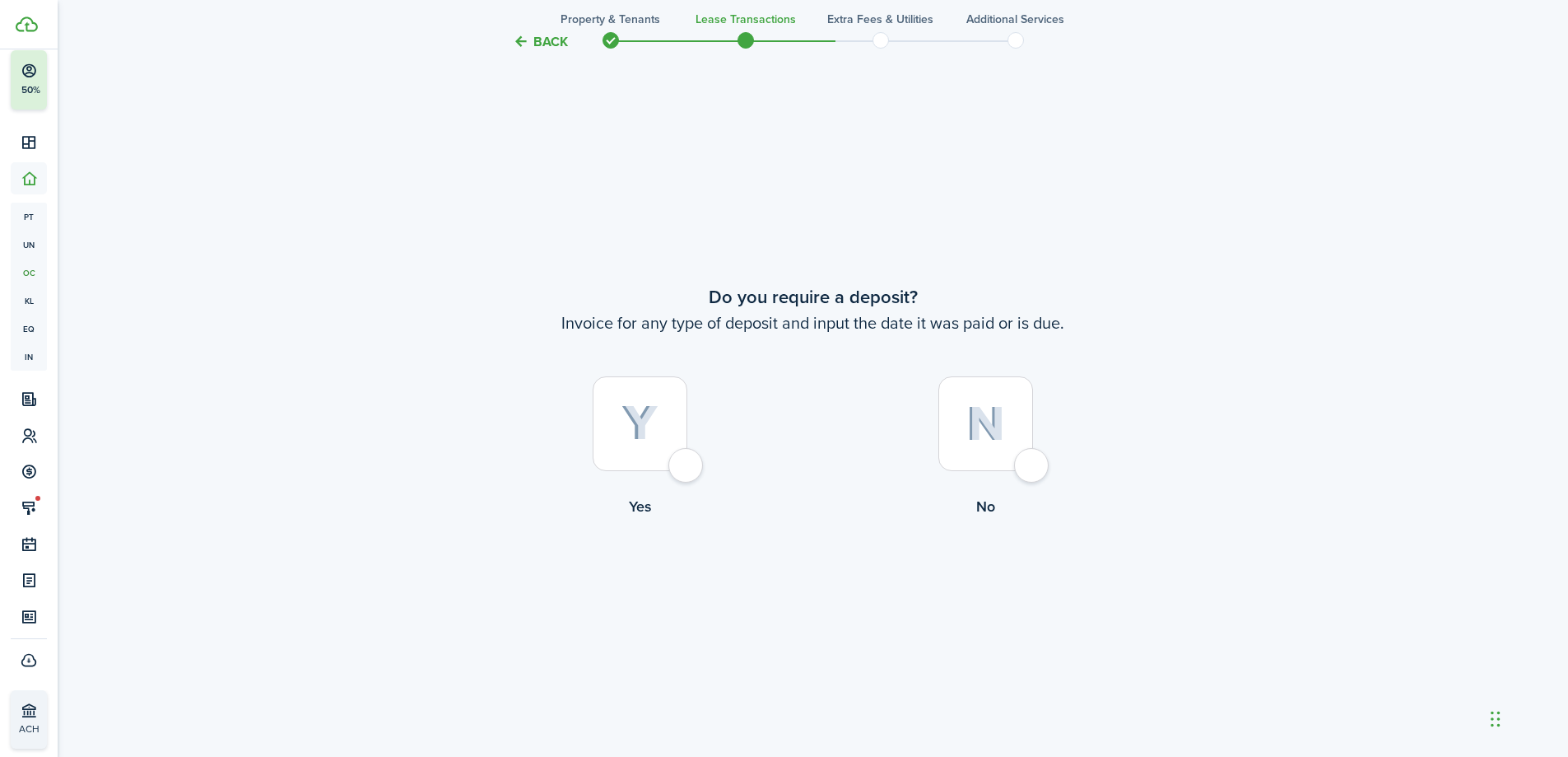
drag, startPoint x: 995, startPoint y: 431, endPoint x: 985, endPoint y: 445, distance: 17.2
click at [994, 431] on img at bounding box center [985, 423] width 39 height 35
radio input "true"
click at [817, 596] on button "Continue" at bounding box center [814, 585] width 91 height 37
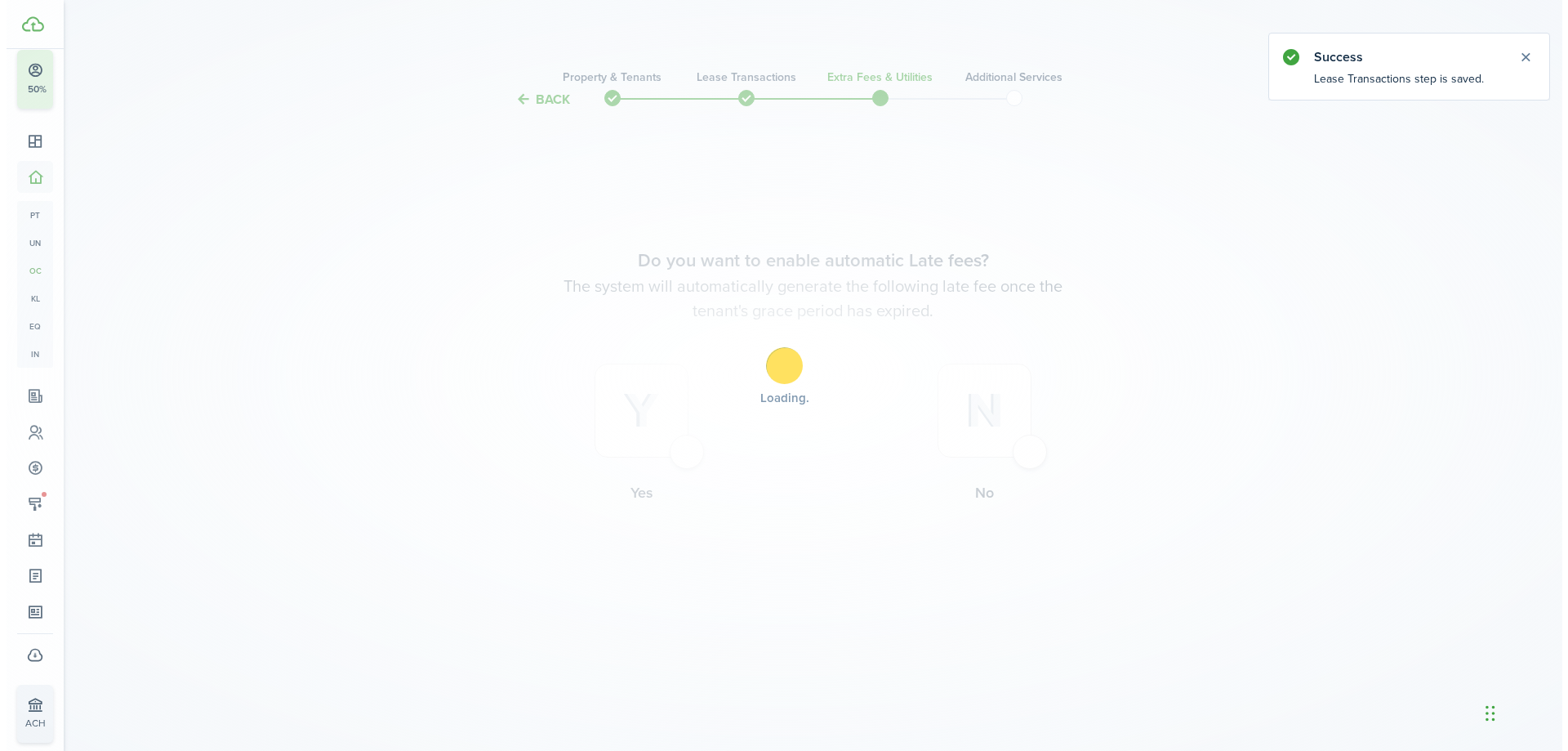
scroll to position [0, 0]
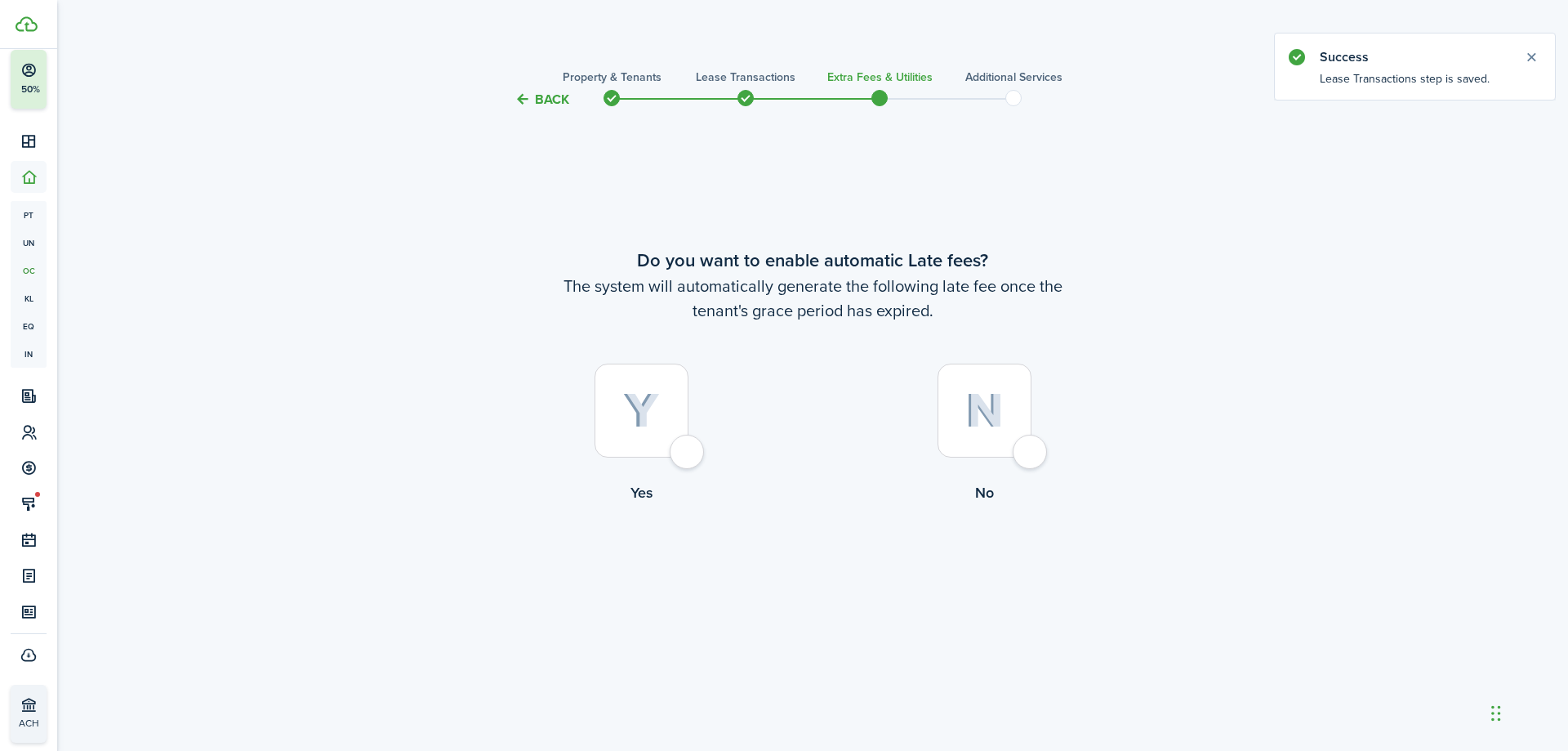
click at [1031, 458] on div at bounding box center [984, 410] width 94 height 94
radio input "true"
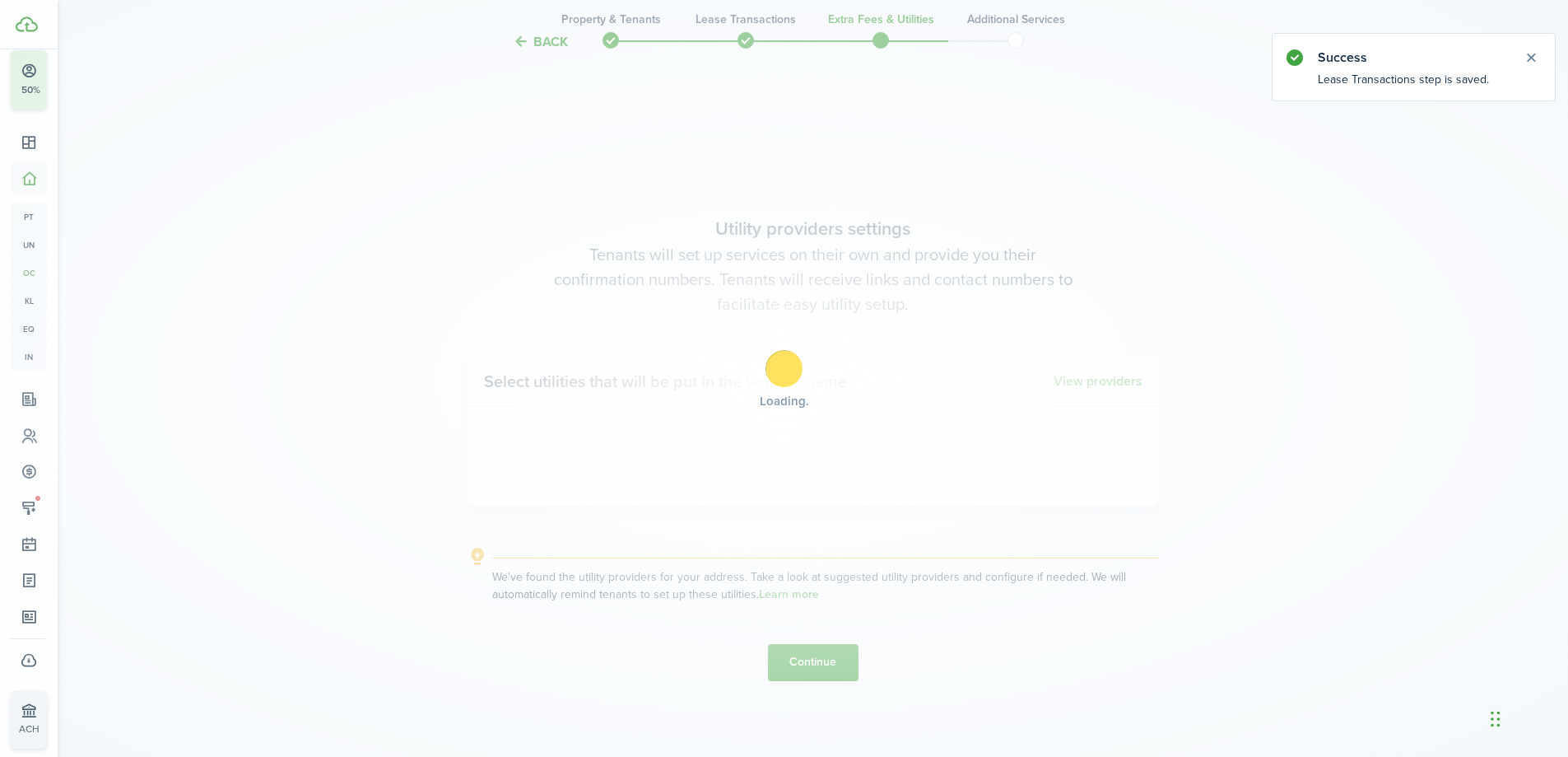
scroll to position [646, 0]
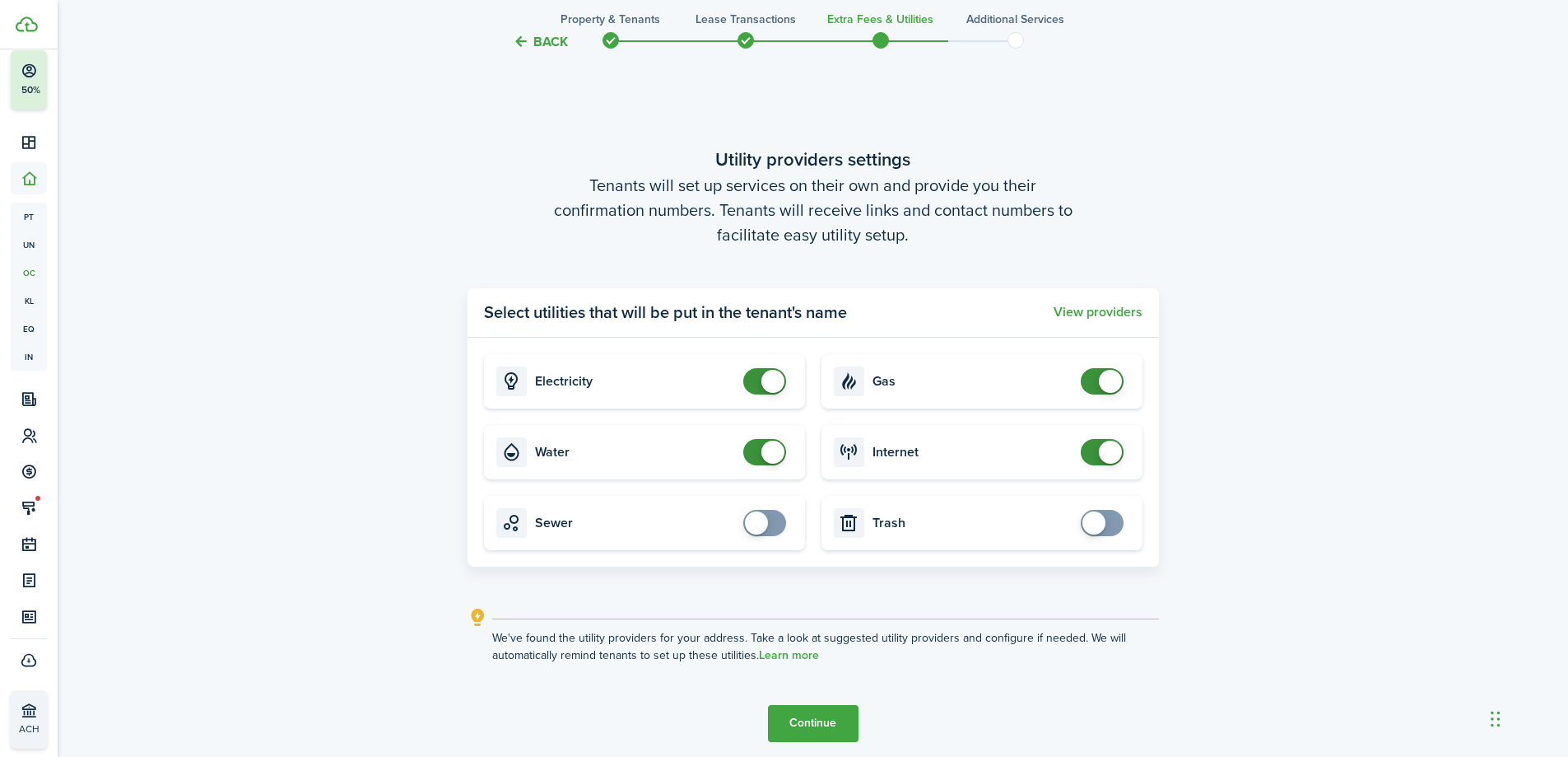
checkbox input "false"
click at [764, 454] on span at bounding box center [772, 451] width 23 height 23
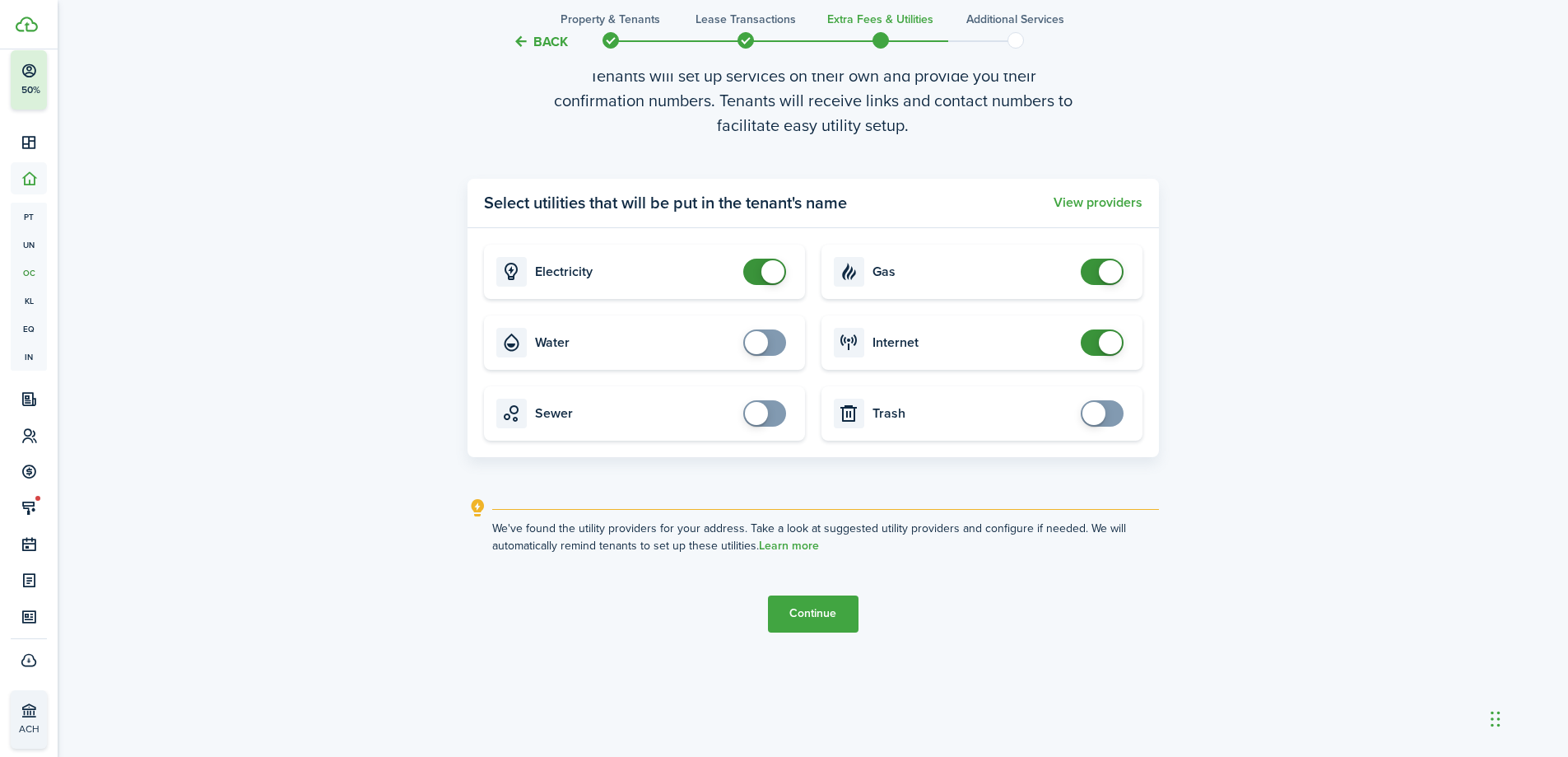
scroll to position [757, 0]
drag, startPoint x: 802, startPoint y: 614, endPoint x: 831, endPoint y: 597, distance: 33.6
click at [803, 613] on button "Continue" at bounding box center [814, 613] width 91 height 37
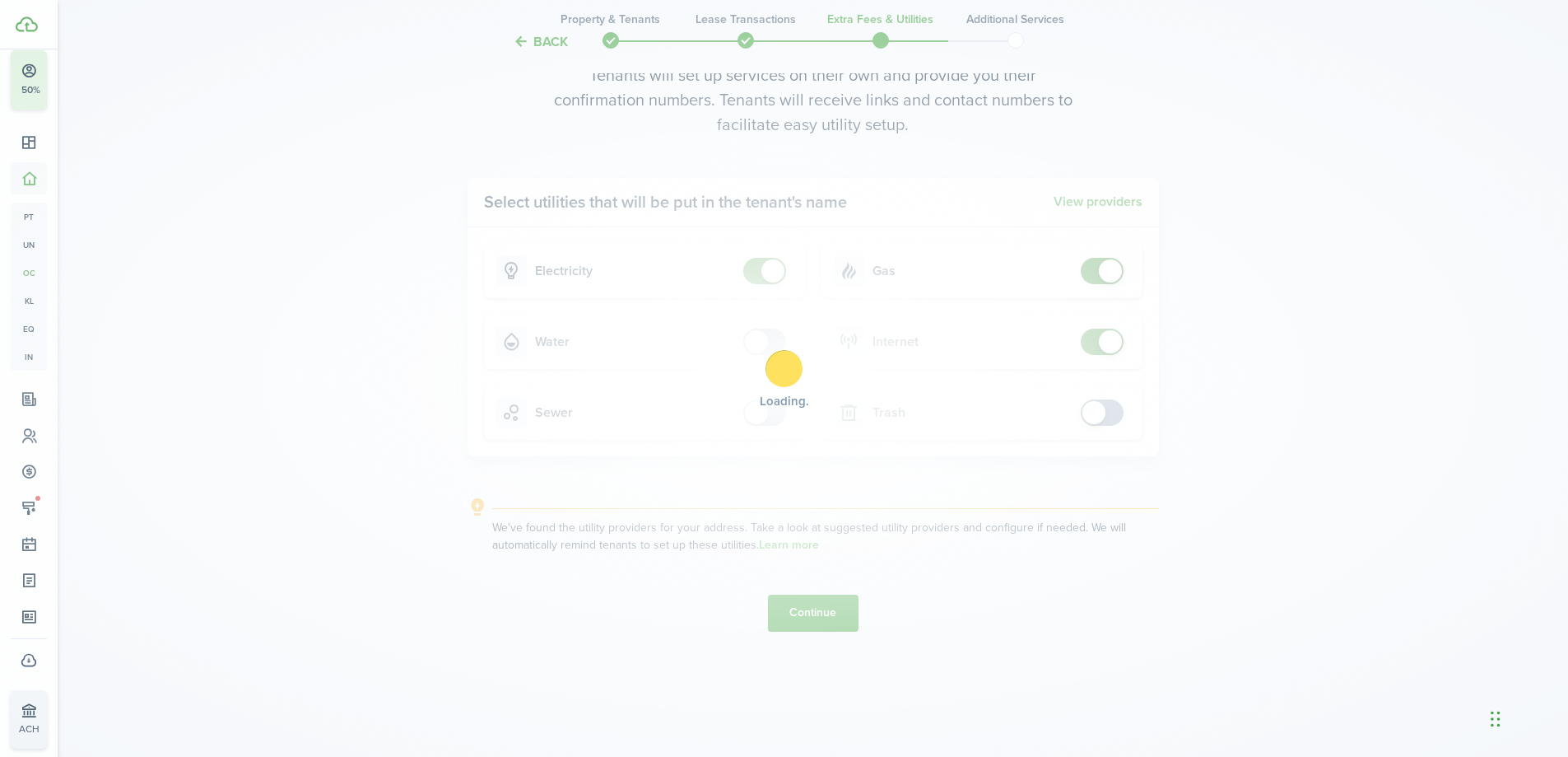
scroll to position [0, 0]
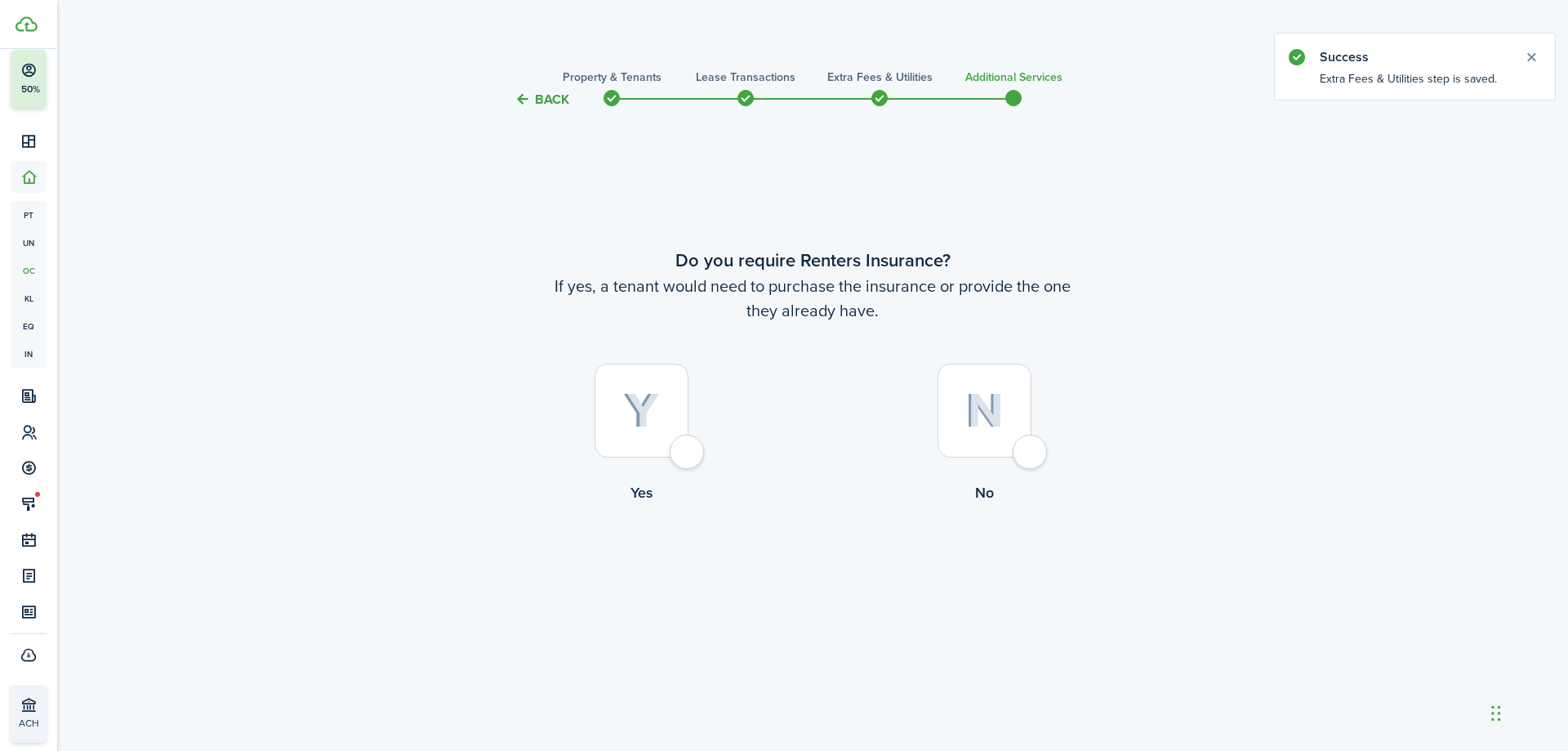
click at [1004, 400] on div at bounding box center [984, 410] width 94 height 94
radio input "true"
click at [792, 541] on tc-wizard-step "Do you require Renters Insurance? If yes, a tenant would need to purchase the i…" at bounding box center [812, 417] width 686 height 575
click at [815, 579] on button "Complete move in" at bounding box center [814, 571] width 120 height 37
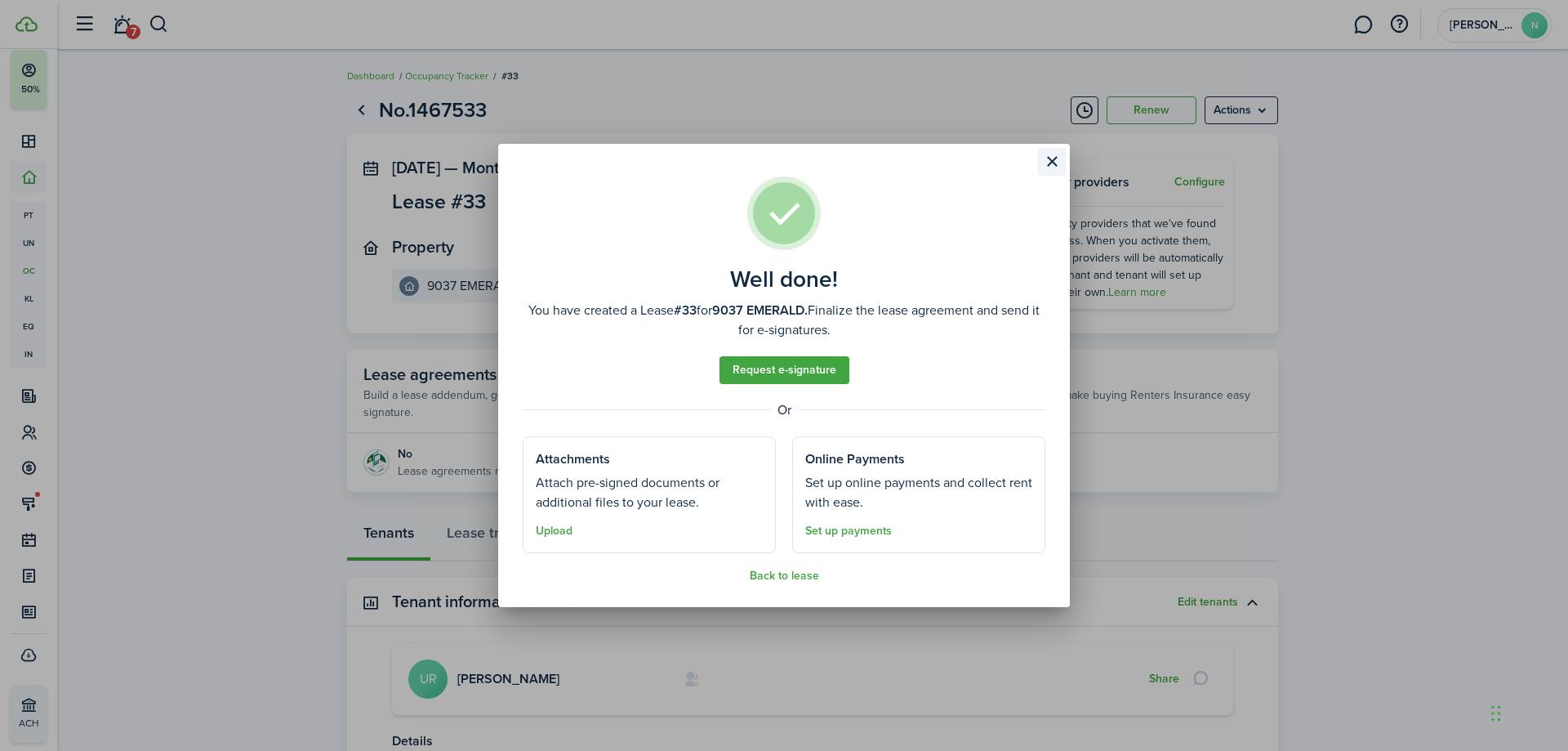
click at [1057, 162] on button "Close modal" at bounding box center [1052, 161] width 28 height 28
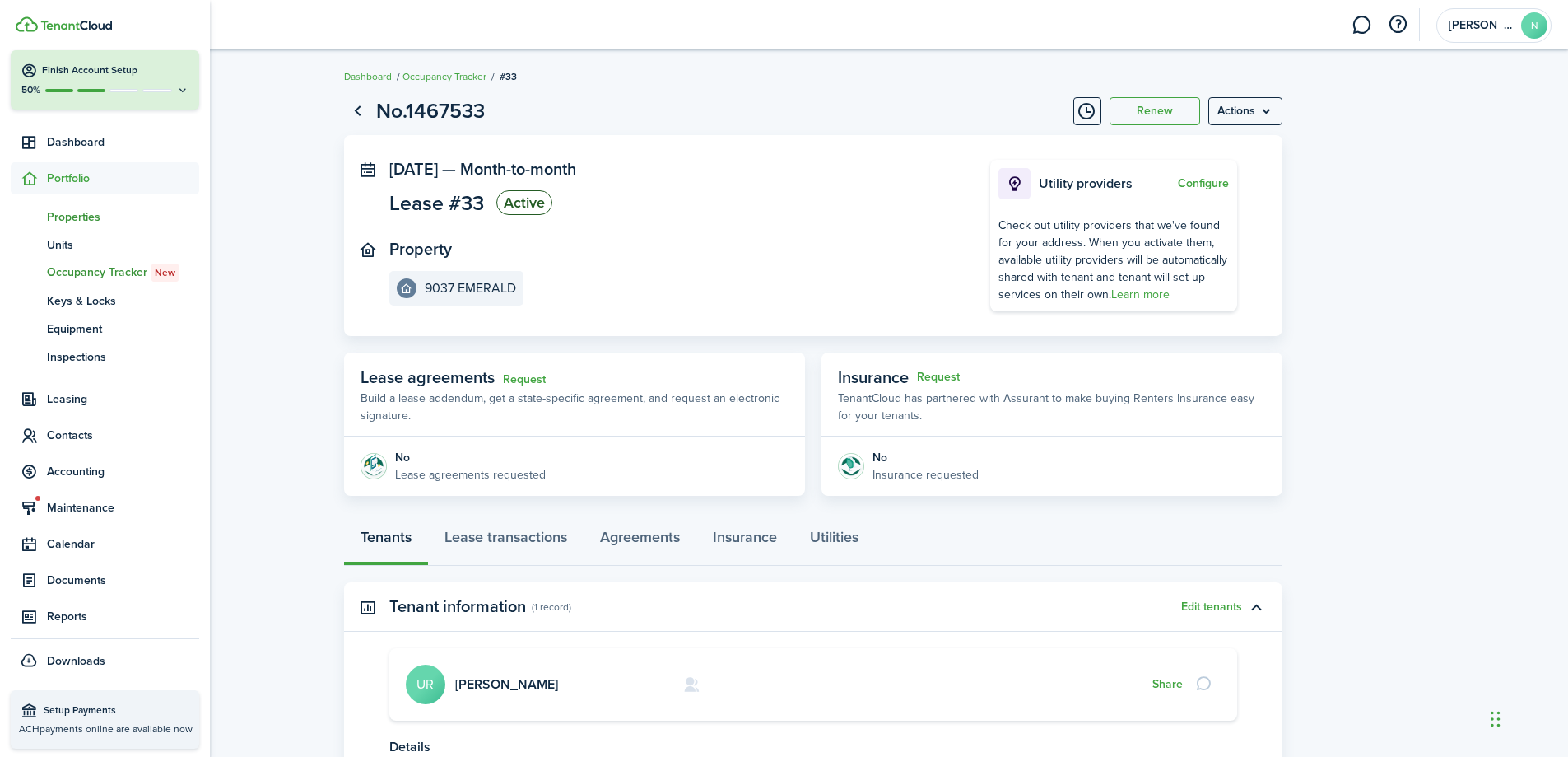
click at [85, 214] on span "Properties" at bounding box center [123, 217] width 152 height 17
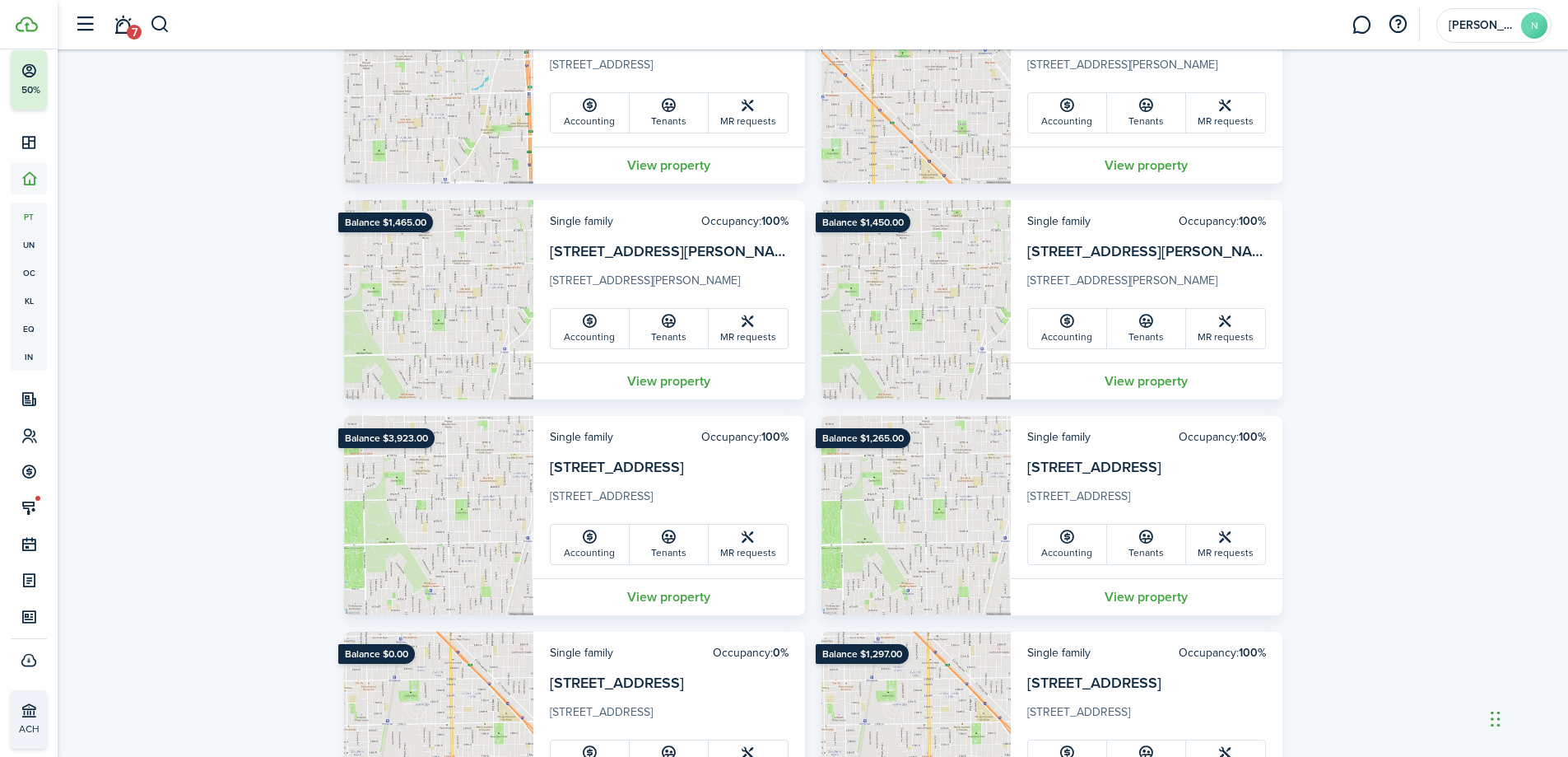
scroll to position [2882, 0]
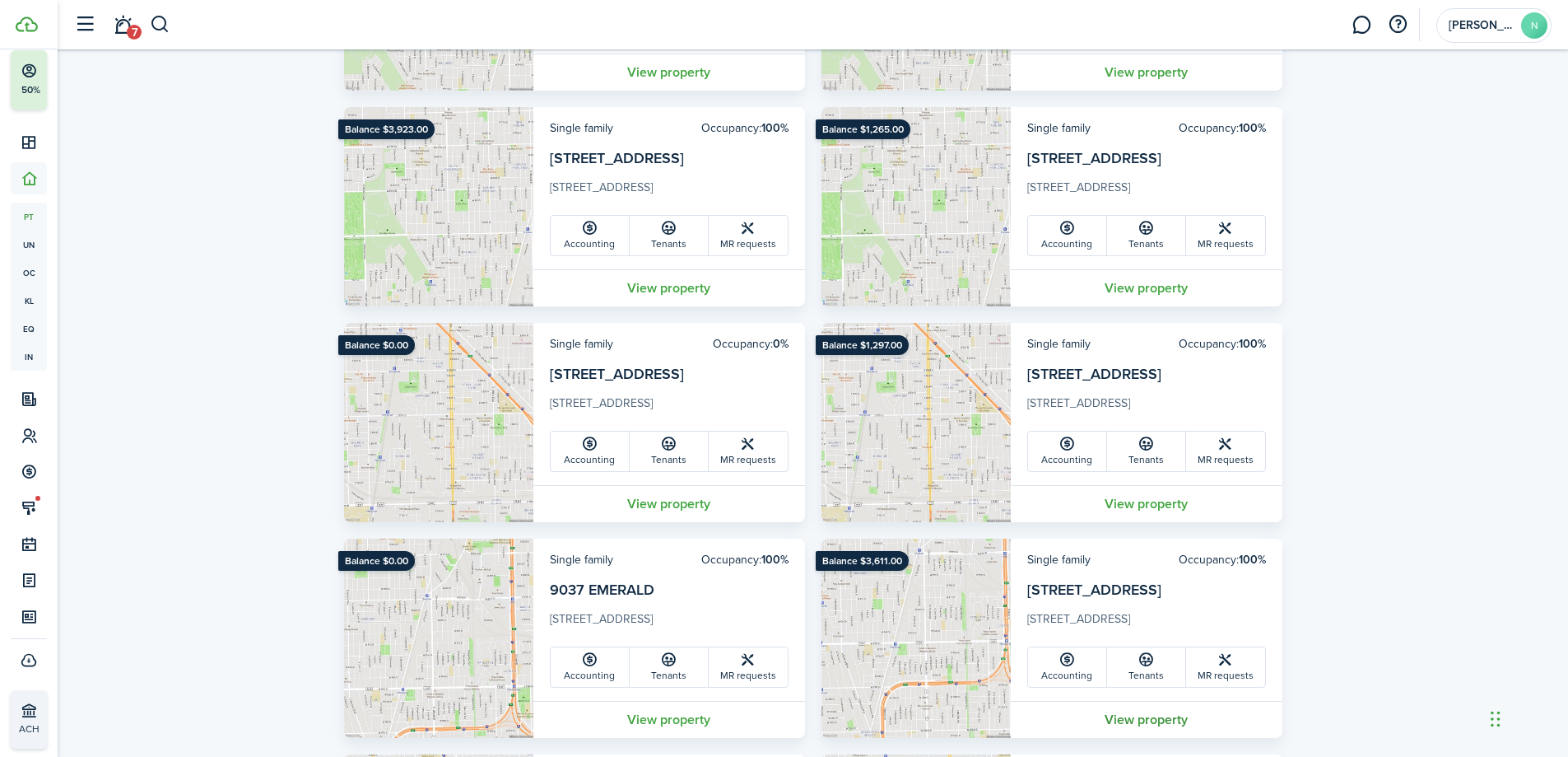
click at [1147, 713] on link "View property" at bounding box center [1147, 719] width 272 height 37
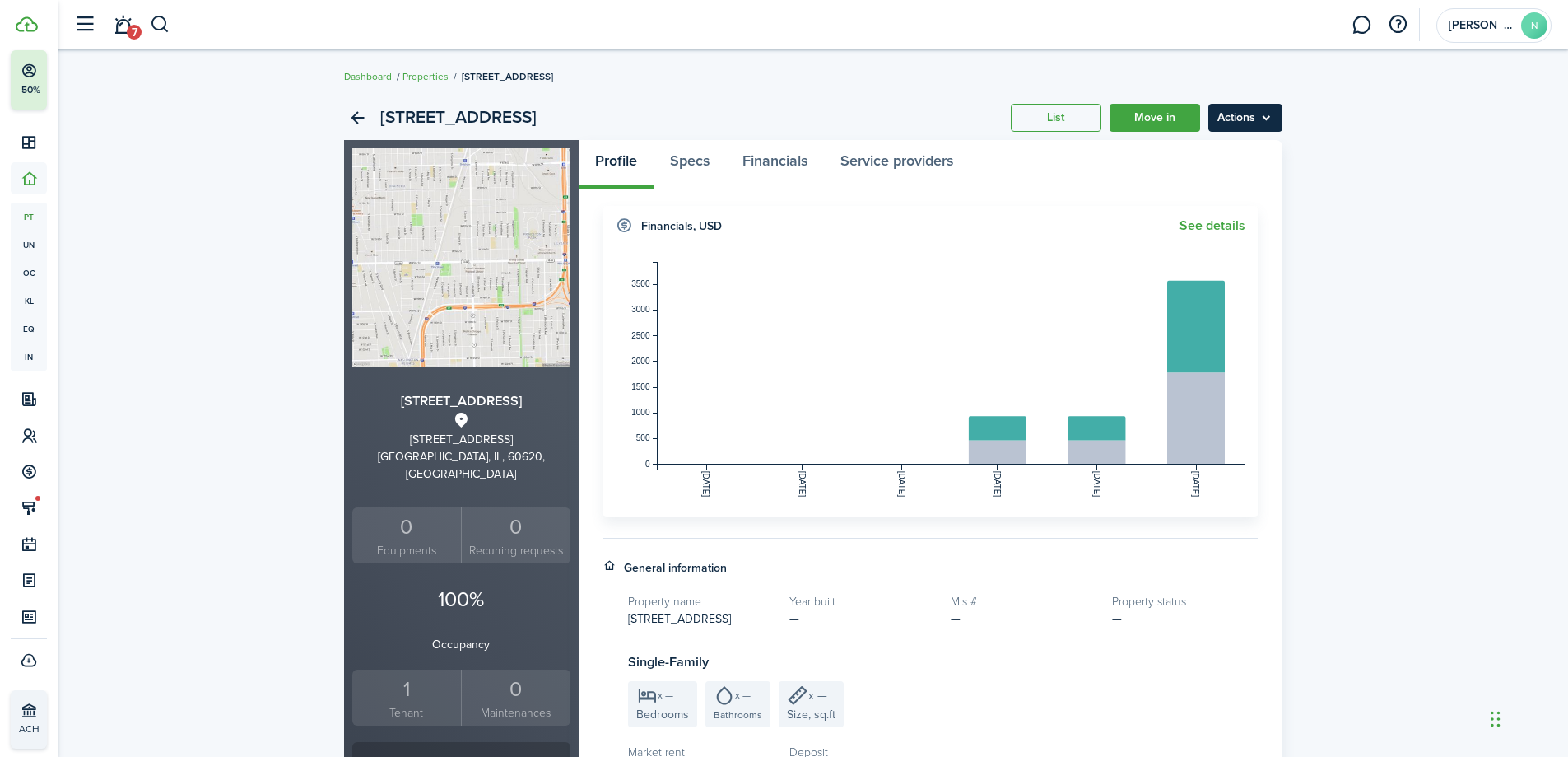
click at [1244, 115] on menu-btn "Actions" at bounding box center [1245, 117] width 74 height 28
click at [1234, 172] on button "Delete property" at bounding box center [1210, 182] width 144 height 28
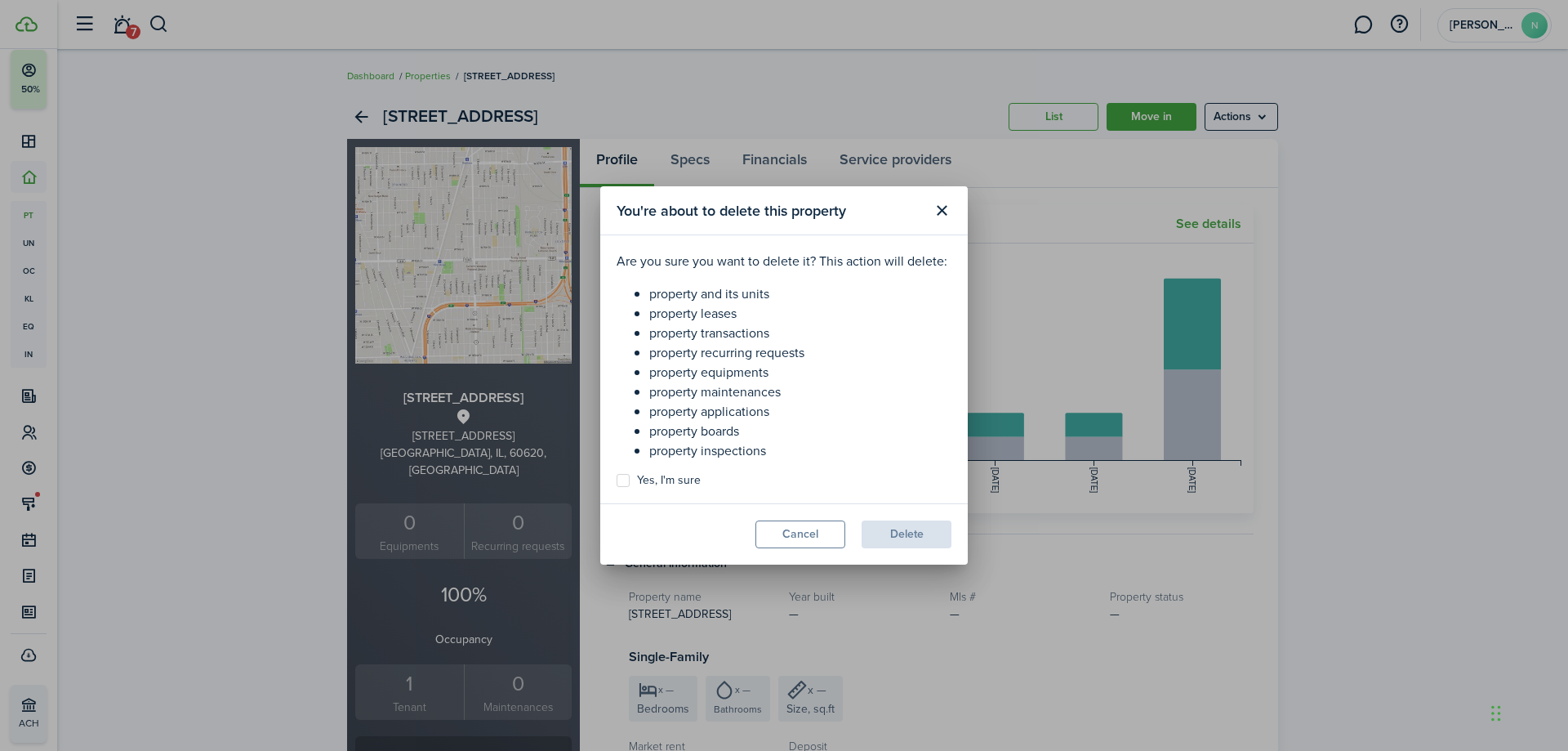
click at [657, 477] on label "Yes, I'm sure" at bounding box center [659, 480] width 85 height 13
click at [617, 480] on input "Yes, I'm sure" at bounding box center [616, 480] width 1 height 1
checkbox input "true"
click at [922, 534] on button "Delete" at bounding box center [906, 534] width 90 height 28
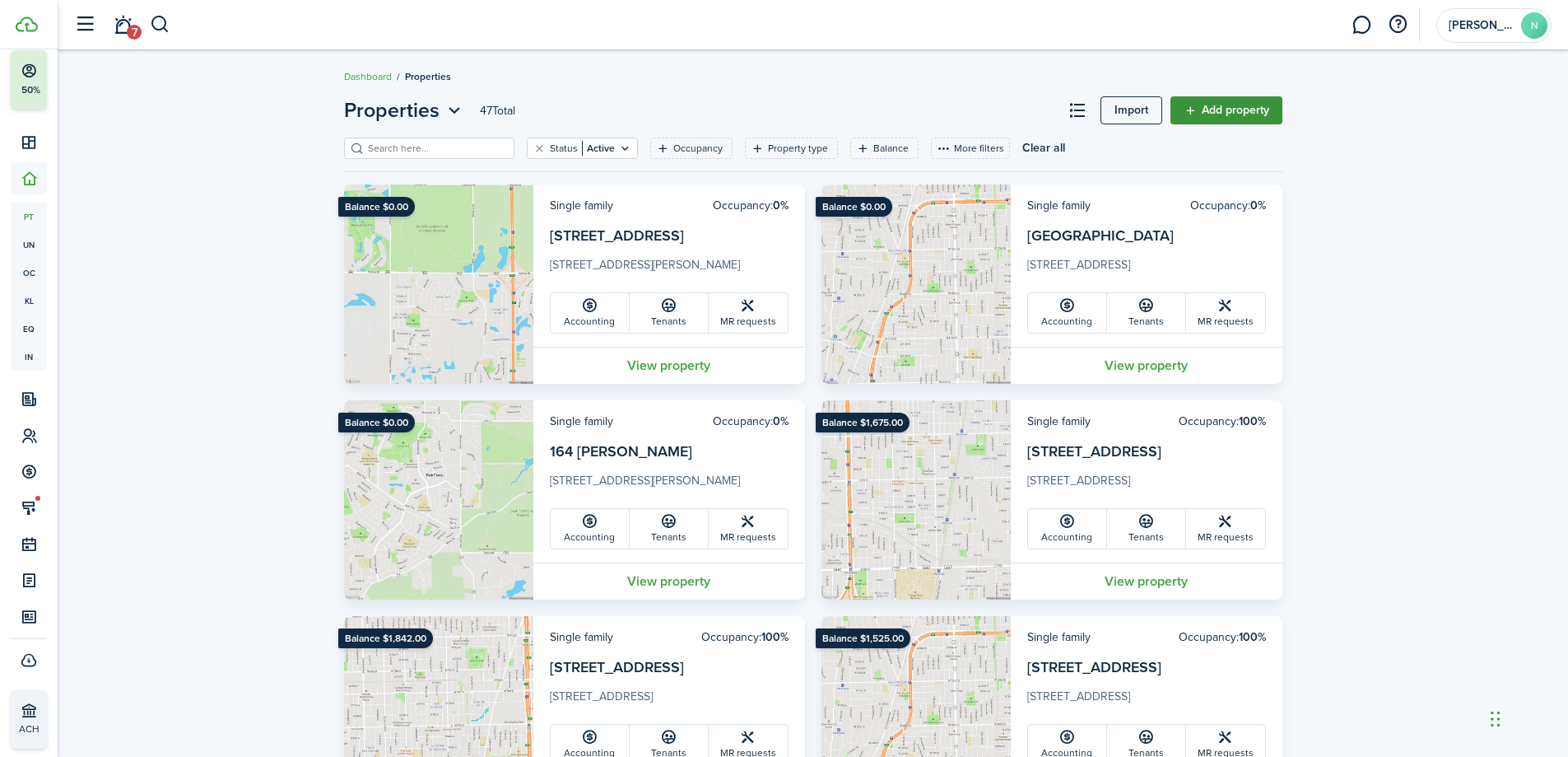
click at [1249, 107] on link "Add property" at bounding box center [1227, 110] width 112 height 28
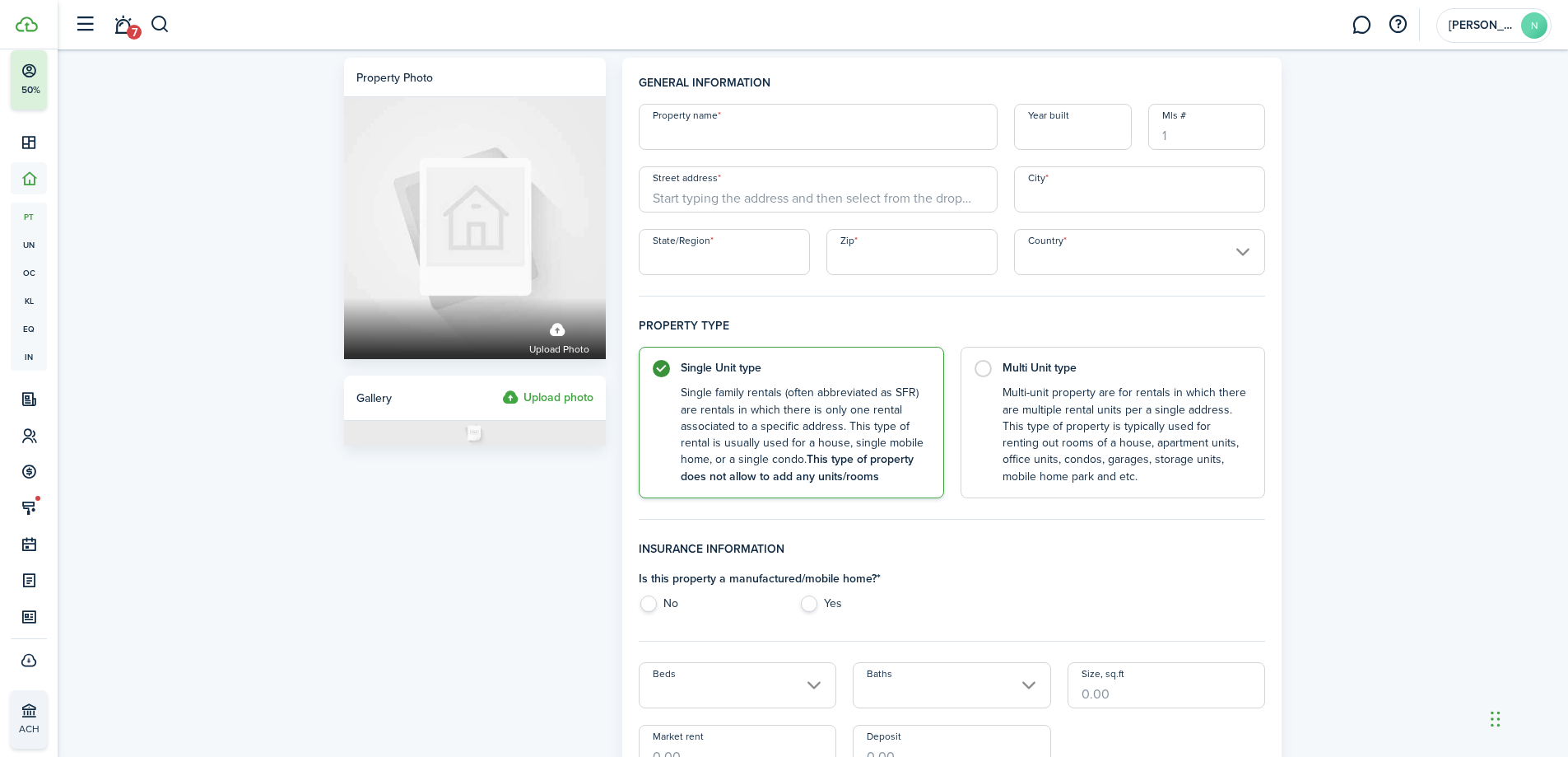
click at [755, 134] on input "Property name" at bounding box center [818, 126] width 359 height 46
type input "9429 [GEOGRAPHIC_DATA]"
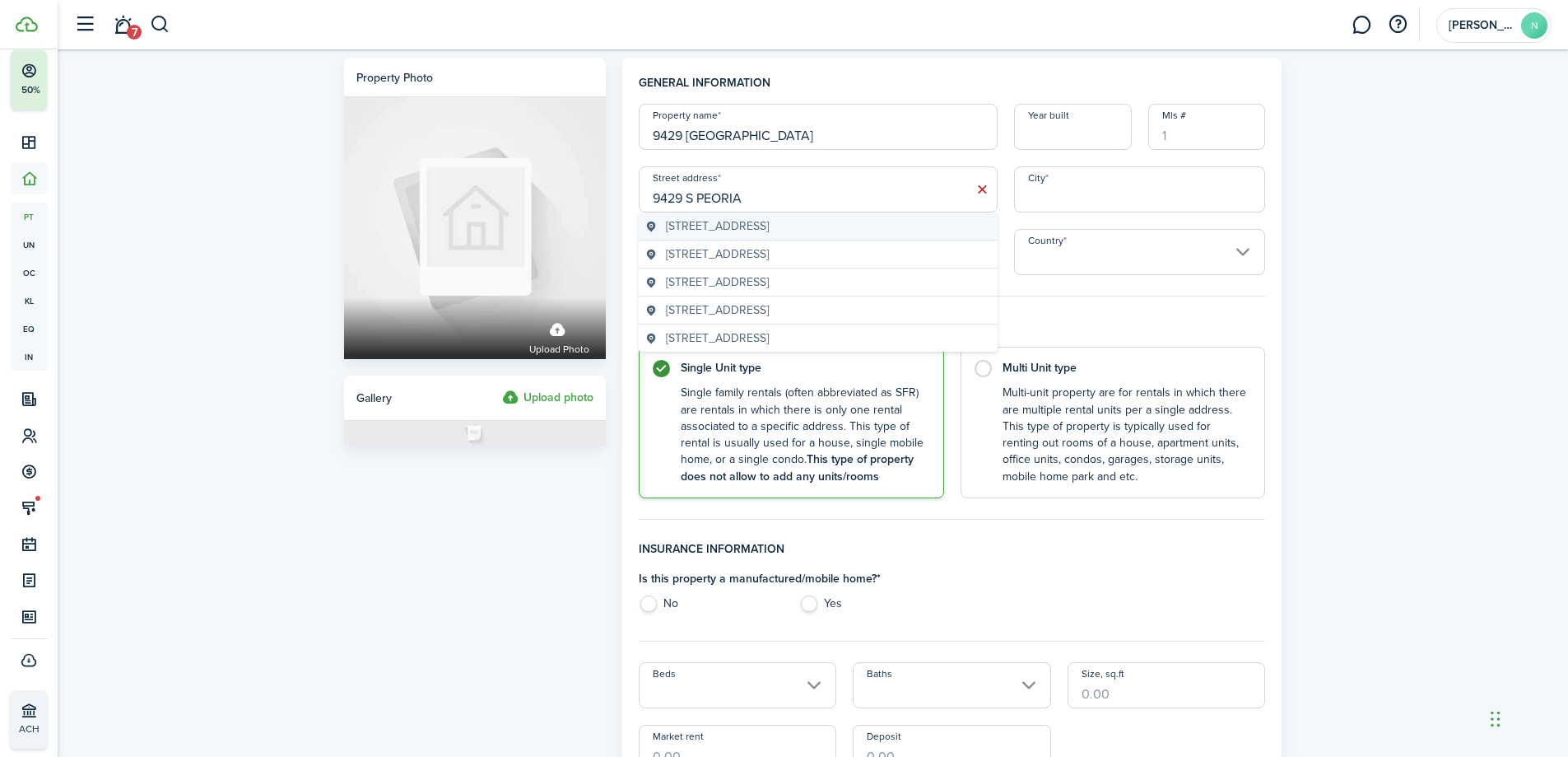
click at [902, 226] on geo-item "[STREET_ADDRESS]" at bounding box center [818, 226] width 346 height 17
type input "[STREET_ADDRESS]"
type input "[GEOGRAPHIC_DATA]"
type input "IL"
type input "60620"
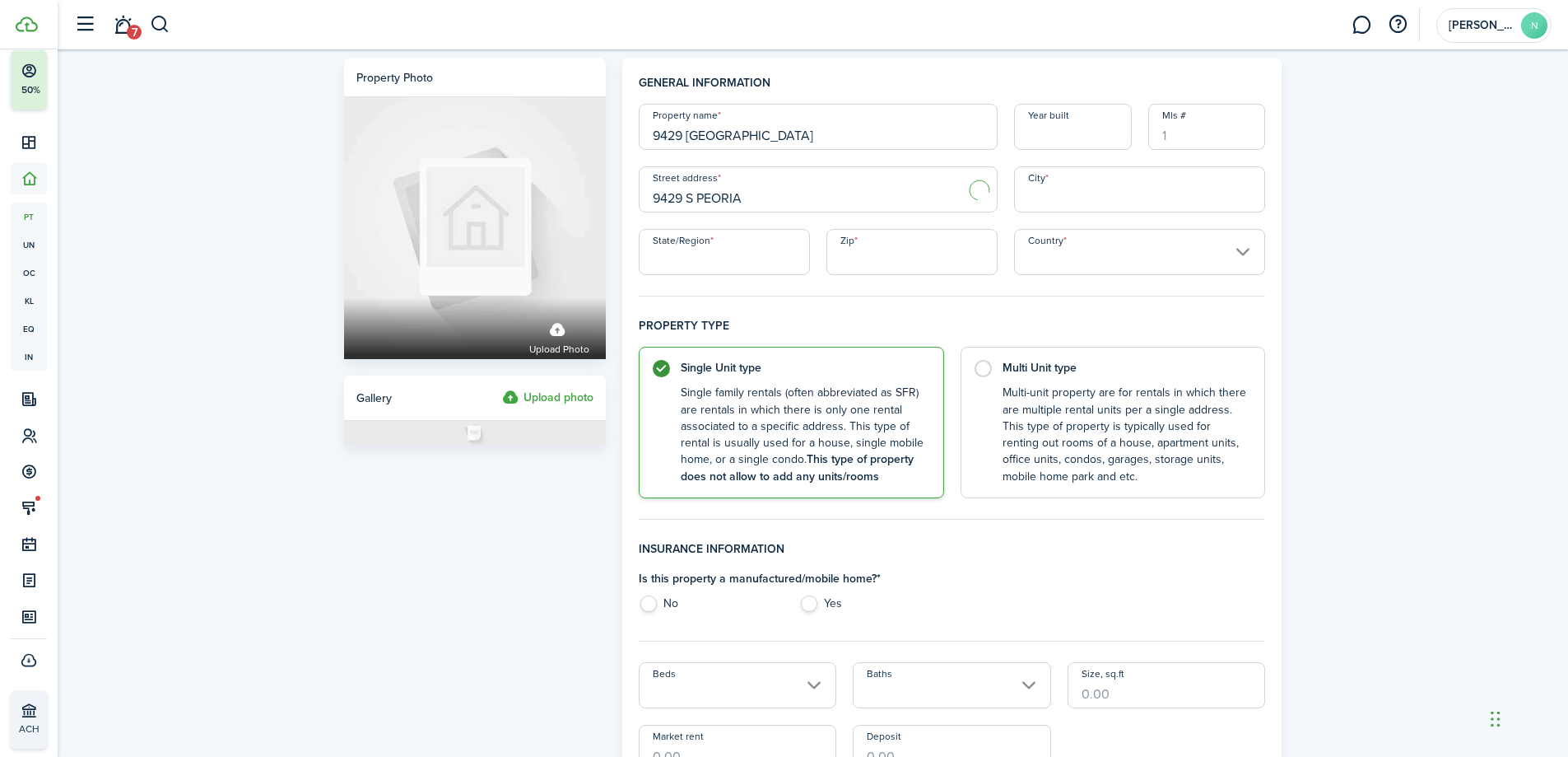
type input "[GEOGRAPHIC_DATA]"
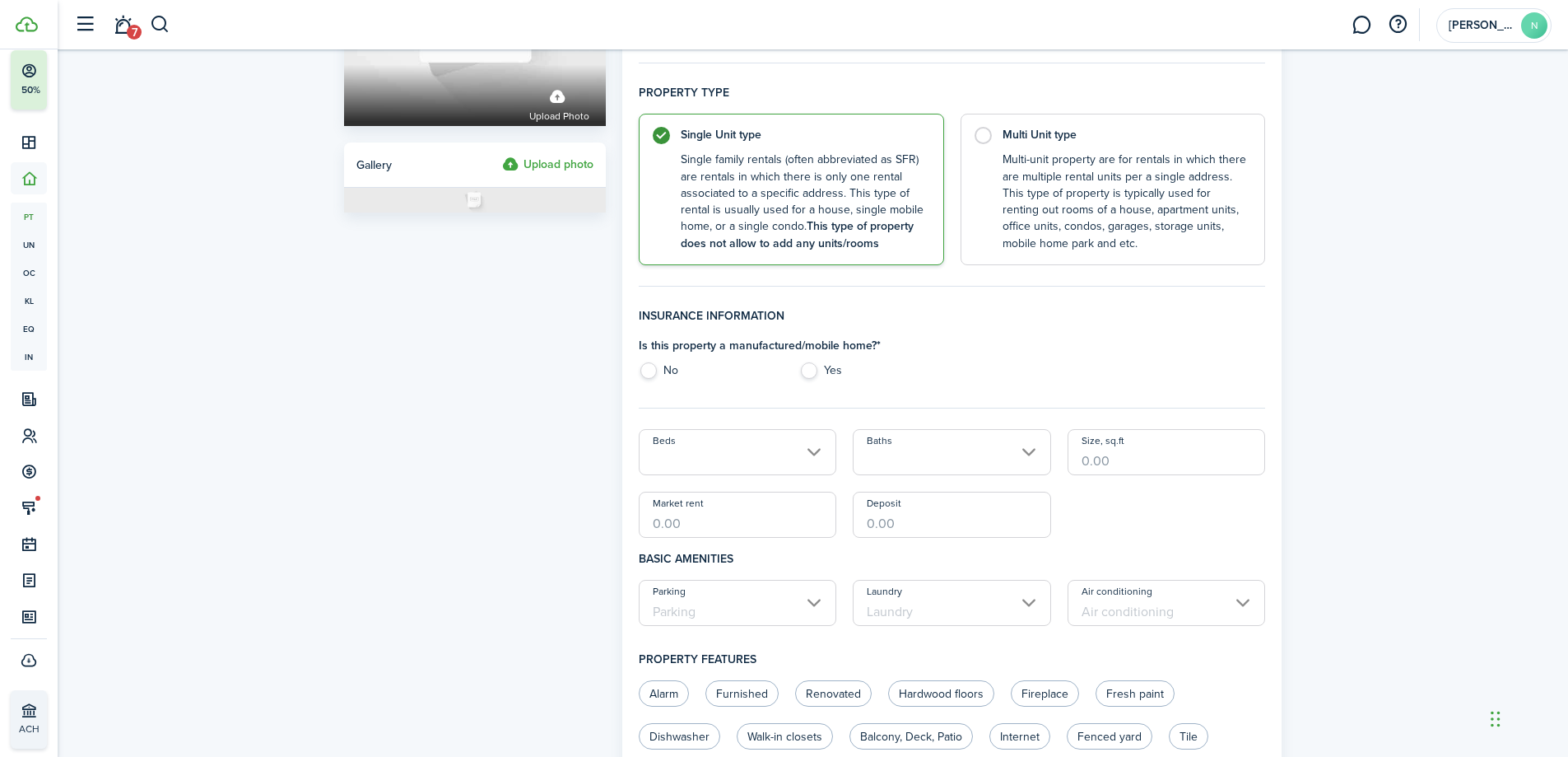
scroll to position [329, 0]
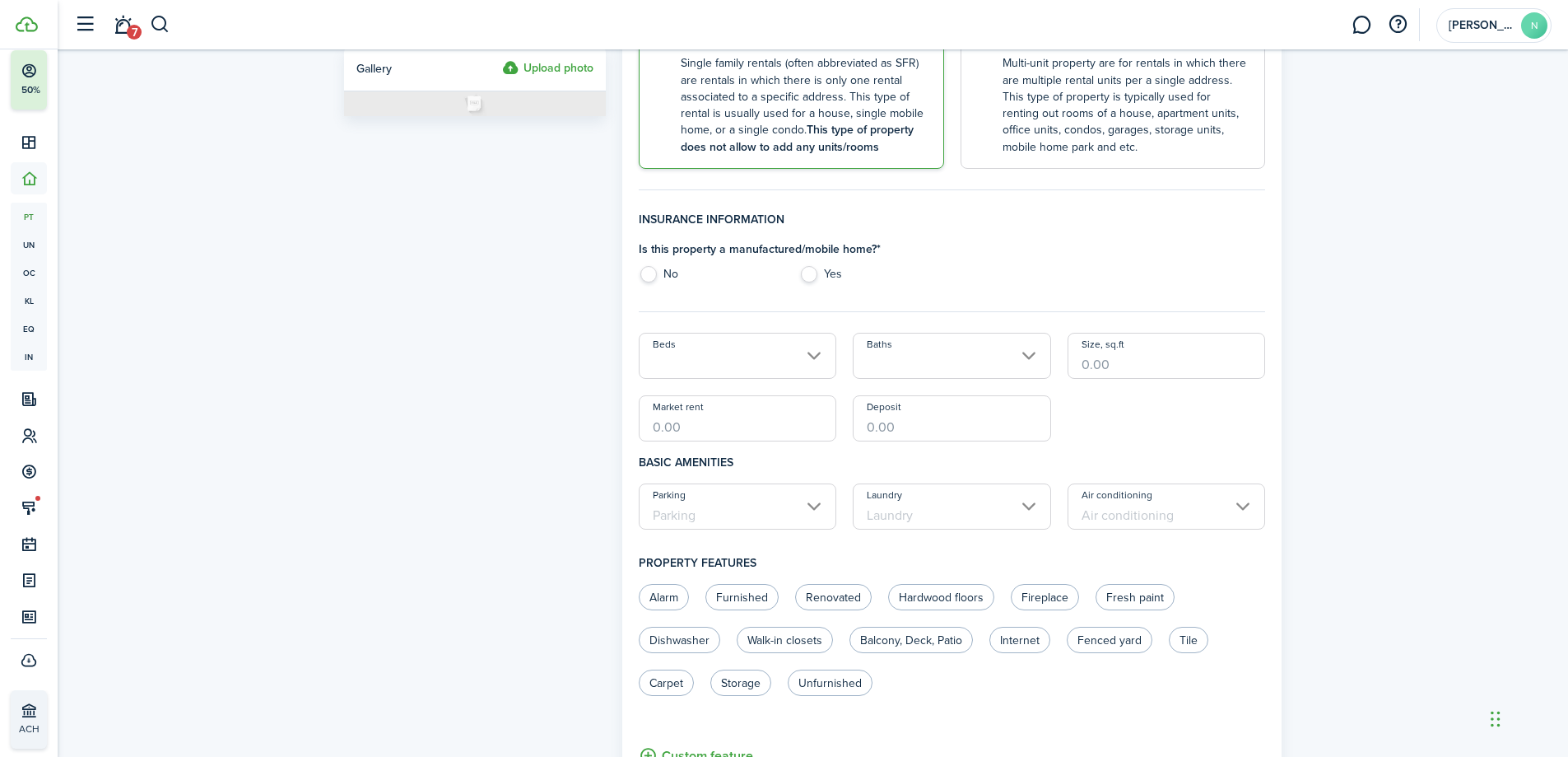
click at [662, 272] on label "No" at bounding box center [711, 277] width 144 height 24
radio input "true"
click at [701, 418] on input "Market rent" at bounding box center [738, 418] width 198 height 46
type input "$1,150.00"
click at [1297, 374] on div "Property photo Upload photo Gallery Upload photo General information Property n…" at bounding box center [813, 492] width 1511 height 1546
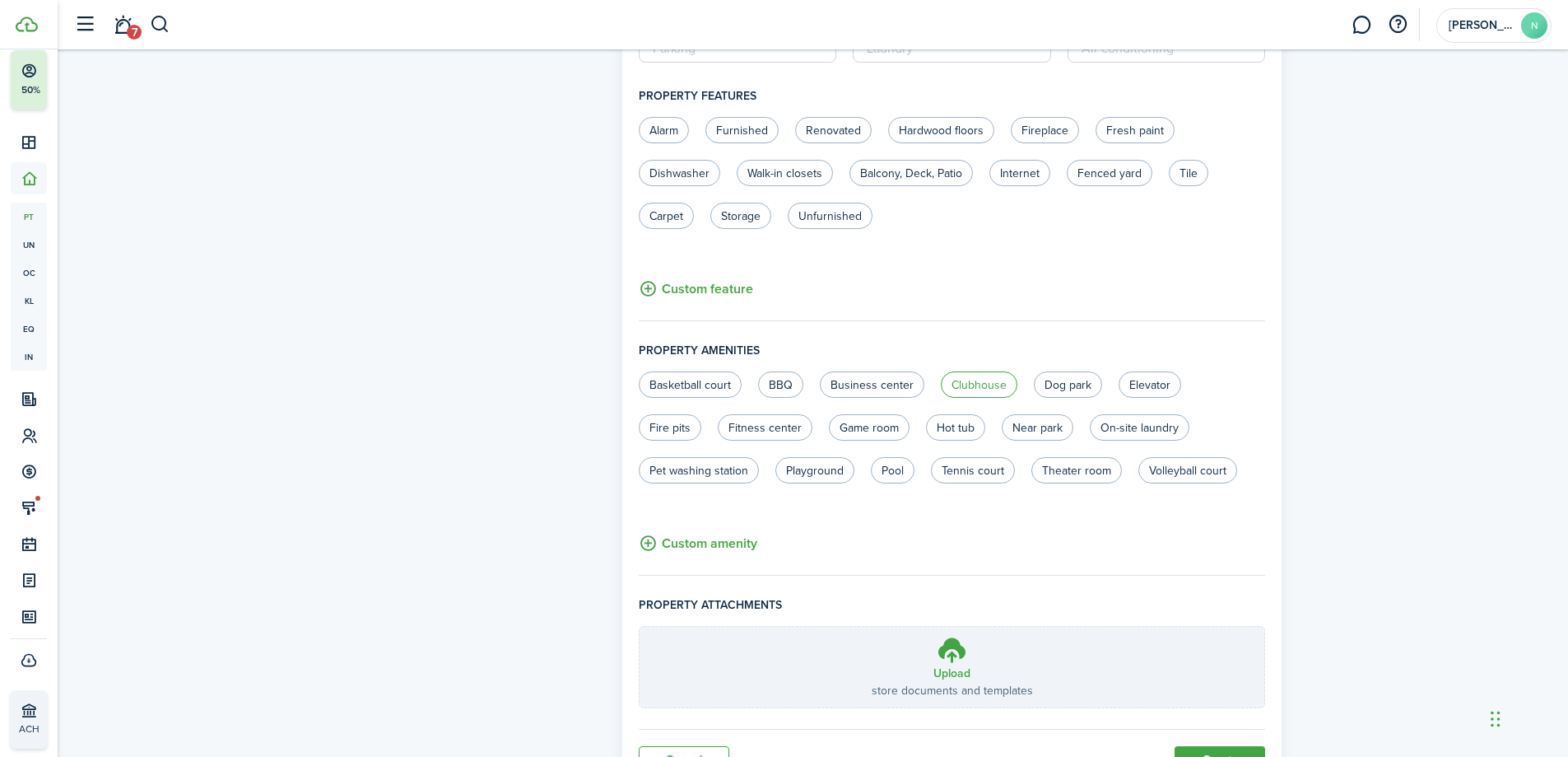
scroll to position [876, 0]
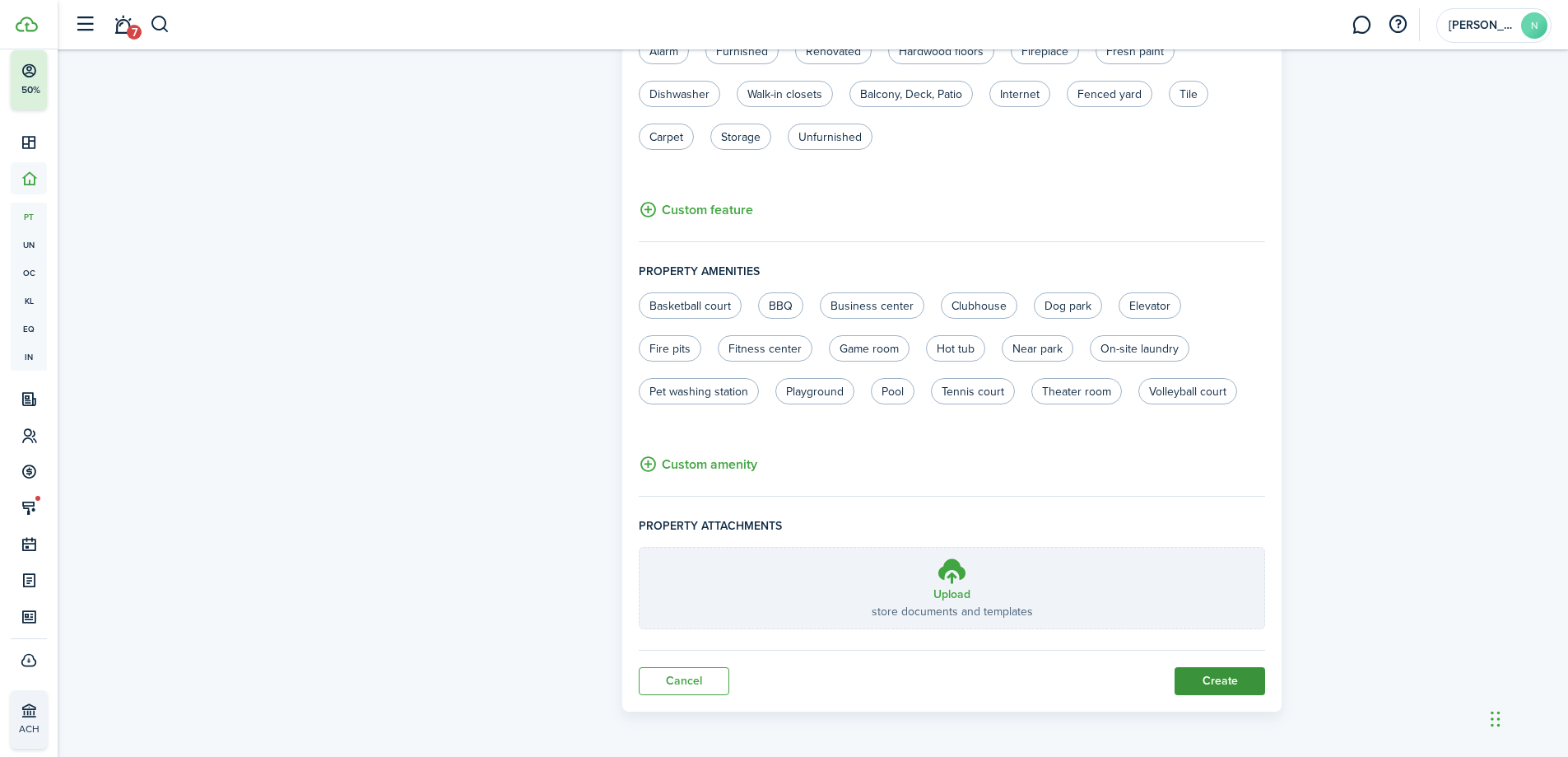
click at [1219, 680] on button "Create" at bounding box center [1220, 681] width 91 height 28
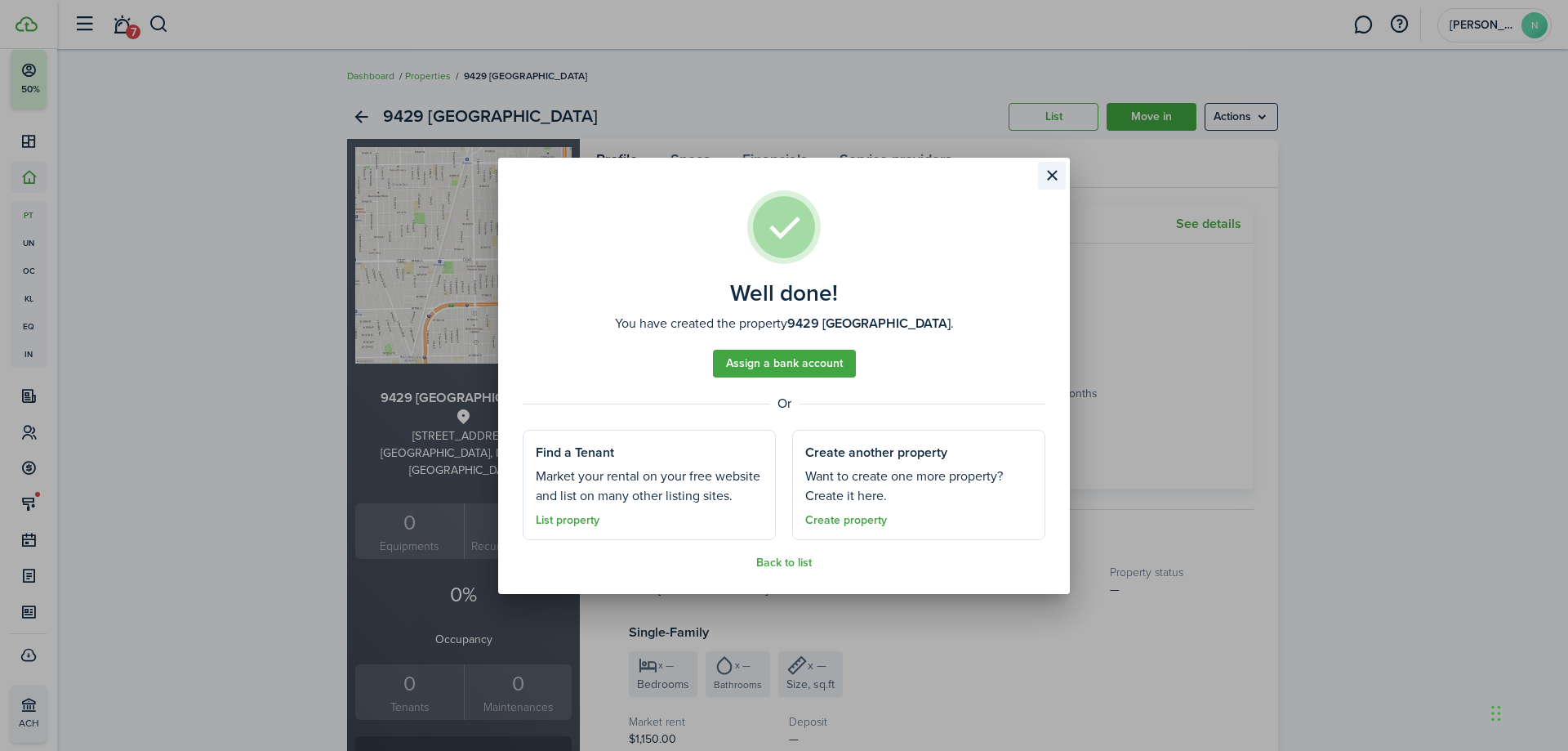
click at [1054, 177] on button "Close modal" at bounding box center [1052, 175] width 28 height 28
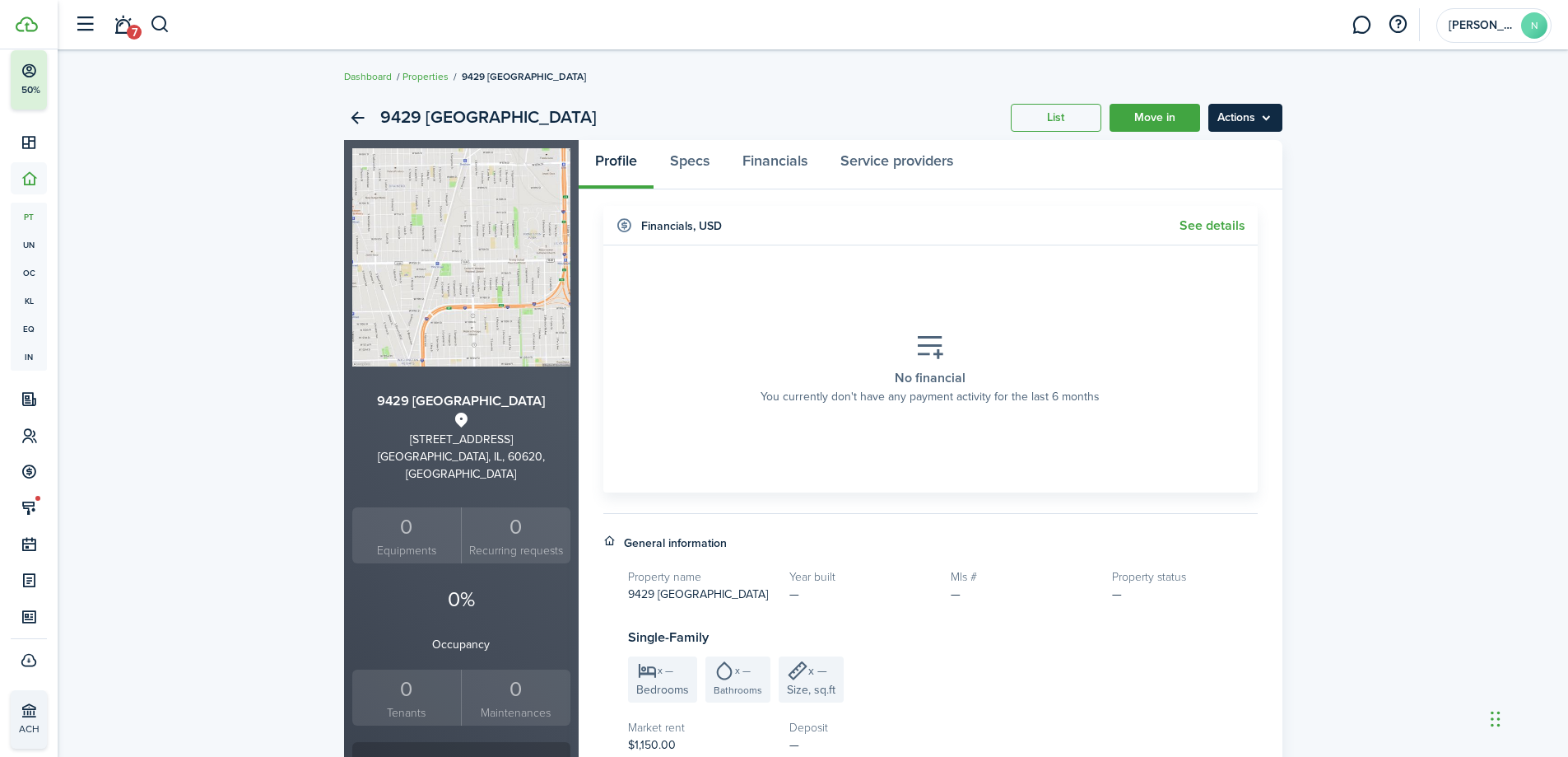
click at [1262, 114] on menu-btn "Actions" at bounding box center [1245, 117] width 74 height 28
click at [1173, 118] on link "Move in" at bounding box center [1155, 117] width 91 height 28
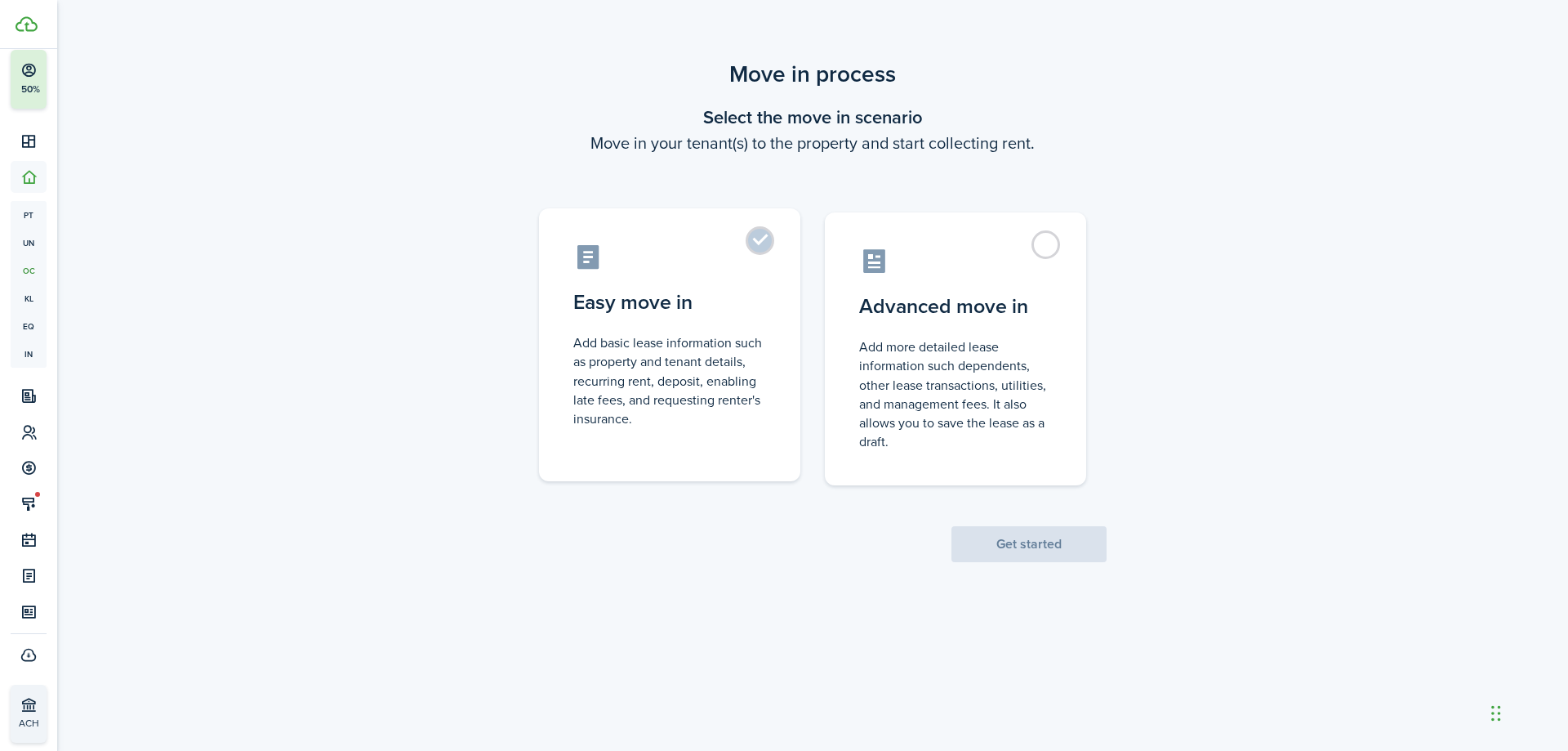
click at [743, 255] on control-radio-card-icon at bounding box center [670, 257] width 192 height 29
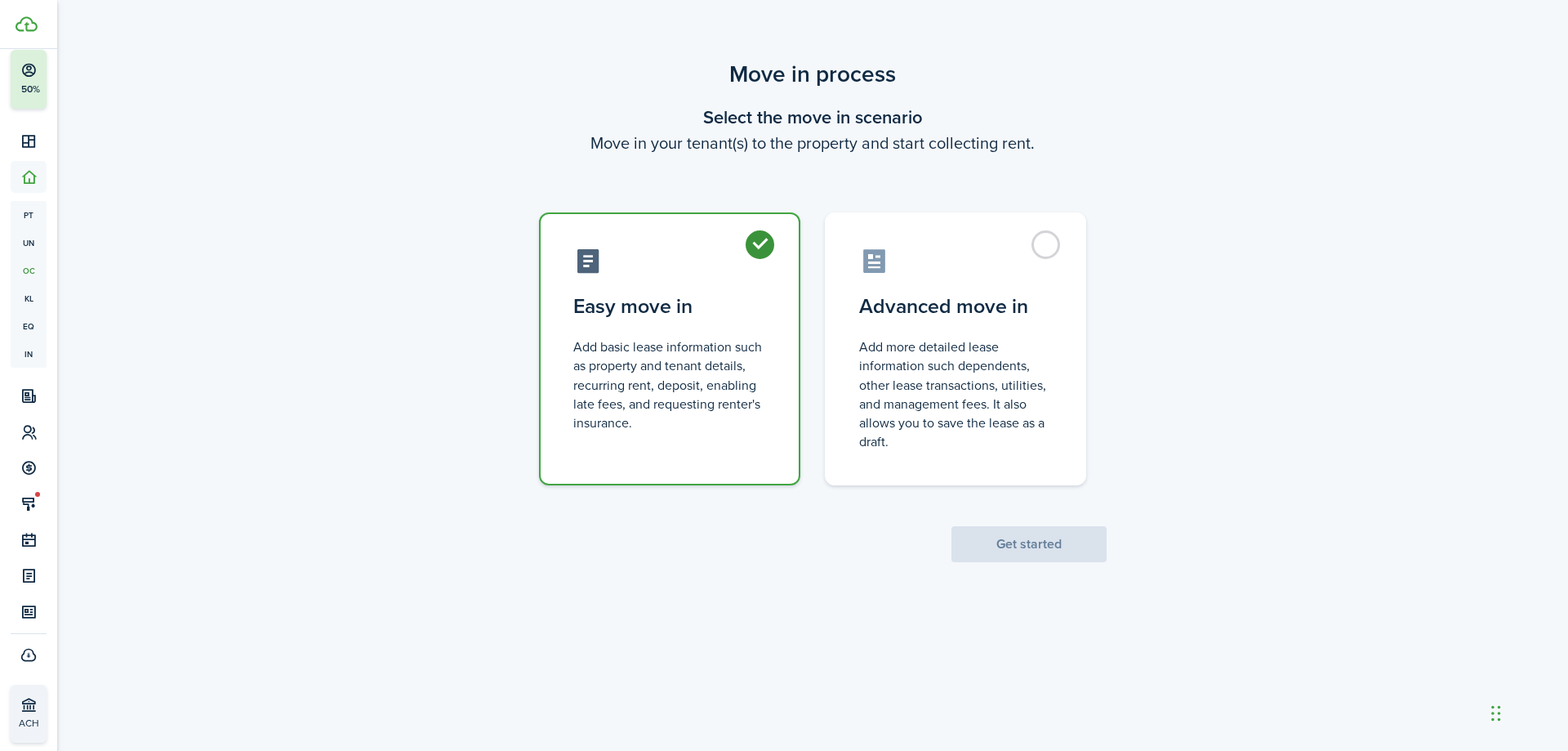
radio input "true"
click at [1034, 535] on button "Get started" at bounding box center [1029, 544] width 156 height 36
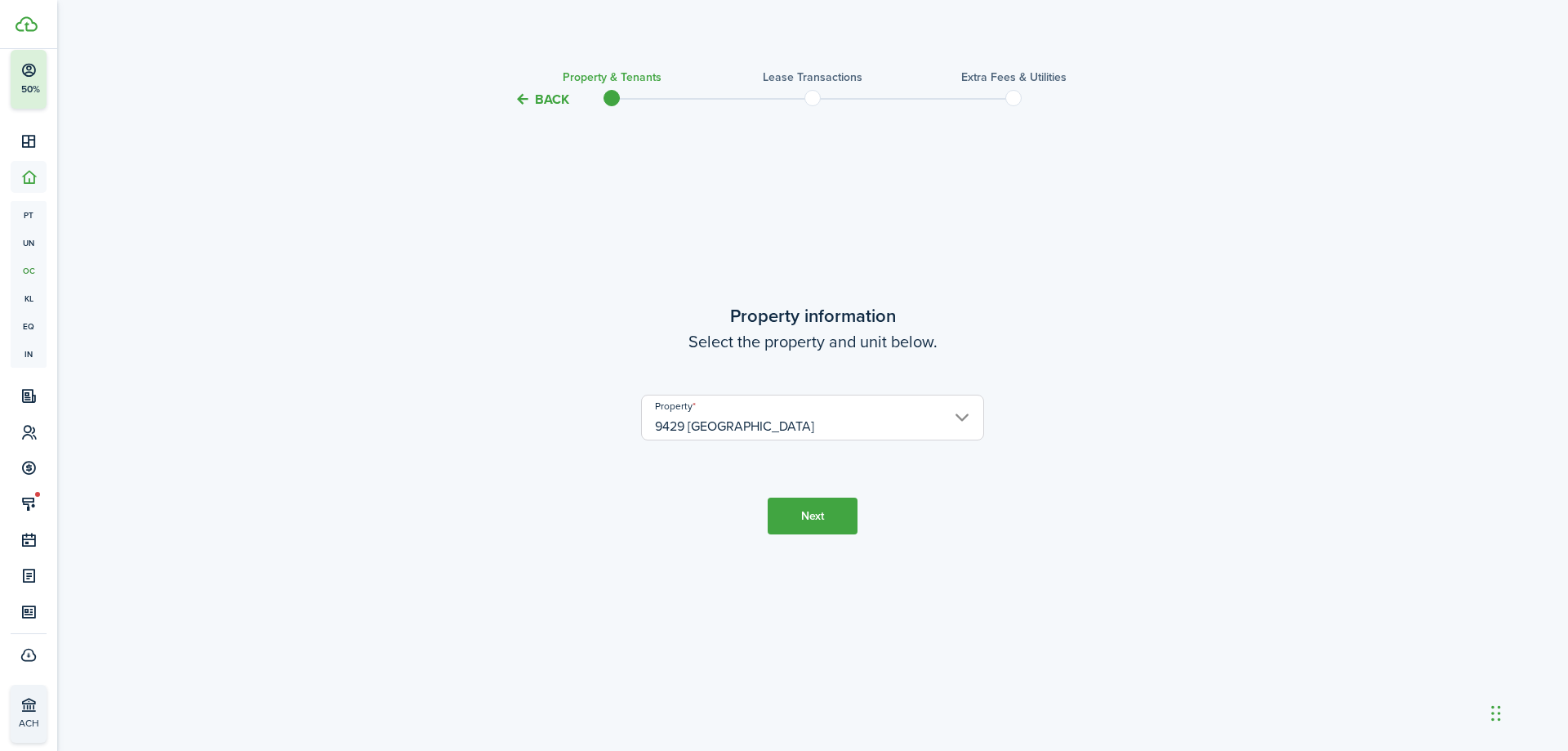
click at [830, 509] on button "Next" at bounding box center [813, 515] width 90 height 37
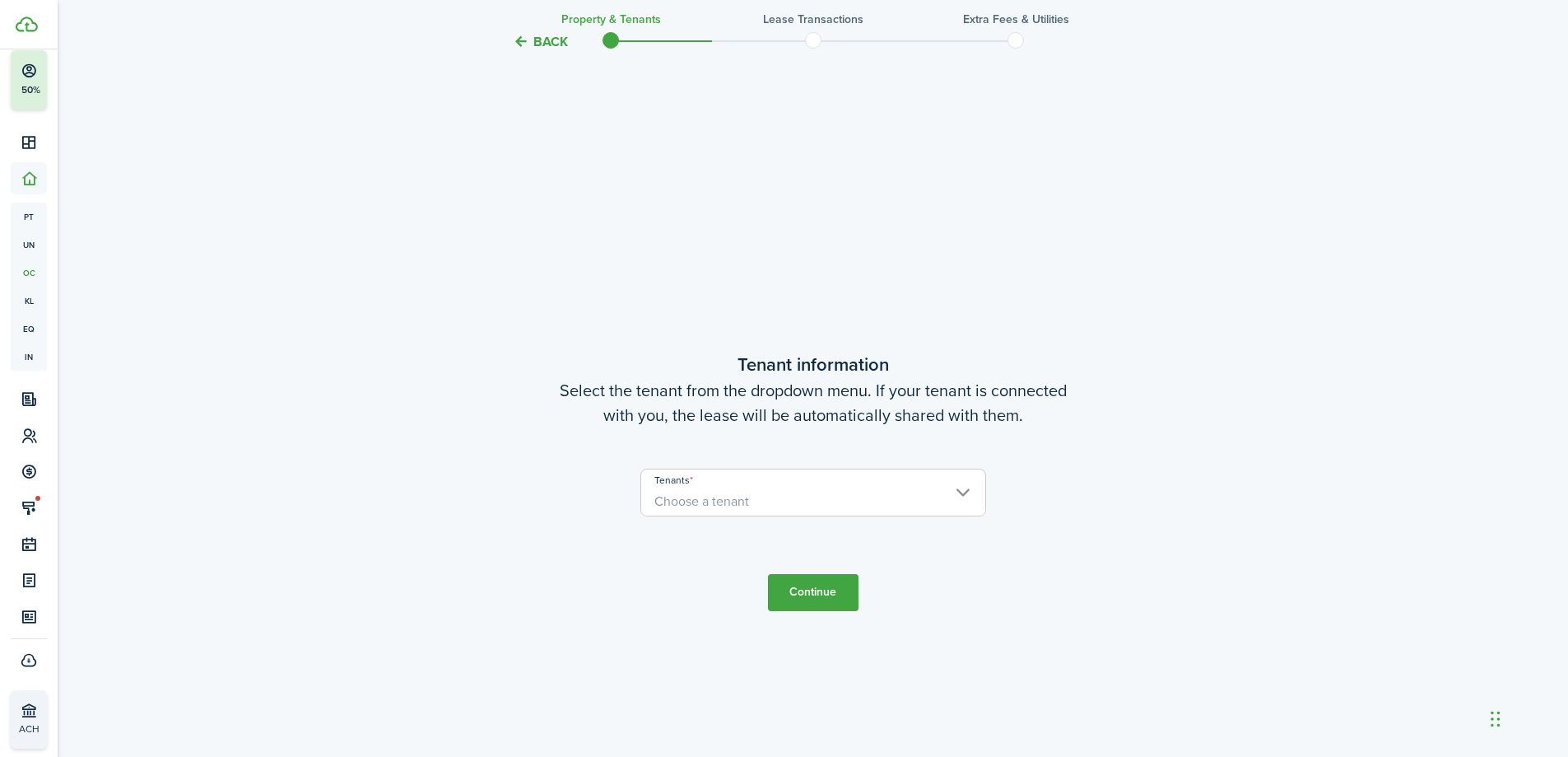
scroll to position [646, 0]
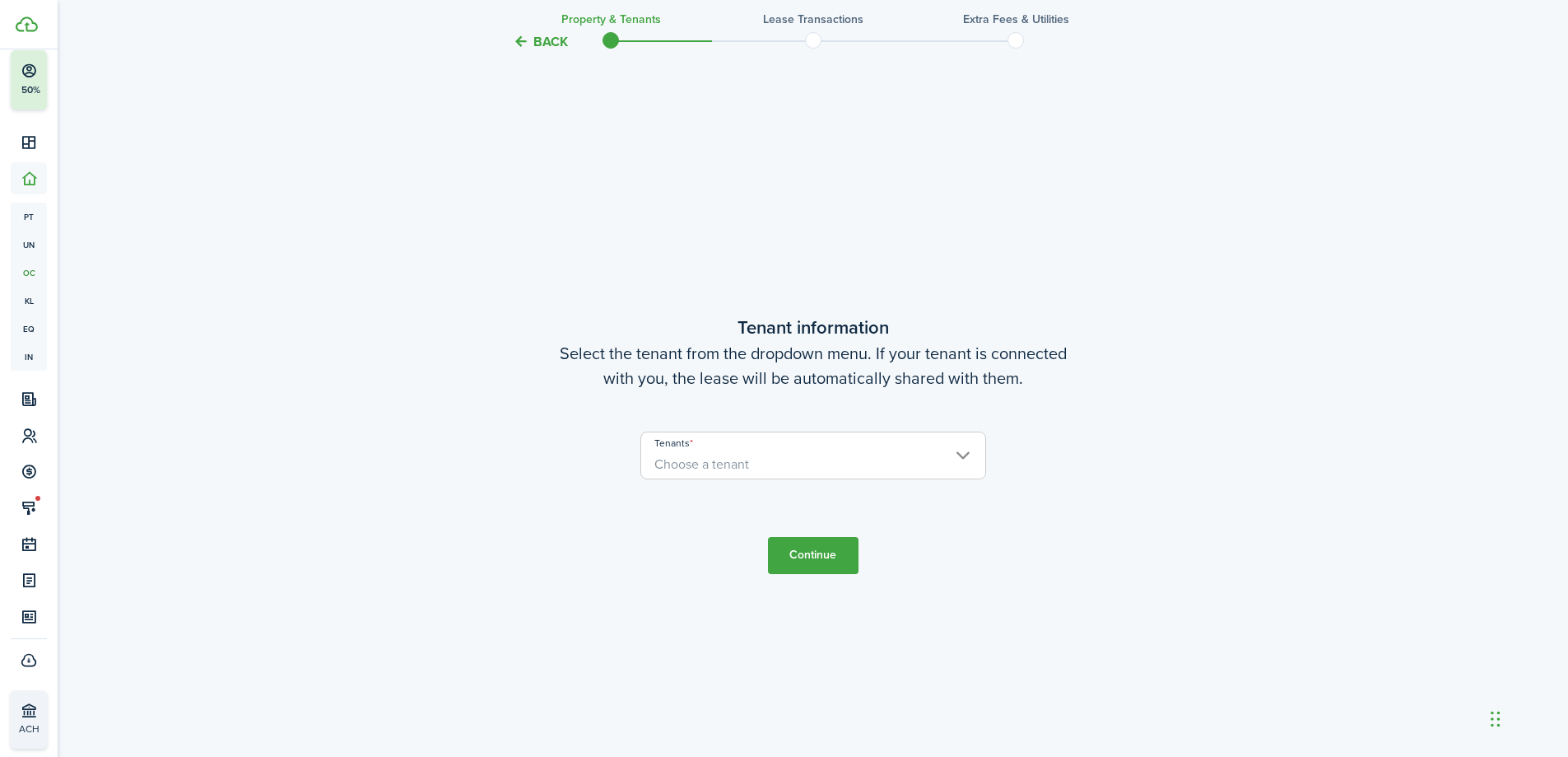
click at [802, 449] on input "Tenants" at bounding box center [814, 442] width 344 height 20
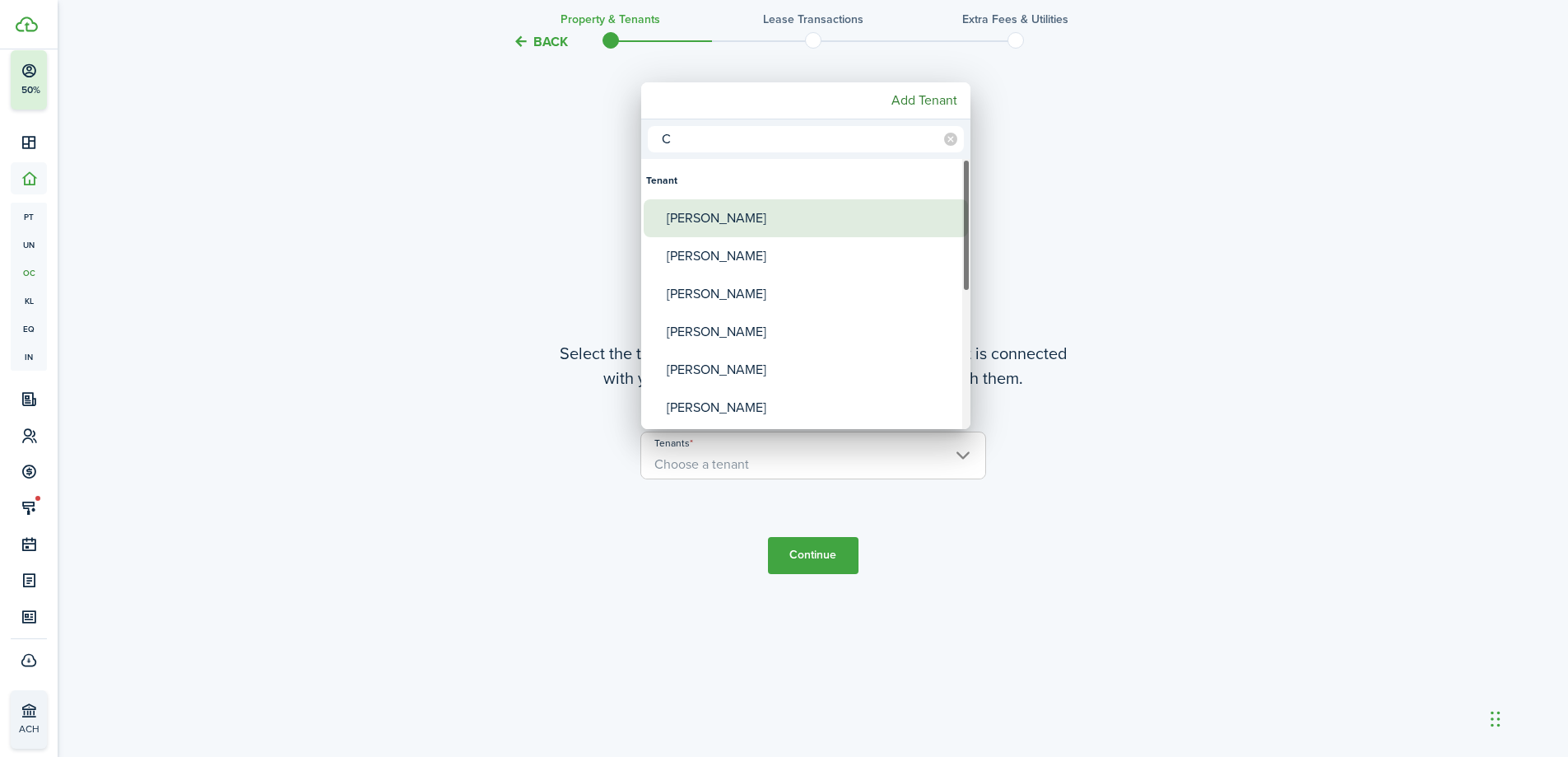
type input "C"
click at [804, 210] on div "[PERSON_NAME]" at bounding box center [813, 218] width 292 height 38
type input "[PERSON_NAME]"
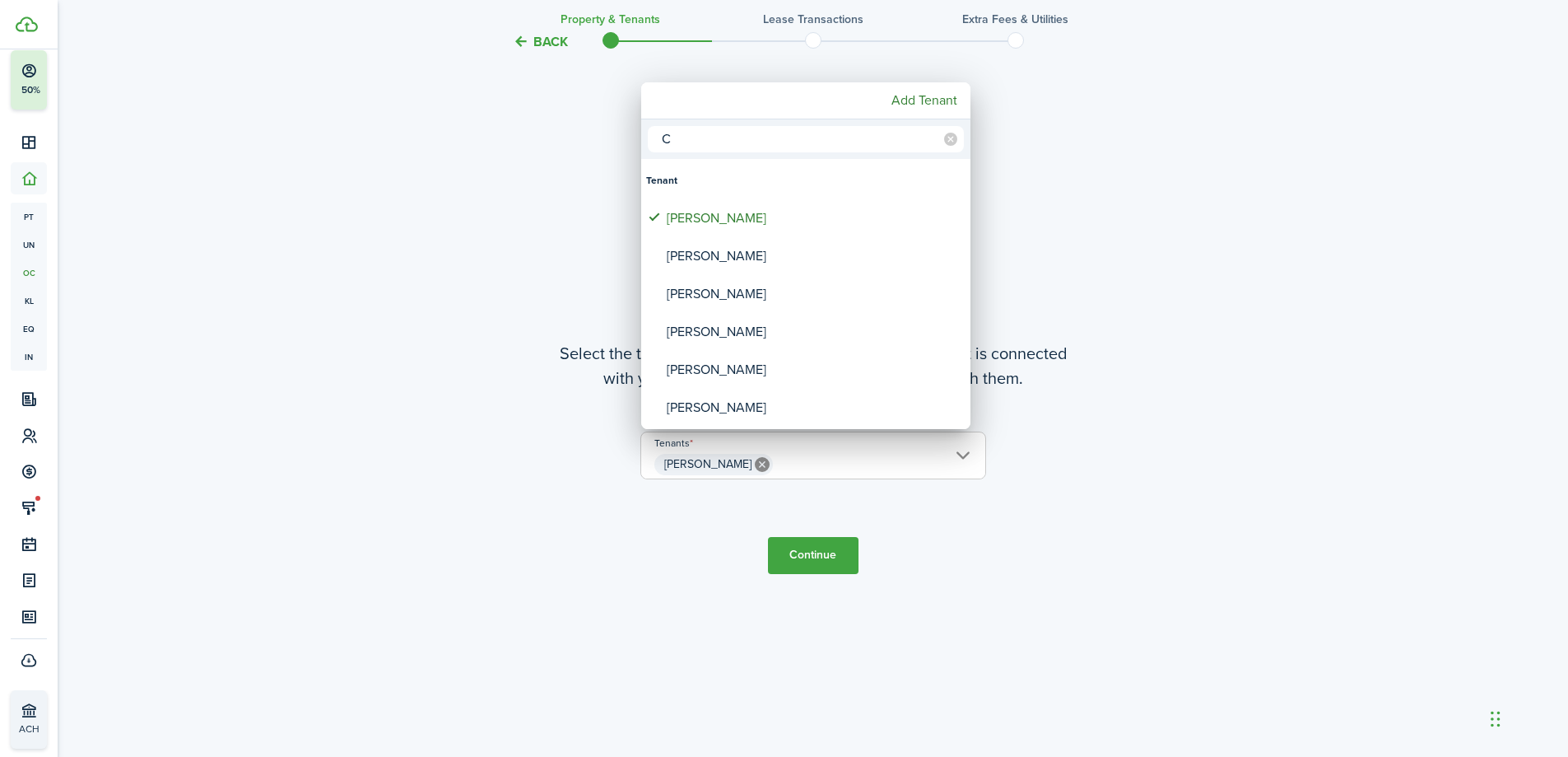
click at [951, 544] on div at bounding box center [784, 378] width 1832 height 1020
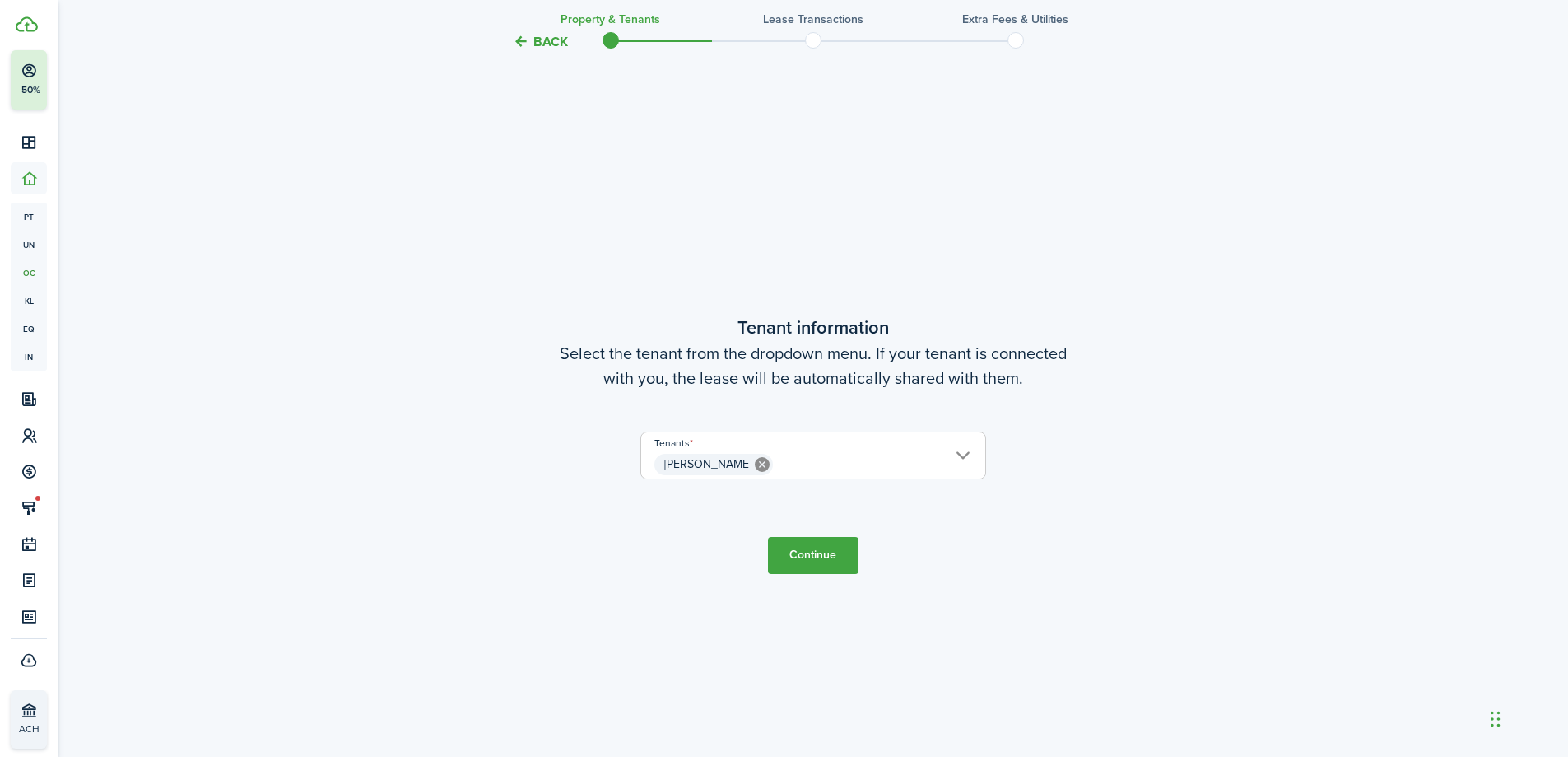
click at [844, 548] on button "Continue" at bounding box center [814, 555] width 91 height 37
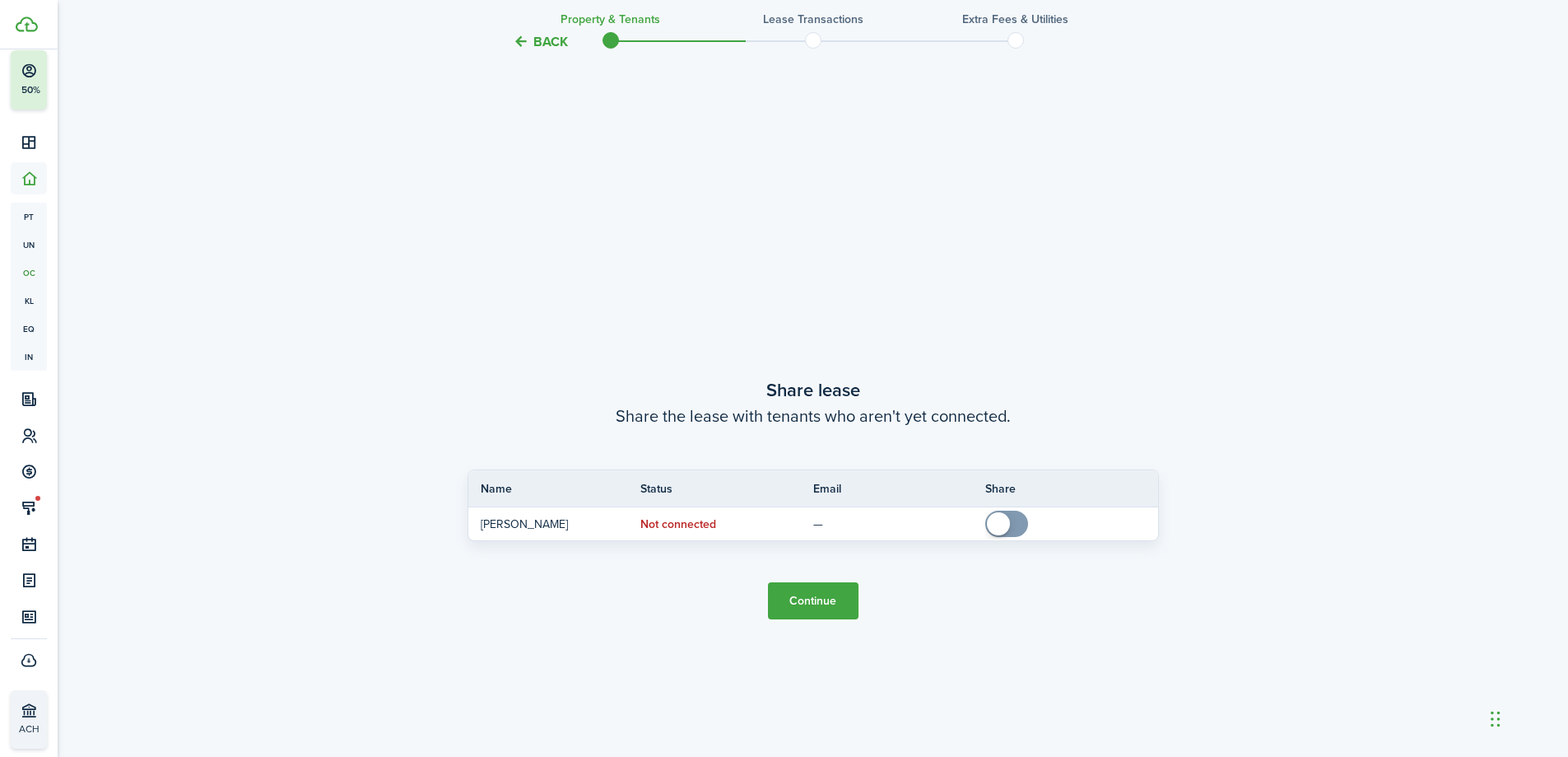
scroll to position [1403, 0]
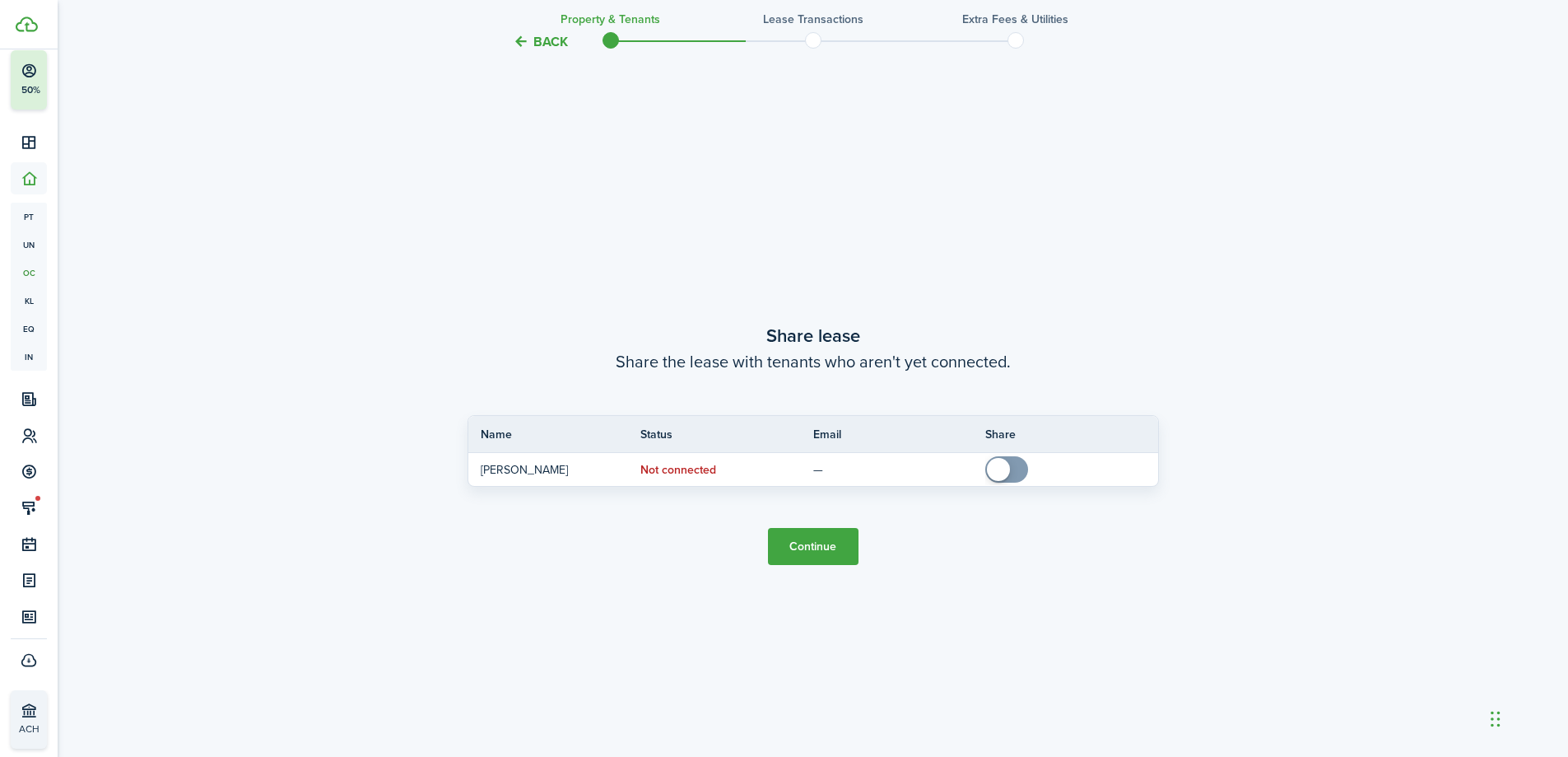
click at [839, 537] on button "Continue" at bounding box center [814, 546] width 91 height 37
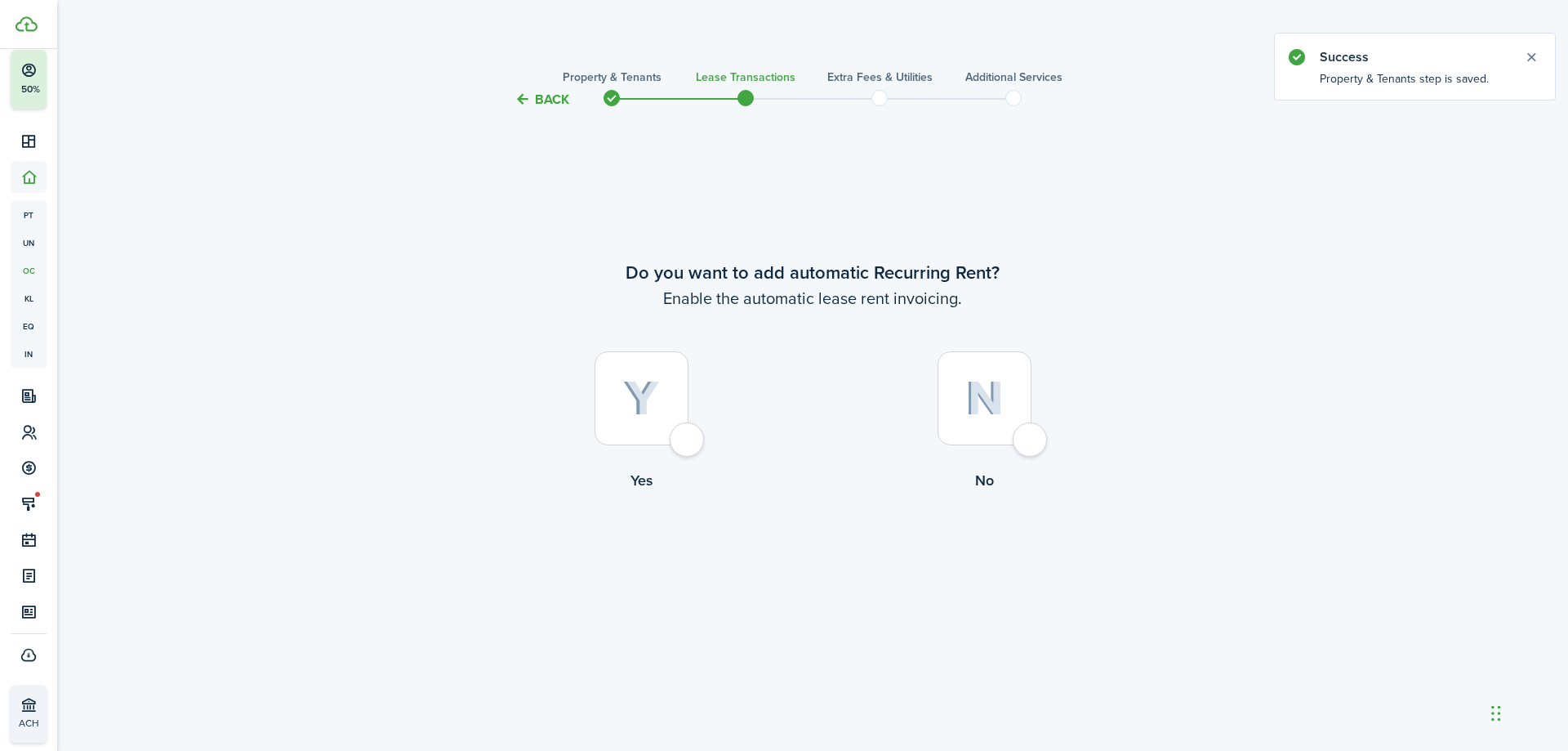
click at [646, 384] on img at bounding box center [641, 398] width 37 height 36
radio input "true"
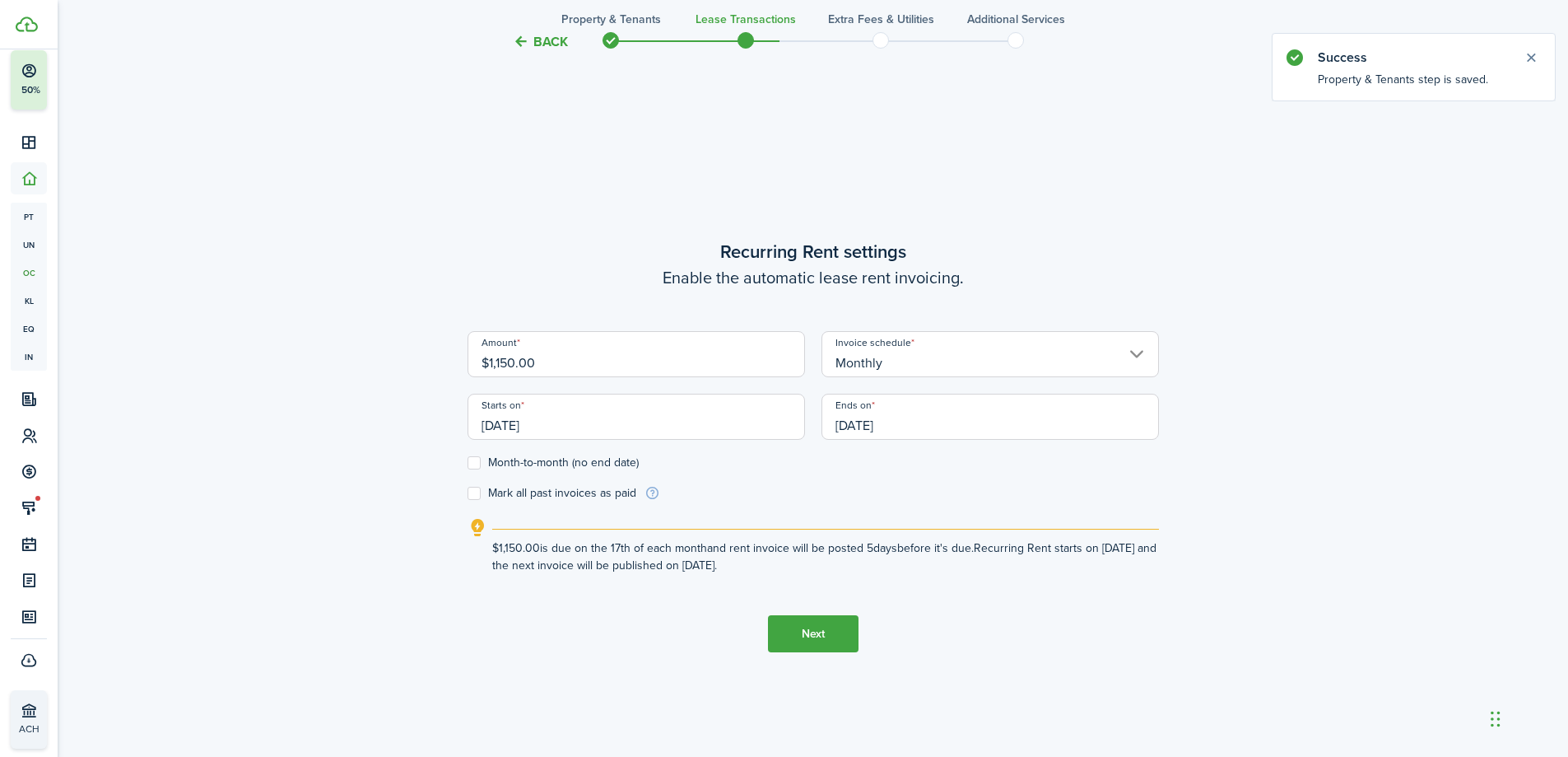
scroll to position [646, 0]
click at [613, 422] on input "[DATE]" at bounding box center [636, 414] width 337 height 46
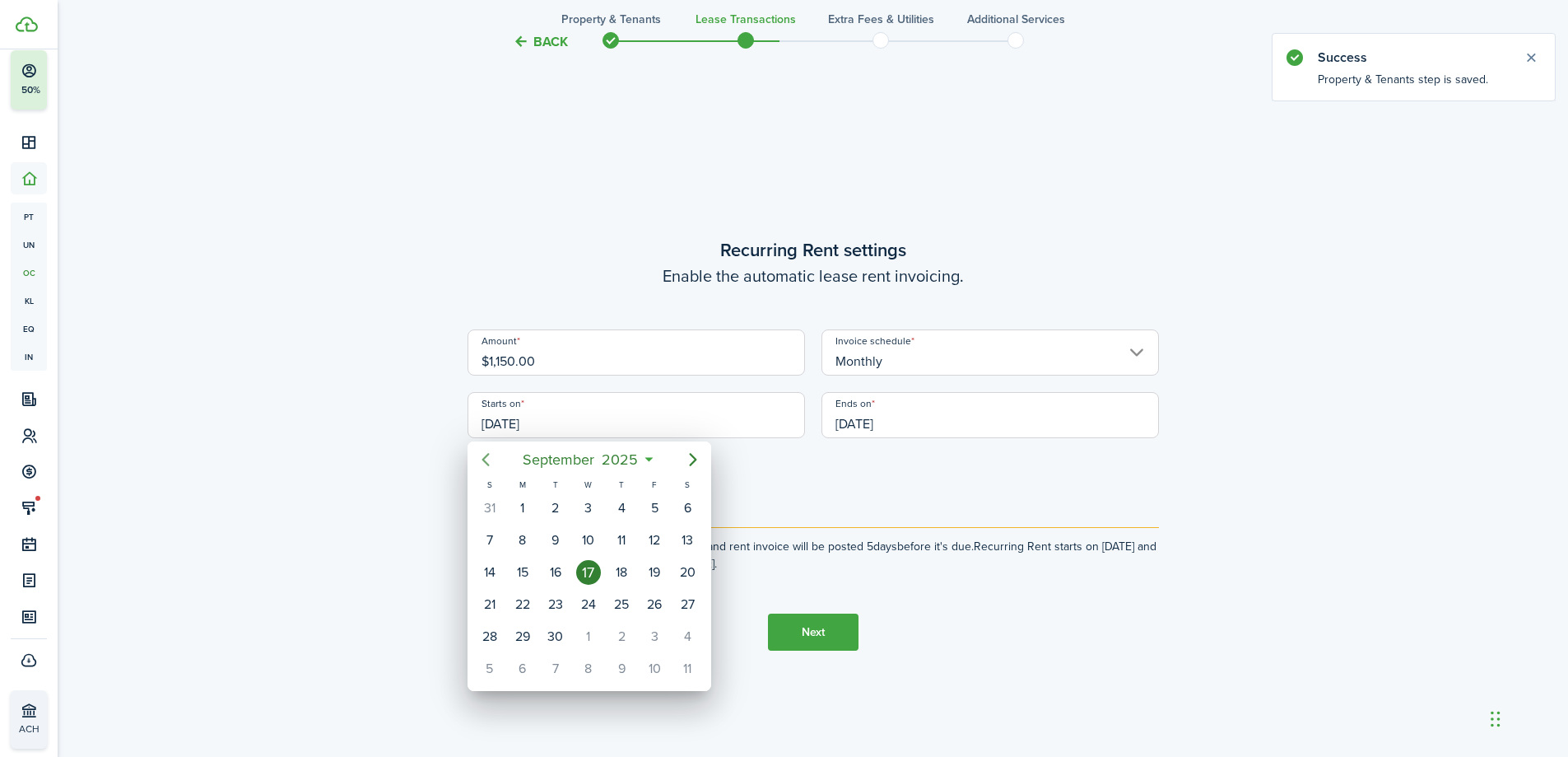
drag, startPoint x: 472, startPoint y: 449, endPoint x: 481, endPoint y: 453, distance: 9.8
click at [480, 453] on mbsc-button "Previous page" at bounding box center [486, 460] width 33 height 33
click at [483, 453] on icon "Previous page" at bounding box center [486, 460] width 20 height 20
click at [579, 451] on span "2025" at bounding box center [601, 460] width 44 height 30
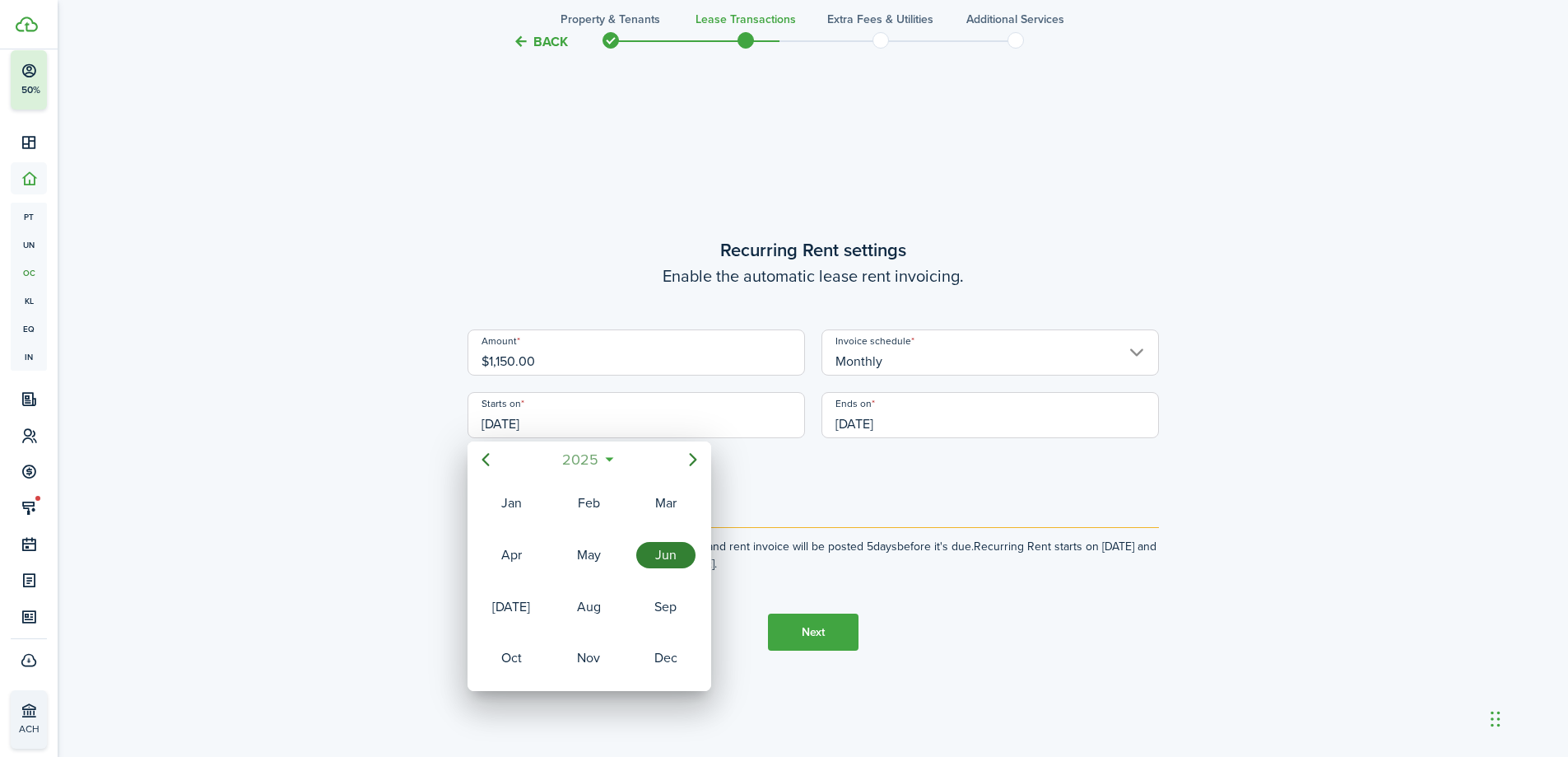
click at [588, 462] on span "2025" at bounding box center [581, 460] width 44 height 30
click at [669, 544] on div "2023" at bounding box center [665, 555] width 59 height 26
click at [525, 508] on div "Jan" at bounding box center [510, 502] width 59 height 26
click at [495, 504] on div "1" at bounding box center [489, 508] width 24 height 24
type input "[DATE]"
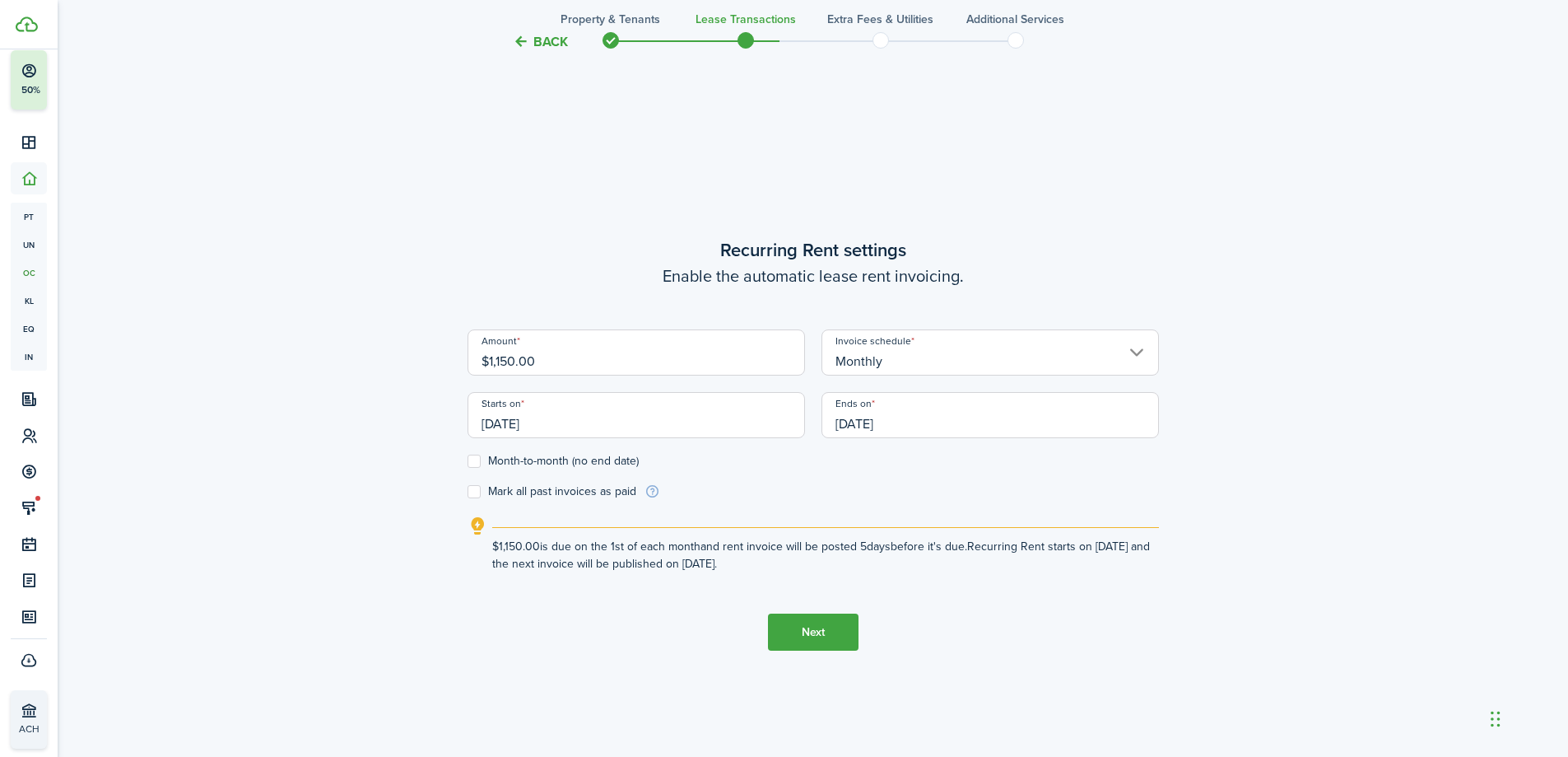
click at [985, 422] on input "[DATE]" at bounding box center [991, 414] width 337 height 46
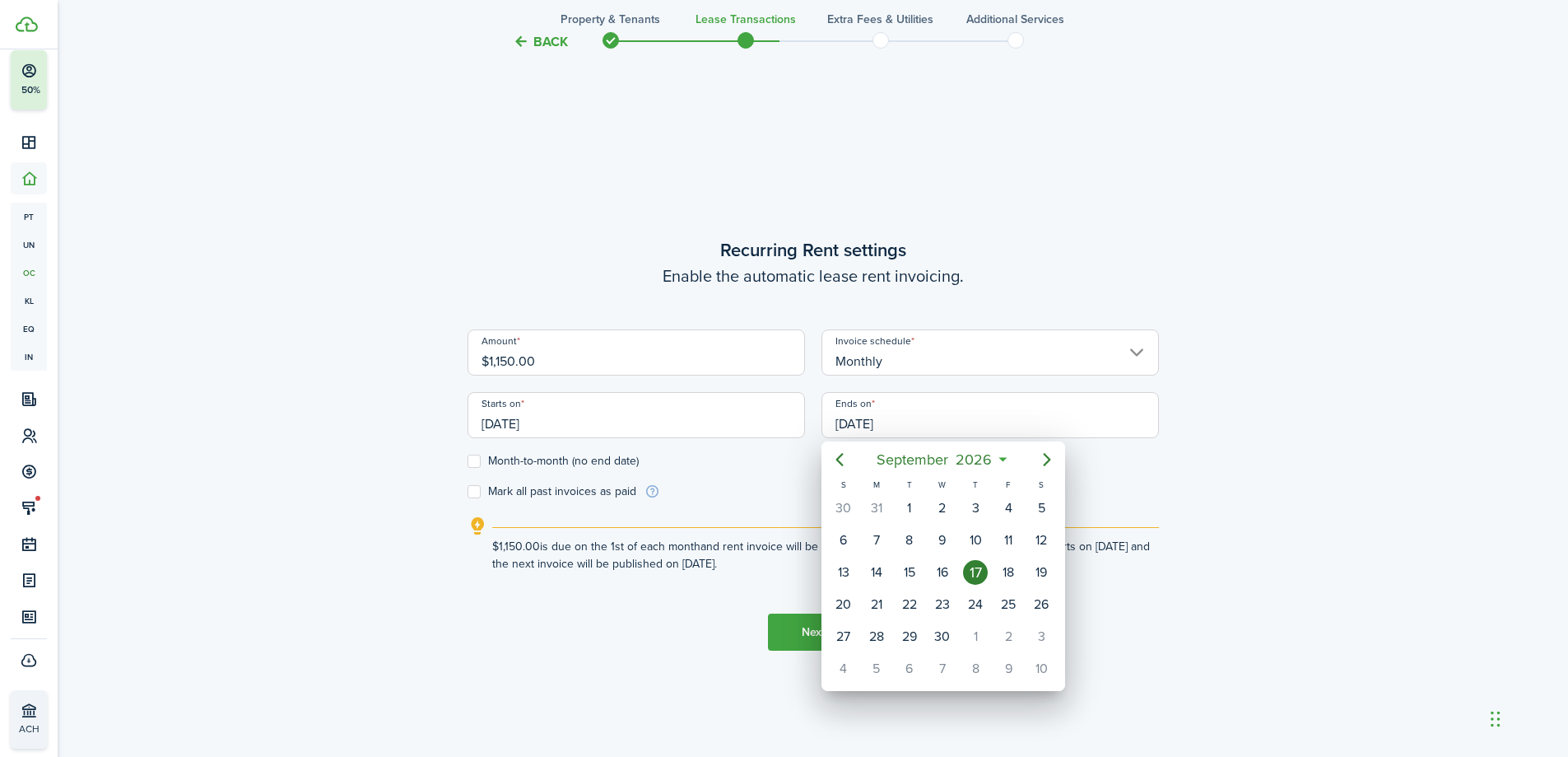
click at [350, 447] on div at bounding box center [784, 378] width 1832 height 1020
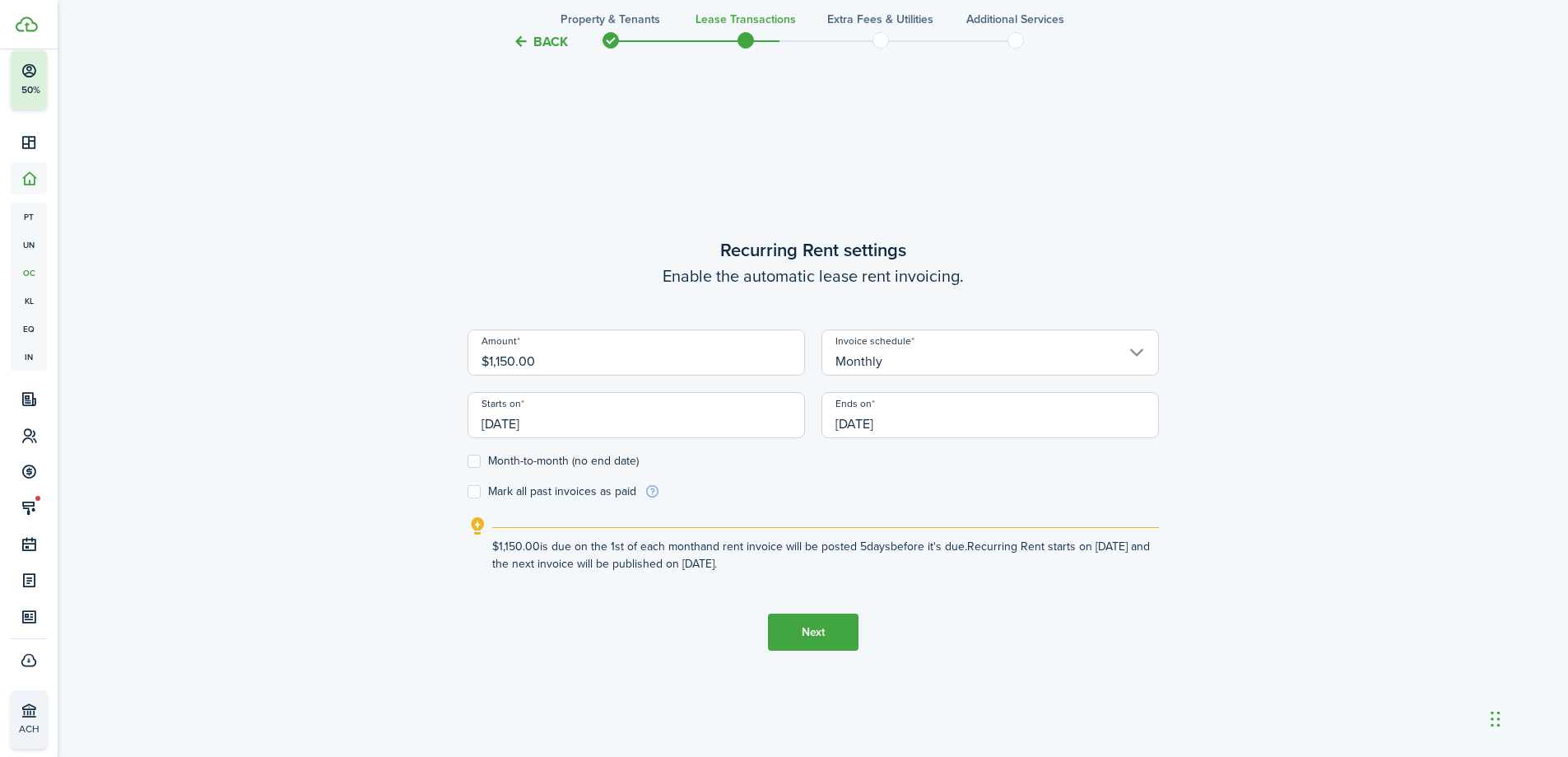
click at [482, 459] on label "Month-to-month (no end date)" at bounding box center [553, 461] width 171 height 14
click at [468, 461] on input "Month-to-month (no end date)" at bounding box center [467, 461] width 1 height 1
checkbox input "true"
click at [1347, 484] on div "Back Property & Tenants Lease Transactions Extra fees & Utilities Additional Se…" at bounding box center [813, 116] width 1511 height 1427
click at [809, 627] on button "Next" at bounding box center [814, 632] width 91 height 37
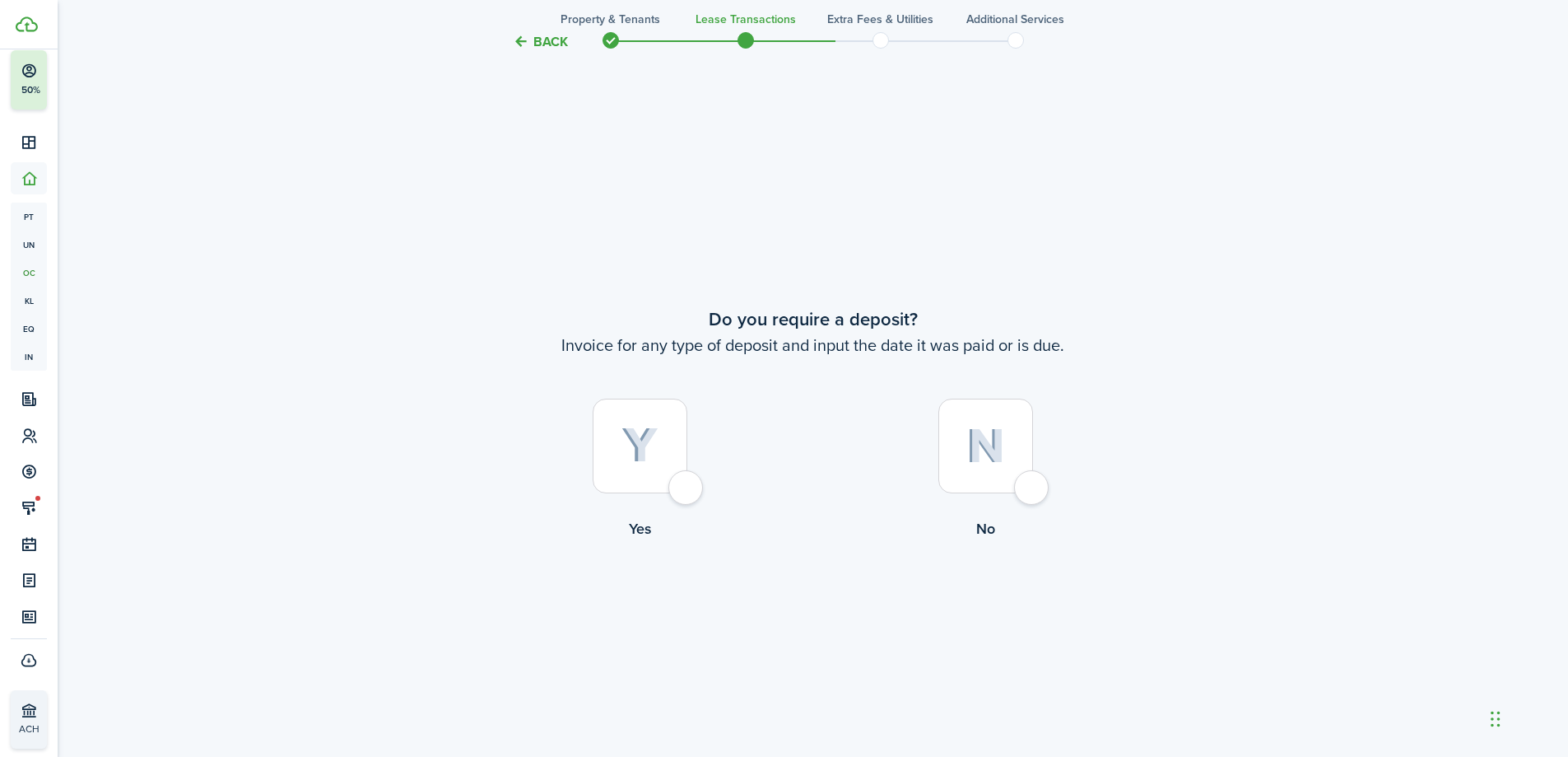
scroll to position [1403, 0]
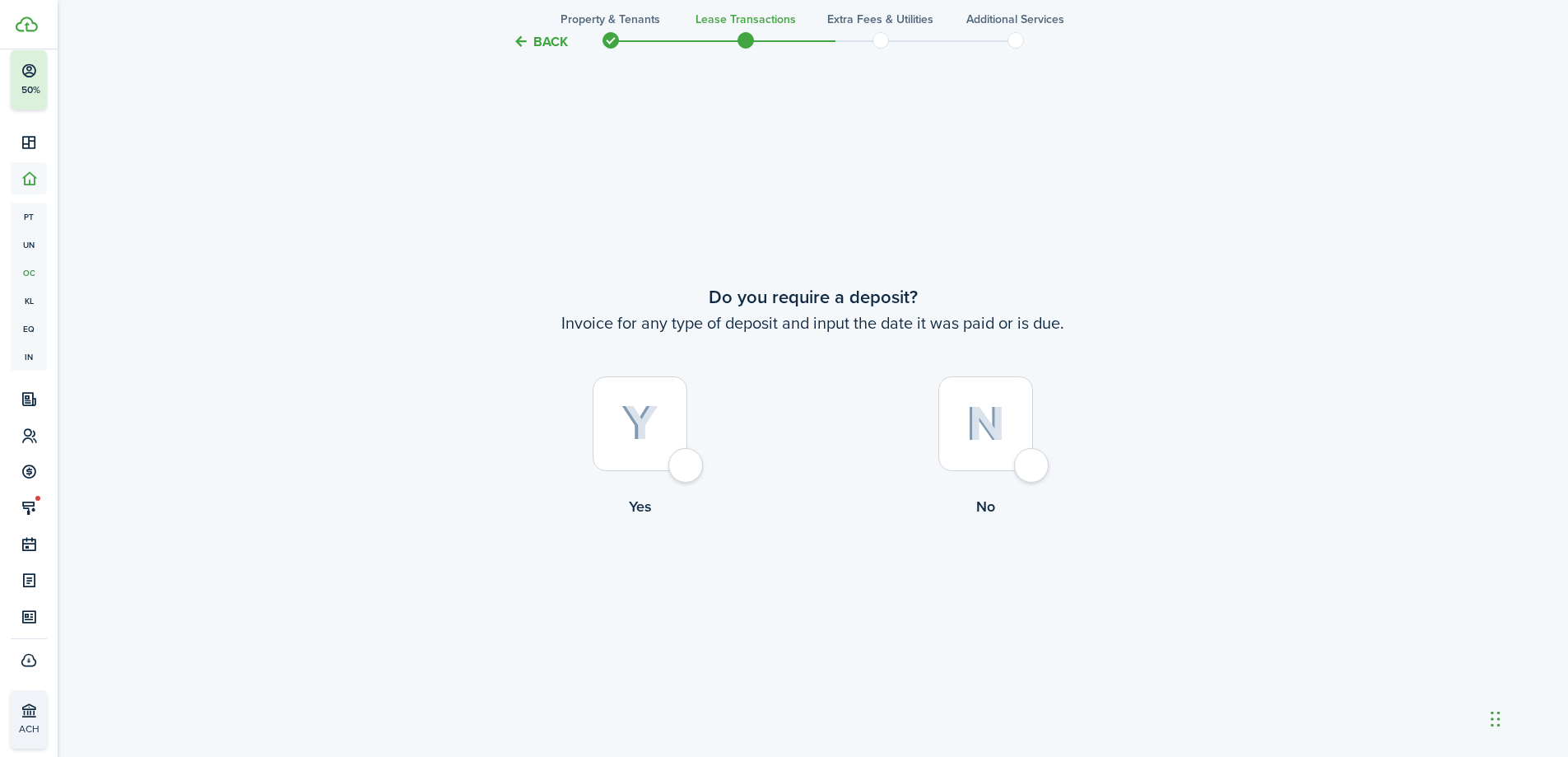
click at [994, 429] on img at bounding box center [985, 423] width 39 height 35
radio input "true"
click at [799, 575] on button "Continue" at bounding box center [814, 585] width 91 height 37
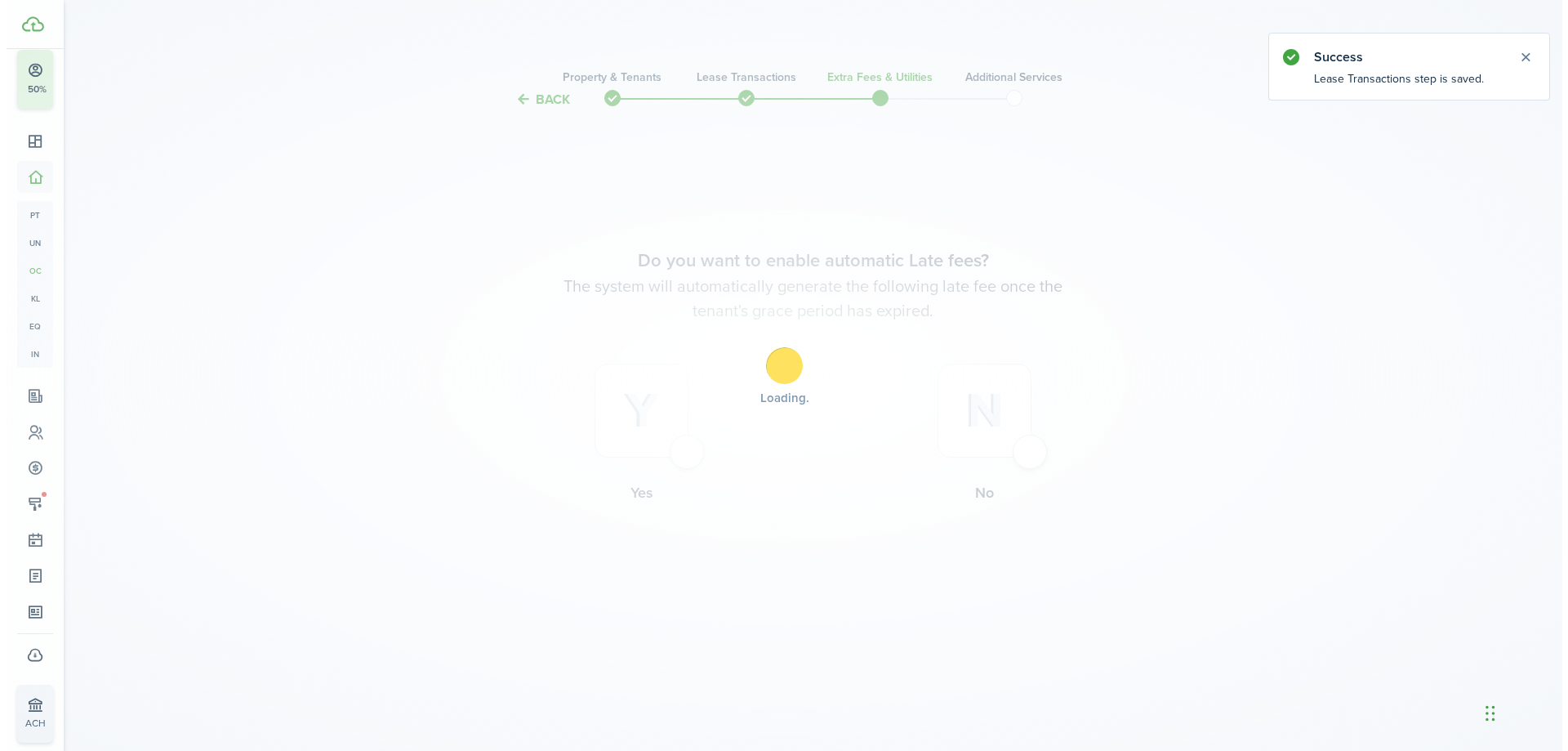
scroll to position [0, 0]
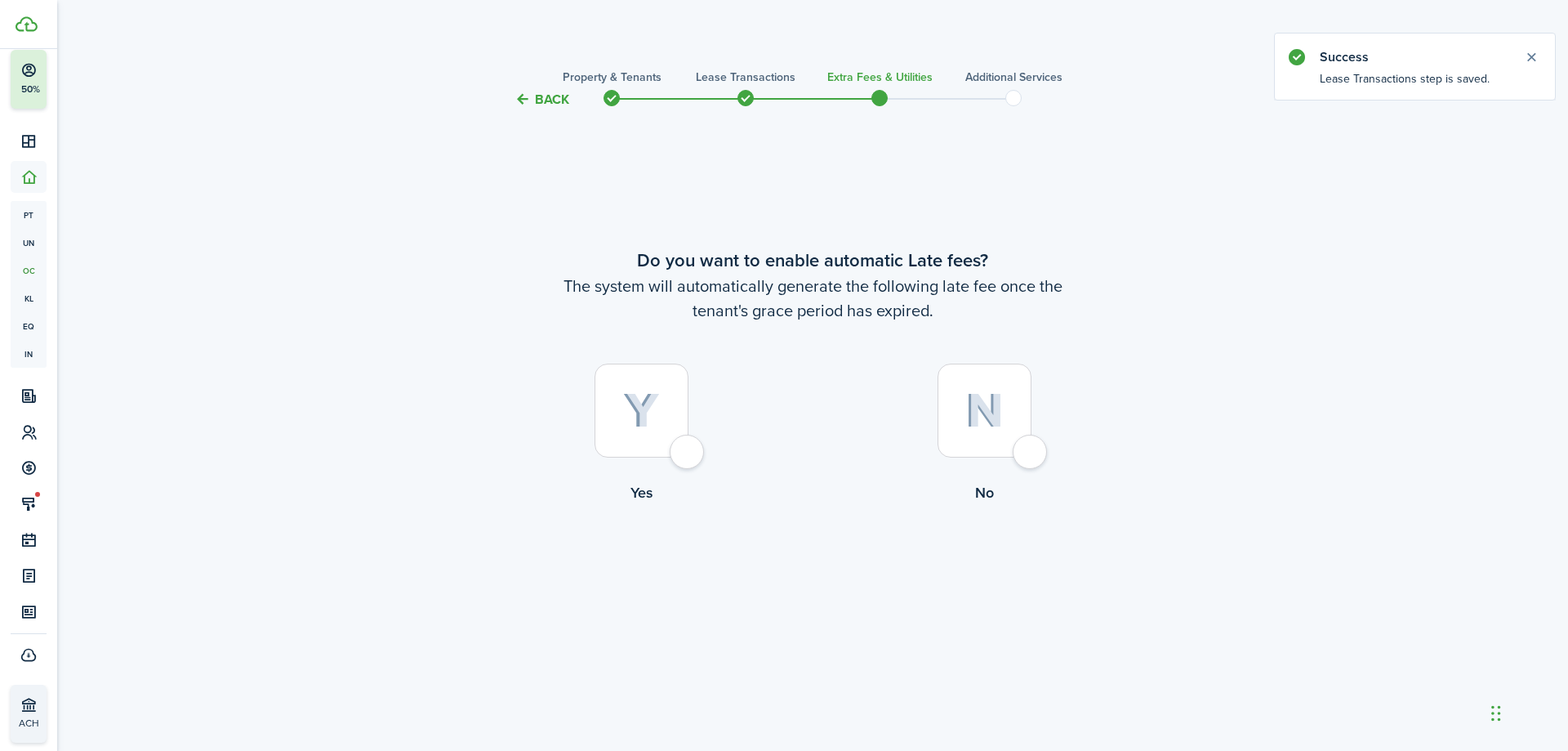
click at [970, 415] on img at bounding box center [984, 410] width 39 height 35
radio input "true"
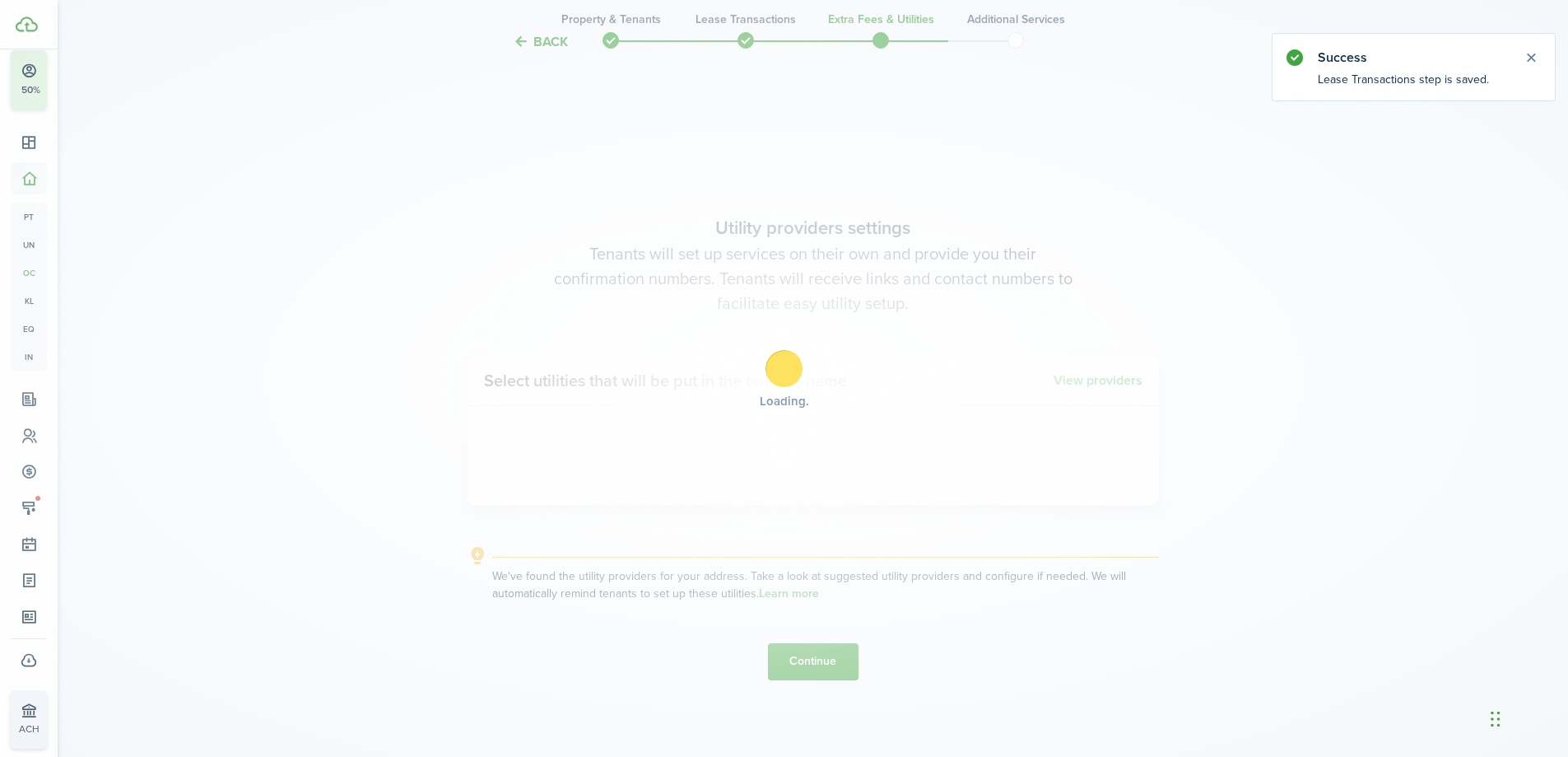
scroll to position [646, 0]
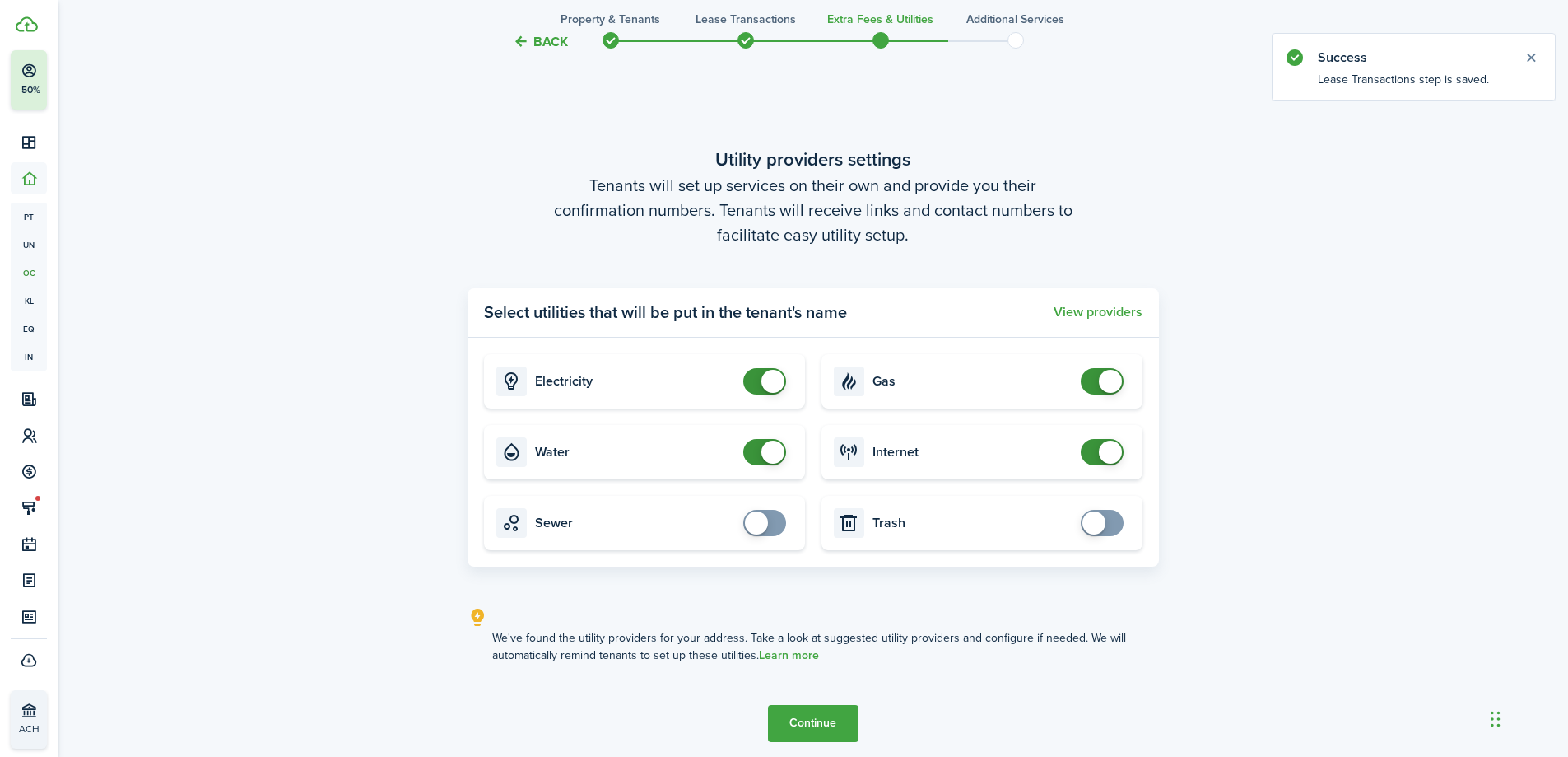
checkbox input "false"
click at [757, 452] on span at bounding box center [765, 451] width 16 height 26
click at [808, 712] on button "Continue" at bounding box center [814, 723] width 91 height 37
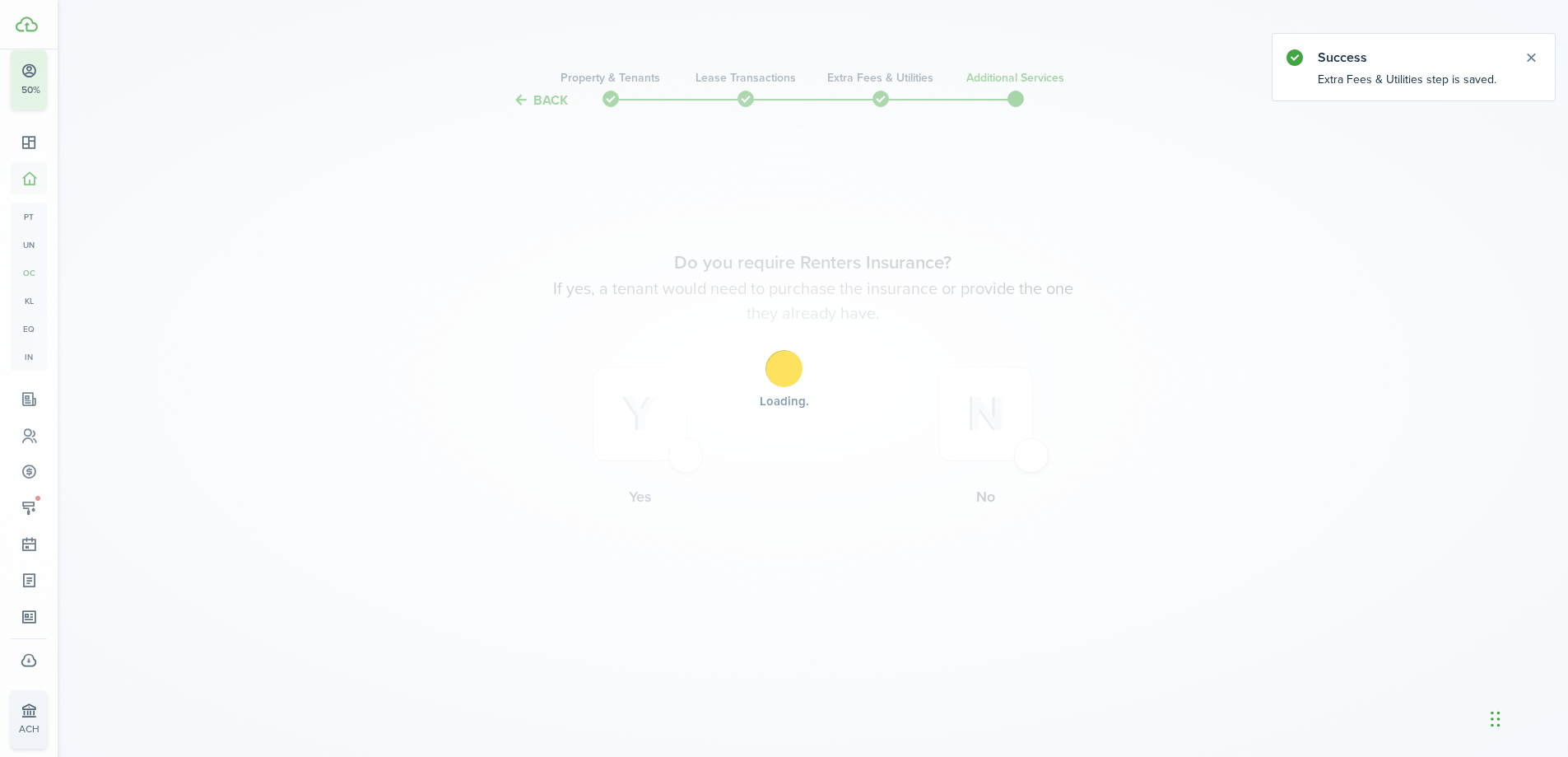
scroll to position [0, 0]
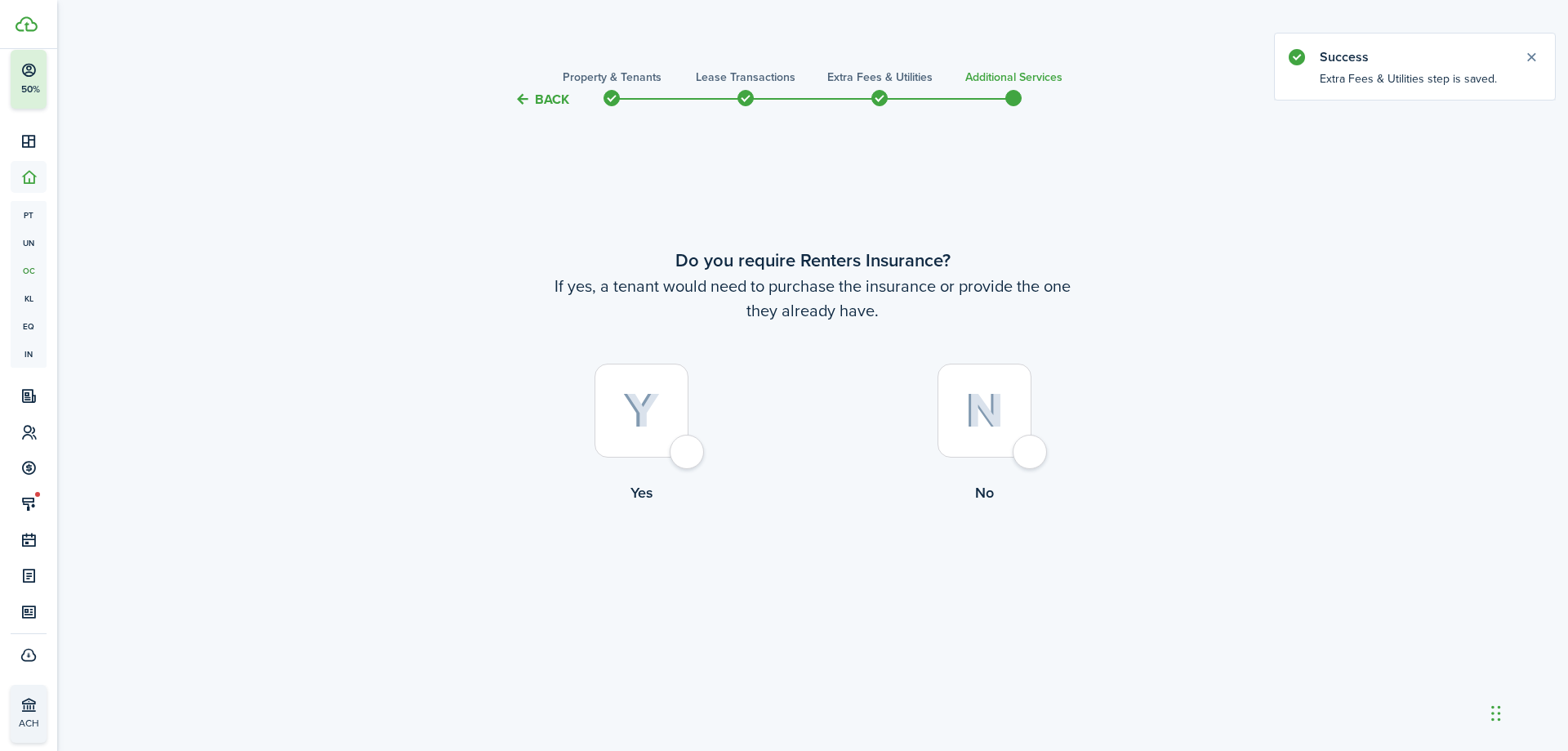
click at [993, 397] on img at bounding box center [984, 410] width 39 height 35
radio input "true"
click at [780, 568] on button "Complete move in" at bounding box center [814, 571] width 120 height 37
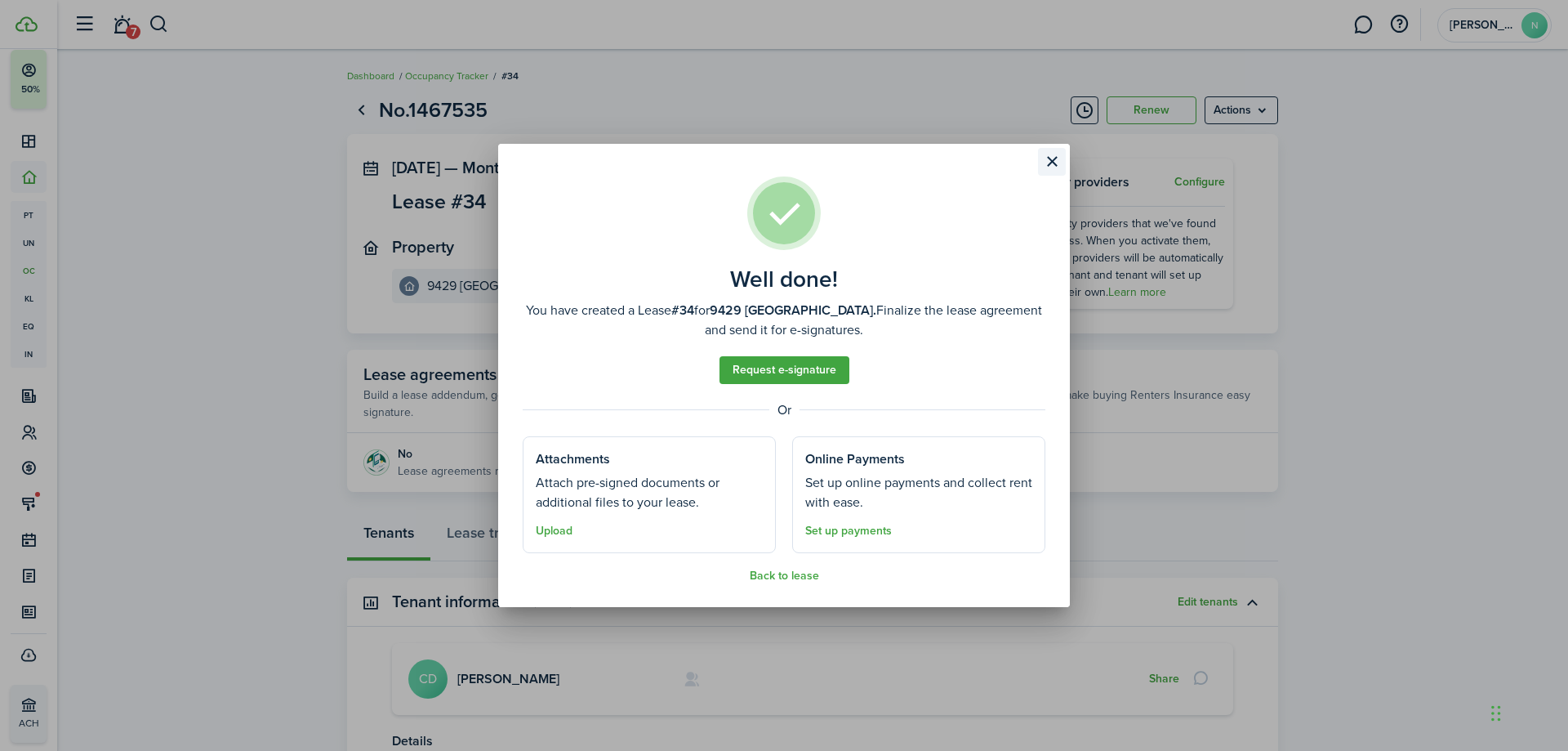
click at [1041, 165] on button "Close modal" at bounding box center [1052, 161] width 28 height 28
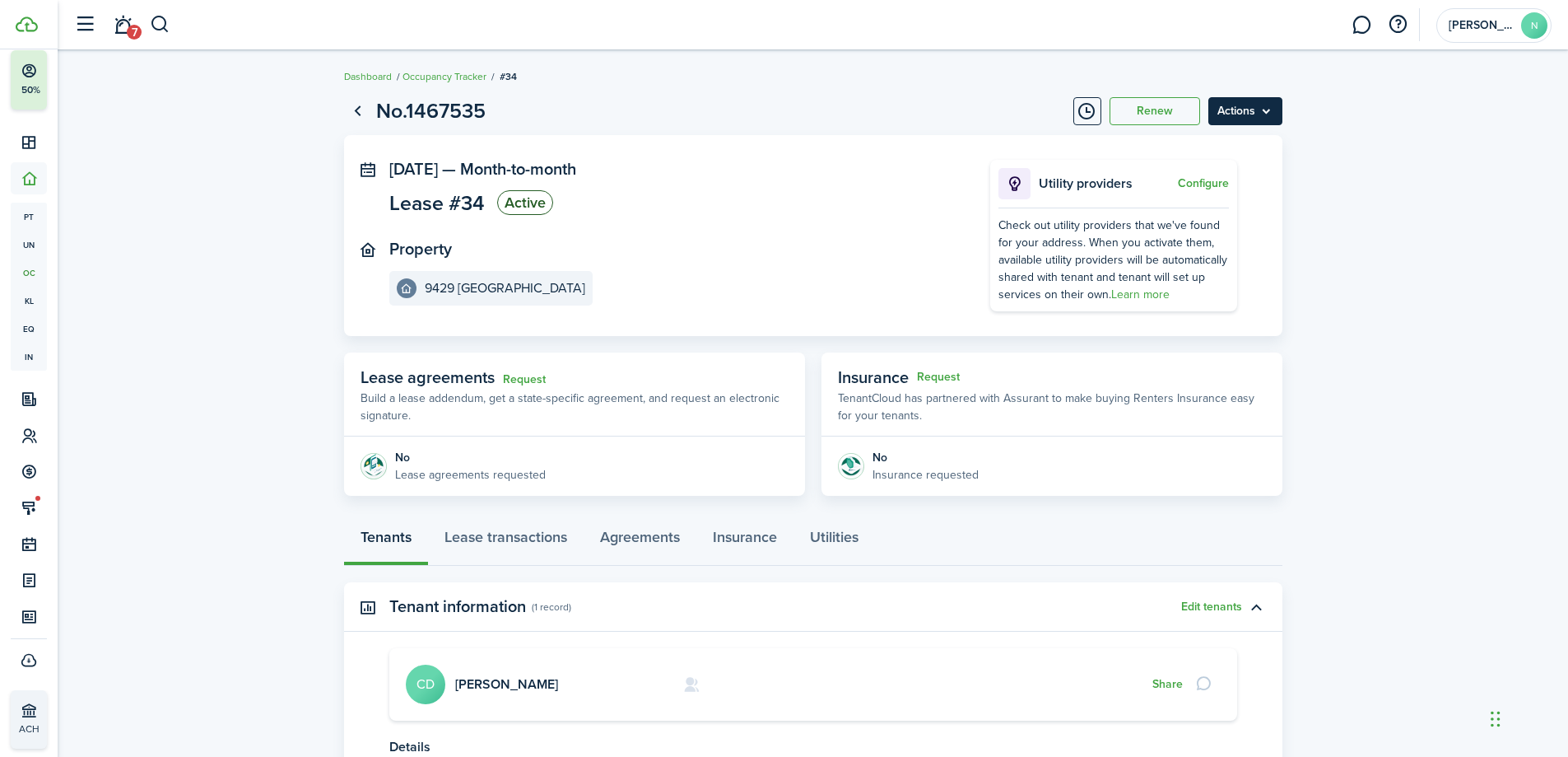
click at [1263, 120] on menu-btn "Actions" at bounding box center [1245, 111] width 74 height 28
click at [1263, 118] on menu-btn "Actions" at bounding box center [1245, 111] width 74 height 28
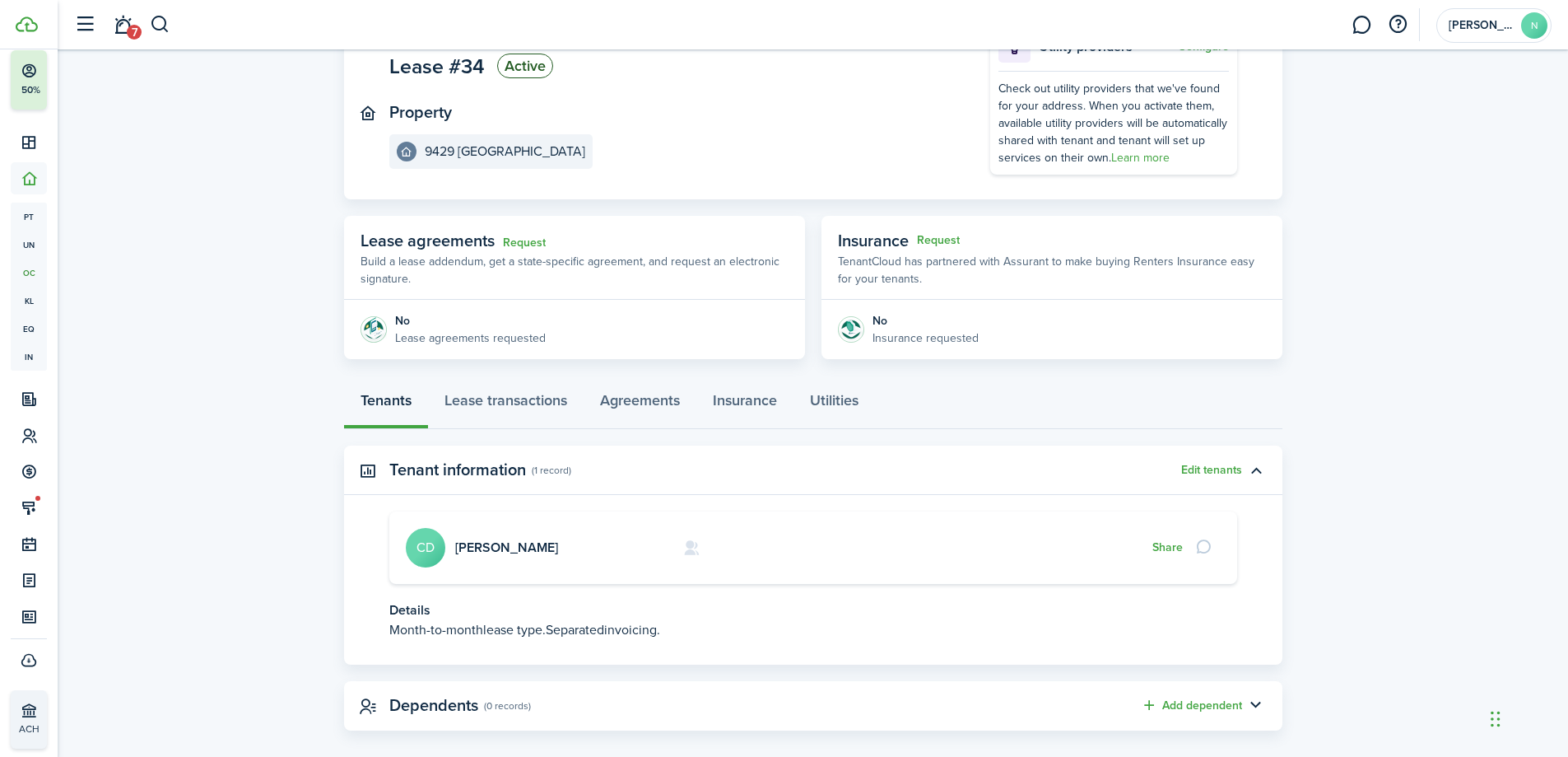
scroll to position [156, 0]
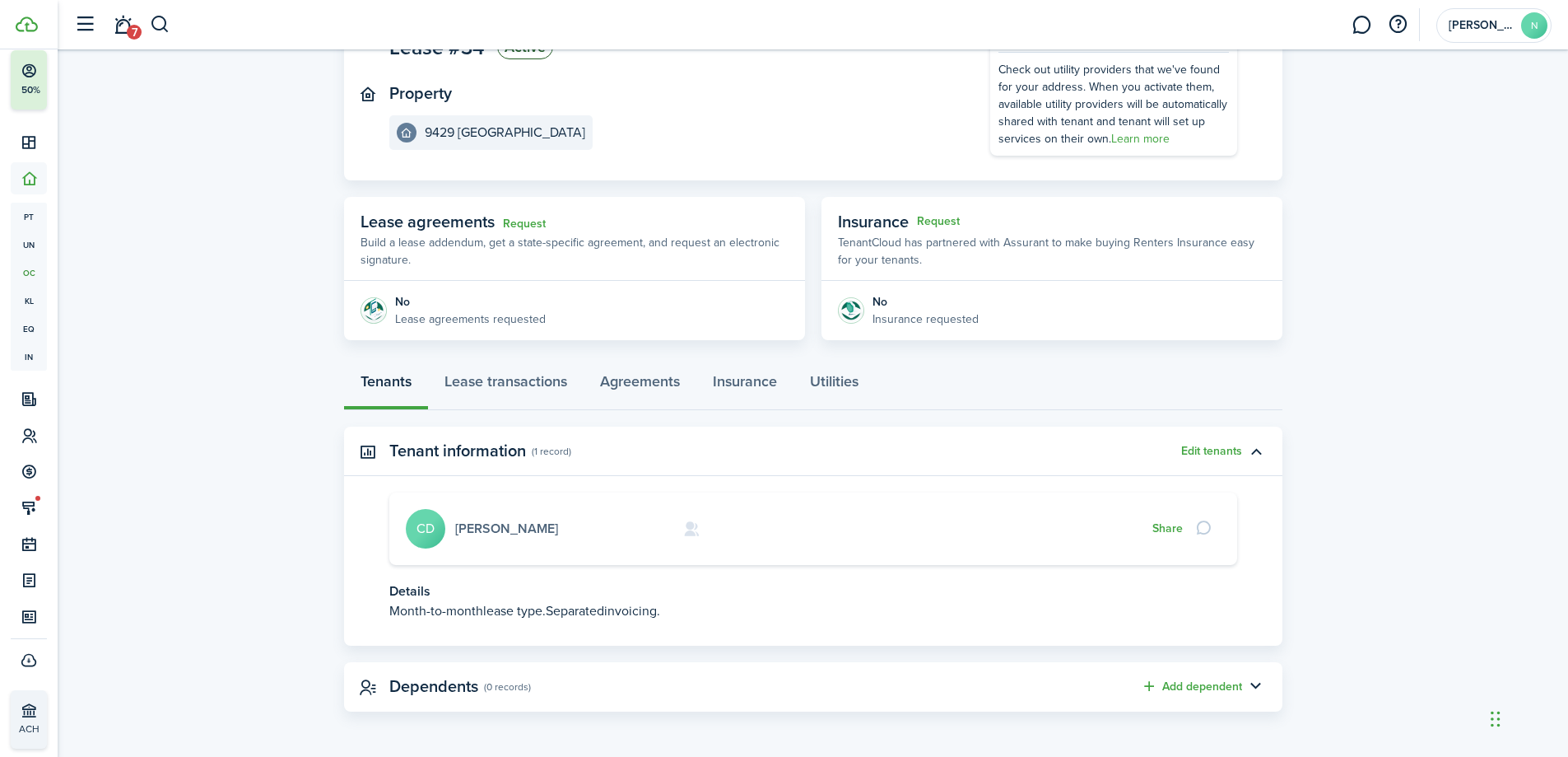
click at [473, 520] on link "[PERSON_NAME]" at bounding box center [507, 528] width 103 height 19
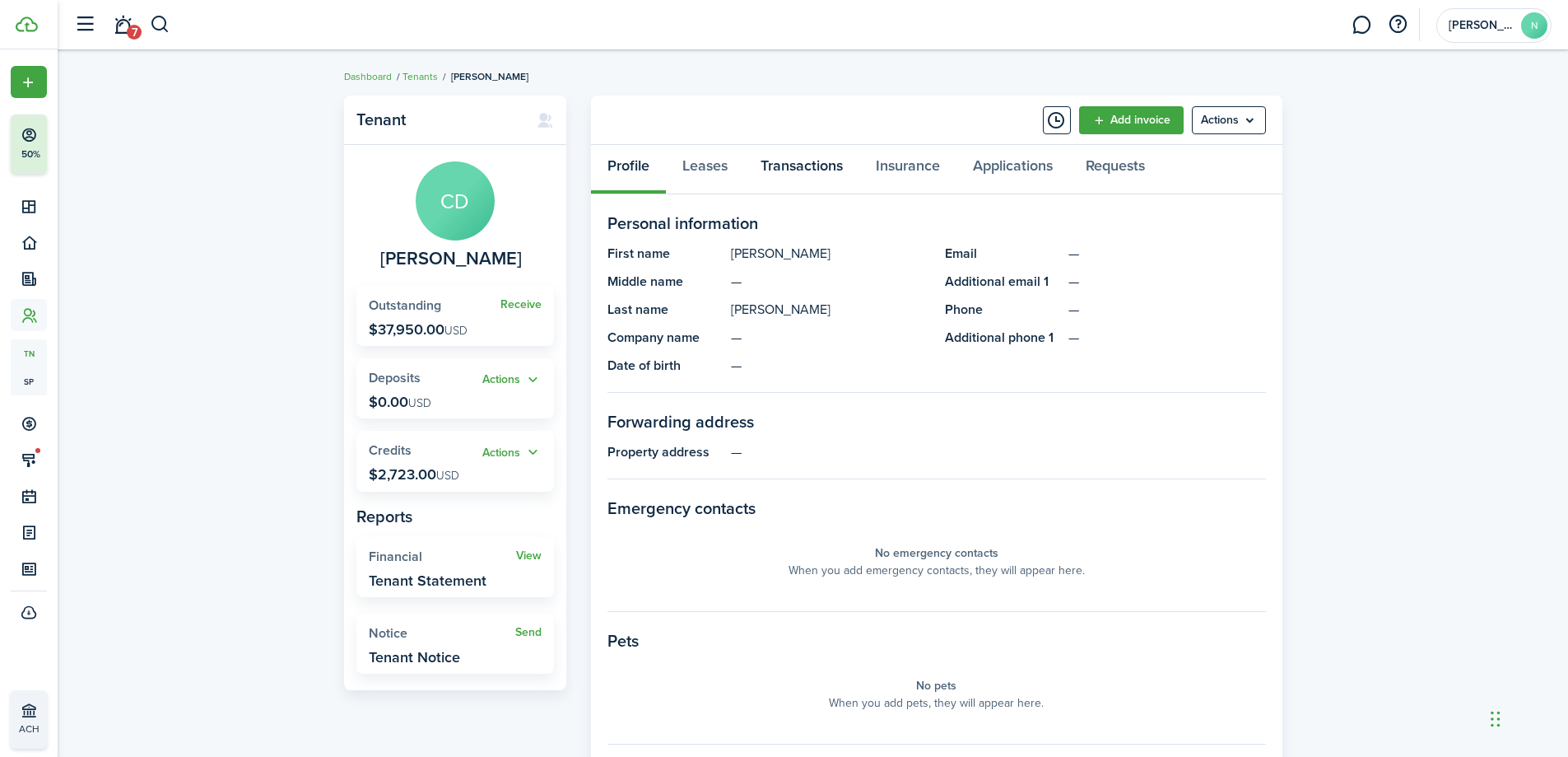
click at [782, 165] on link "Transactions" at bounding box center [801, 170] width 115 height 50
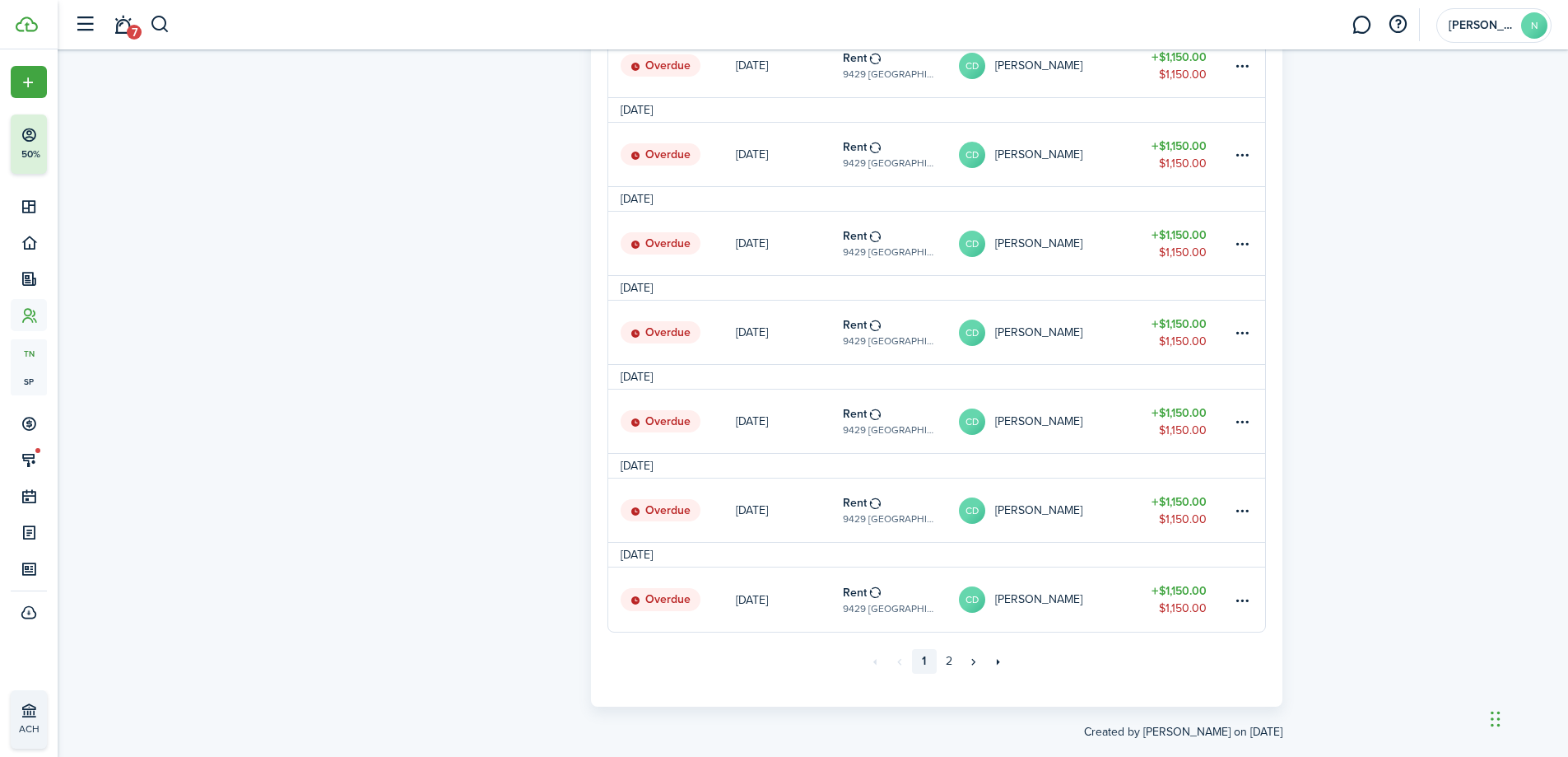
scroll to position [1351, 0]
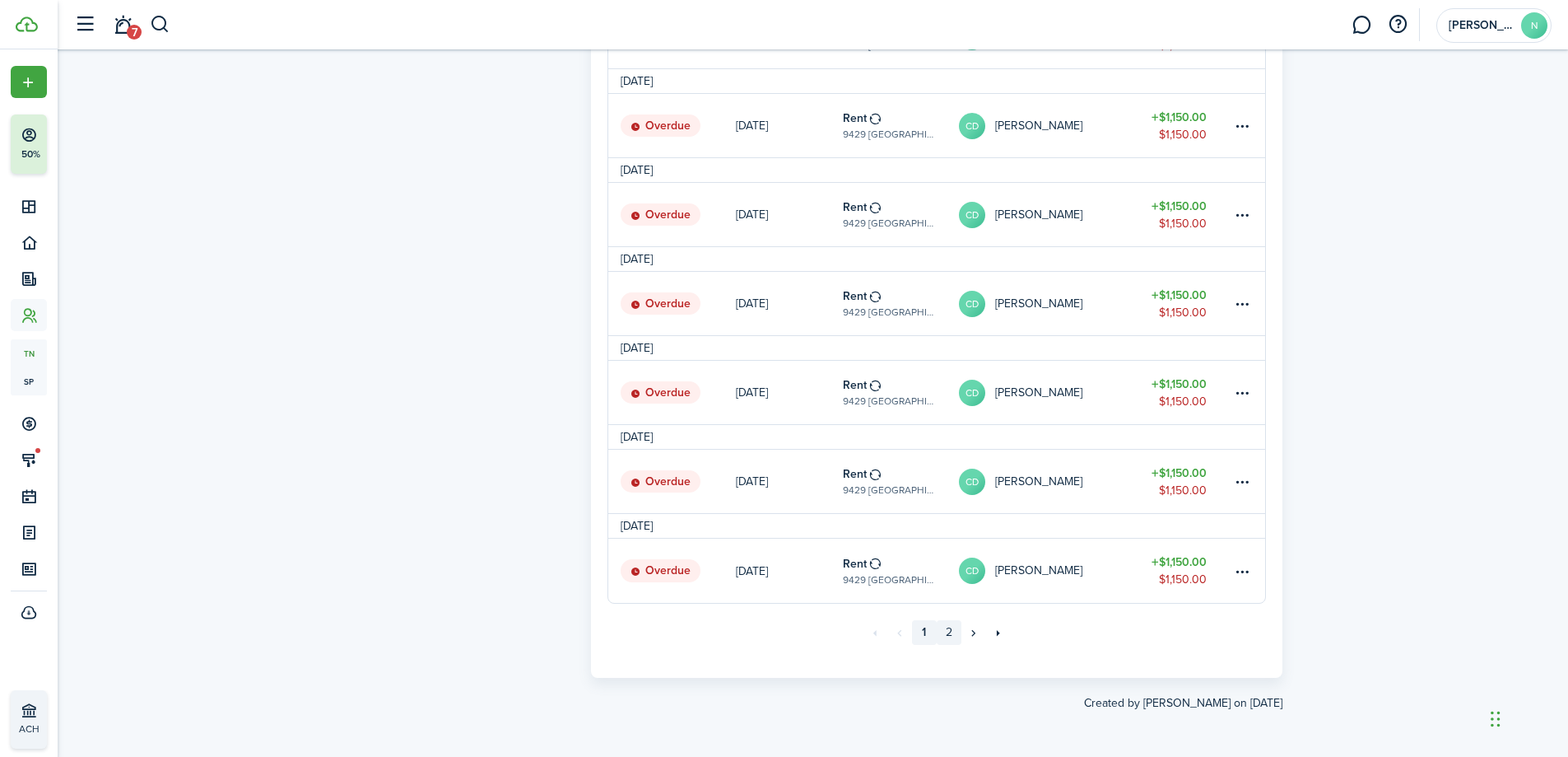
click at [953, 632] on link "2" at bounding box center [949, 632] width 24 height 24
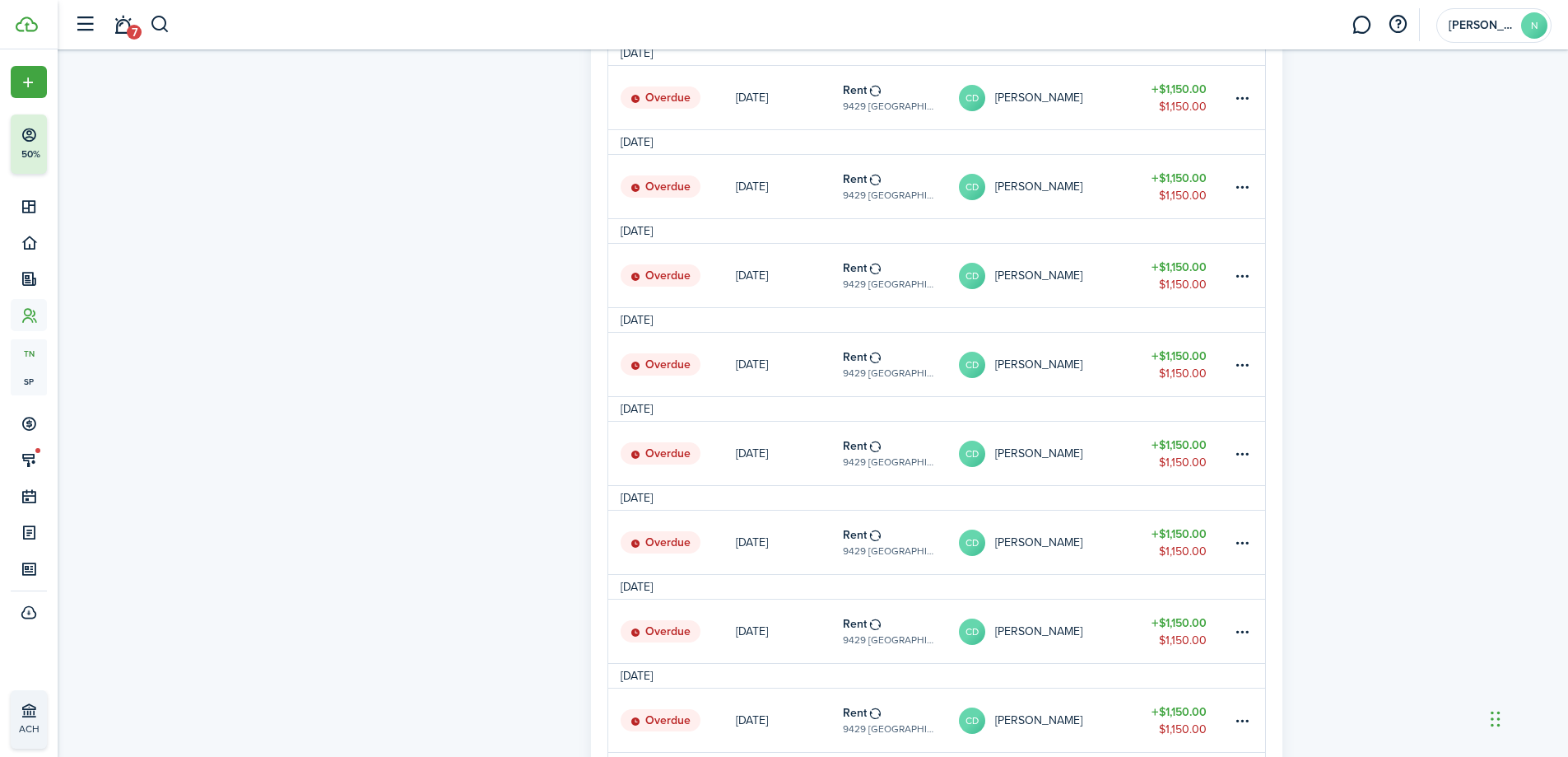
scroll to position [1069, 0]
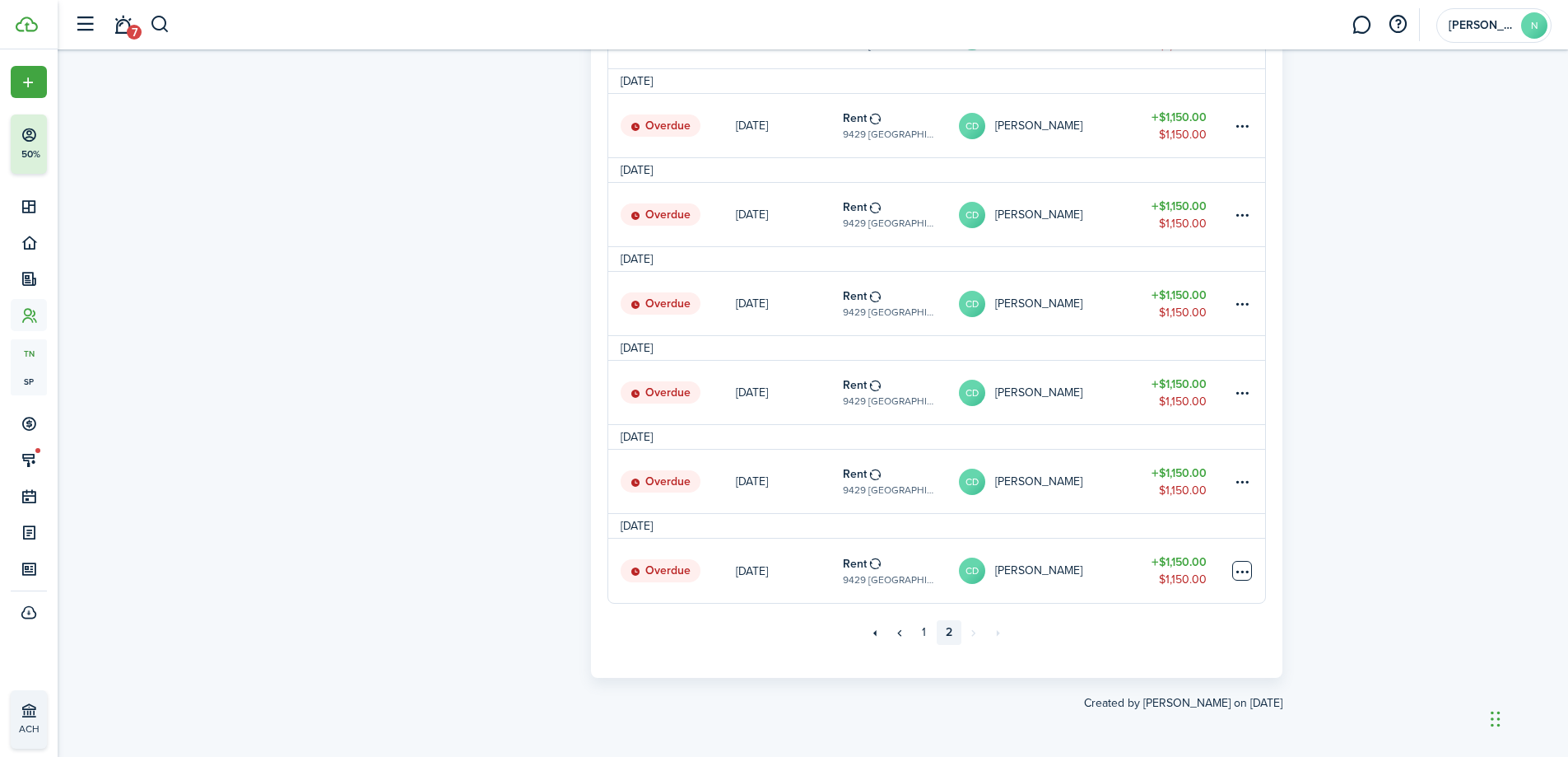
click at [1245, 572] on table-menu-btn-icon at bounding box center [1243, 571] width 20 height 20
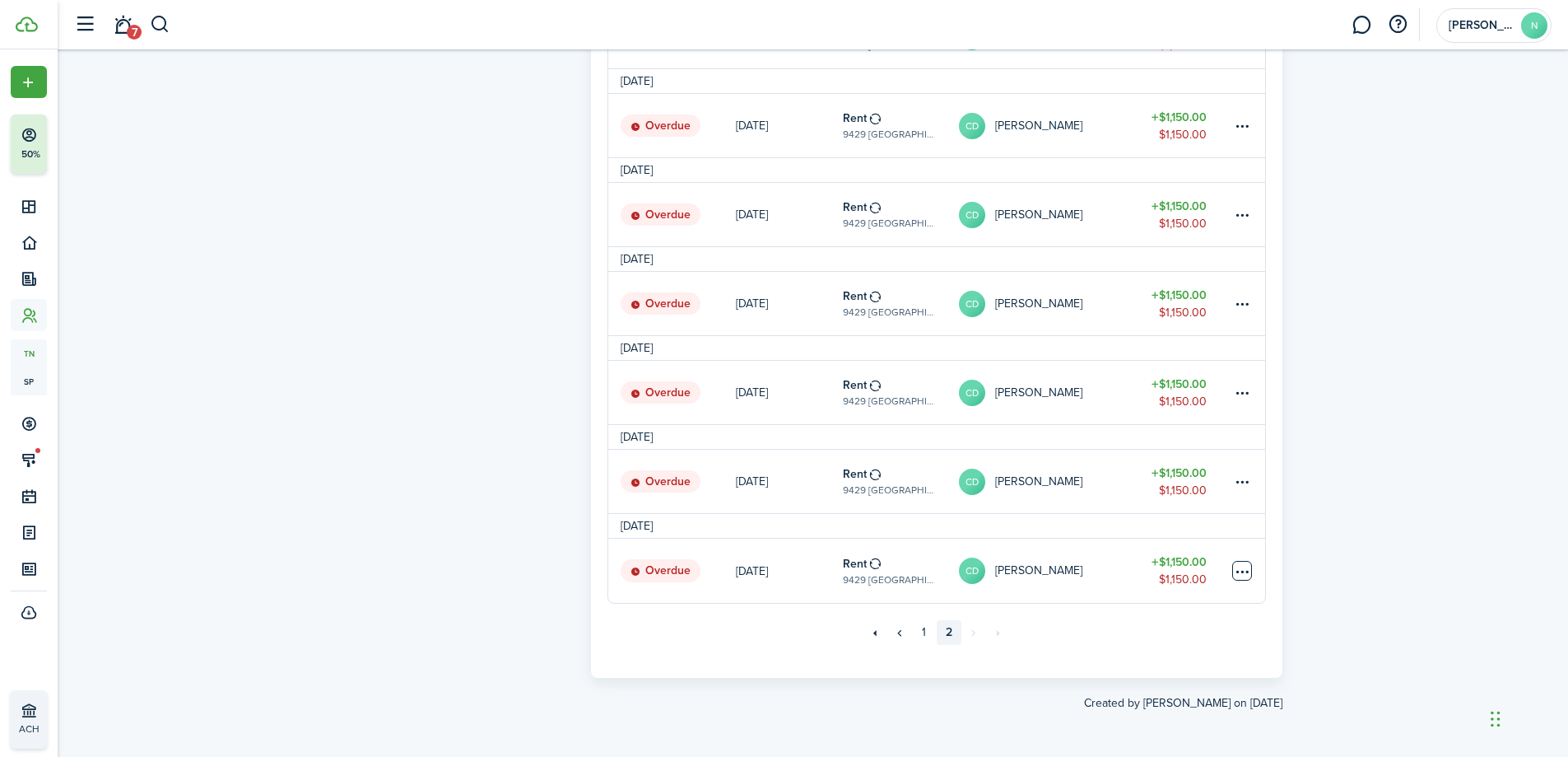
click at [1244, 575] on table-menu-btn-icon "Open menu" at bounding box center [1243, 571] width 20 height 20
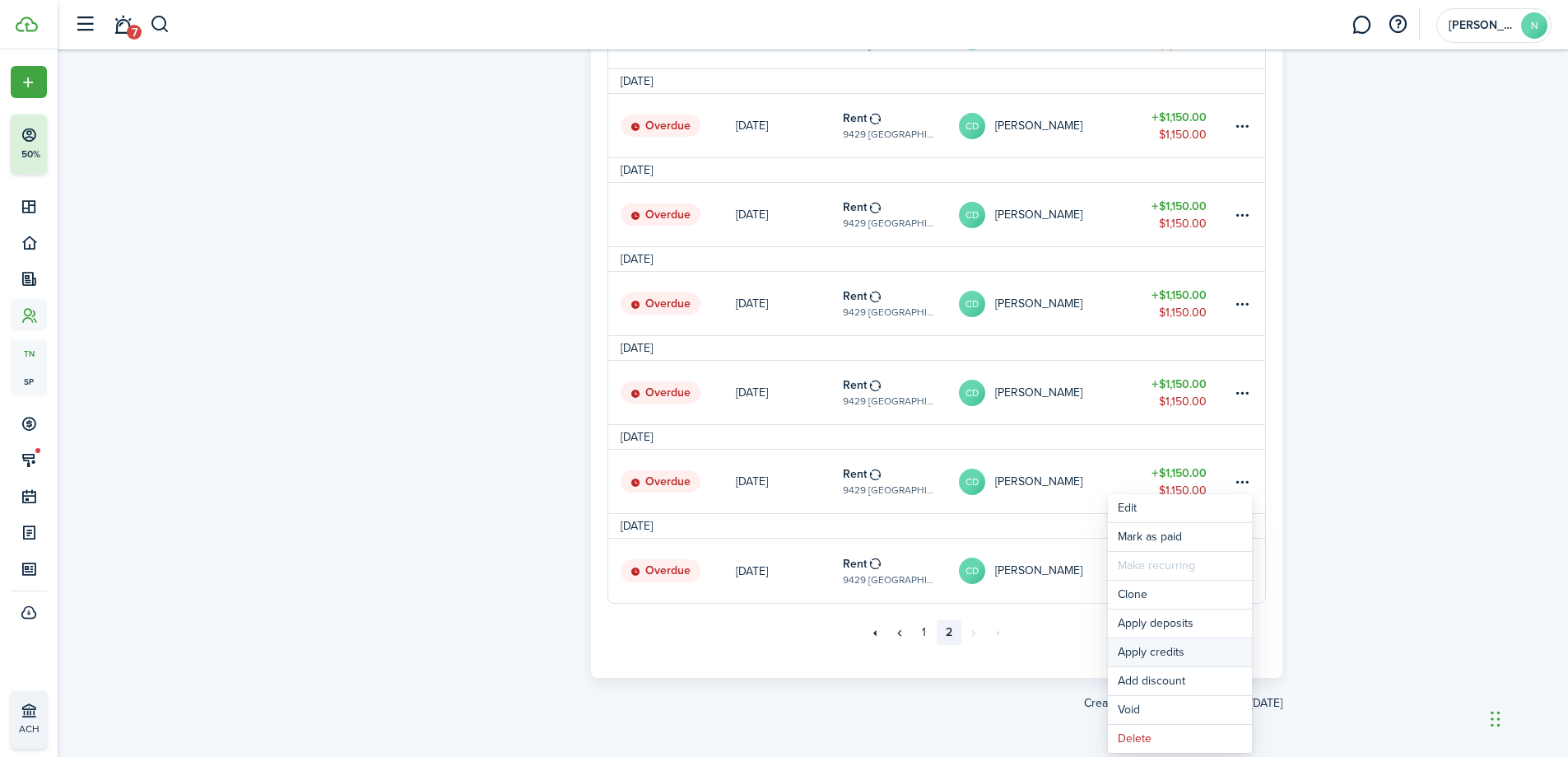
click at [1209, 643] on button "Apply credits" at bounding box center [1180, 652] width 144 height 28
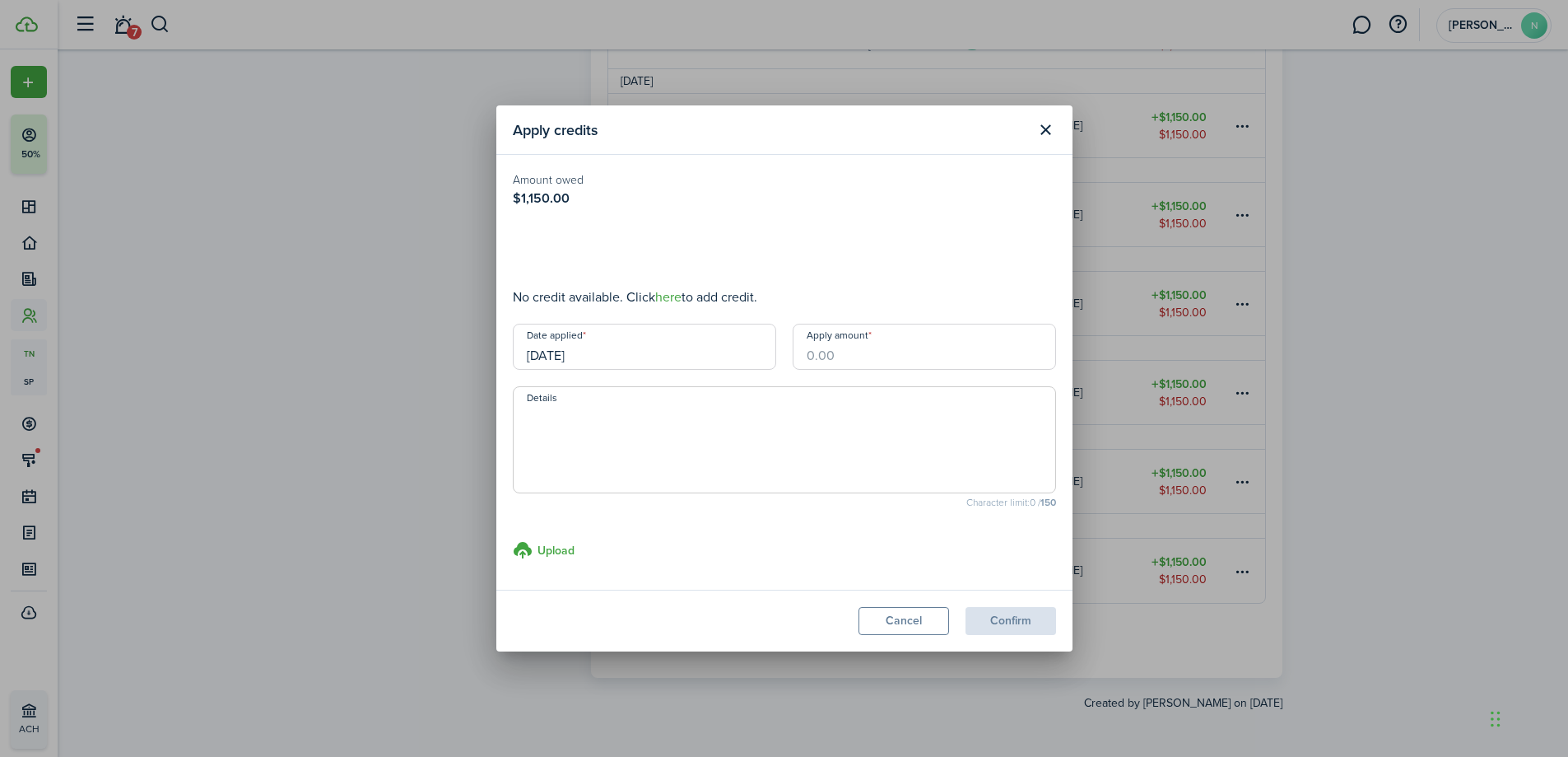
type input "$1,150.00"
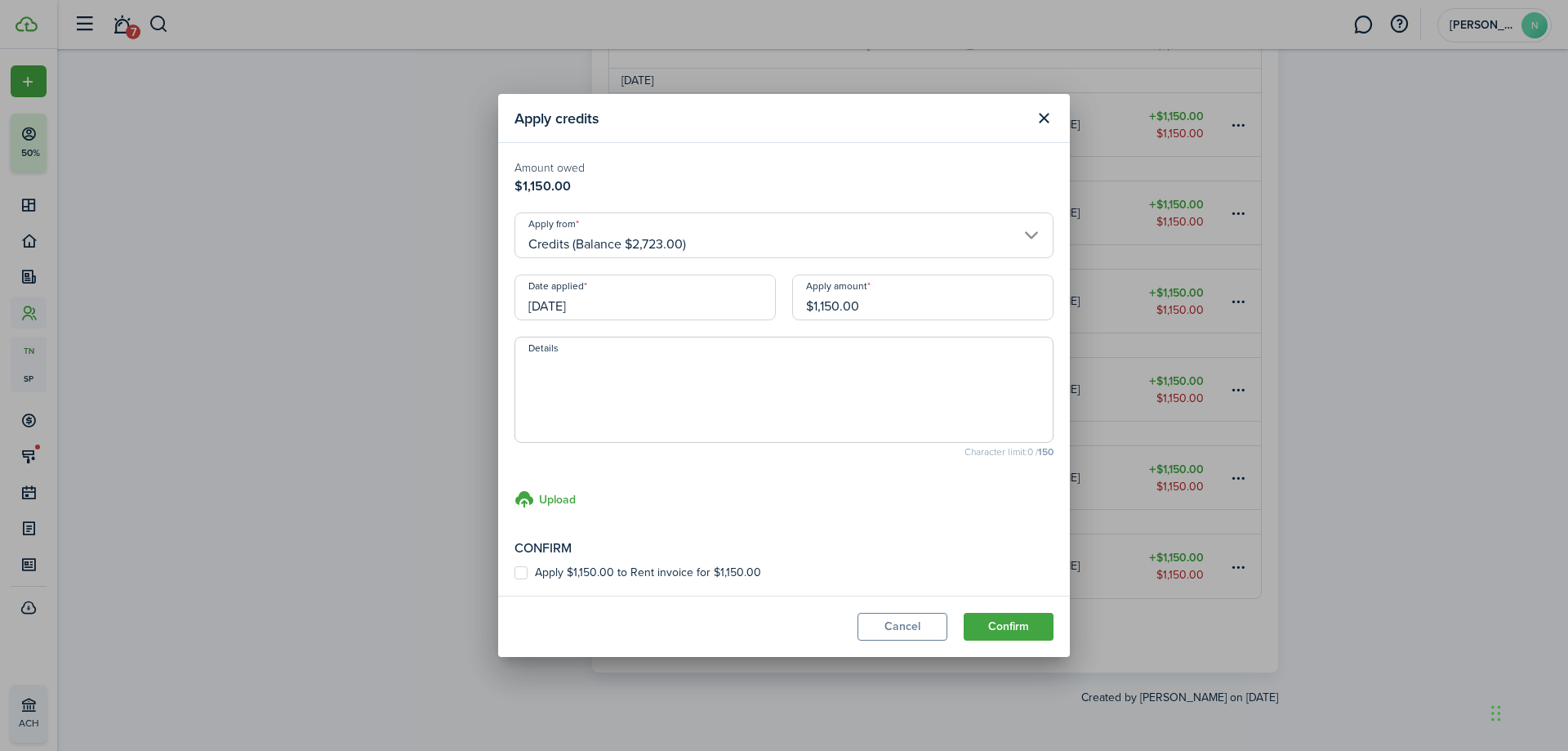
click at [768, 248] on input "Credits (Balance $2,723.00)" at bounding box center [784, 235] width 539 height 46
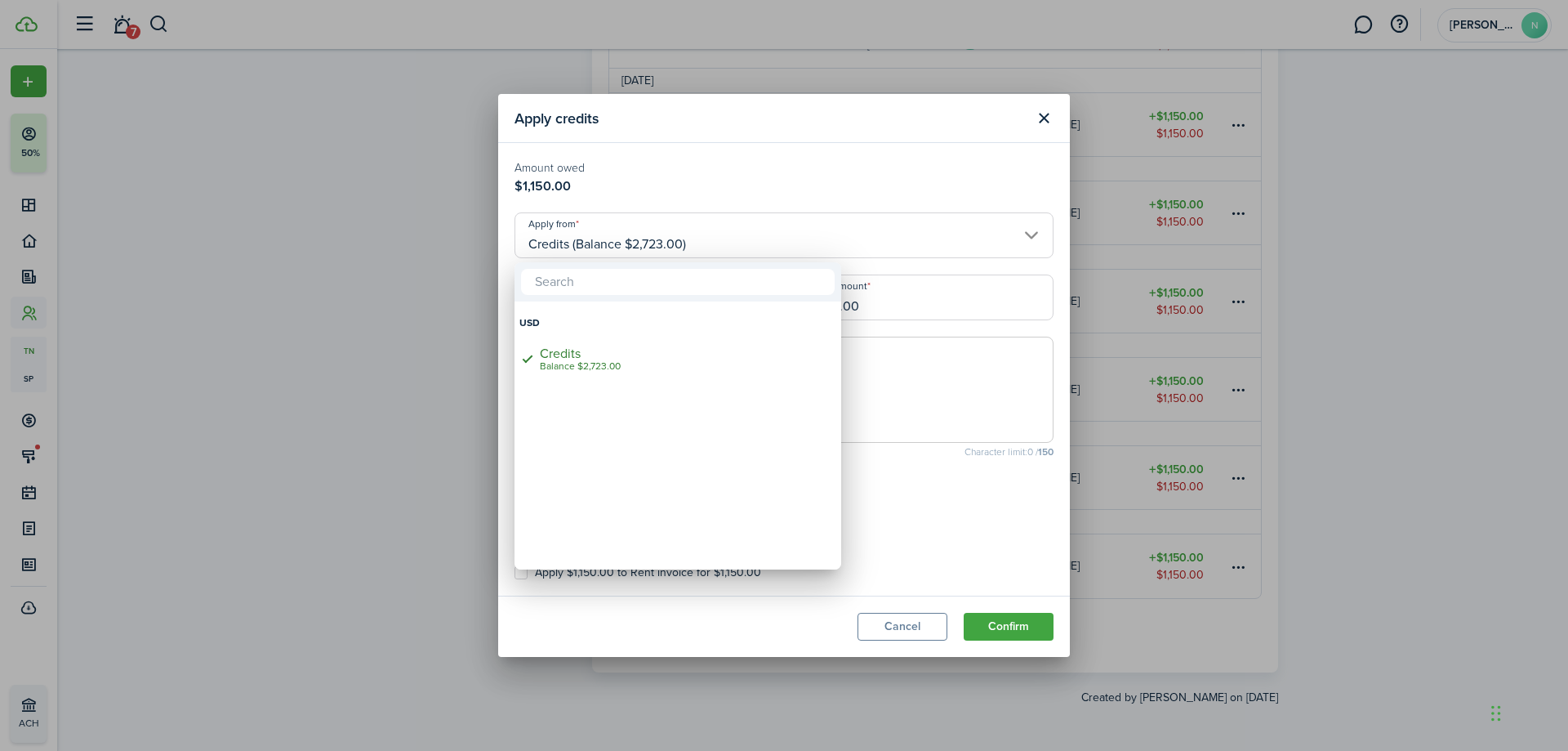
click at [932, 406] on div at bounding box center [784, 375] width 1830 height 1012
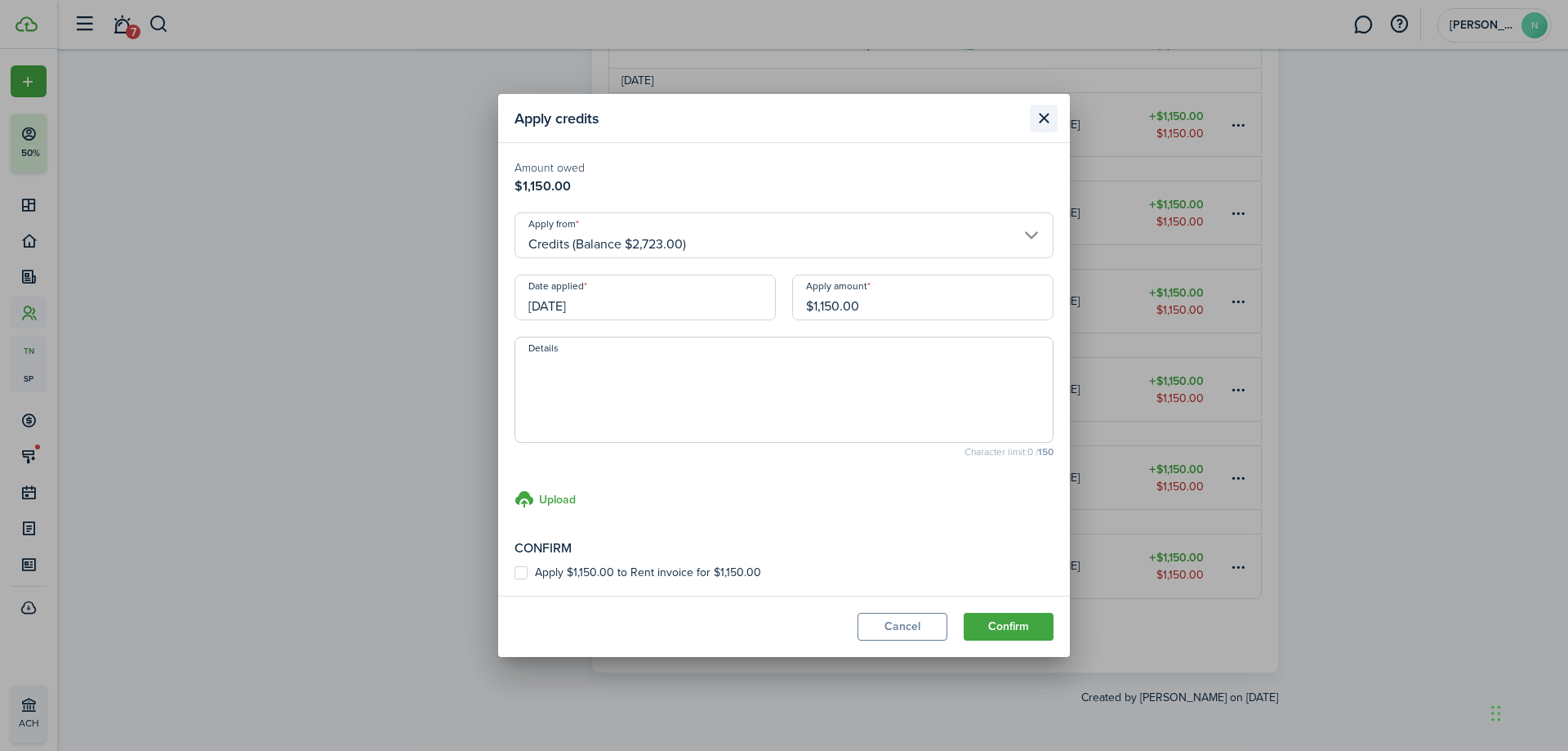
click at [1046, 120] on button "Close modal" at bounding box center [1043, 118] width 28 height 28
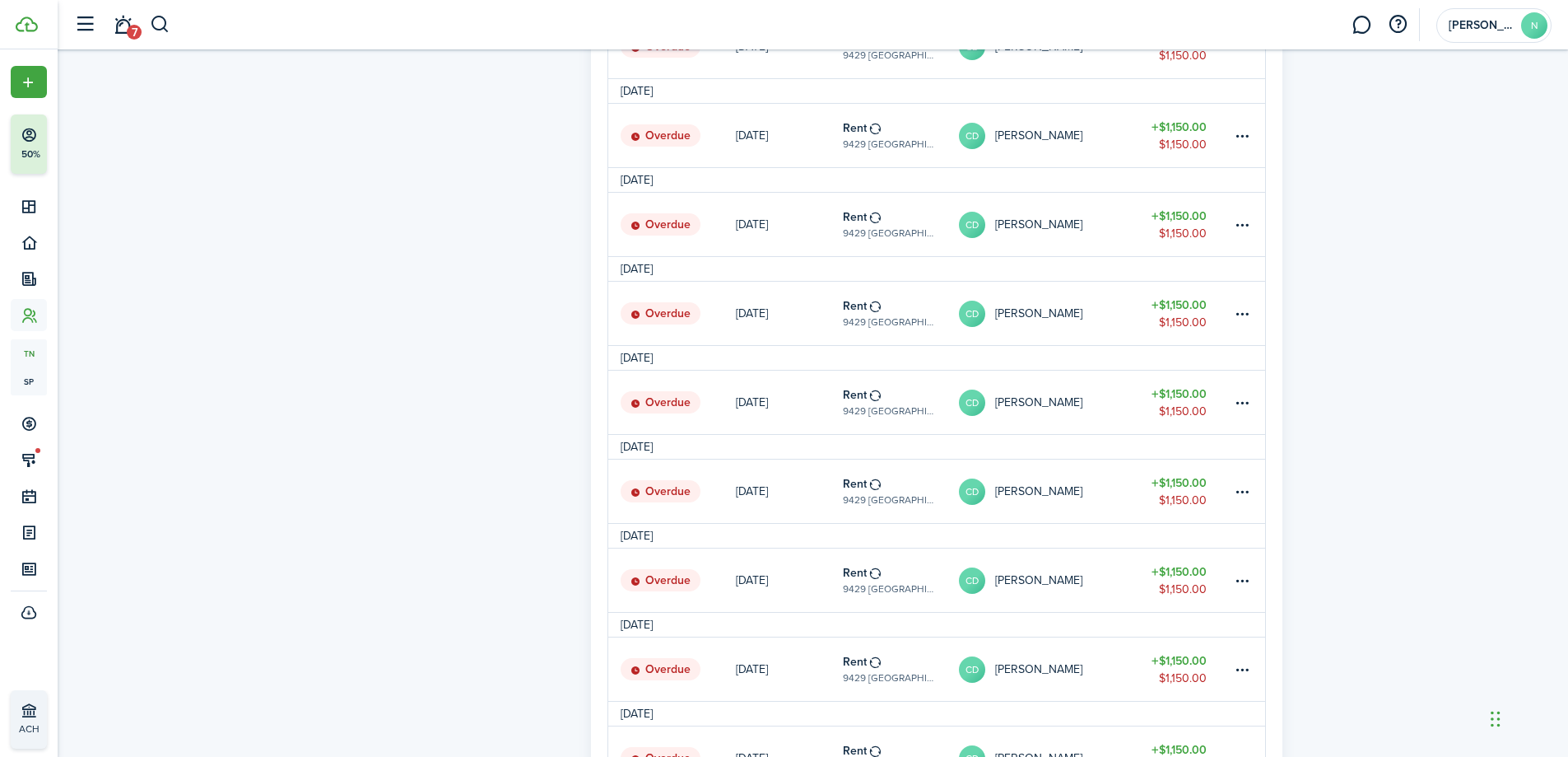
scroll to position [0, 0]
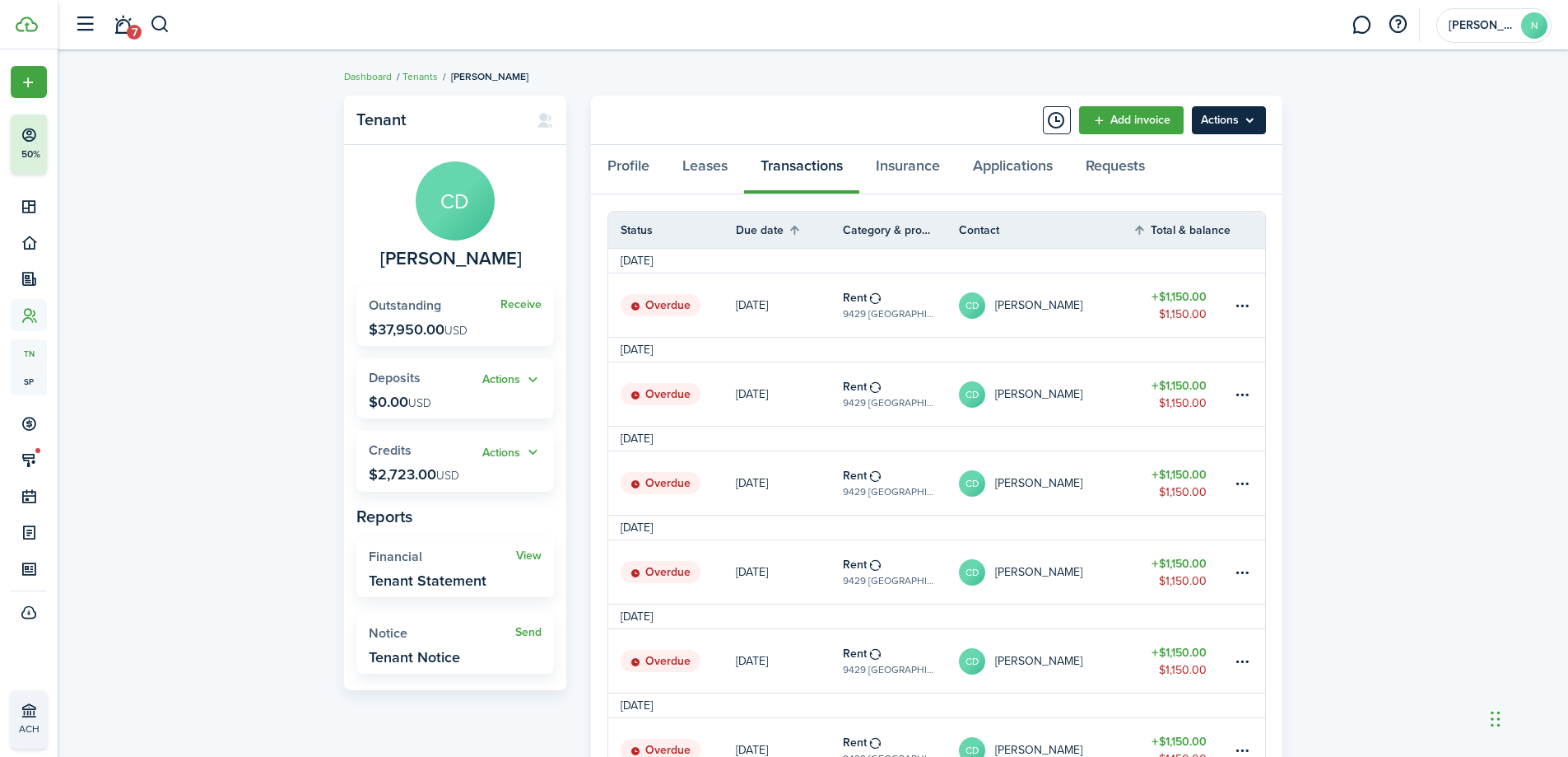
click at [1253, 125] on menu-btn "Actions" at bounding box center [1229, 120] width 74 height 28
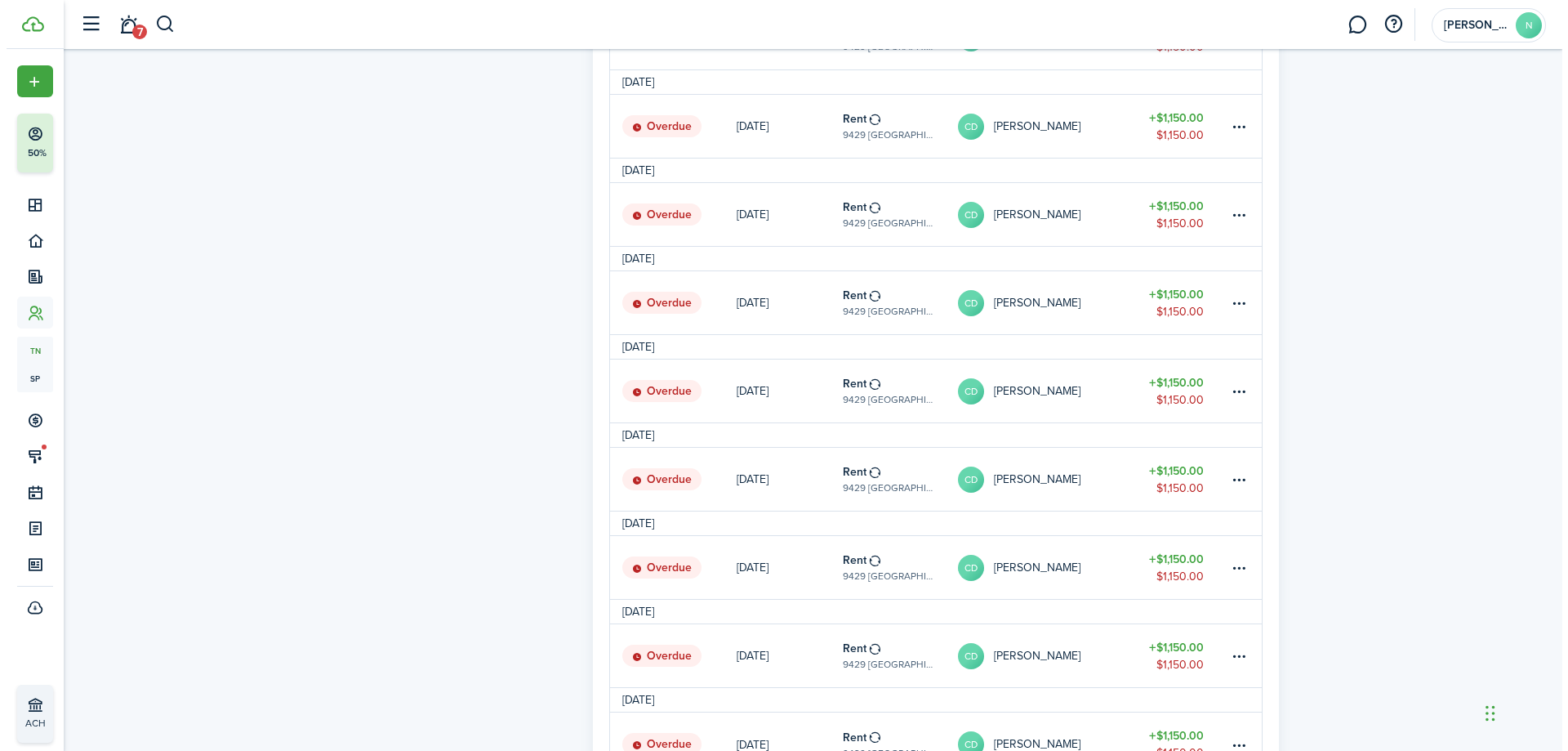
scroll to position [1060, 0]
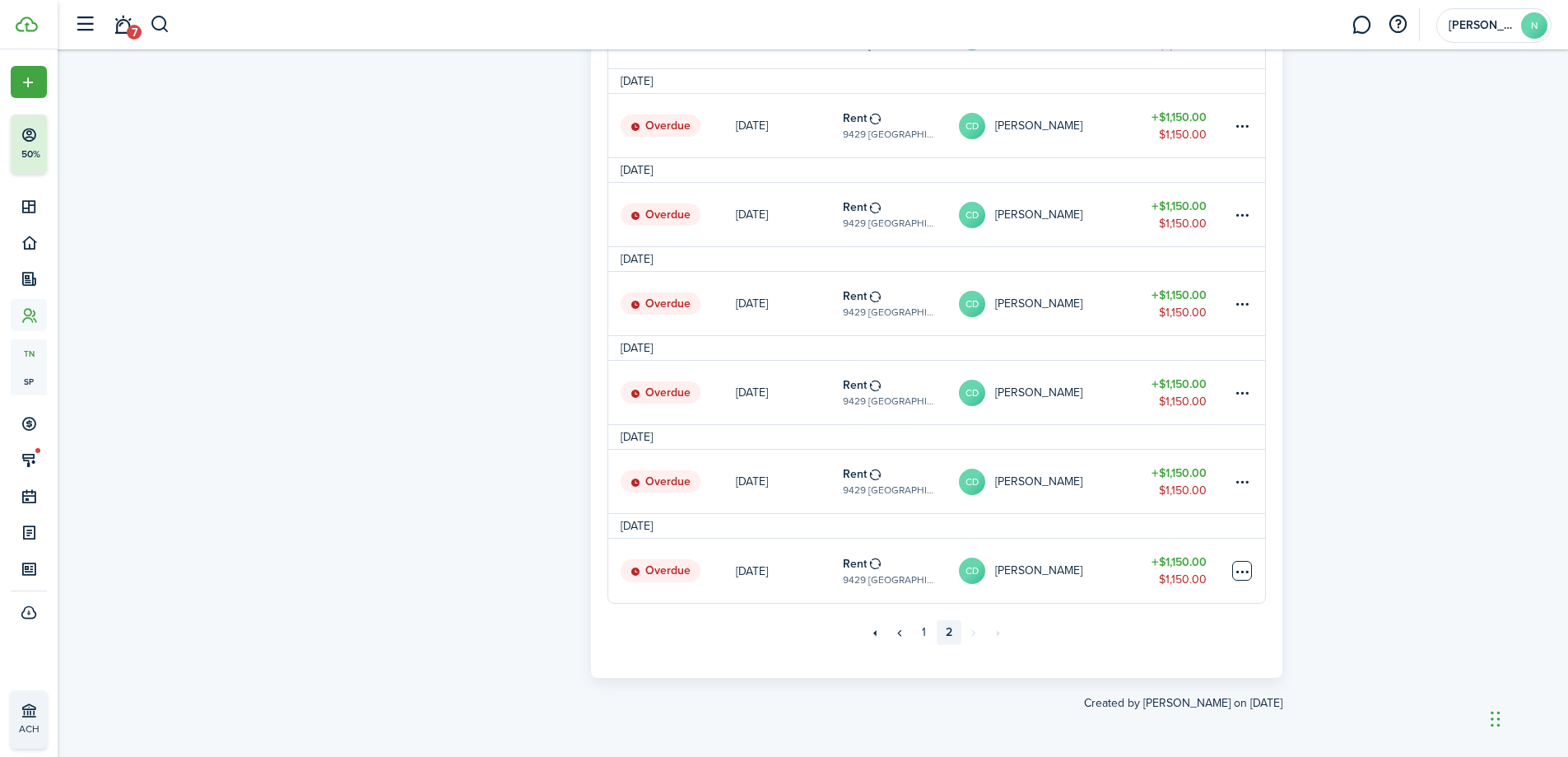
click at [1244, 569] on table-menu-btn-icon "Open menu" at bounding box center [1243, 571] width 20 height 20
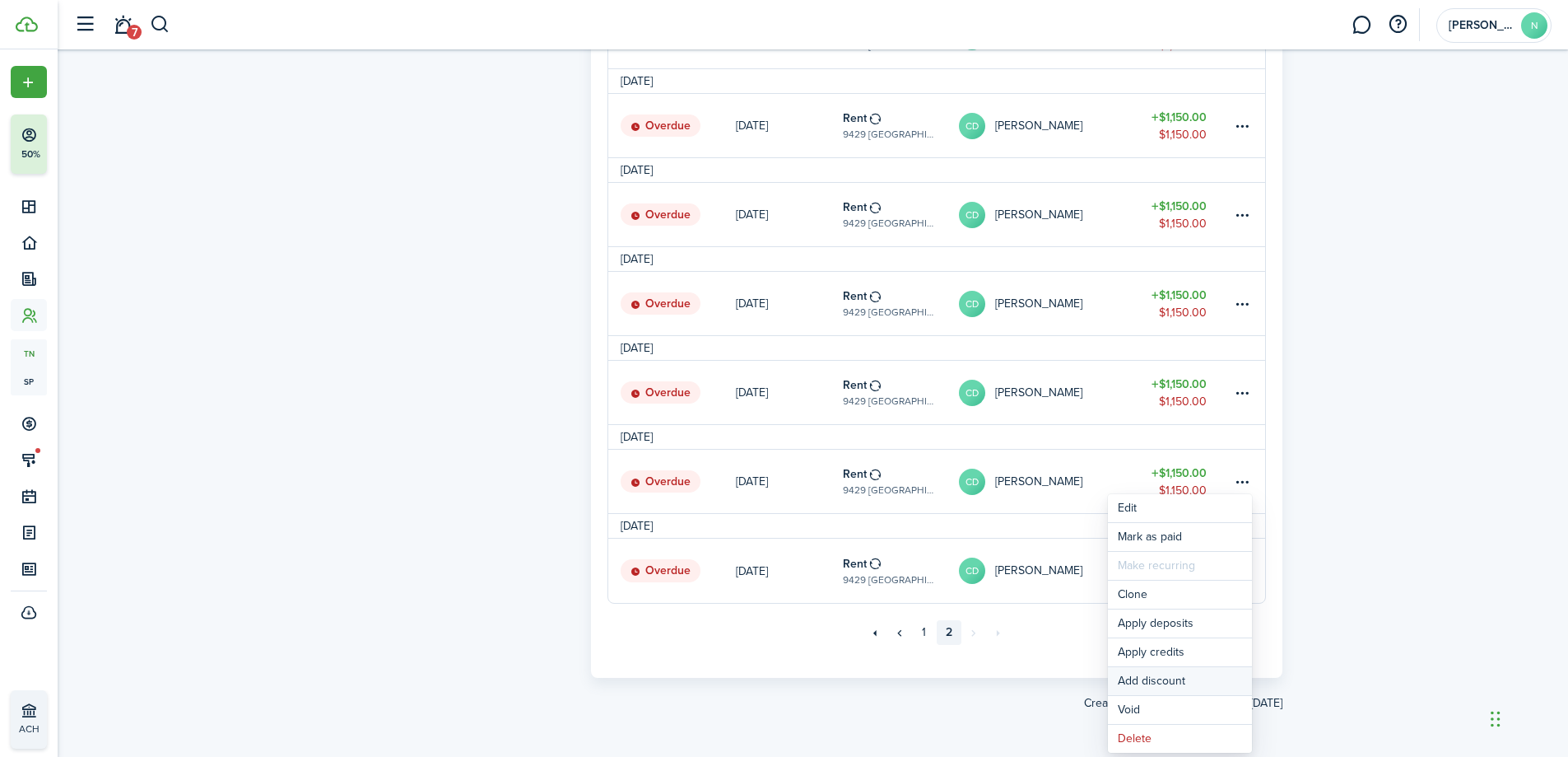
click at [1206, 675] on button "Add discount" at bounding box center [1180, 681] width 144 height 28
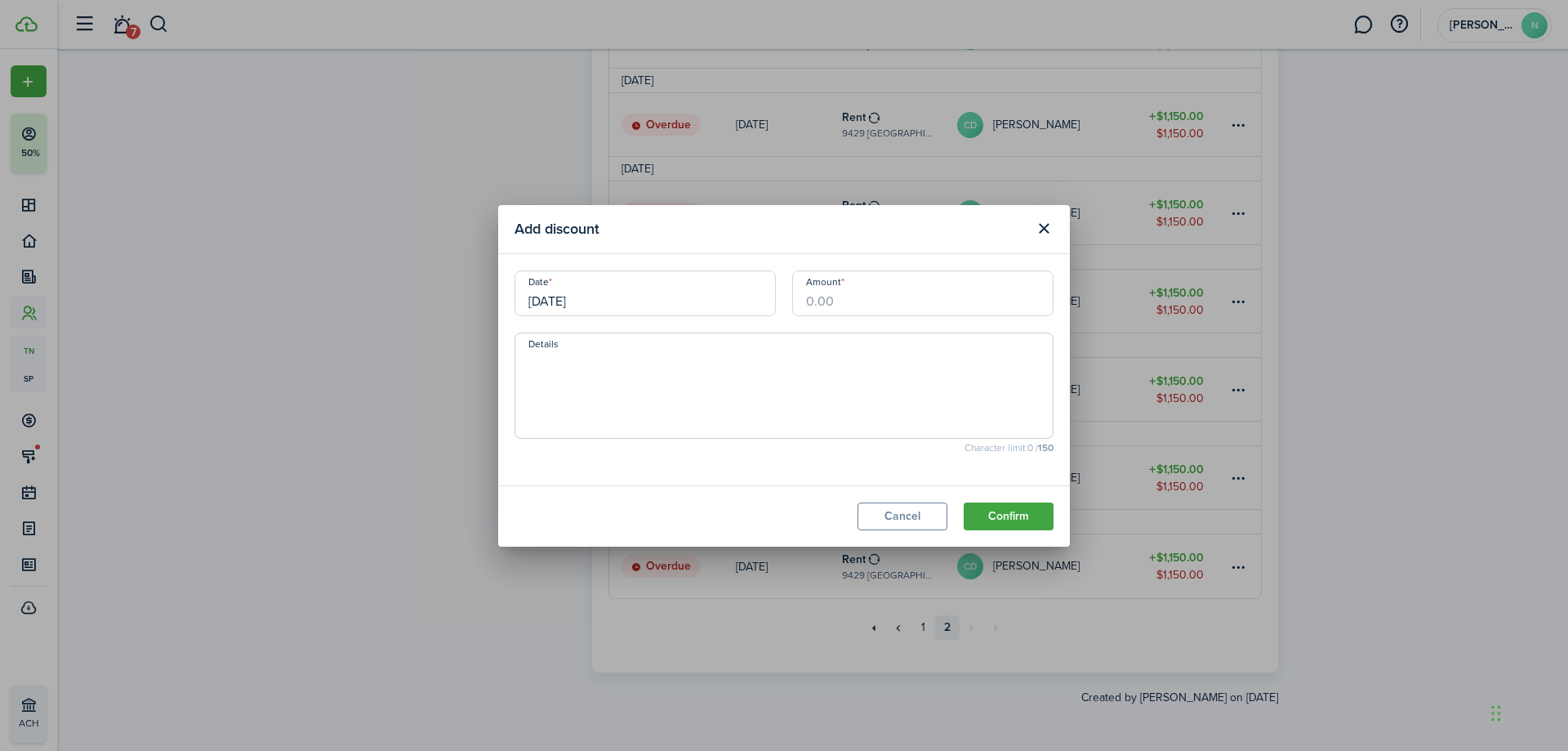
click at [853, 305] on input "Amount" at bounding box center [922, 293] width 262 height 46
click at [1038, 231] on button "Close modal" at bounding box center [1043, 228] width 28 height 28
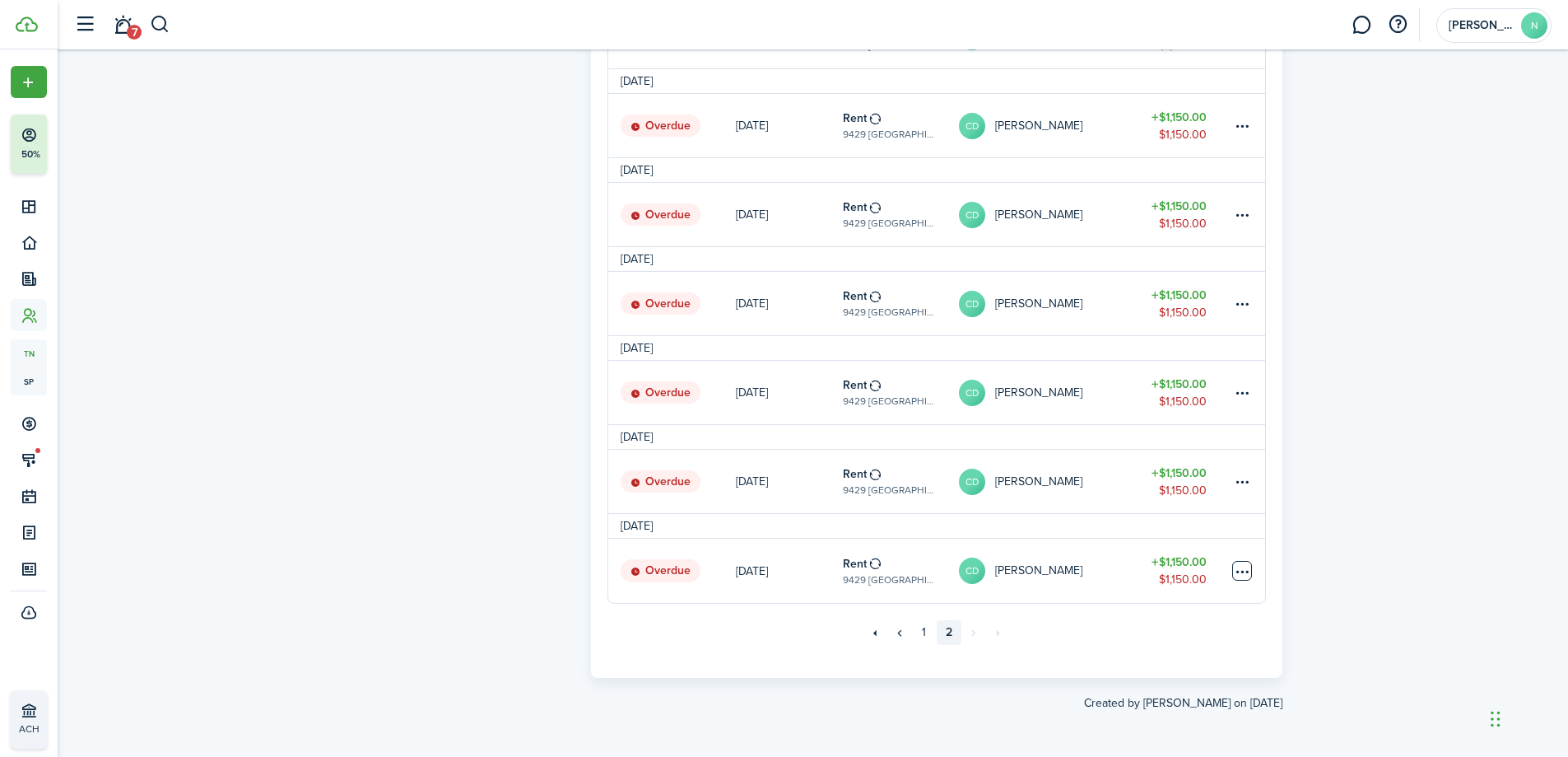
click at [1235, 564] on table-menu-btn-icon "Open menu" at bounding box center [1243, 571] width 20 height 20
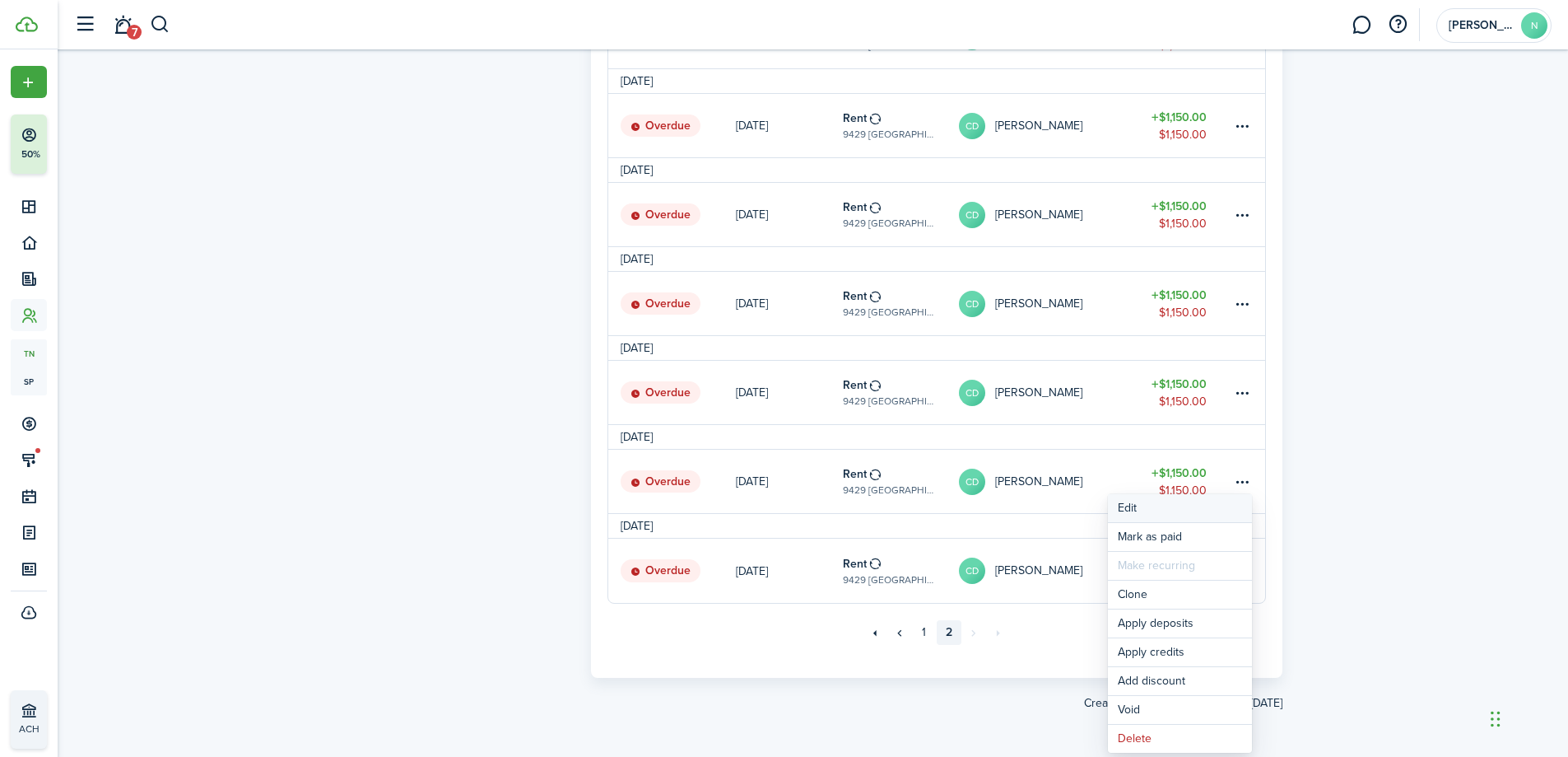
click at [1222, 516] on button "Edit" at bounding box center [1180, 508] width 144 height 28
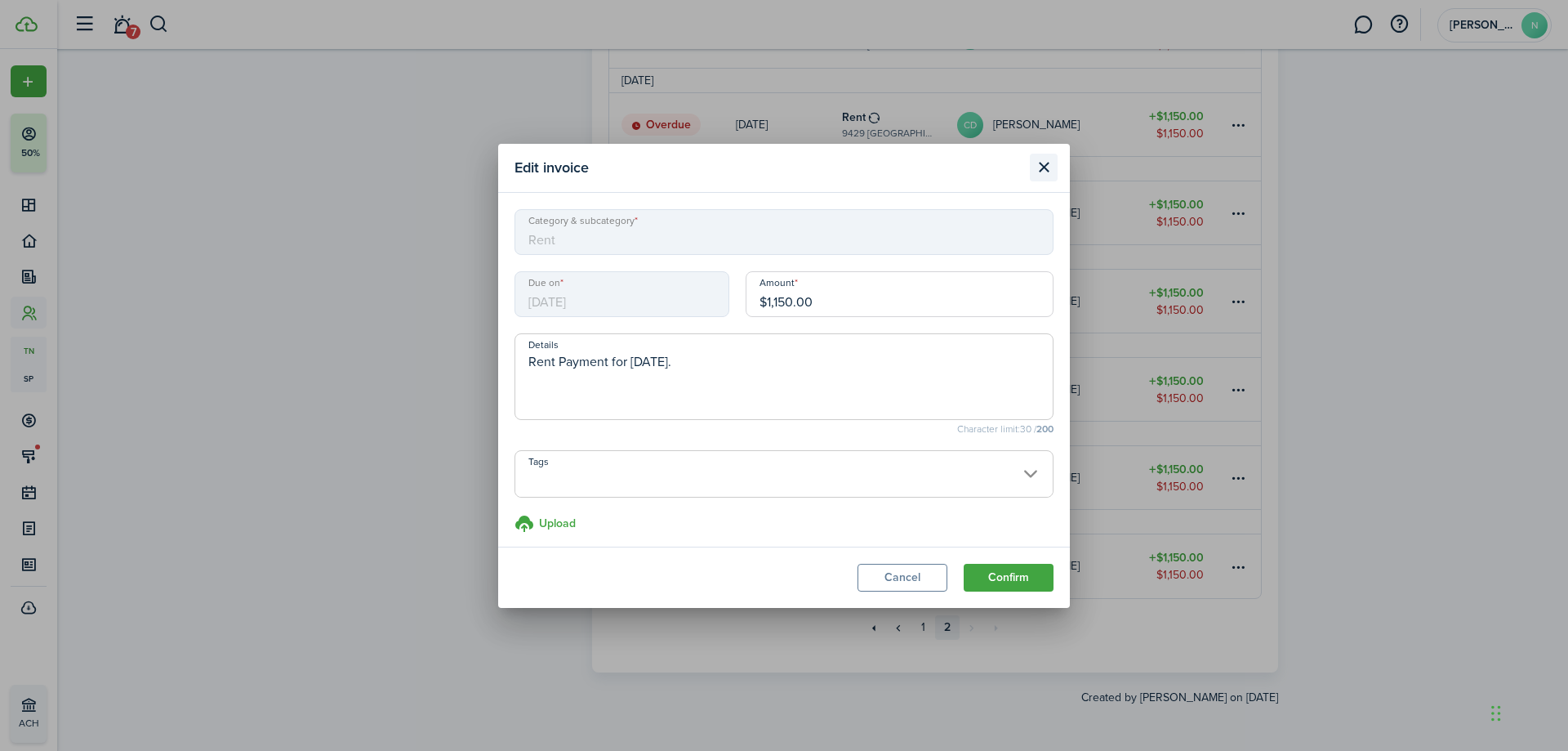
click at [1049, 169] on button "Close modal" at bounding box center [1043, 167] width 28 height 28
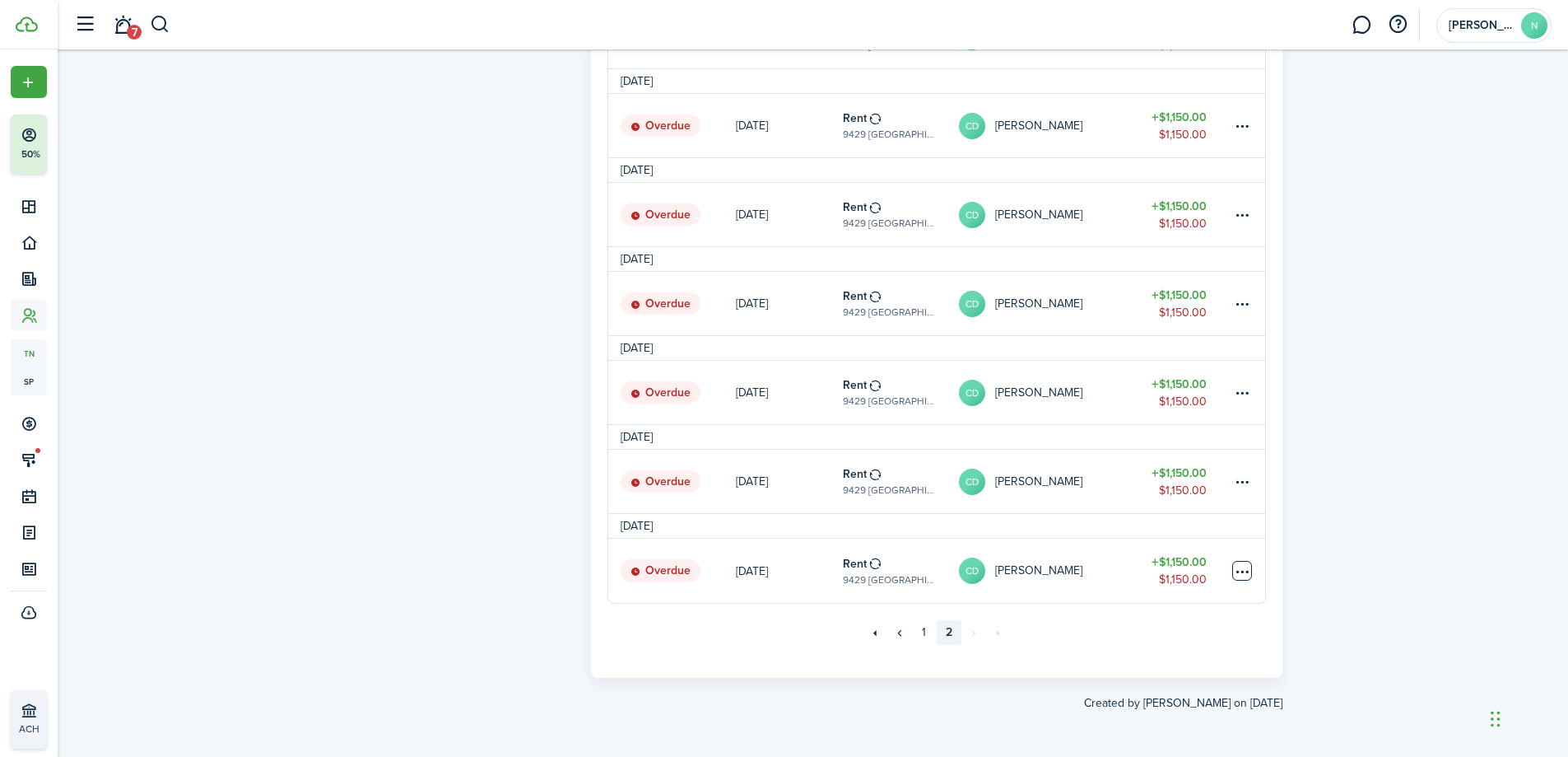
click at [1235, 565] on table-menu-btn-icon "Open menu" at bounding box center [1243, 571] width 20 height 20
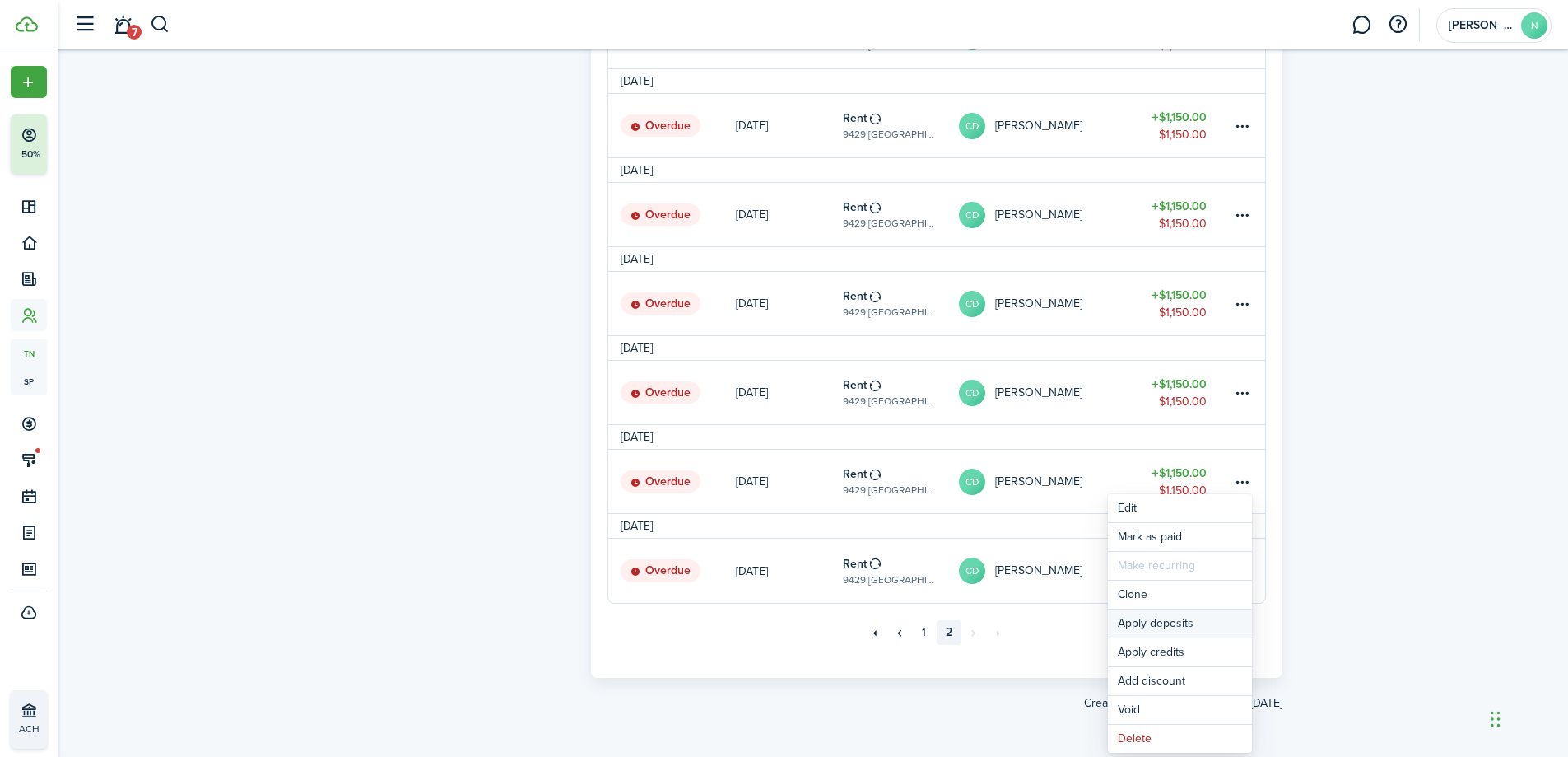
click at [1201, 617] on button "Apply deposits" at bounding box center [1180, 623] width 144 height 28
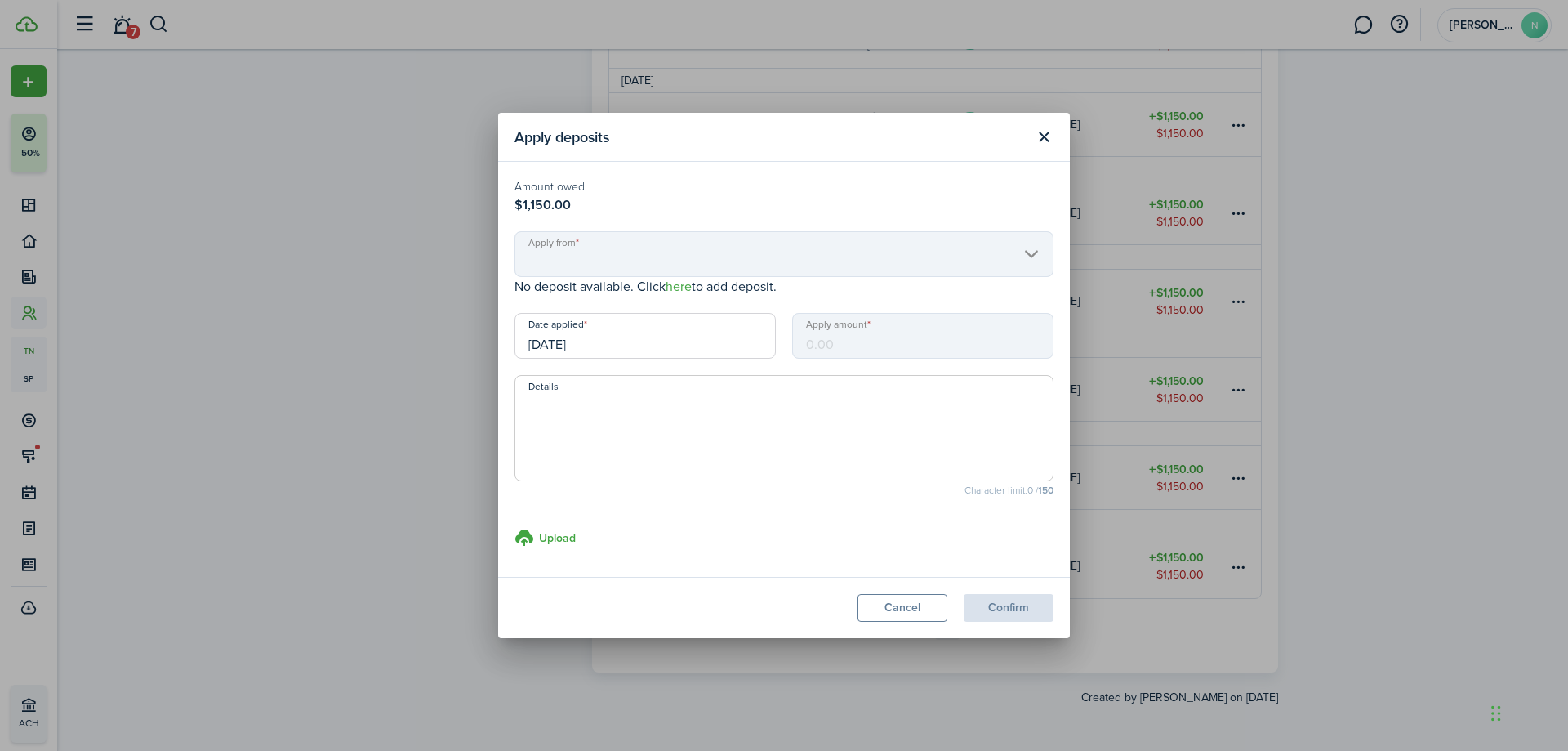
drag, startPoint x: 1047, startPoint y: 139, endPoint x: 1042, endPoint y: 149, distance: 11.2
click at [1047, 139] on button "Close modal" at bounding box center [1043, 137] width 28 height 28
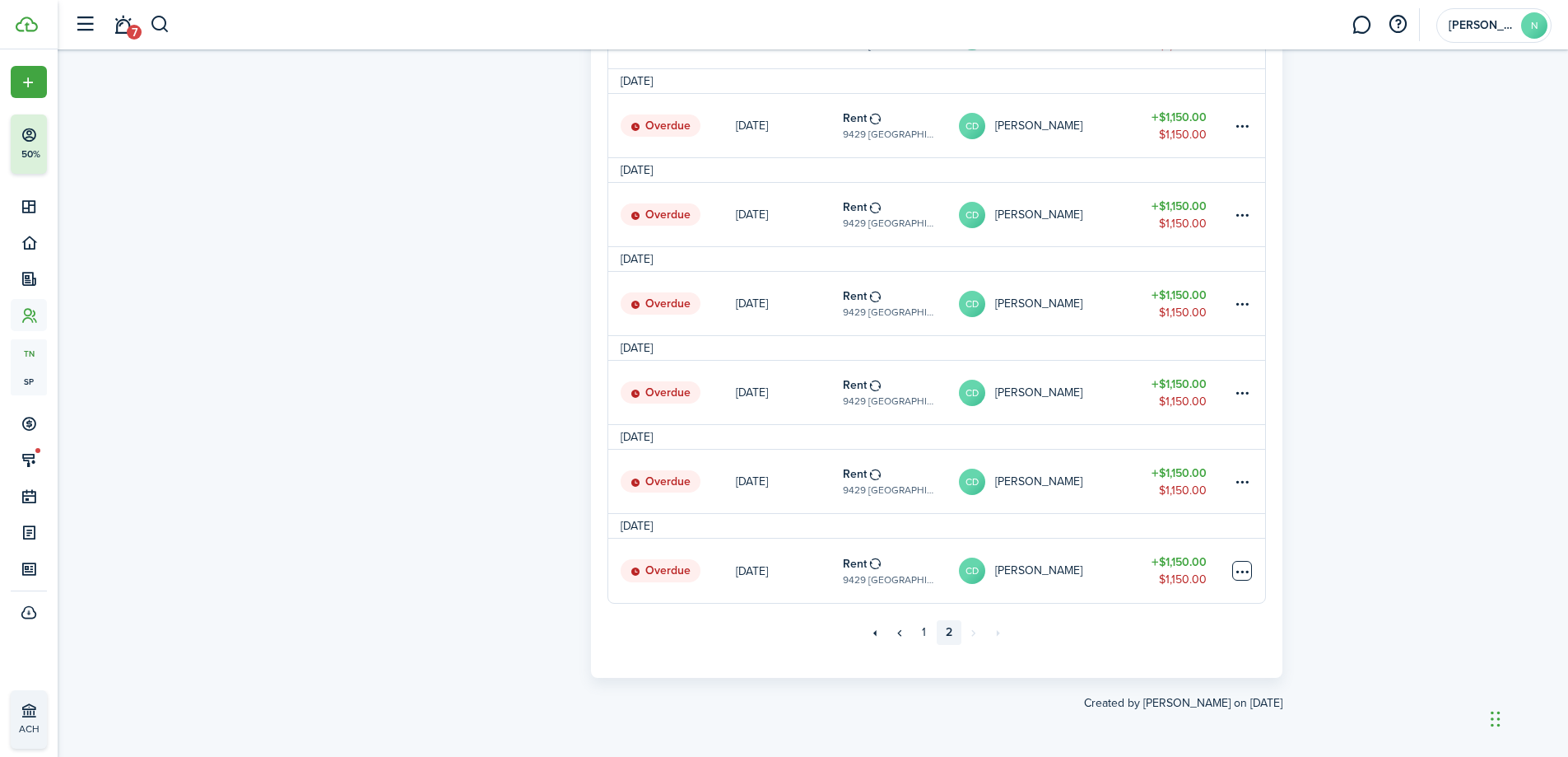
click at [1235, 563] on table-menu-btn-icon "Open menu" at bounding box center [1243, 571] width 20 height 20
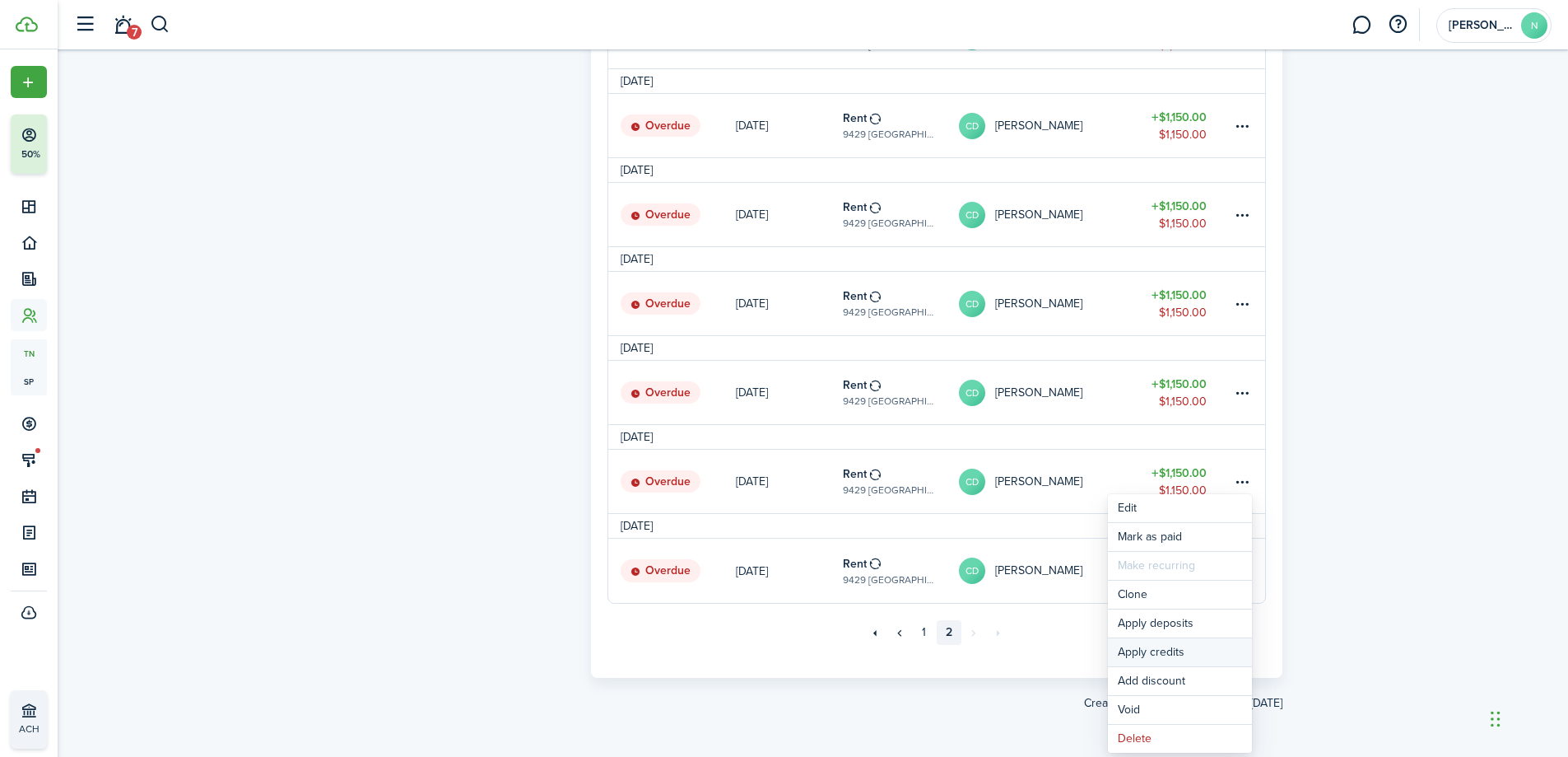
click at [1187, 645] on button "Apply credits" at bounding box center [1180, 652] width 144 height 28
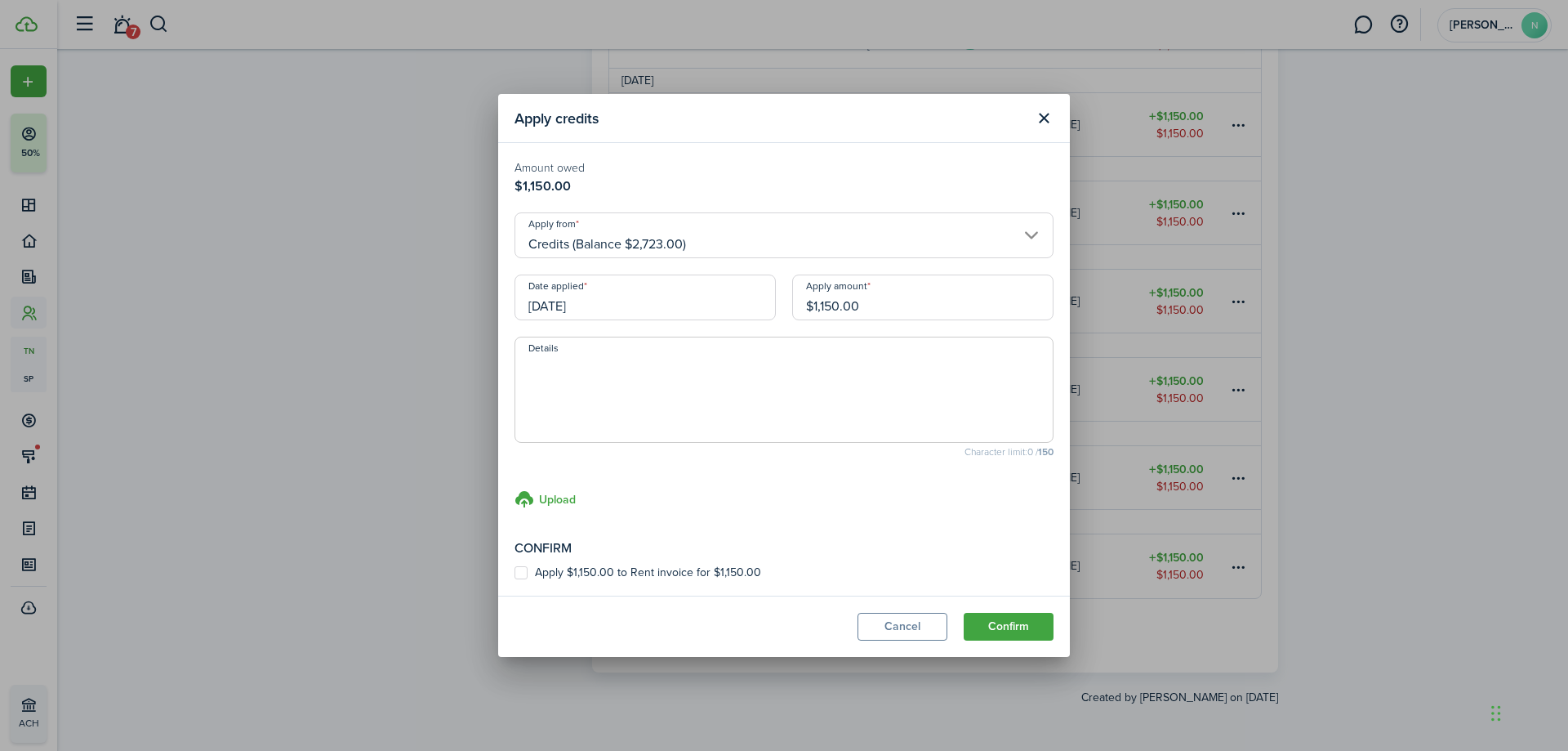
click at [625, 246] on input "Credits (Balance $2,723.00)" at bounding box center [784, 235] width 539 height 46
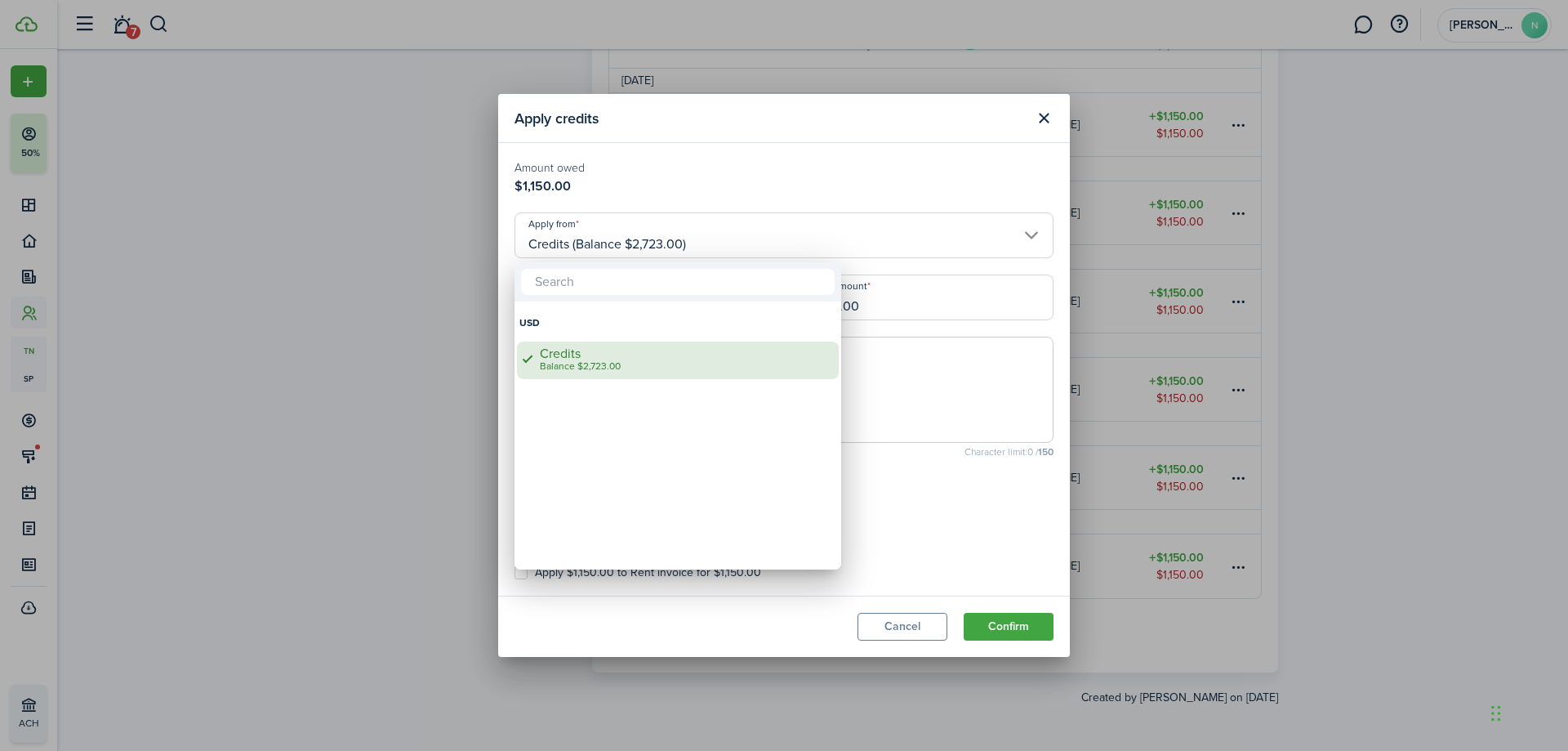
click at [603, 361] on div "Balance $2,723.00" at bounding box center [684, 366] width 290 height 12
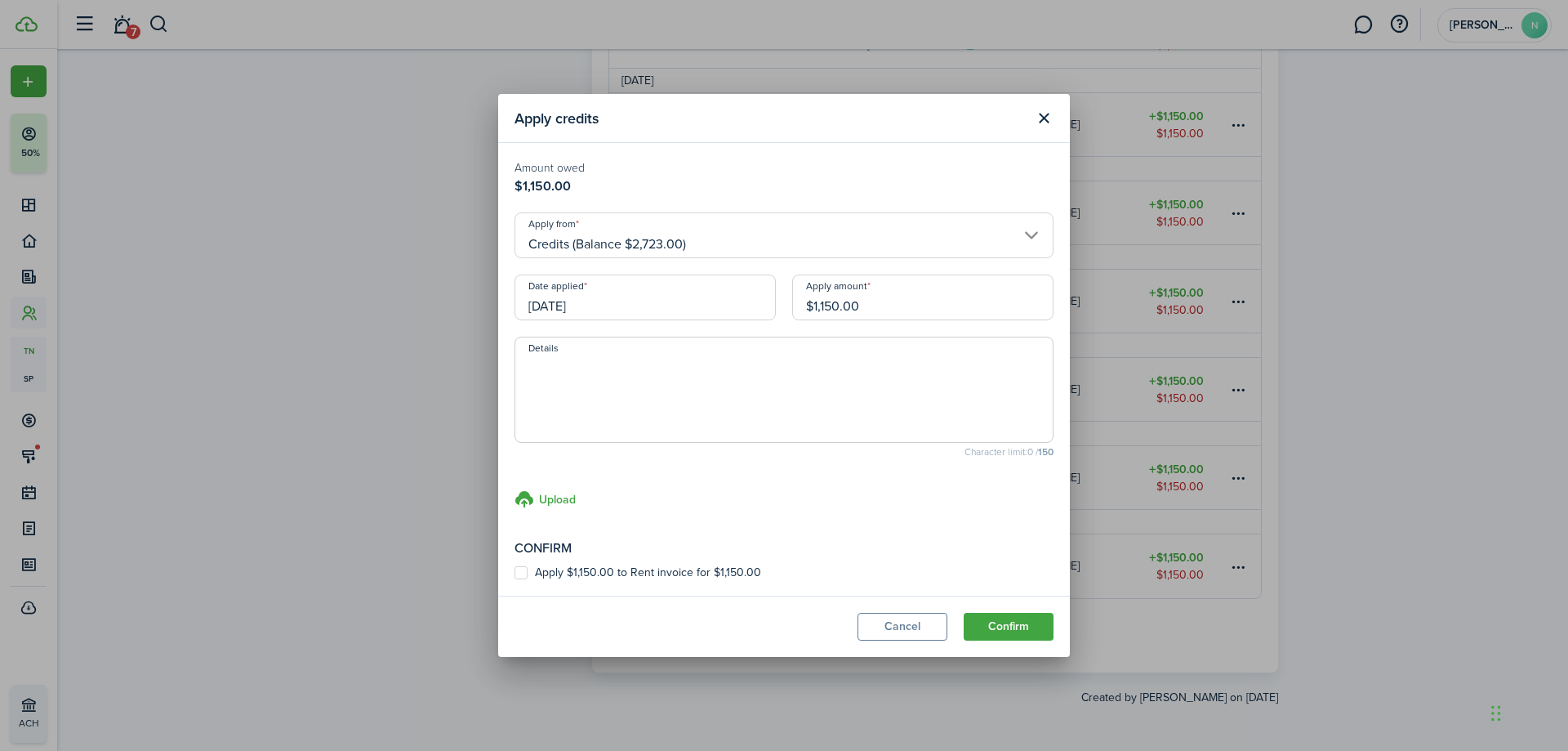
click at [842, 305] on input "$1,150.00" at bounding box center [922, 297] width 262 height 46
type input "$270.00"
click at [586, 568] on label "Apply $270.00 to Rent invoice for $1,150.00" at bounding box center [636, 573] width 243 height 13
click at [514, 573] on input "Apply $270.00 to Rent invoice for $1,150.00" at bounding box center [513, 573] width 1 height 1
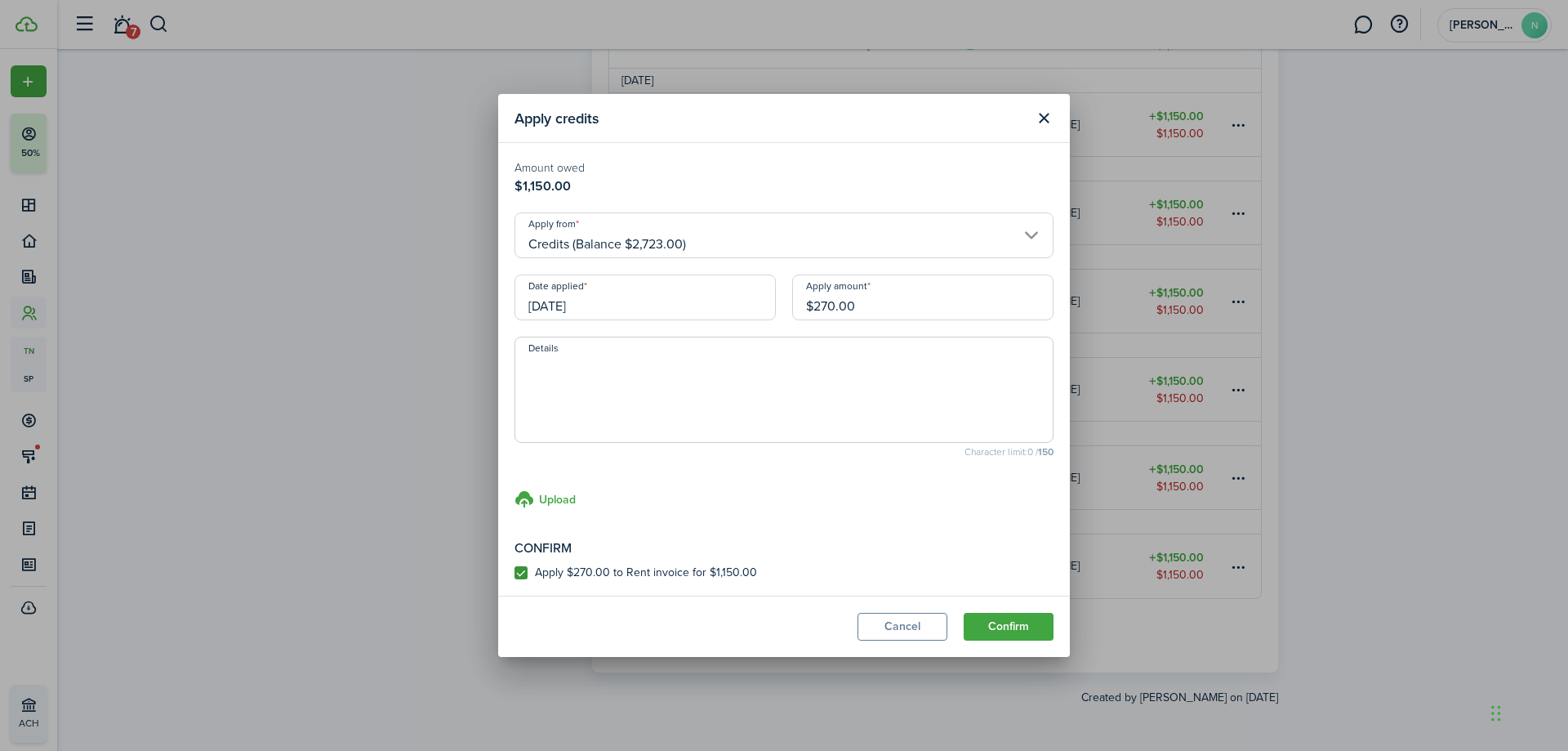
checkbox input "true"
click at [738, 420] on textarea "Details" at bounding box center [784, 394] width 538 height 78
click at [1020, 624] on button "Confirm" at bounding box center [1009, 626] width 90 height 28
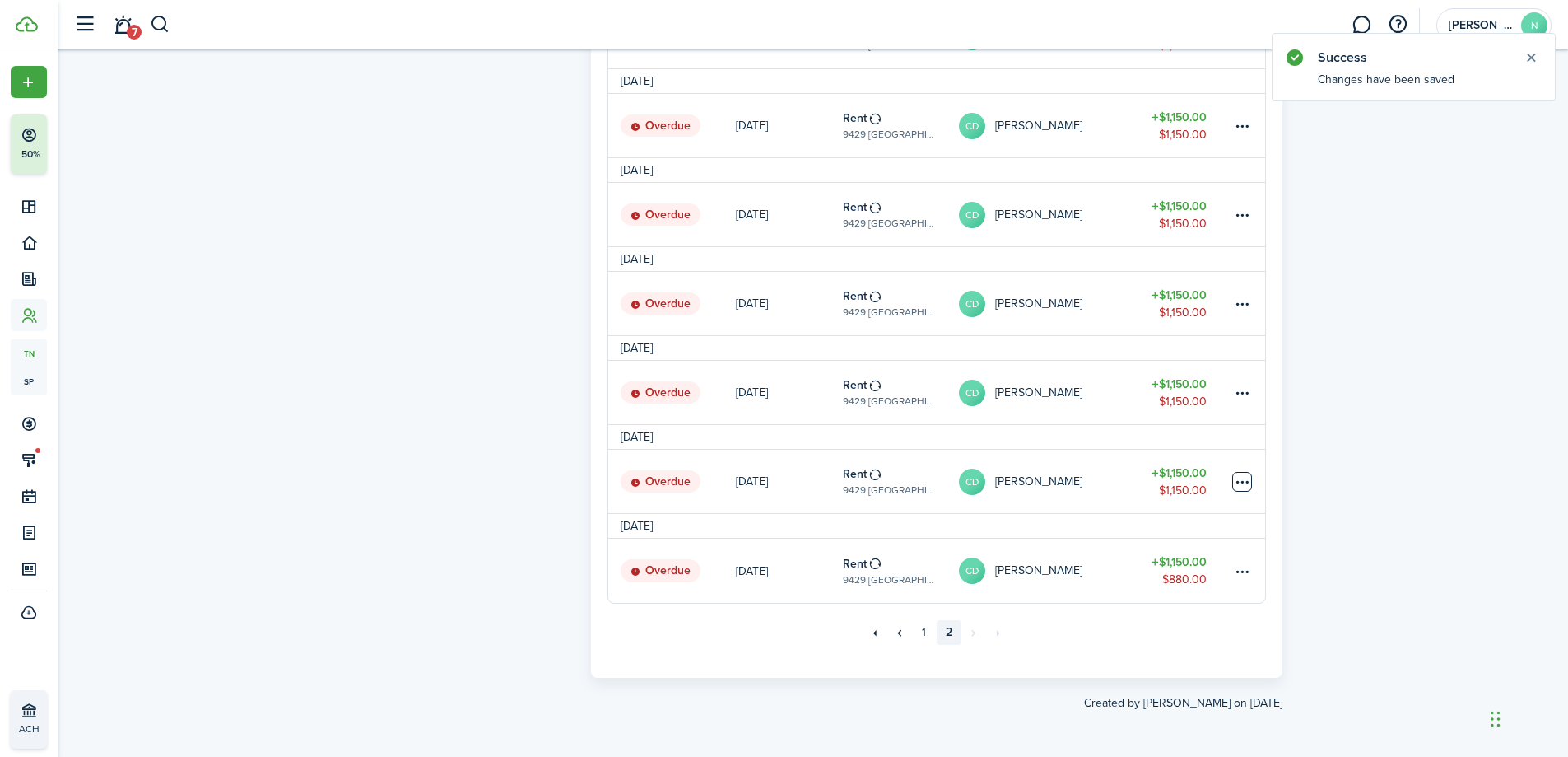
click at [1246, 480] on table-menu-btn-icon at bounding box center [1243, 481] width 20 height 20
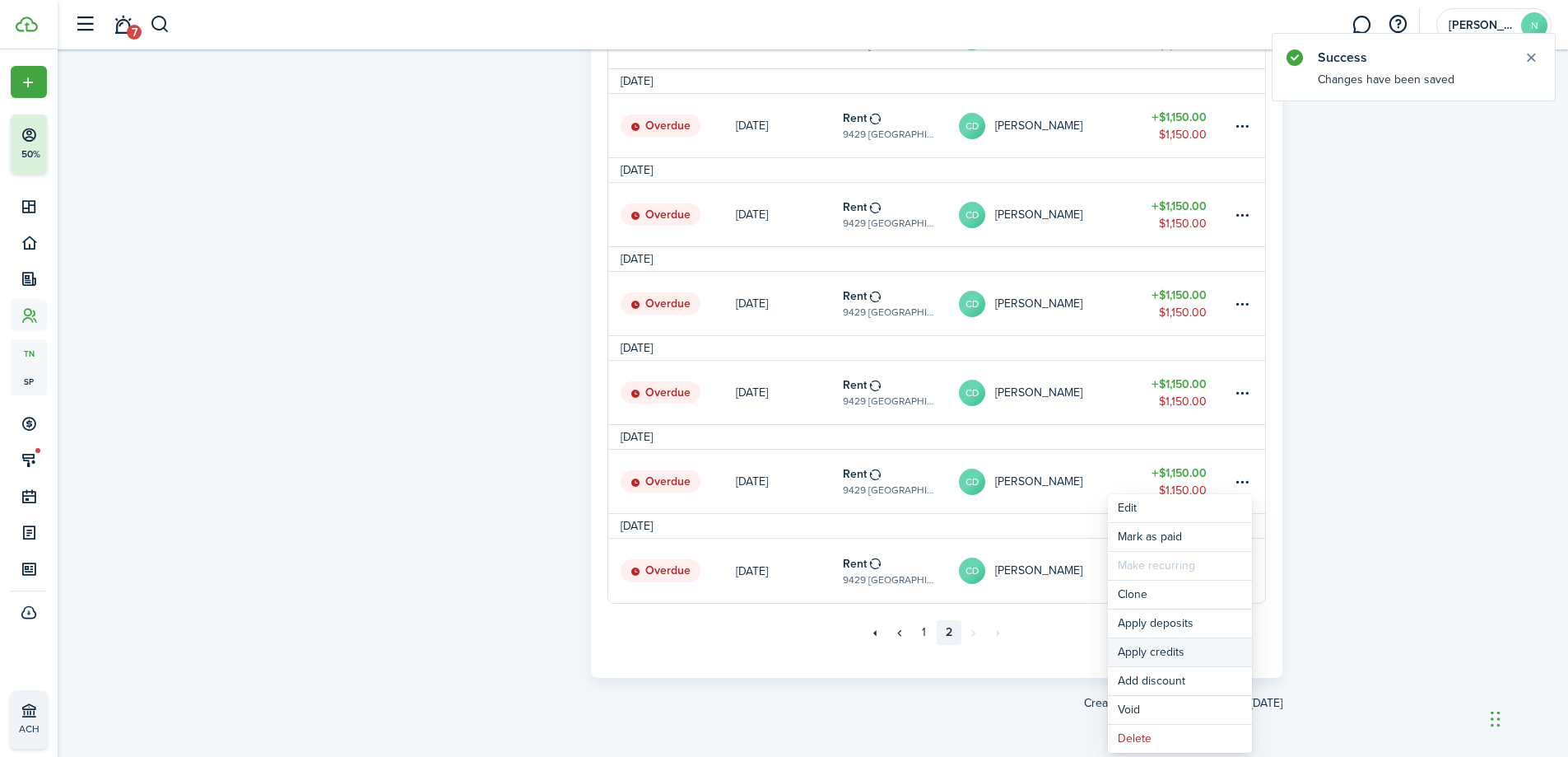
click at [1205, 650] on button "Apply credits" at bounding box center [1180, 652] width 144 height 28
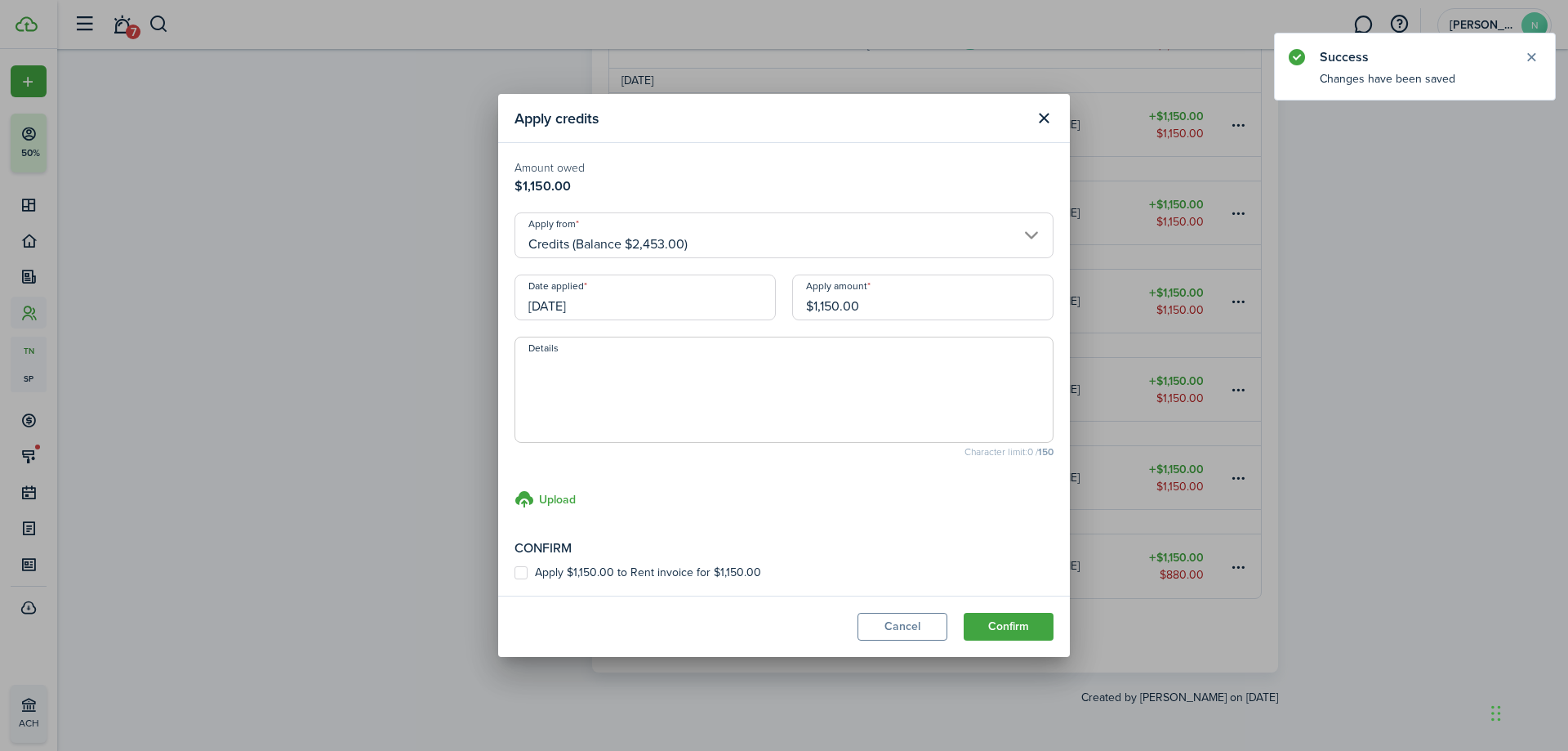
click at [854, 308] on input "$1,150.00" at bounding box center [922, 297] width 262 height 46
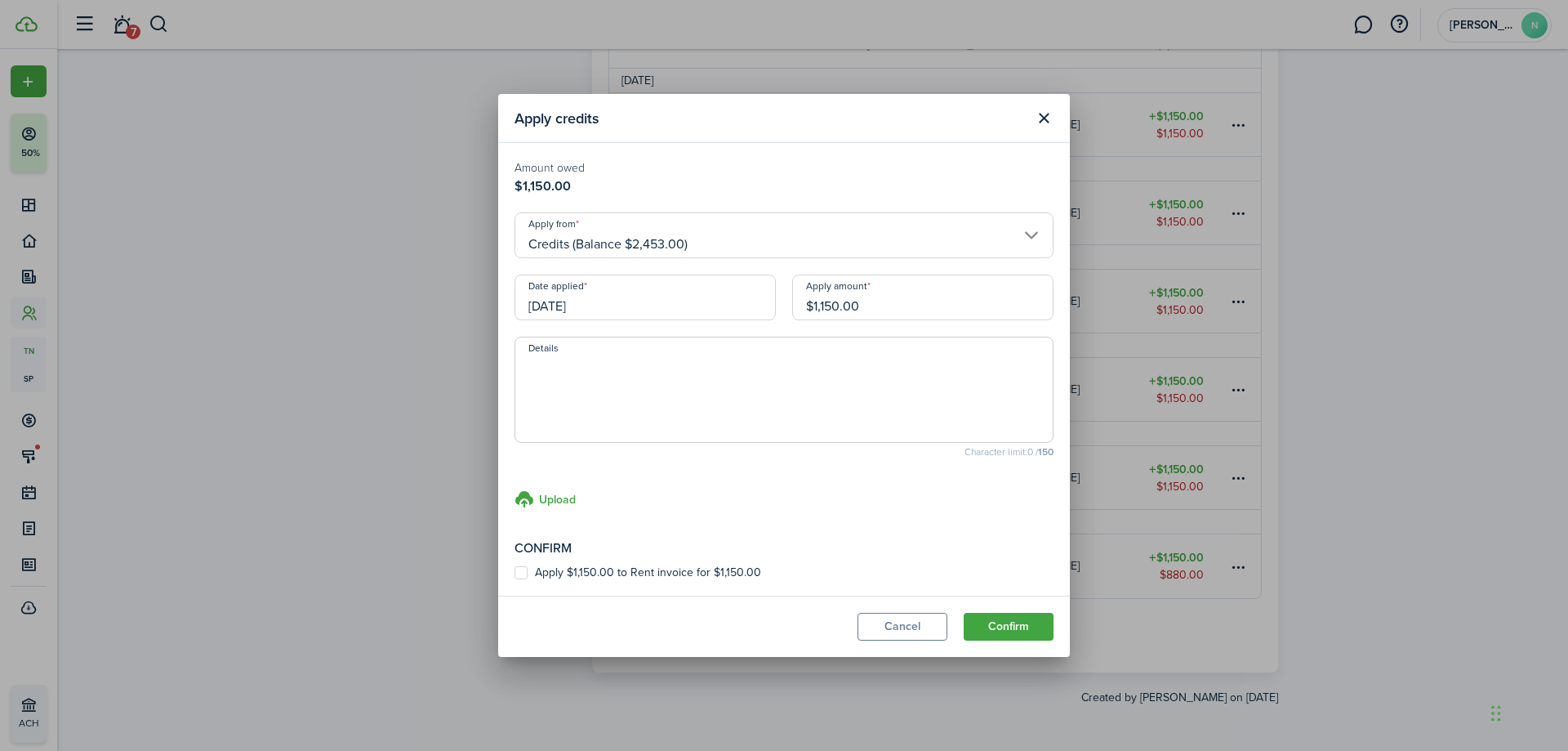
click at [854, 308] on input "$1,150.00" at bounding box center [922, 297] width 262 height 46
type input "$270.00"
click at [585, 568] on label "Apply $270.00 to Rent invoice for $1,150.00" at bounding box center [636, 573] width 243 height 13
click at [514, 573] on input "Apply $270.00 to Rent invoice for $1,150.00" at bounding box center [513, 573] width 1 height 1
checkbox input "true"
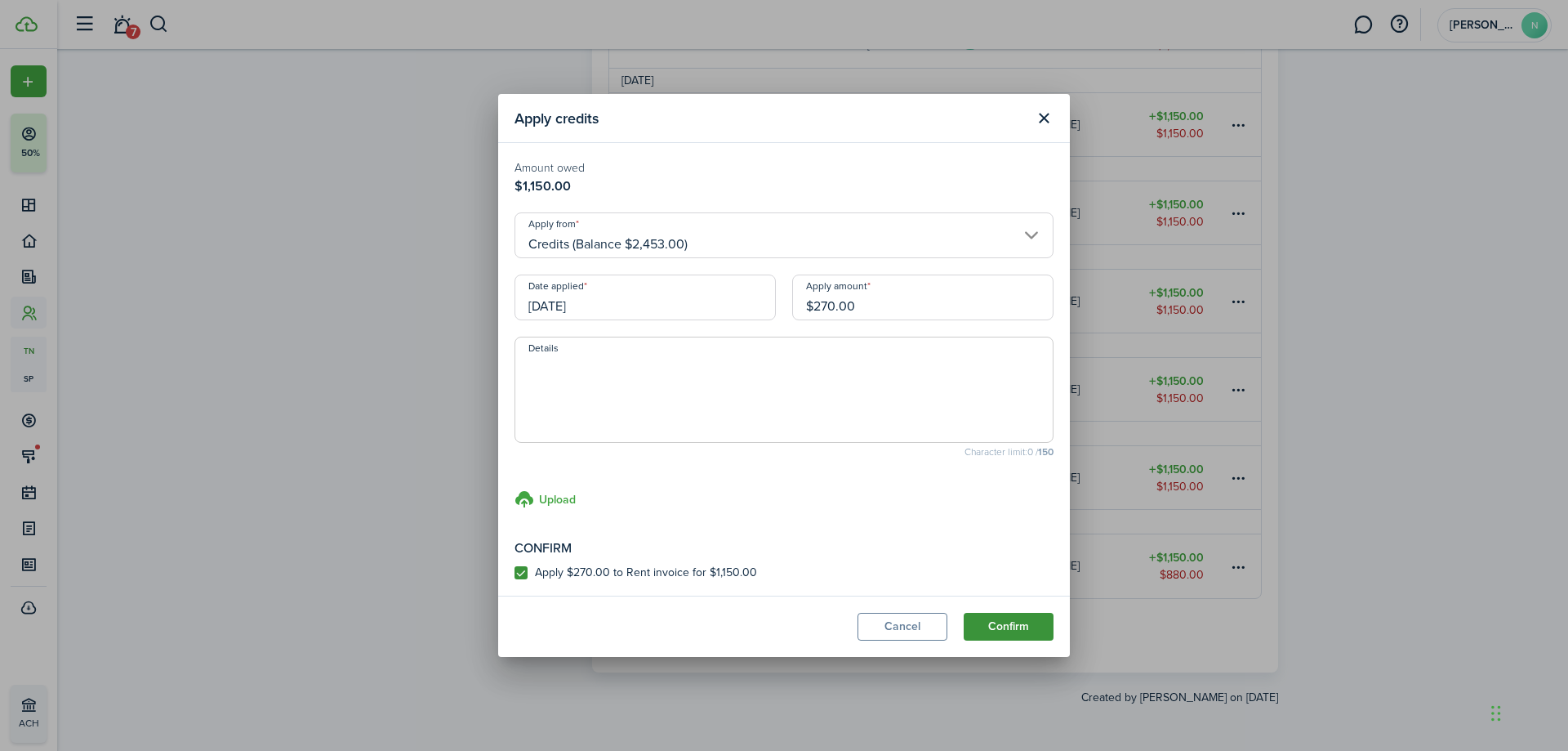
click at [1040, 623] on button "Confirm" at bounding box center [1009, 626] width 90 height 28
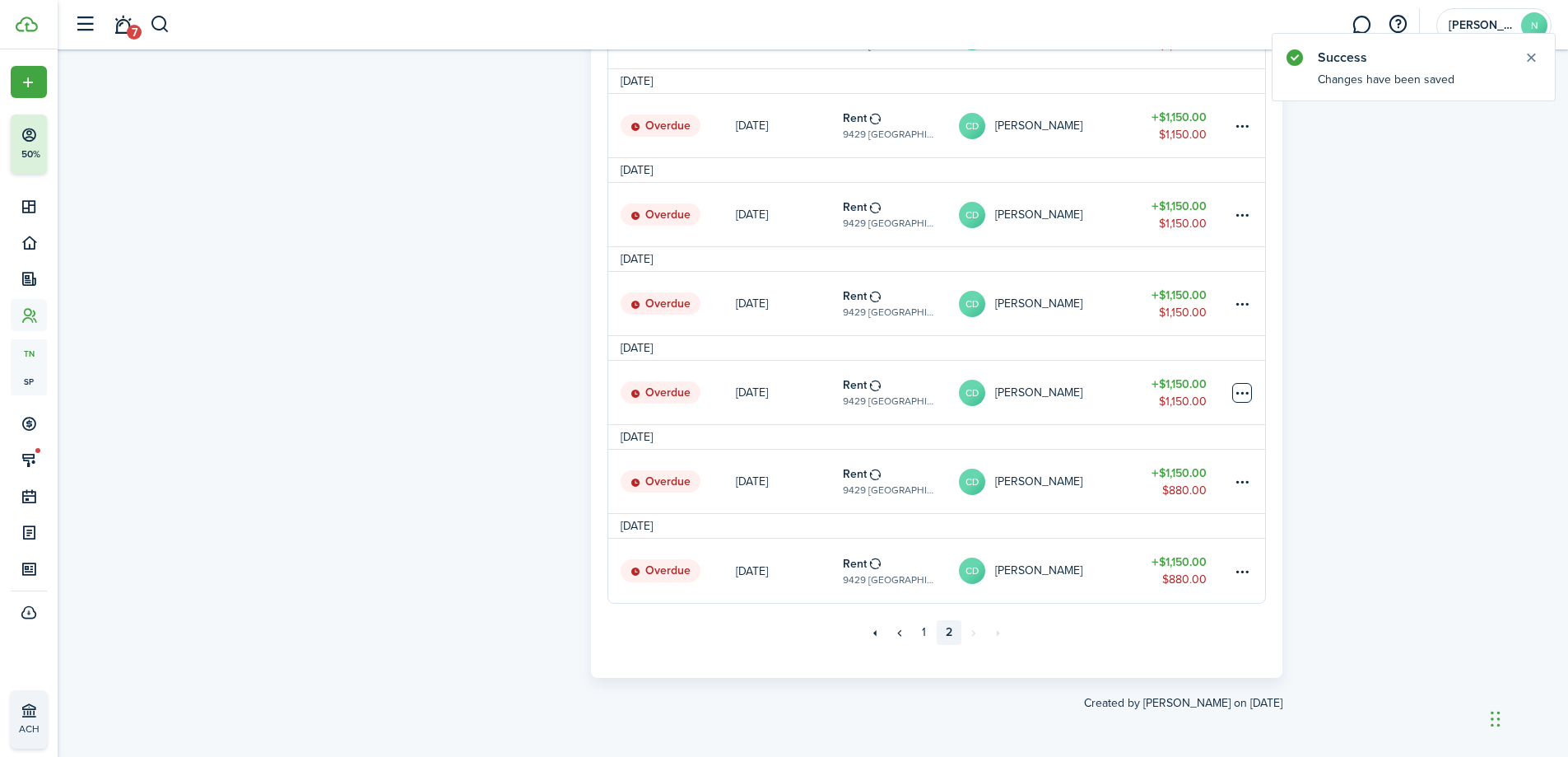
click at [1244, 394] on table-menu-btn-icon at bounding box center [1243, 393] width 20 height 20
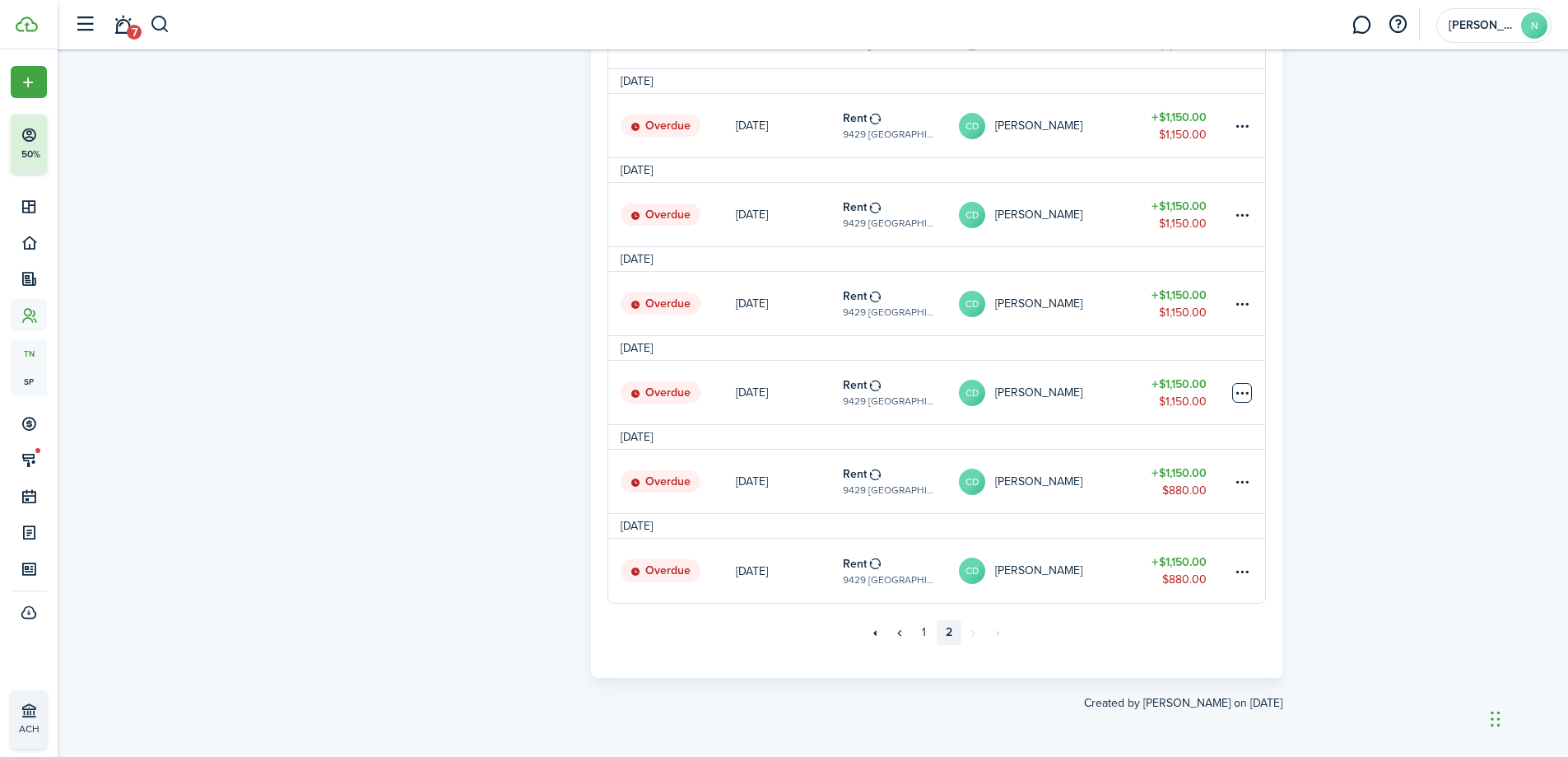
click at [1241, 391] on table-menu-btn-icon "Open menu" at bounding box center [1243, 393] width 20 height 20
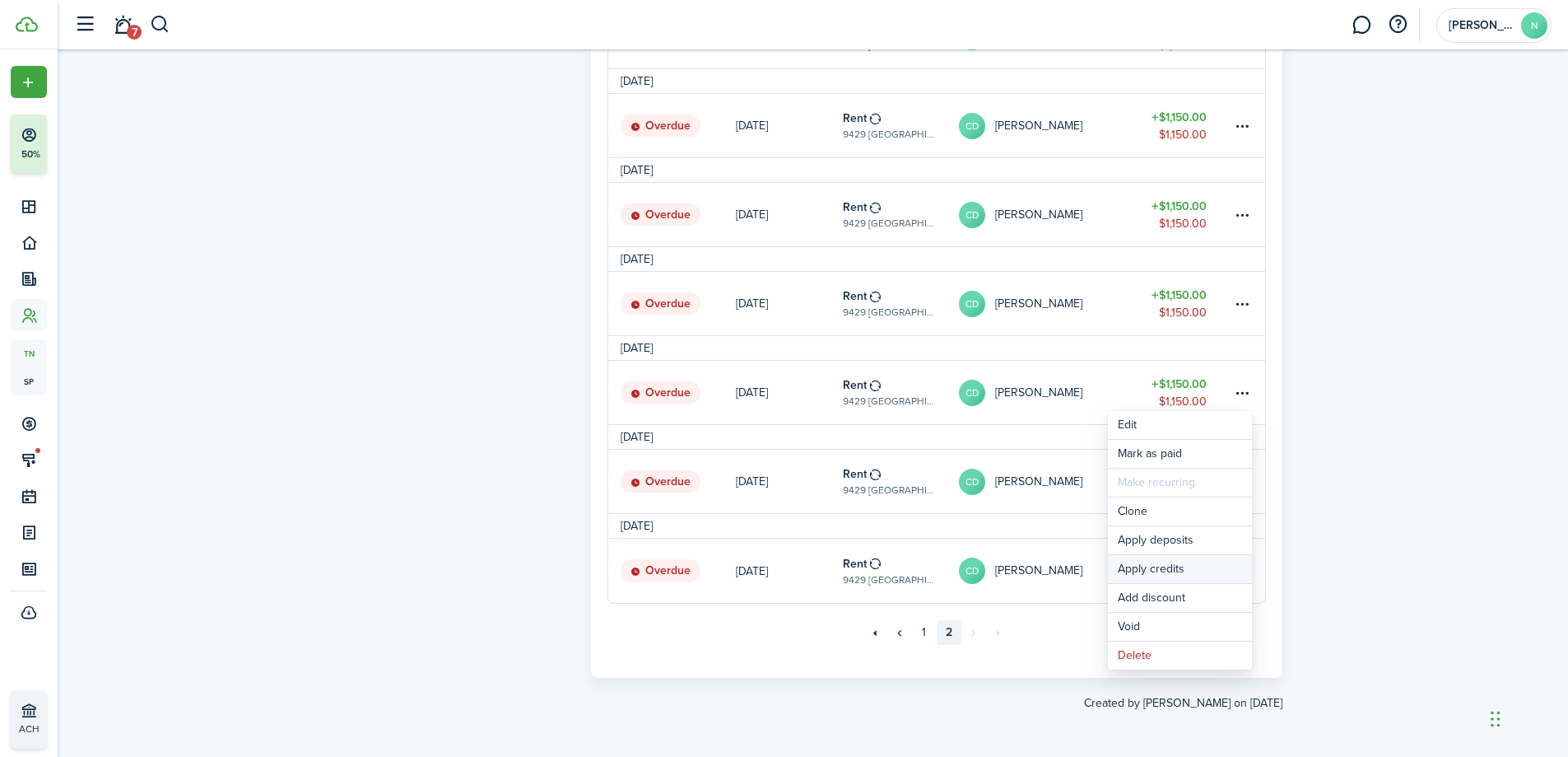
click at [1200, 568] on button "Apply credits" at bounding box center [1180, 568] width 144 height 28
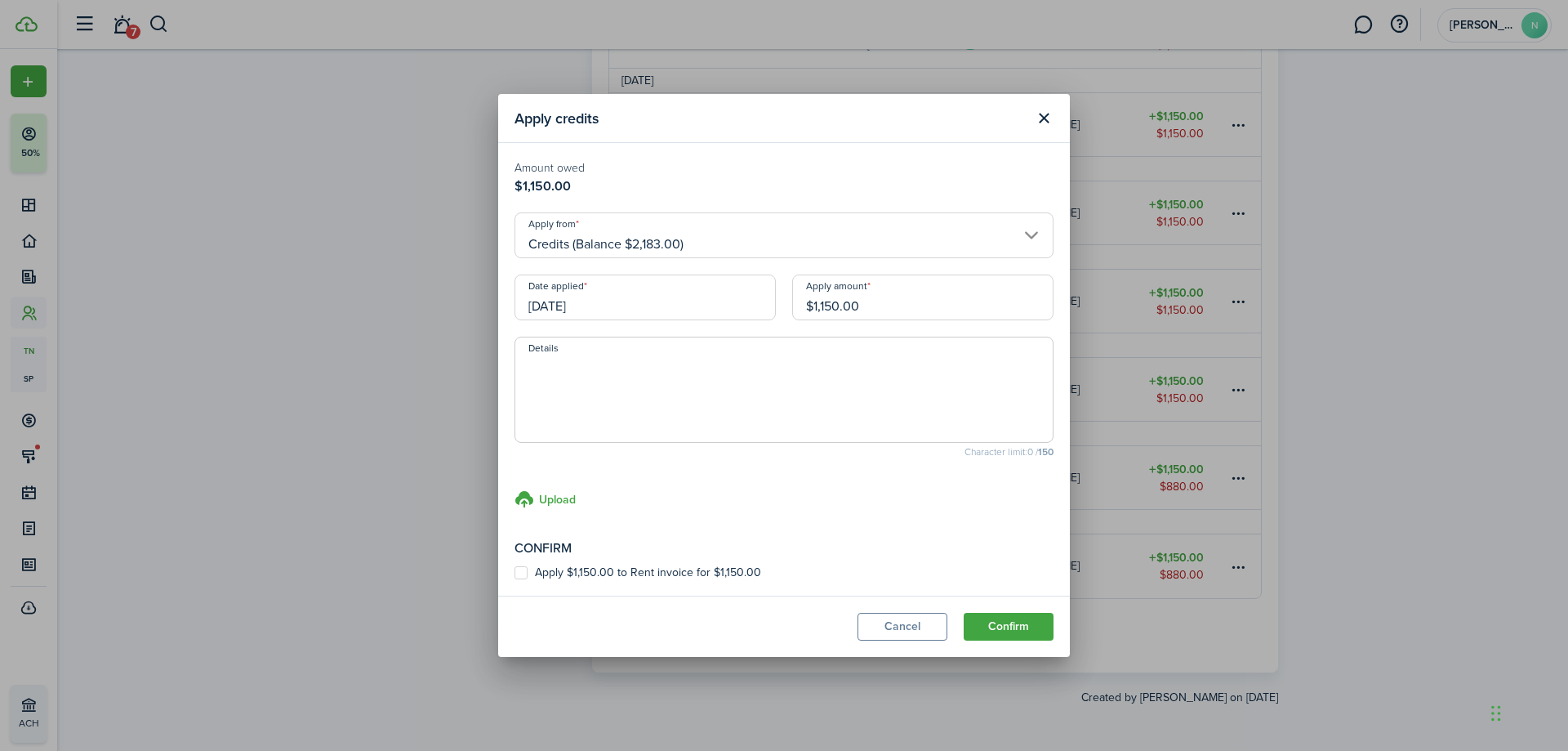
click at [868, 299] on input "$1,150.00" at bounding box center [922, 297] width 262 height 46
type input "$270.00"
click at [775, 320] on span "03/01/2023" at bounding box center [645, 297] width 262 height 46
click at [522, 567] on label "Apply $270.00 to Rent invoice for $1,150.00" at bounding box center [636, 573] width 243 height 13
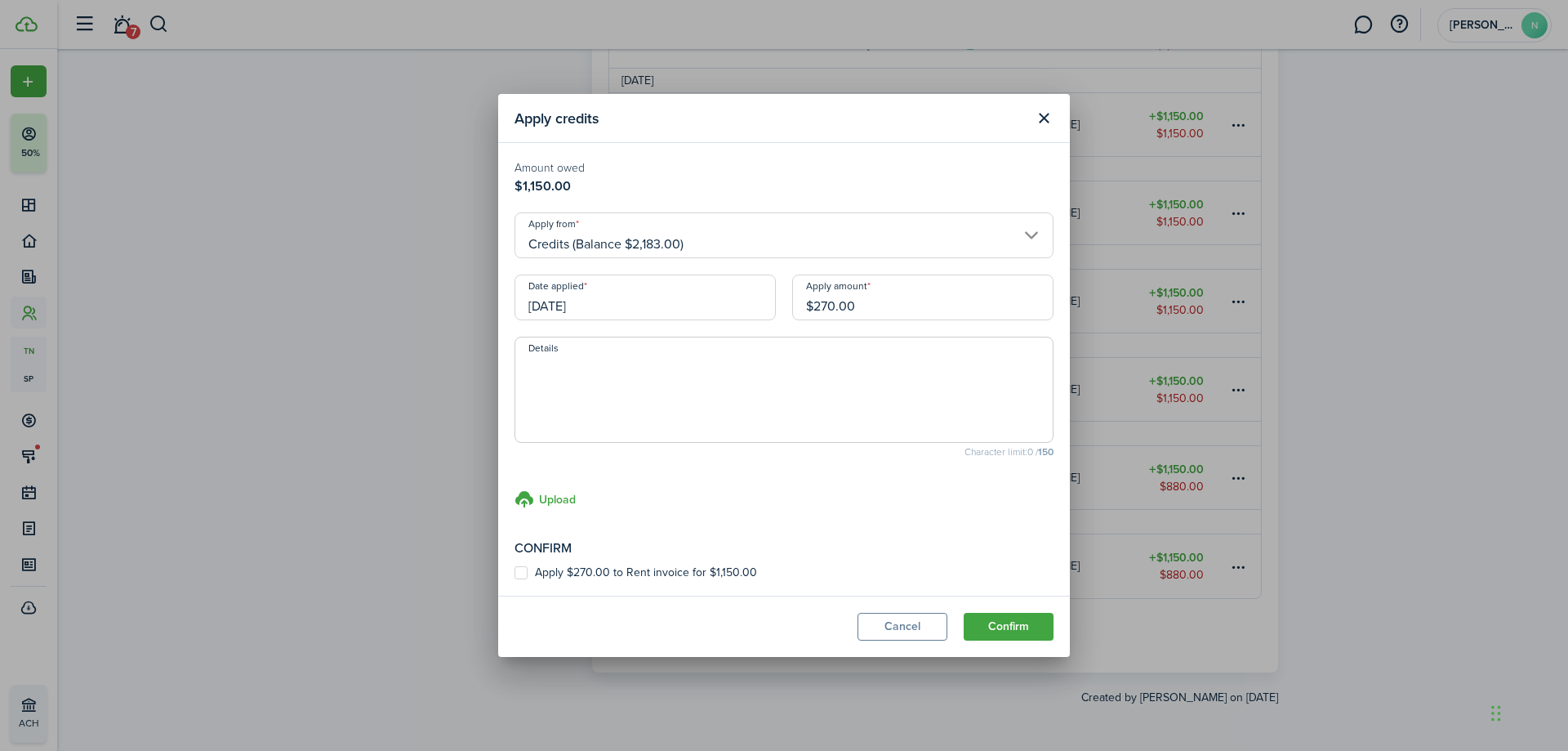
click at [514, 573] on input "Apply $270.00 to Rent invoice for $1,150.00" at bounding box center [513, 573] width 1 height 1
checkbox input "true"
click at [1008, 620] on button "Confirm" at bounding box center [1009, 626] width 90 height 28
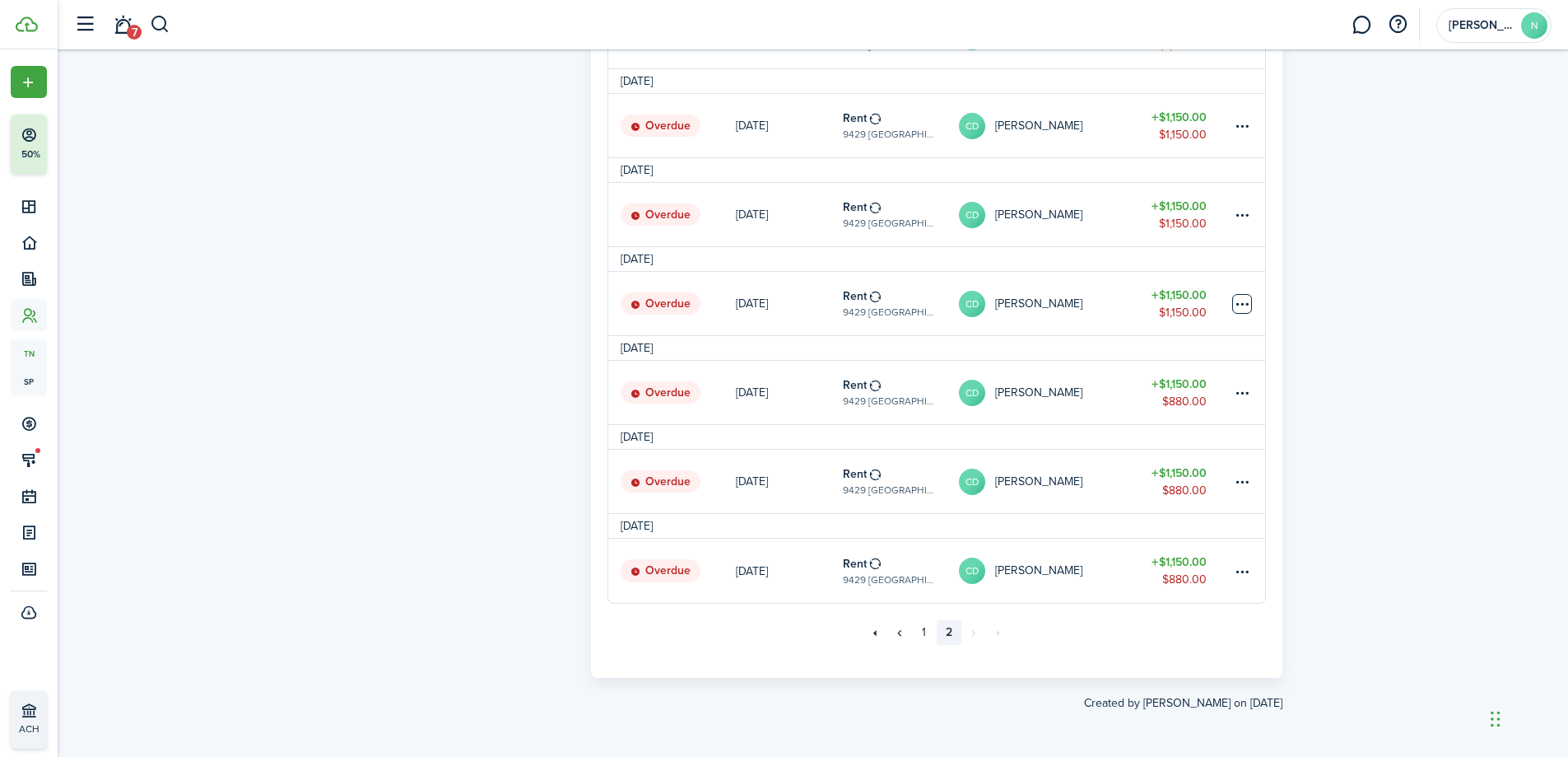
click at [1243, 309] on table-menu-btn-icon at bounding box center [1243, 304] width 20 height 20
click at [1197, 475] on button "Apply credits" at bounding box center [1180, 480] width 144 height 28
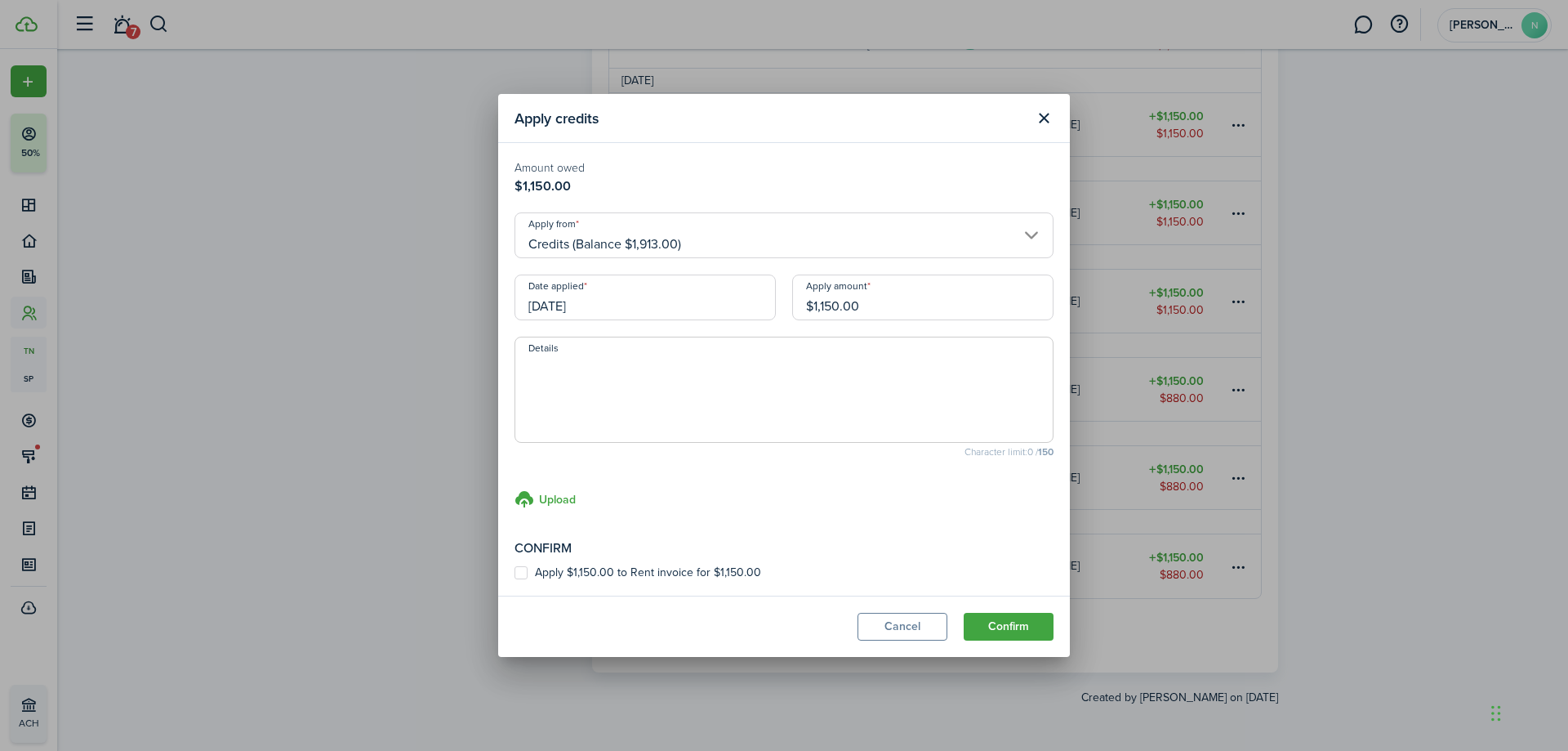
click at [895, 304] on input "$1,150.00" at bounding box center [922, 297] width 262 height 46
click at [892, 304] on input "$1,150.00" at bounding box center [922, 297] width 262 height 46
click at [892, 308] on input "$1,150.00" at bounding box center [922, 297] width 262 height 46
type input "$270.00"
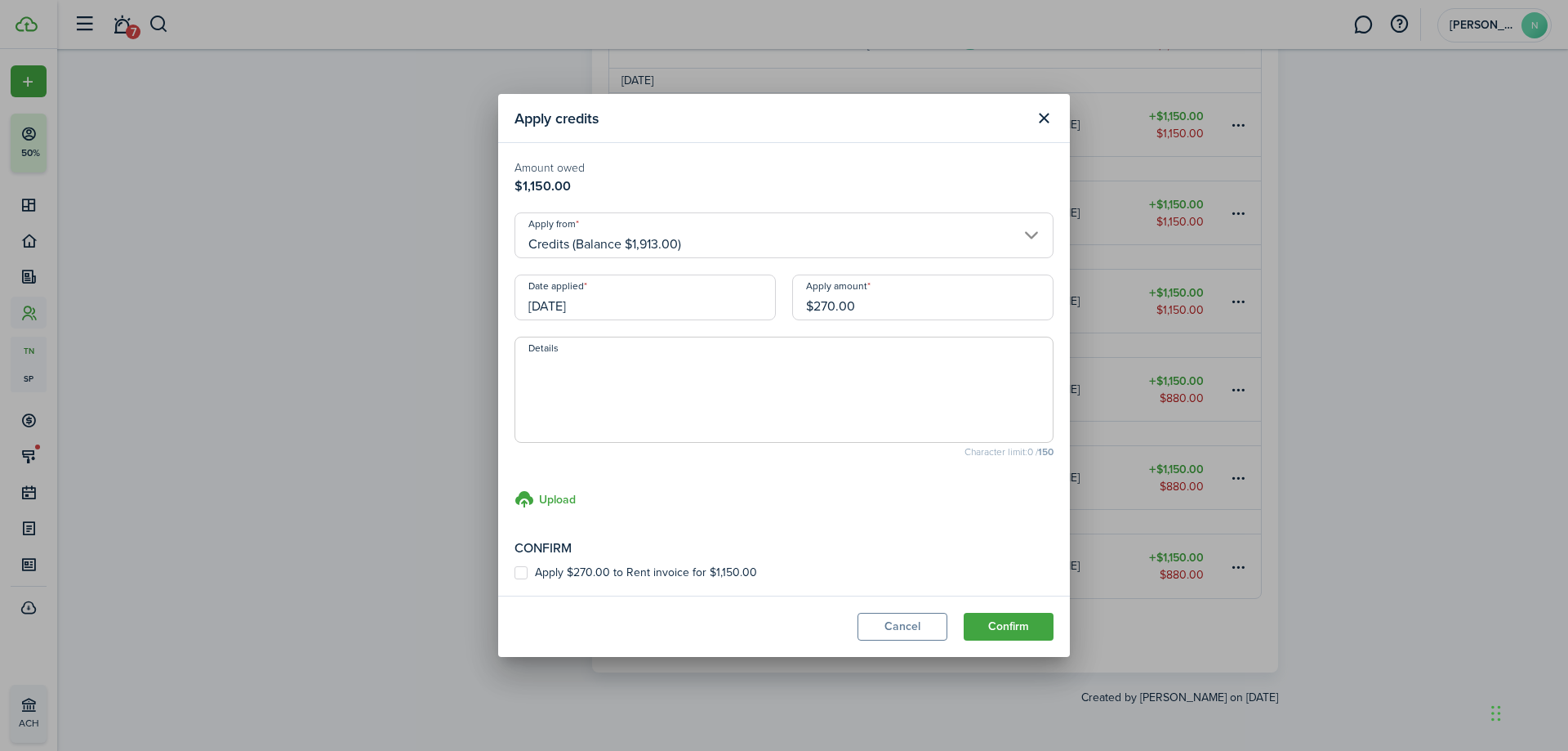
click at [756, 169] on small "Amount owed" at bounding box center [784, 167] width 539 height 17
click at [555, 567] on label "Apply $270.00 to Rent invoice for $1,150.00" at bounding box center [636, 573] width 243 height 13
click at [514, 573] on input "Apply $270.00 to Rent invoice for $1,150.00" at bounding box center [513, 573] width 1 height 1
checkbox input "true"
click at [1006, 625] on button "Confirm" at bounding box center [1009, 626] width 90 height 28
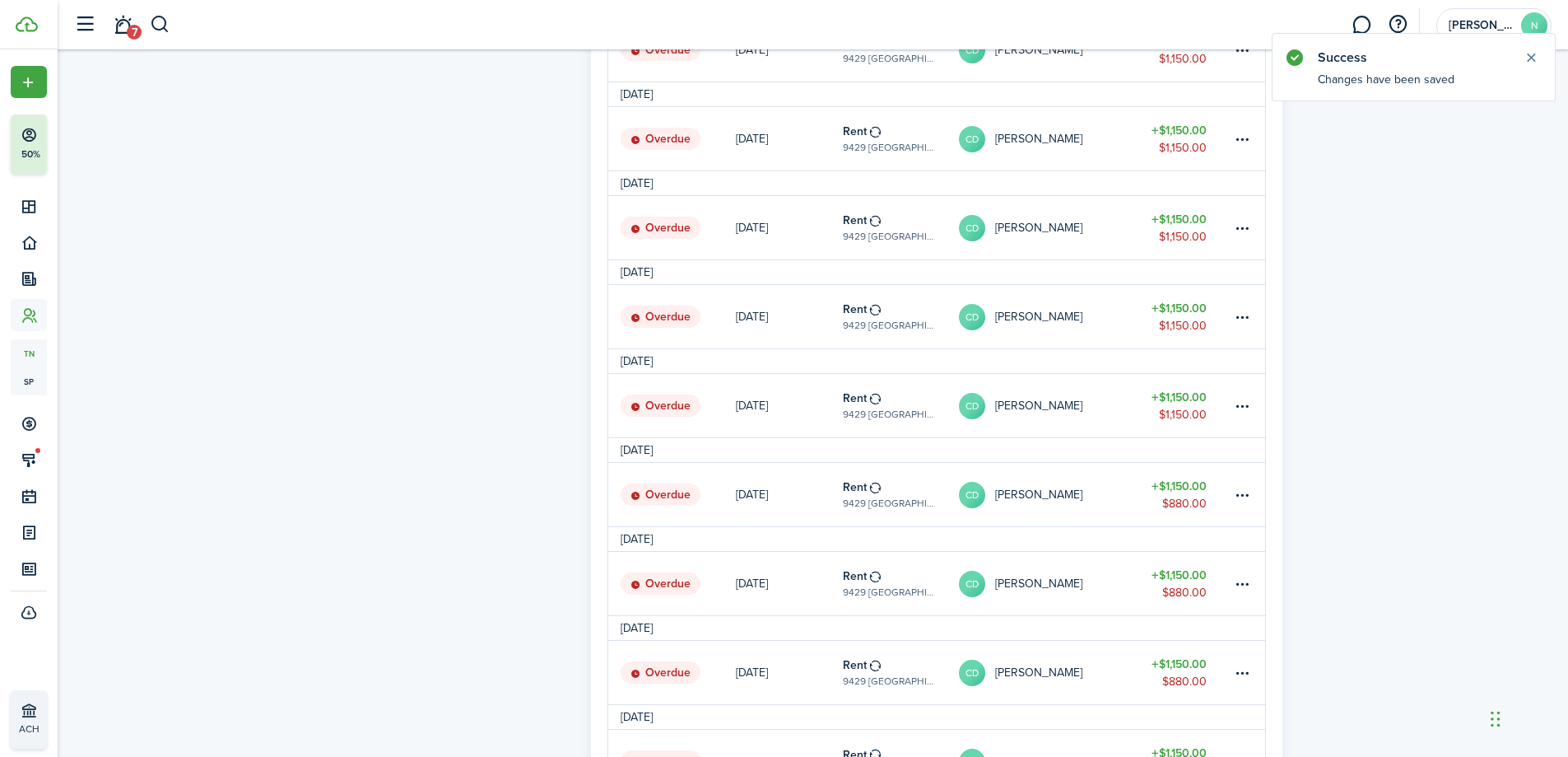
scroll to position [740, 0]
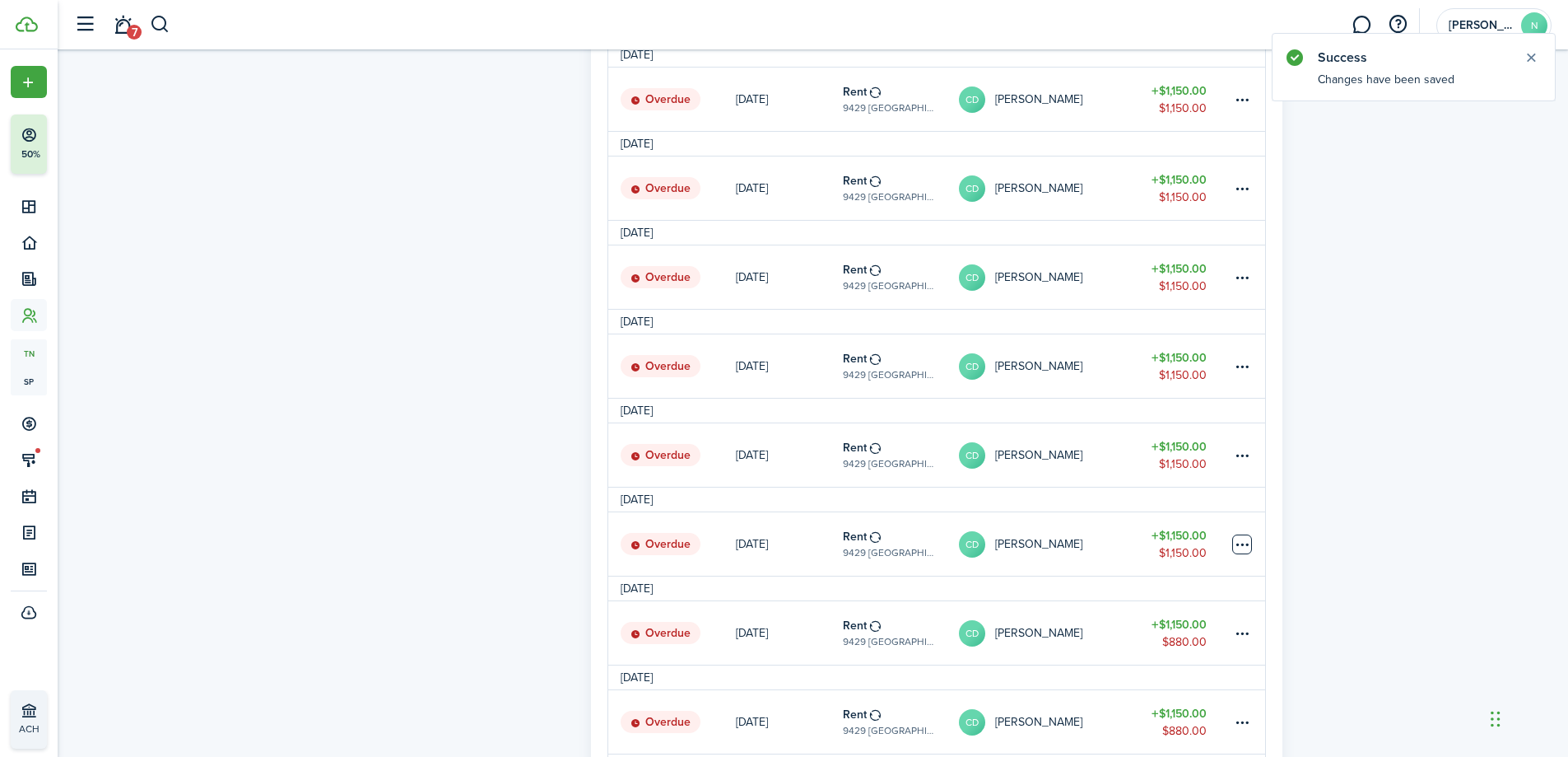
click at [1240, 535] on table-menu-btn-icon at bounding box center [1243, 545] width 20 height 20
click at [1397, 452] on div "Tenant CD CATRICE DAVIS Receive Outstanding $37,950.00 USD Actions Deposits $0.…" at bounding box center [813, 199] width 1511 height 1702
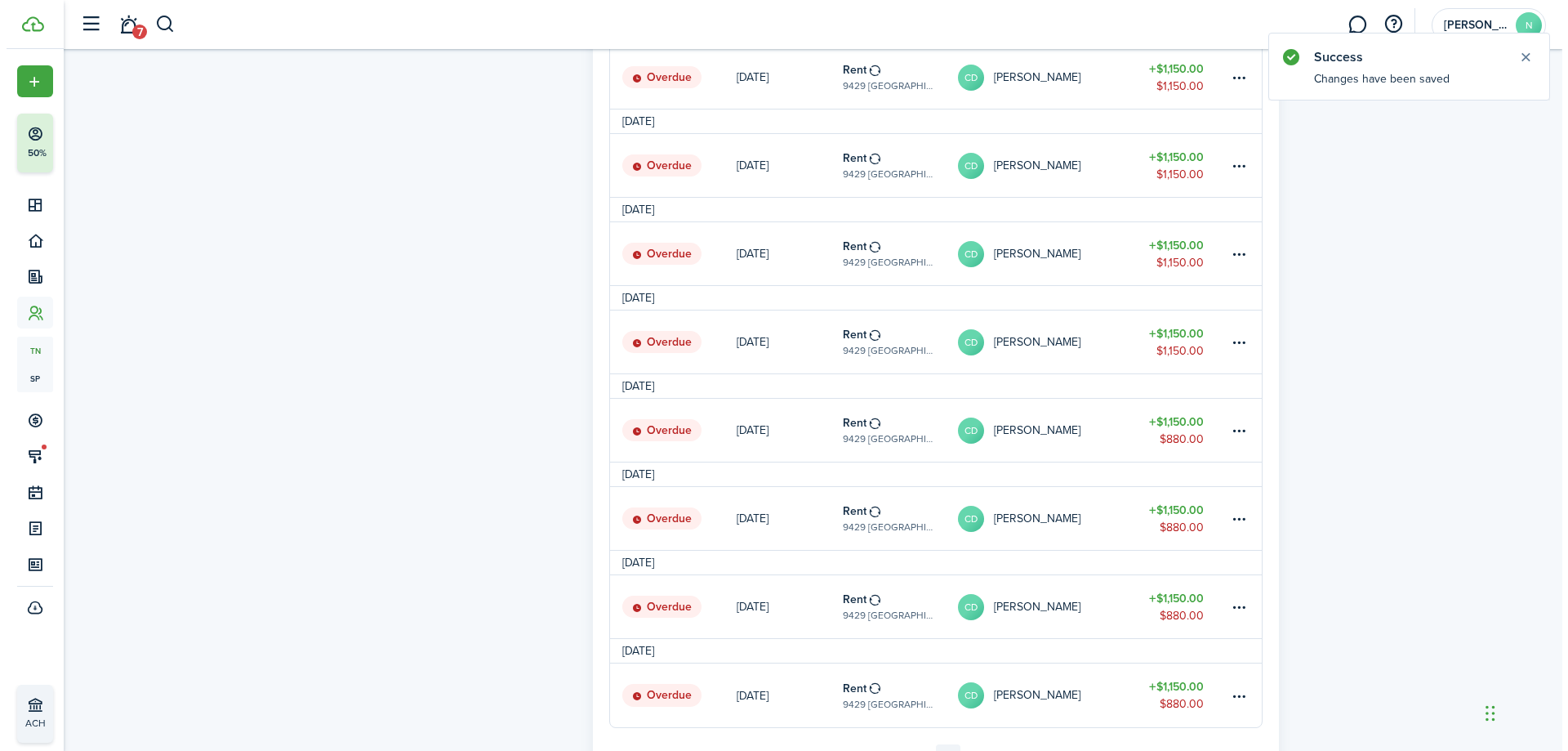
scroll to position [979, 0]
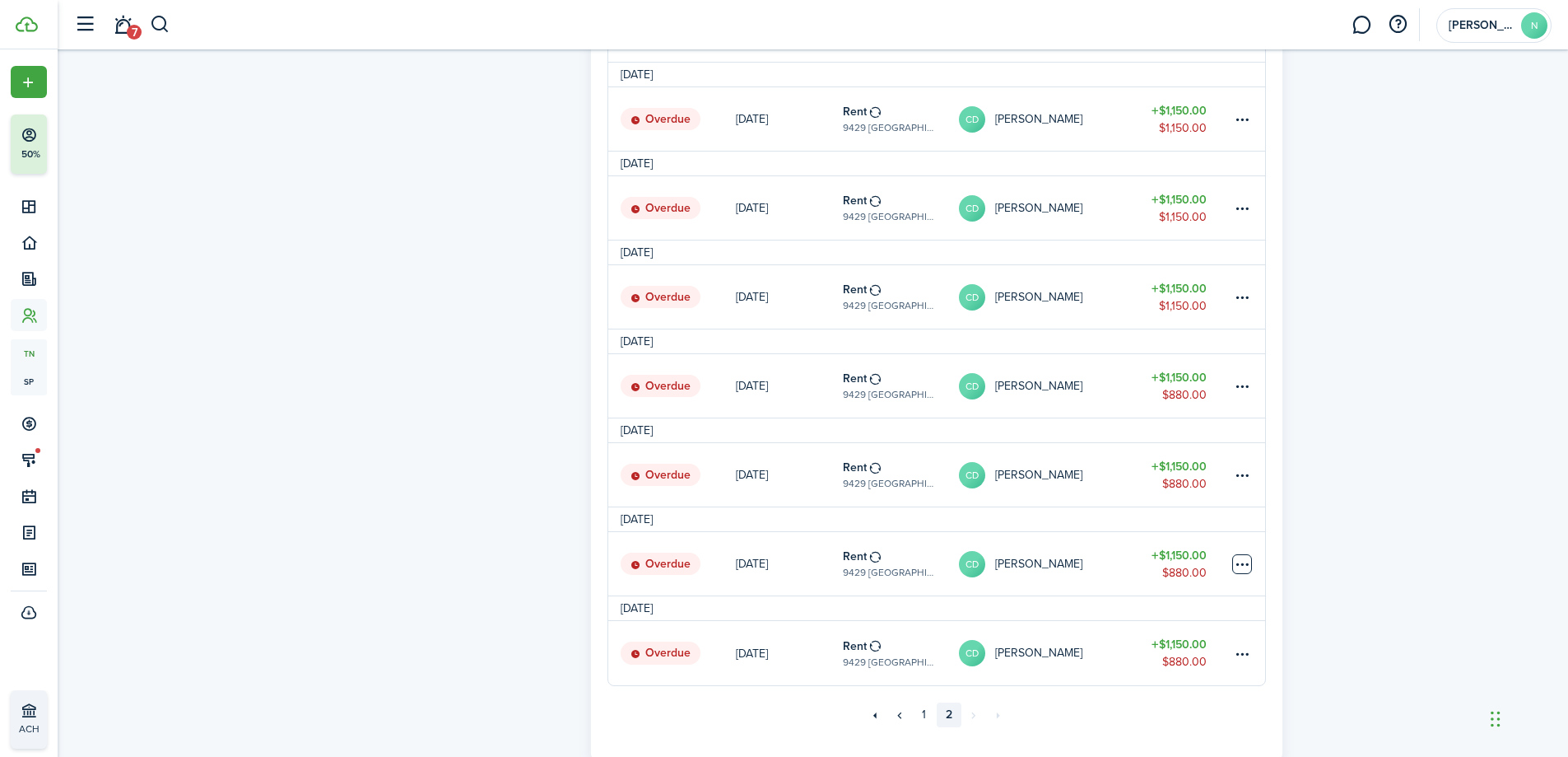
click at [1244, 564] on table-menu-btn-icon at bounding box center [1243, 564] width 20 height 20
click at [1224, 648] on button "Apply credits" at bounding box center [1180, 652] width 144 height 28
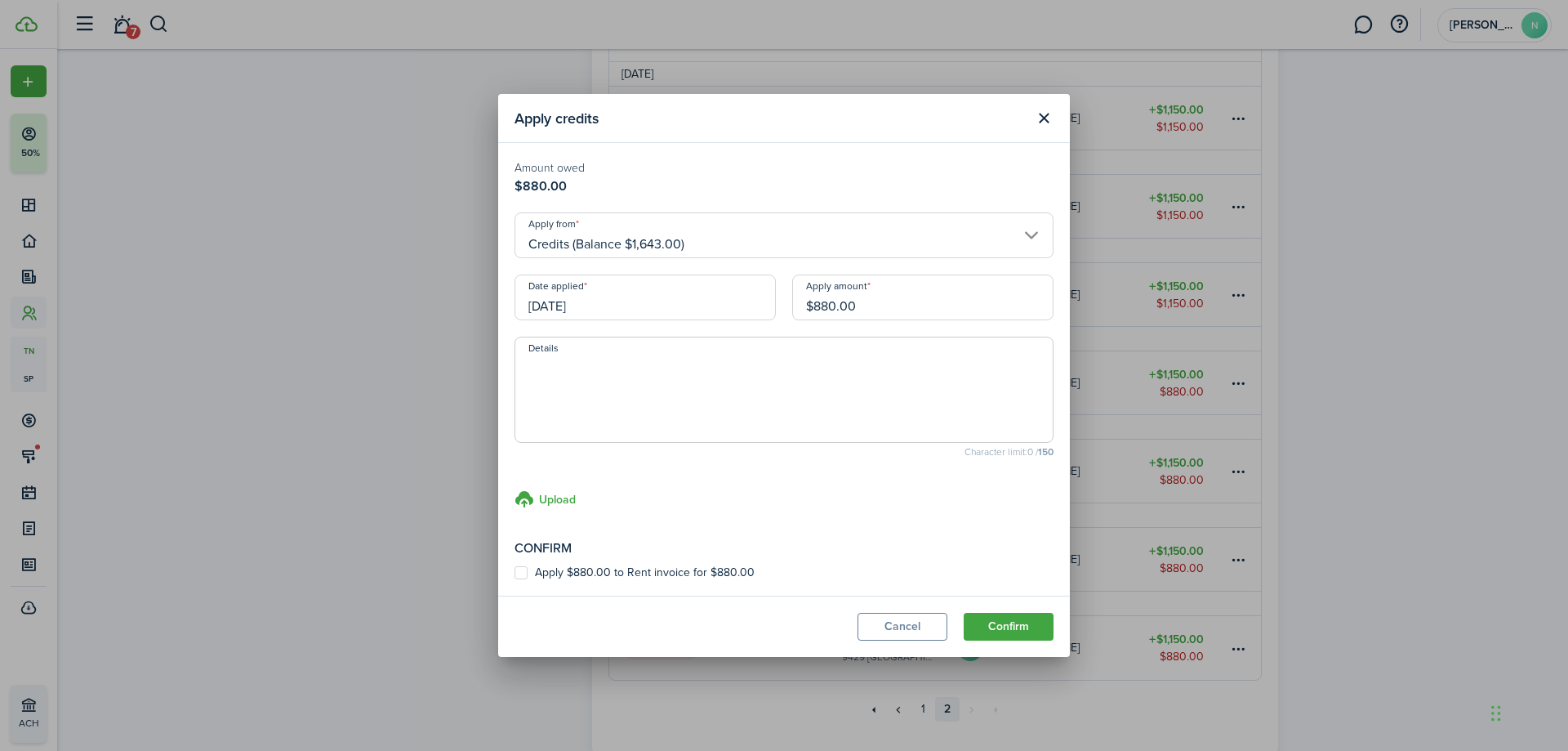
click at [869, 304] on input "$880.00" at bounding box center [922, 297] width 262 height 46
type input "$800.00"
click at [736, 411] on textarea "Details" at bounding box center [784, 394] width 538 height 78
click at [515, 570] on label "Apply $800.00 to Rent invoice for $880.00" at bounding box center [635, 573] width 241 height 13
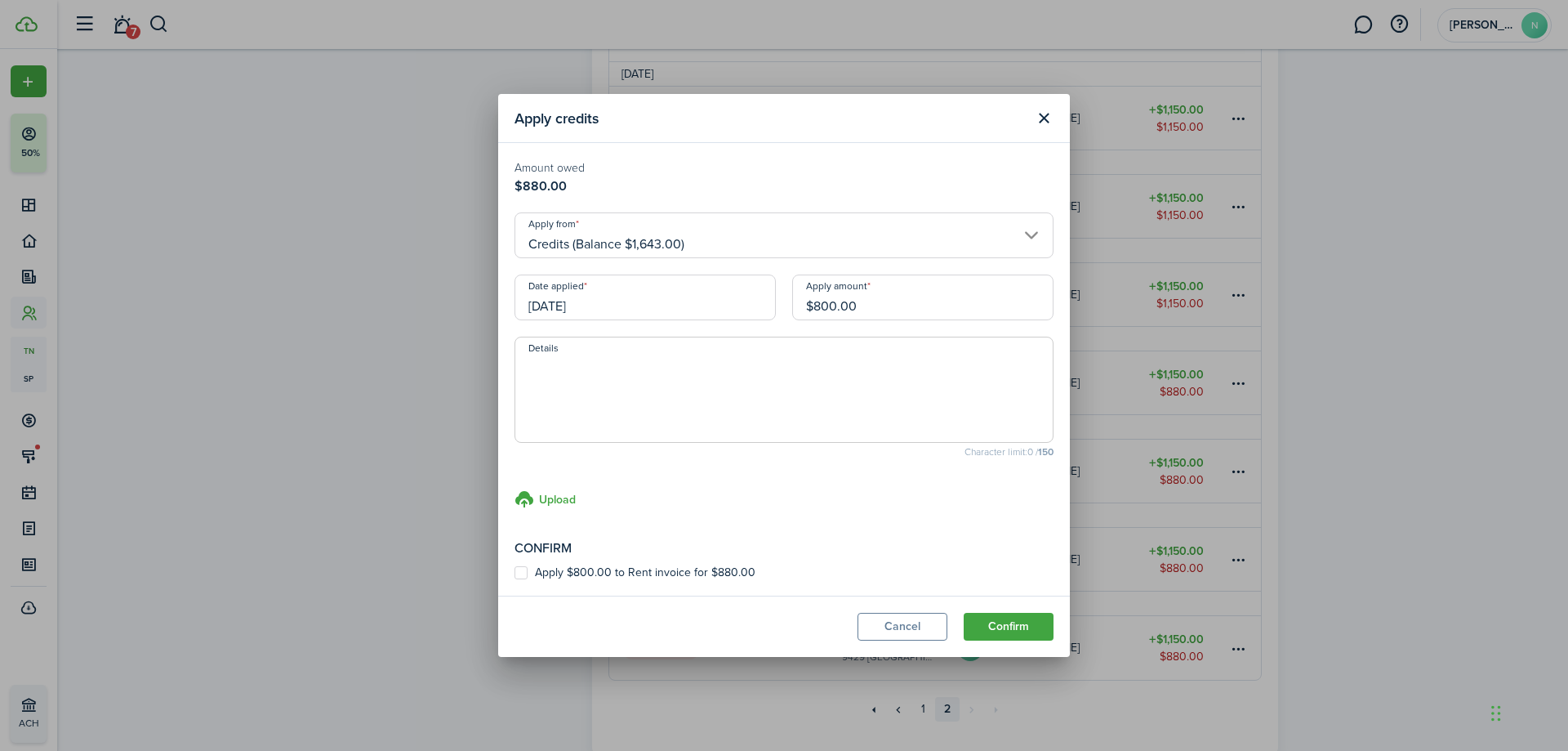
click at [514, 573] on input "Apply $800.00 to Rent invoice for $880.00" at bounding box center [513, 573] width 1 height 1
checkbox input "true"
click at [704, 412] on textarea "Details" at bounding box center [784, 394] width 538 height 78
click at [567, 380] on textarea "Details" at bounding box center [784, 394] width 538 height 78
type textarea "C"
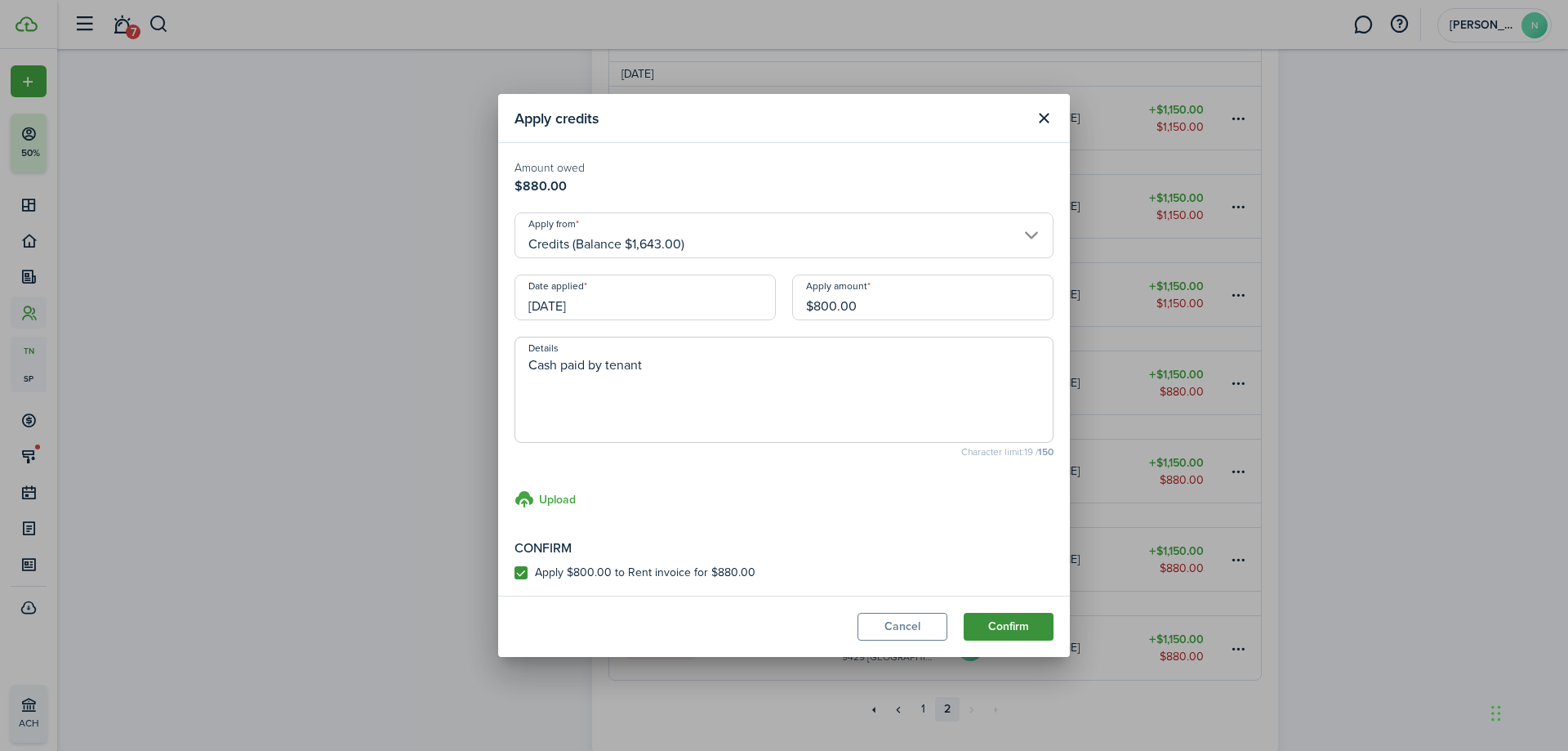
type textarea "Cash paid by tenant"
click at [1007, 620] on button "Confirm" at bounding box center [1009, 626] width 90 height 28
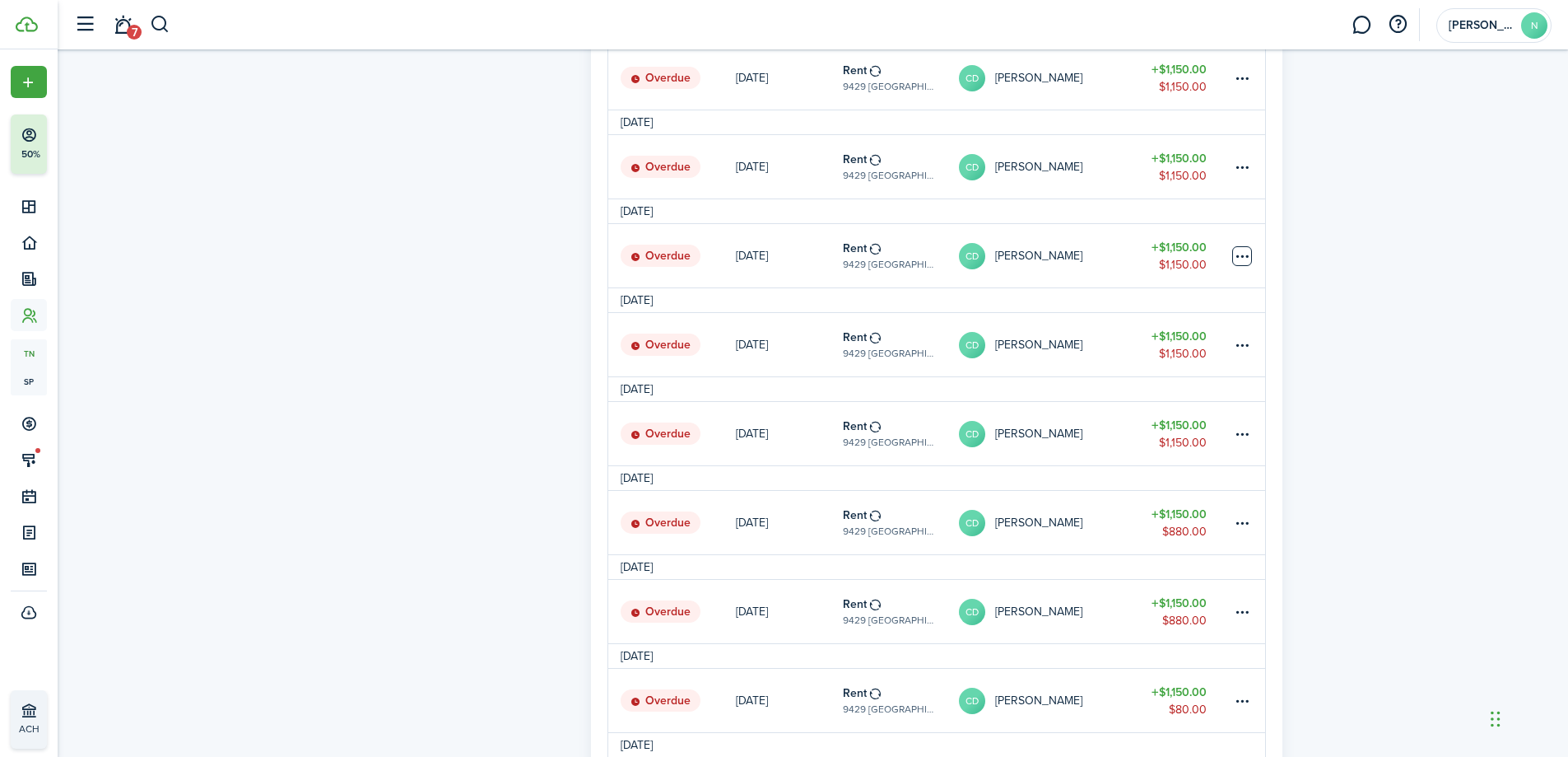
scroll to position [822, 0]
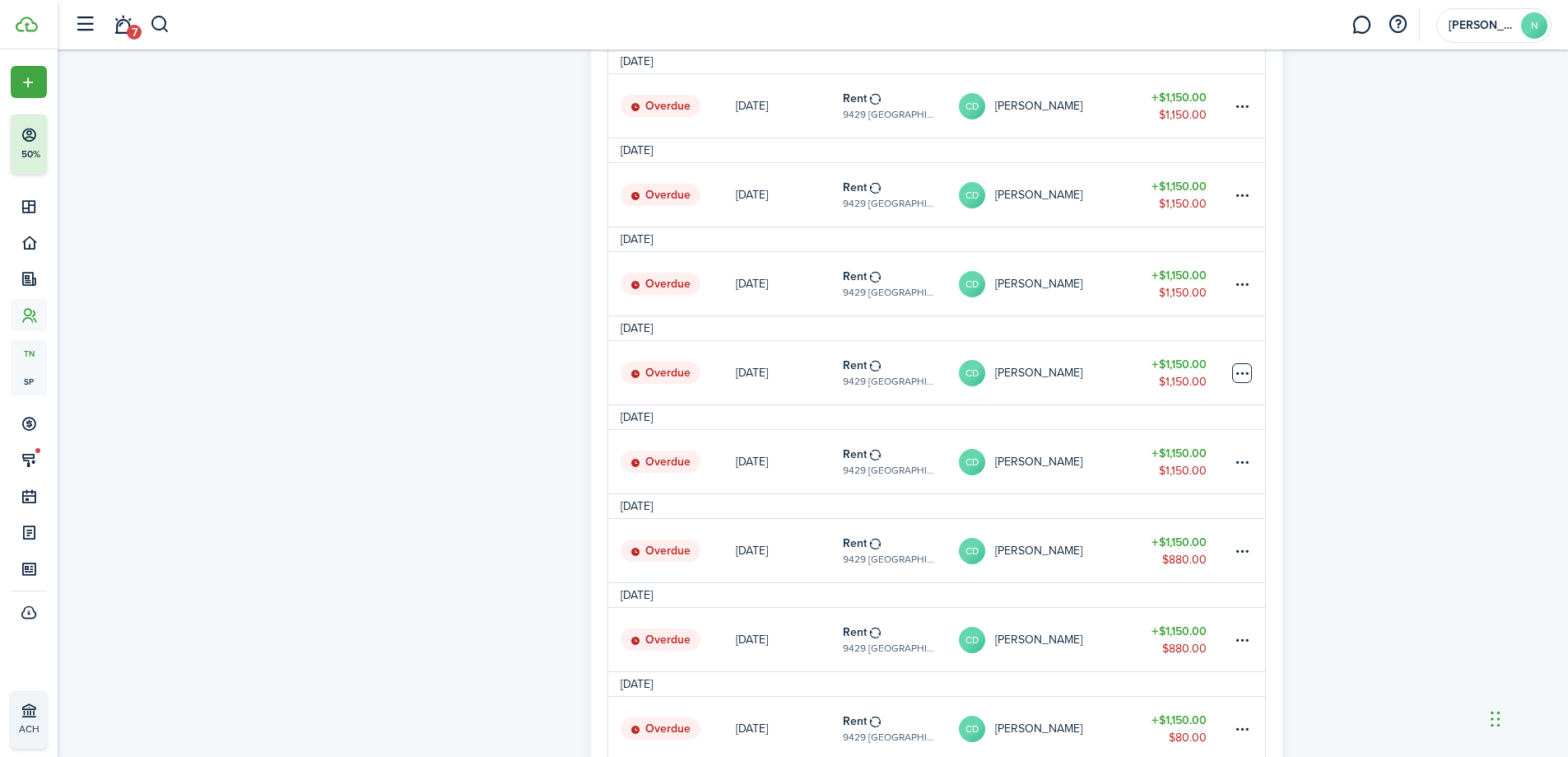
click at [1244, 373] on table-menu-btn-icon at bounding box center [1243, 374] width 20 height 20
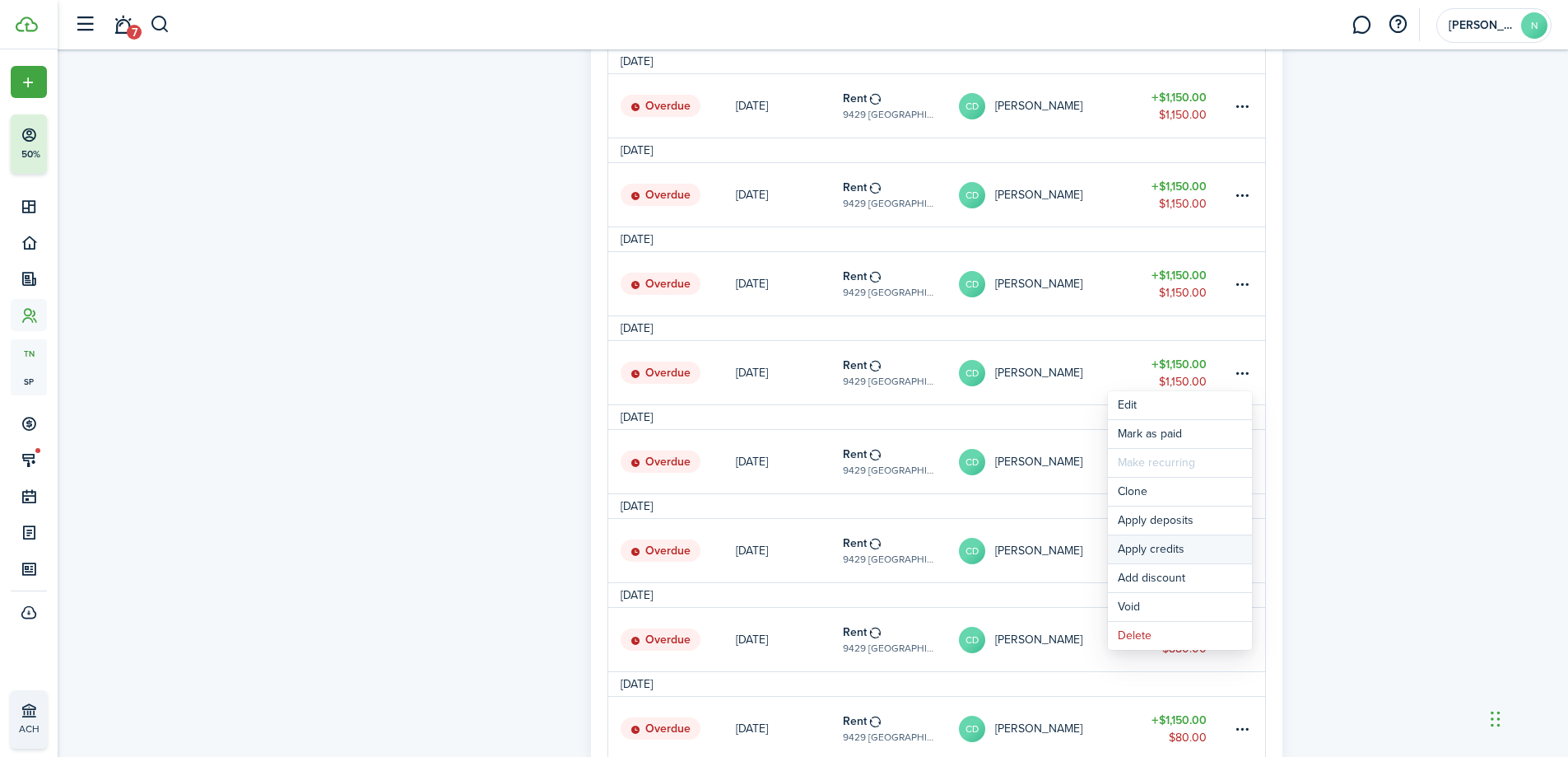
click at [1213, 553] on button "Apply credits" at bounding box center [1180, 548] width 144 height 28
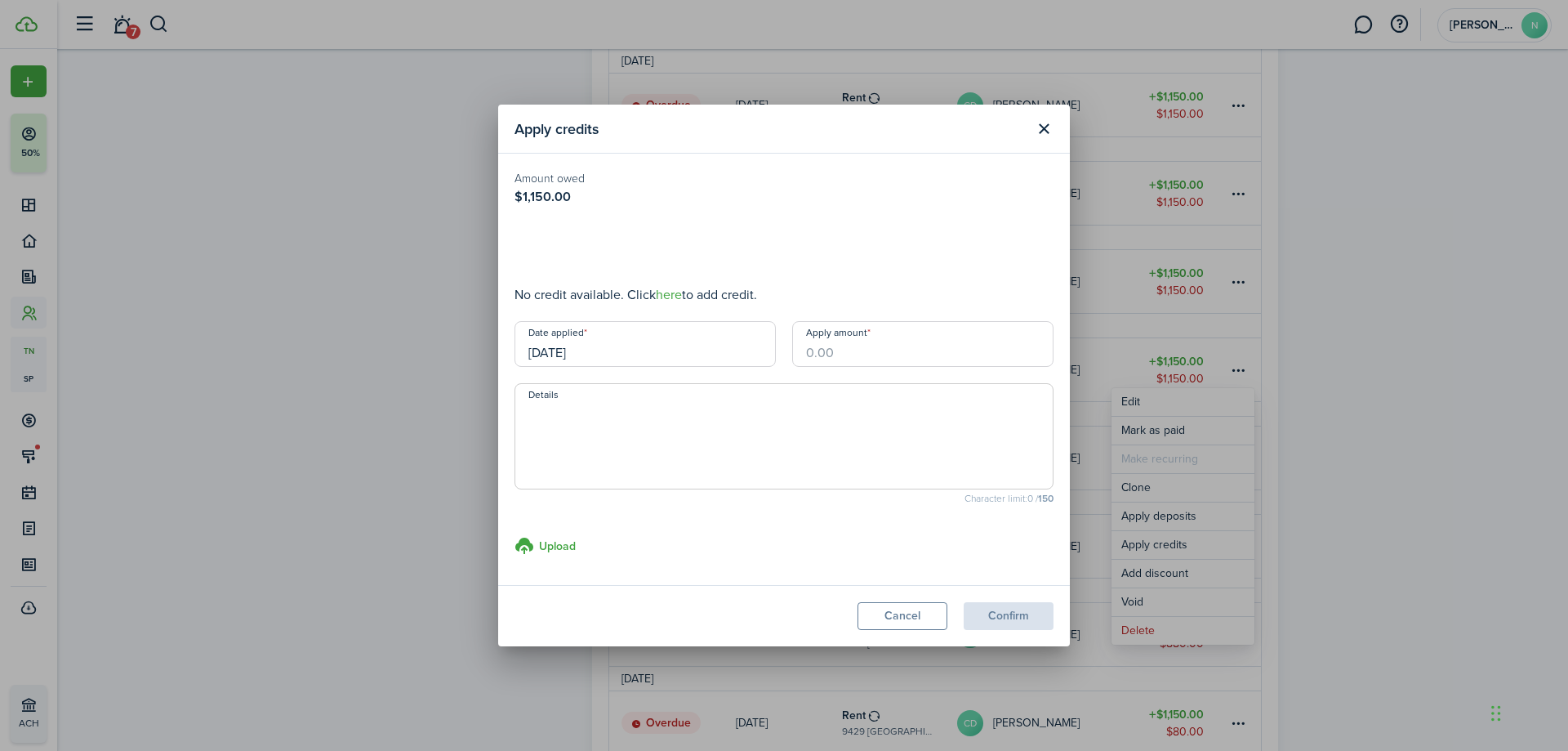
type input "$843.00"
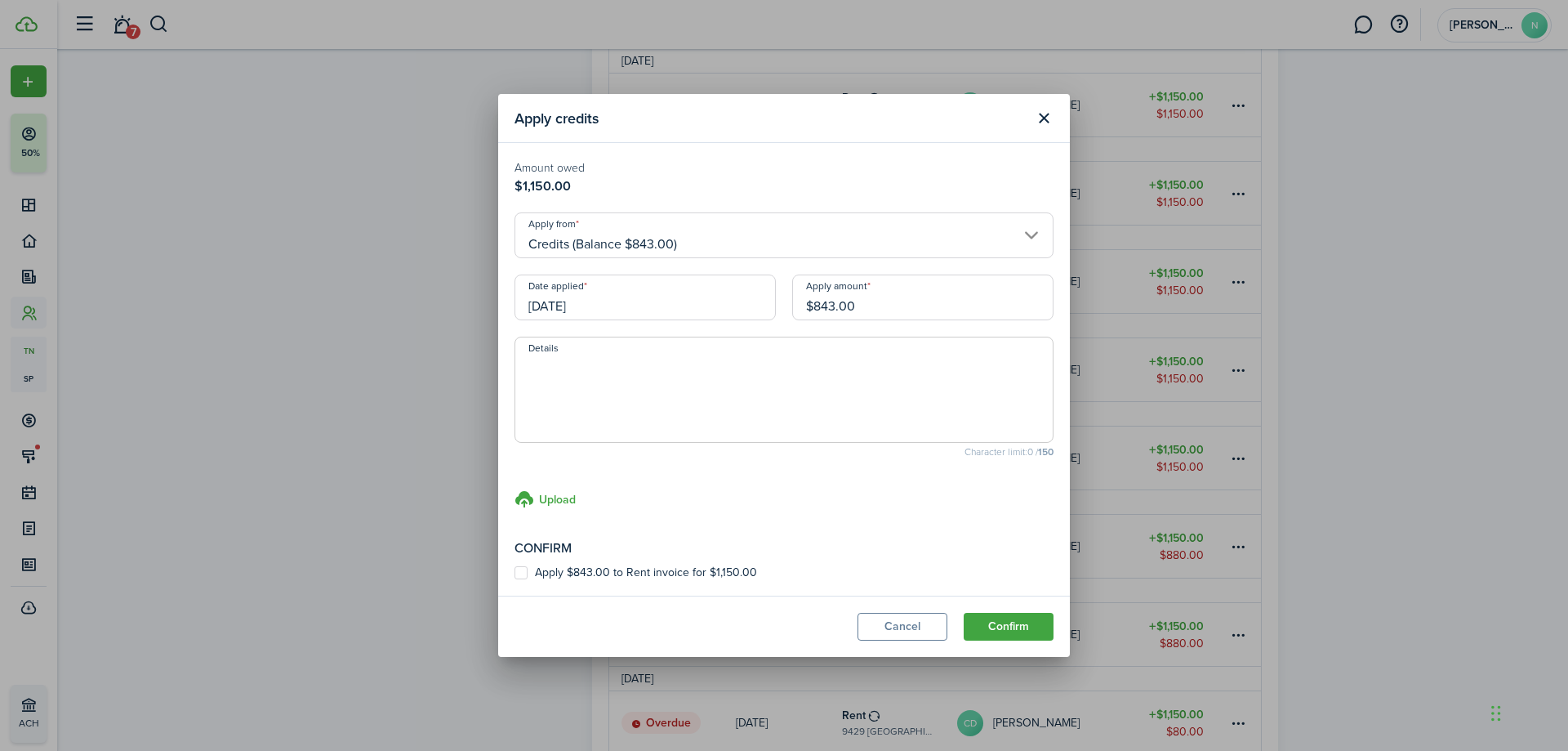
click at [1027, 223] on input "Credits (Balance $843.00)" at bounding box center [784, 235] width 539 height 46
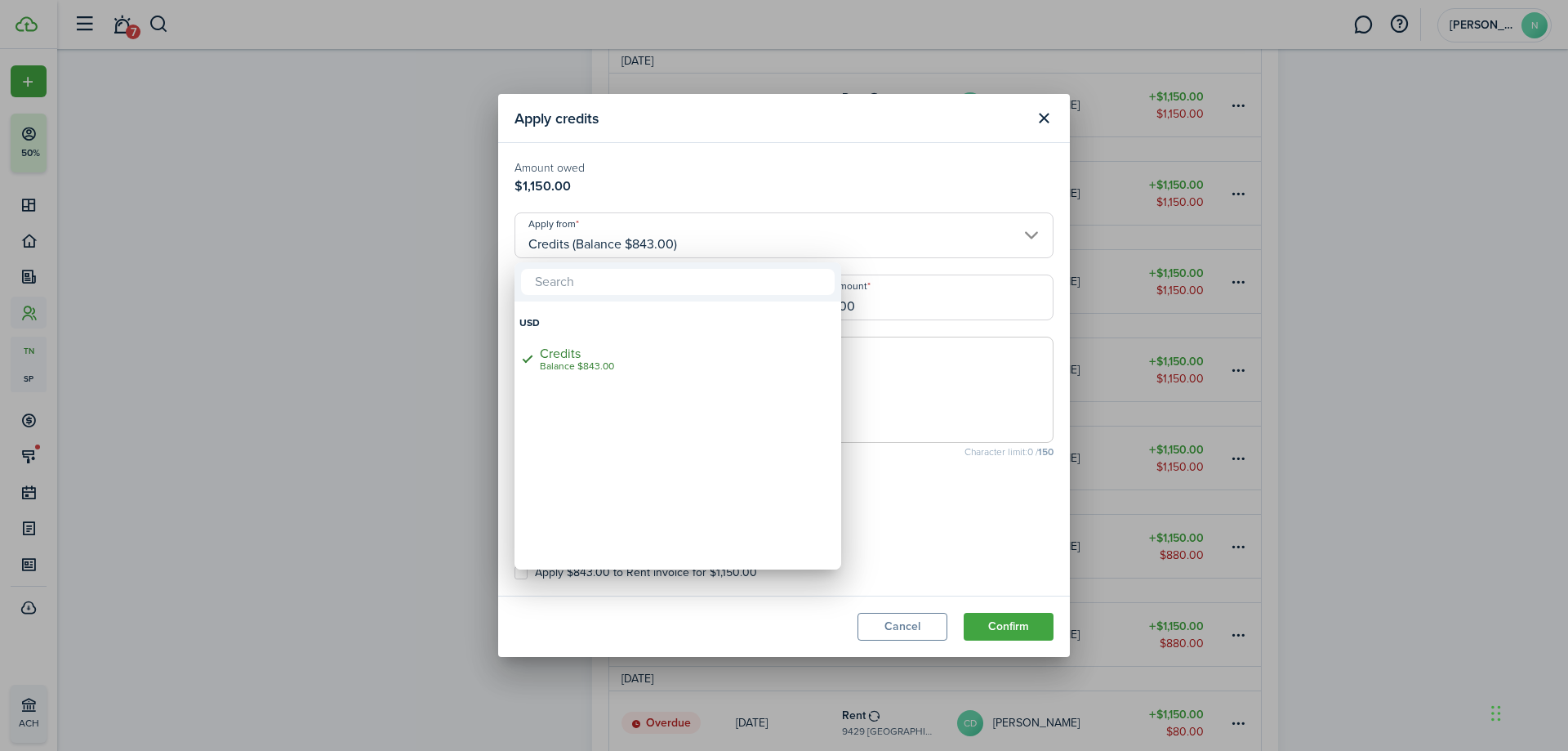
click at [1041, 112] on div at bounding box center [784, 375] width 1830 height 1012
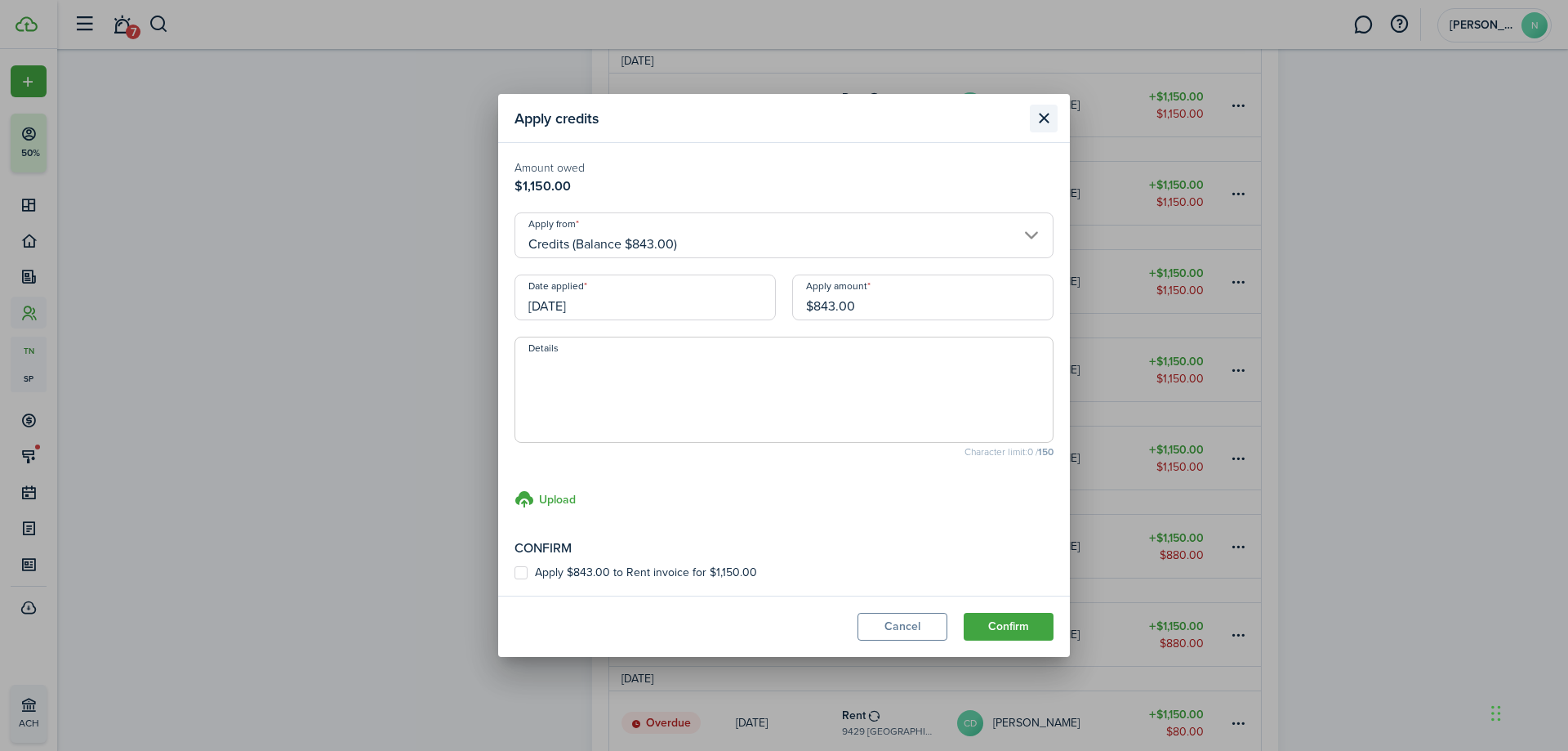
click at [1047, 113] on button "Close modal" at bounding box center [1043, 118] width 28 height 28
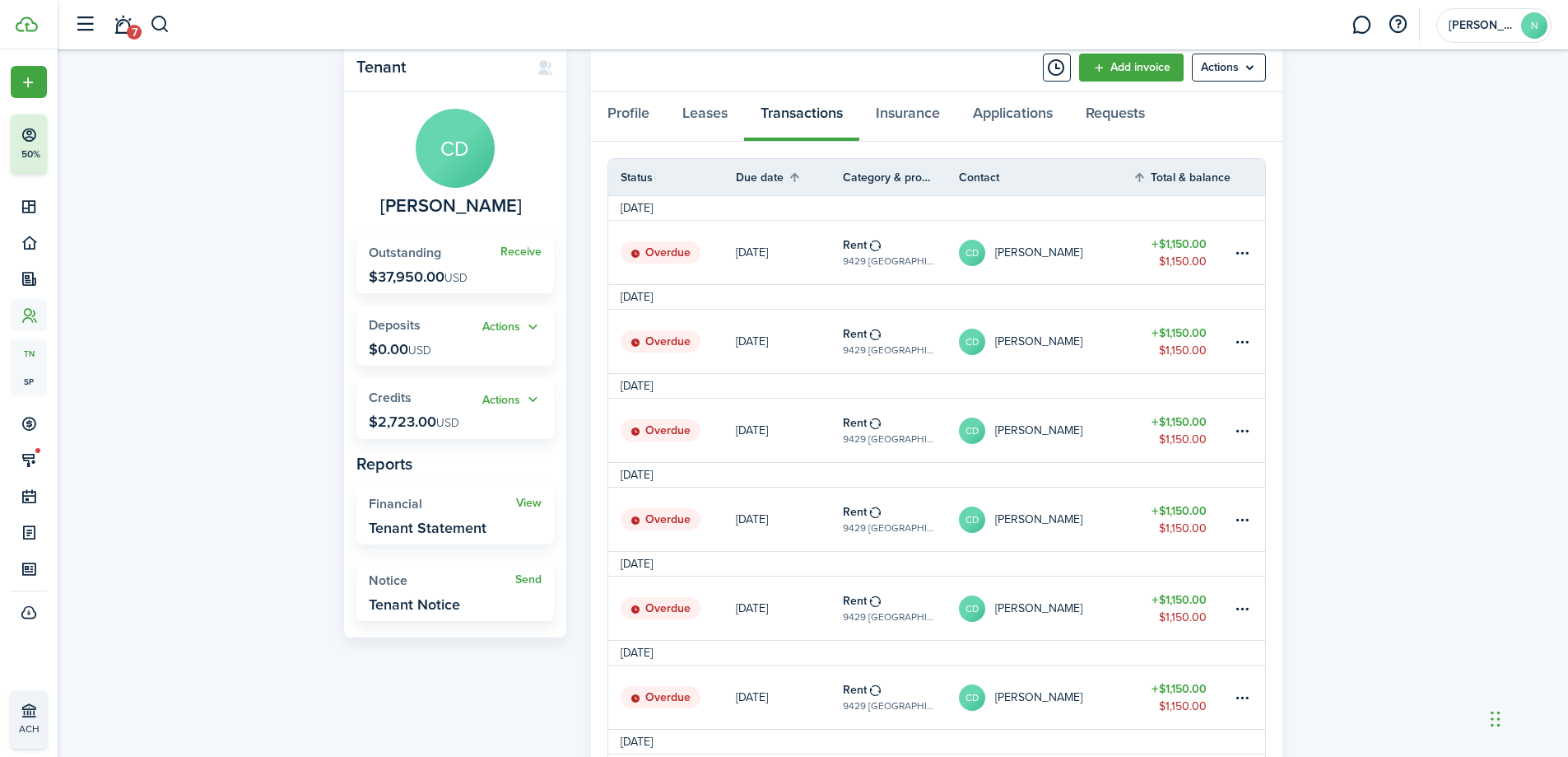
scroll to position [49, 0]
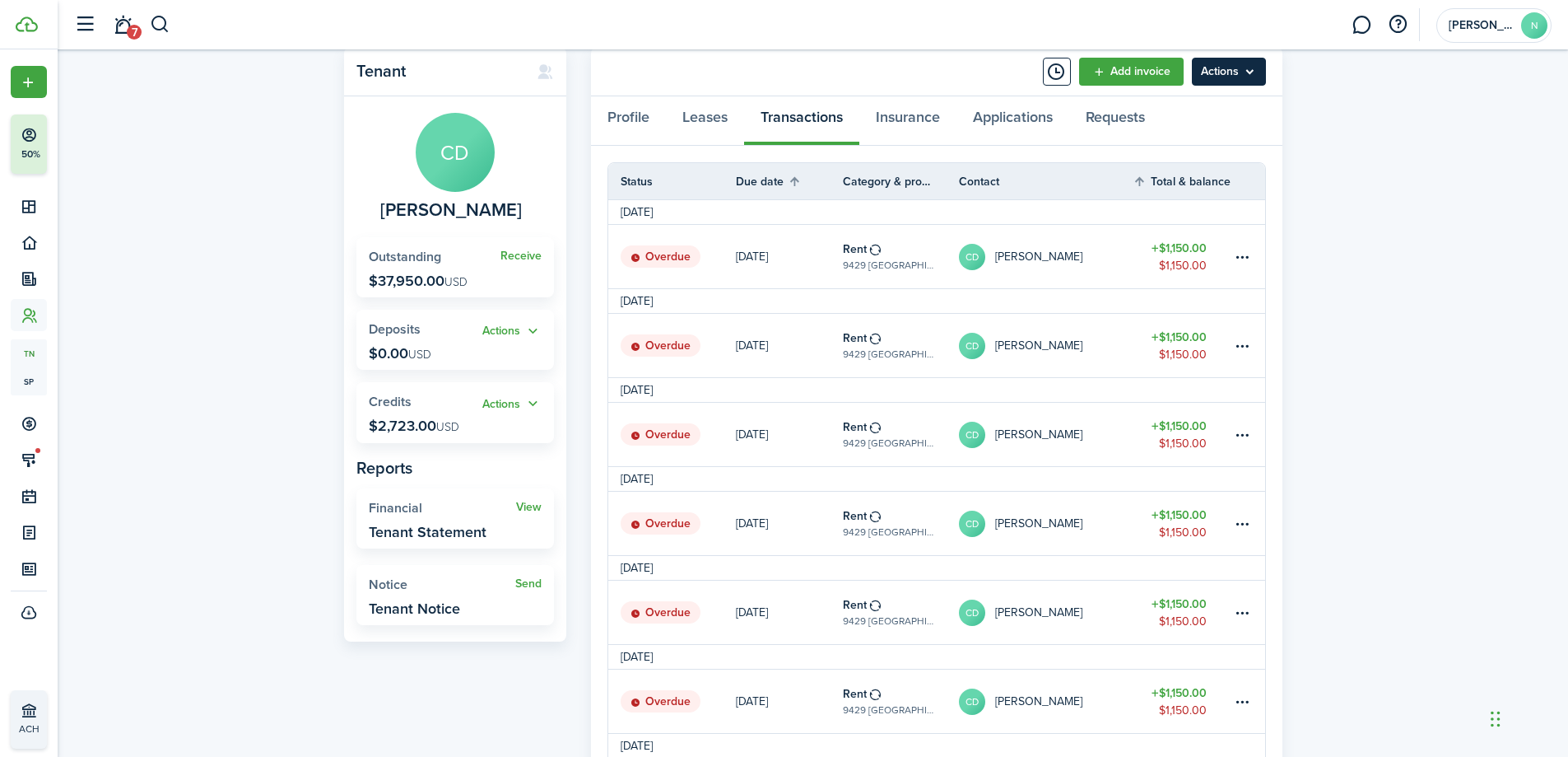
click at [1256, 72] on menu-btn "Actions" at bounding box center [1229, 72] width 74 height 28
click at [1152, 64] on link "Add invoice" at bounding box center [1131, 72] width 104 height 28
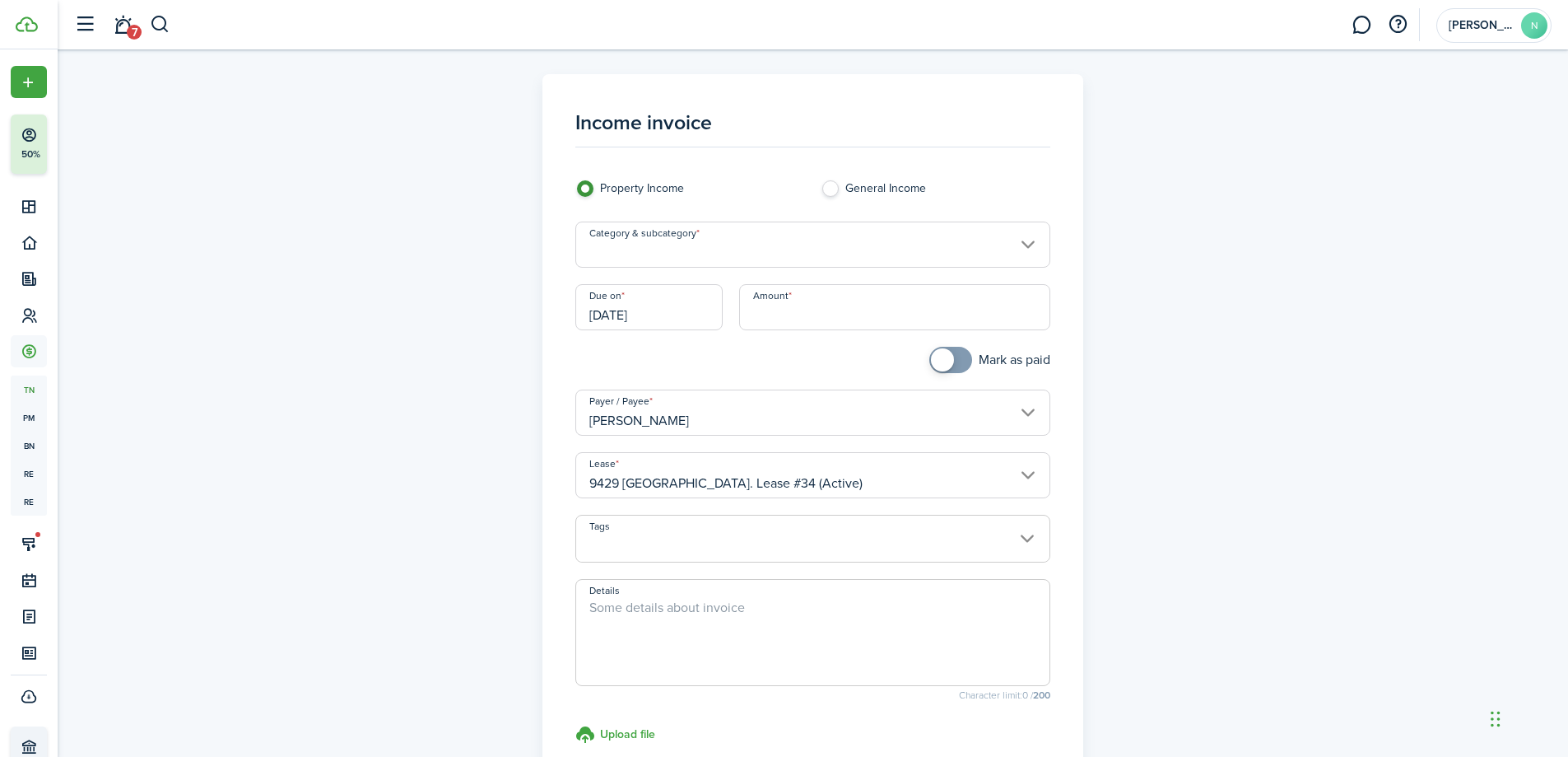
click at [831, 253] on input "Category & subcategory" at bounding box center [813, 244] width 475 height 46
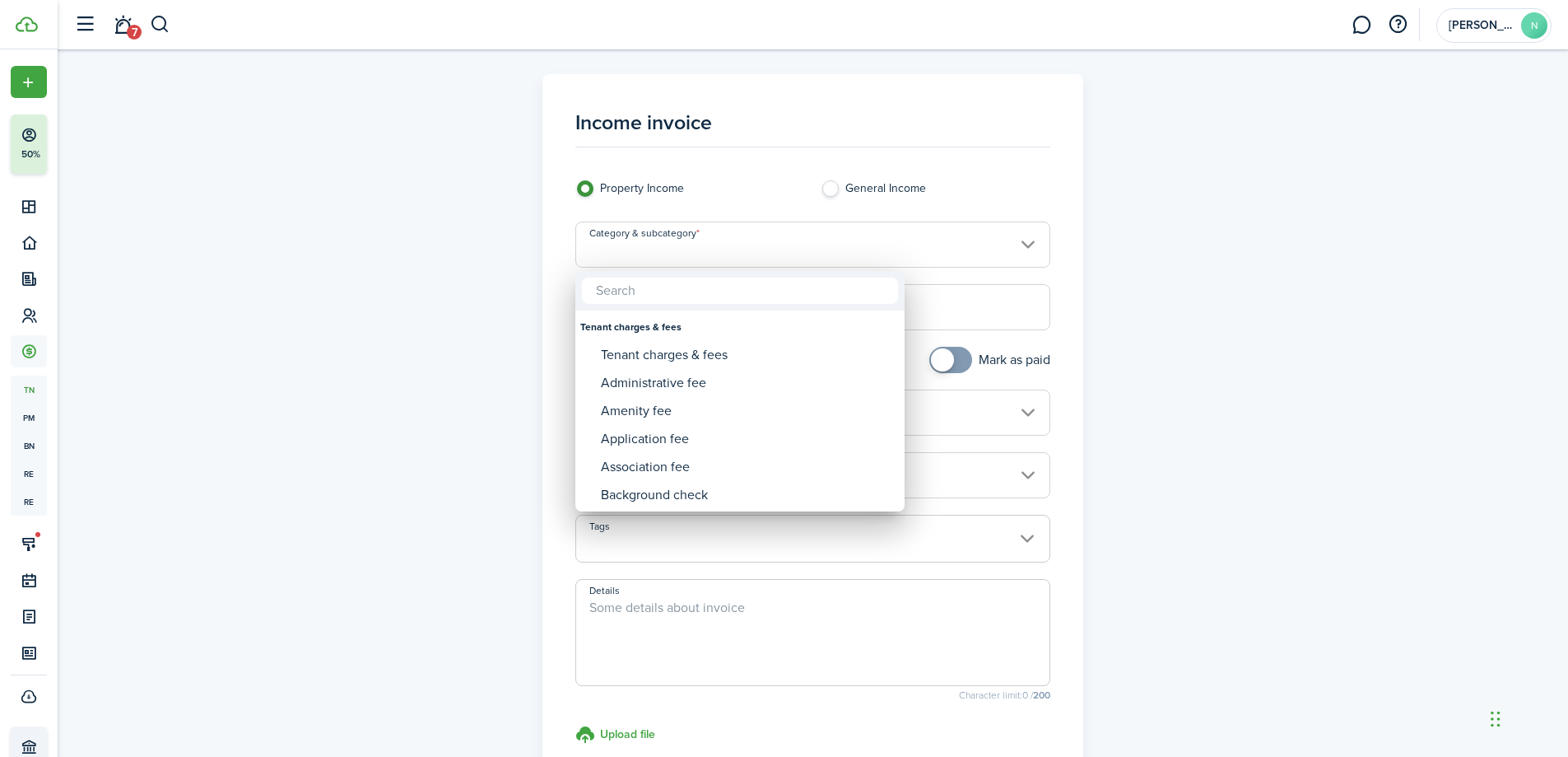
click at [832, 248] on div at bounding box center [784, 378] width 1832 height 1020
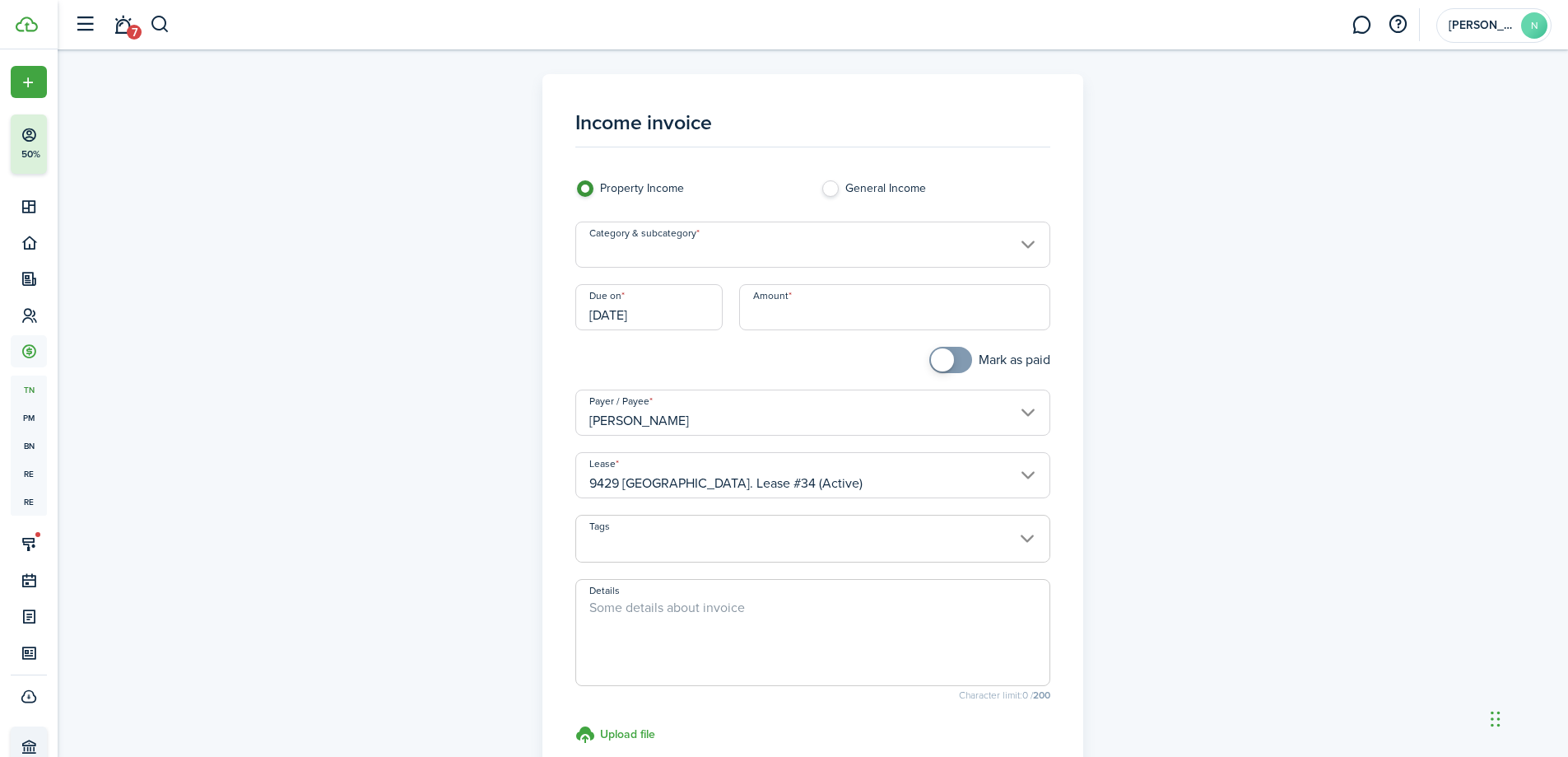
click at [895, 300] on input "Amount" at bounding box center [895, 306] width 311 height 46
click at [826, 184] on label "General Income" at bounding box center [935, 192] width 229 height 24
radio input "false"
radio input "true"
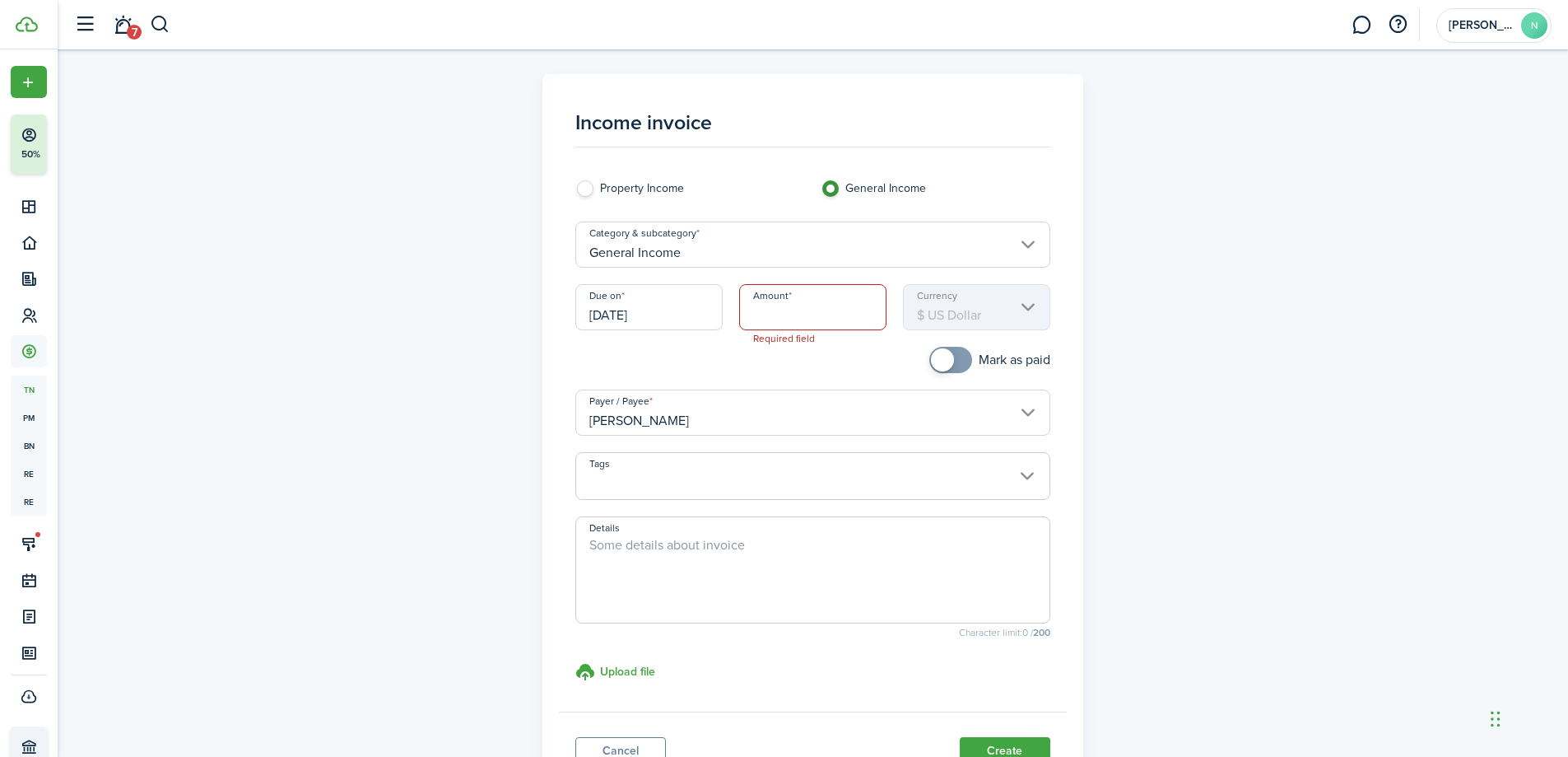
click at [822, 252] on input "General Income" at bounding box center [813, 244] width 475 height 46
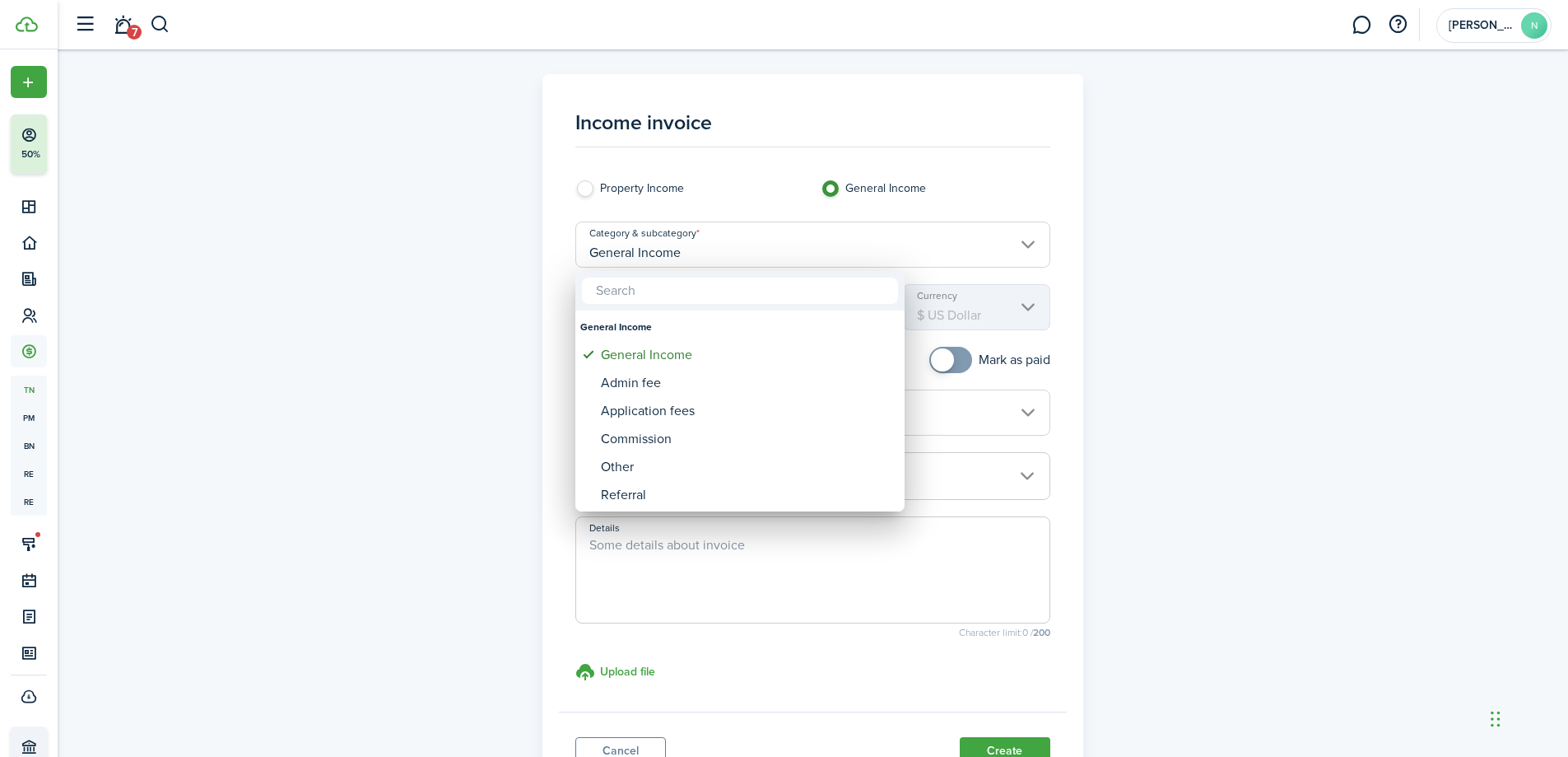
click at [822, 252] on div at bounding box center [784, 378] width 1832 height 1020
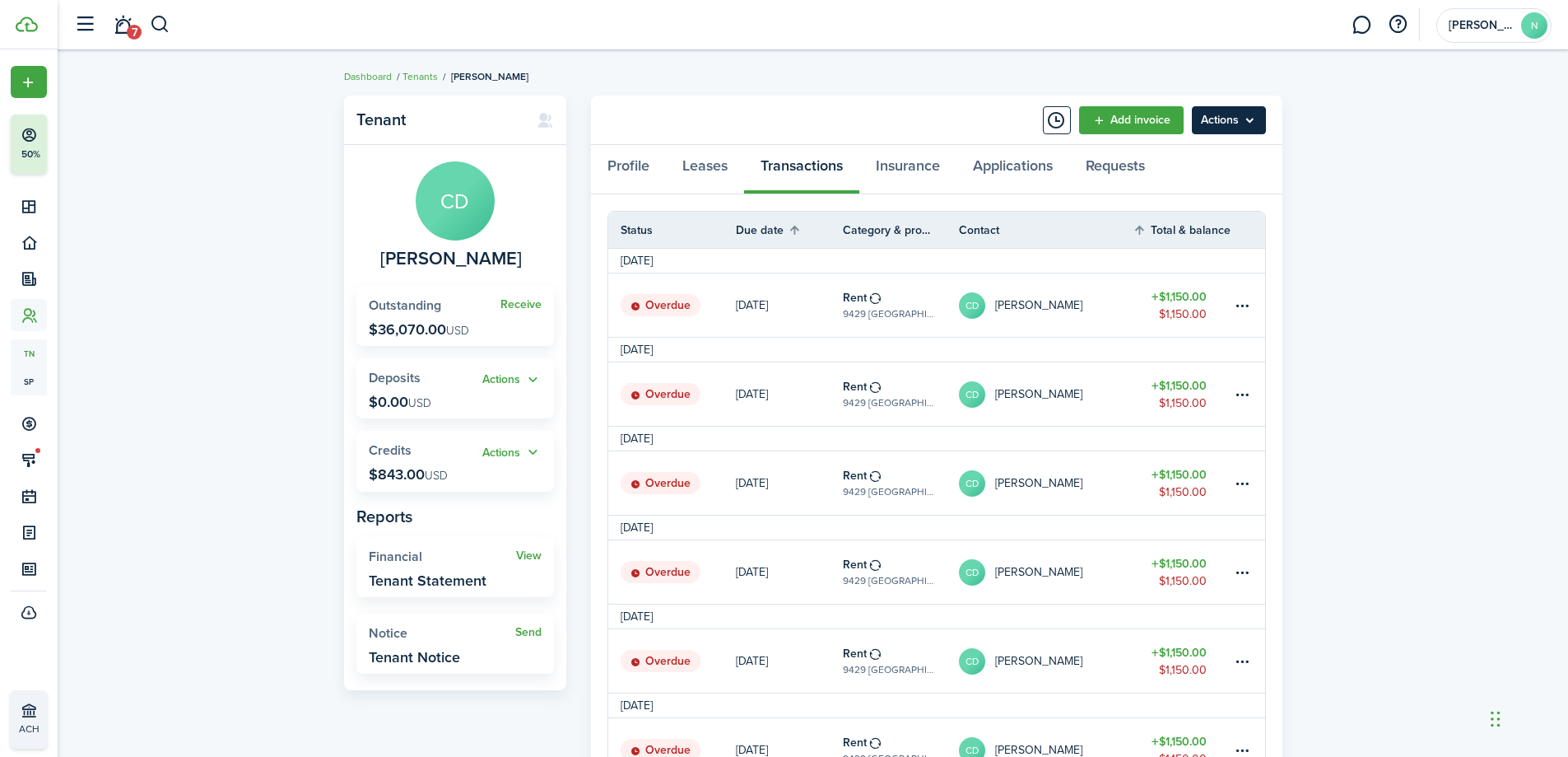
click at [1228, 121] on menu-btn "Actions" at bounding box center [1229, 120] width 74 height 28
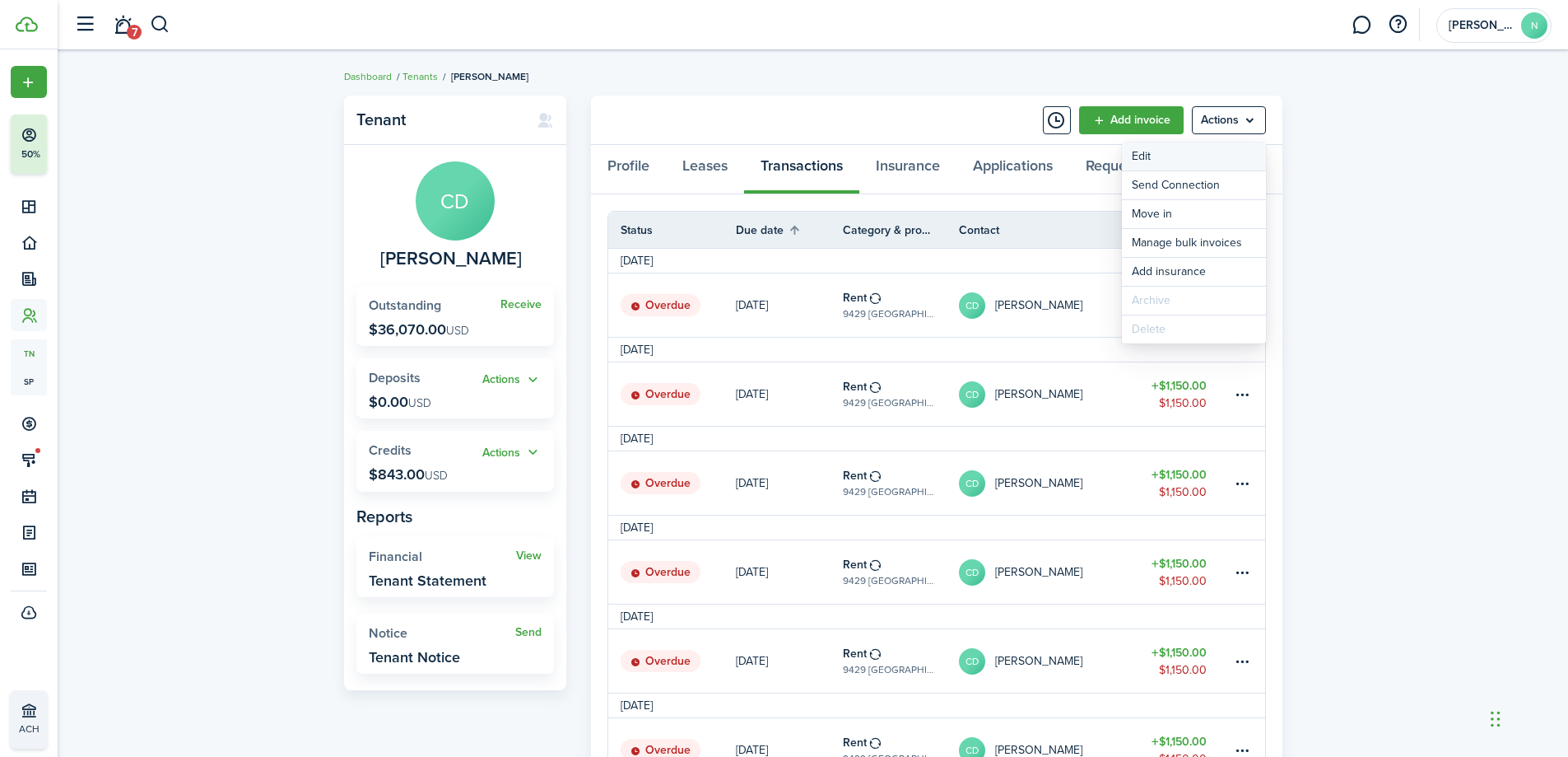
click at [1241, 145] on link "Edit" at bounding box center [1194, 156] width 144 height 28
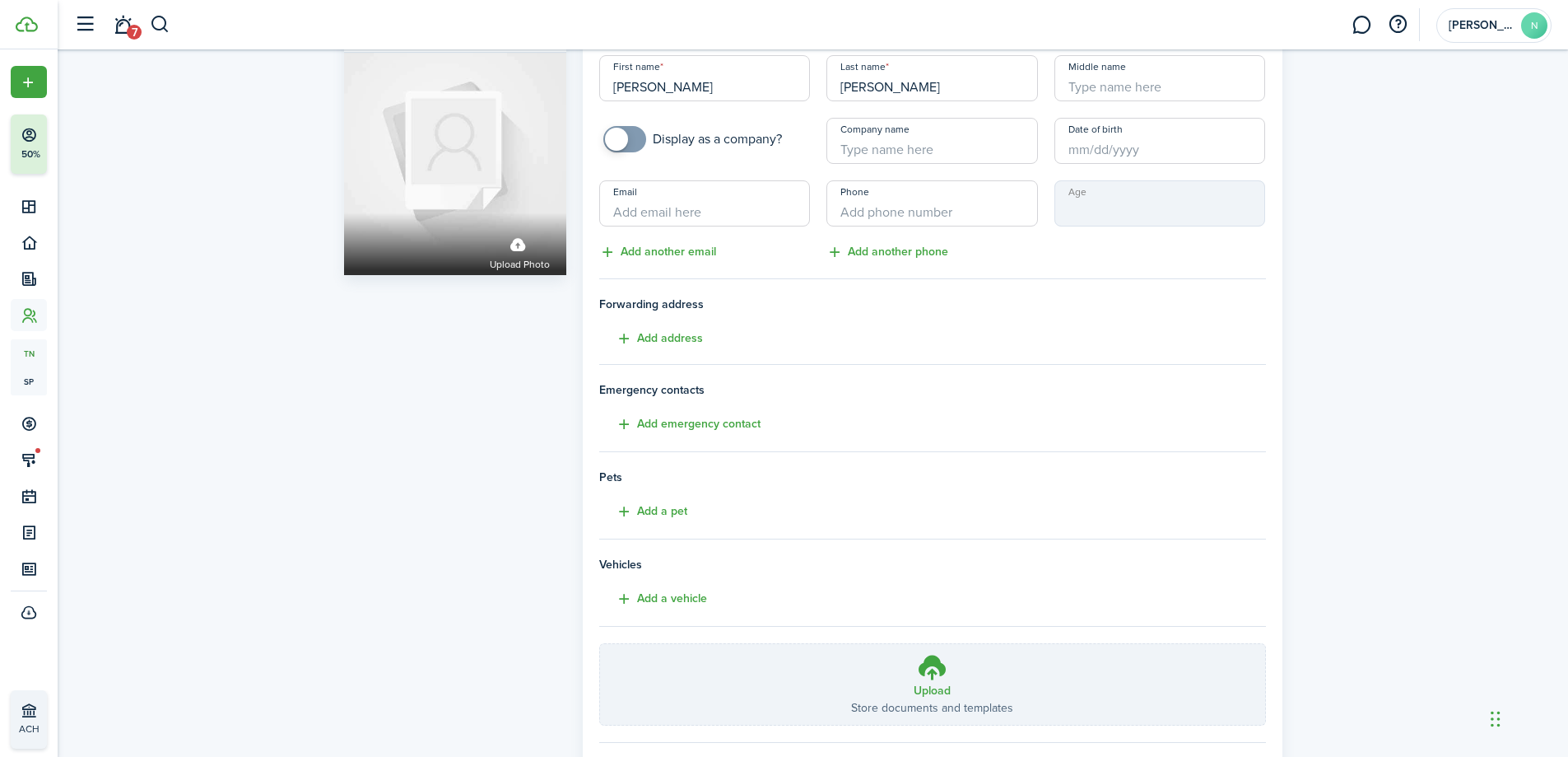
scroll to position [145, 0]
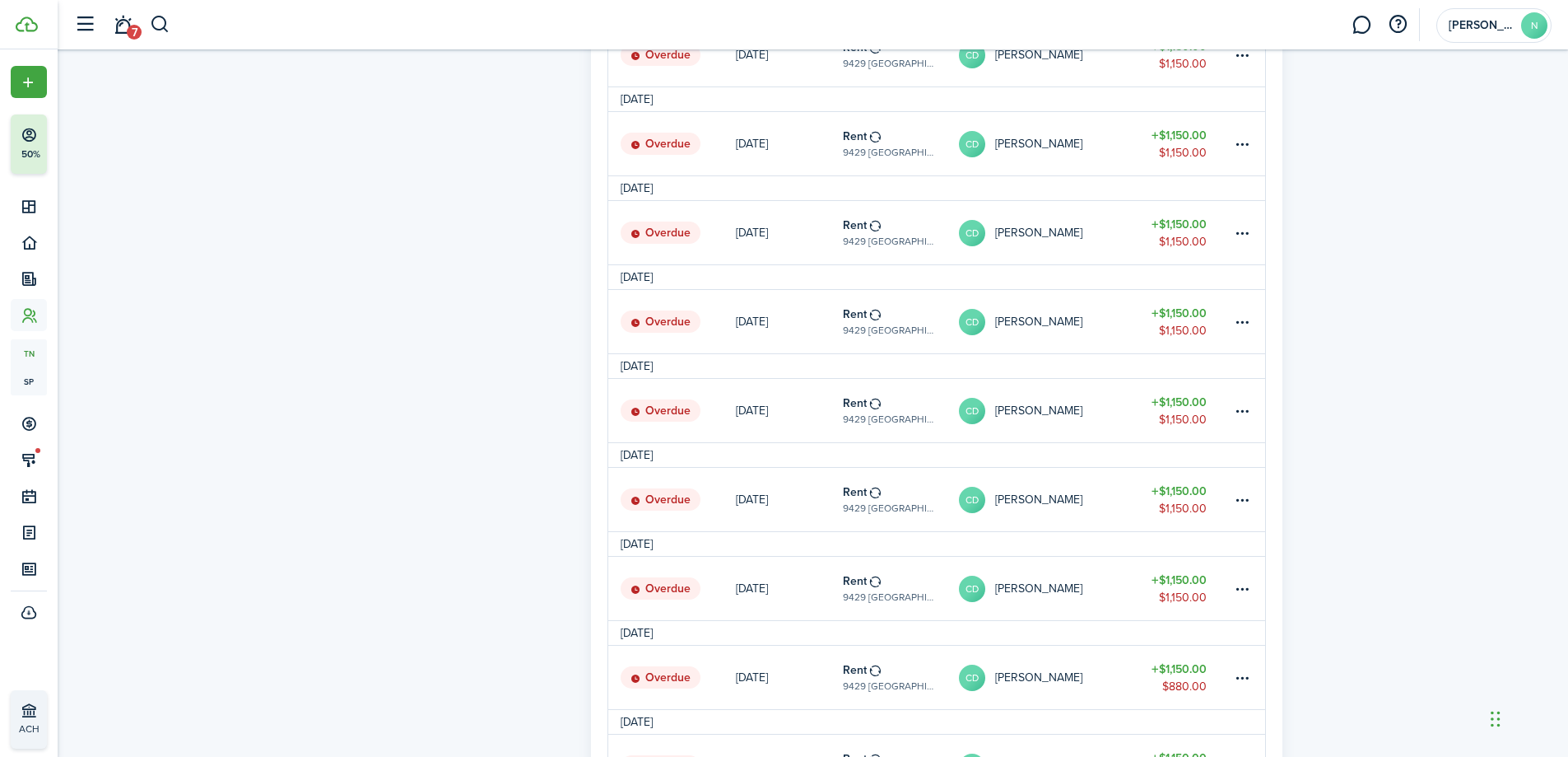
scroll to position [657, 0]
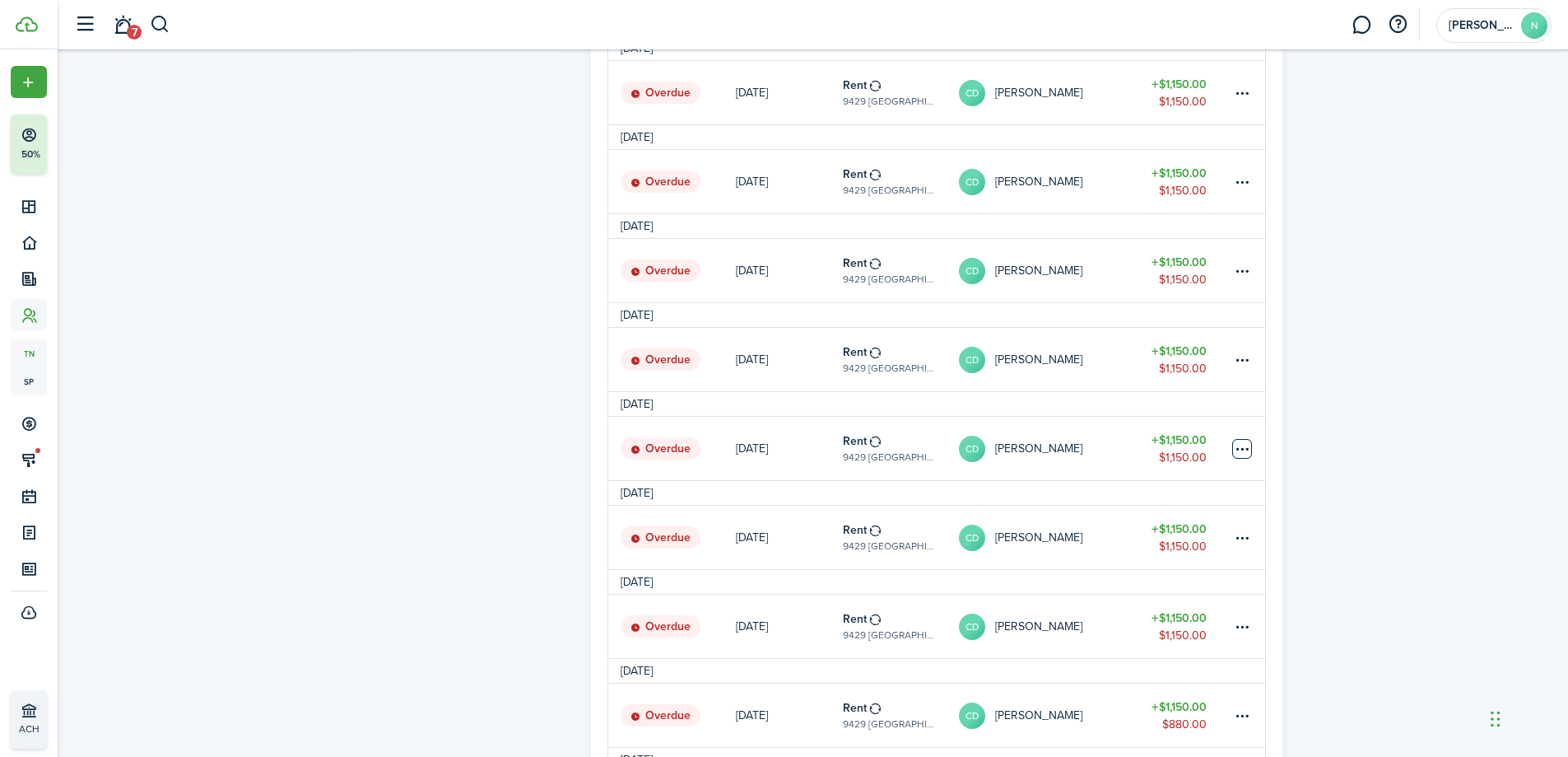
click at [1243, 454] on table-menu-btn-icon at bounding box center [1243, 449] width 20 height 20
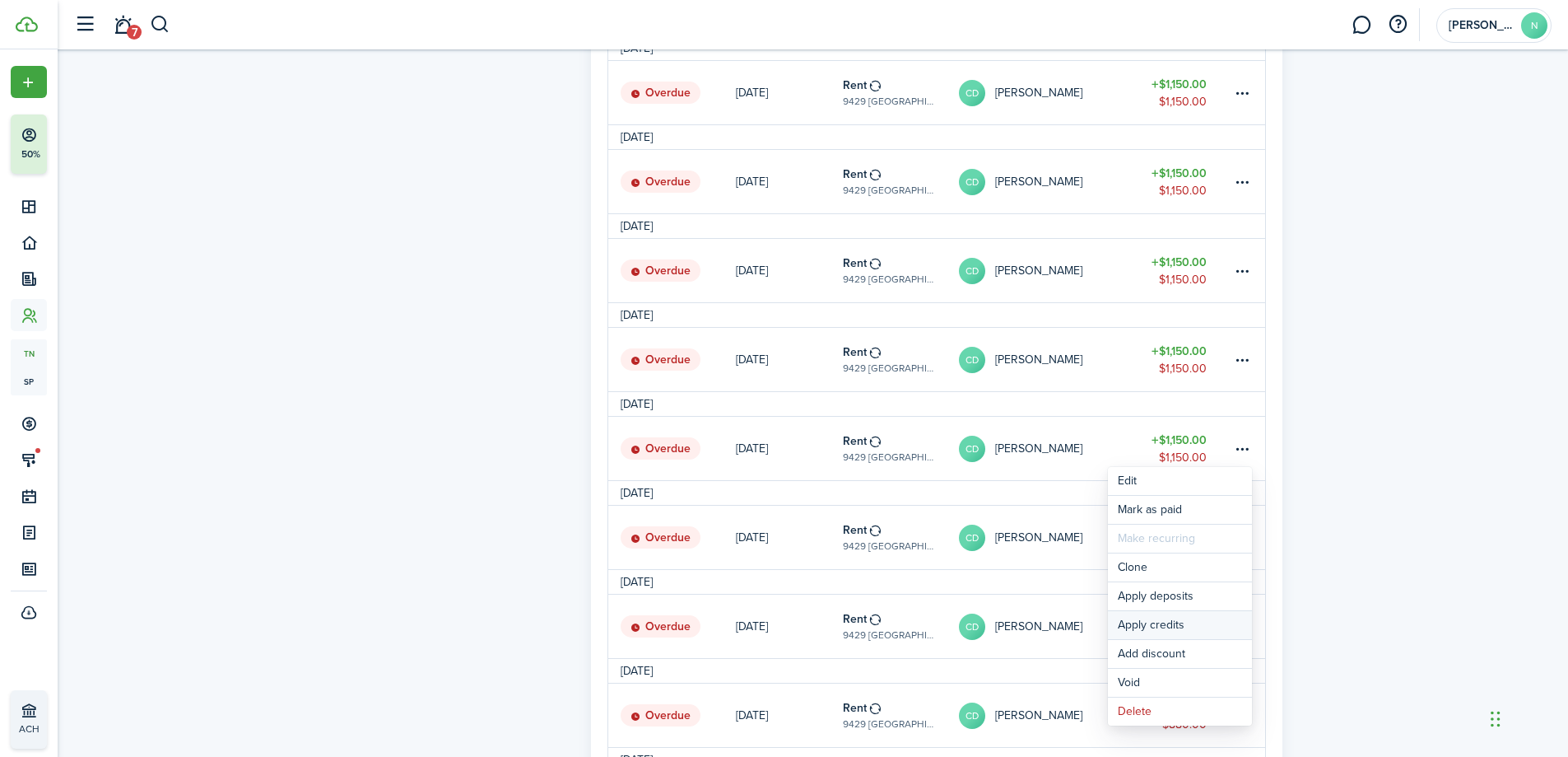
click at [1206, 621] on button "Apply credits" at bounding box center [1180, 625] width 144 height 28
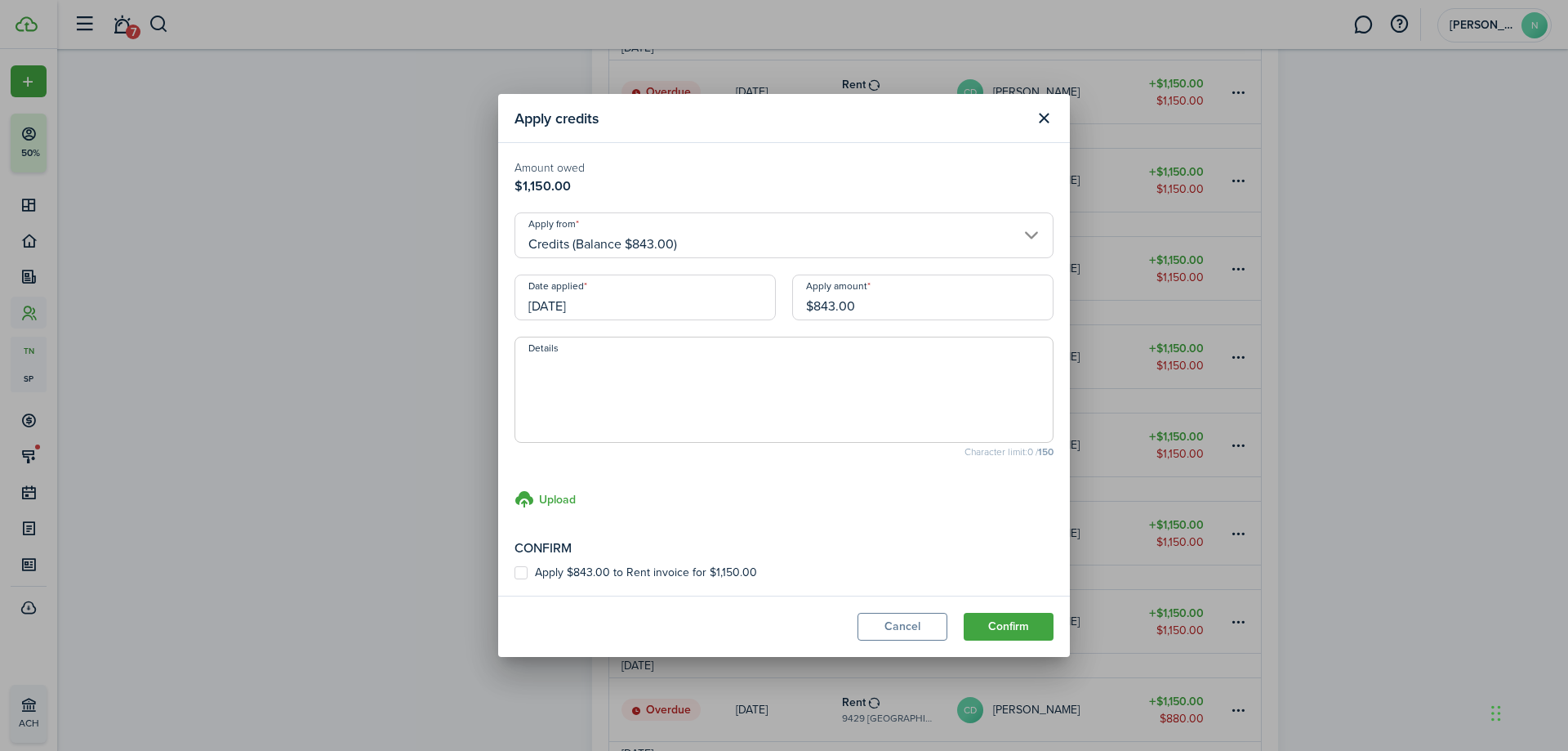
click at [912, 230] on input "Credits (Balance $843.00)" at bounding box center [784, 235] width 539 height 46
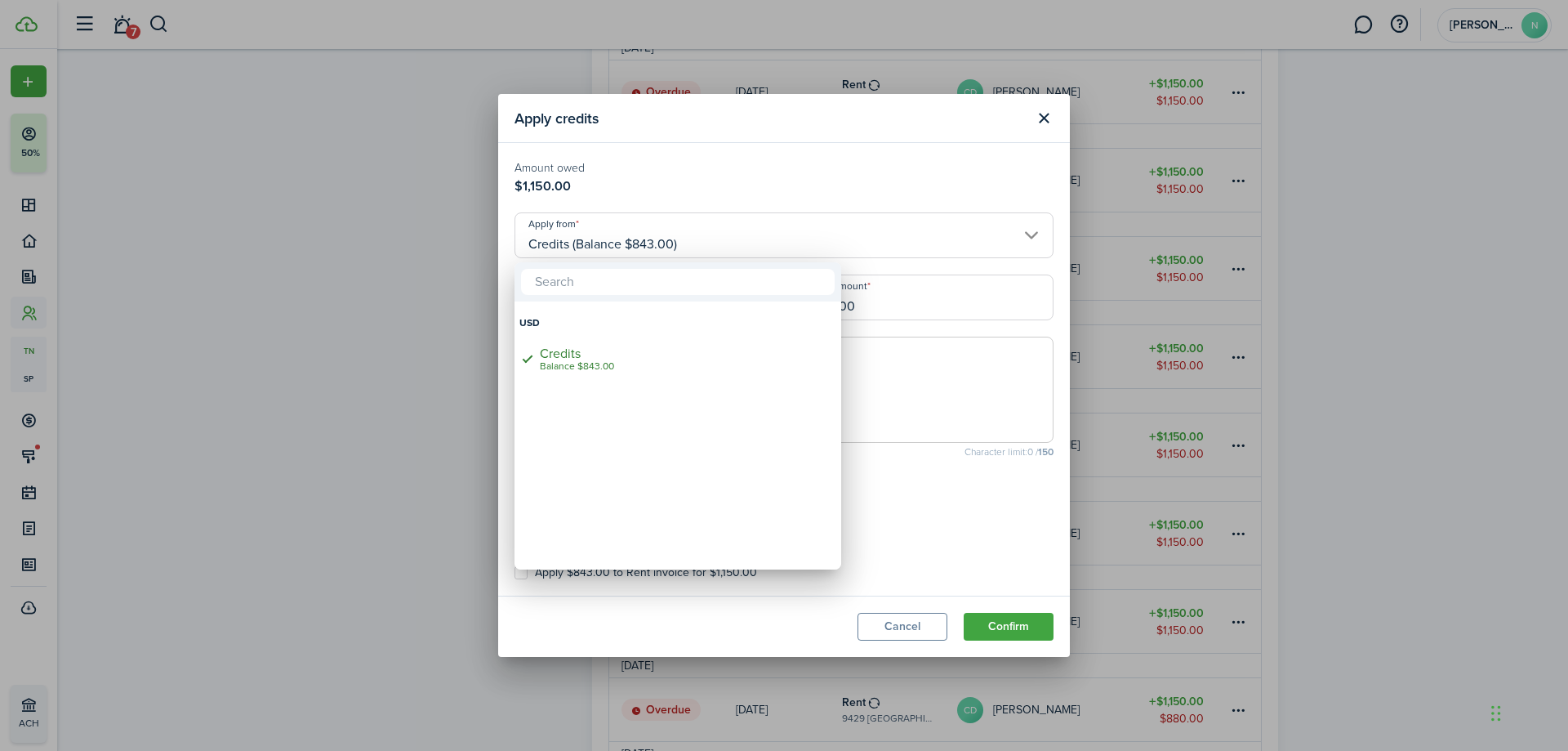
click at [593, 292] on input "text" at bounding box center [678, 282] width 314 height 26
click at [597, 365] on div "Balance $843.00" at bounding box center [684, 366] width 290 height 12
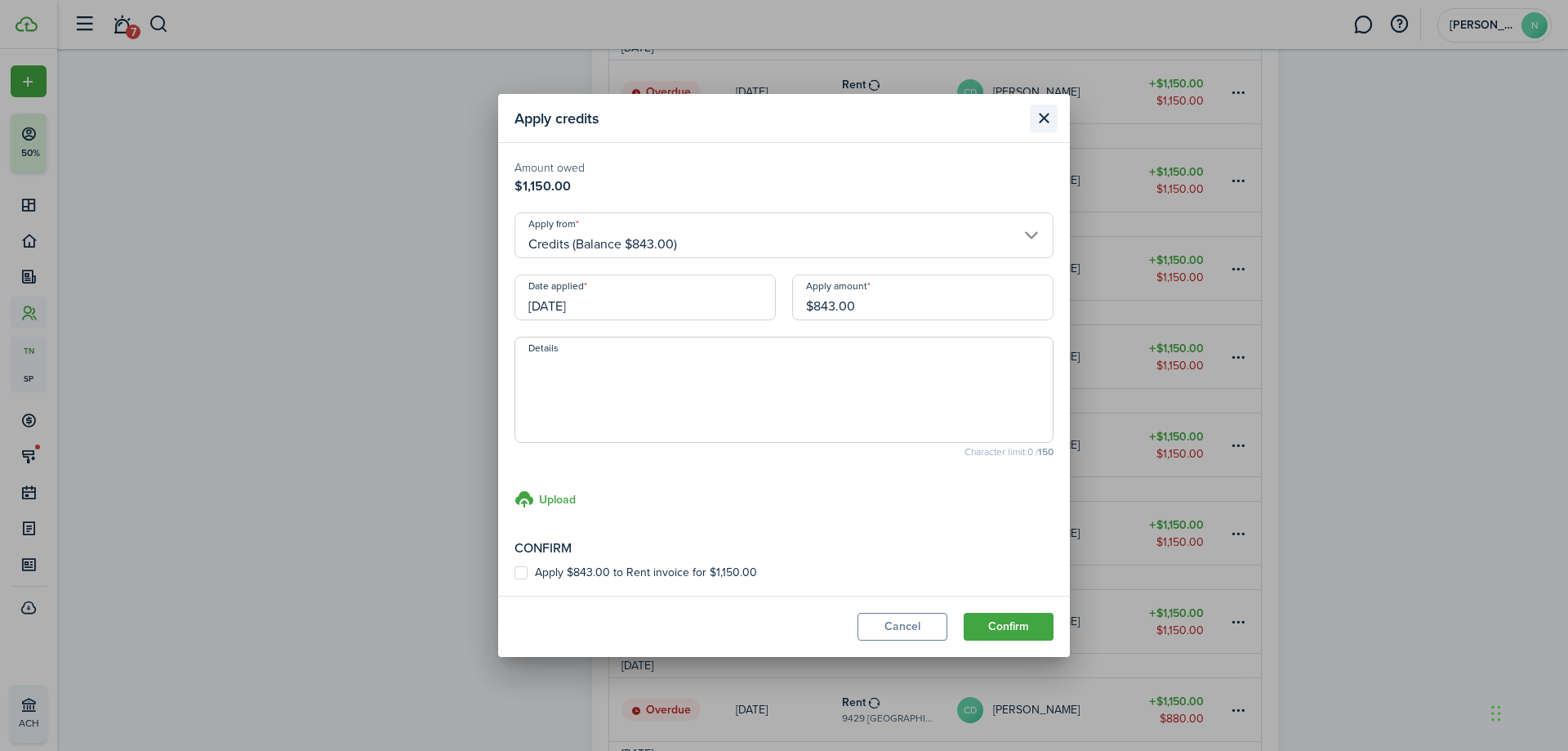
click at [1046, 112] on button "Close modal" at bounding box center [1043, 118] width 28 height 28
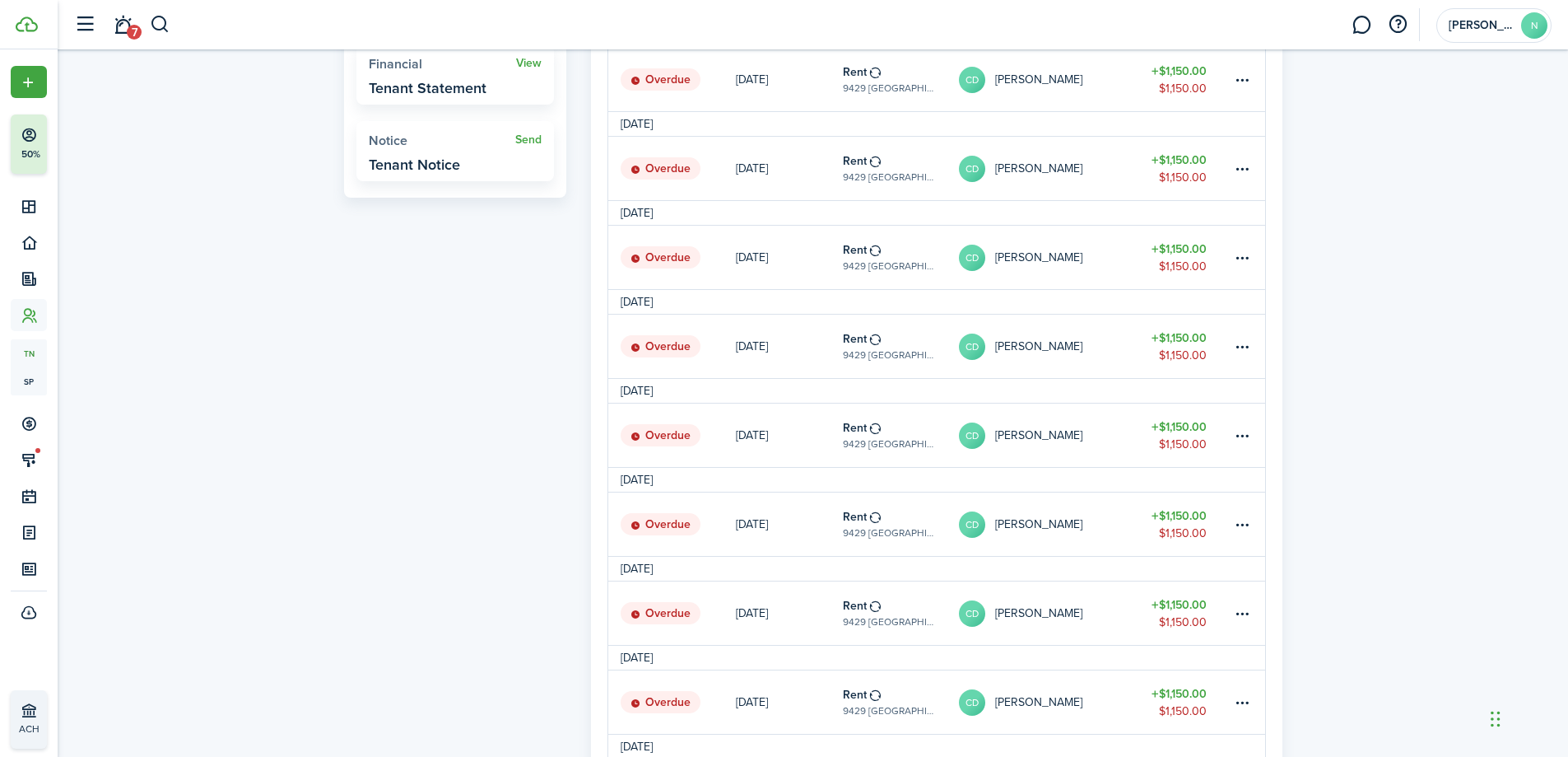
scroll to position [0, 0]
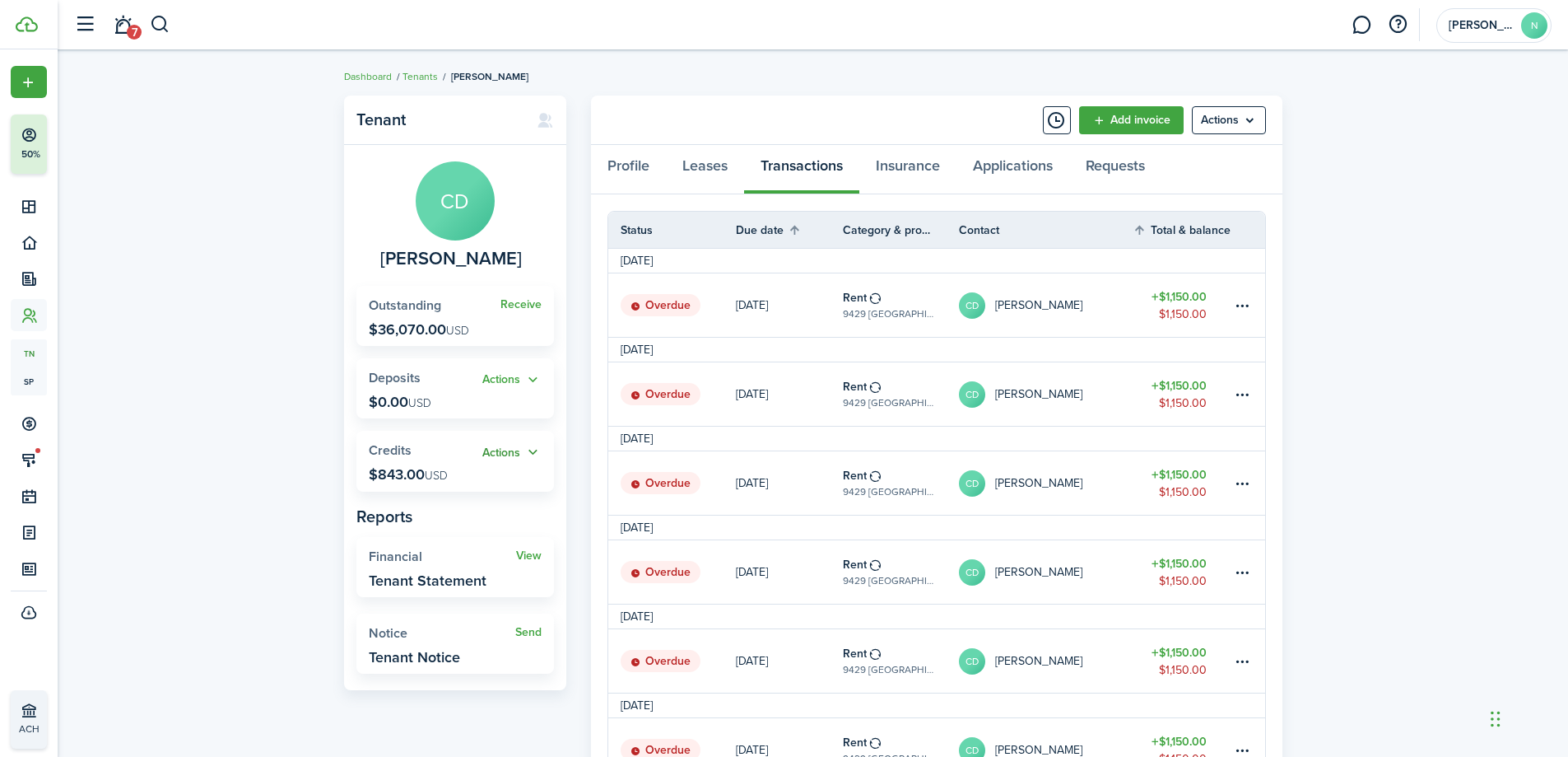
click at [506, 446] on button "Actions" at bounding box center [511, 452] width 59 height 19
click at [497, 447] on button "Actions" at bounding box center [511, 452] width 59 height 19
click at [501, 448] on button "Actions" at bounding box center [511, 452] width 59 height 19
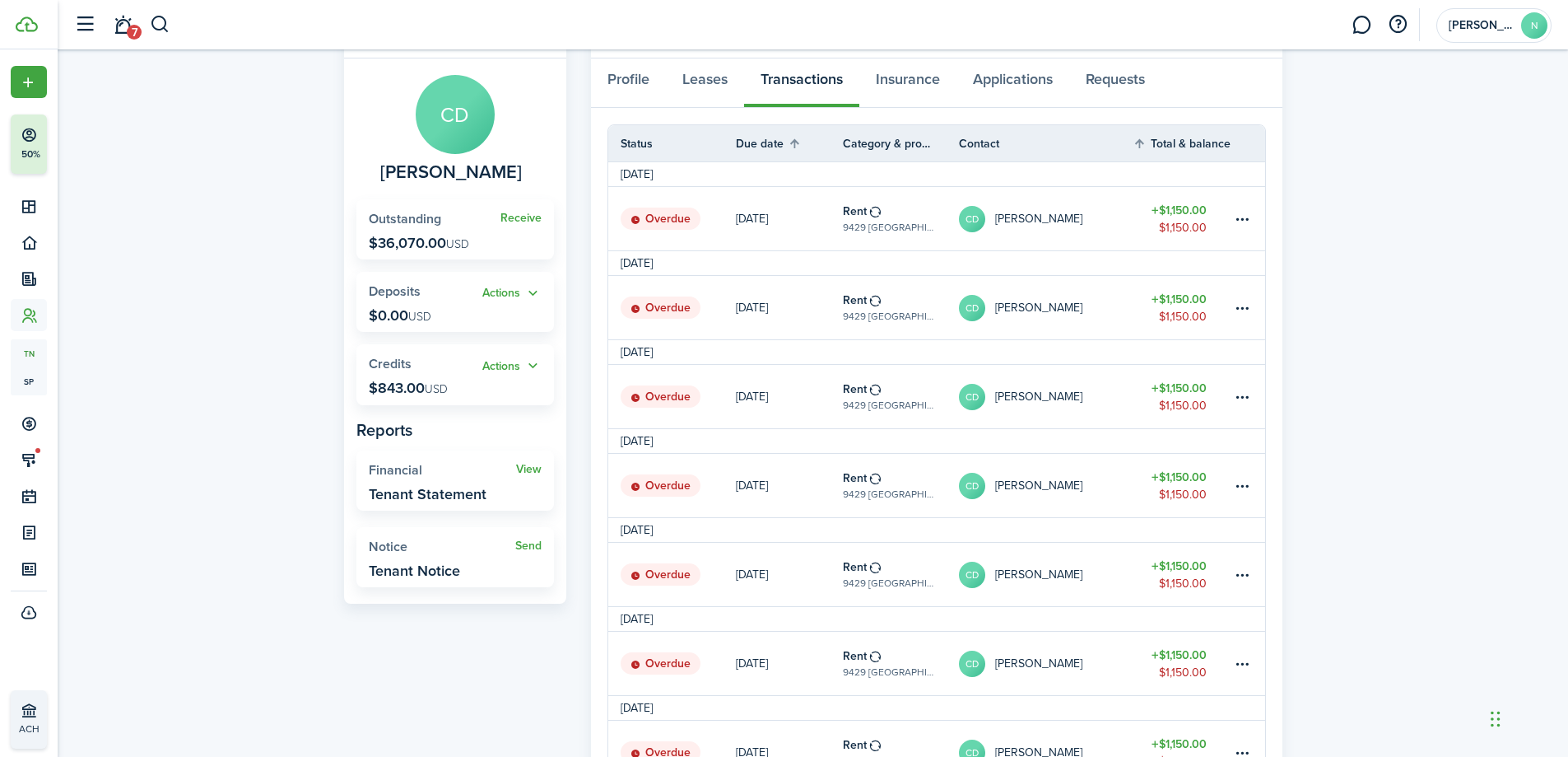
scroll to position [82, 0]
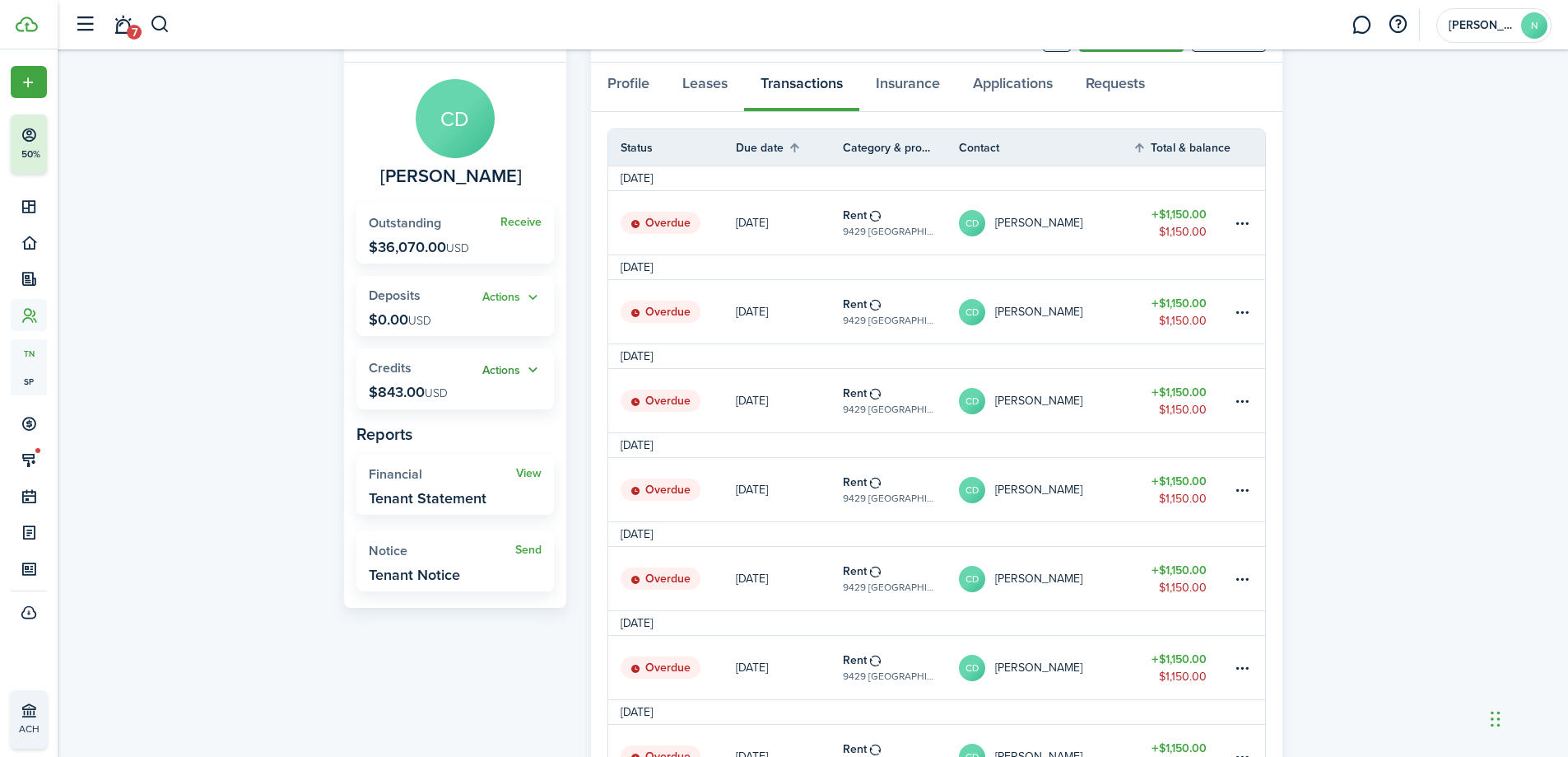
click at [512, 364] on button "Actions" at bounding box center [511, 370] width 59 height 19
click at [476, 394] on link "Add" at bounding box center [469, 403] width 144 height 29
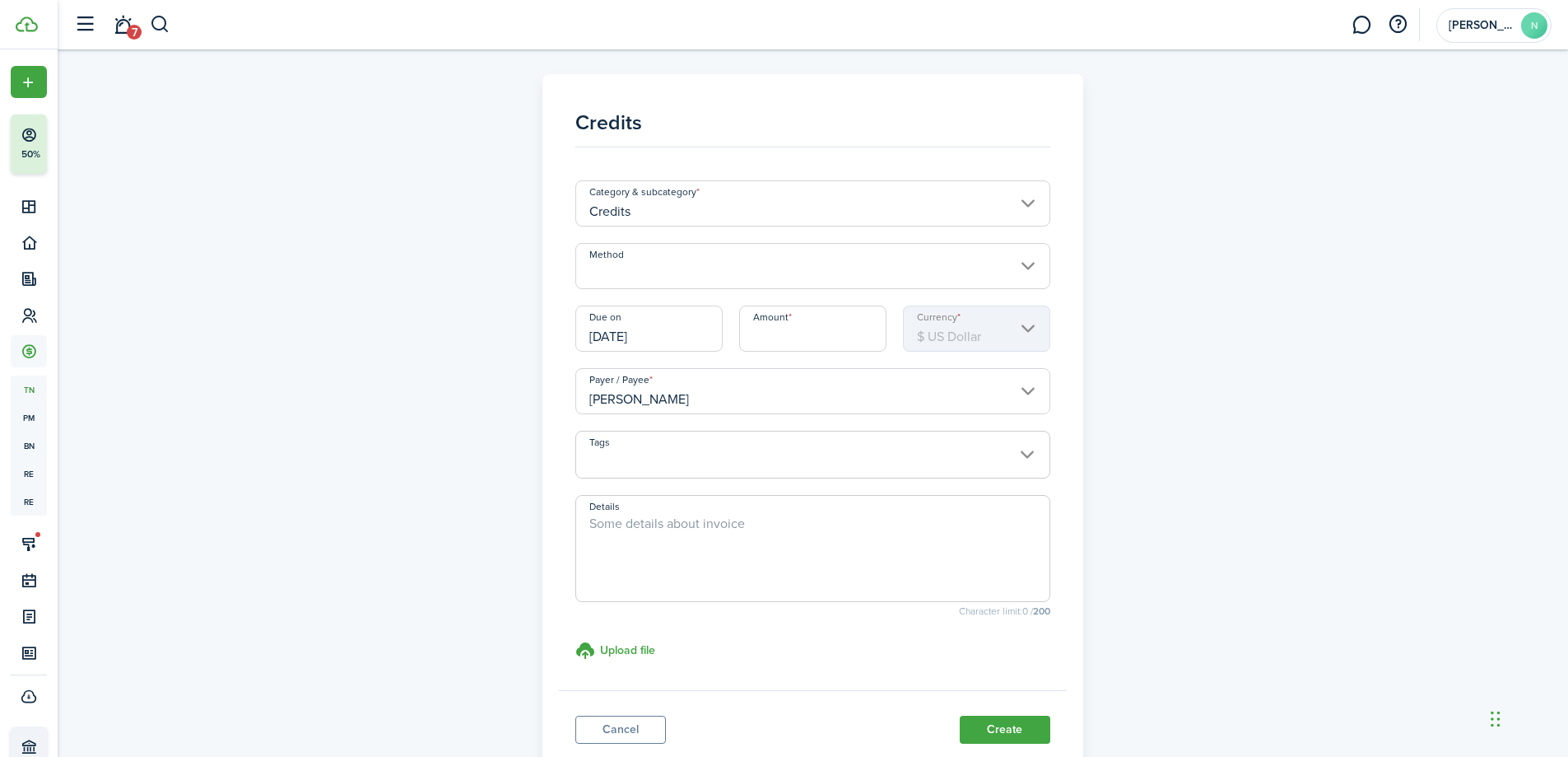
click at [827, 331] on input "Amount" at bounding box center [813, 328] width 148 height 46
type input "$57.00"
click at [1274, 393] on div "Credits Category & subcategory Credits Method Due on 09/17/2025 Amount $57.00 C…" at bounding box center [814, 425] width 955 height 703
click at [766, 277] on input "Method" at bounding box center [813, 266] width 475 height 46
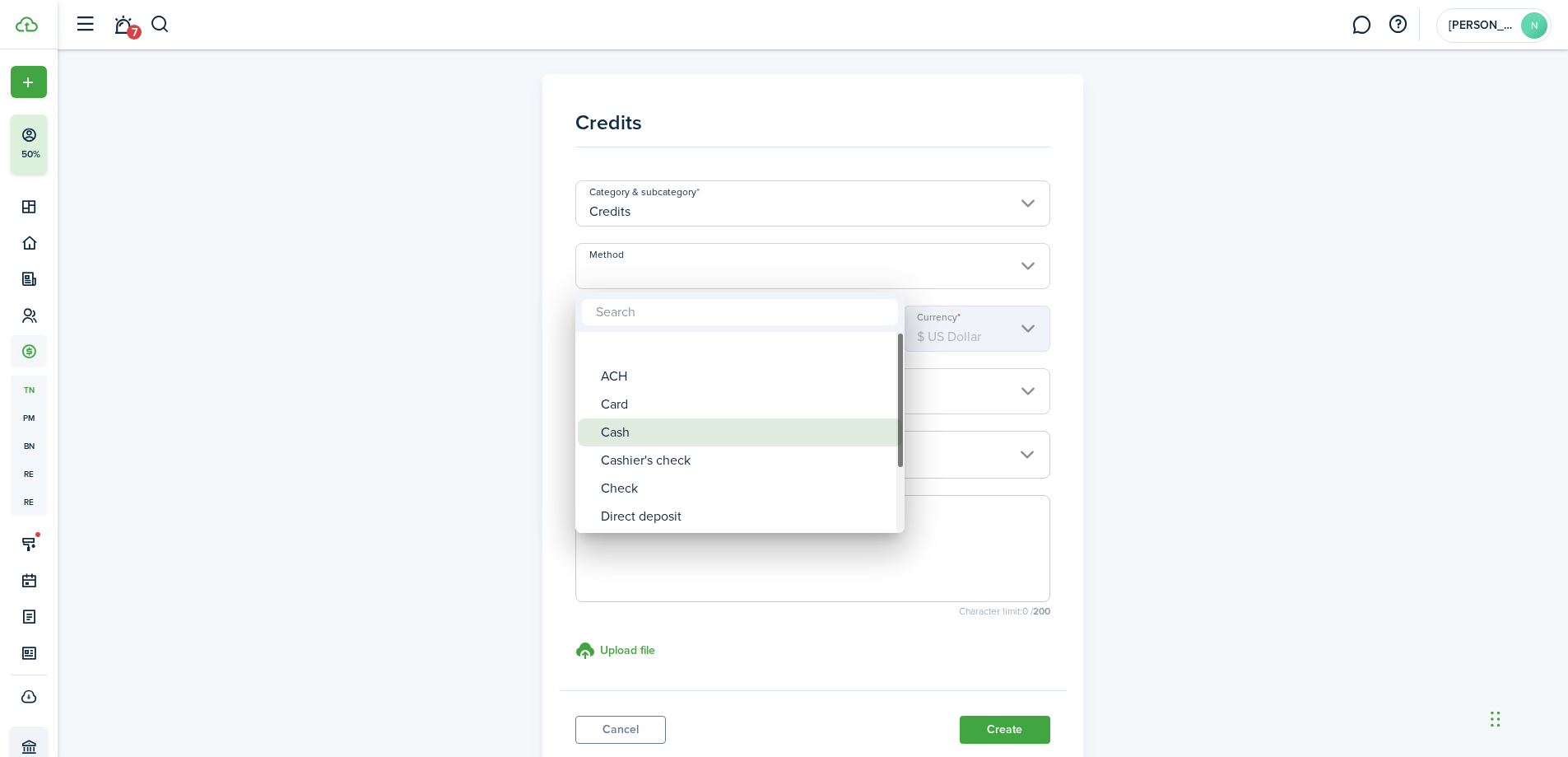
drag, startPoint x: 682, startPoint y: 377, endPoint x: 689, endPoint y: 420, distance: 43.6
click at [689, 420] on div "ACH Card Cash Cashier's check Check Direct deposit EFT Electronic payment Money…" at bounding box center [740, 432] width 329 height 2436
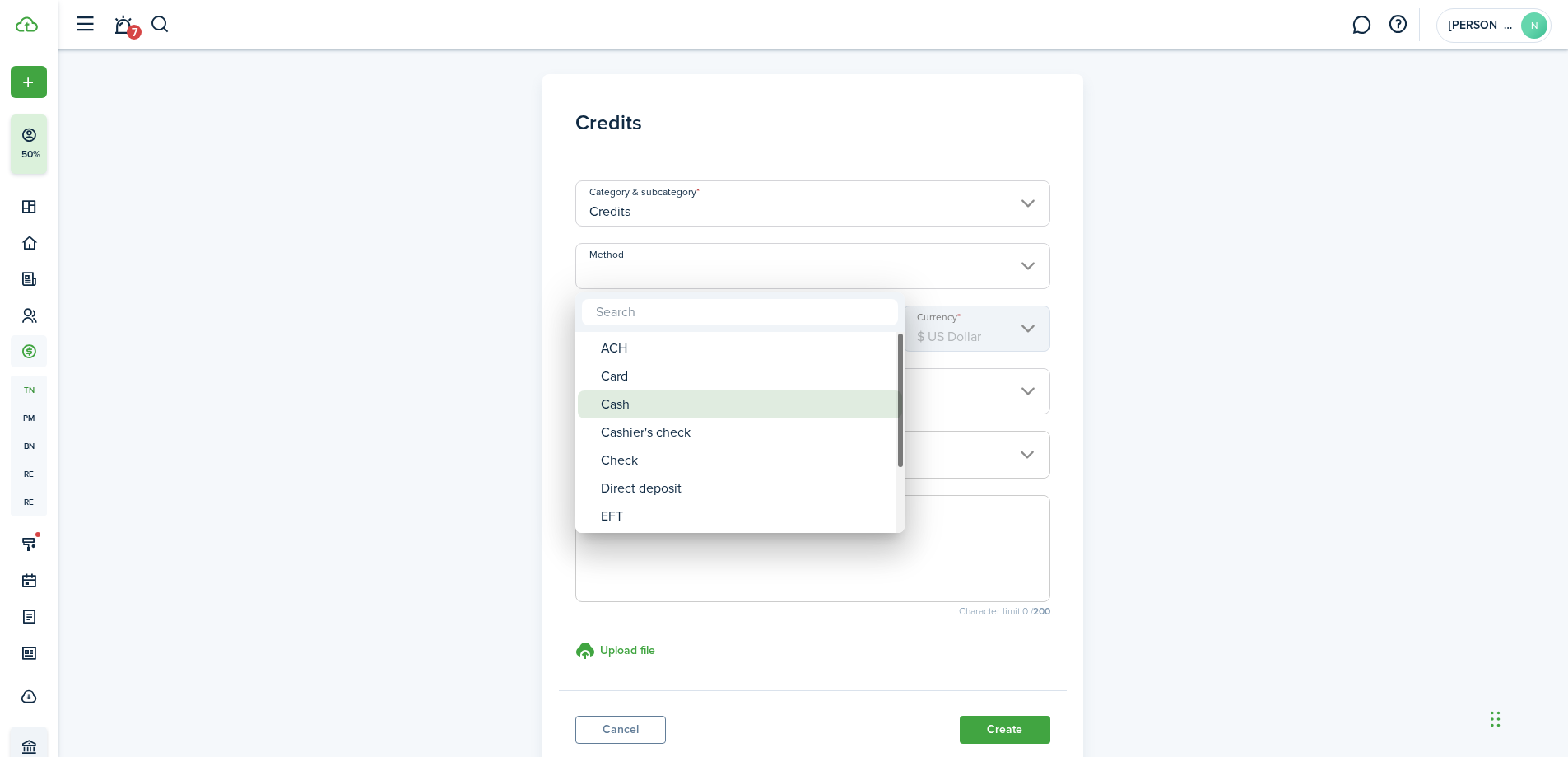
click at [689, 408] on div "Cash" at bounding box center [747, 404] width 292 height 28
type input "Cash"
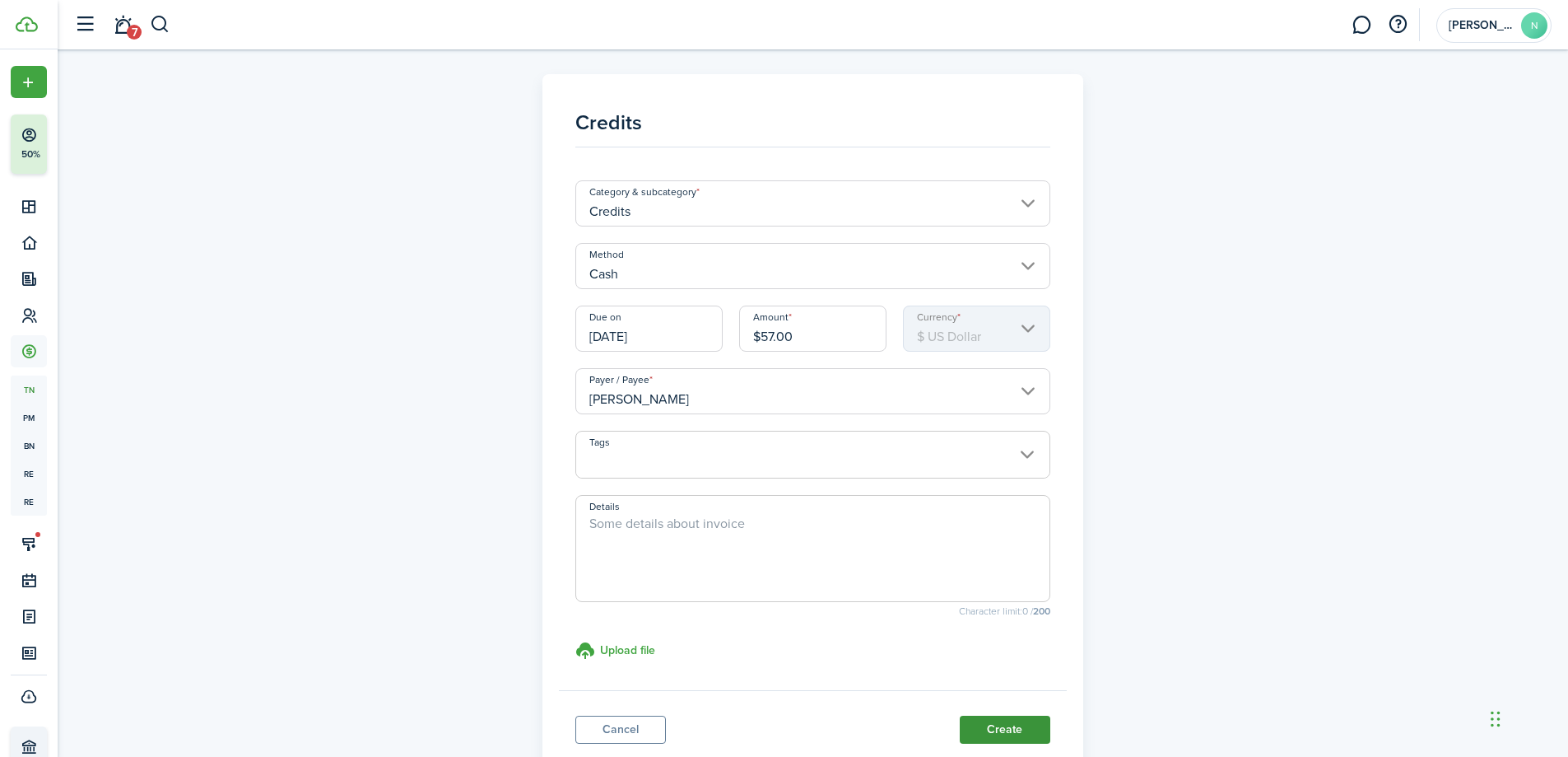
click at [1029, 728] on button "Create" at bounding box center [1005, 729] width 91 height 28
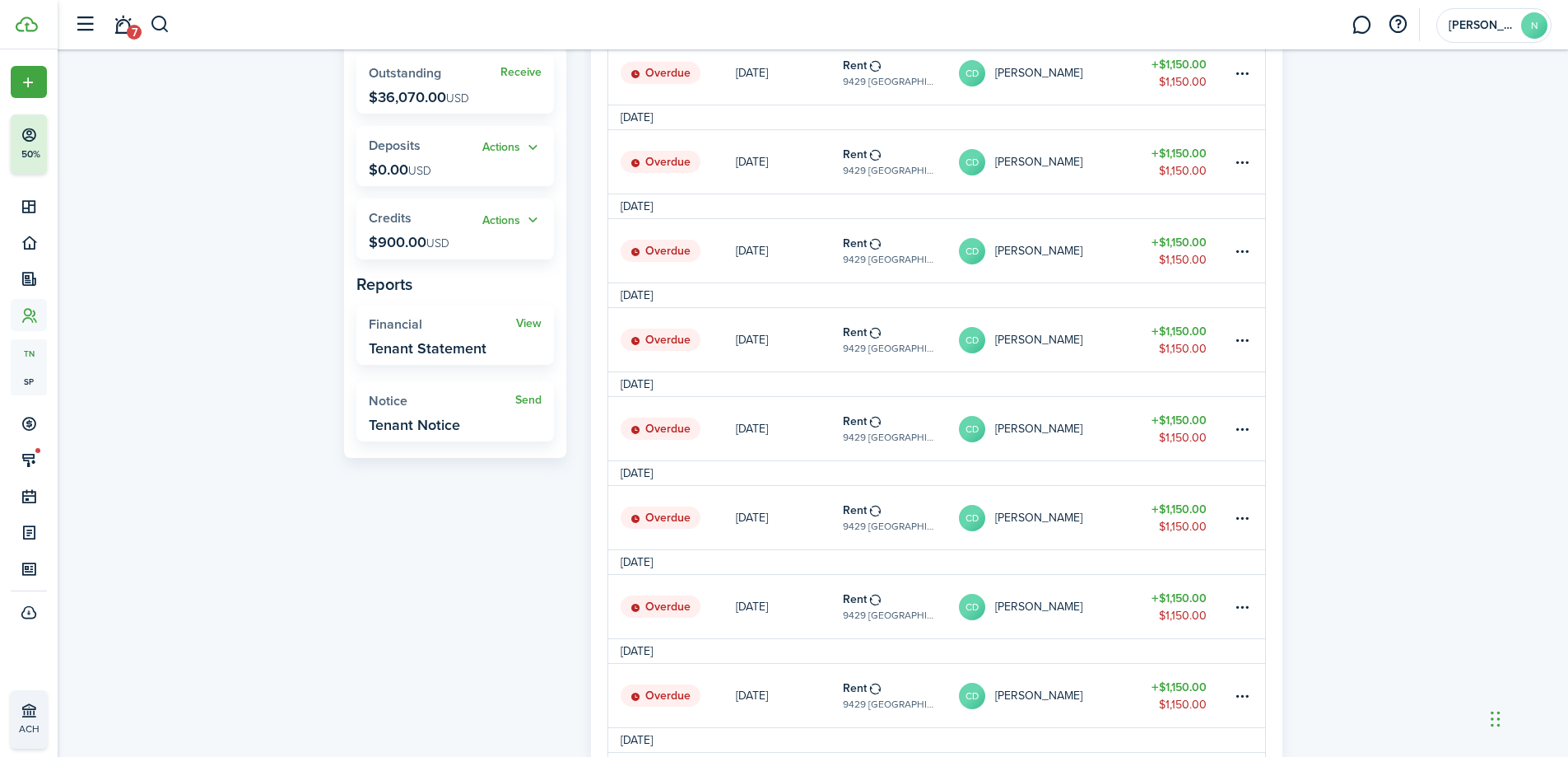
scroll to position [82, 0]
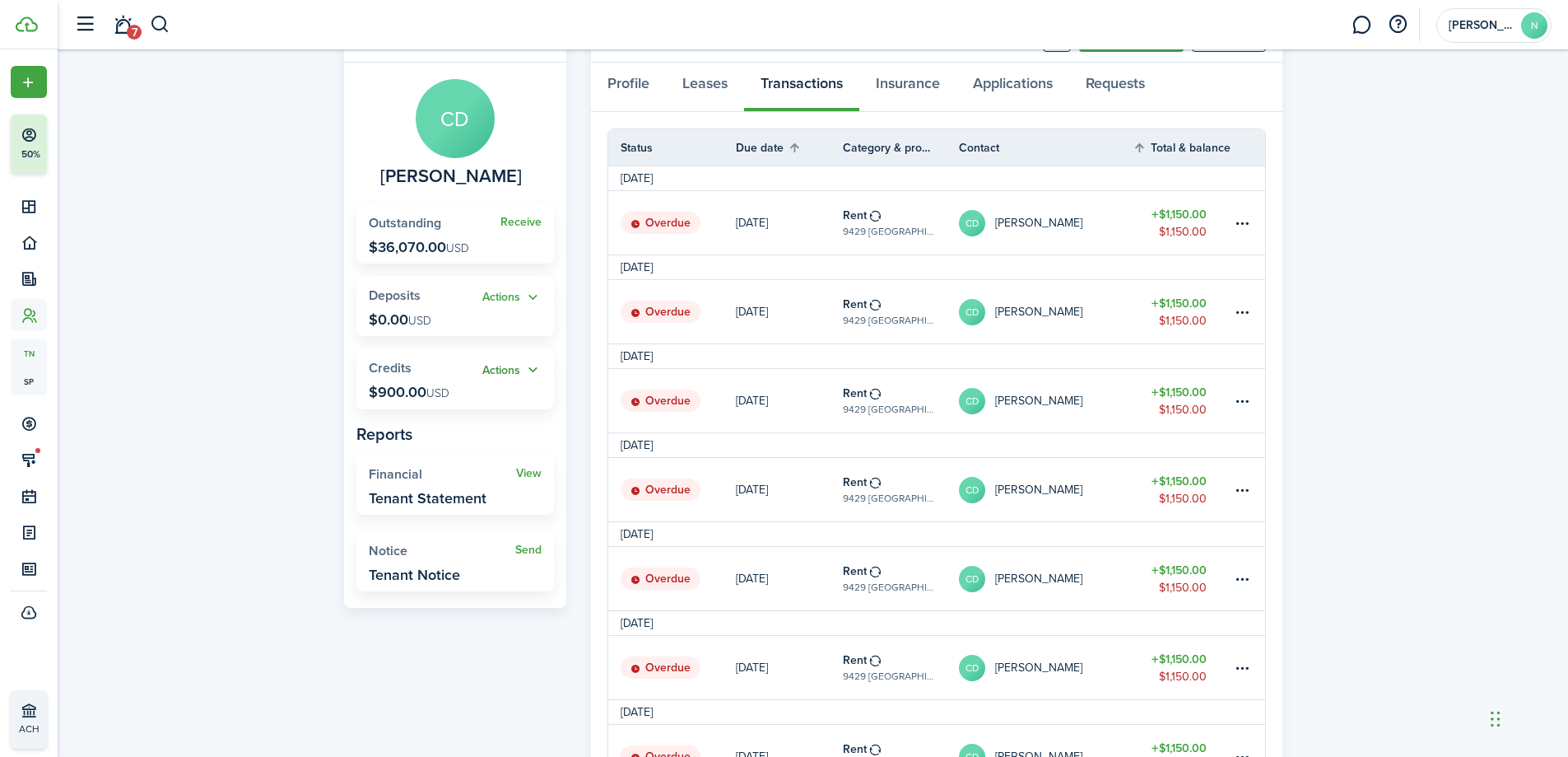
click at [519, 365] on button "Actions" at bounding box center [511, 370] width 59 height 19
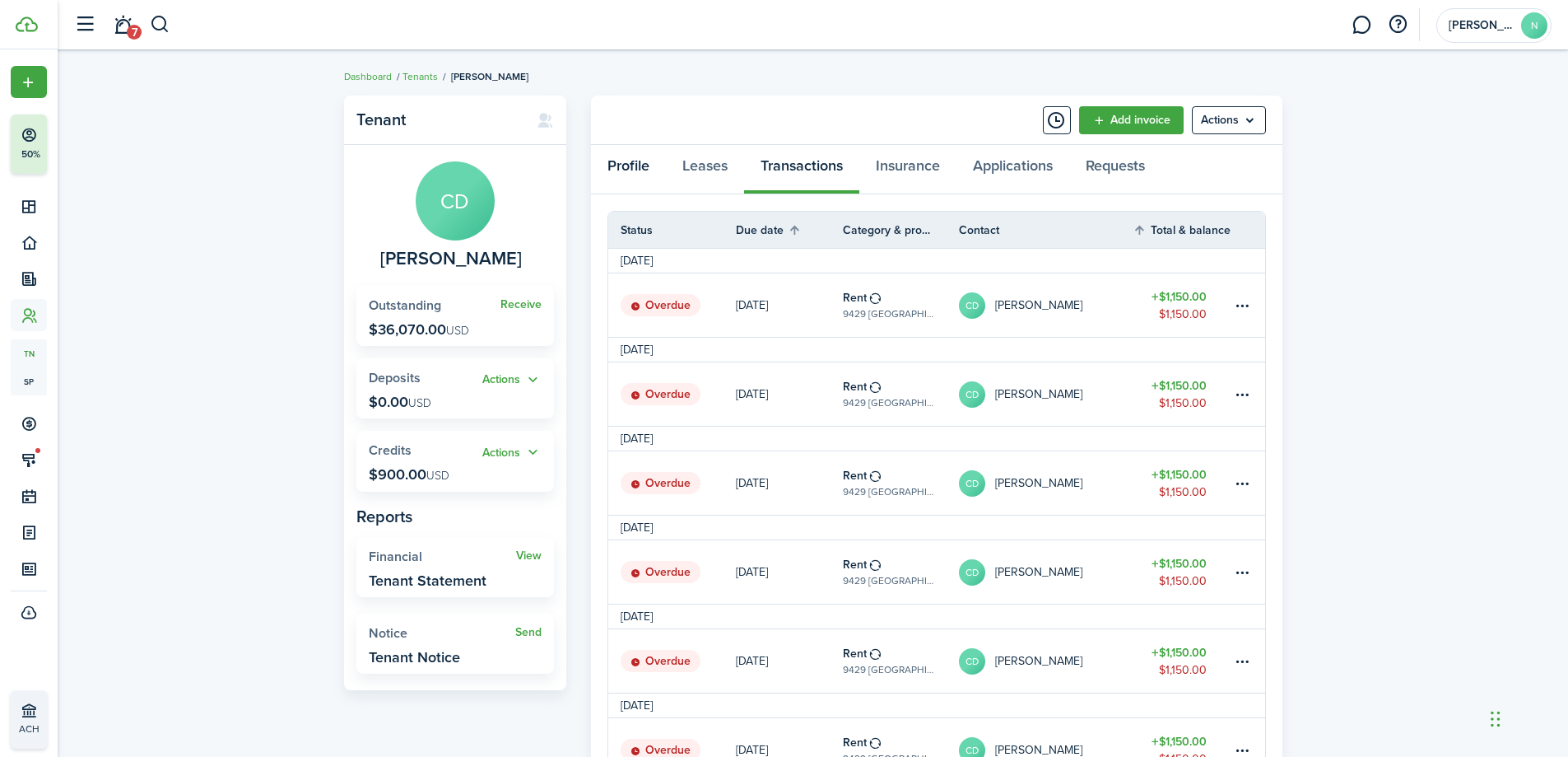
click at [636, 165] on link "Profile" at bounding box center [628, 170] width 75 height 50
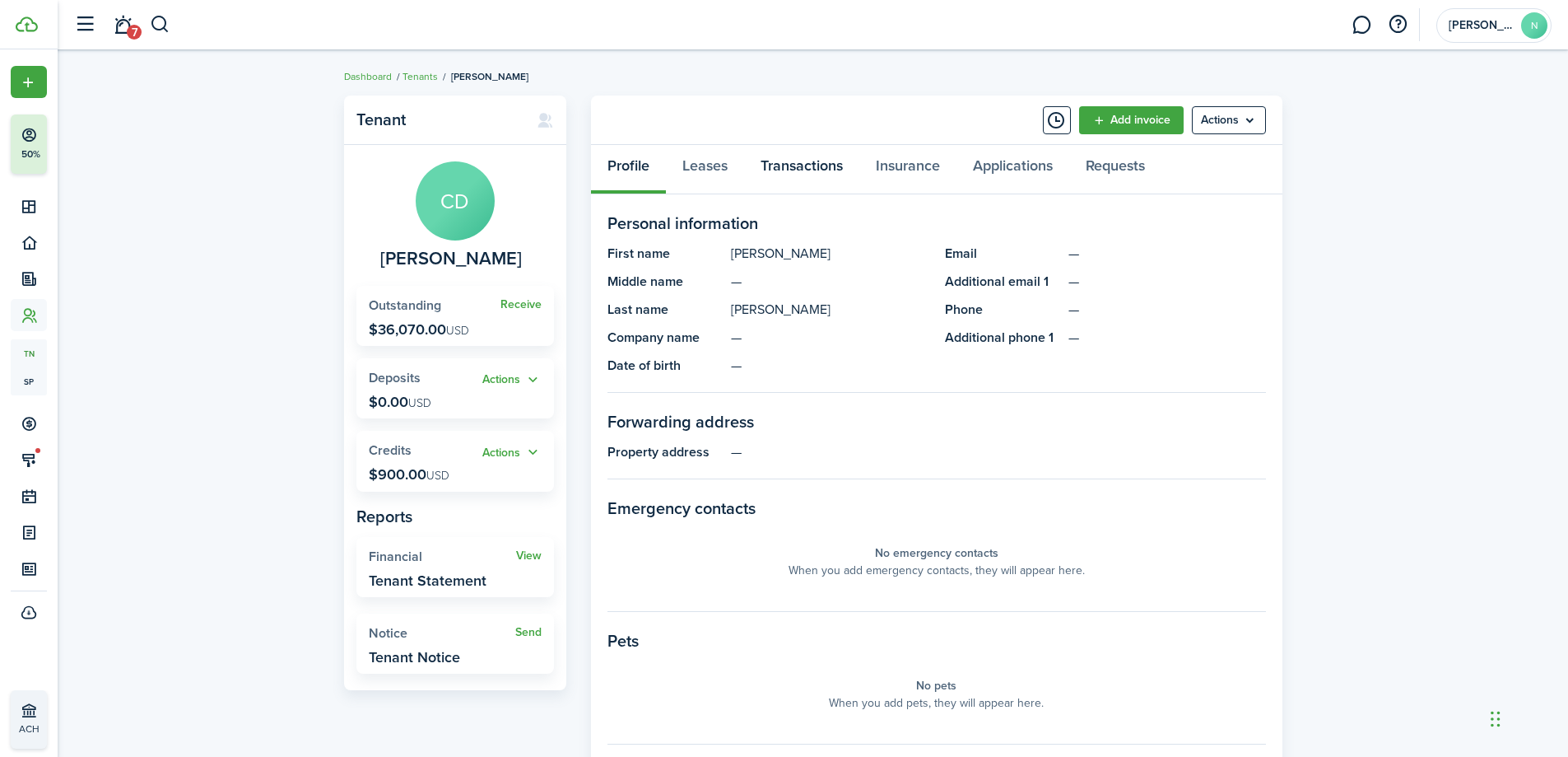
click at [795, 173] on link "Transactions" at bounding box center [801, 170] width 115 height 50
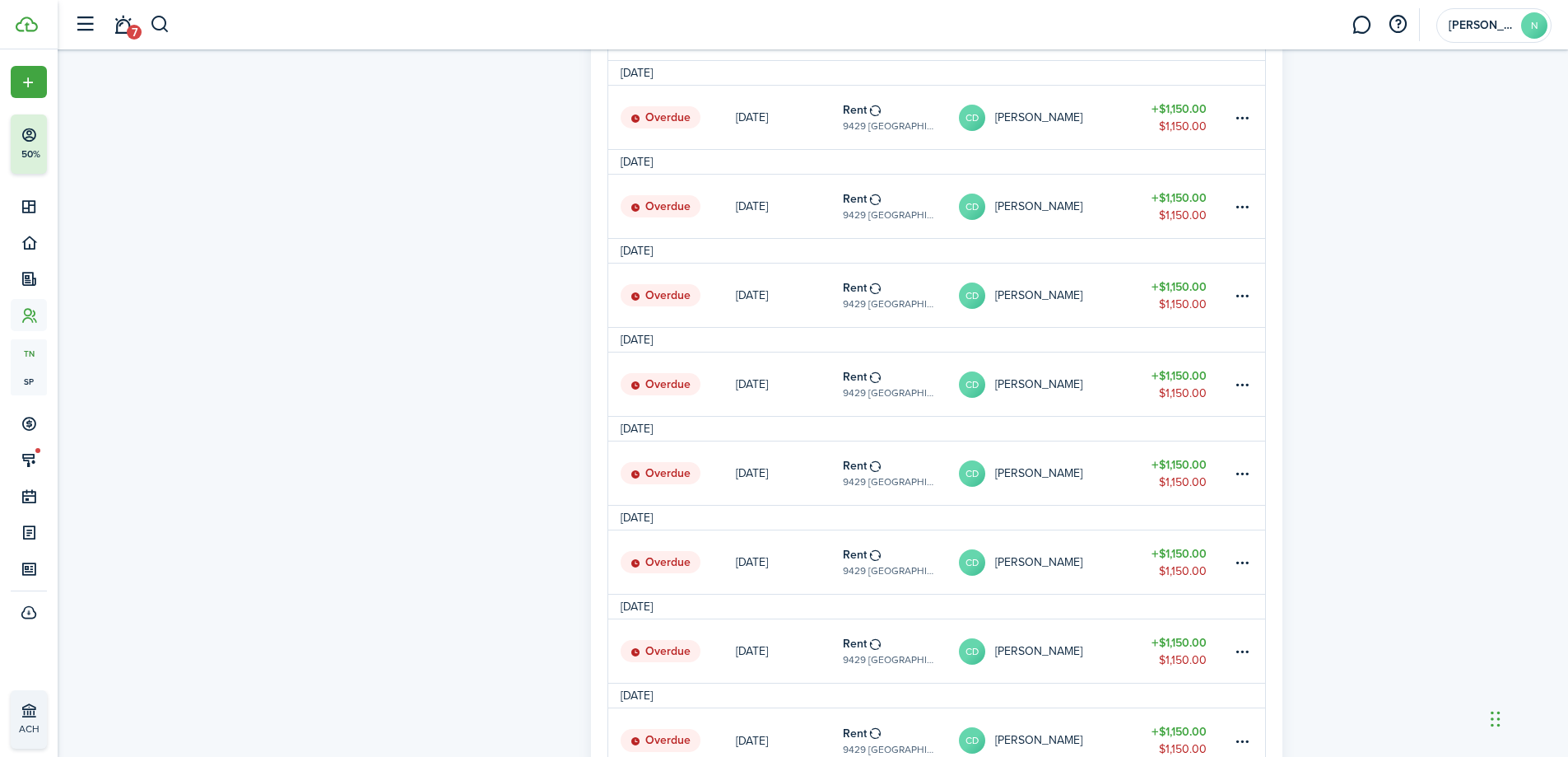
scroll to position [1325, 0]
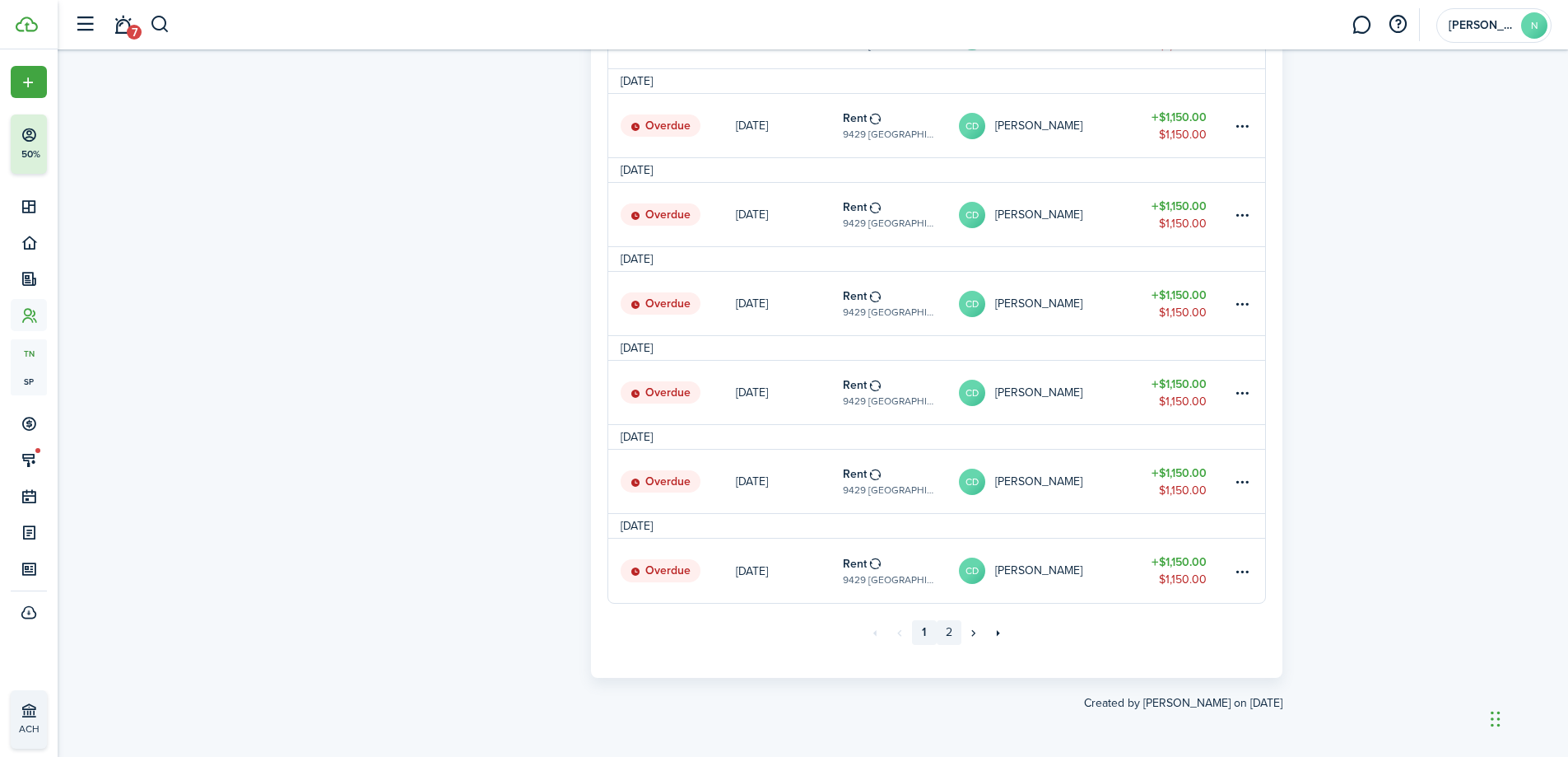
click at [941, 634] on link "2" at bounding box center [949, 632] width 24 height 24
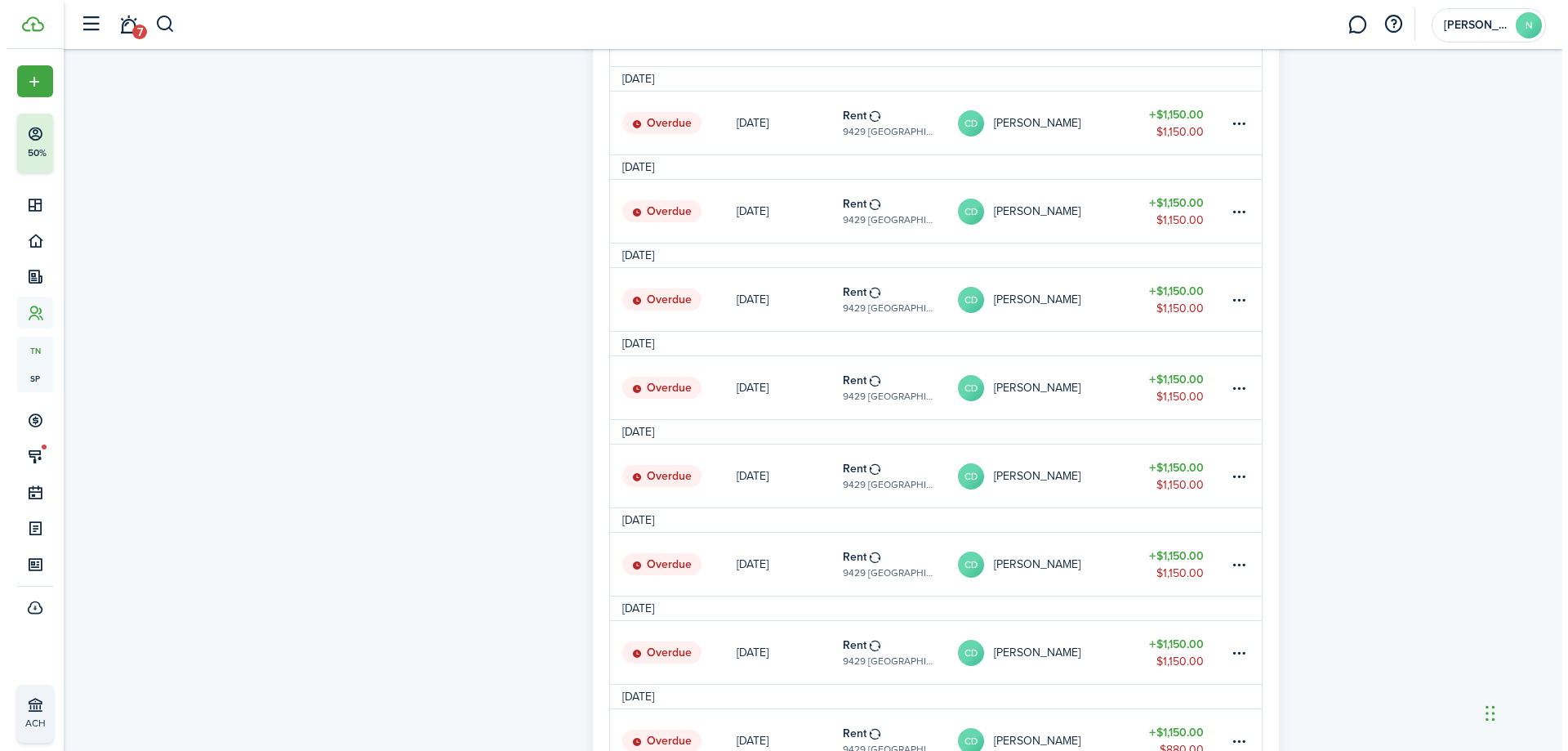
scroll to position [736, 0]
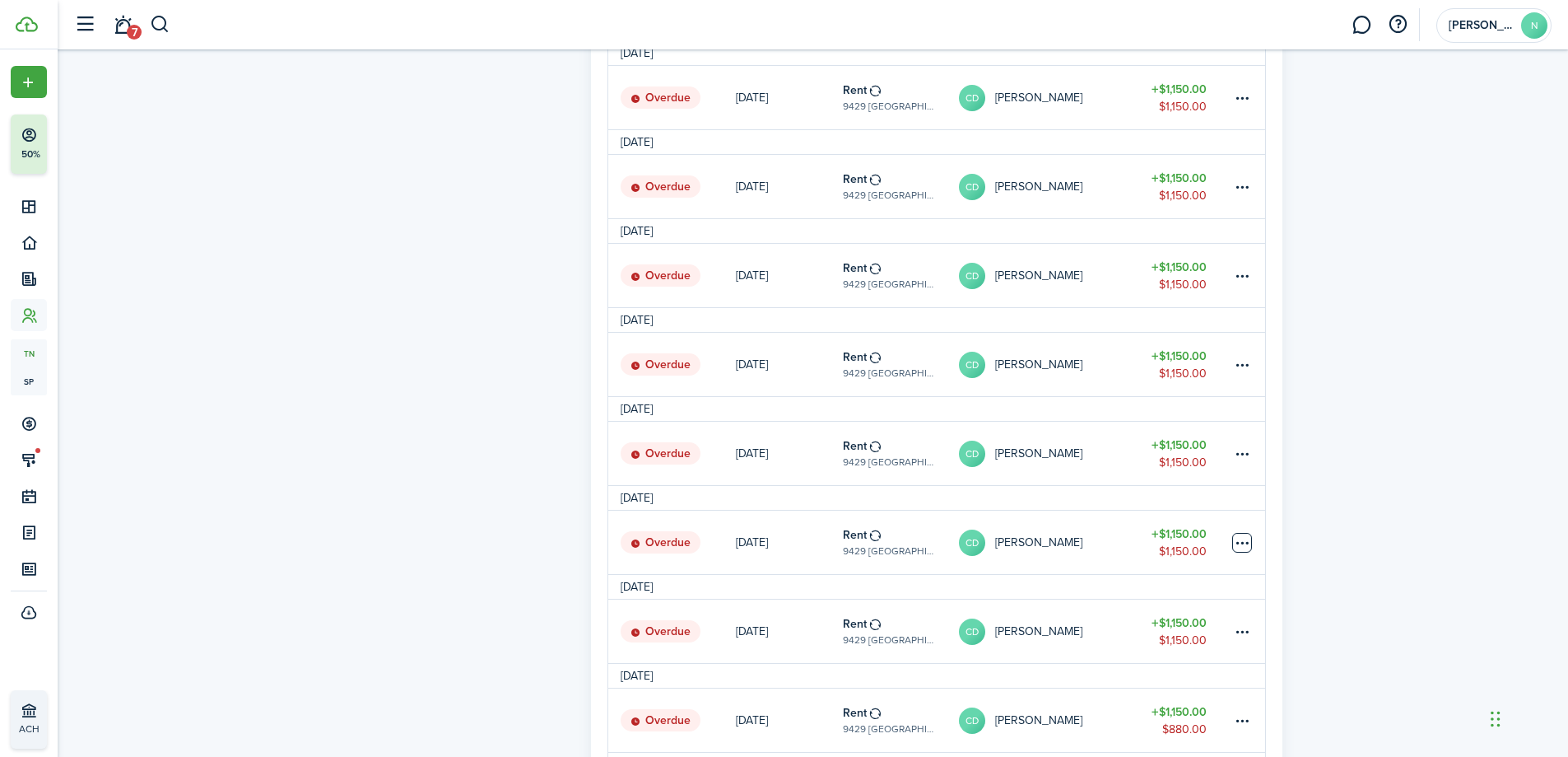
click at [1247, 544] on table-menu-btn-icon at bounding box center [1243, 543] width 20 height 20
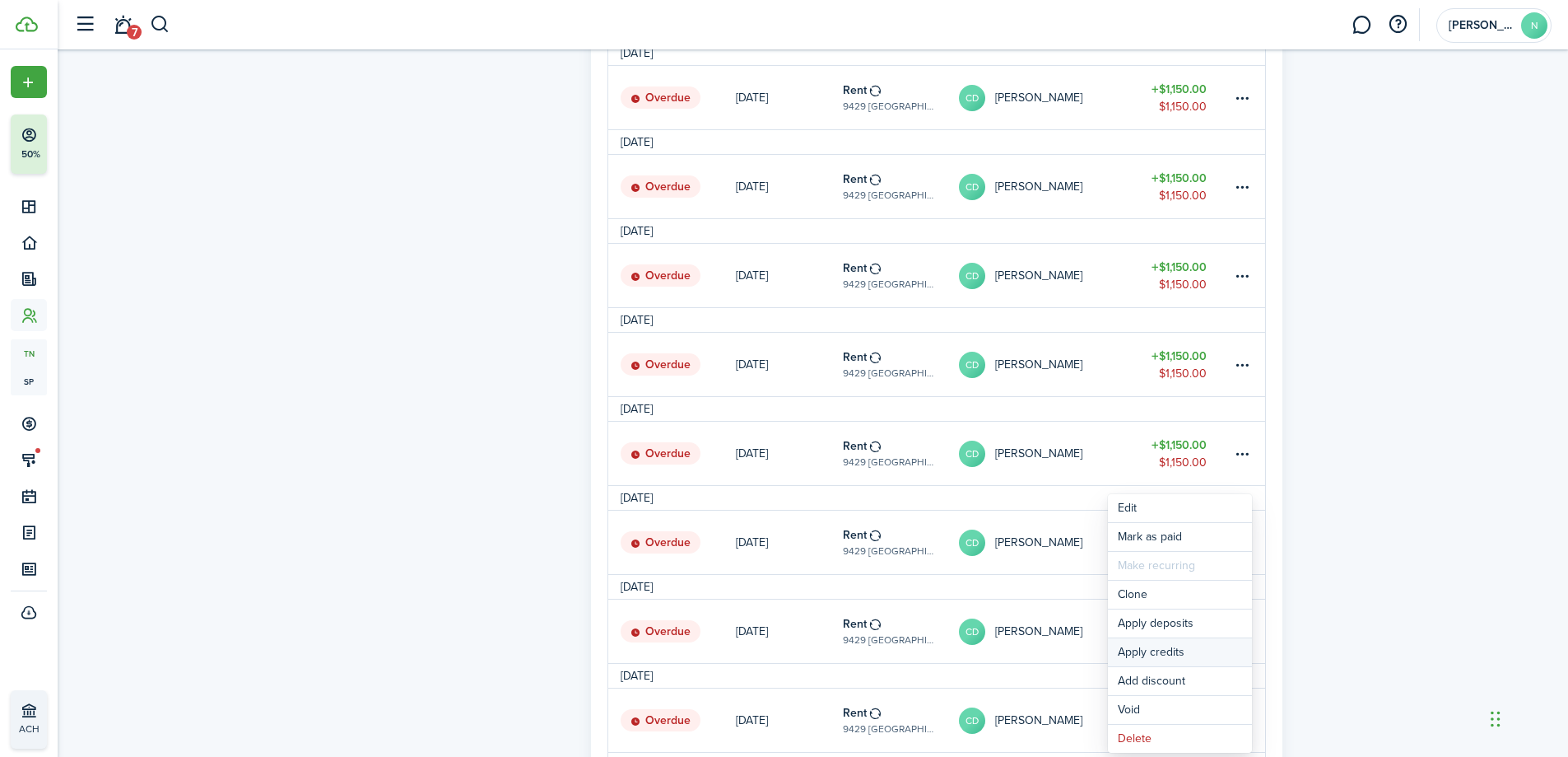
click at [1200, 645] on button "Apply credits" at bounding box center [1180, 652] width 144 height 28
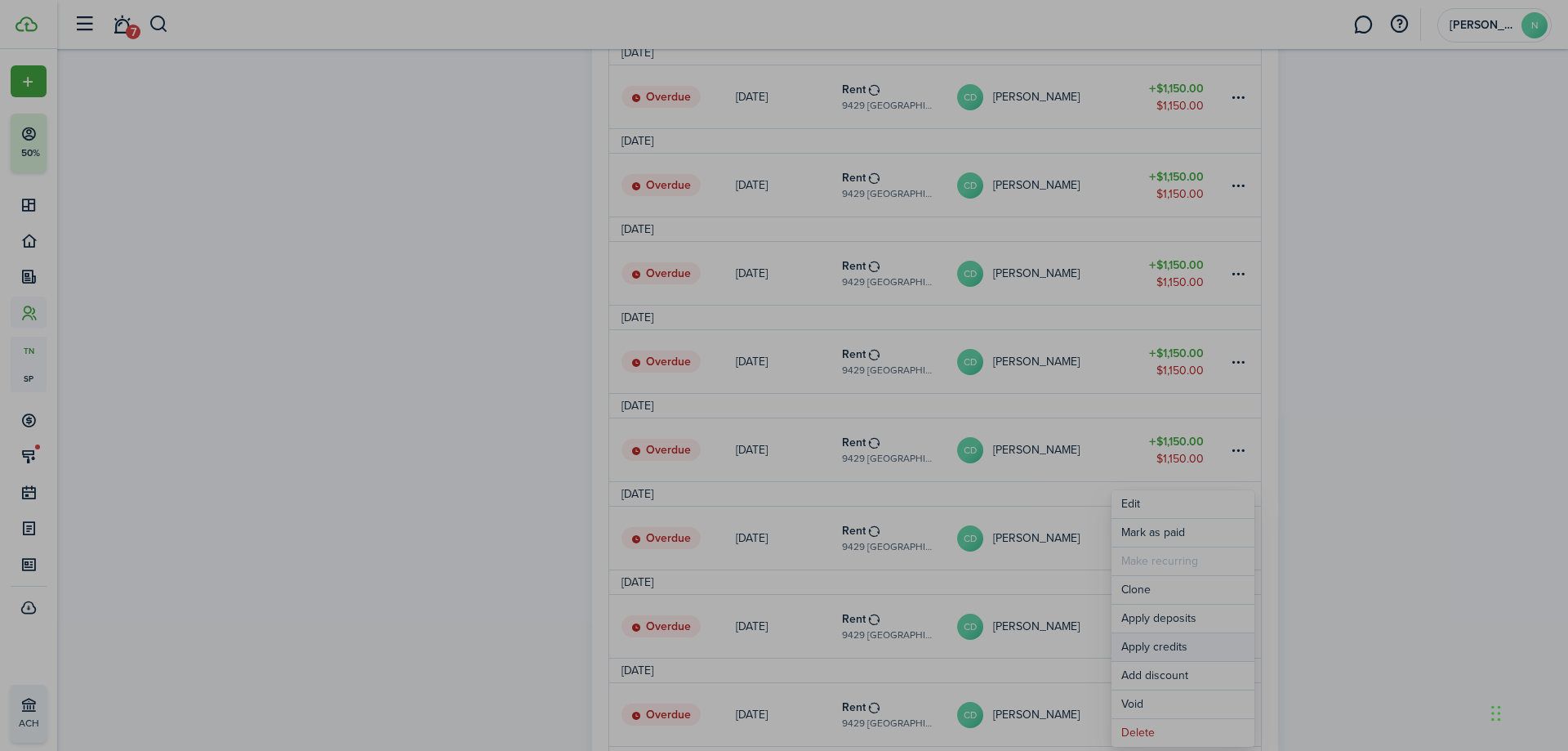
type input "$900.00"
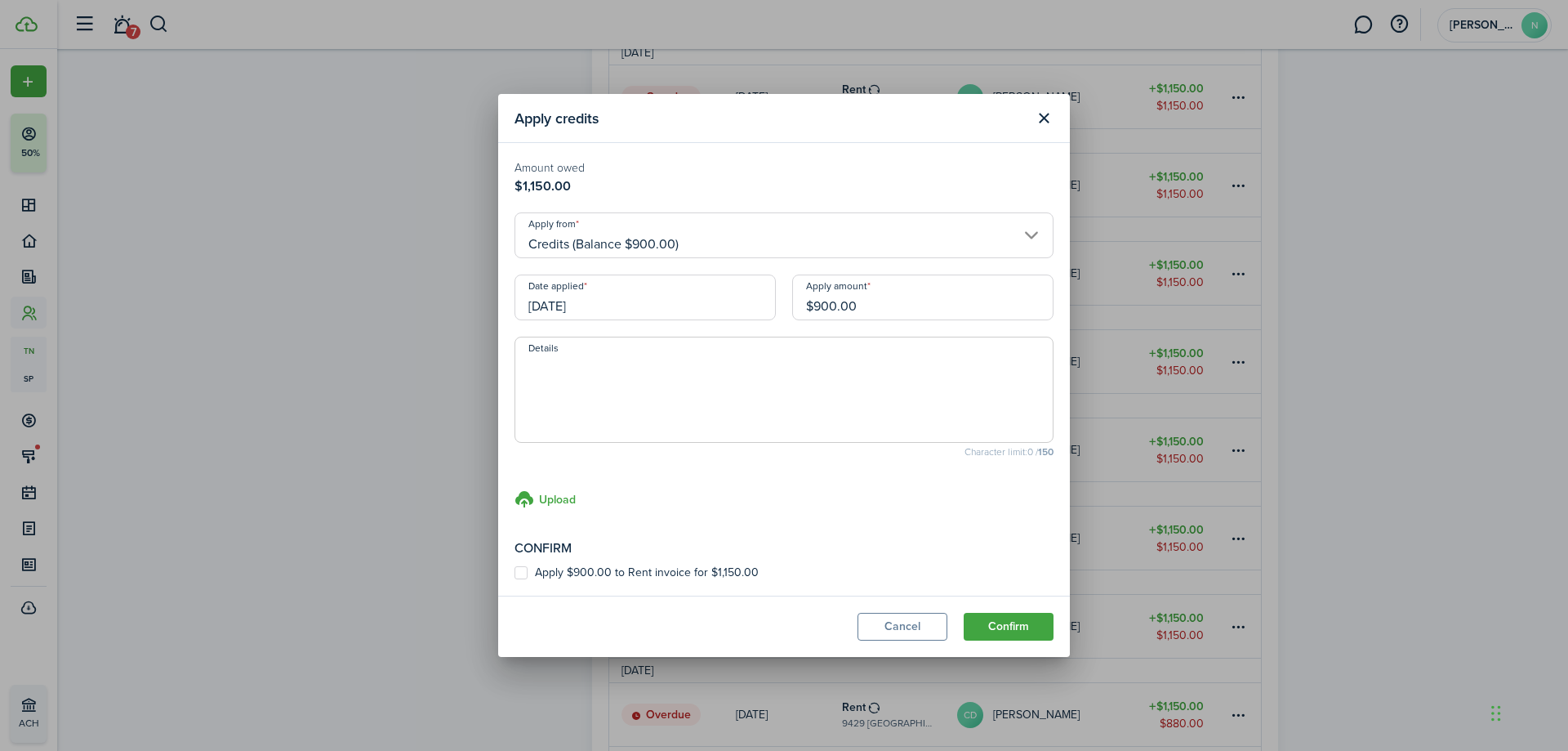
click at [610, 371] on textarea "Details" at bounding box center [784, 394] width 538 height 78
type textarea "cash paid by tenant"
click at [562, 560] on div "Confirm Apply $900.00 to Rent invoice for $1,150.00" at bounding box center [784, 559] width 539 height 40
click at [531, 572] on label "Apply $900.00 to Rent invoice for $1,150.00" at bounding box center [637, 573] width 245 height 13
click at [514, 573] on input "Apply $900.00 to Rent invoice for $1,150.00" at bounding box center [513, 573] width 1 height 1
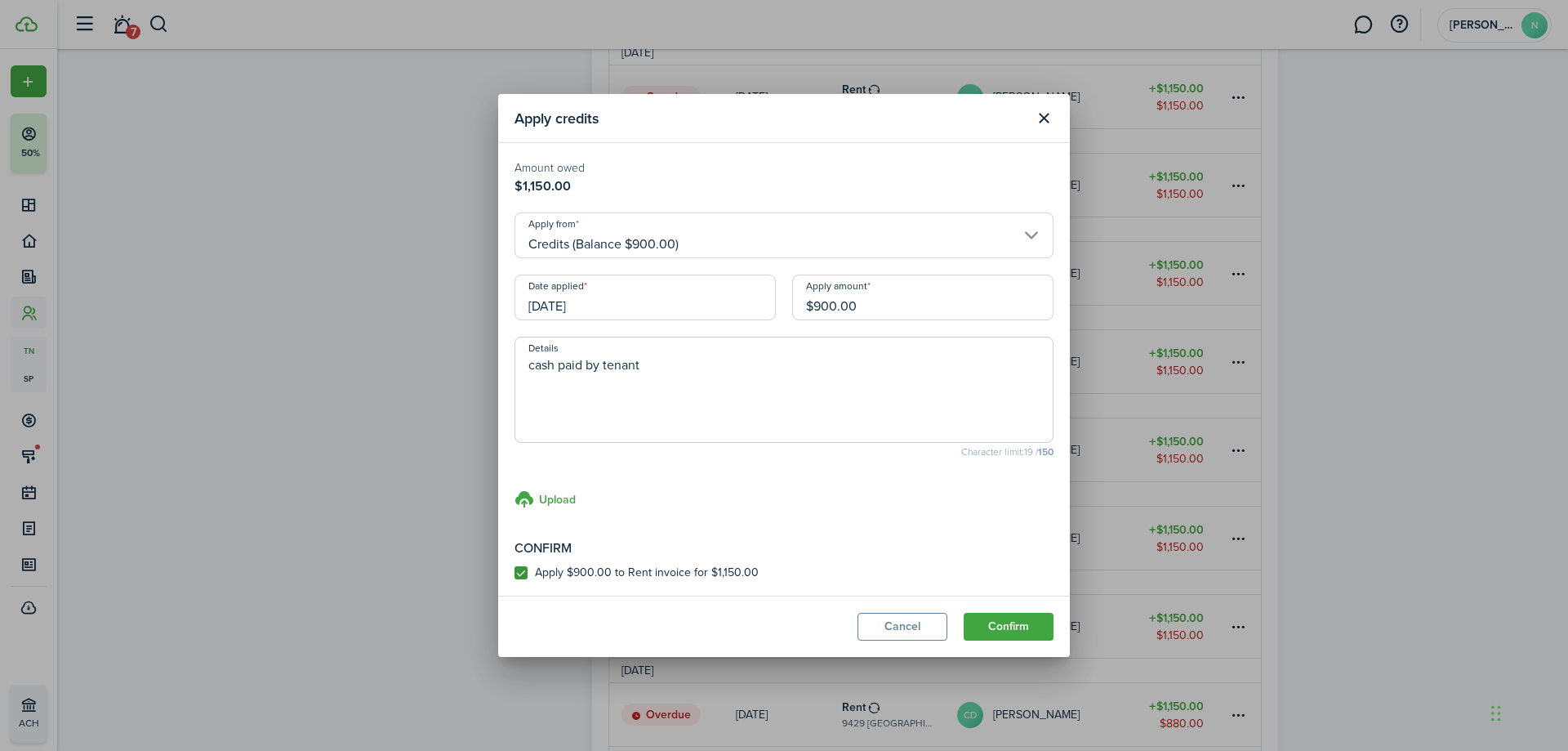
checkbox input "true"
click at [1001, 629] on button "Confirm" at bounding box center [1009, 626] width 90 height 28
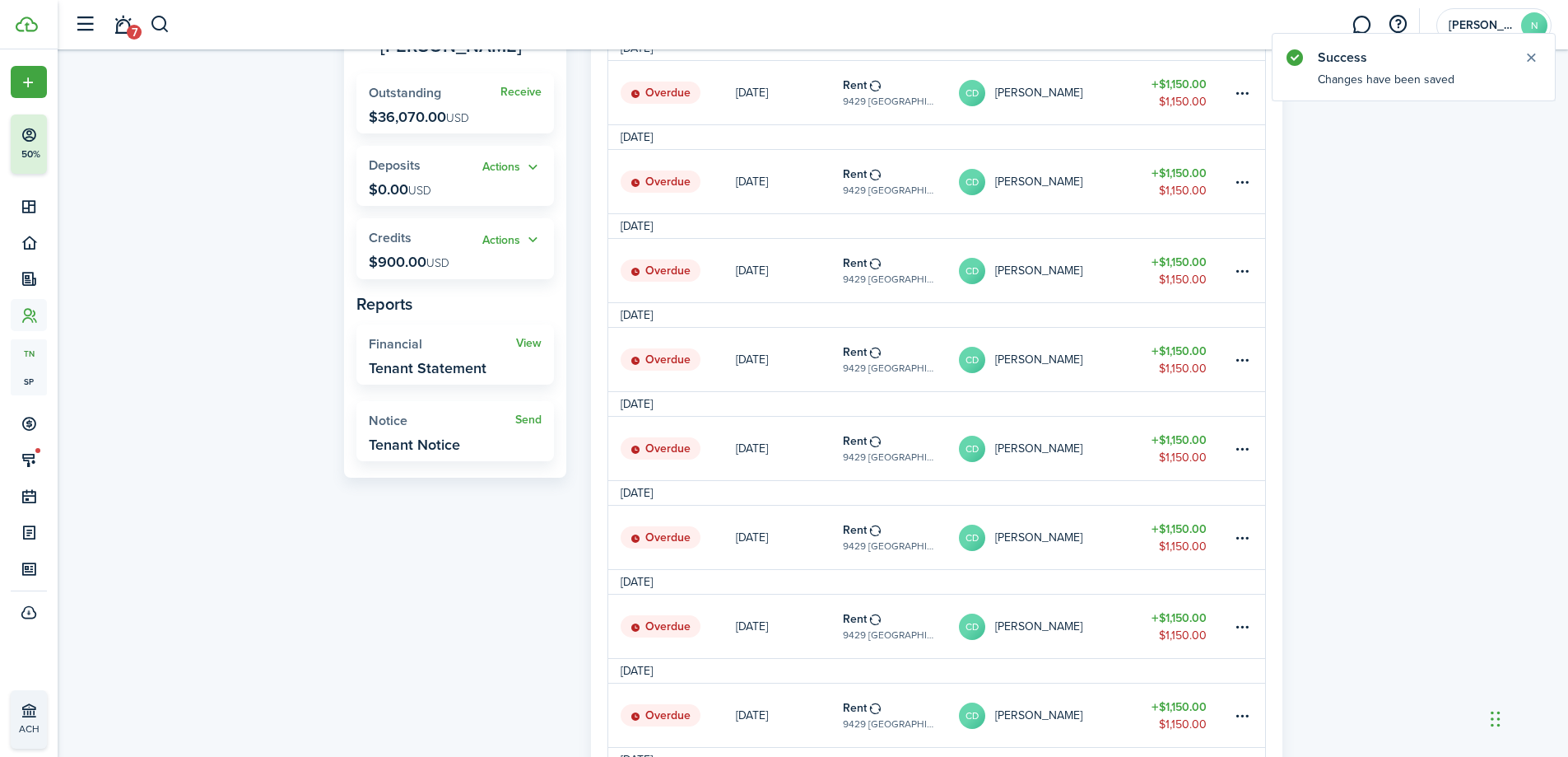
scroll to position [0, 0]
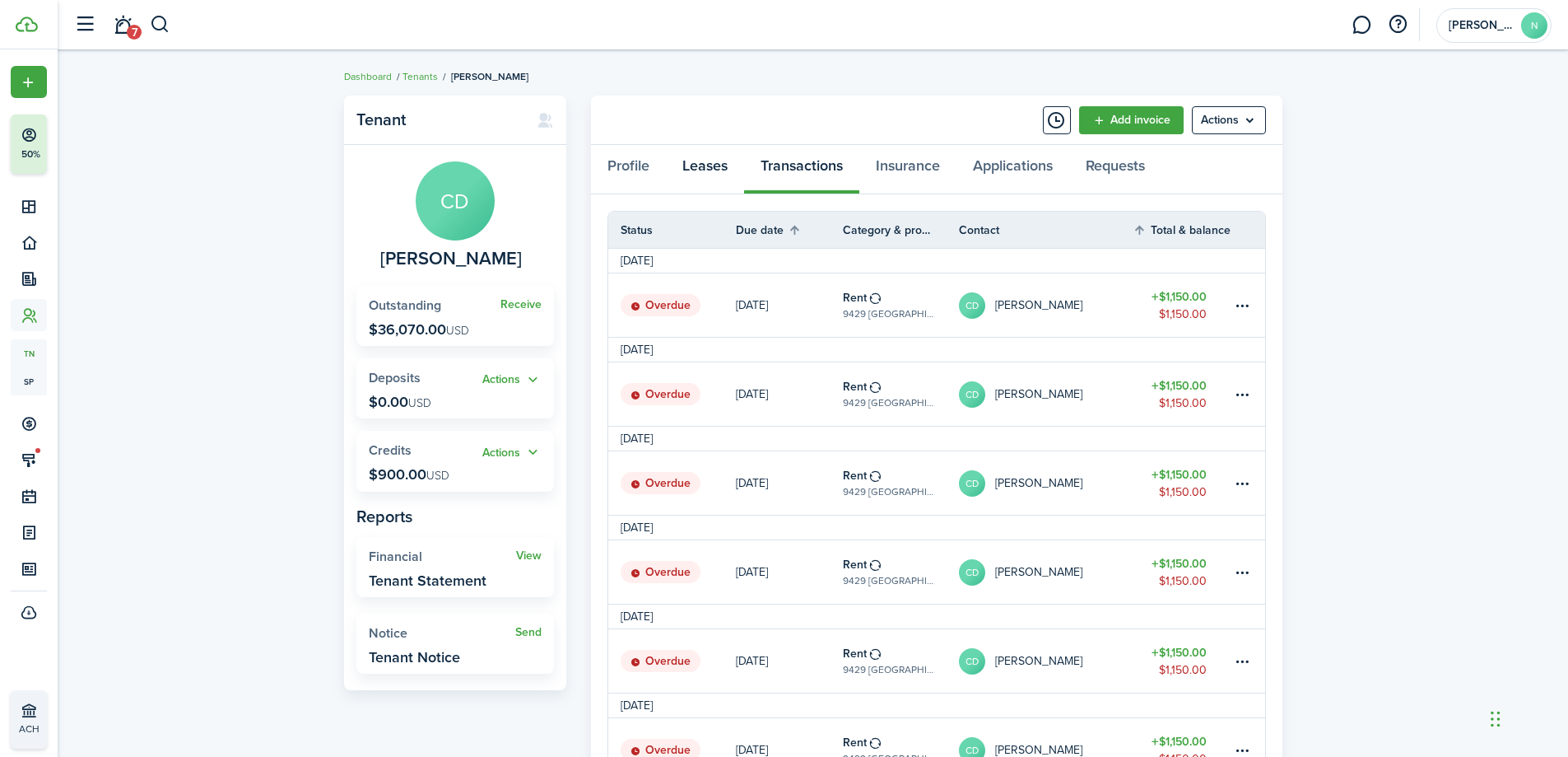
click at [692, 170] on link "Leases" at bounding box center [705, 170] width 78 height 50
